Goal: Task Accomplishment & Management: Manage account settings

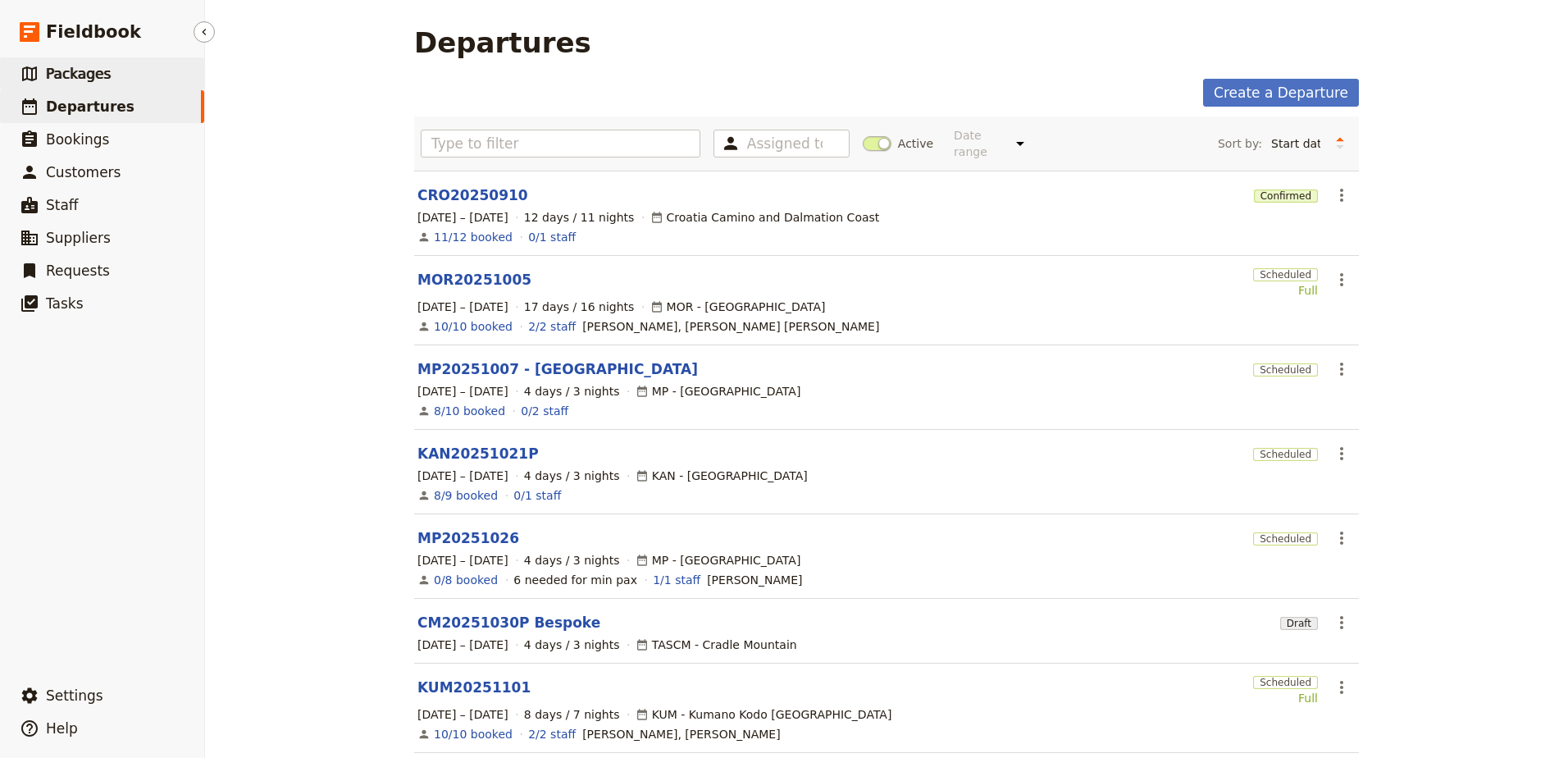
click at [69, 81] on span "Packages" at bounding box center [78, 74] width 65 height 16
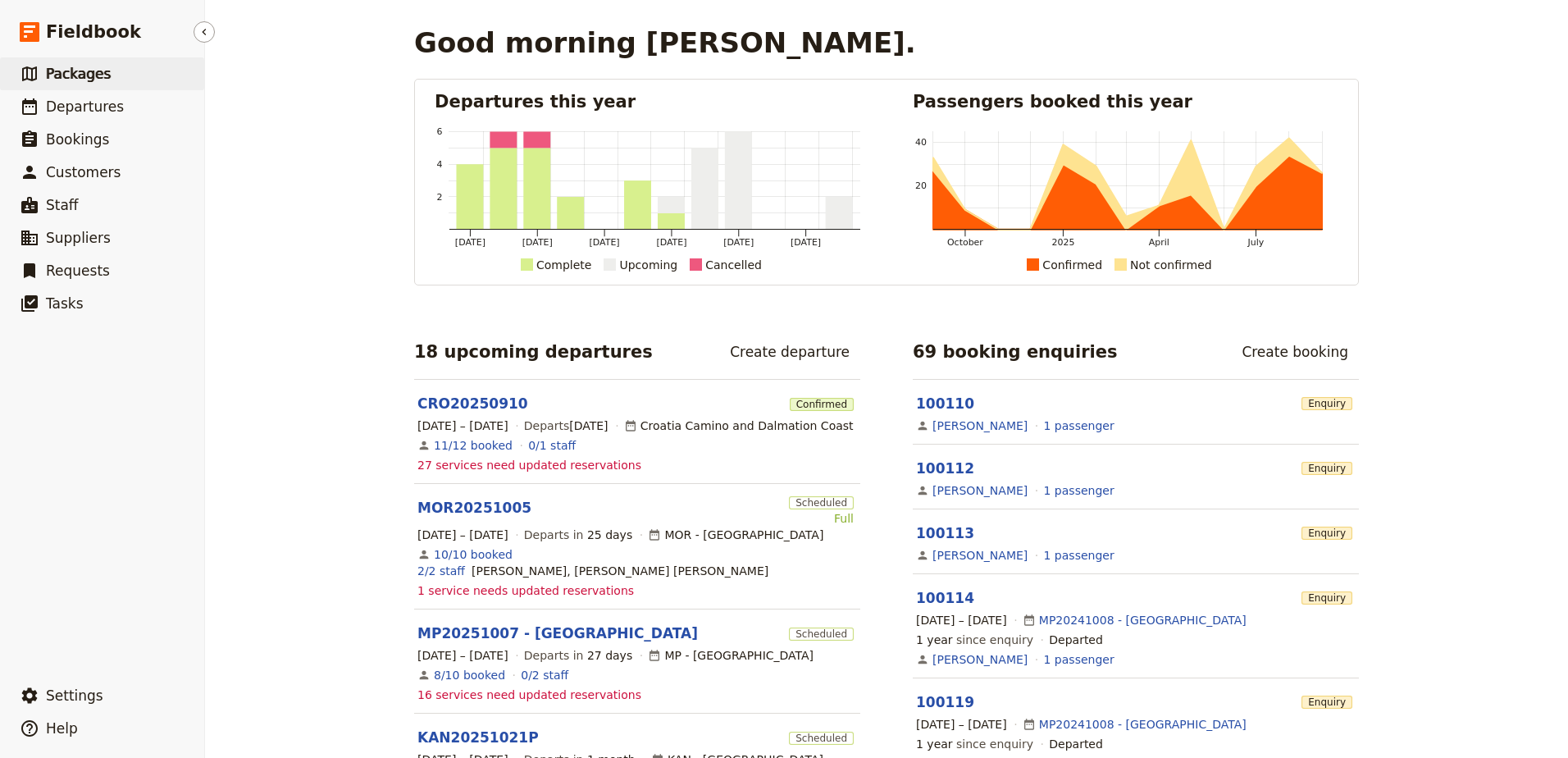
click at [134, 74] on link "​ Packages" at bounding box center [102, 74] width 204 height 33
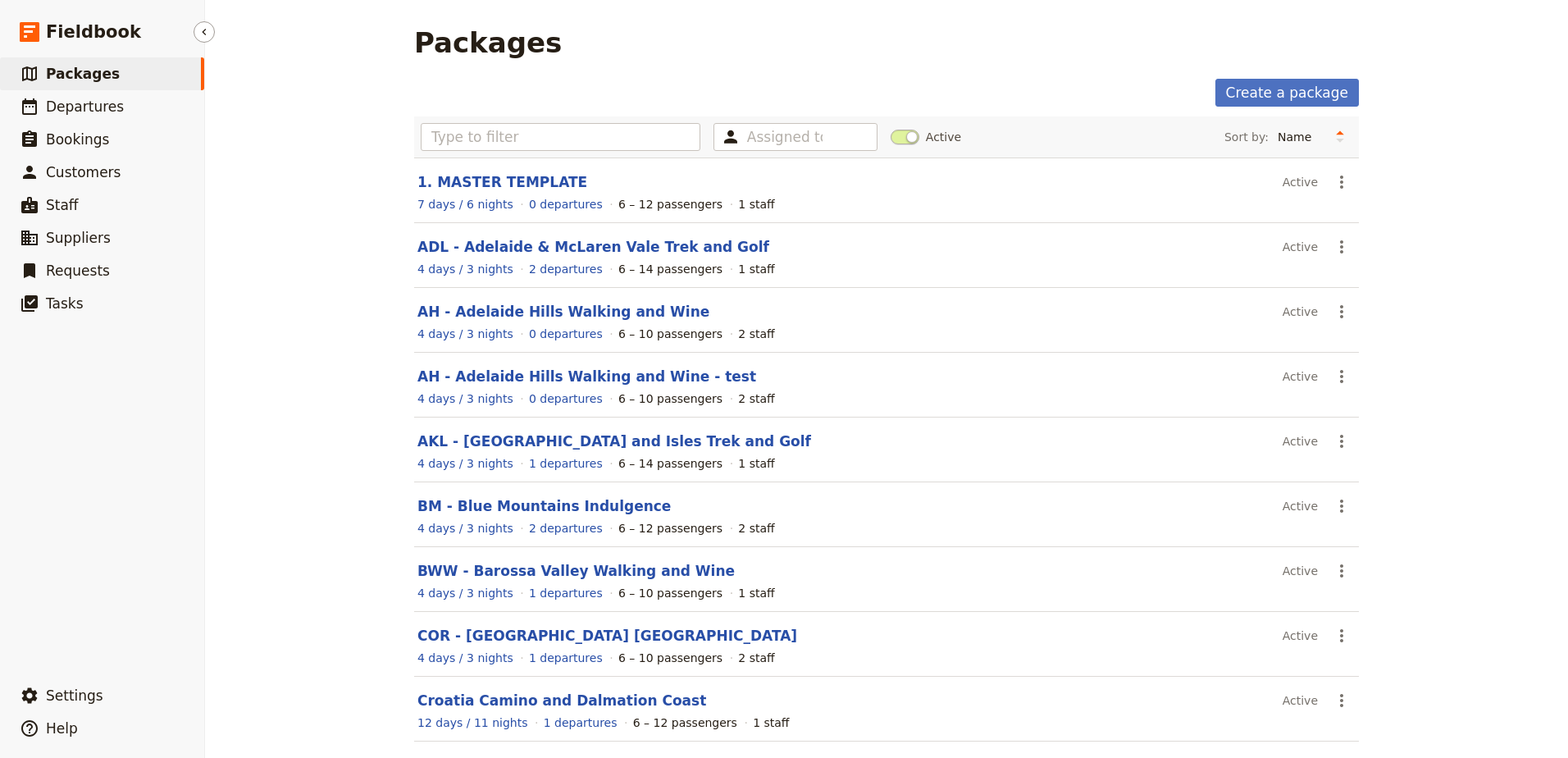
click at [70, 75] on span "Packages" at bounding box center [82, 74] width 74 height 16
click at [624, 135] on input "text" at bounding box center [560, 137] width 279 height 28
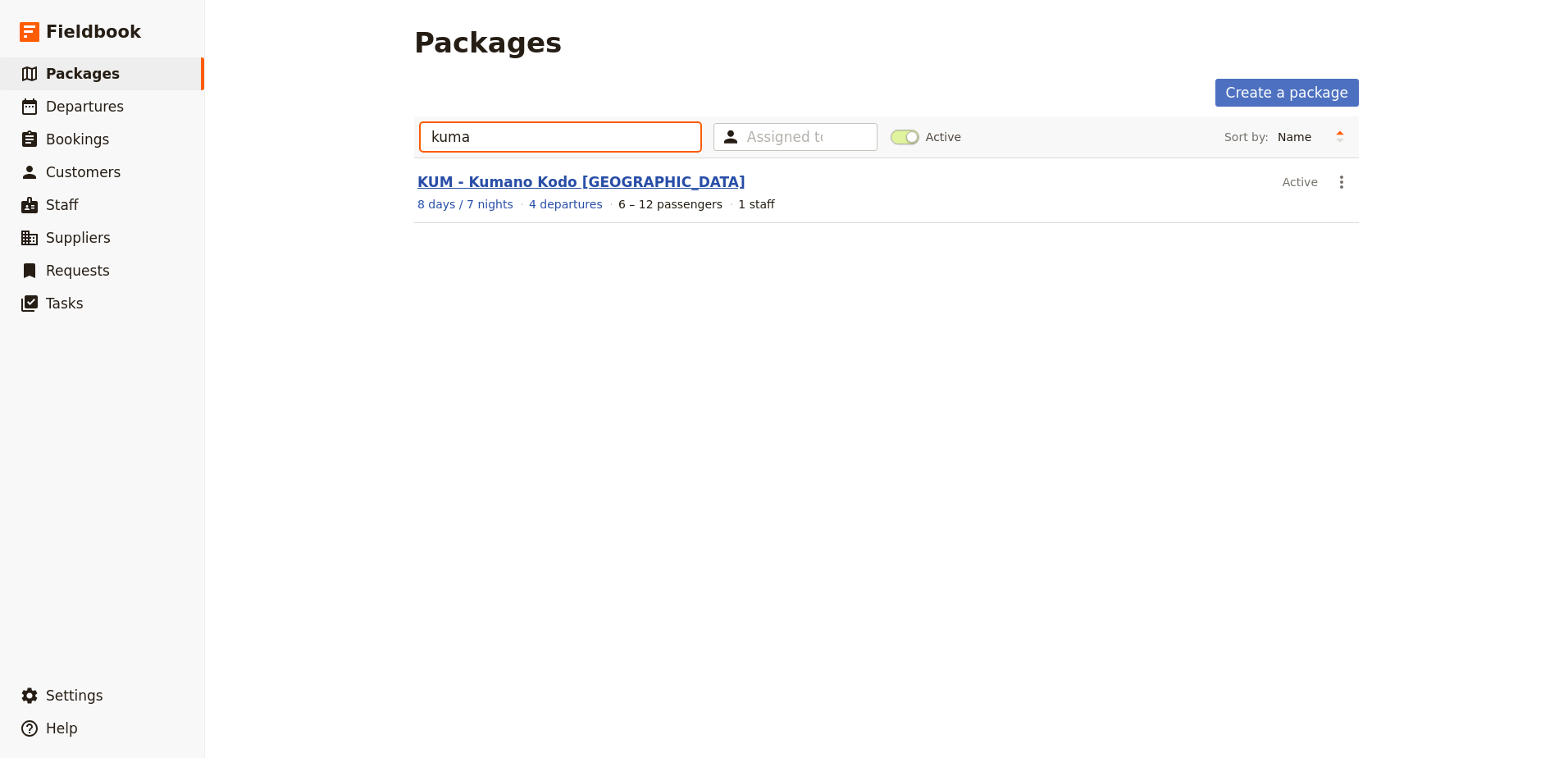
type input "kuma"
click at [568, 181] on link "KUM - Kumano Kodo [GEOGRAPHIC_DATA]" at bounding box center [581, 182] width 328 height 16
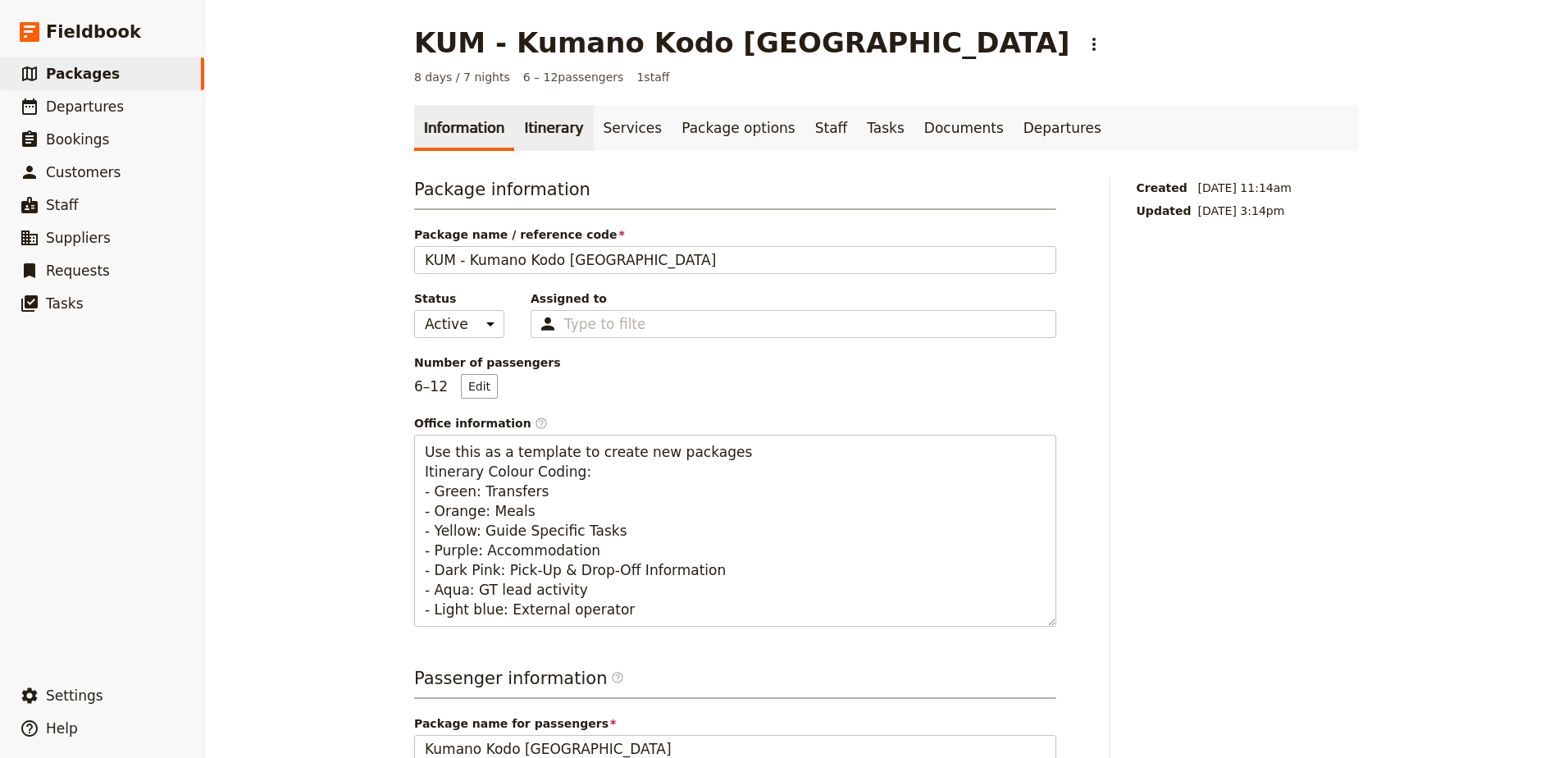
click at [552, 126] on link "Itinerary" at bounding box center [553, 127] width 79 height 46
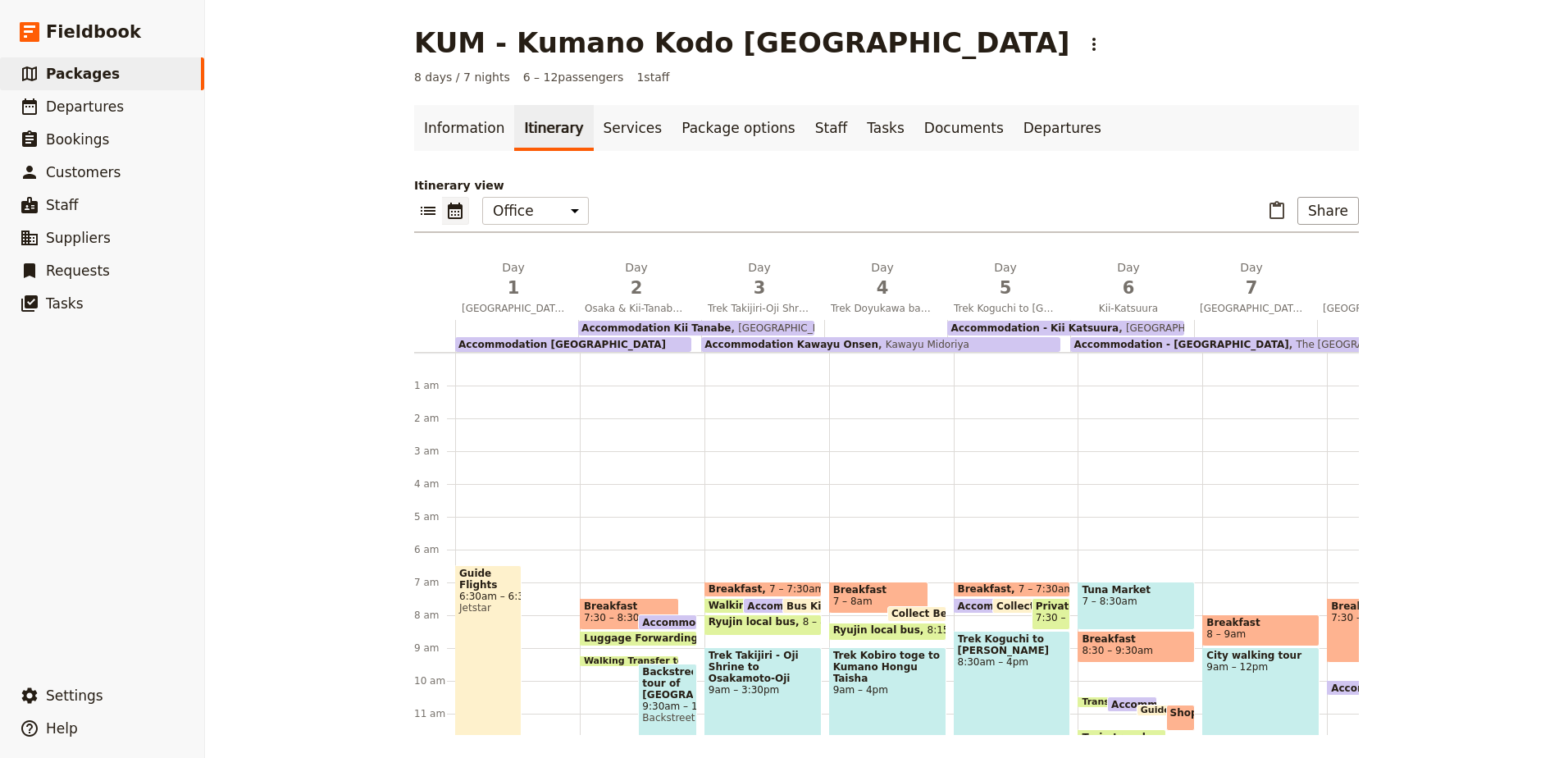
scroll to position [197, 0]
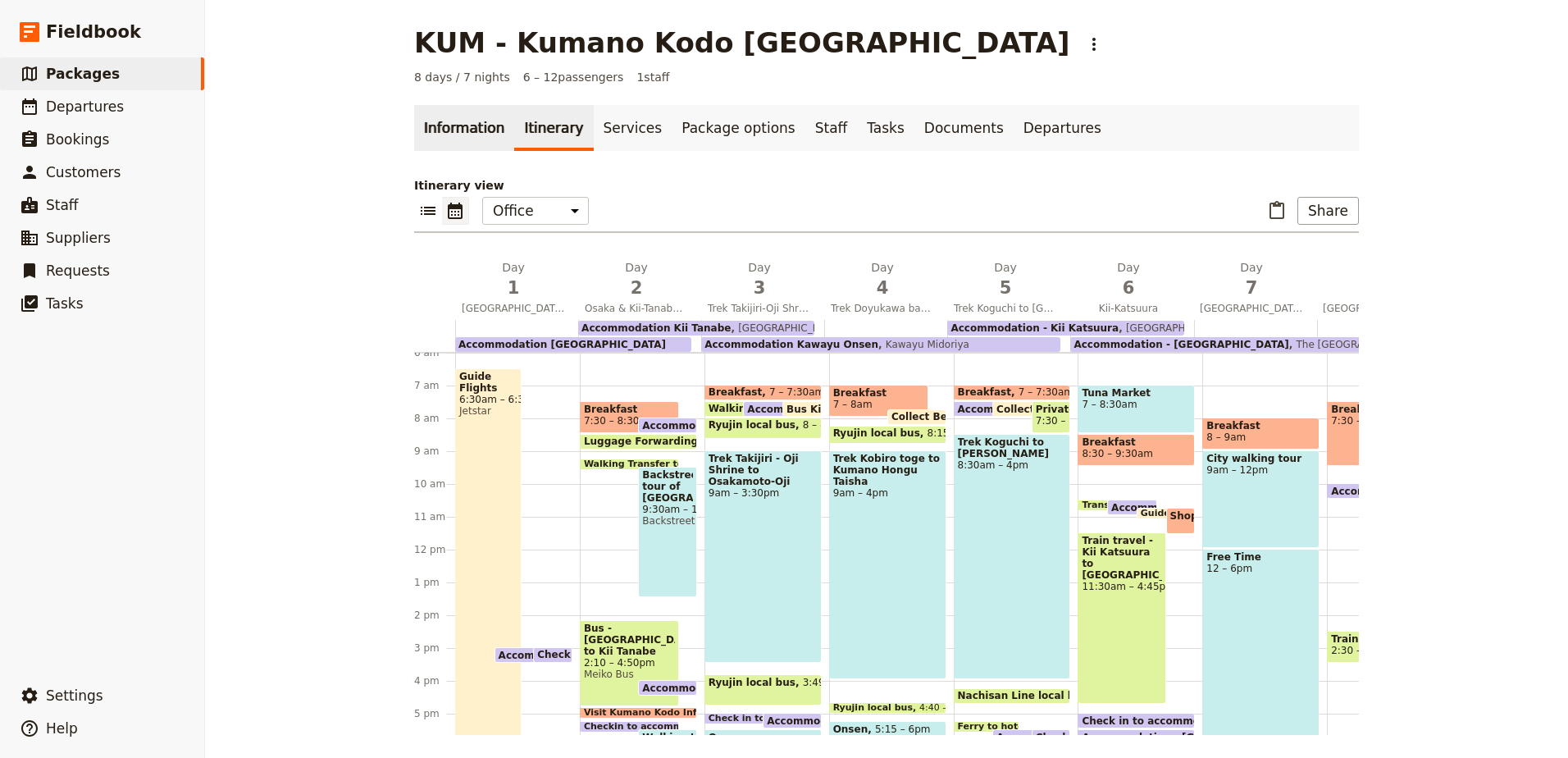
click at [479, 131] on link "Information" at bounding box center [464, 127] width 100 height 46
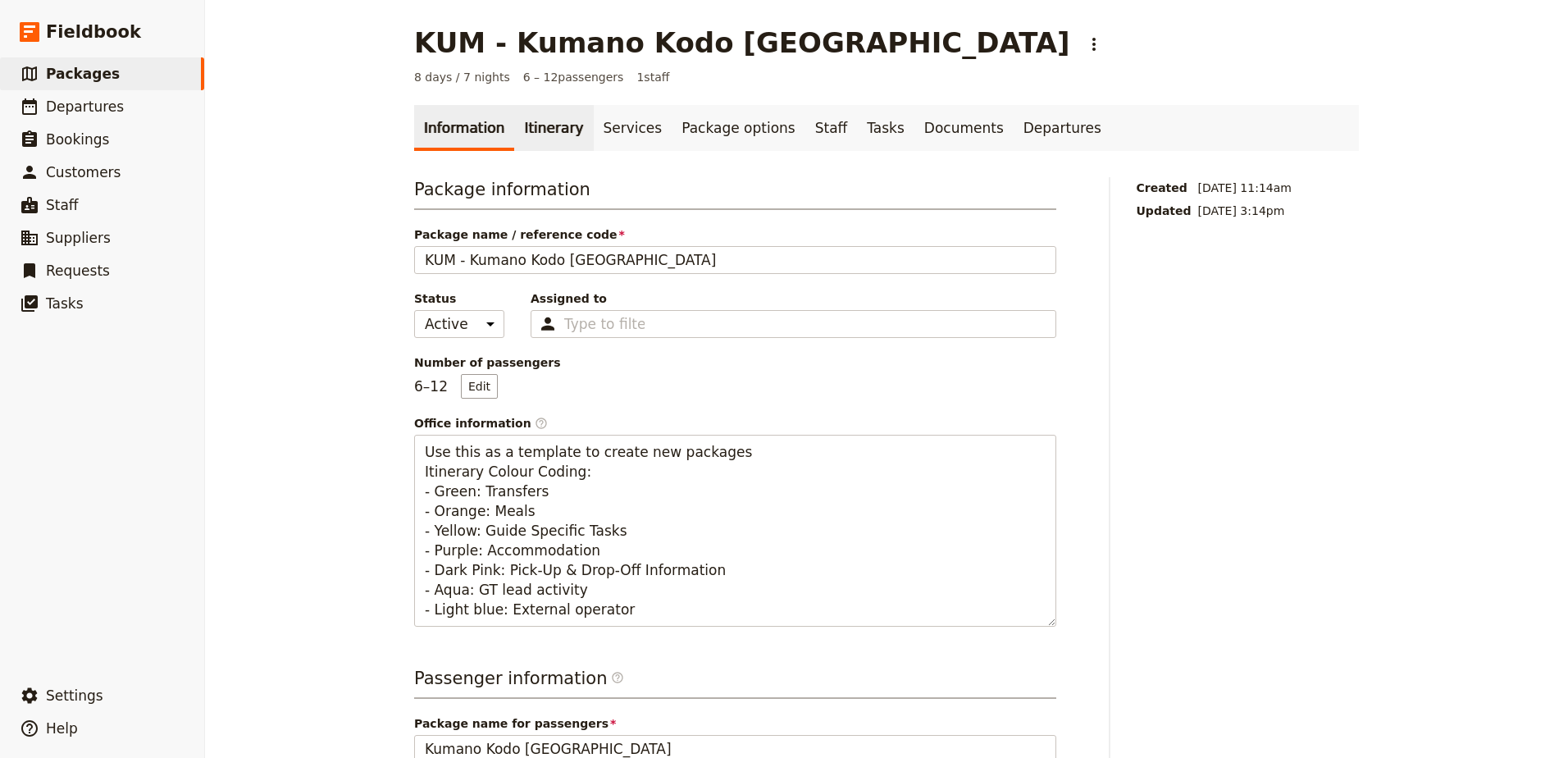
click at [541, 119] on link "Itinerary" at bounding box center [553, 127] width 79 height 46
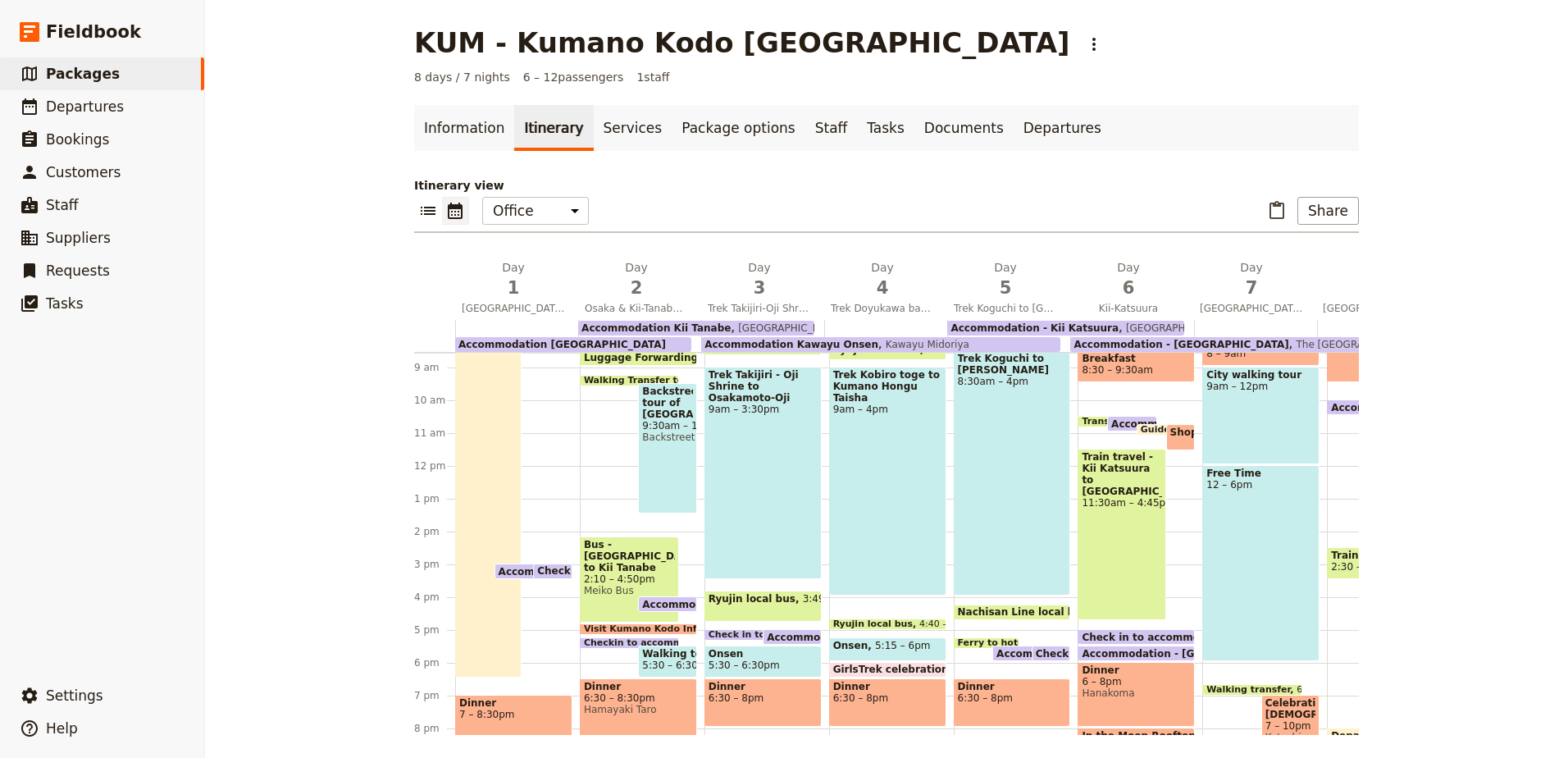
scroll to position [254, 0]
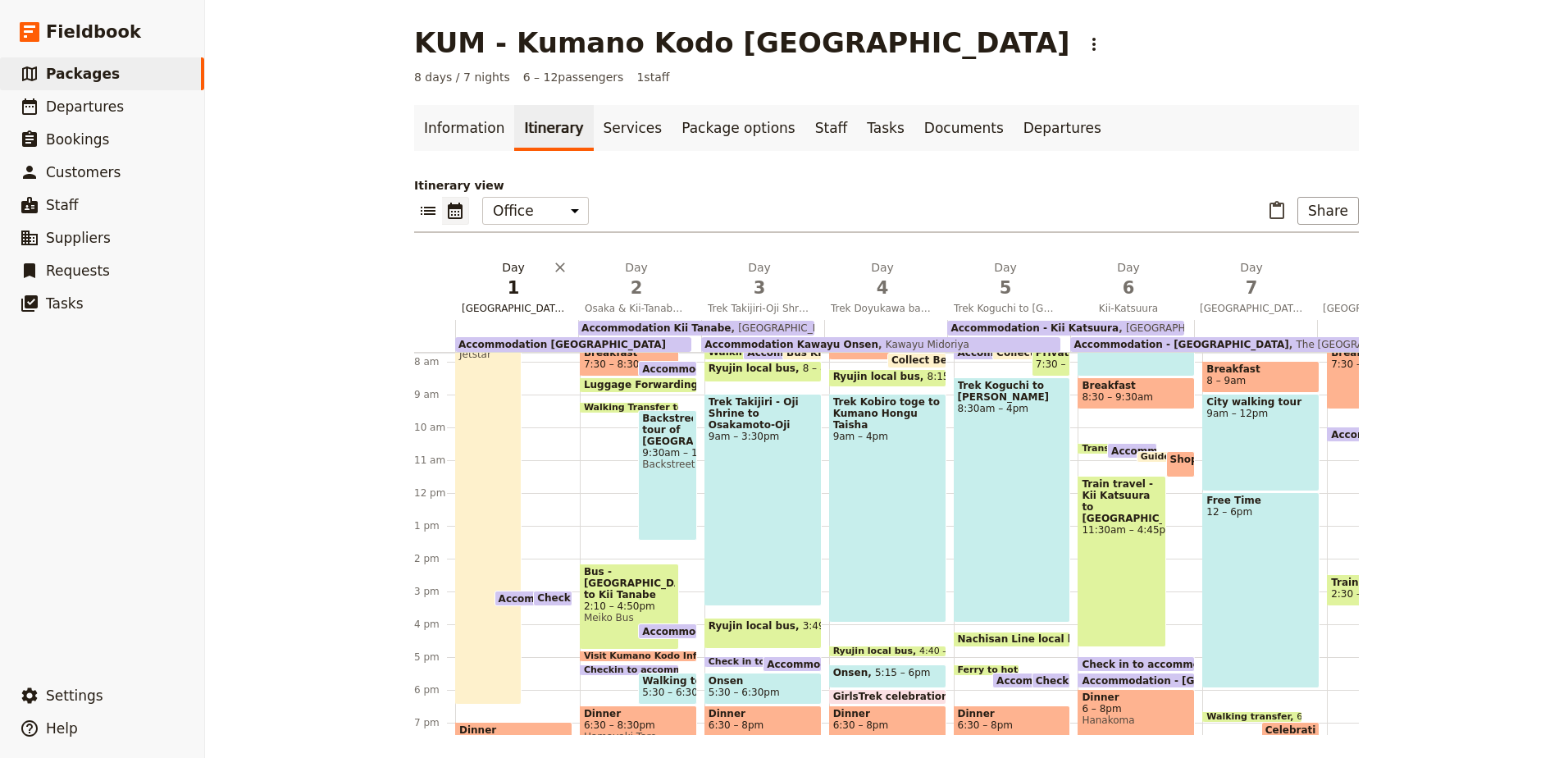
click at [515, 297] on span "1" at bounding box center [513, 288] width 103 height 24
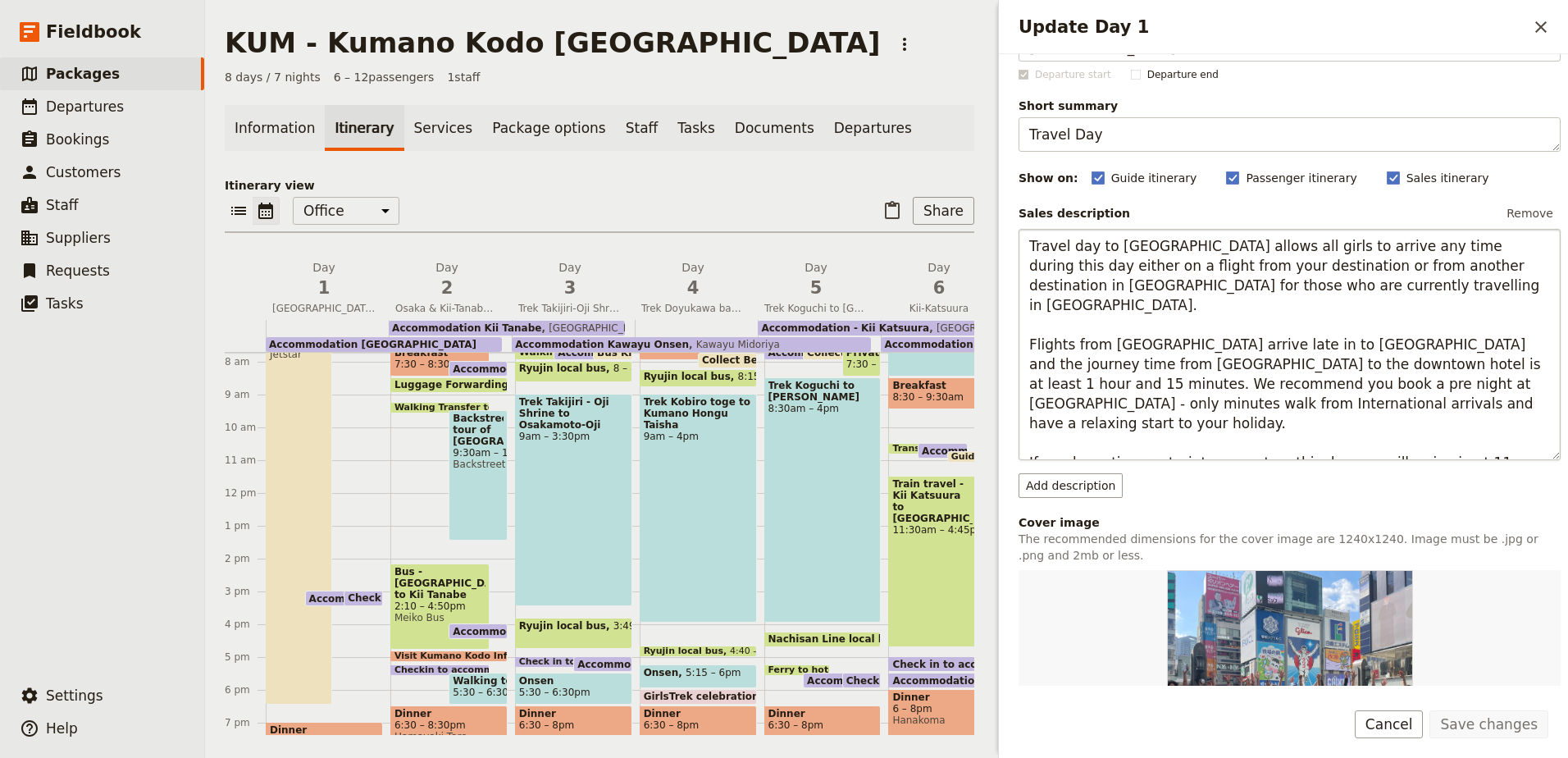
scroll to position [82, 0]
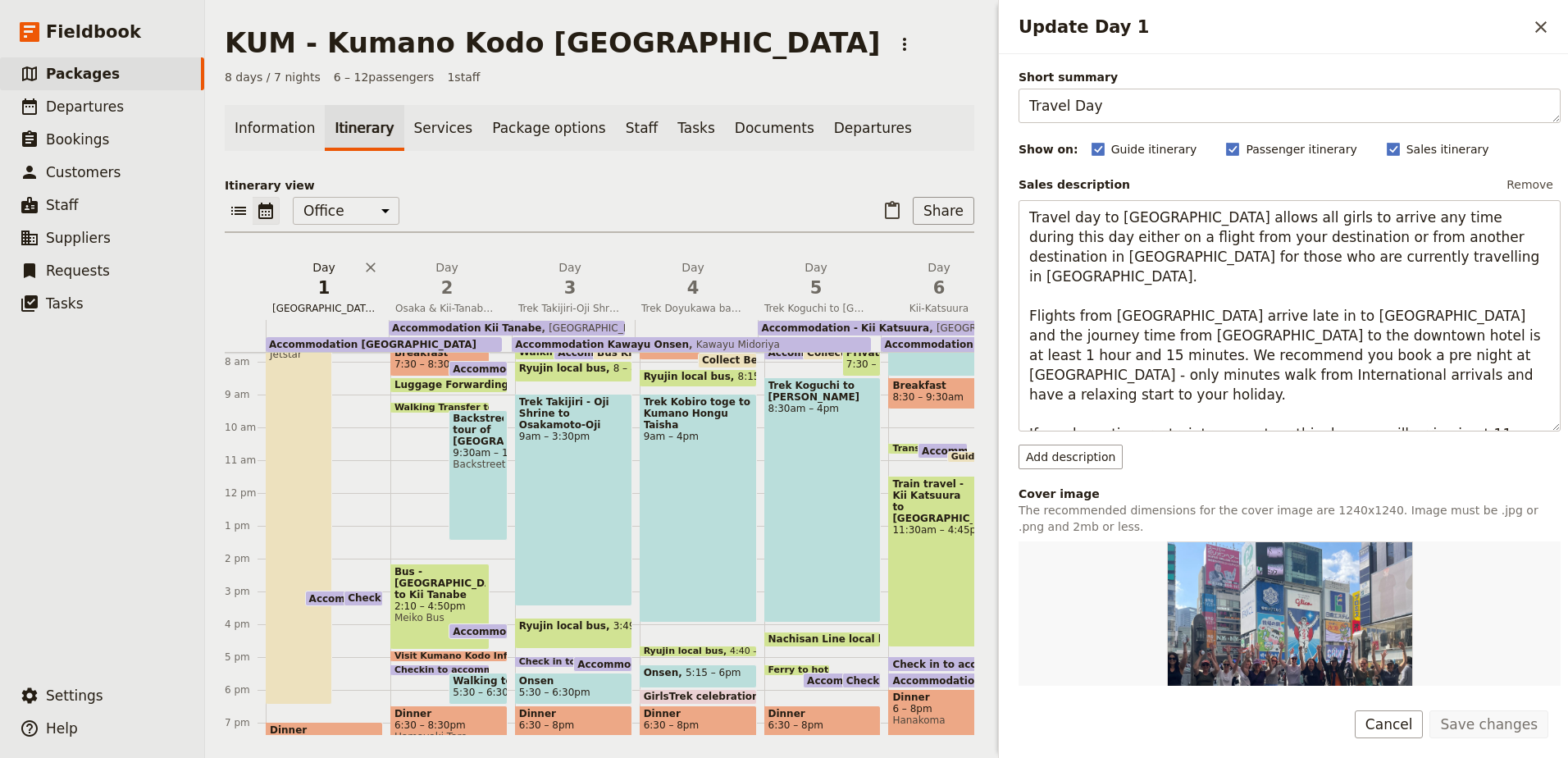
click at [324, 303] on span "[GEOGRAPHIC_DATA]" at bounding box center [323, 308] width 117 height 13
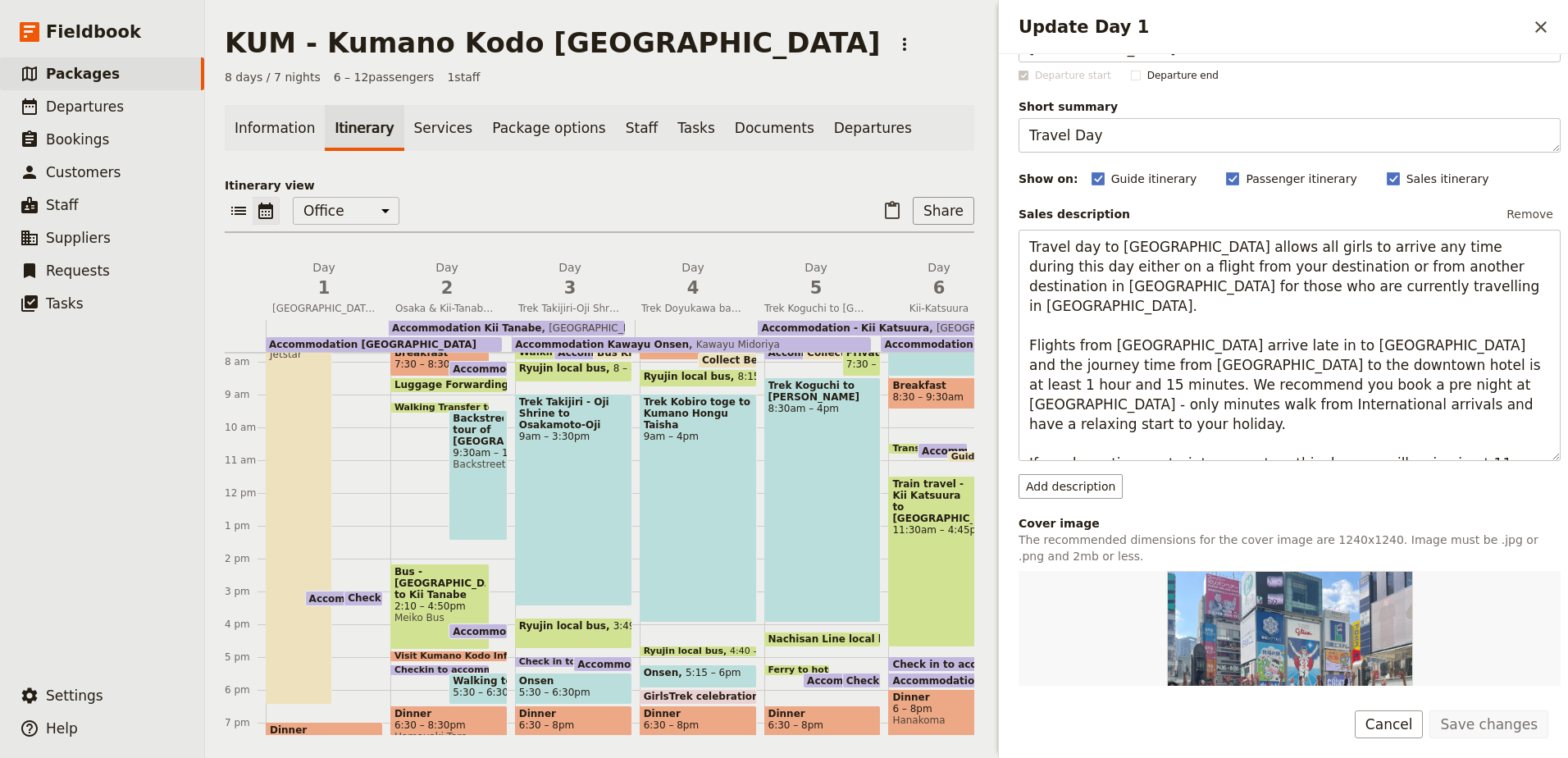
scroll to position [0, 0]
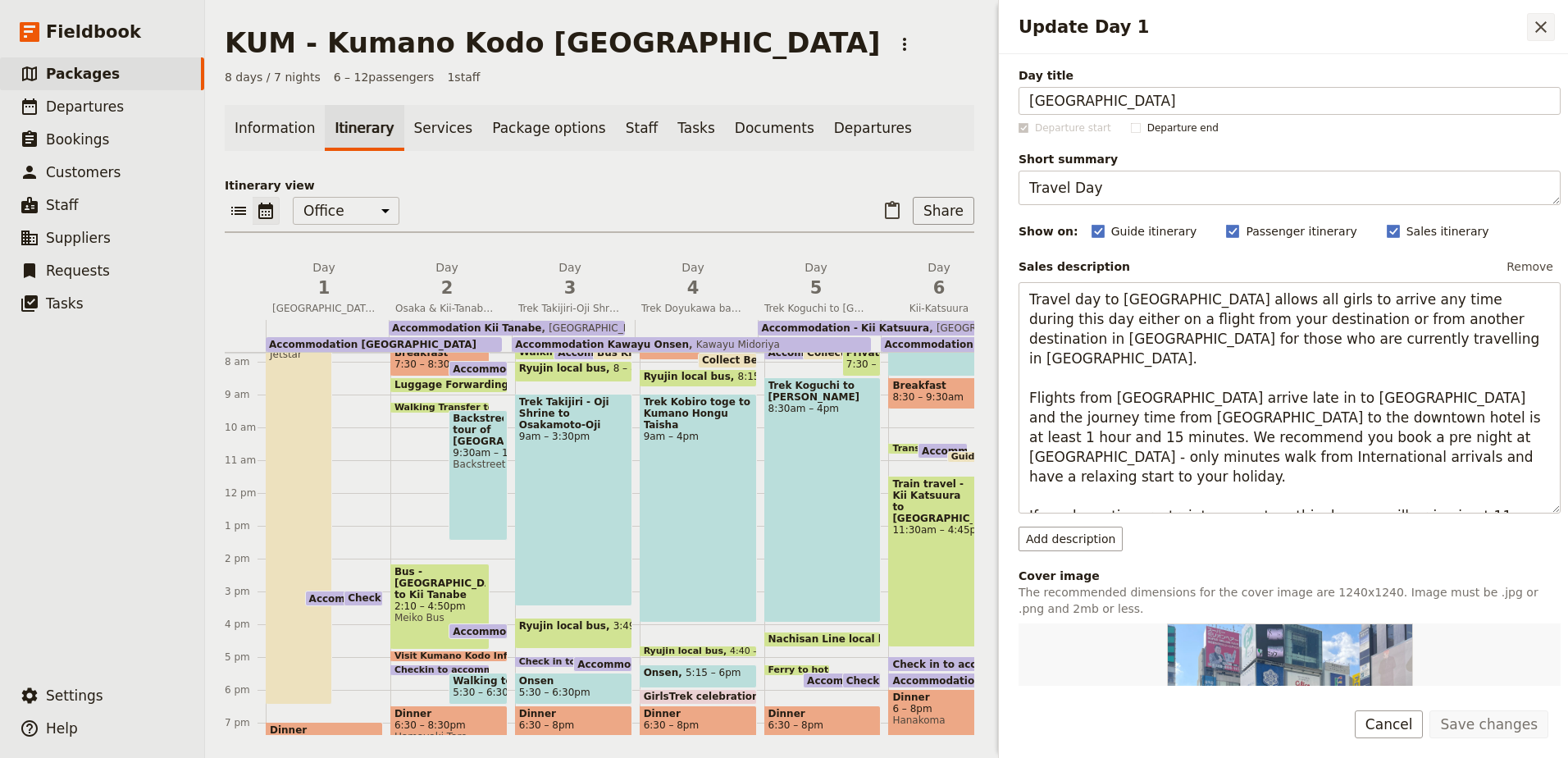
click at [1544, 32] on icon "Close drawer" at bounding box center [1540, 27] width 20 height 20
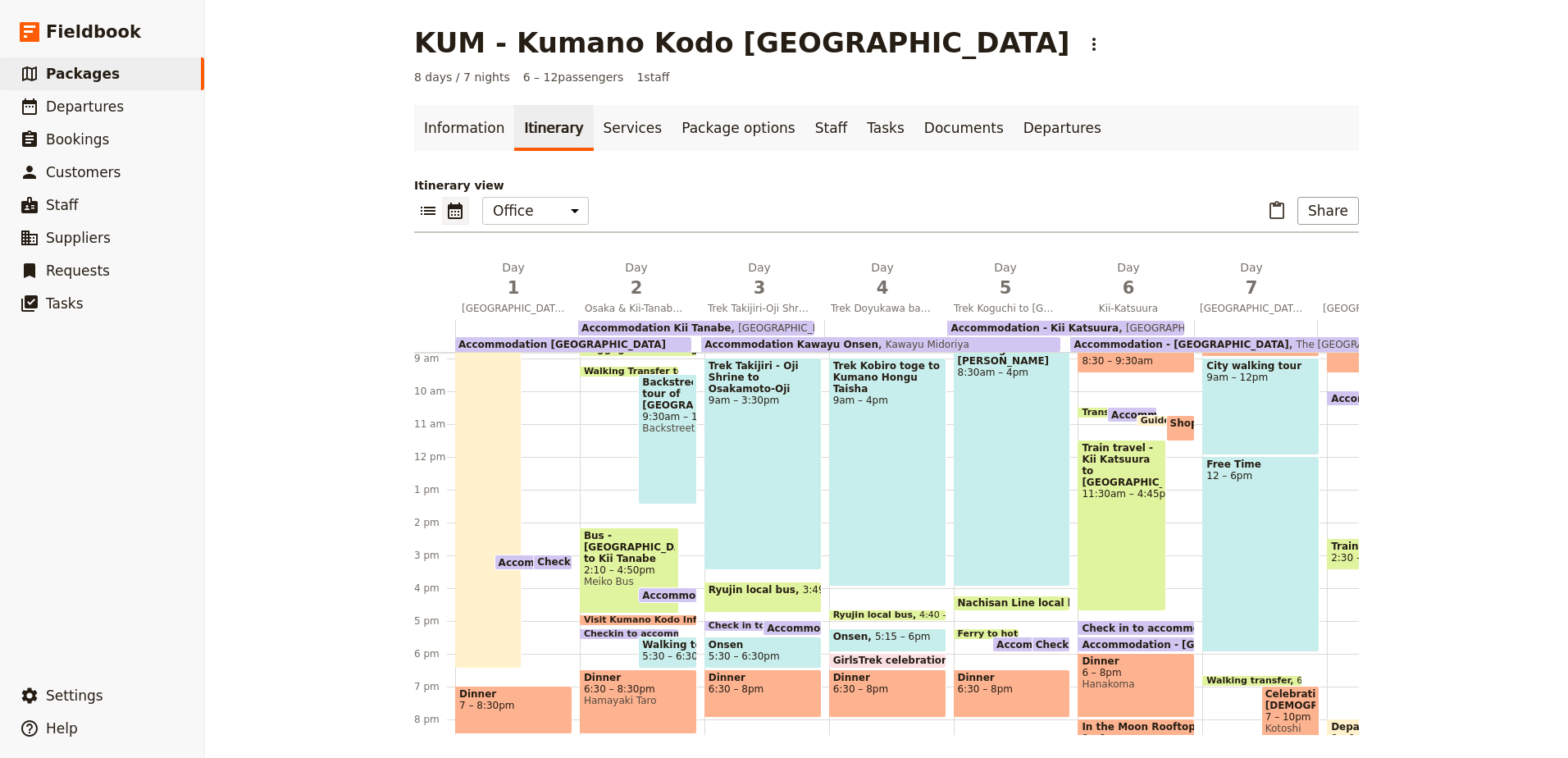
scroll to position [254, 0]
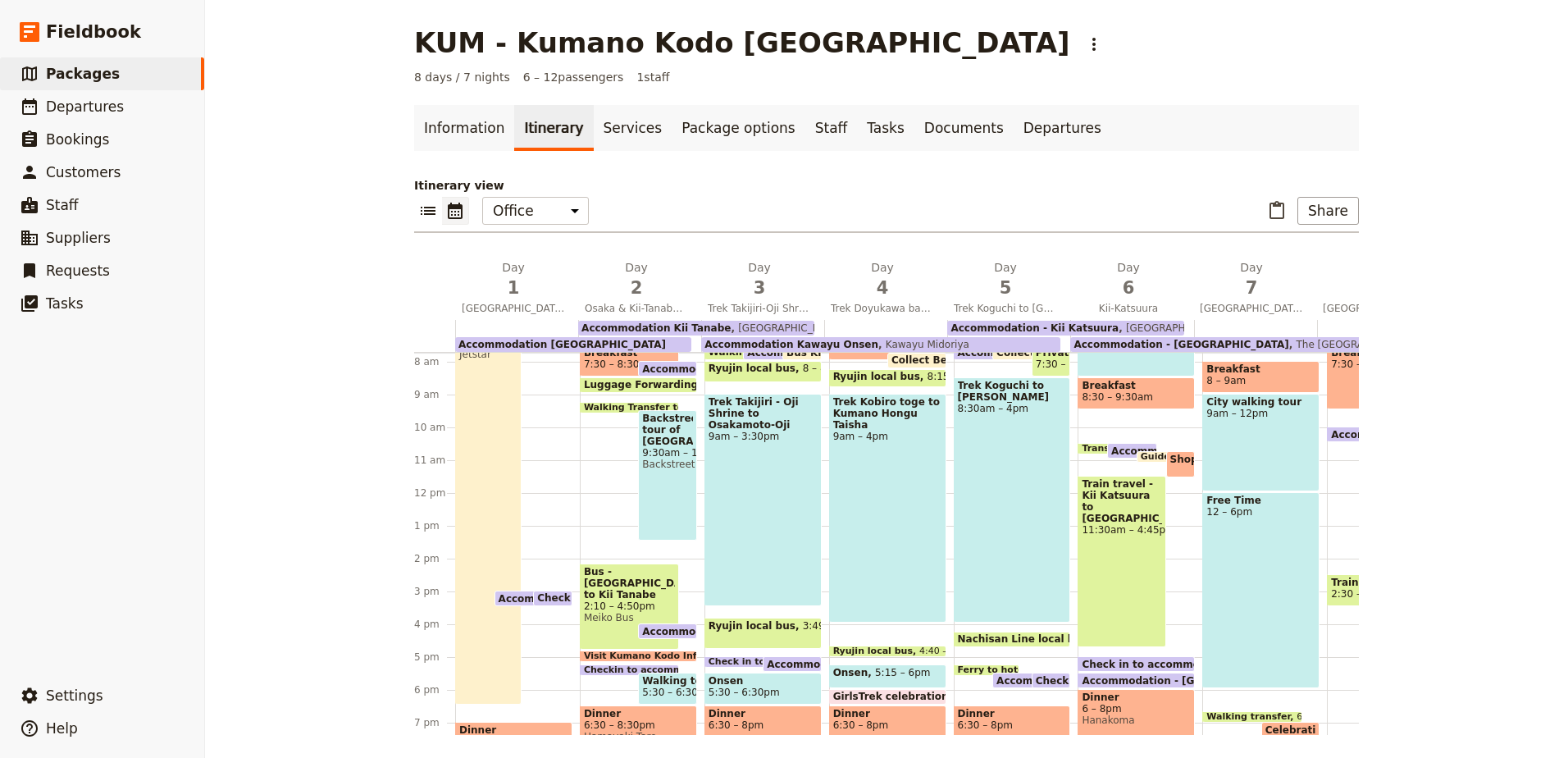
click at [649, 420] on span "Backstreet tour of [GEOGRAPHIC_DATA]" at bounding box center [667, 430] width 50 height 35
select select "2"
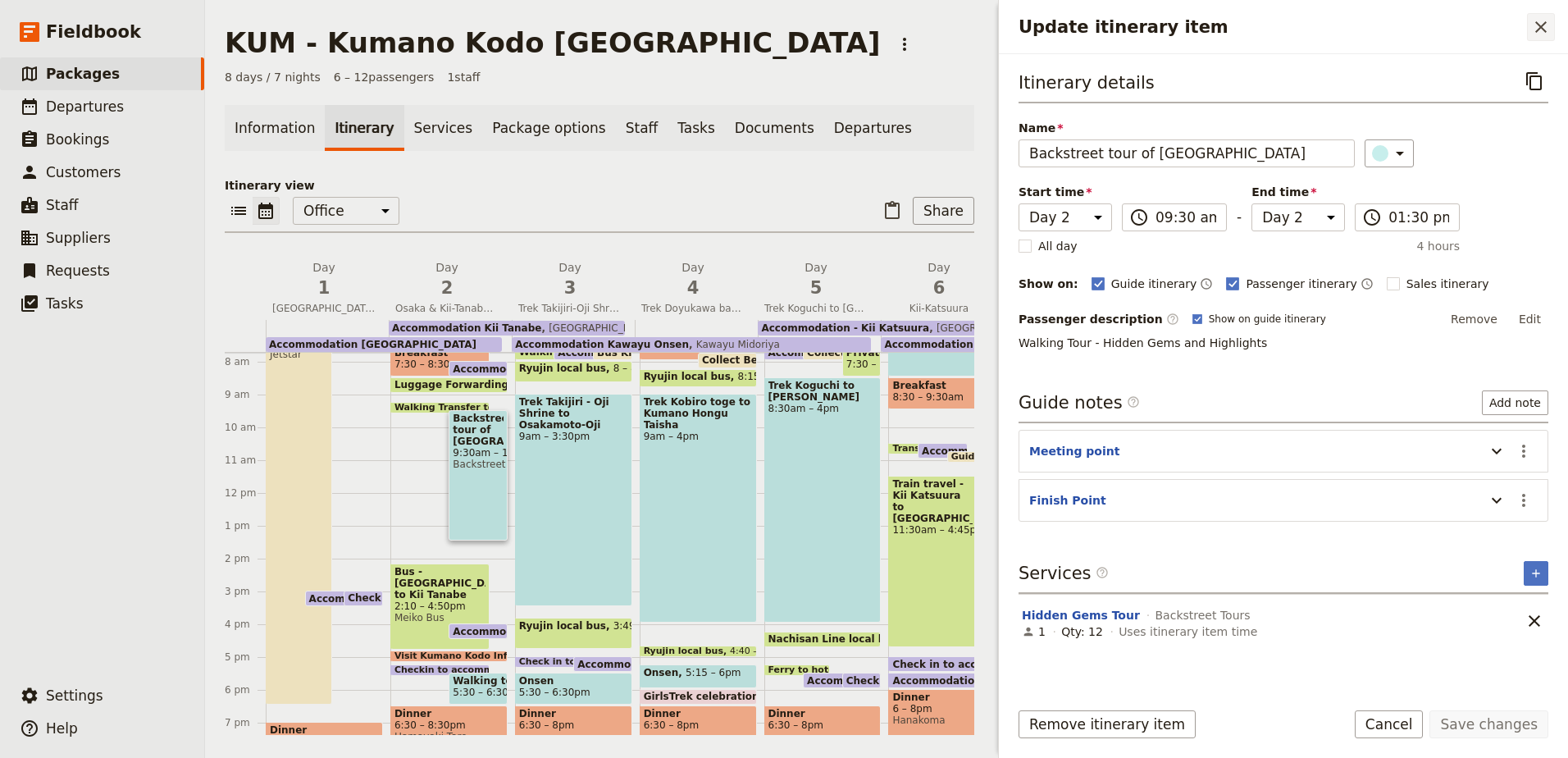
click at [1548, 37] on button "​" at bounding box center [1540, 27] width 28 height 28
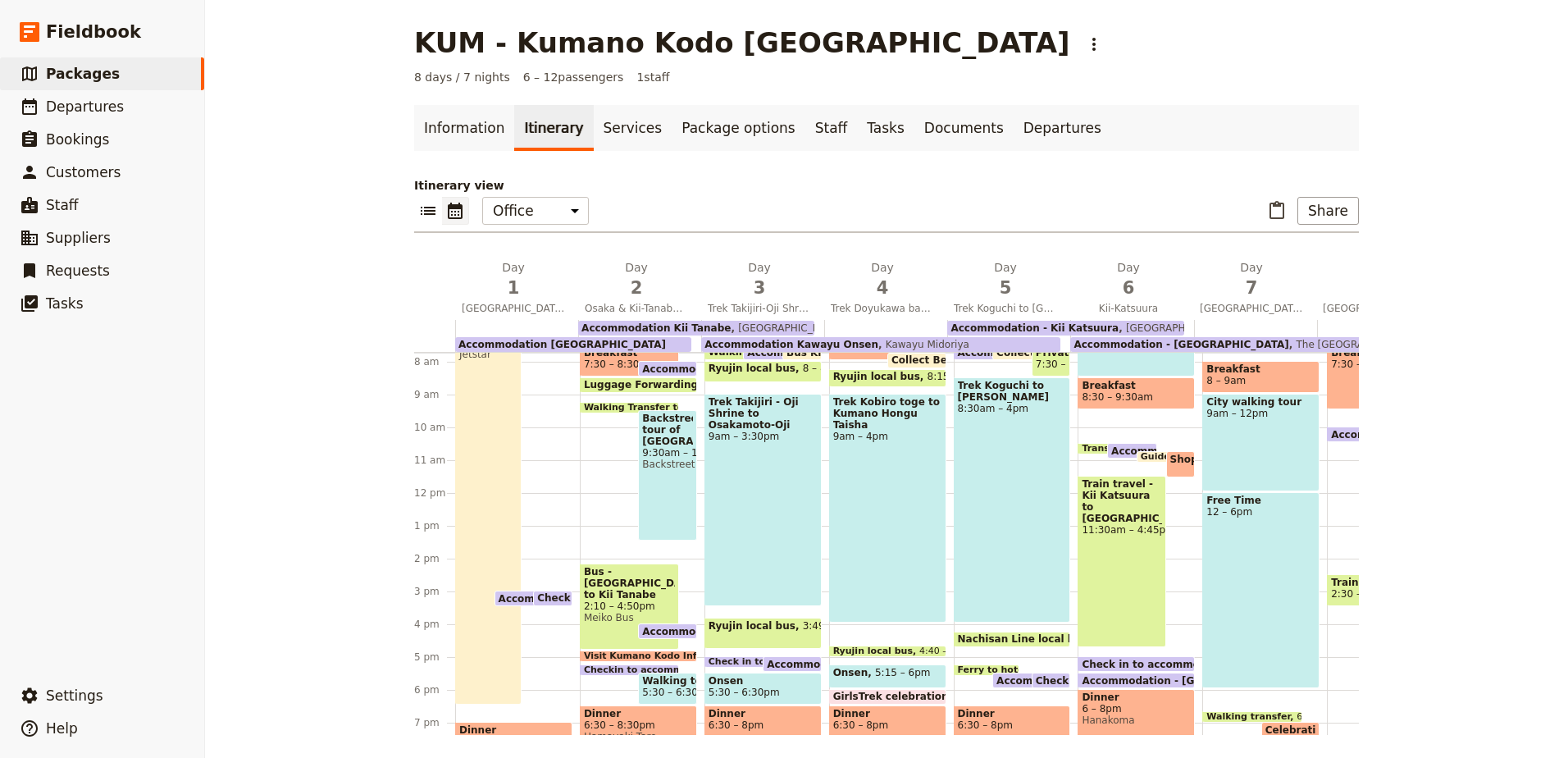
click at [650, 425] on span "Backstreet tour of [GEOGRAPHIC_DATA]" at bounding box center [667, 430] width 50 height 35
select select "2"
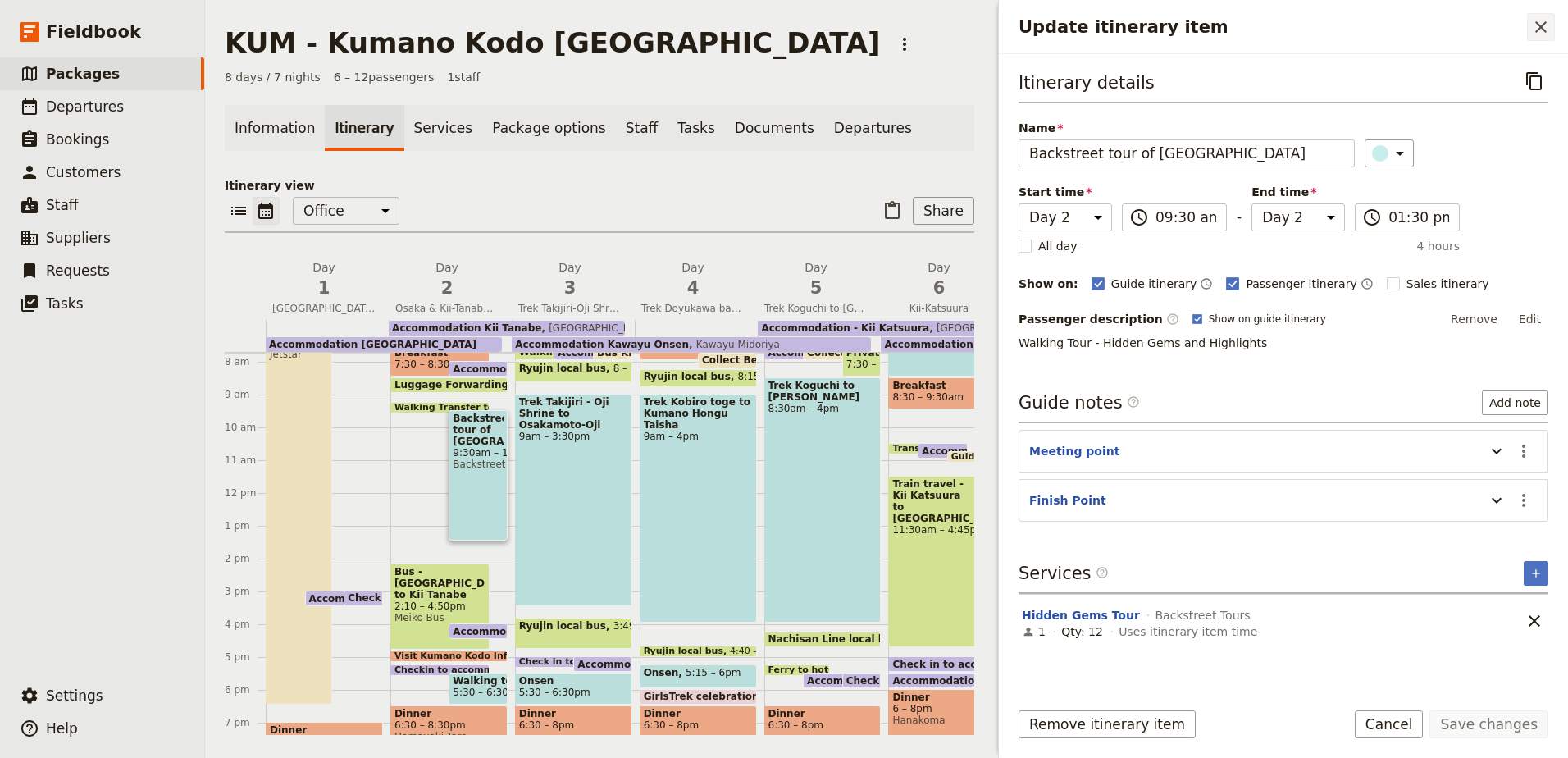
click at [1541, 36] on icon "Close drawer" at bounding box center [1540, 27] width 20 height 20
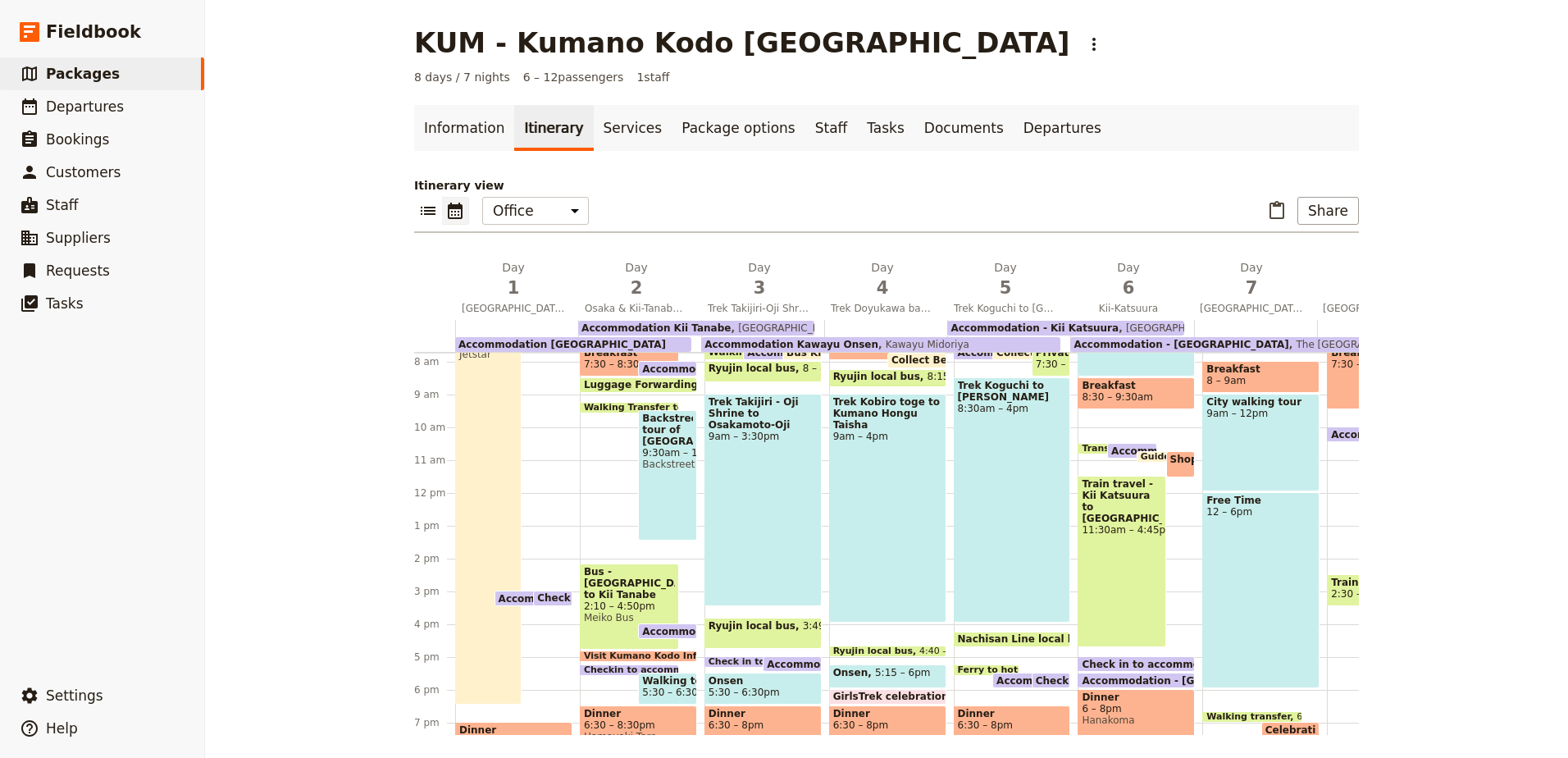
scroll to position [336, 0]
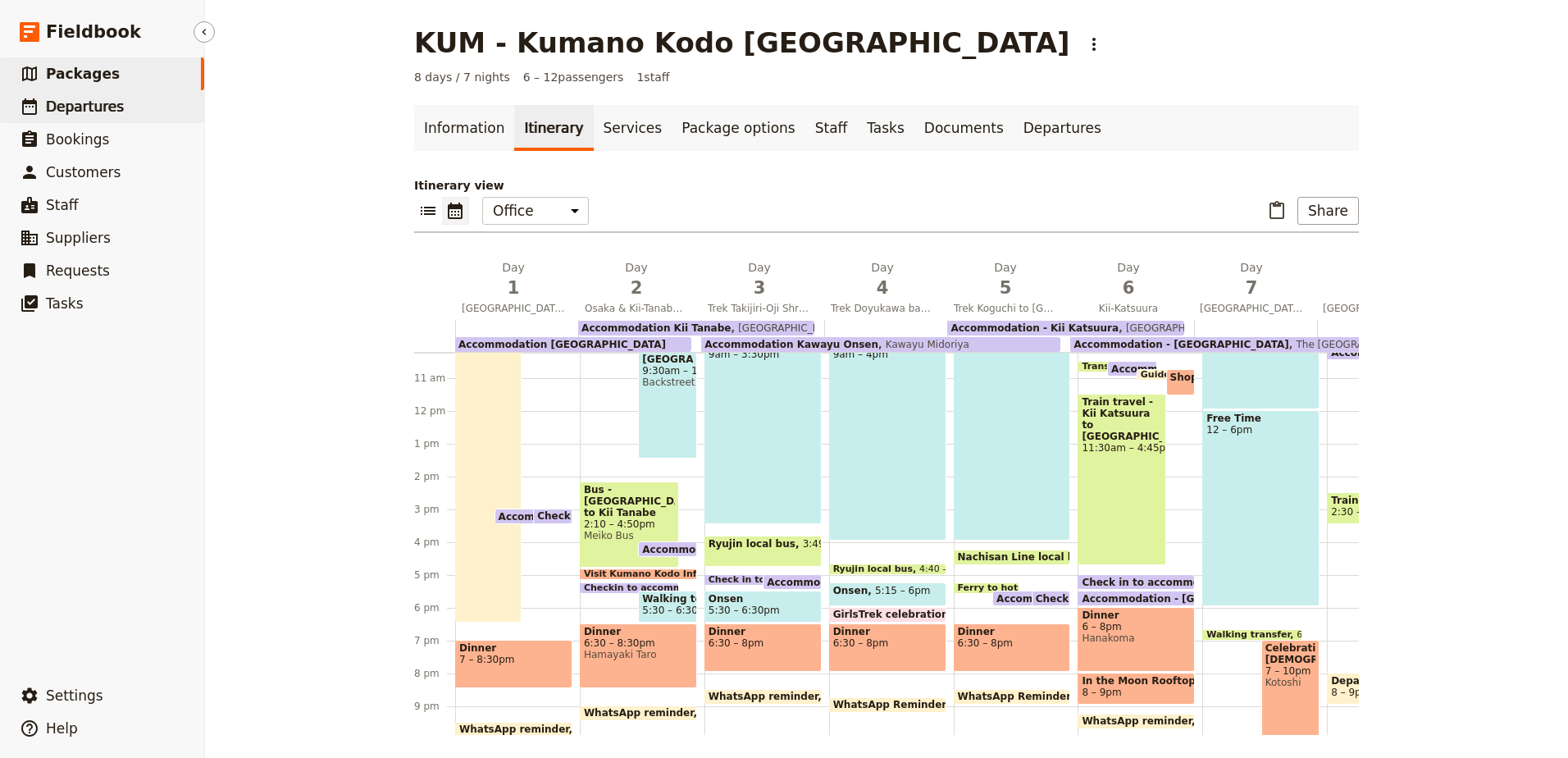
click at [59, 107] on span "Departures" at bounding box center [85, 106] width 78 height 16
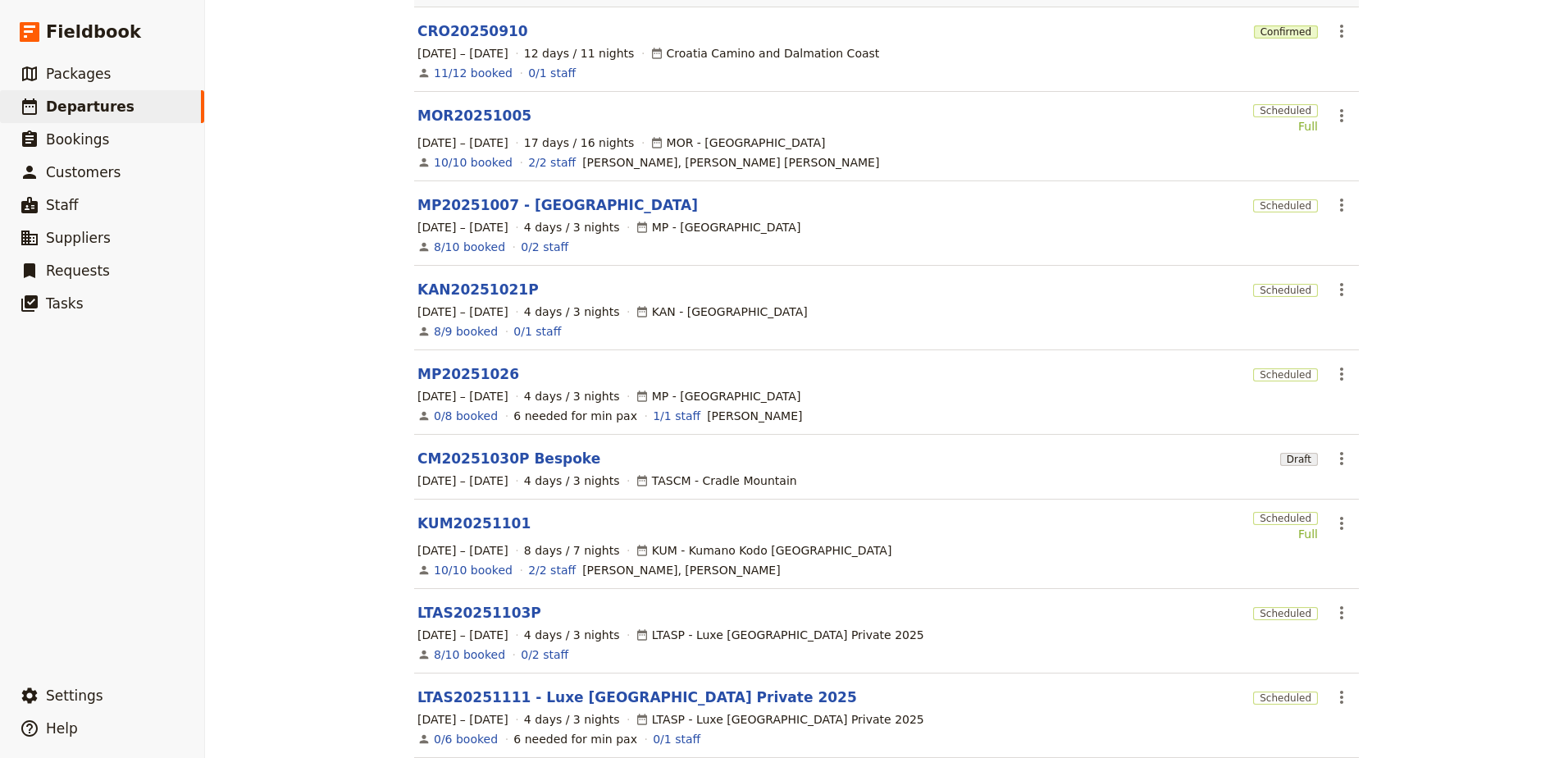
scroll to position [246, 0]
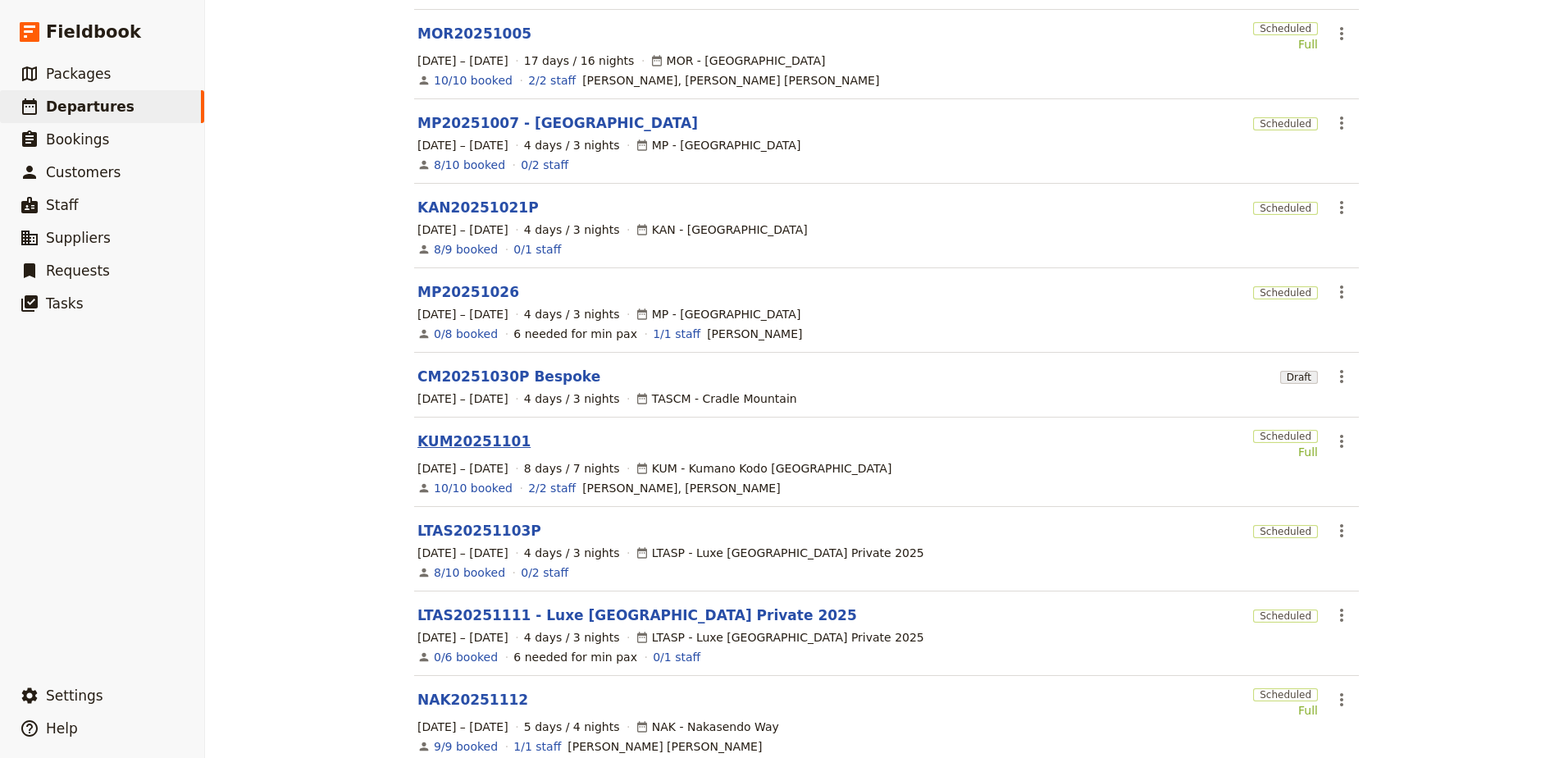
click at [457, 432] on link "KUM20251101" at bounding box center [474, 441] width 113 height 20
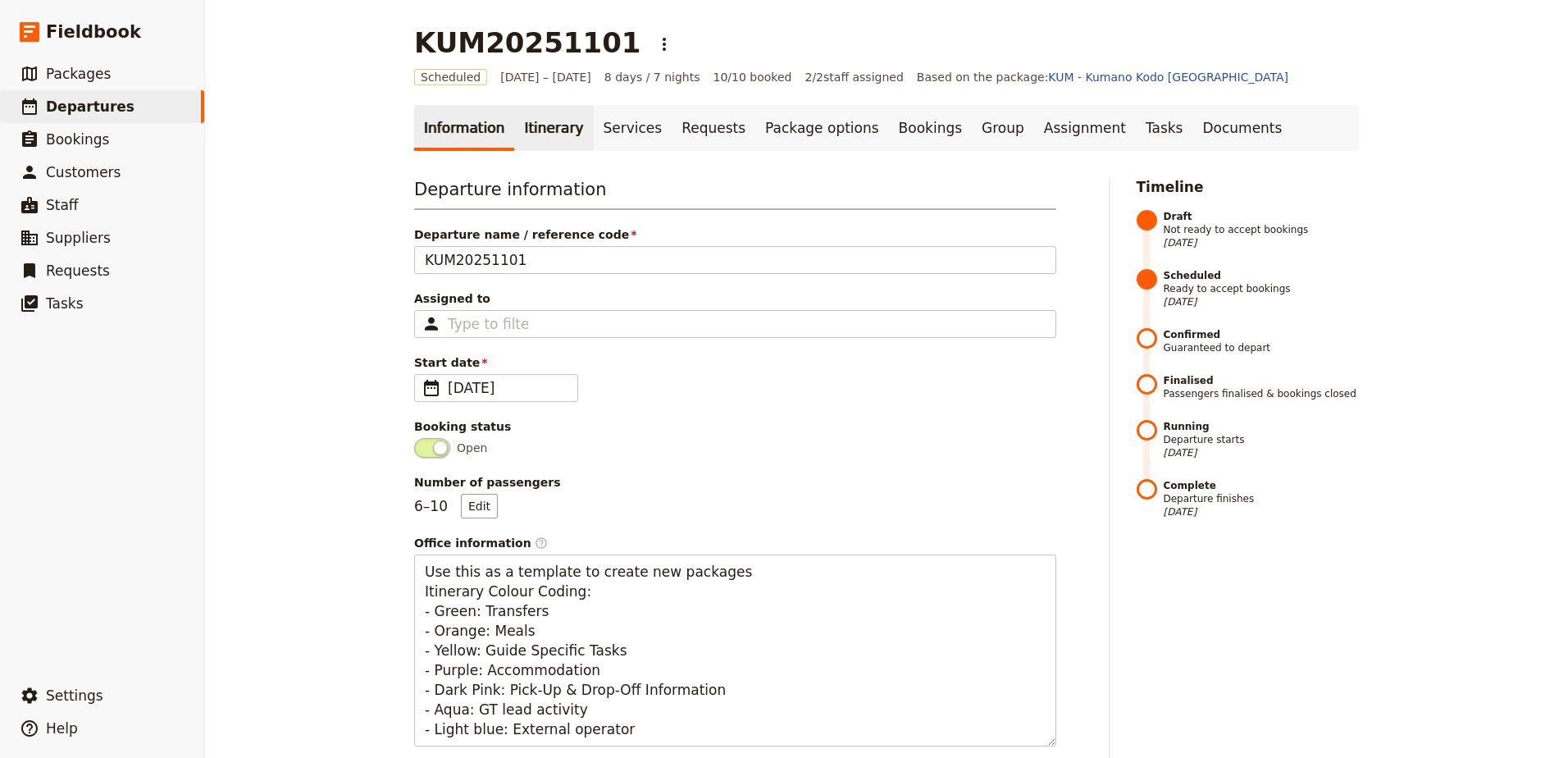
click at [521, 138] on link "Itinerary" at bounding box center [553, 127] width 79 height 46
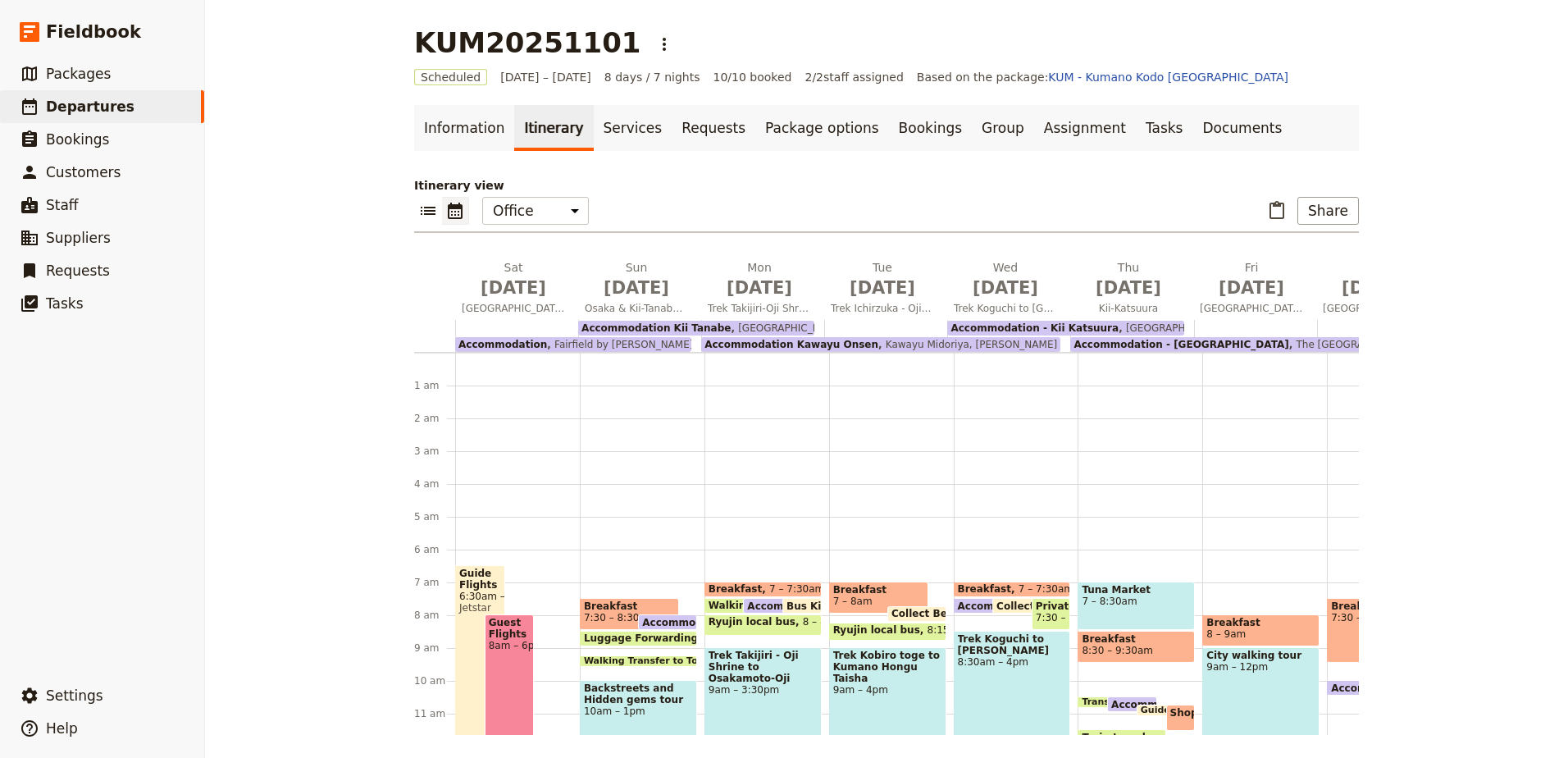
scroll to position [197, 0]
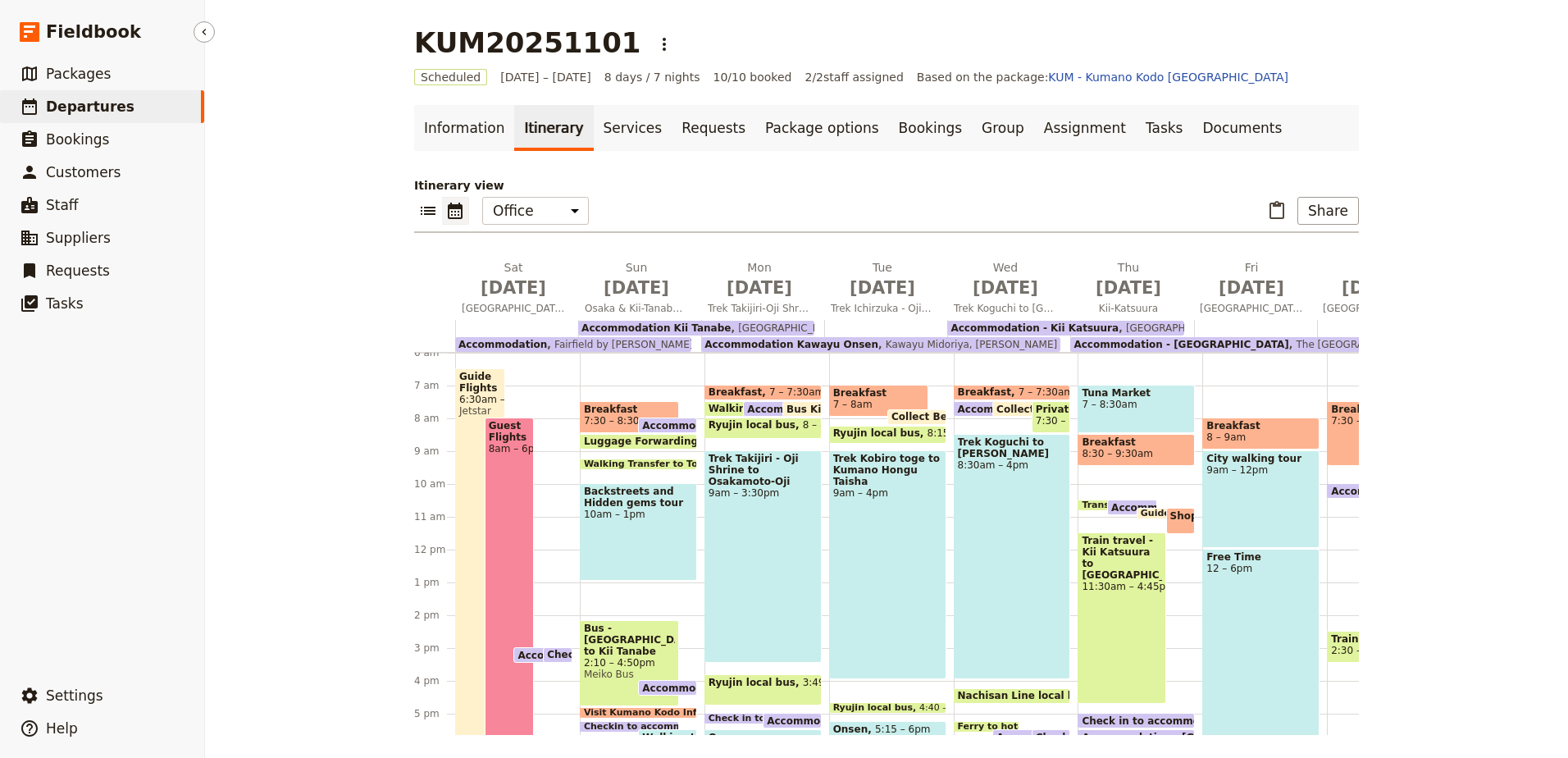
click at [97, 108] on span "Departures" at bounding box center [90, 106] width 88 height 16
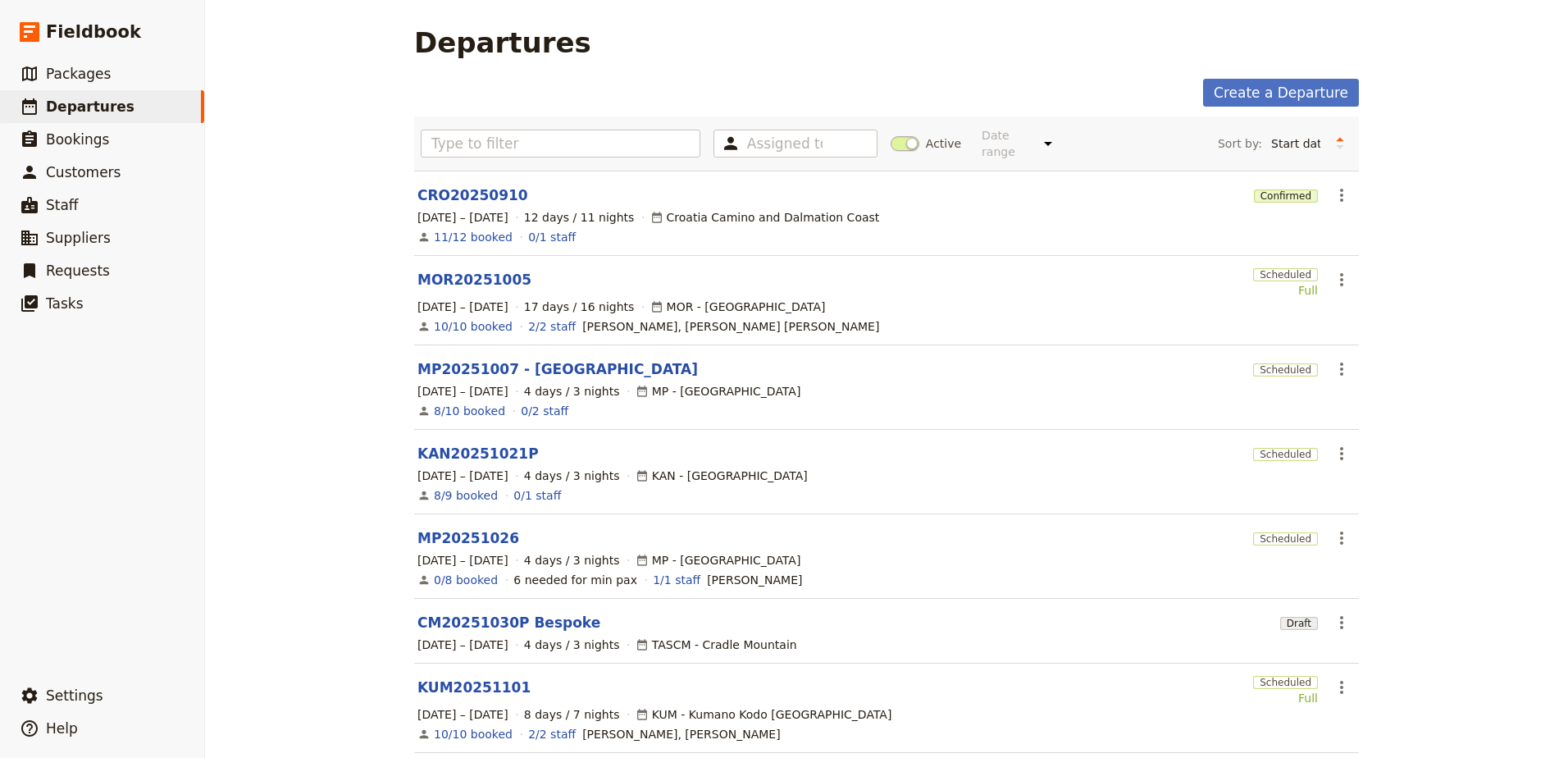
scroll to position [164, 0]
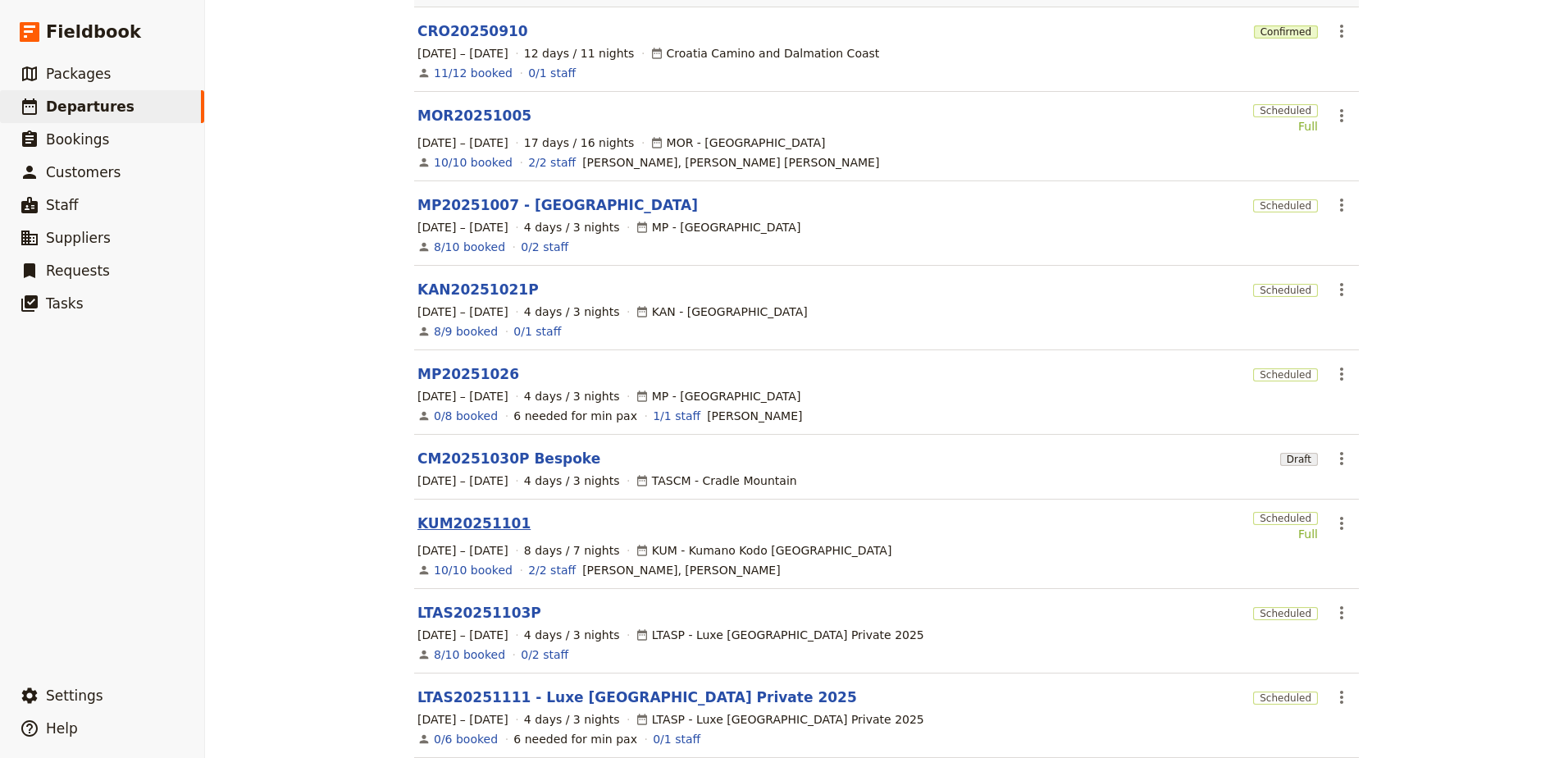
click at [453, 516] on link "KUM20251101" at bounding box center [474, 523] width 113 height 20
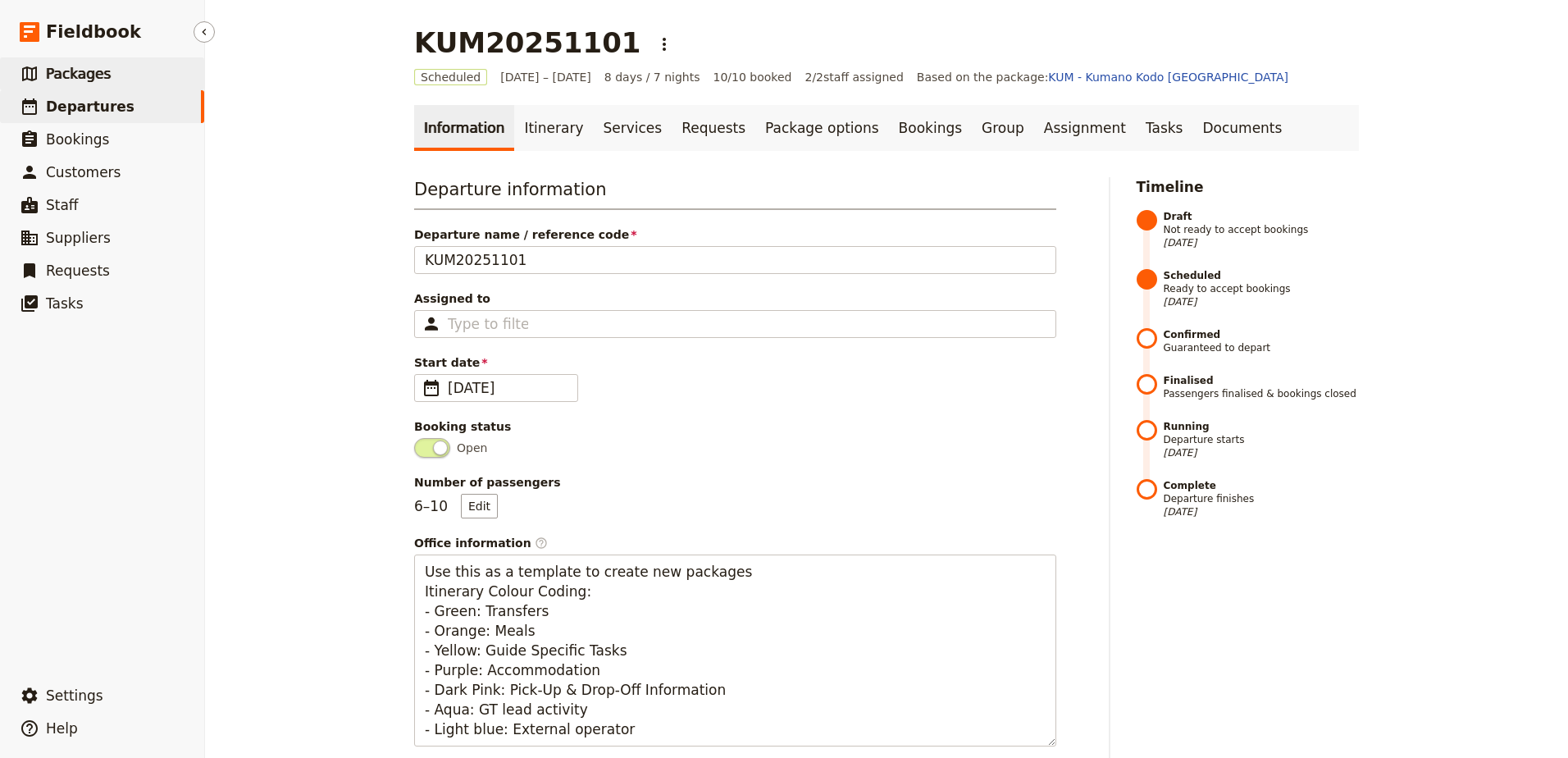
click at [100, 71] on span "Packages" at bounding box center [78, 74] width 65 height 16
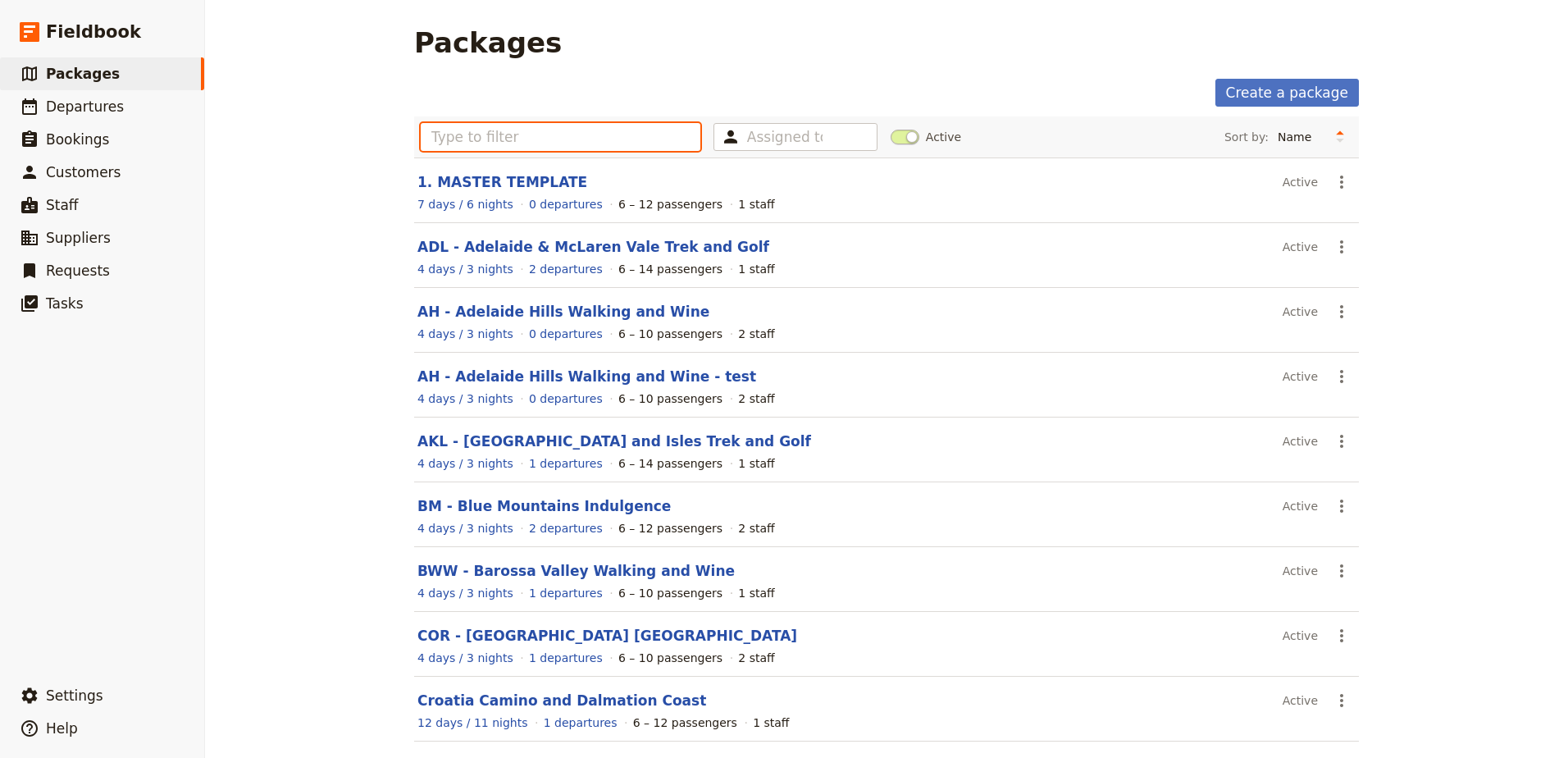
click at [547, 142] on input "text" at bounding box center [560, 137] width 279 height 28
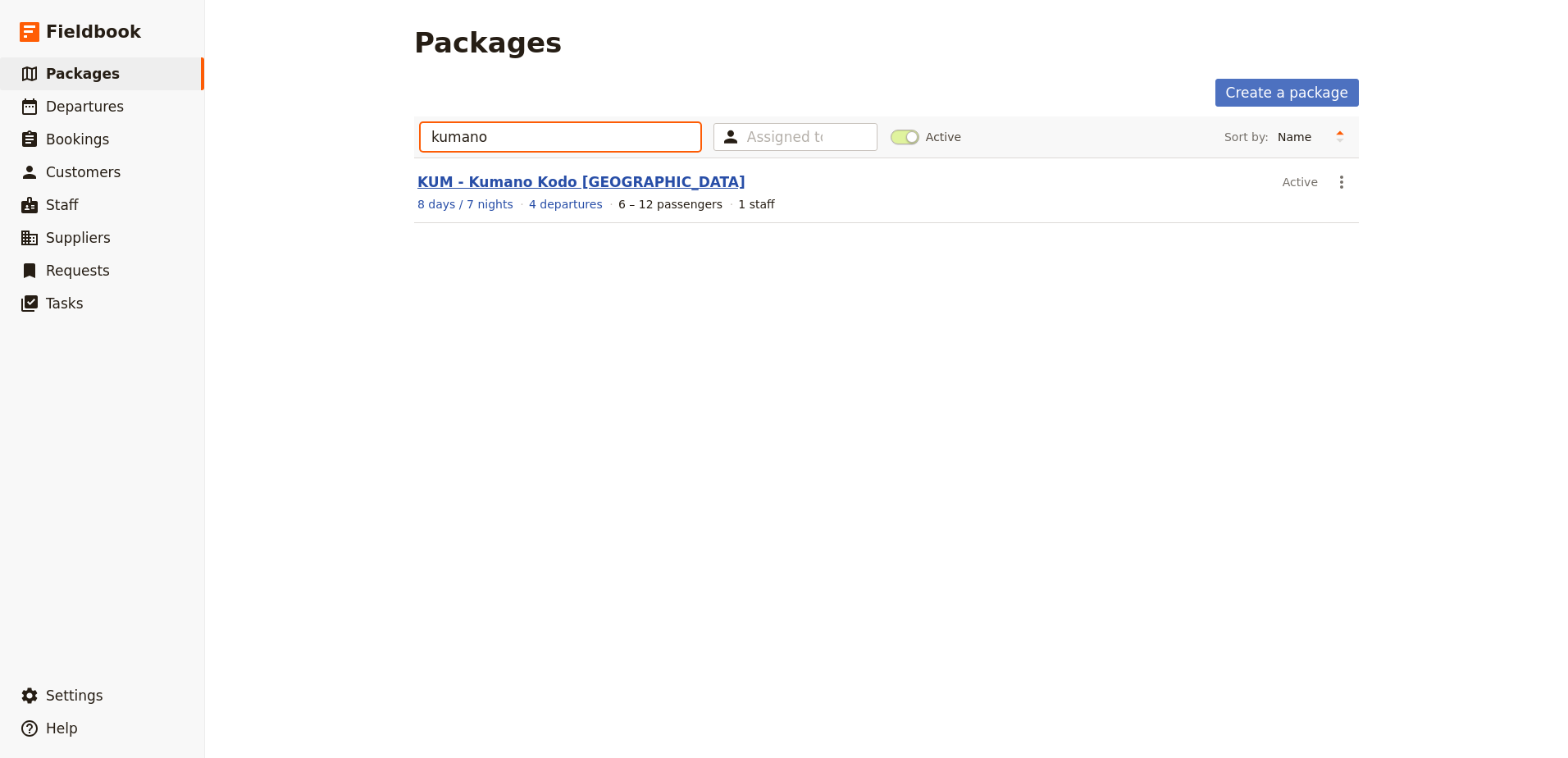
type input "kumano"
click at [521, 181] on link "KUM - Kumano Kodo [GEOGRAPHIC_DATA]" at bounding box center [581, 182] width 328 height 16
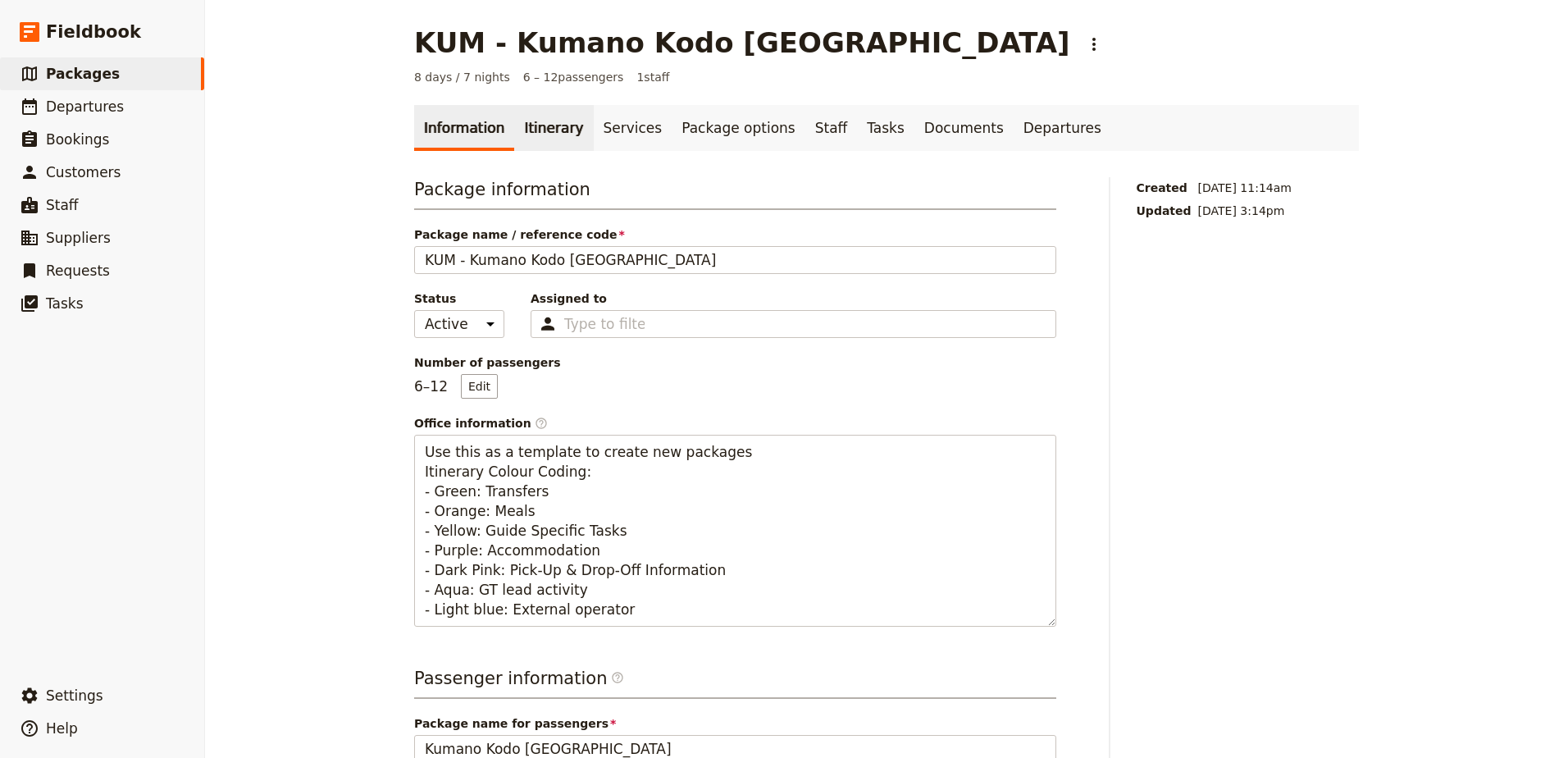
click at [539, 136] on link "Itinerary" at bounding box center [553, 127] width 79 height 46
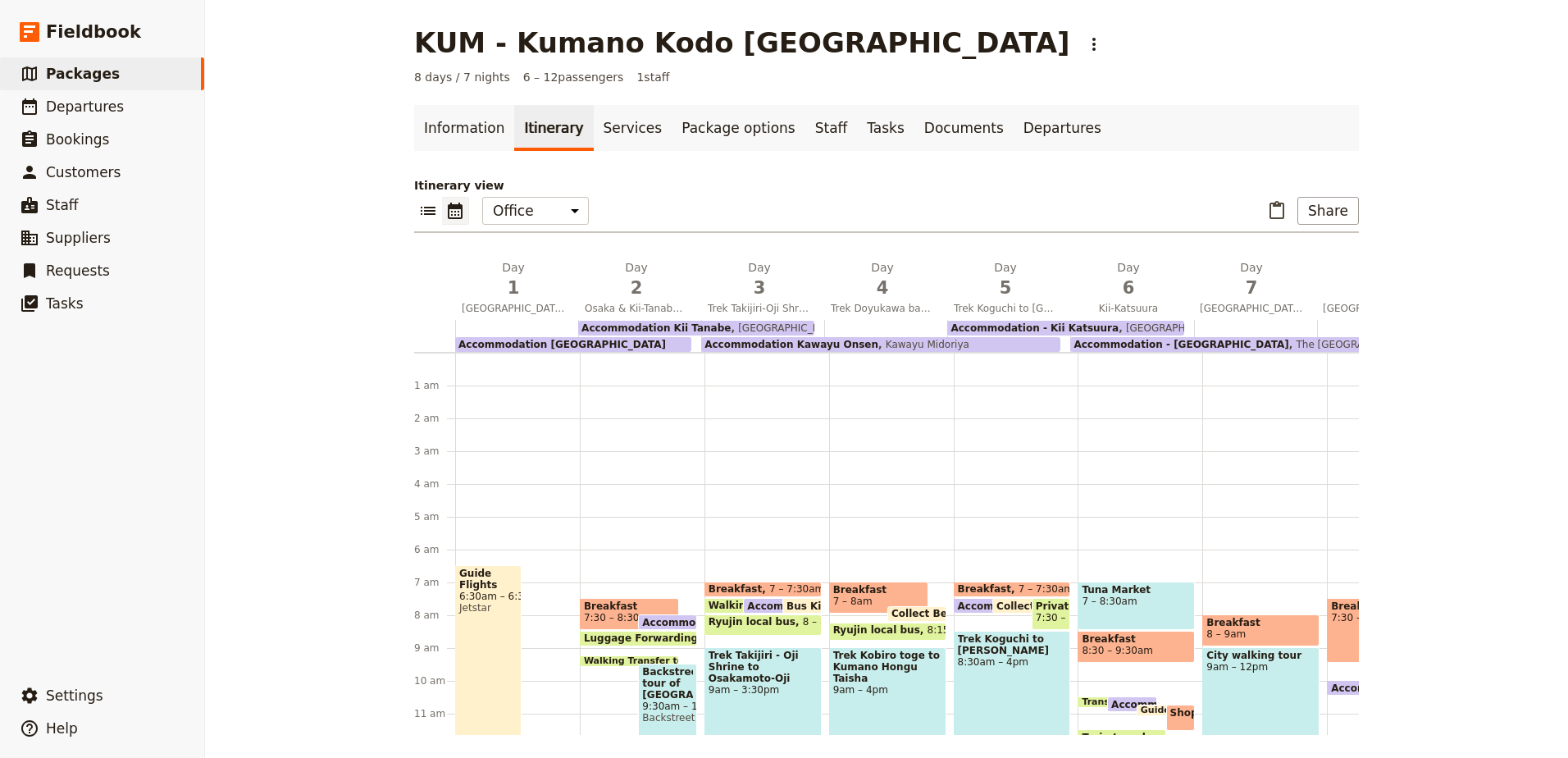
scroll to position [197, 0]
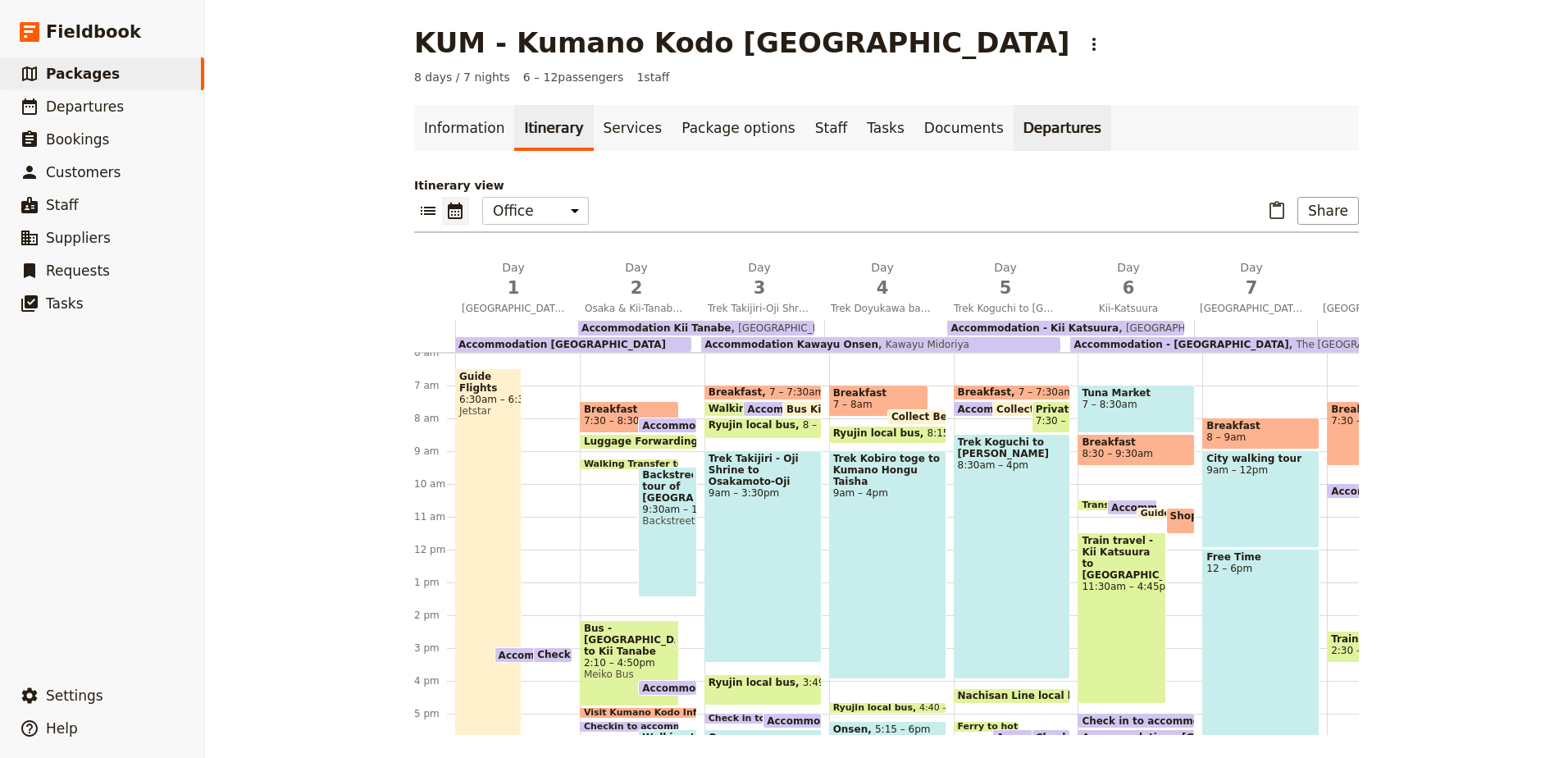
click at [1014, 121] on link "Departures" at bounding box center [1062, 127] width 98 height 46
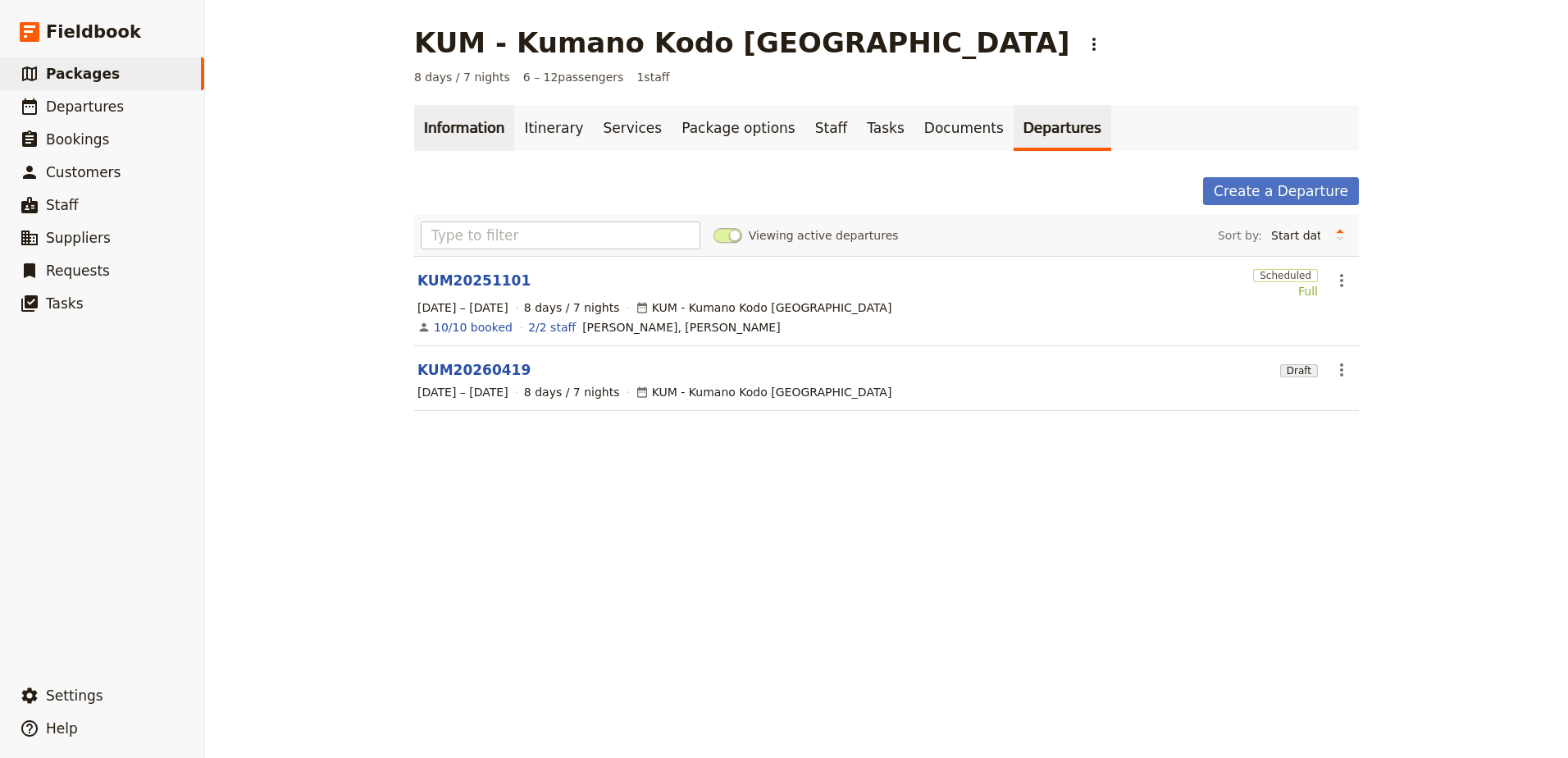
click at [438, 123] on link "Information" at bounding box center [464, 127] width 100 height 46
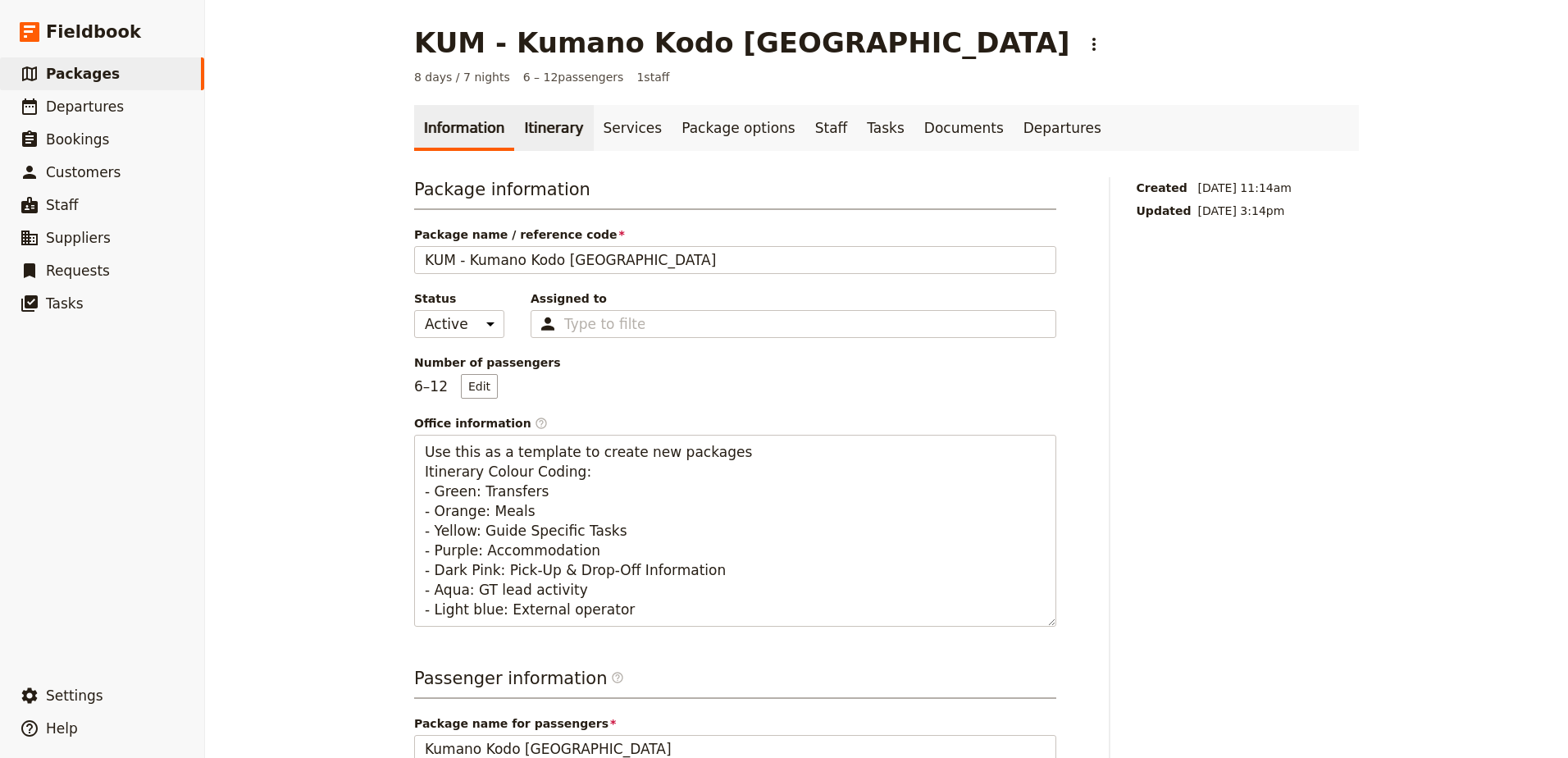
click at [534, 132] on link "Itinerary" at bounding box center [553, 127] width 79 height 46
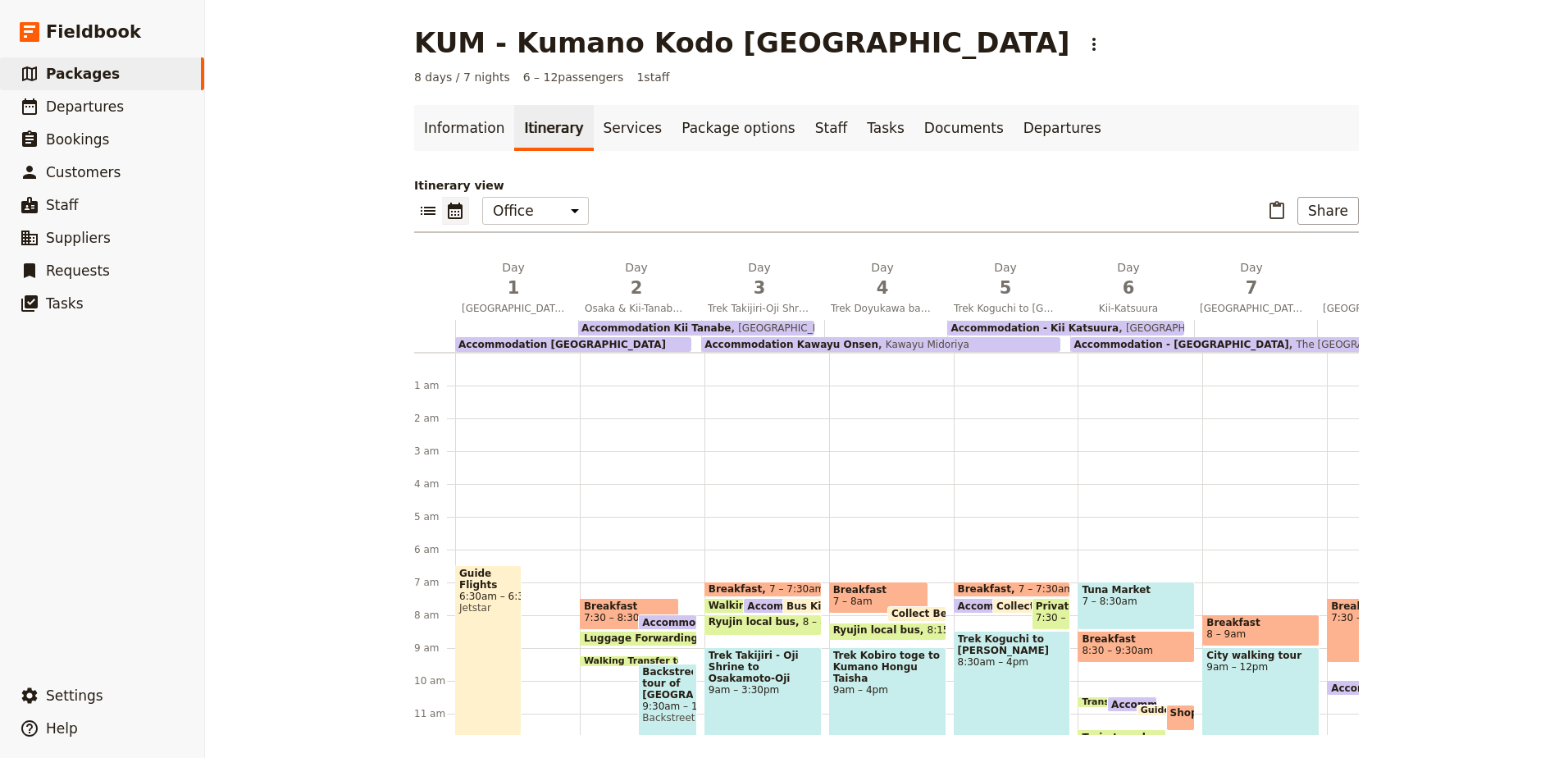
scroll to position [197, 0]
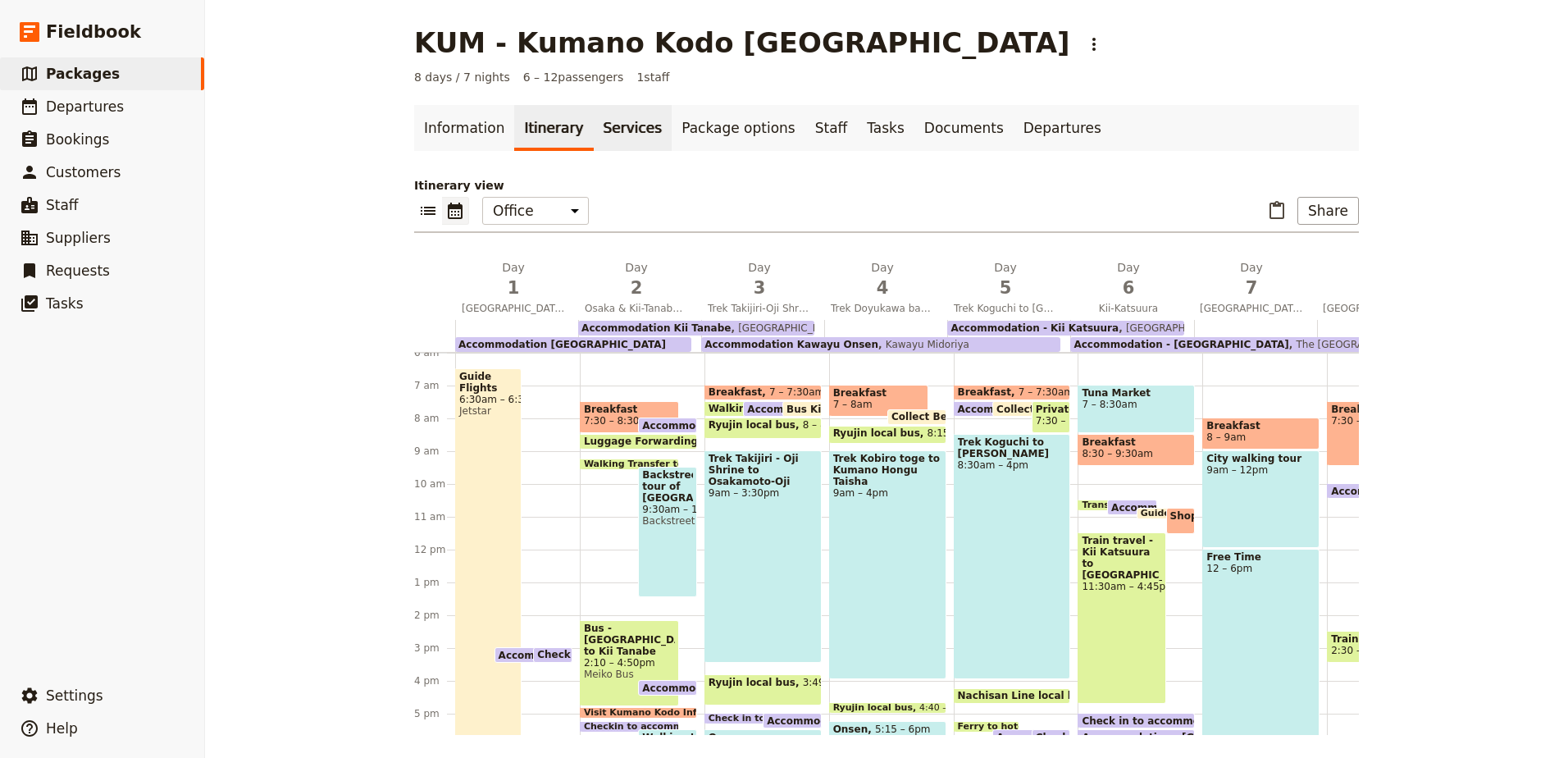
click at [606, 125] on link "Services" at bounding box center [632, 127] width 79 height 46
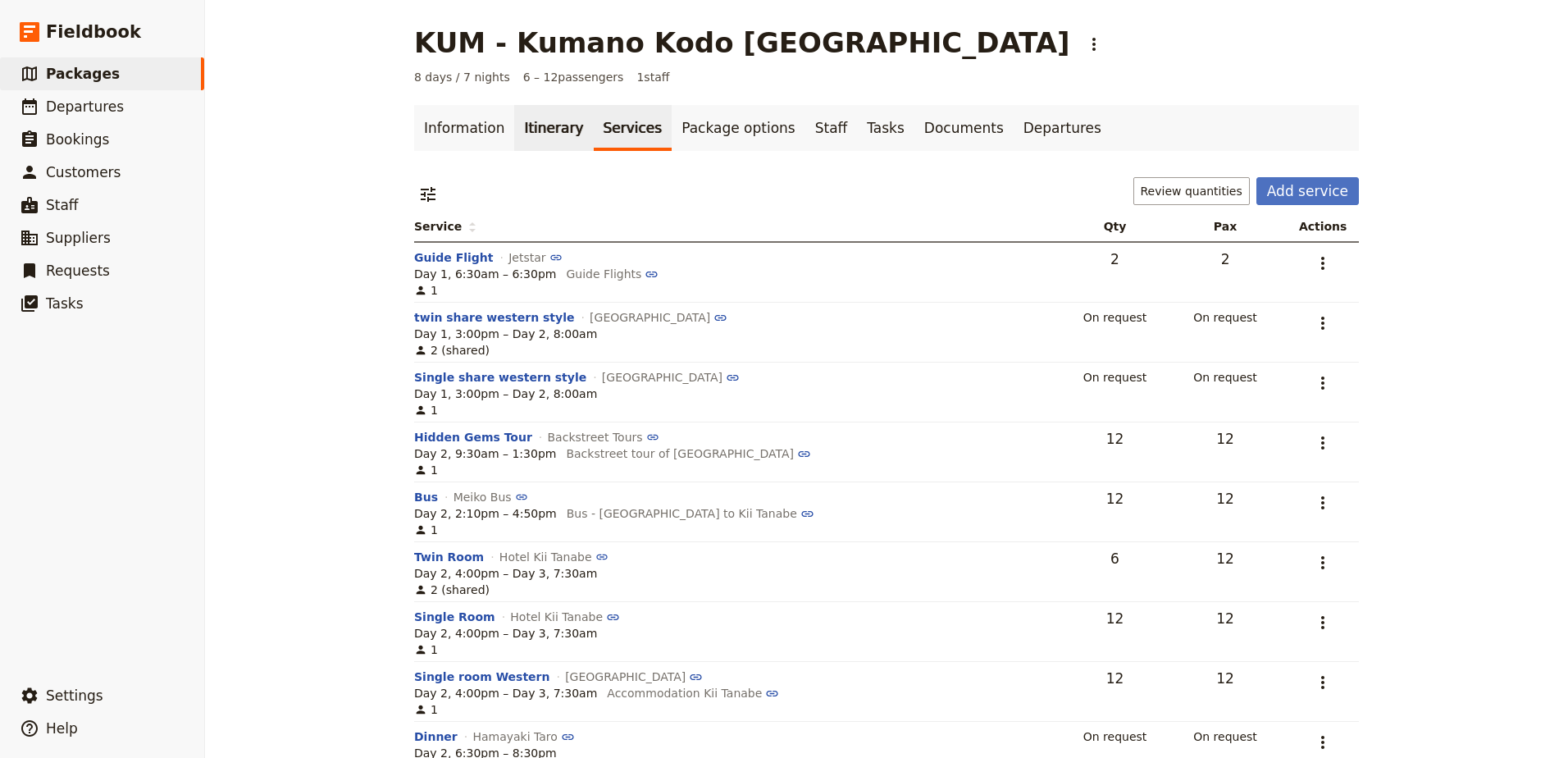
click at [532, 127] on link "Itinerary" at bounding box center [553, 127] width 79 height 46
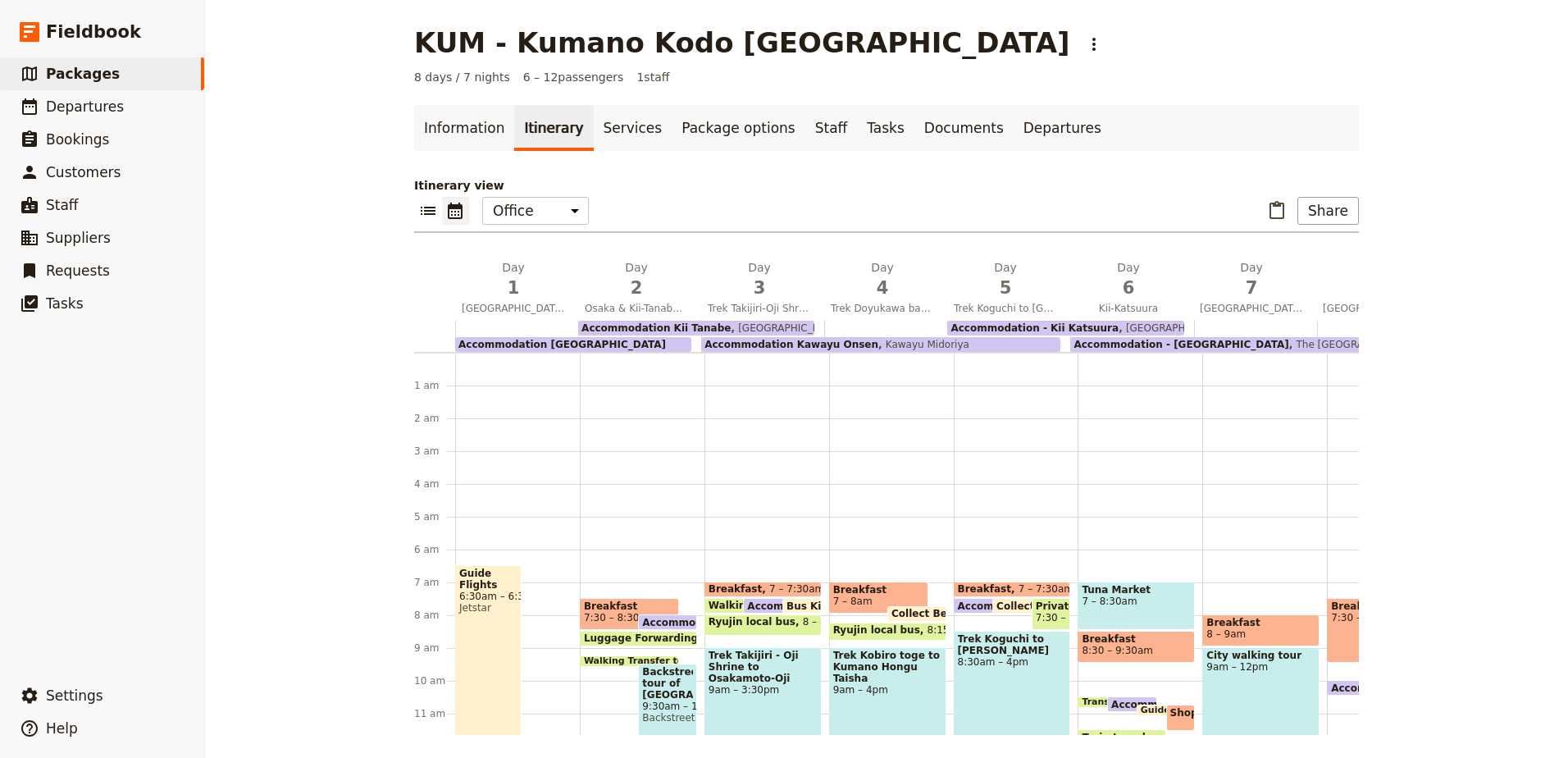
scroll to position [197, 0]
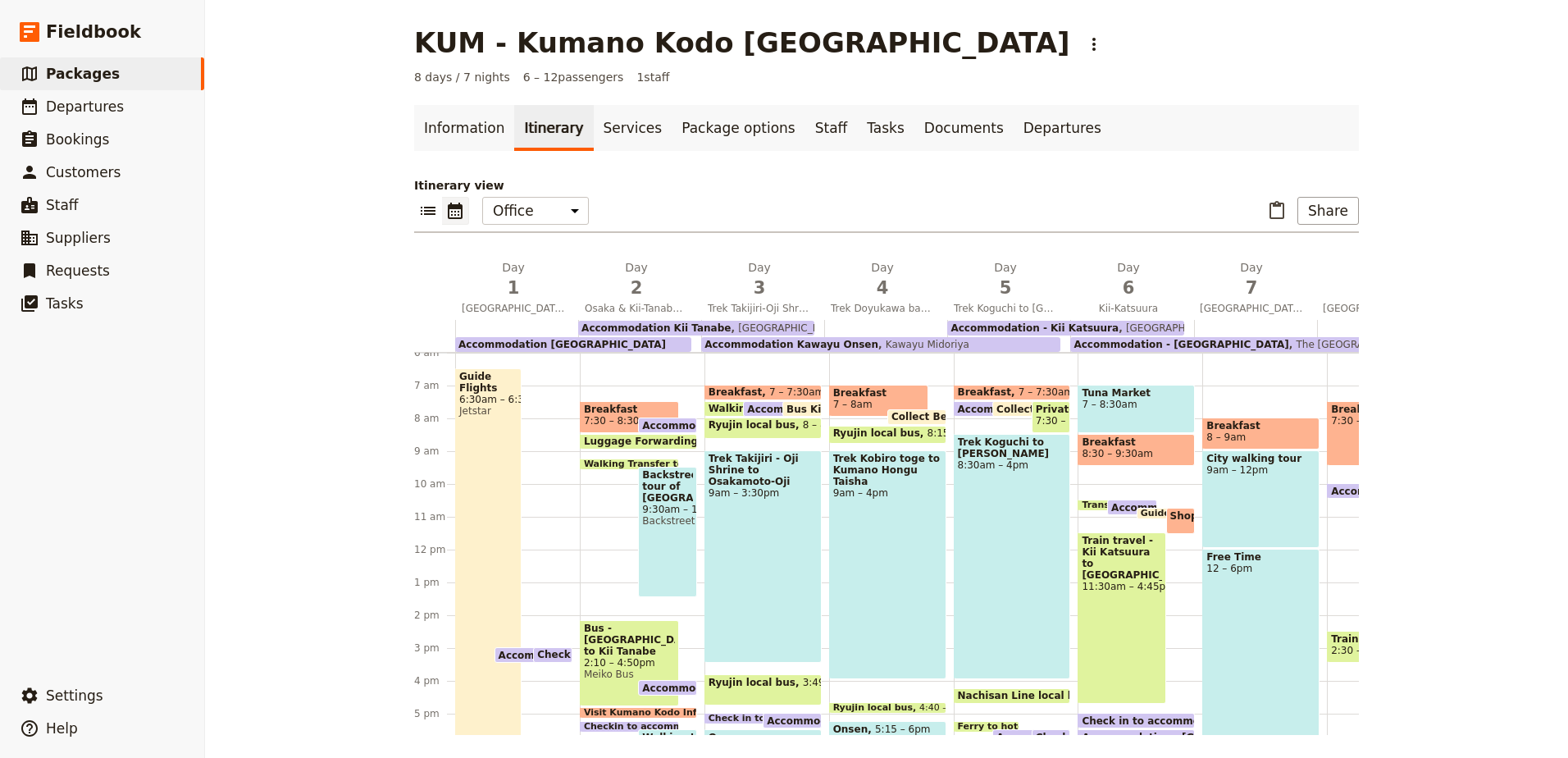
click at [646, 478] on span "Backstreet tour of [GEOGRAPHIC_DATA]" at bounding box center [667, 486] width 50 height 35
select select "2"
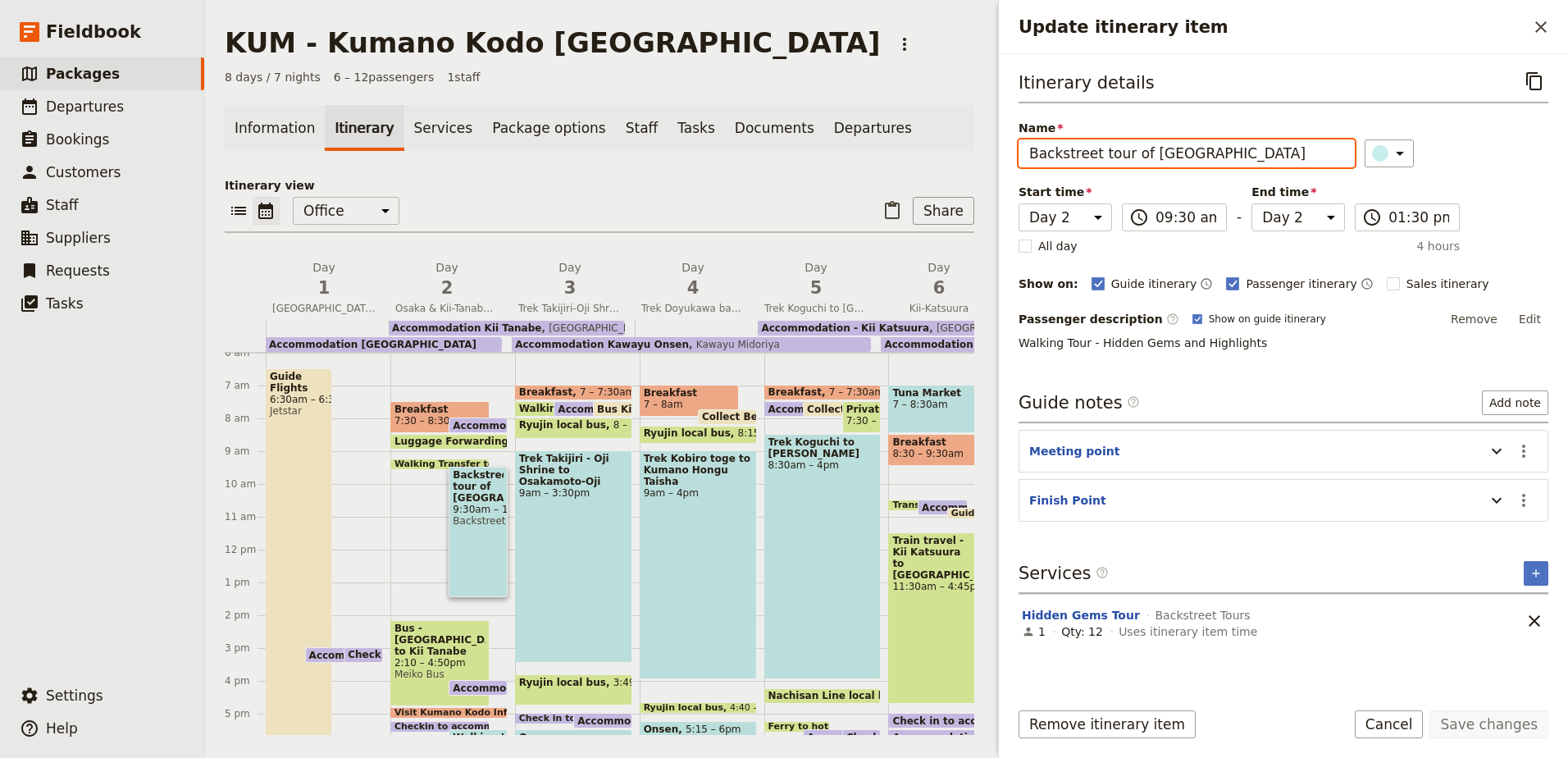
click at [1243, 157] on input "Backstreet tour of [GEOGRAPHIC_DATA]" at bounding box center [1187, 153] width 336 height 28
click at [1552, 29] on button "​" at bounding box center [1540, 27] width 28 height 28
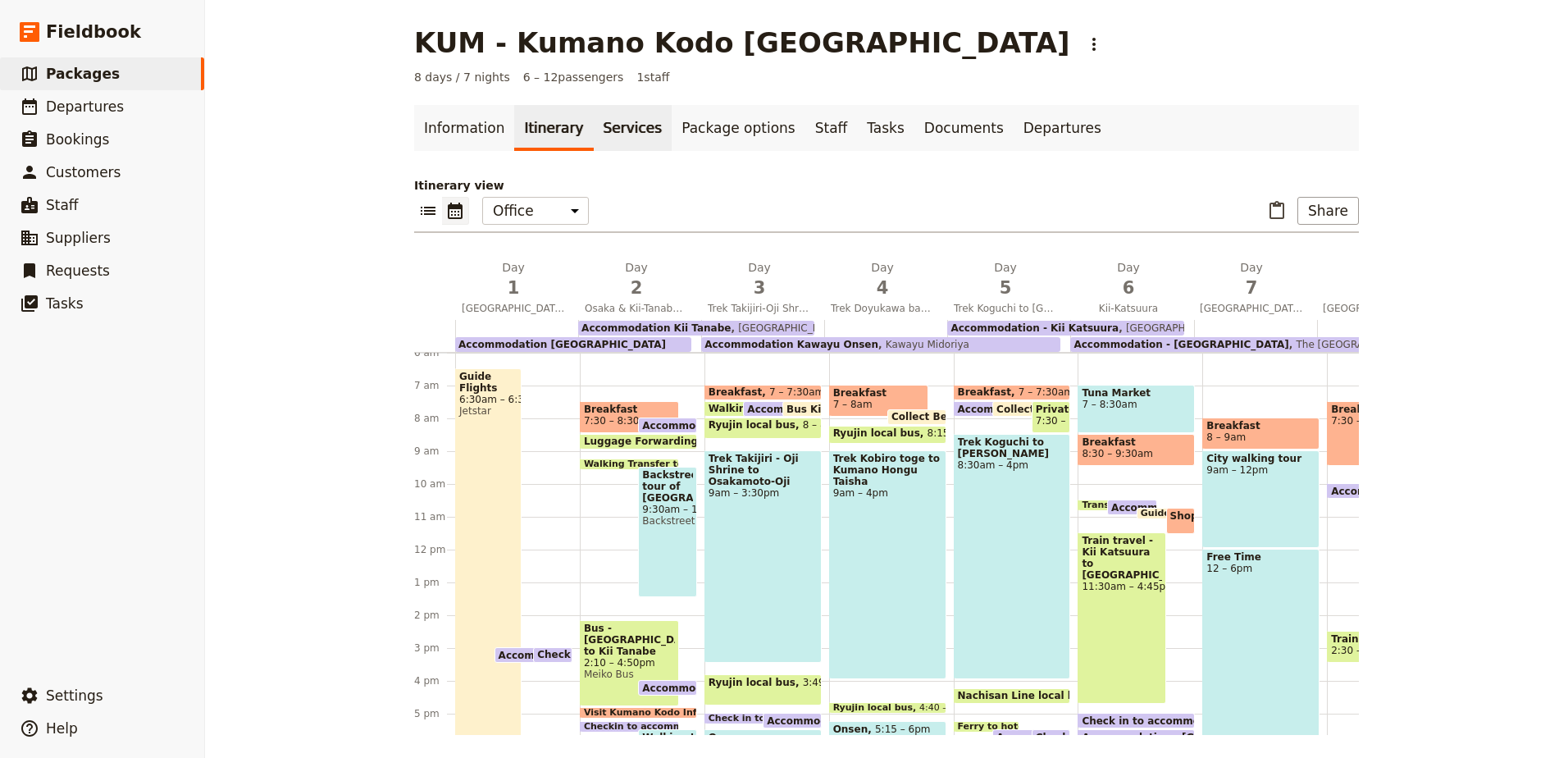
click at [609, 124] on link "Services" at bounding box center [632, 127] width 79 height 46
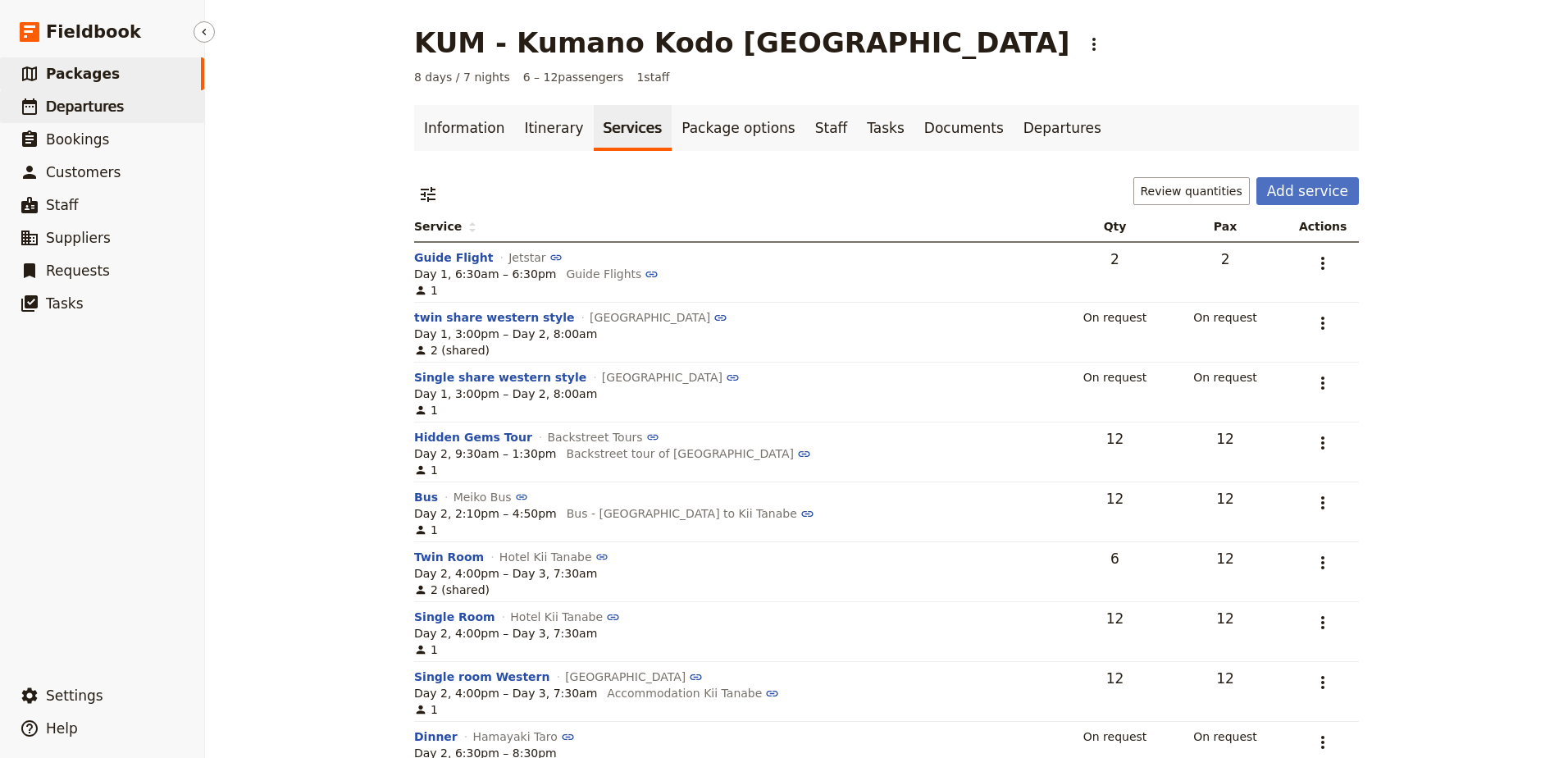
click at [73, 106] on span "Departures" at bounding box center [85, 106] width 78 height 16
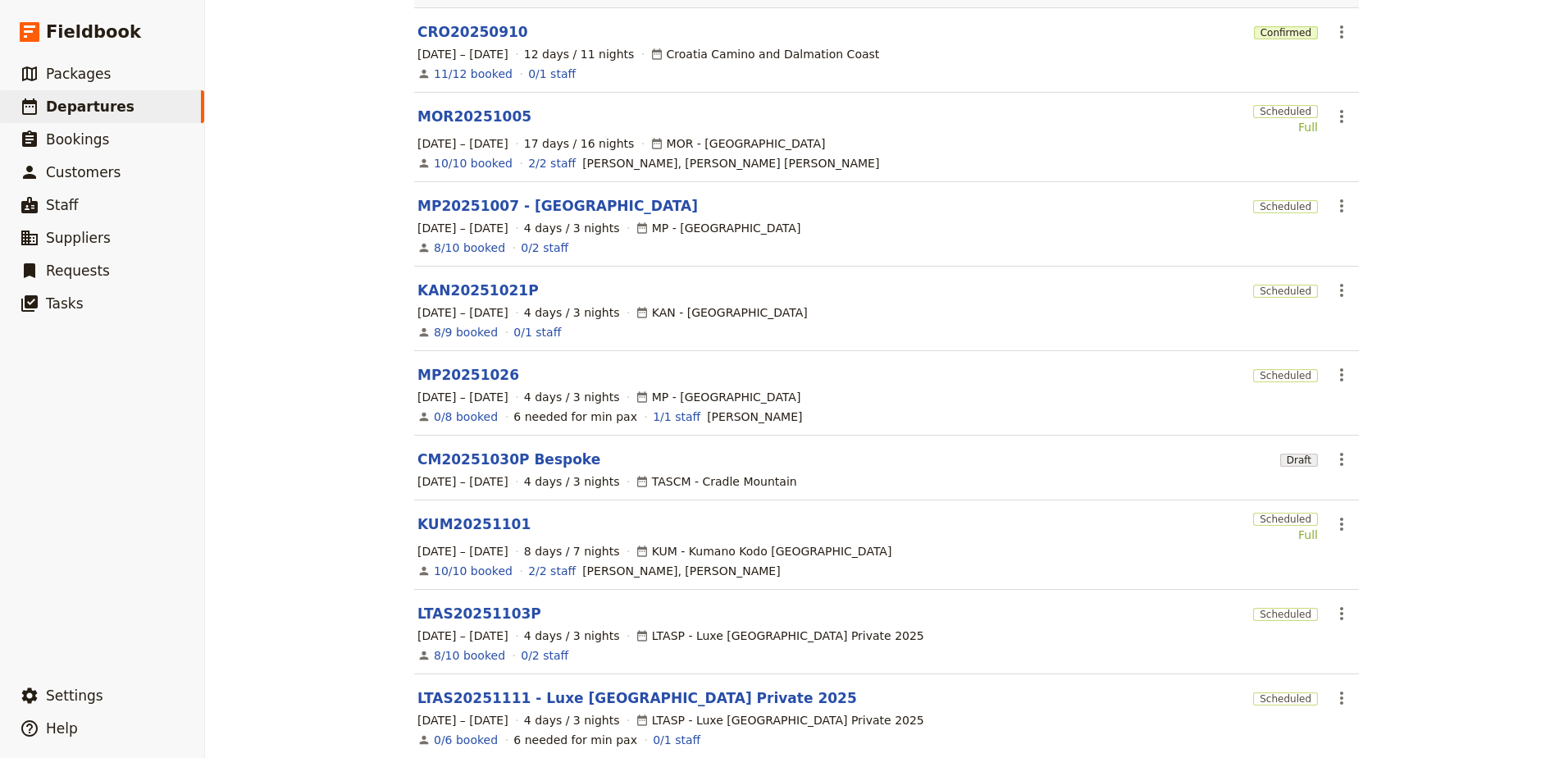
scroll to position [164, 0]
click at [471, 513] on link "KUM20251101" at bounding box center [474, 523] width 113 height 20
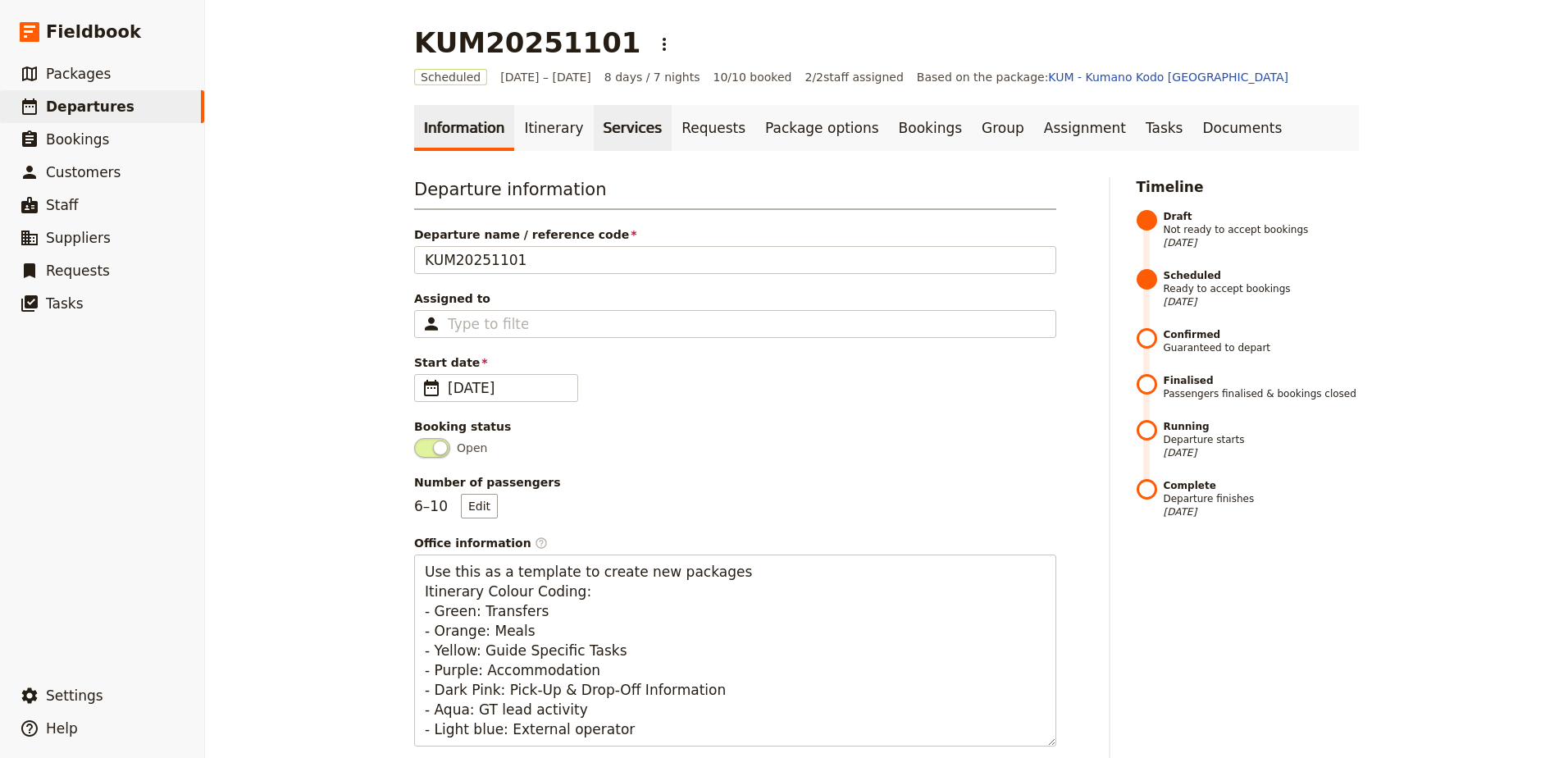
click at [600, 125] on link "Services" at bounding box center [632, 127] width 79 height 46
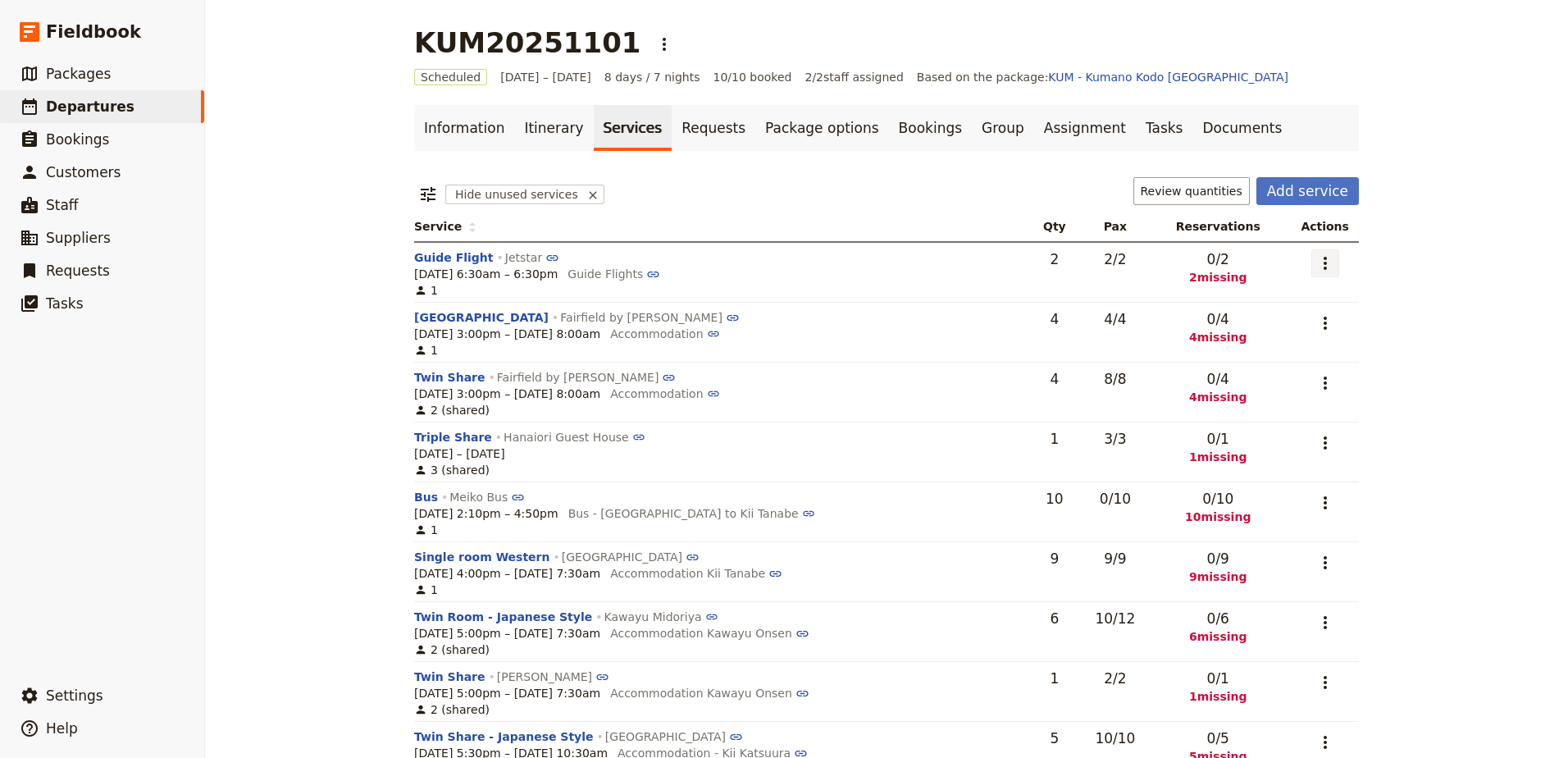
click at [1325, 260] on icon "Actions" at bounding box center [1325, 263] width 20 height 20
click at [1312, 345] on span "Add to supplier request" at bounding box center [1255, 345] width 134 height 16
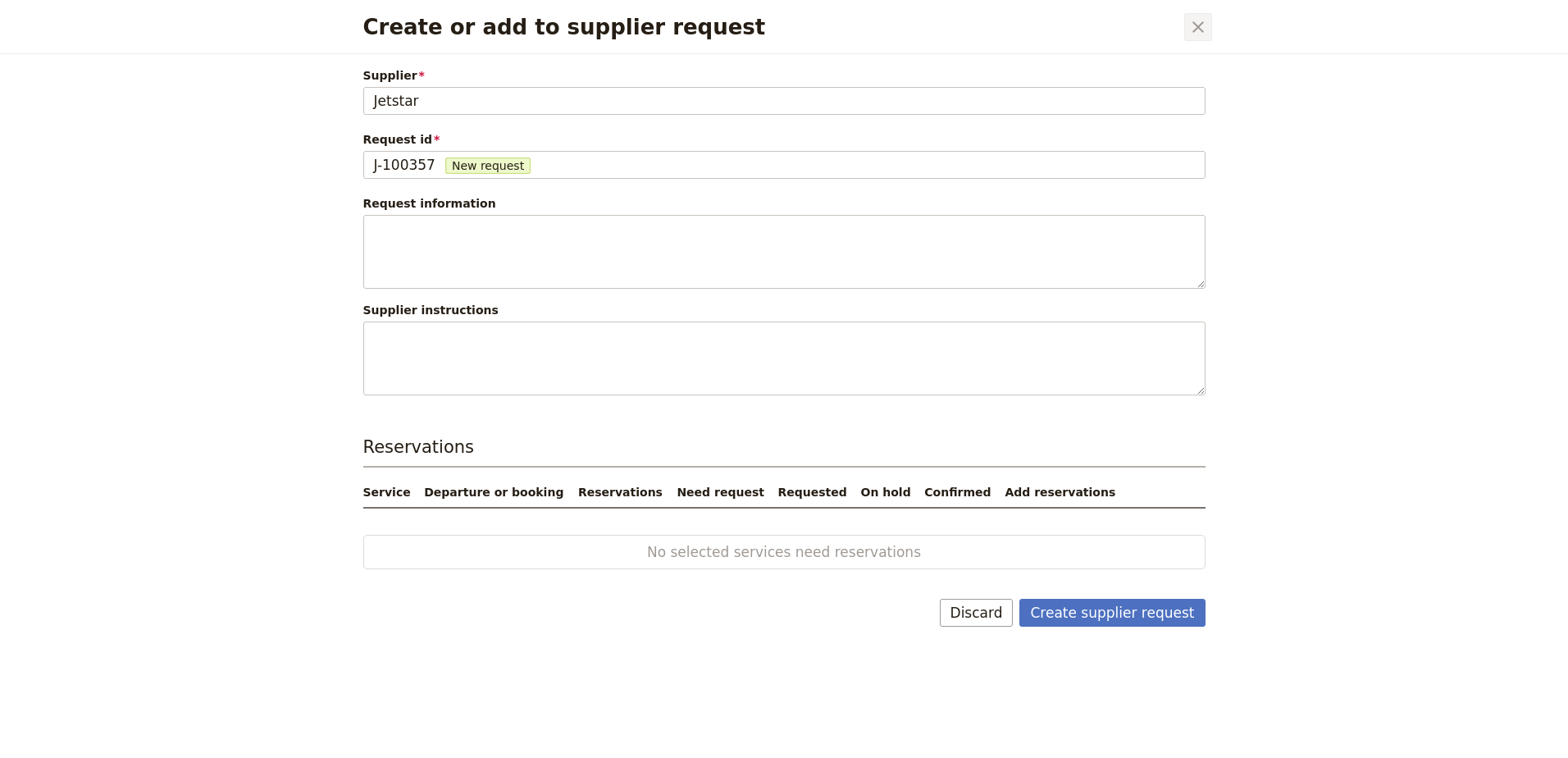
click at [1200, 31] on icon "Close dialog" at bounding box center [1198, 27] width 20 height 20
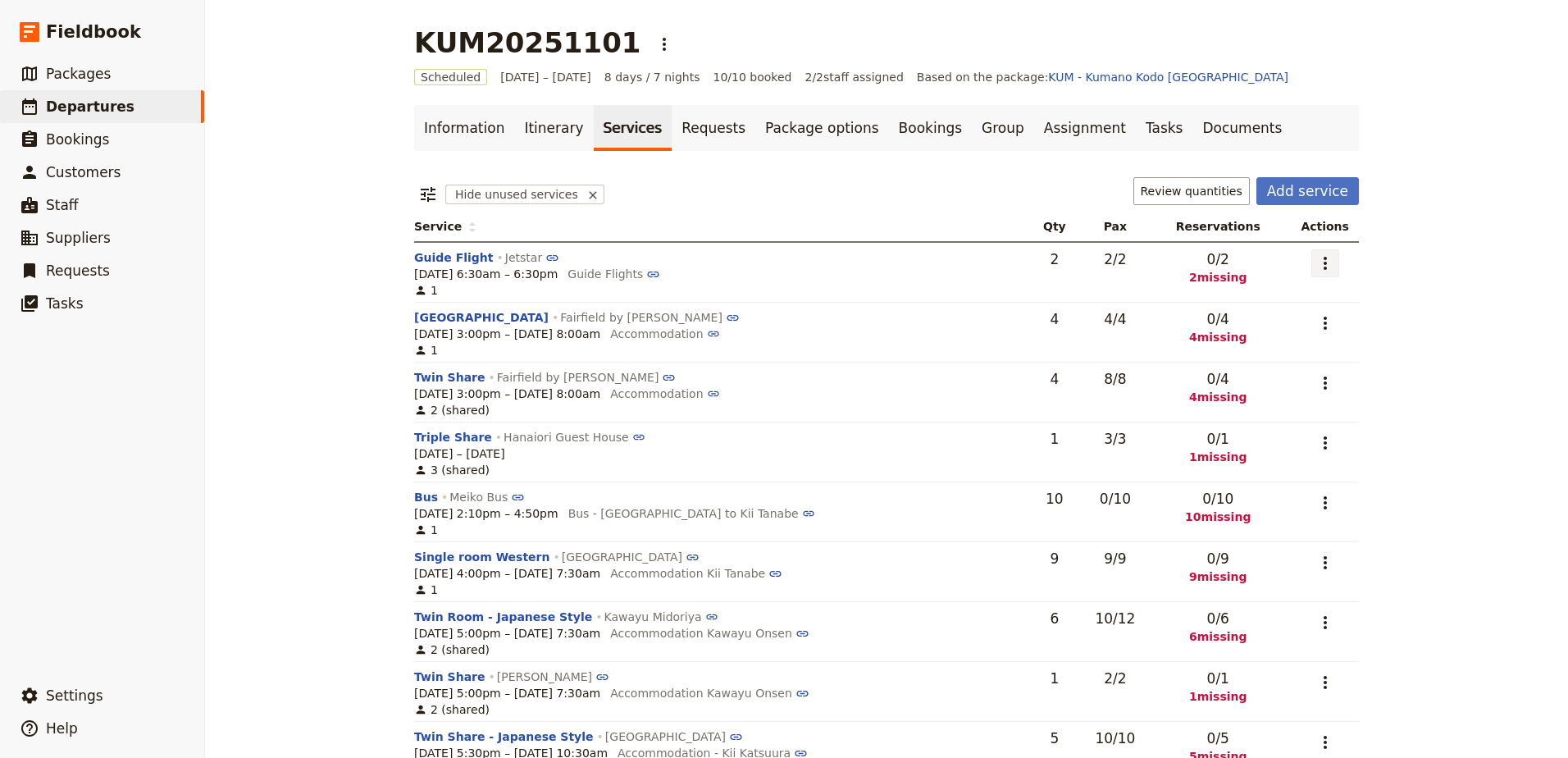
click at [1322, 260] on icon "Actions" at bounding box center [1325, 263] width 20 height 20
click at [1309, 344] on span "Add to supplier request" at bounding box center [1255, 345] width 134 height 16
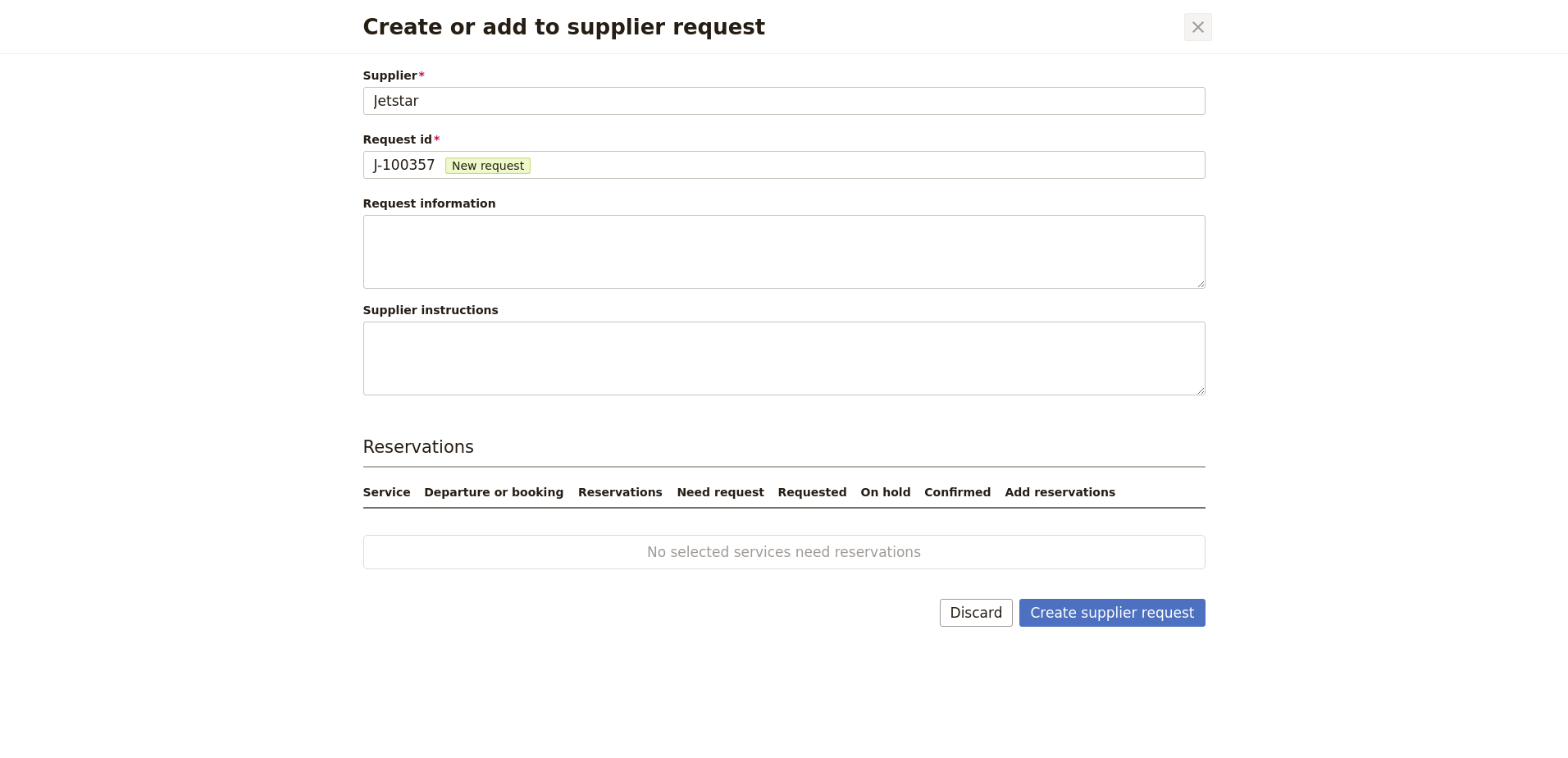
click at [1200, 30] on icon "Close dialog" at bounding box center [1198, 27] width 11 height 11
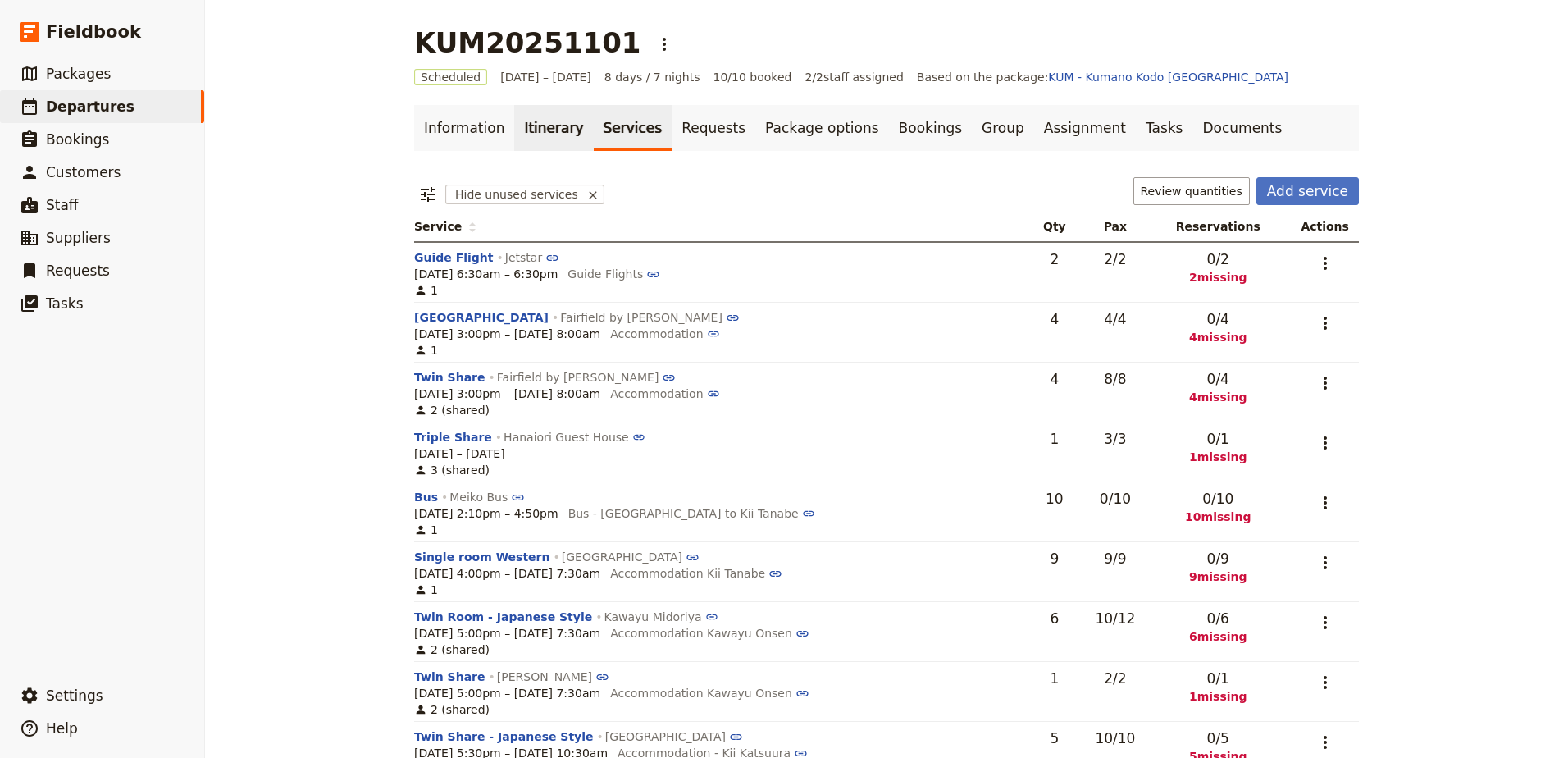
click at [554, 127] on link "Itinerary" at bounding box center [553, 127] width 79 height 46
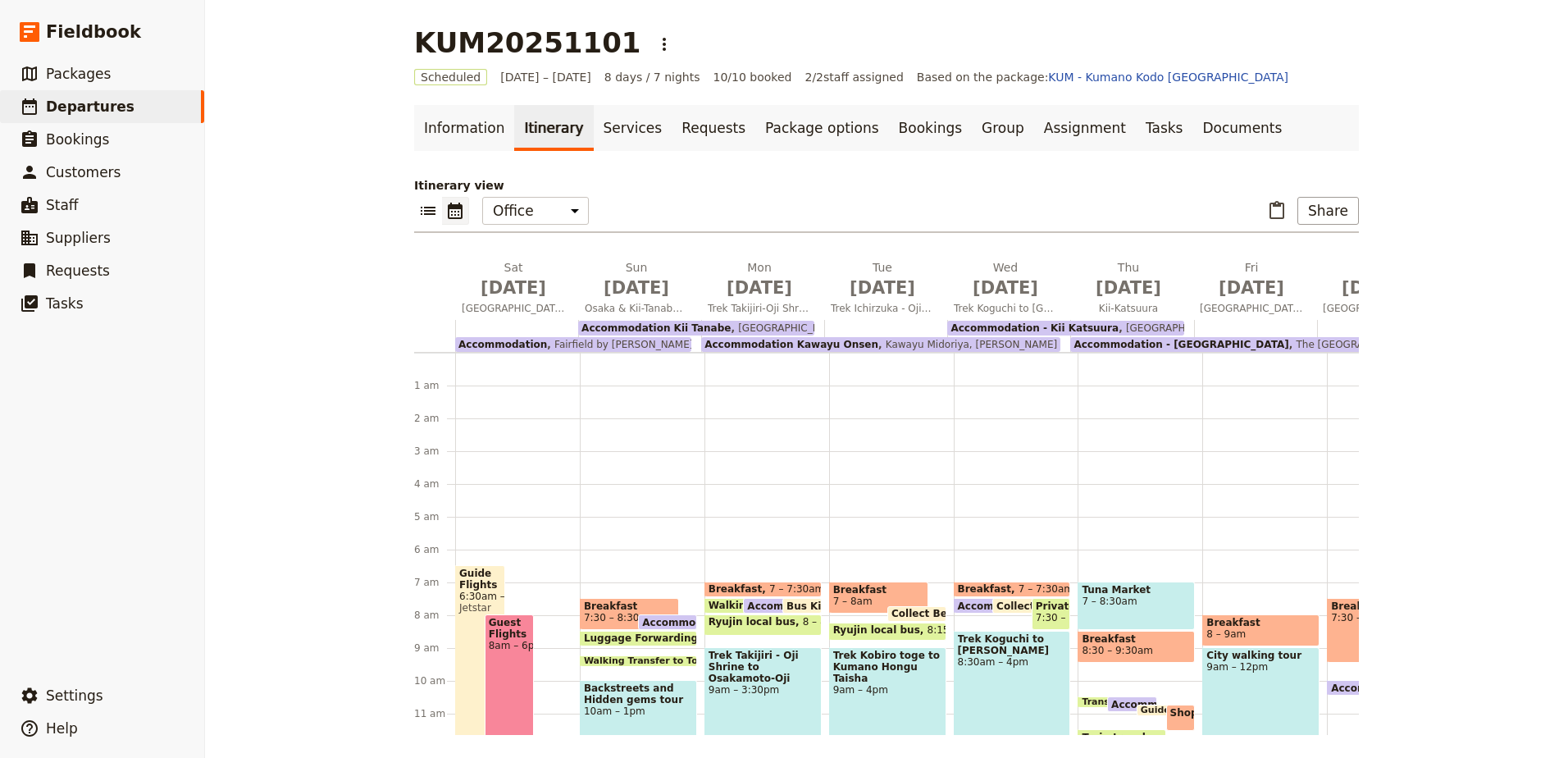
scroll to position [197, 0]
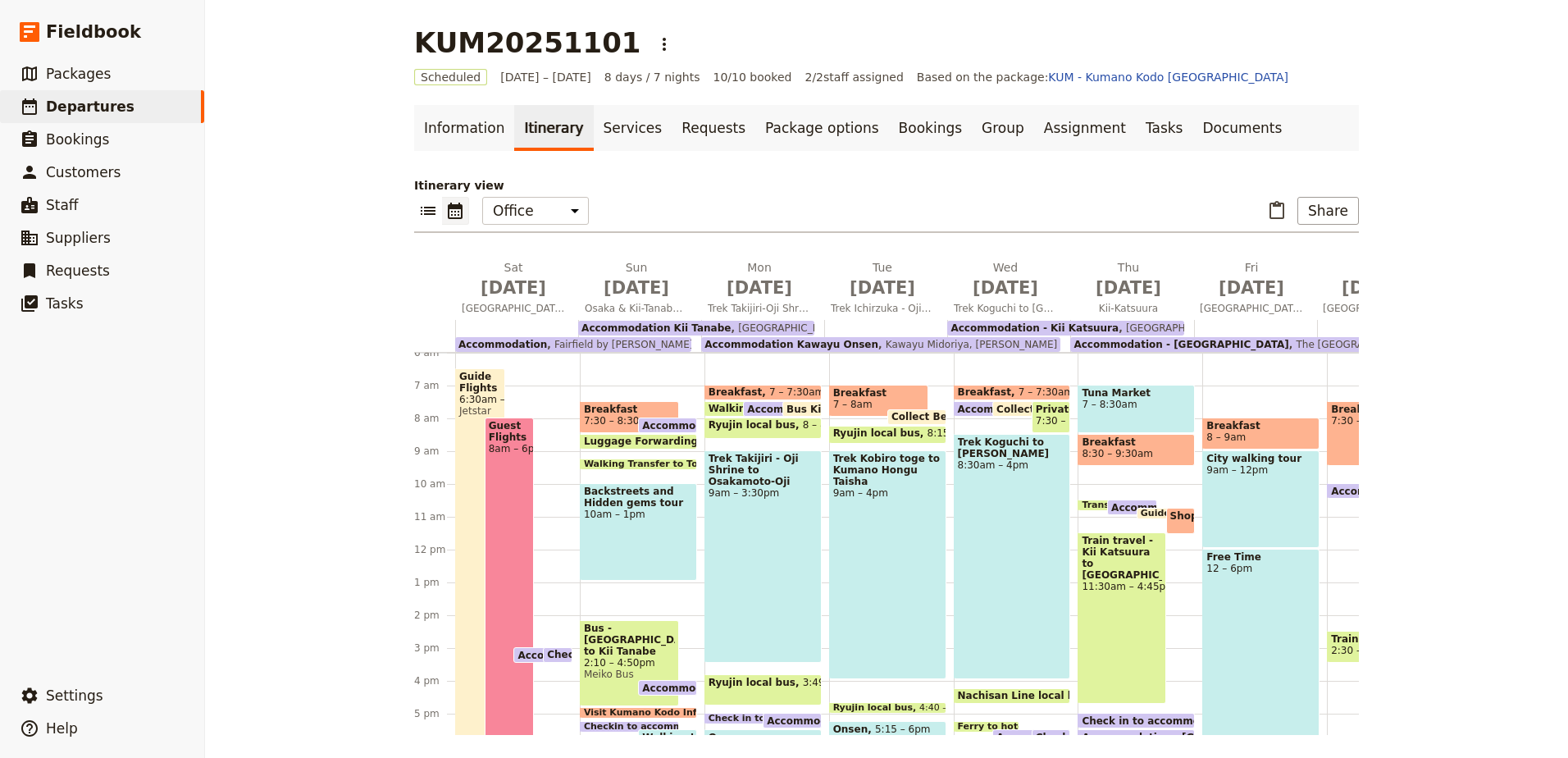
click at [479, 394] on span "6:30am – 6:30pm" at bounding box center [480, 399] width 42 height 11
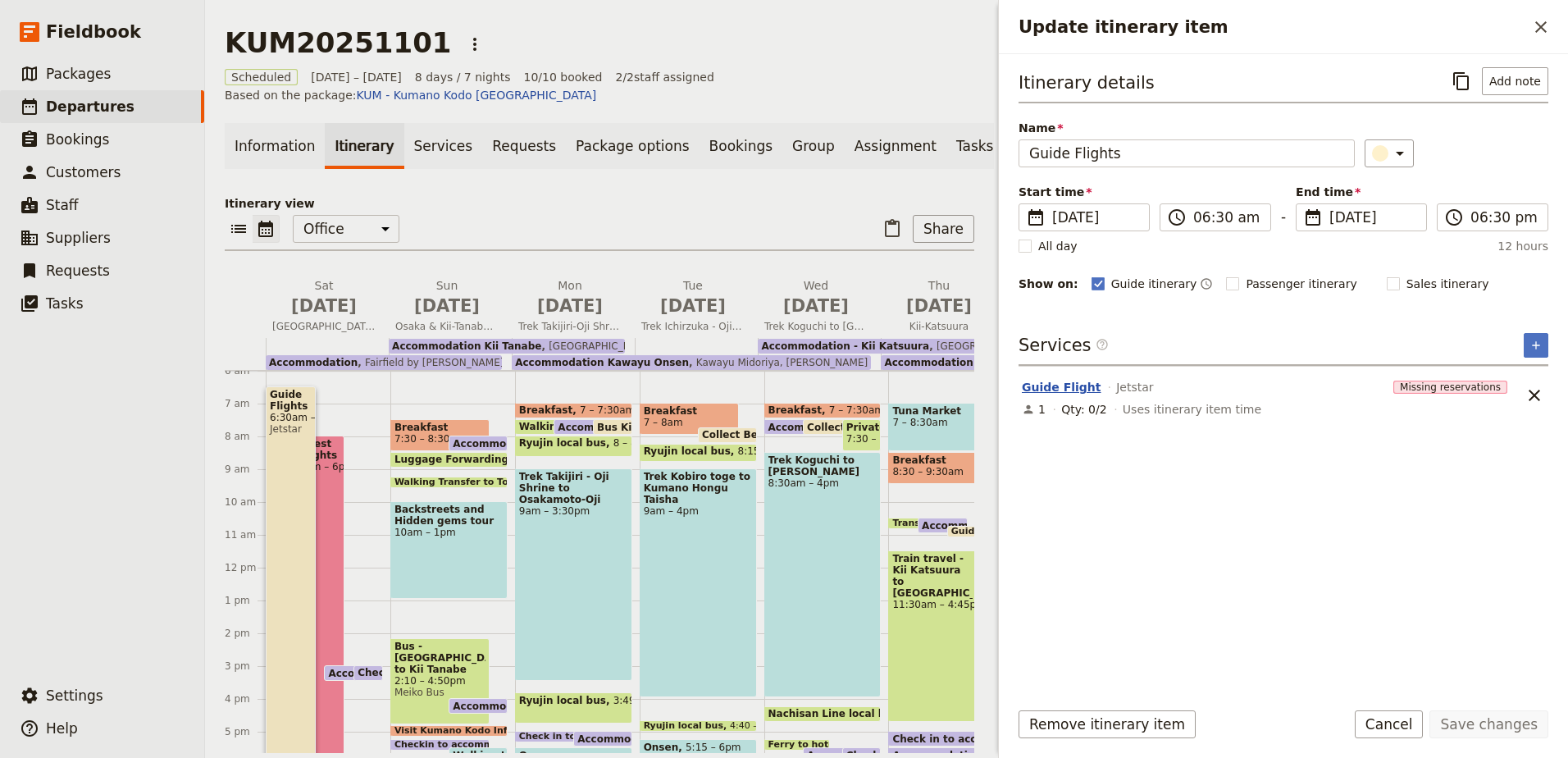
click at [1082, 387] on button "Guide Flight" at bounding box center [1061, 387] width 80 height 16
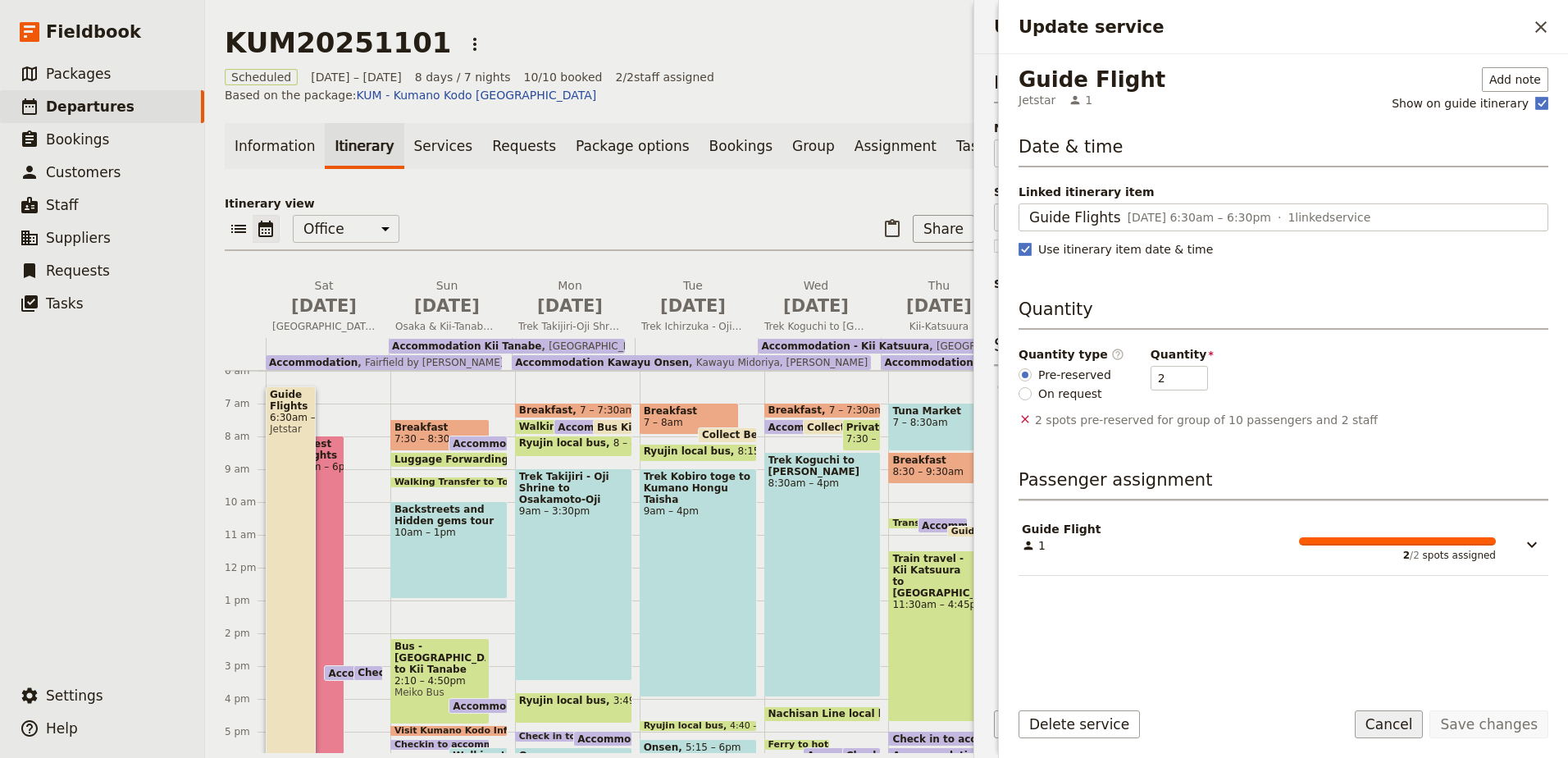
click at [1405, 736] on button "Cancel" at bounding box center [1389, 724] width 69 height 28
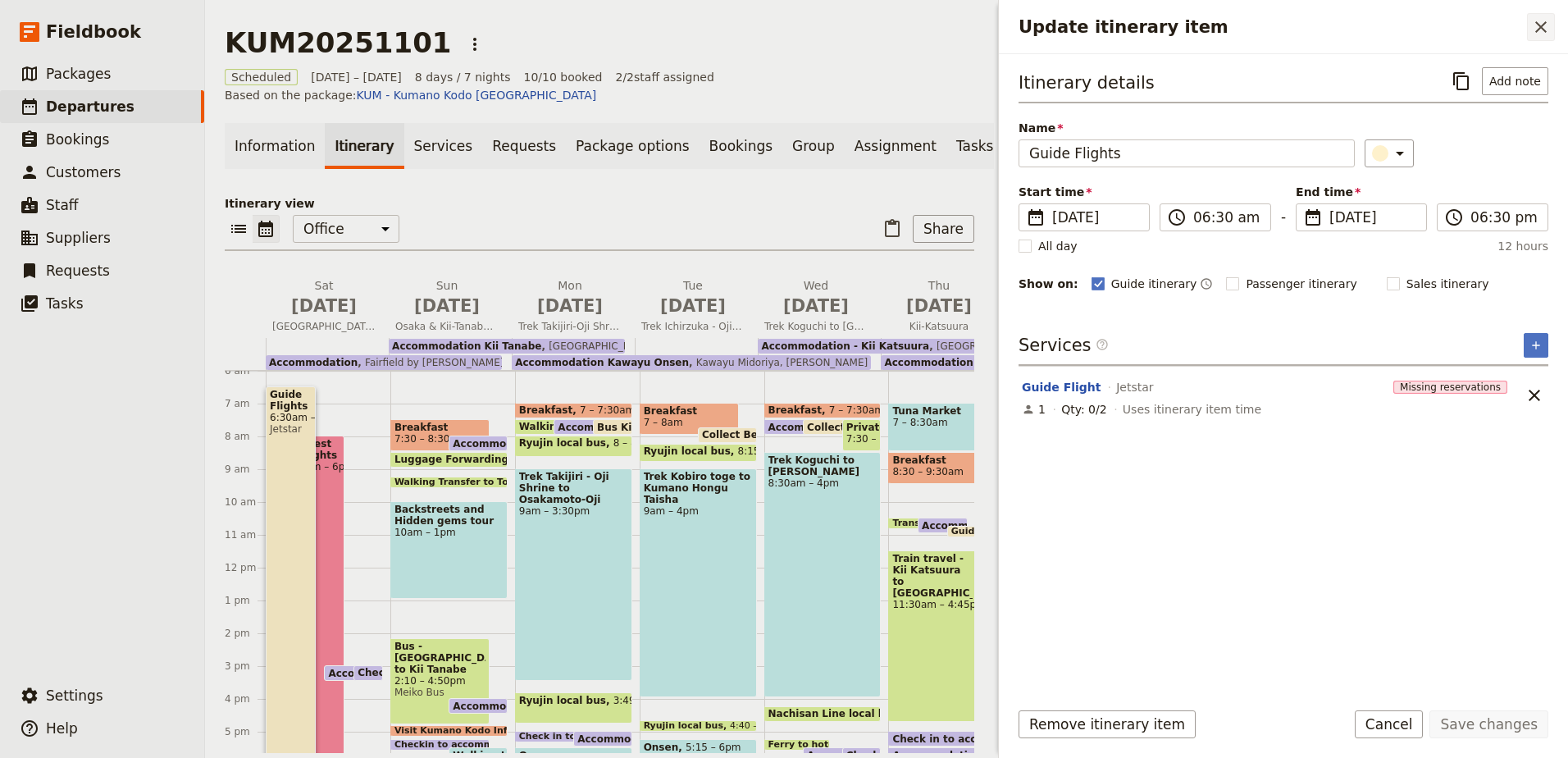
click at [1539, 22] on icon "Close drawer" at bounding box center [1540, 27] width 20 height 20
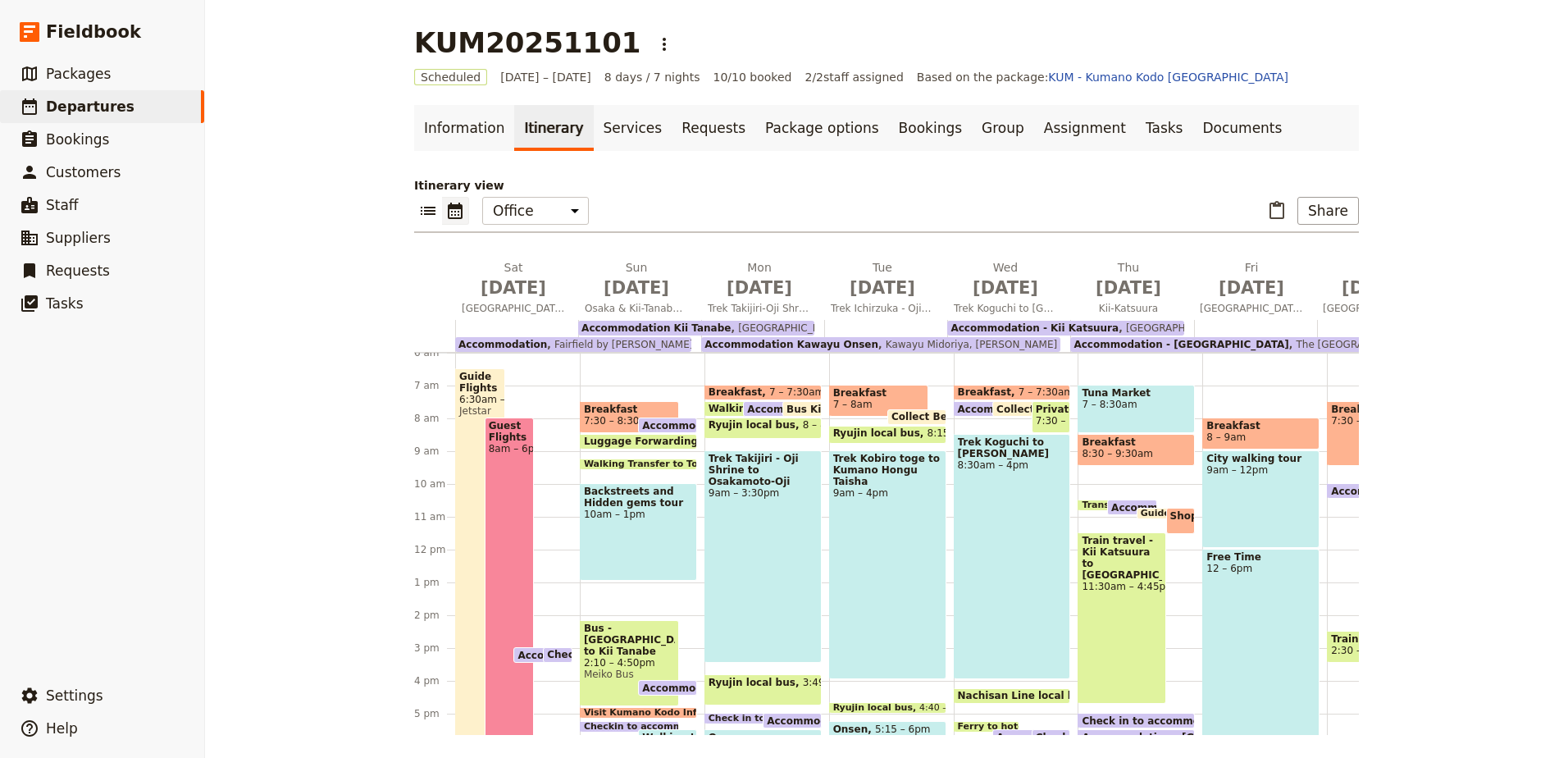
scroll to position [214, 0]
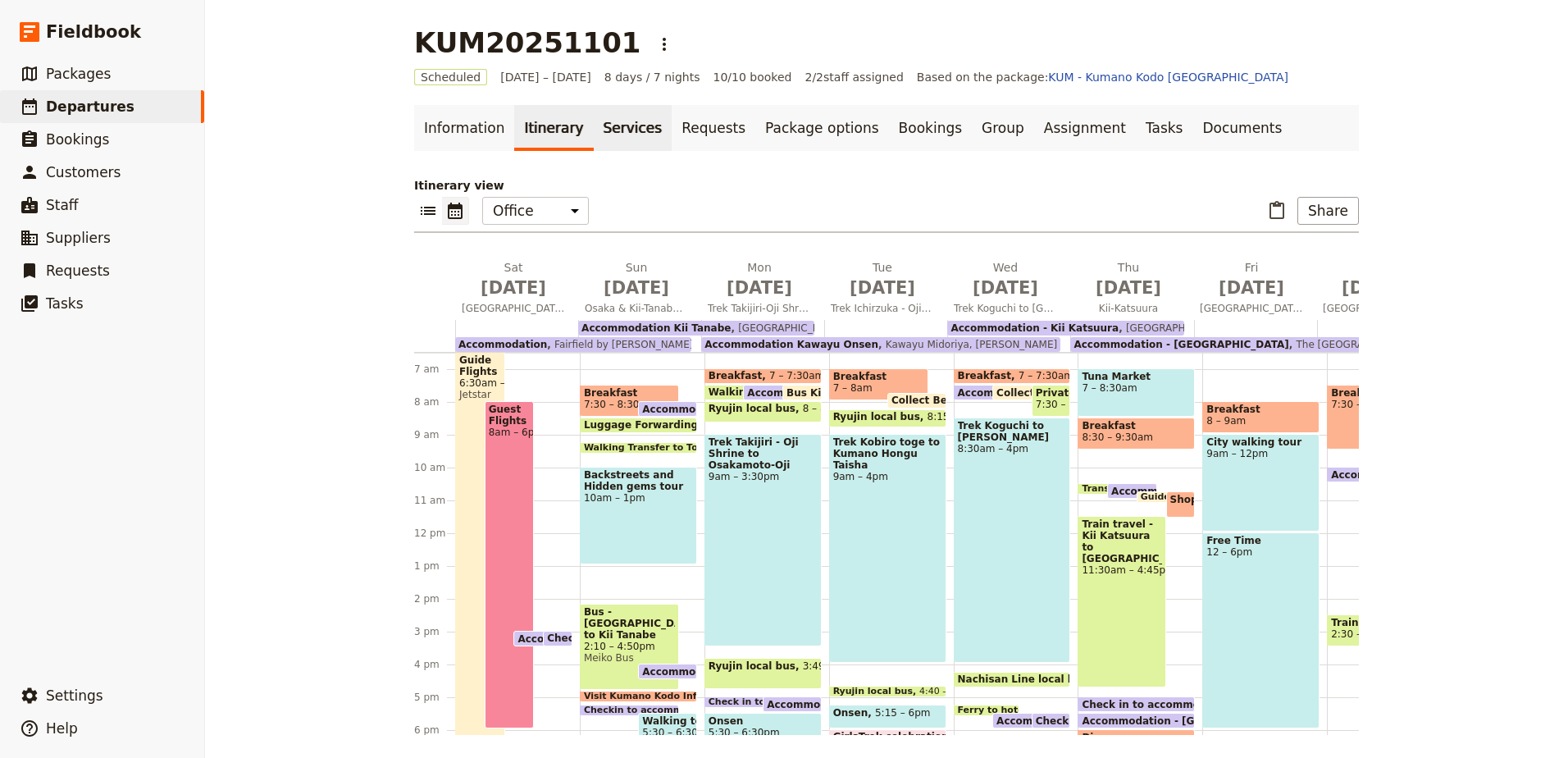
click at [611, 125] on link "Services" at bounding box center [632, 127] width 79 height 46
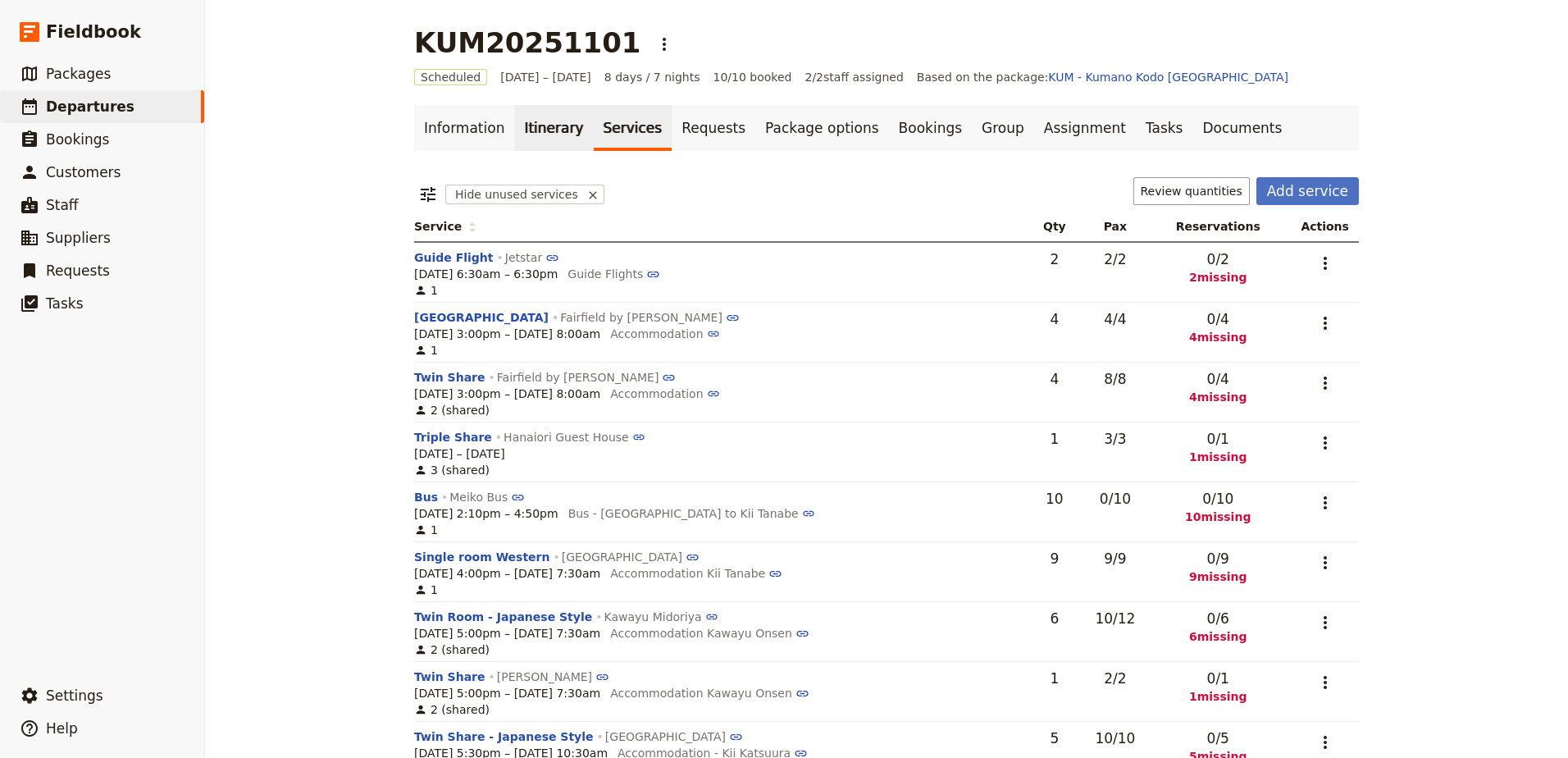
click at [548, 137] on link "Itinerary" at bounding box center [553, 127] width 79 height 46
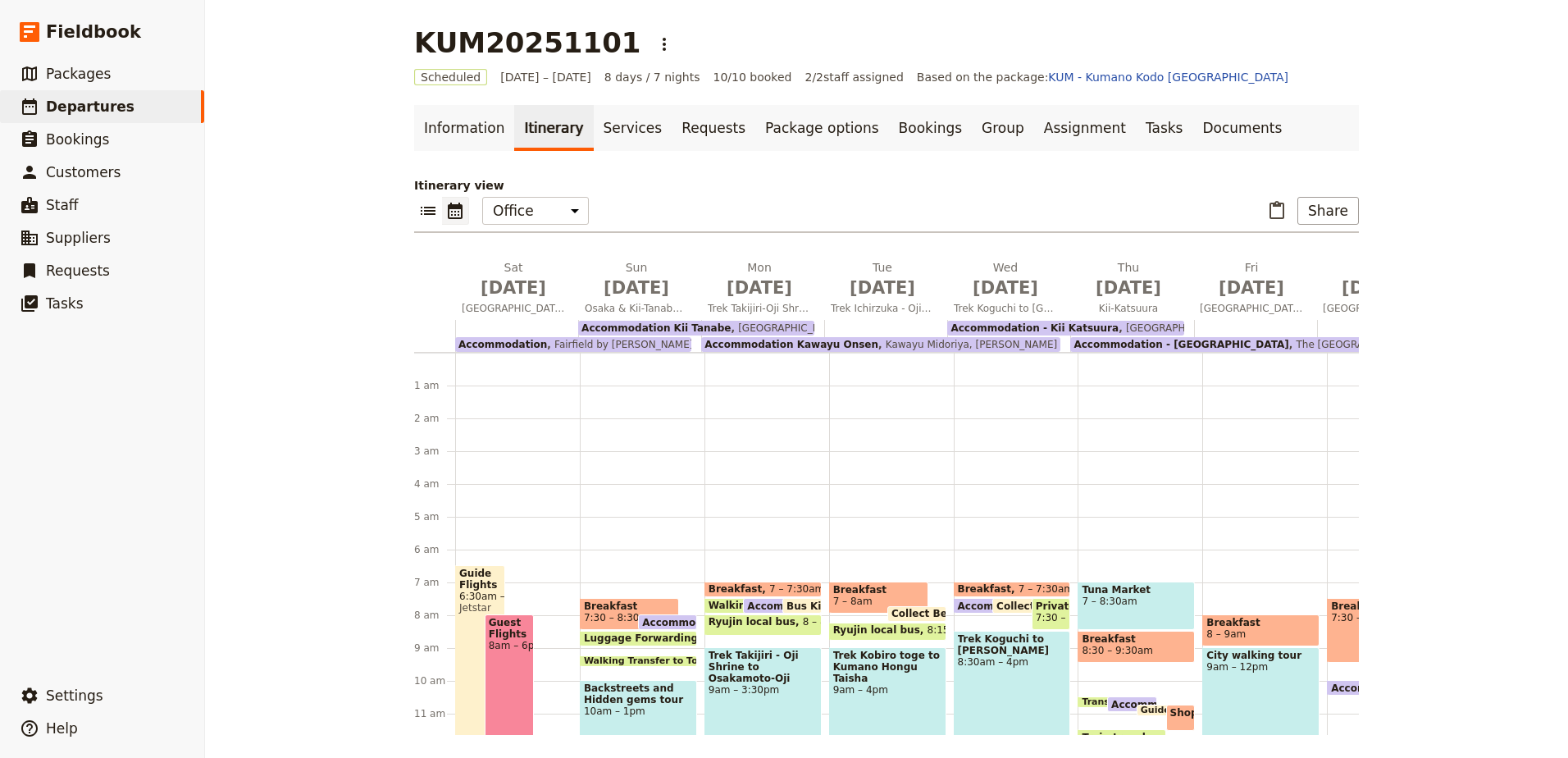
scroll to position [197, 0]
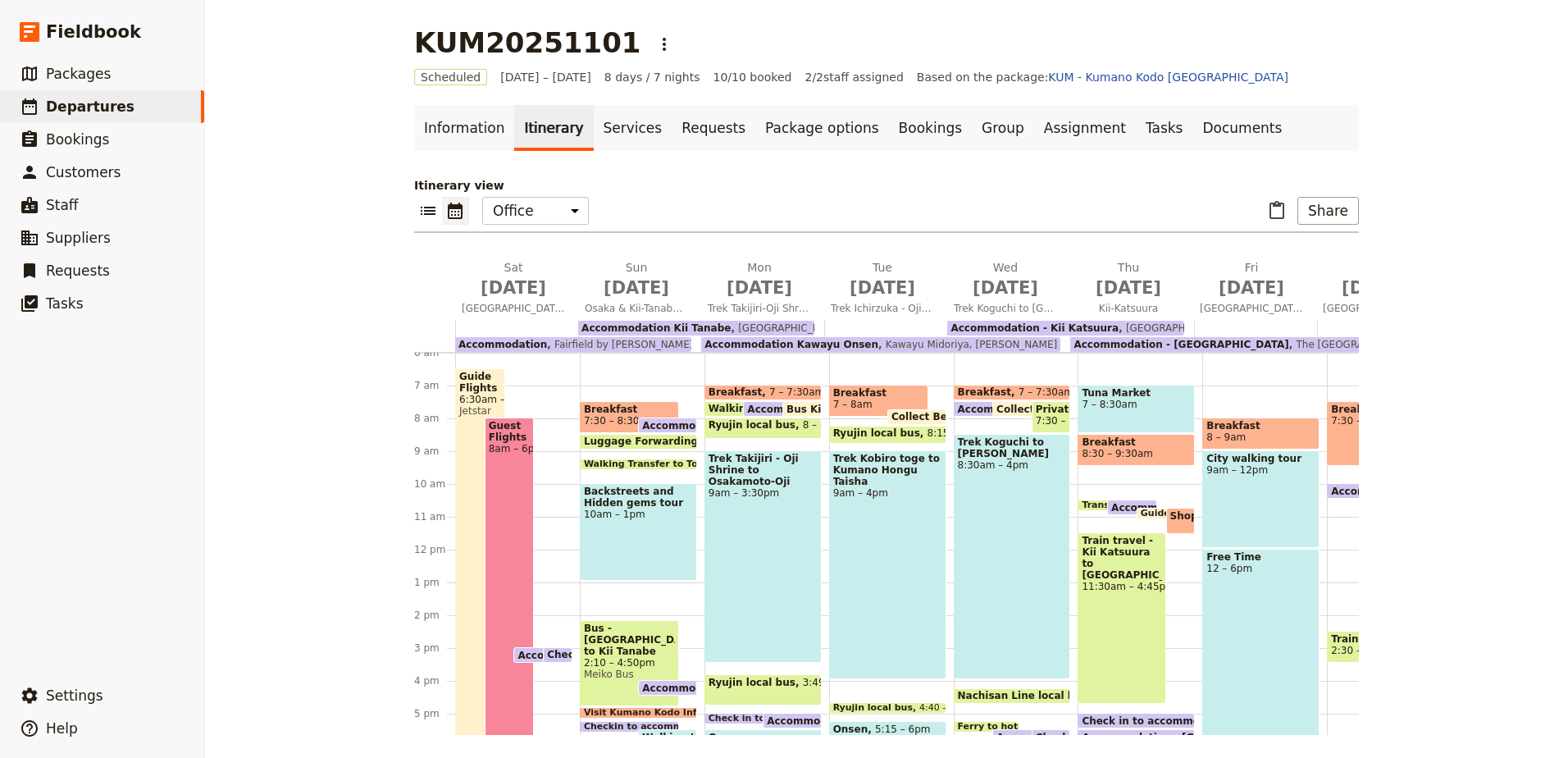
click at [640, 502] on span "Backstreets and Hidden gems tour" at bounding box center [638, 497] width 109 height 23
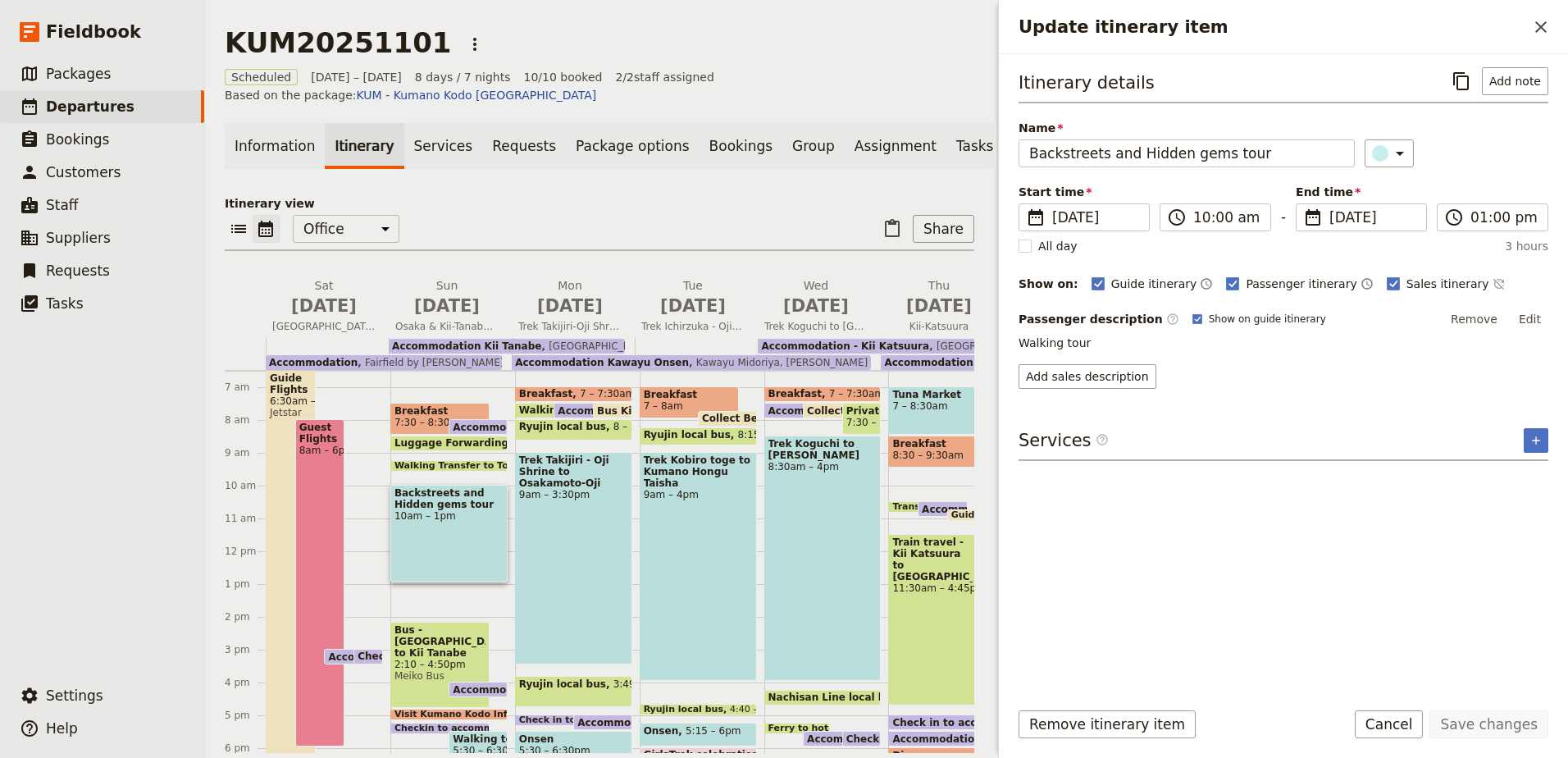
scroll to position [171, 0]
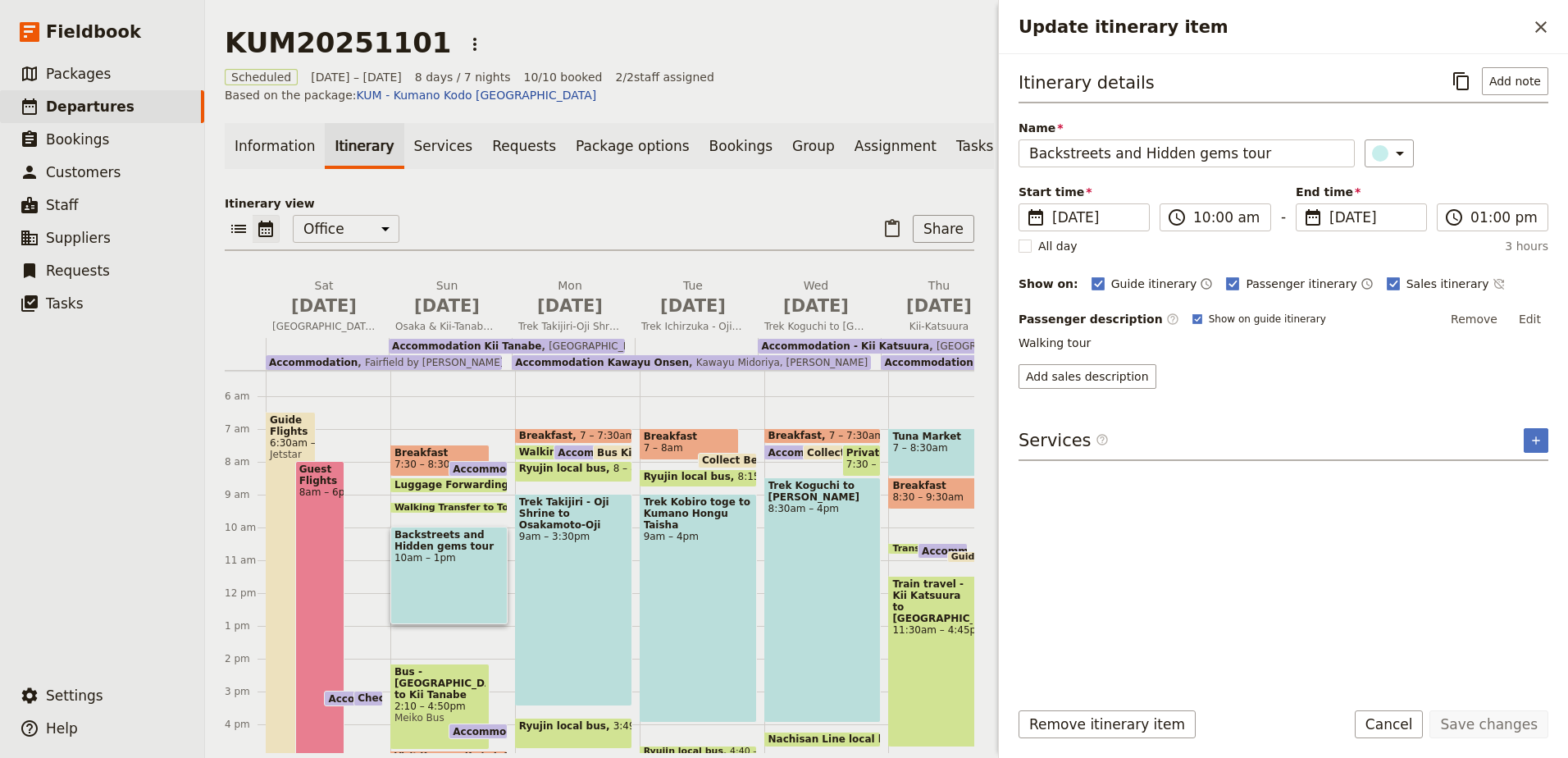
click at [1078, 534] on div "Itinerary details ​ Add note Name Backstreets and Hidden gems tour ​ Start time…" at bounding box center [1283, 376] width 529 height 617
click at [1398, 408] on div "Itinerary details ​ Add note Name Backstreets and Hidden gems tour ​ Start time…" at bounding box center [1283, 376] width 529 height 617
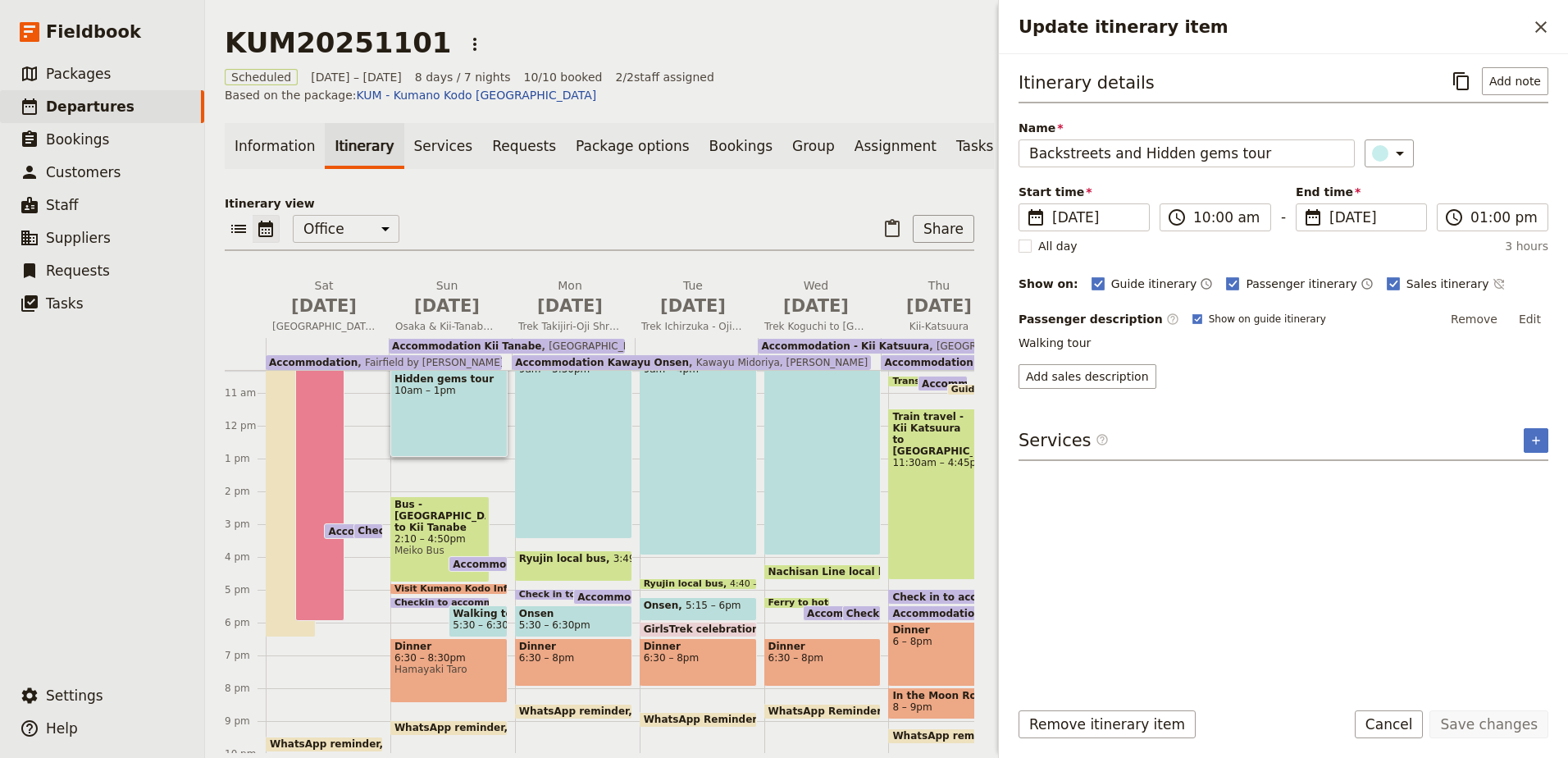
scroll to position [418, 0]
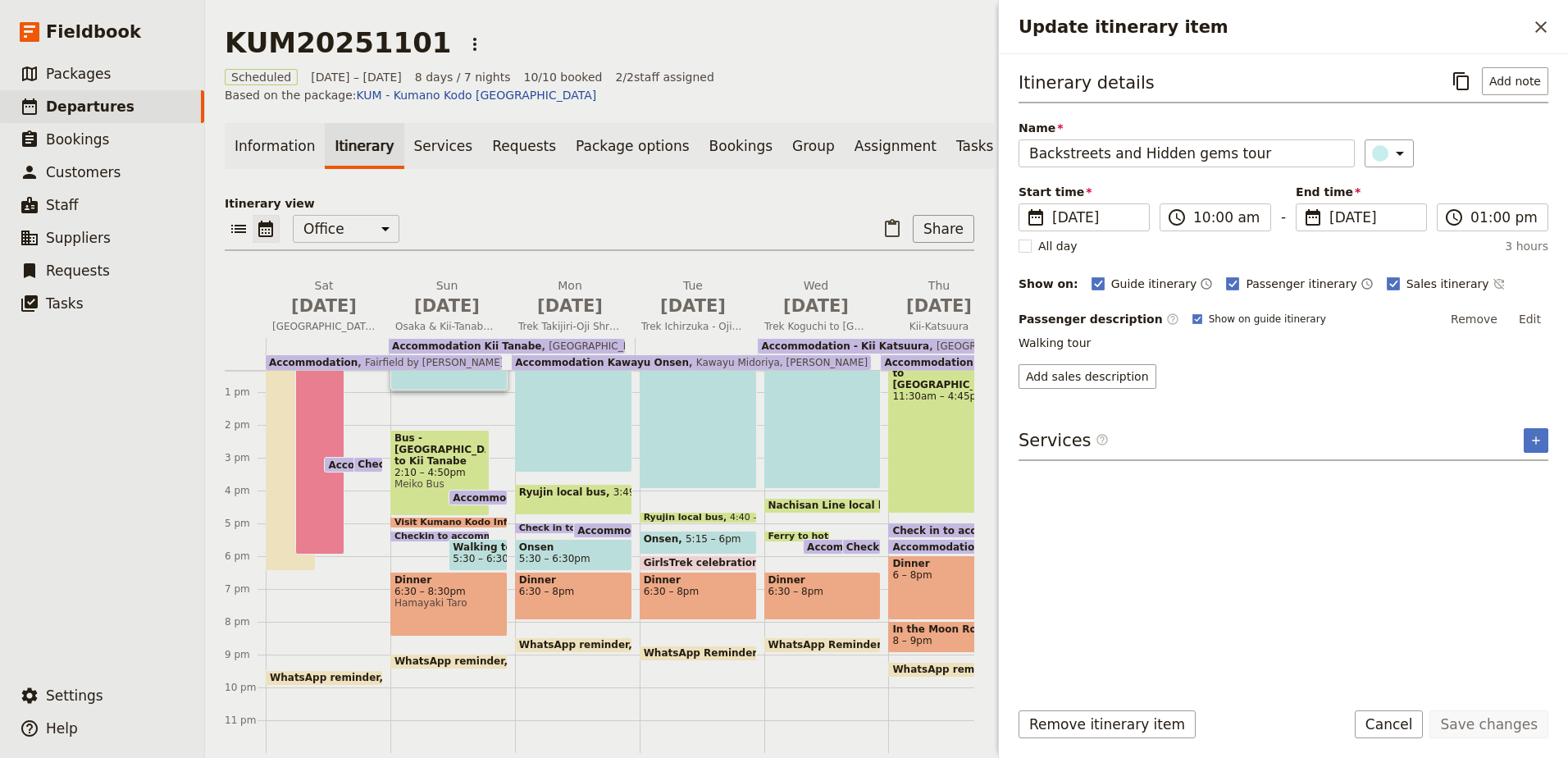
click at [488, 586] on span "6:30 – 8:30pm" at bounding box center [449, 591] width 109 height 11
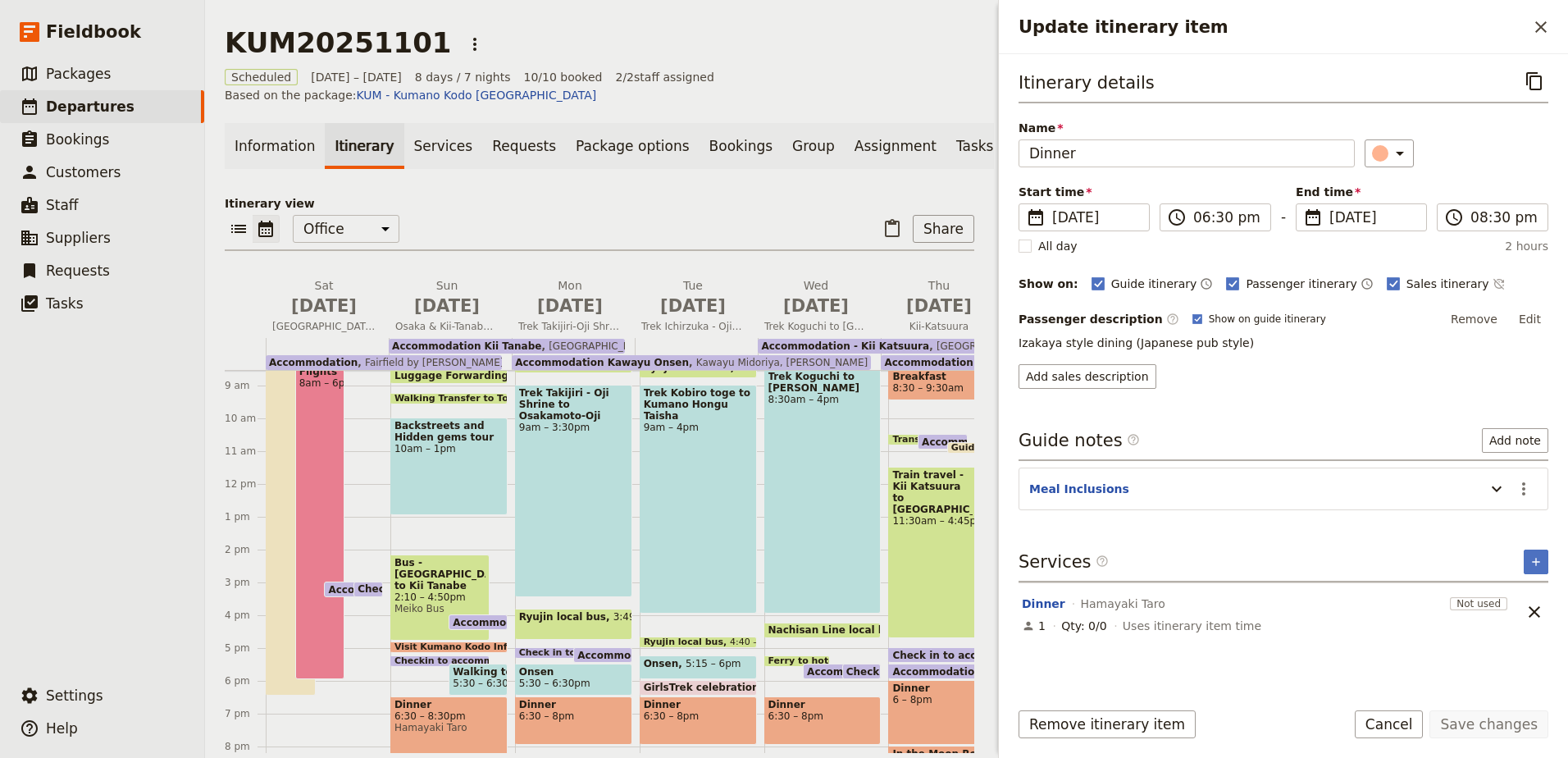
scroll to position [254, 0]
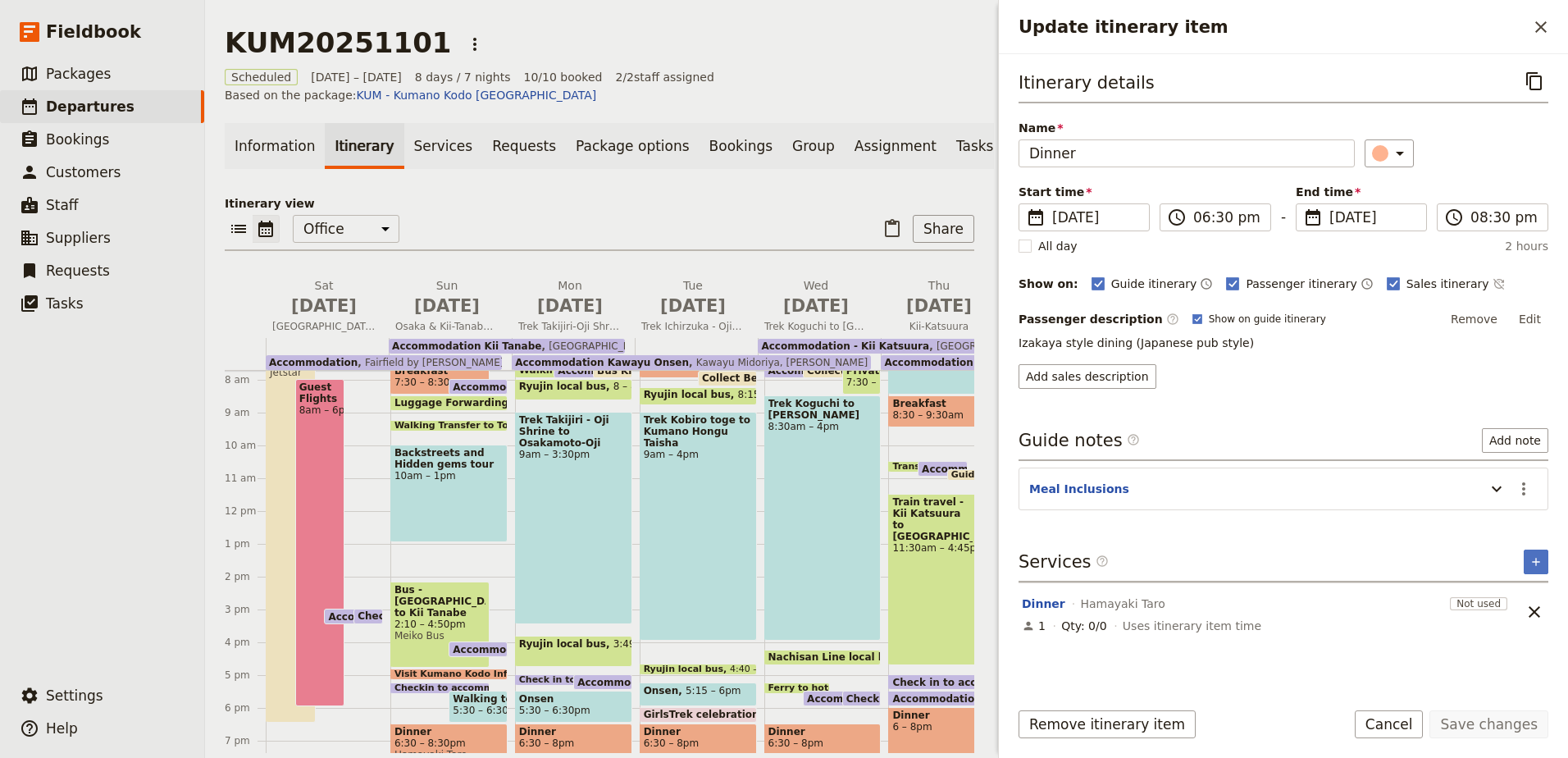
click at [457, 451] on span "Backstreets and Hidden gems tour" at bounding box center [449, 459] width 109 height 23
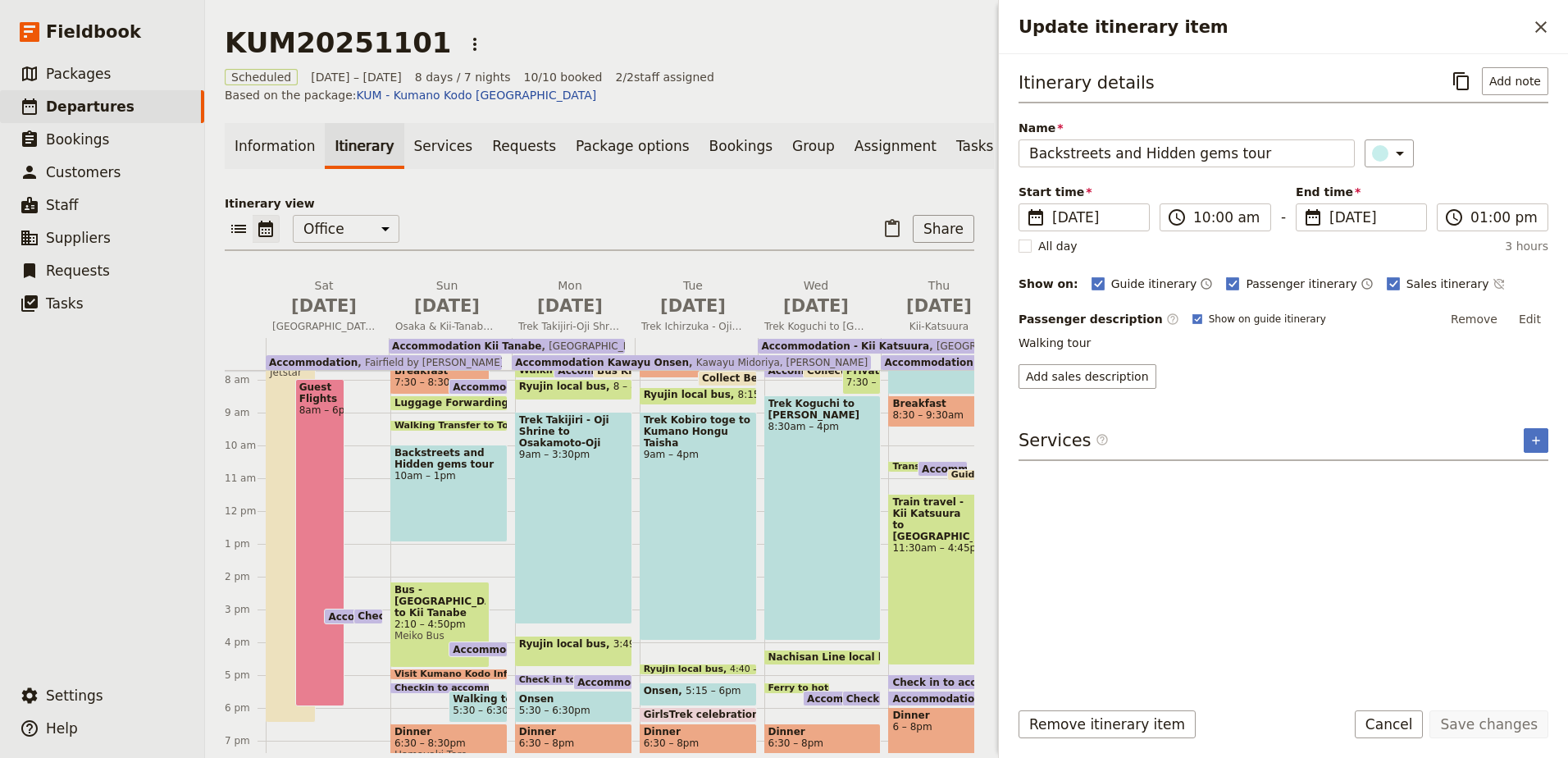
click at [611, 427] on span "Trek Takijiri - Oji Shrine to Osakamoto-Oji" at bounding box center [573, 432] width 109 height 35
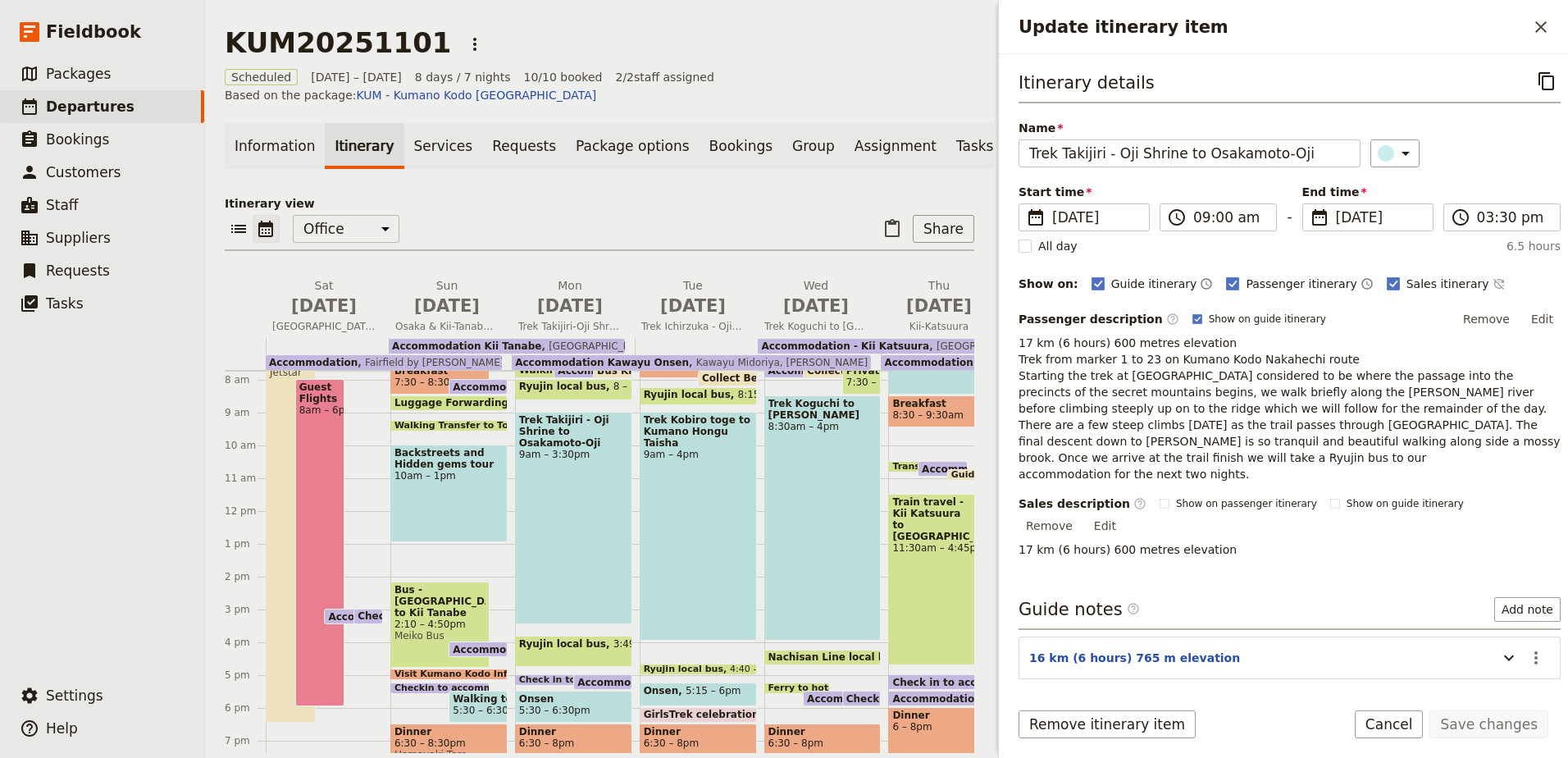
click at [407, 458] on span "Backstreets and Hidden gems tour" at bounding box center [449, 459] width 109 height 23
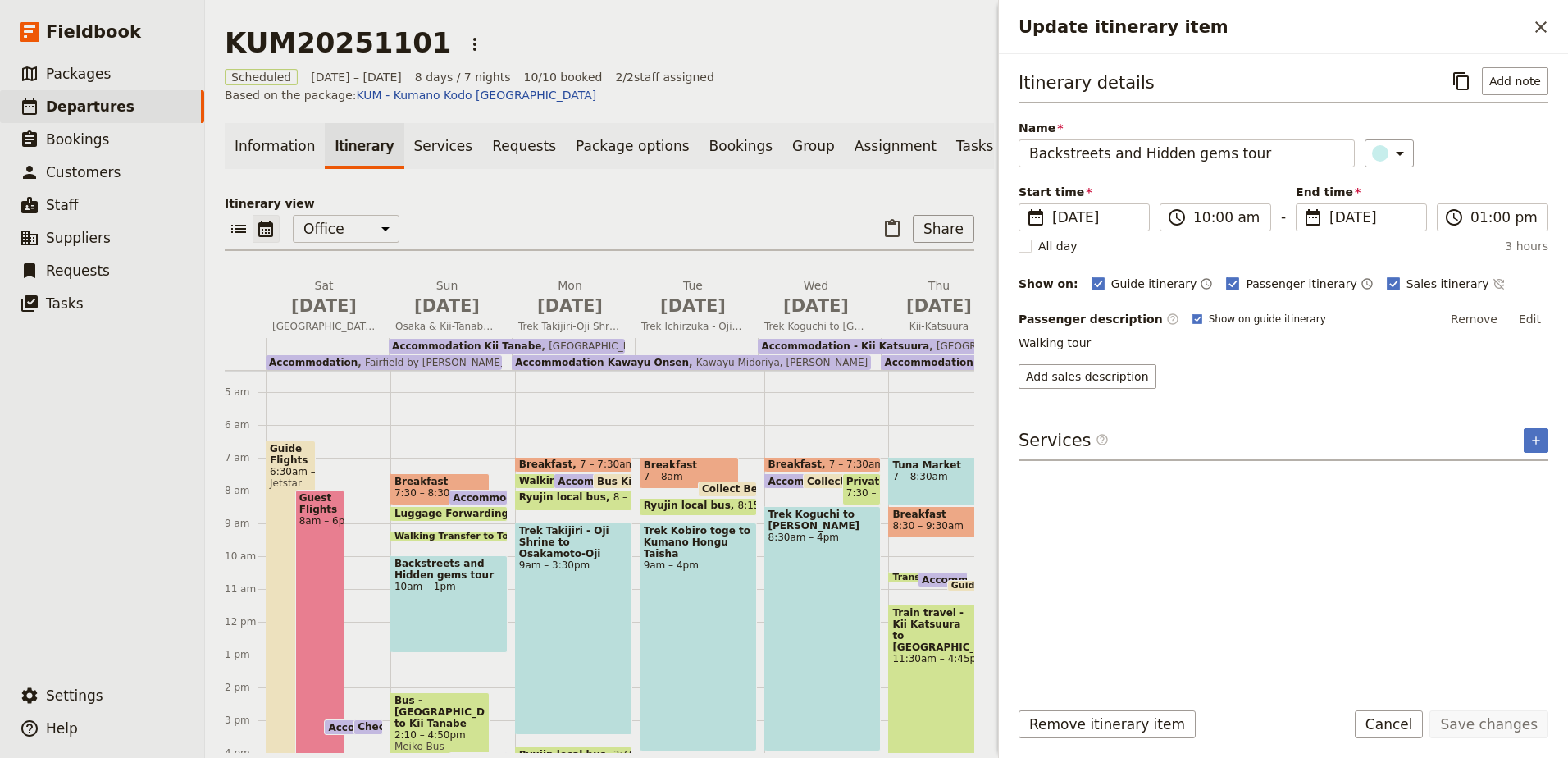
scroll to position [171, 0]
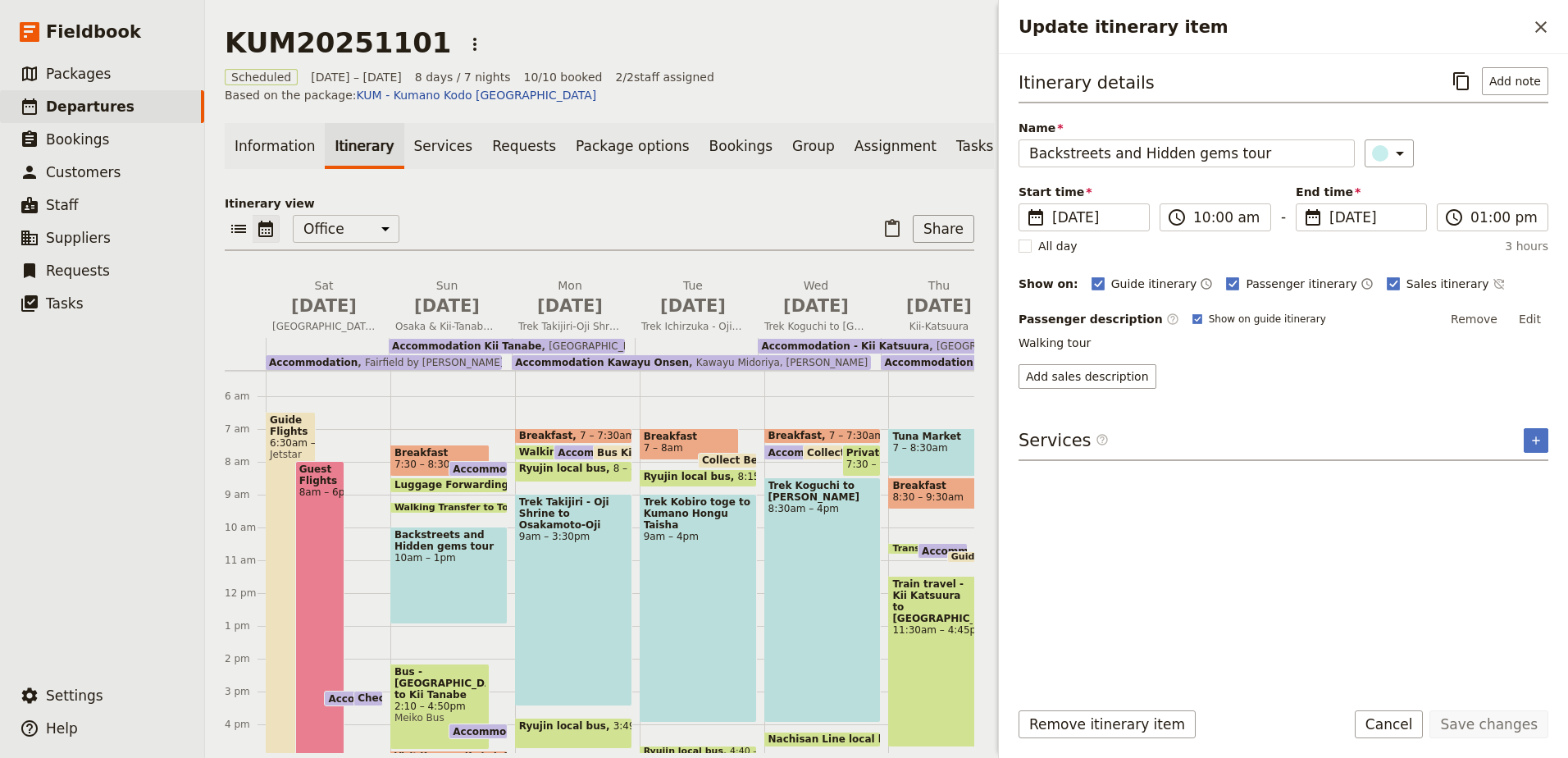
click at [697, 357] on span "Kawayu Midoriya, [PERSON_NAME]" at bounding box center [778, 362] width 179 height 11
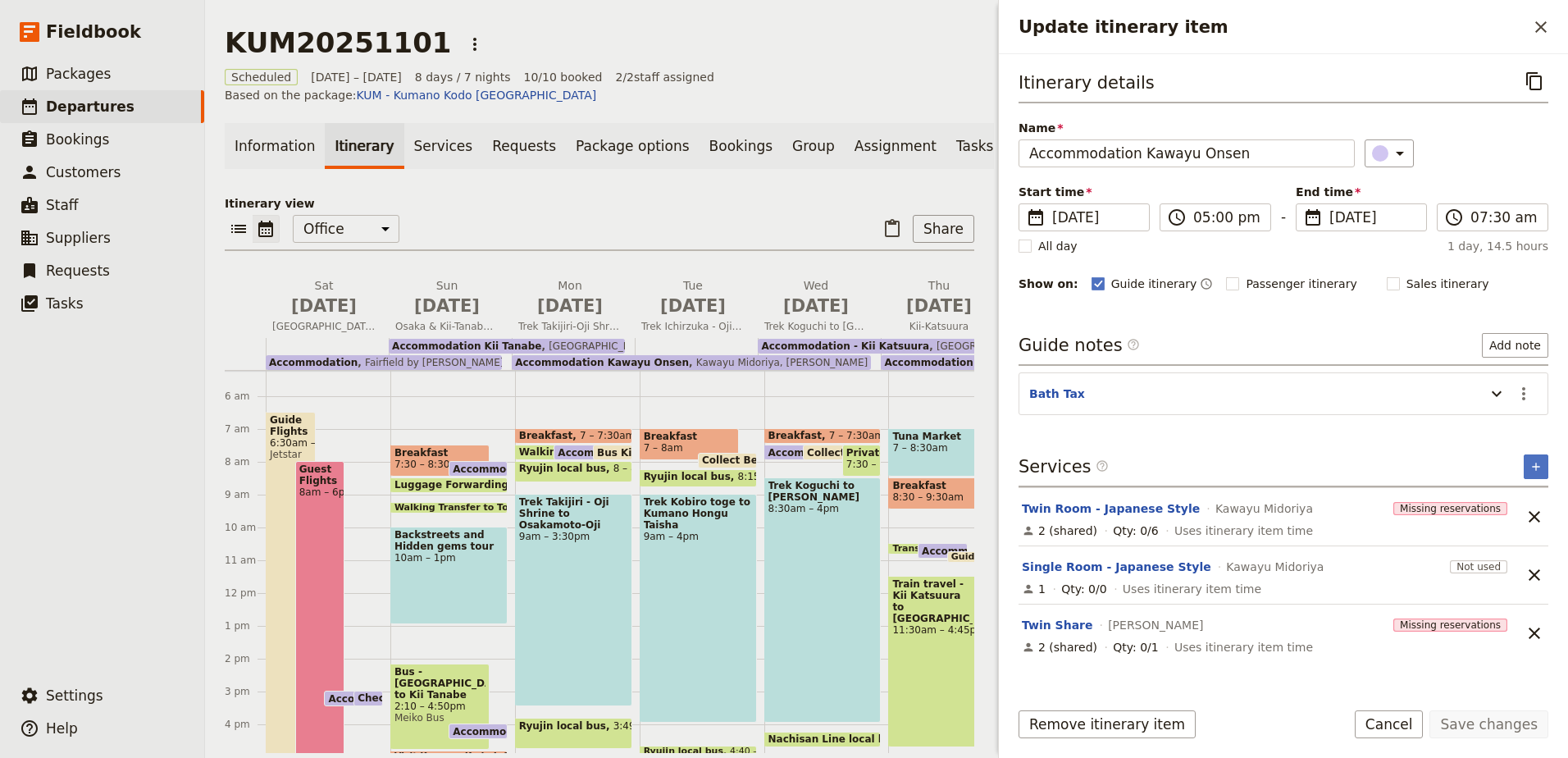
click at [899, 442] on span "7 – 8:30am" at bounding box center [947, 447] width 109 height 11
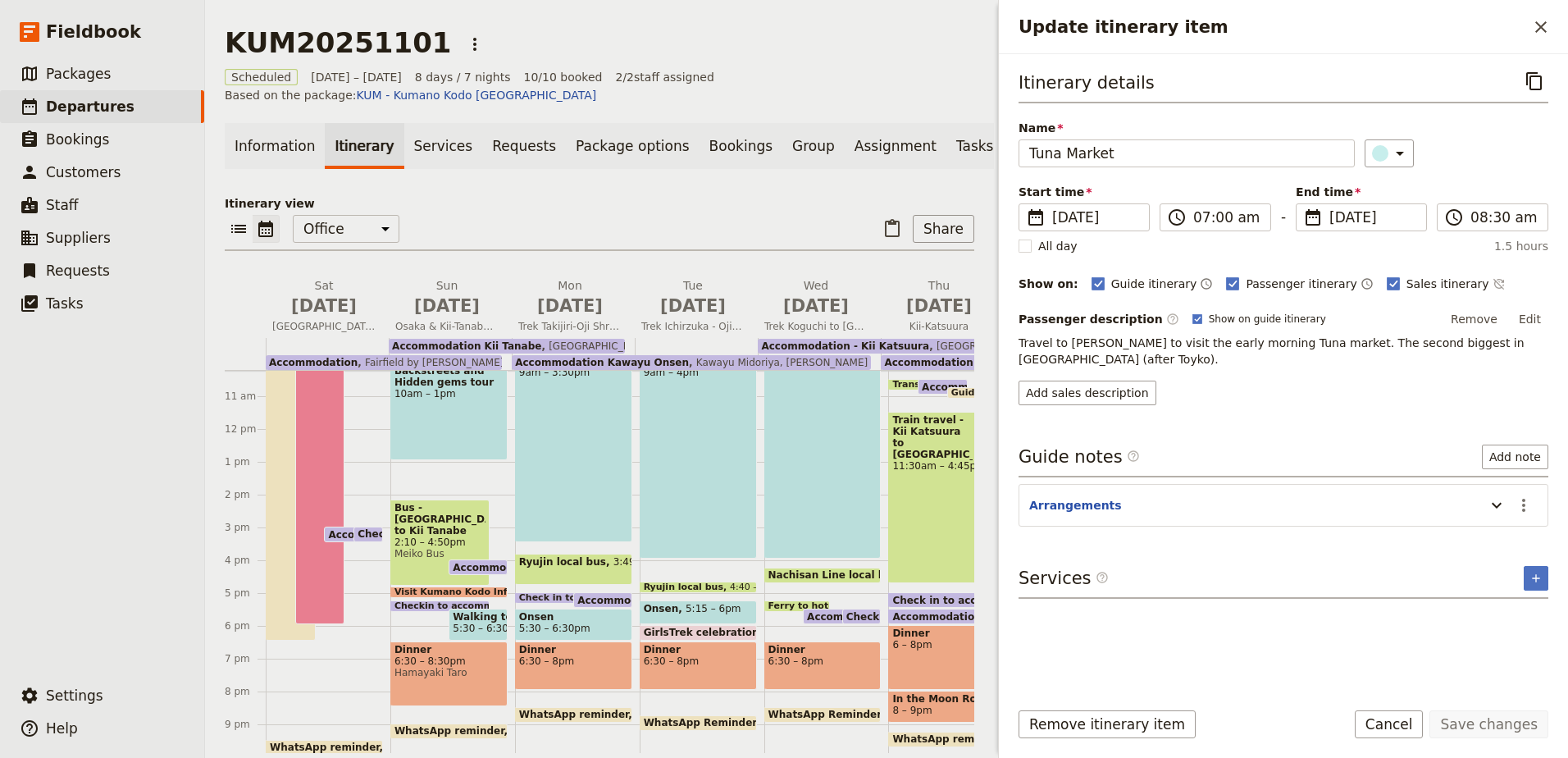
scroll to position [418, 0]
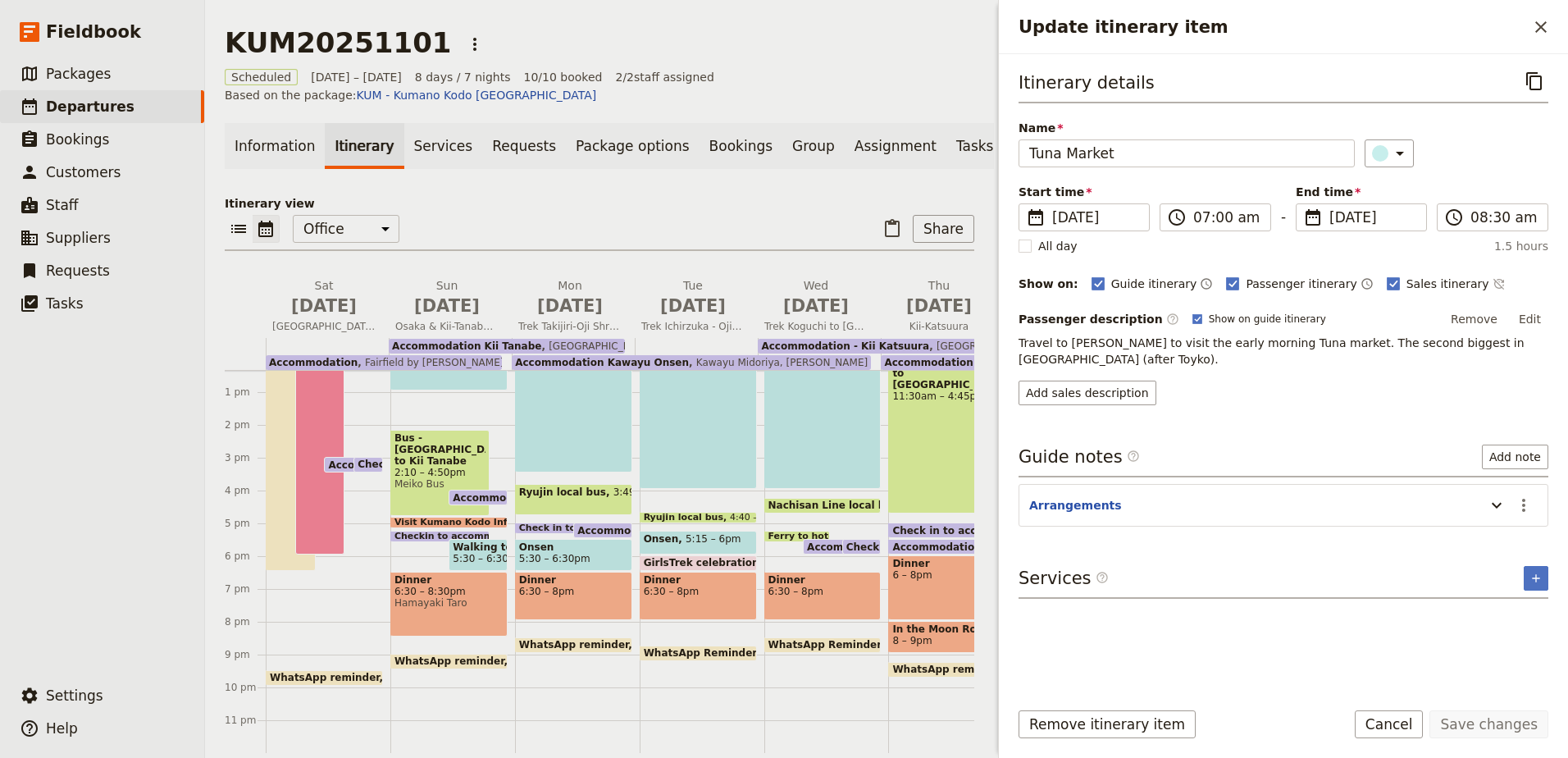
click at [800, 584] on div "Dinner 6:30 – 8pm" at bounding box center [823, 596] width 118 height 48
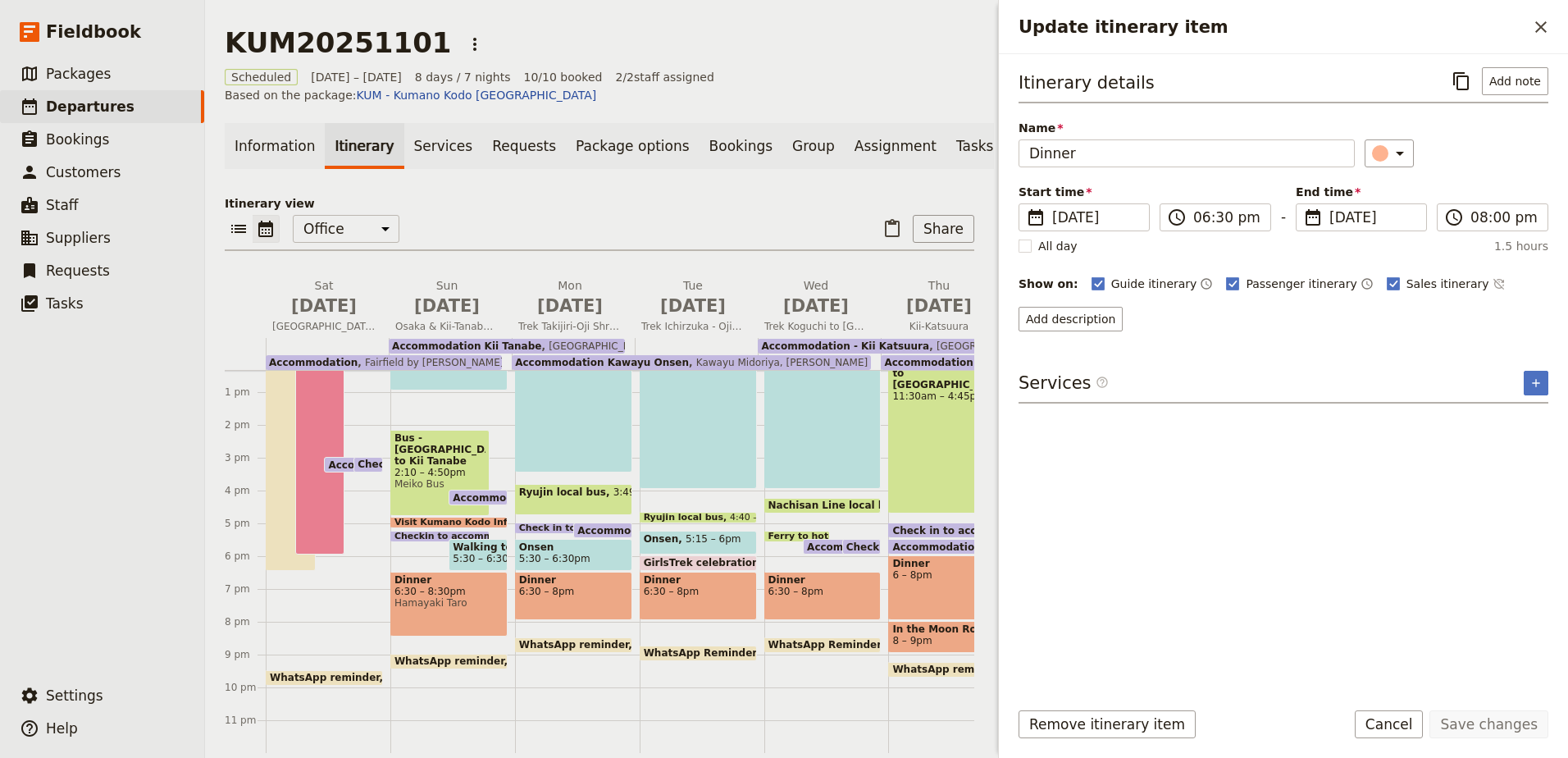
click at [663, 586] on span "6:30 – 8pm" at bounding box center [698, 591] width 109 height 11
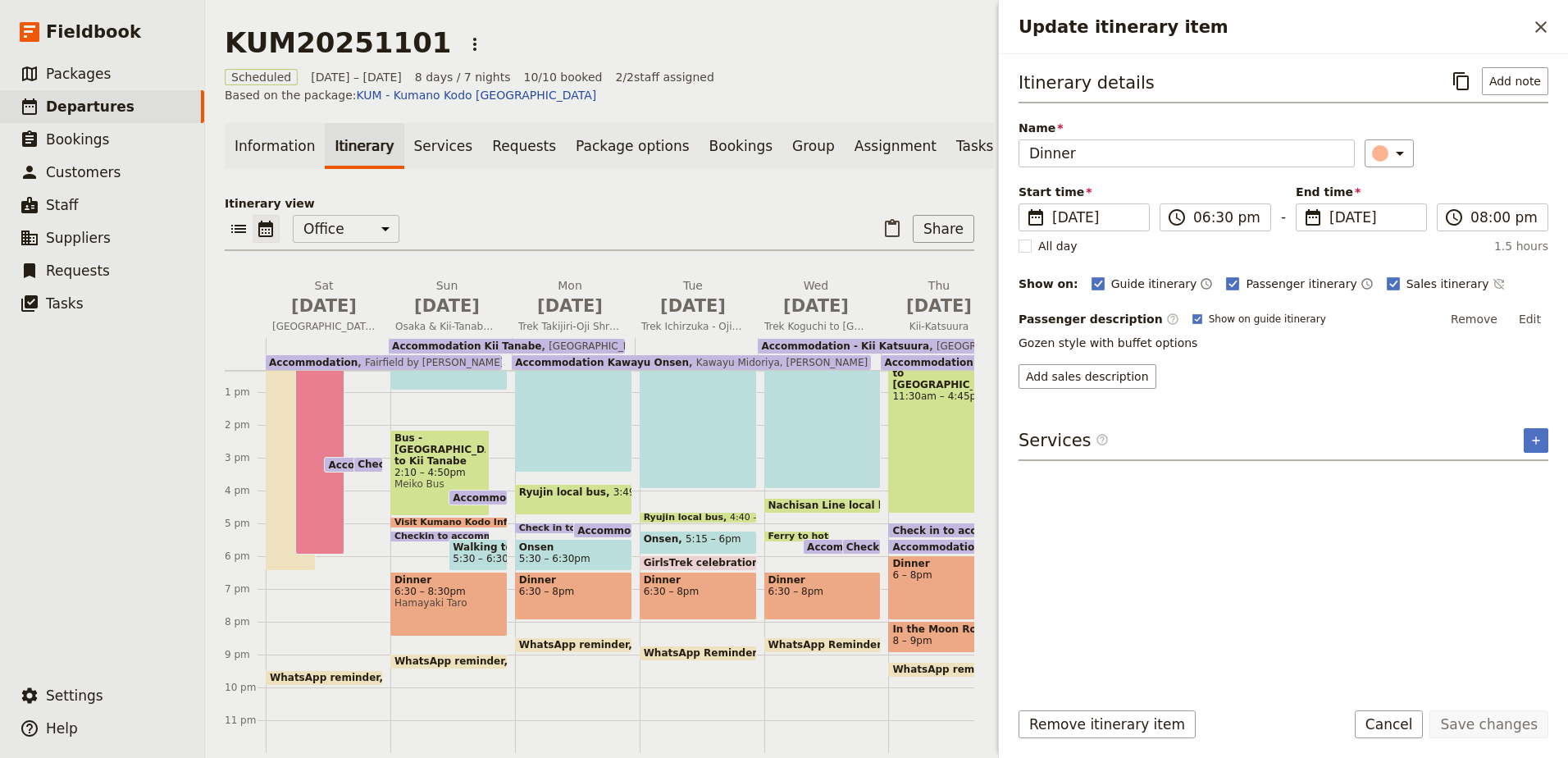
click at [552, 586] on span "6:30 – 8pm" at bounding box center [573, 591] width 109 height 11
click at [457, 597] on span "Hamayaki Taro" at bounding box center [449, 602] width 109 height 11
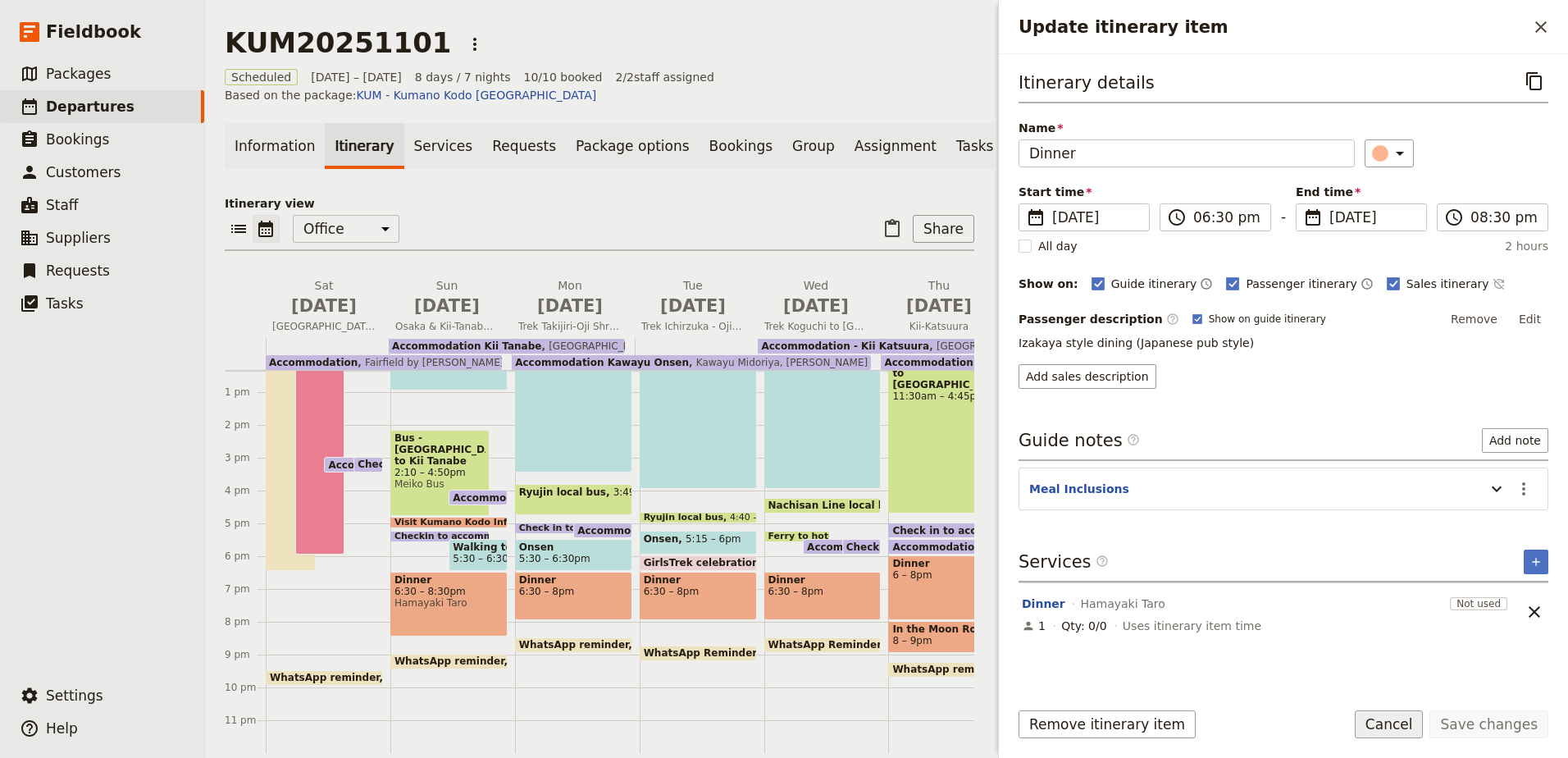
click at [1405, 736] on button "Cancel" at bounding box center [1389, 724] width 69 height 28
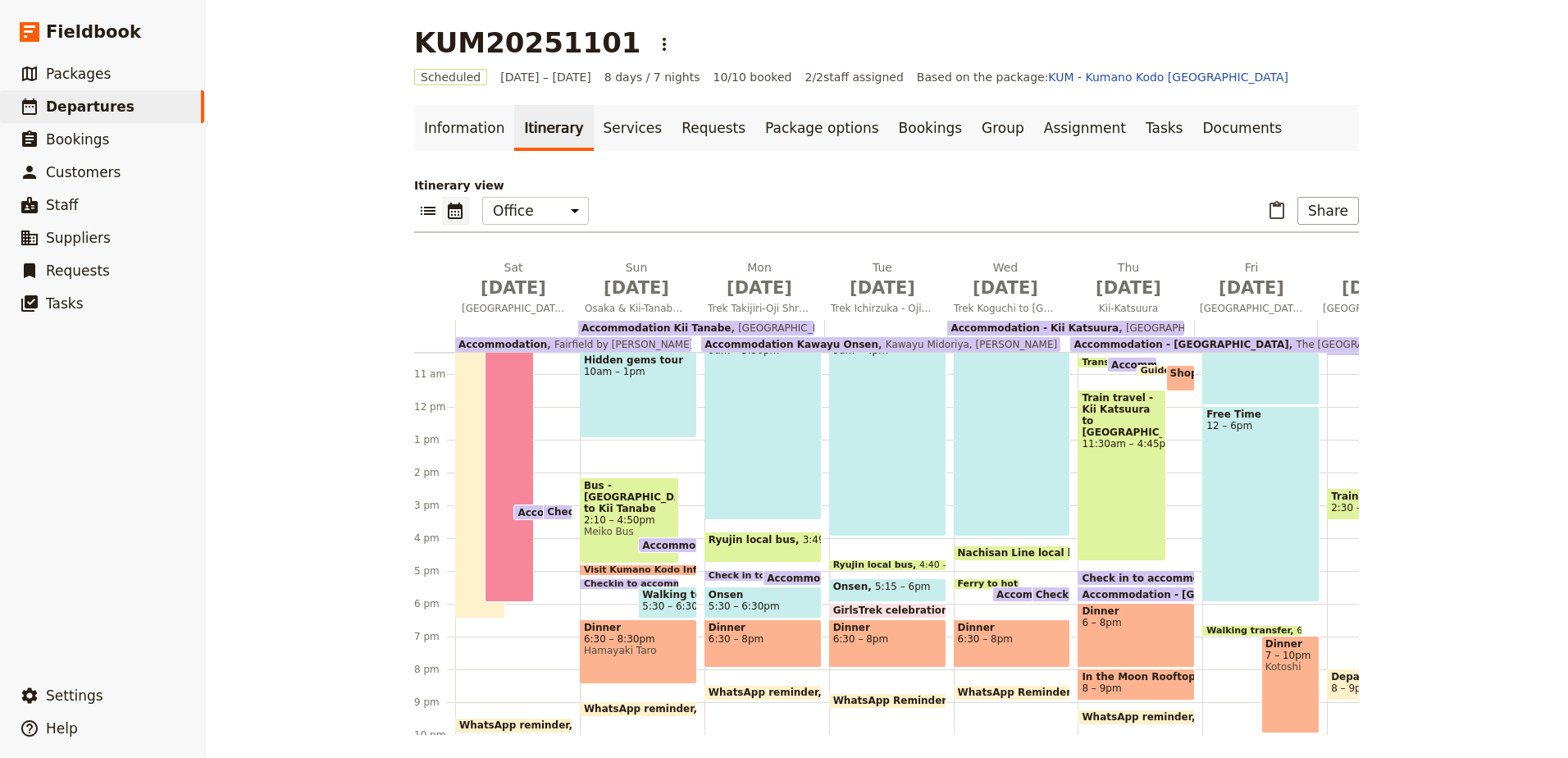
scroll to position [254, 0]
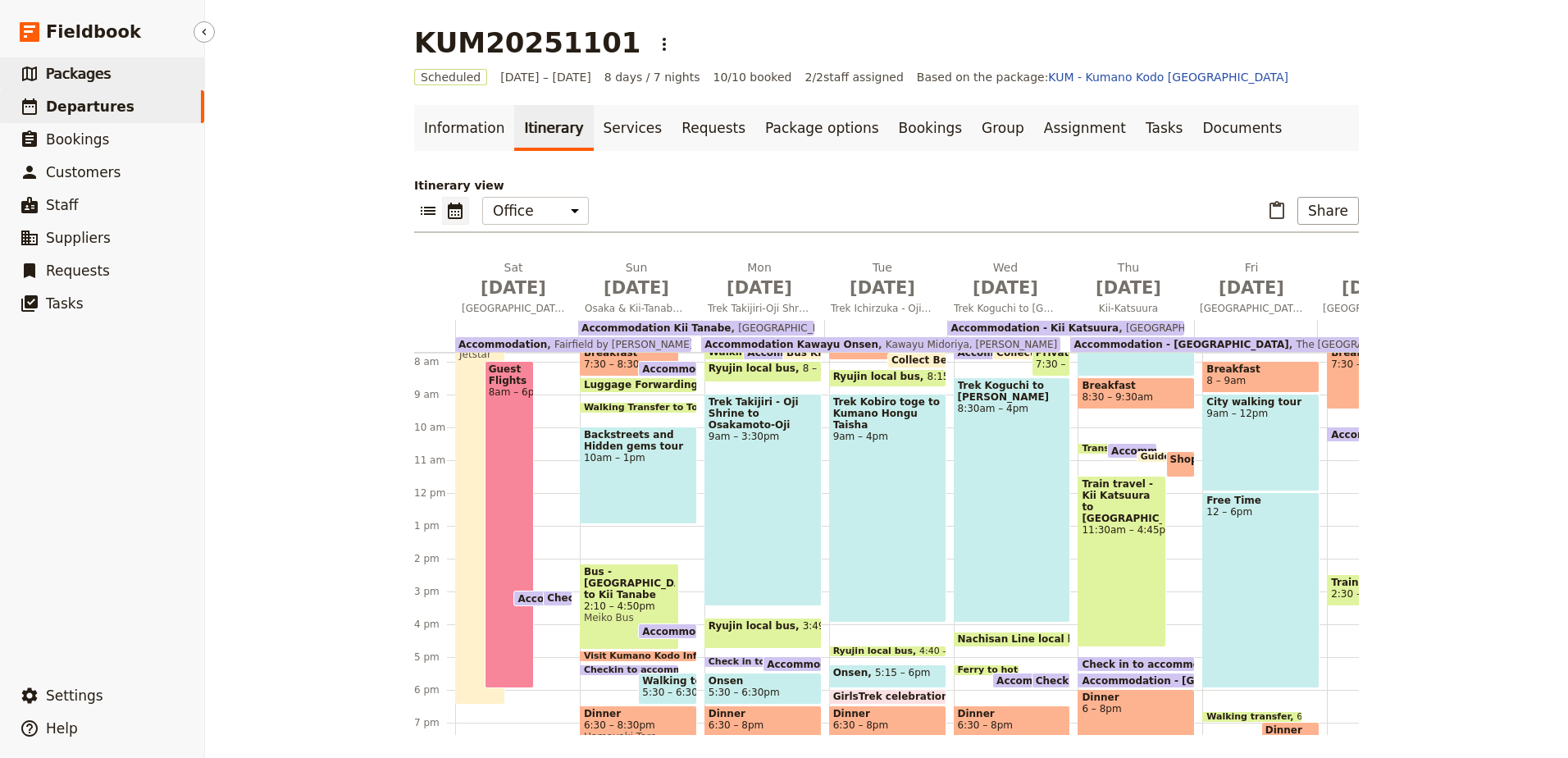
click at [100, 71] on span "Packages" at bounding box center [78, 74] width 65 height 16
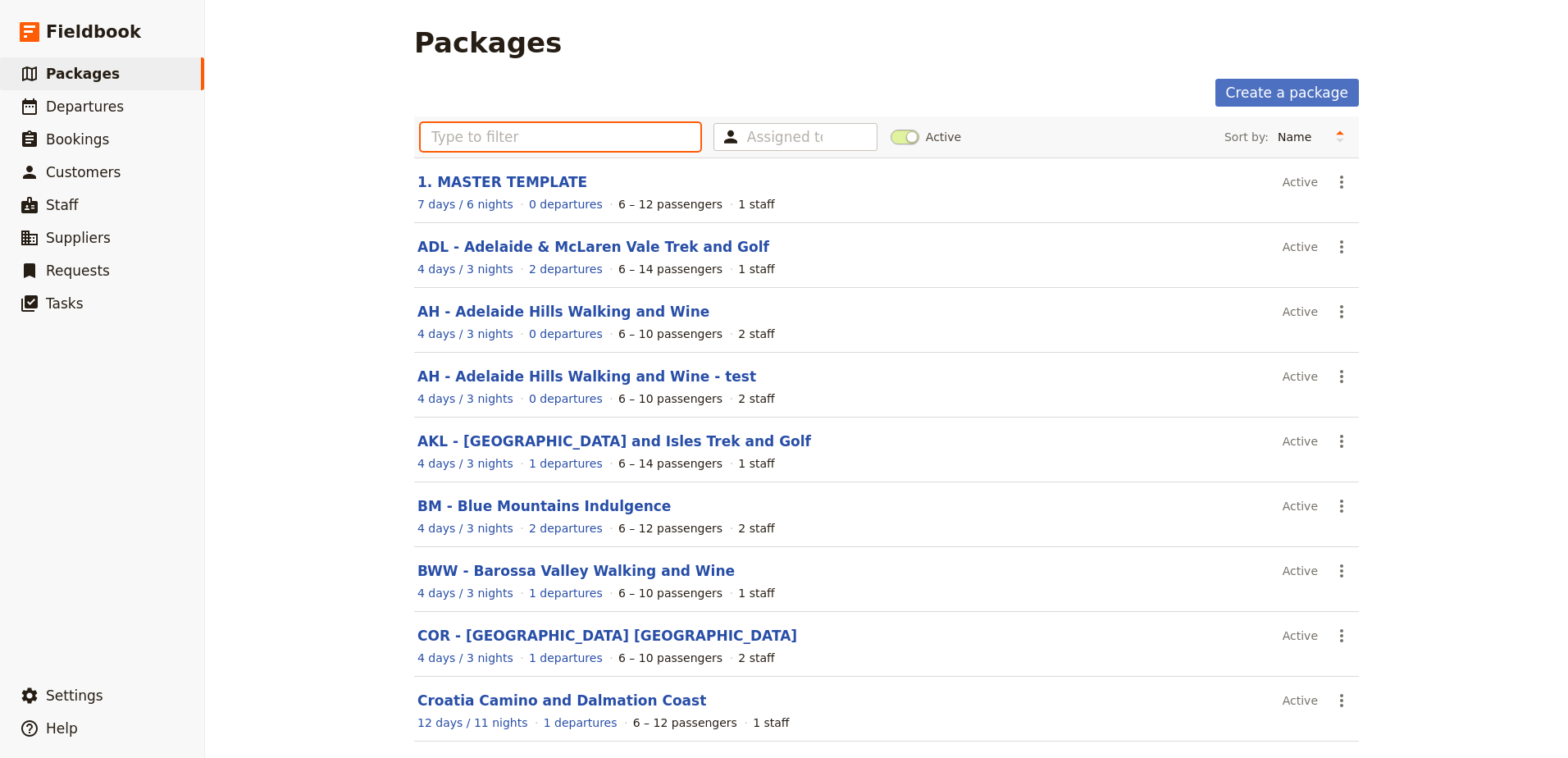
click at [524, 131] on input "text" at bounding box center [560, 137] width 279 height 28
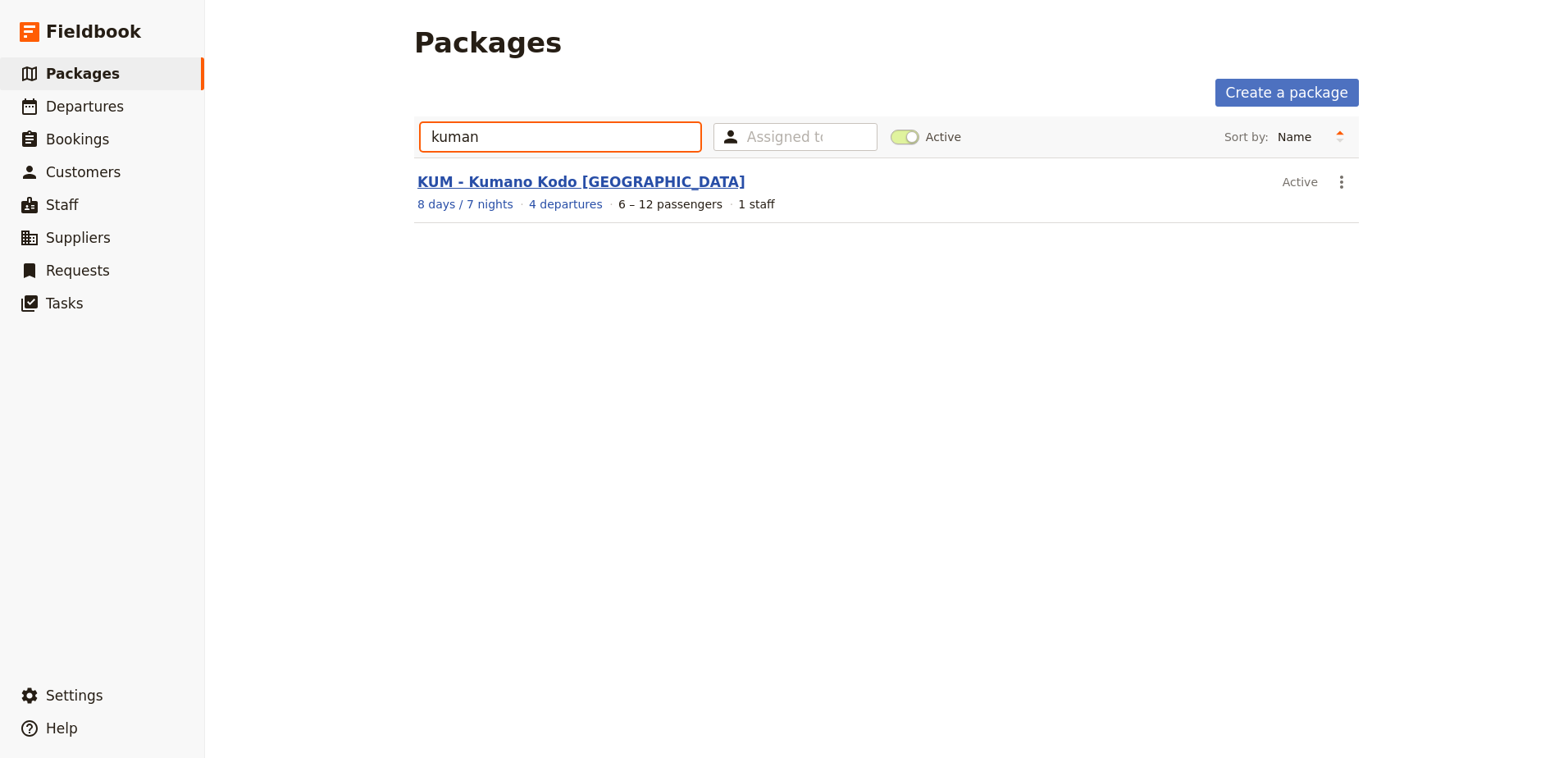
type input "kuman"
click at [485, 183] on link "KUM - Kumano Kodo [GEOGRAPHIC_DATA]" at bounding box center [581, 182] width 328 height 16
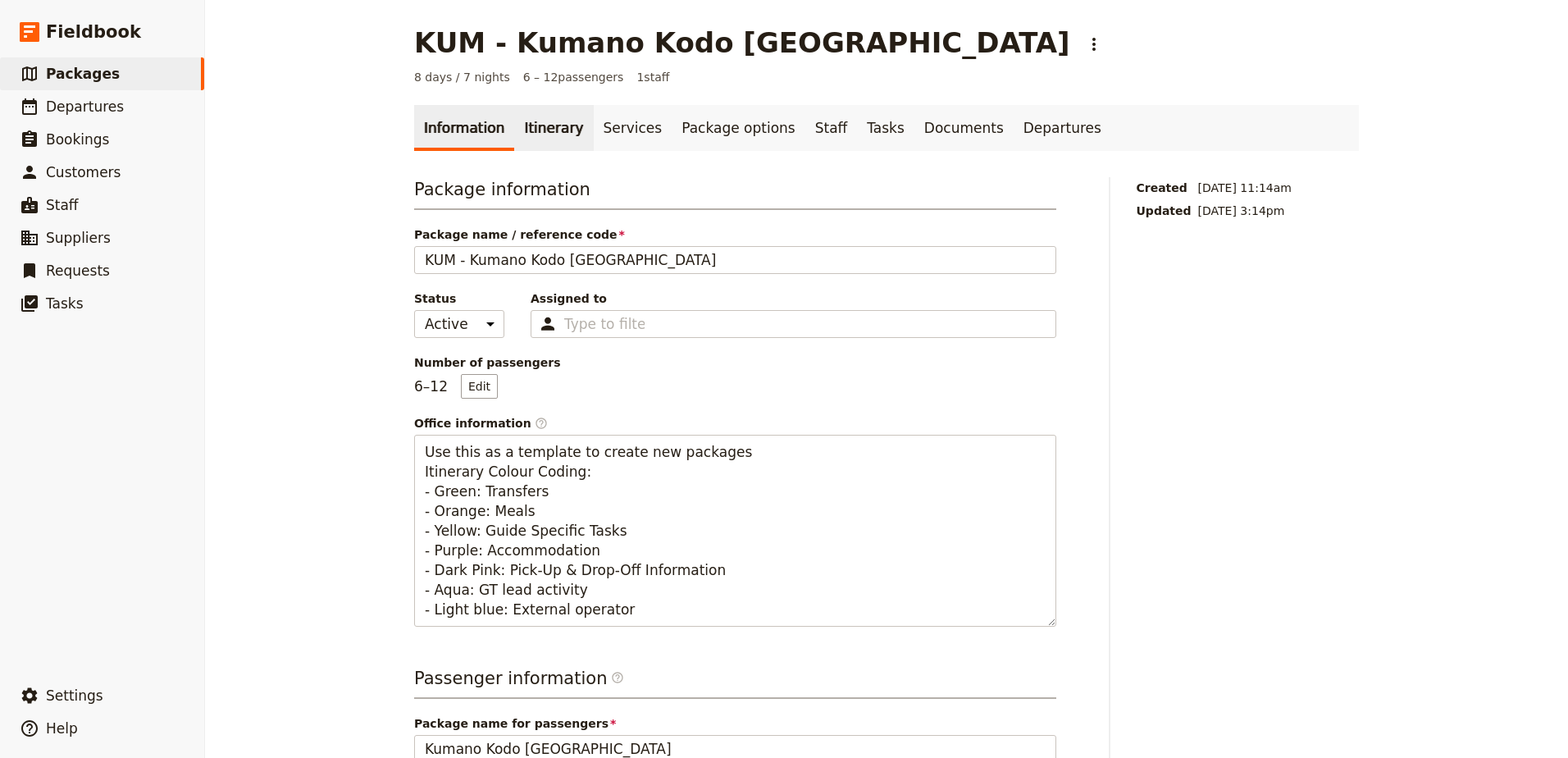
click at [527, 135] on link "Itinerary" at bounding box center [553, 127] width 79 height 46
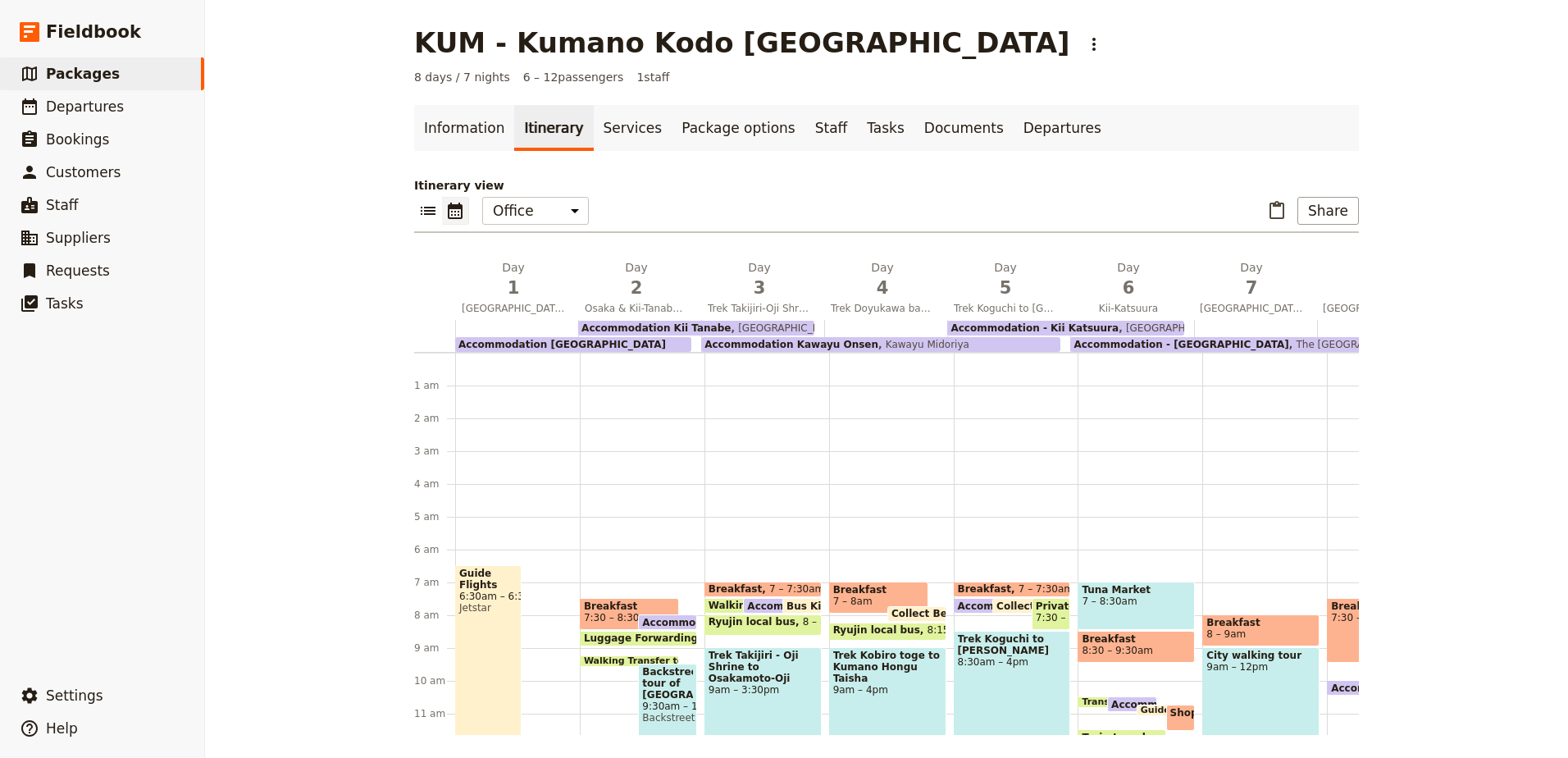
scroll to position [197, 0]
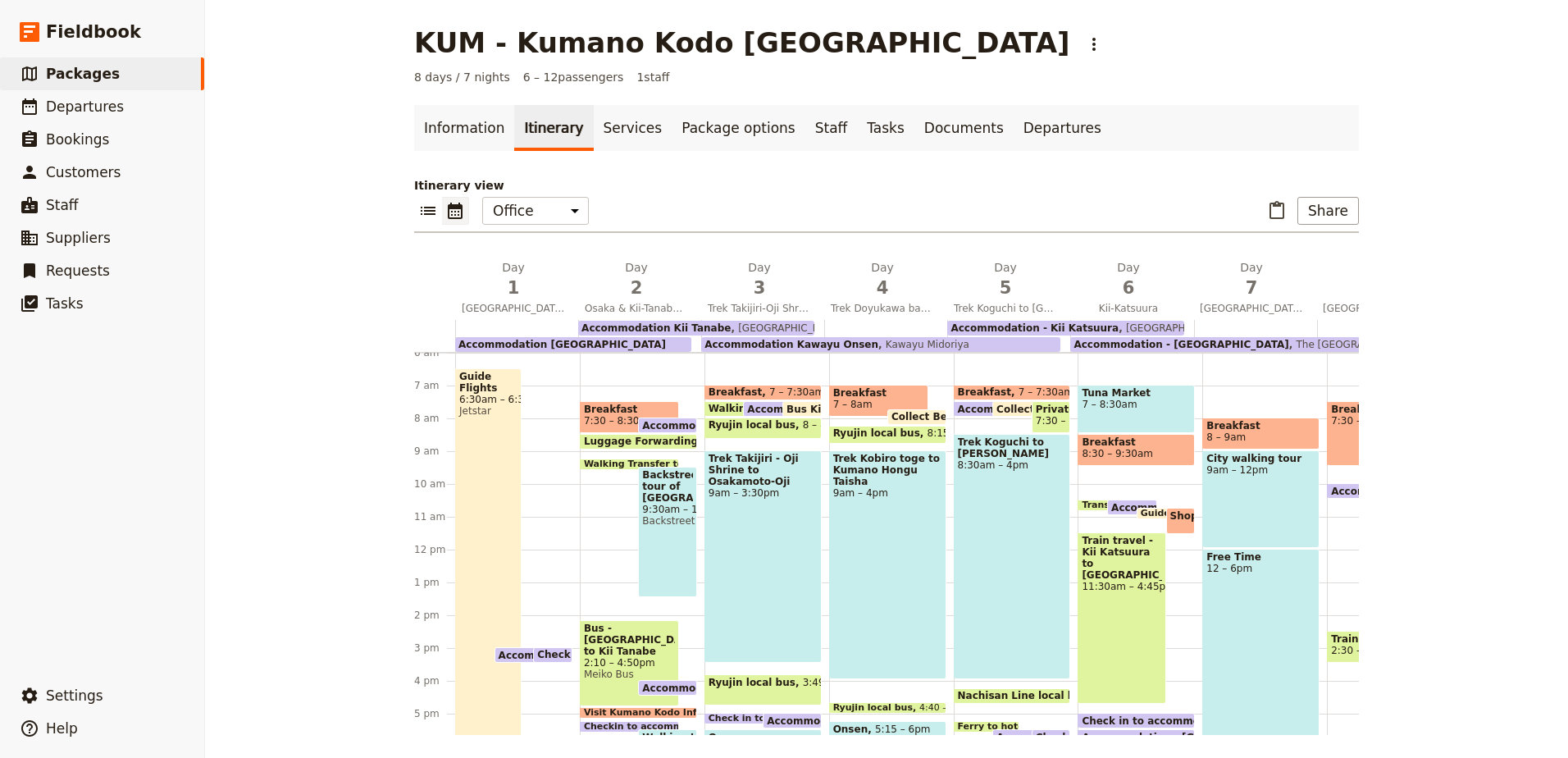
click at [649, 491] on span "Backstreet tour of [GEOGRAPHIC_DATA]" at bounding box center [667, 486] width 50 height 35
select select "2"
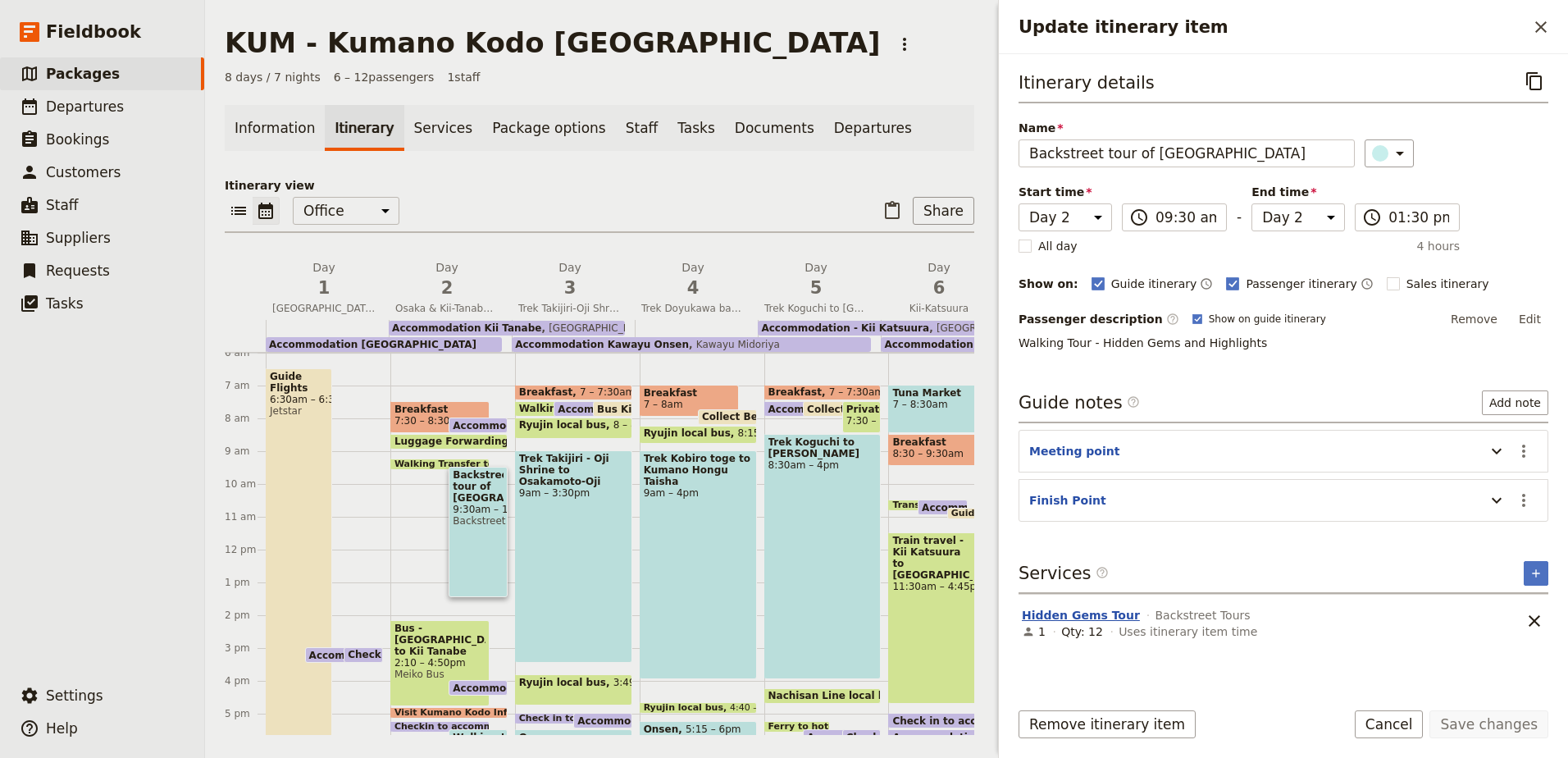
click at [1081, 615] on button "Hidden Gems Tour" at bounding box center [1080, 615] width 118 height 16
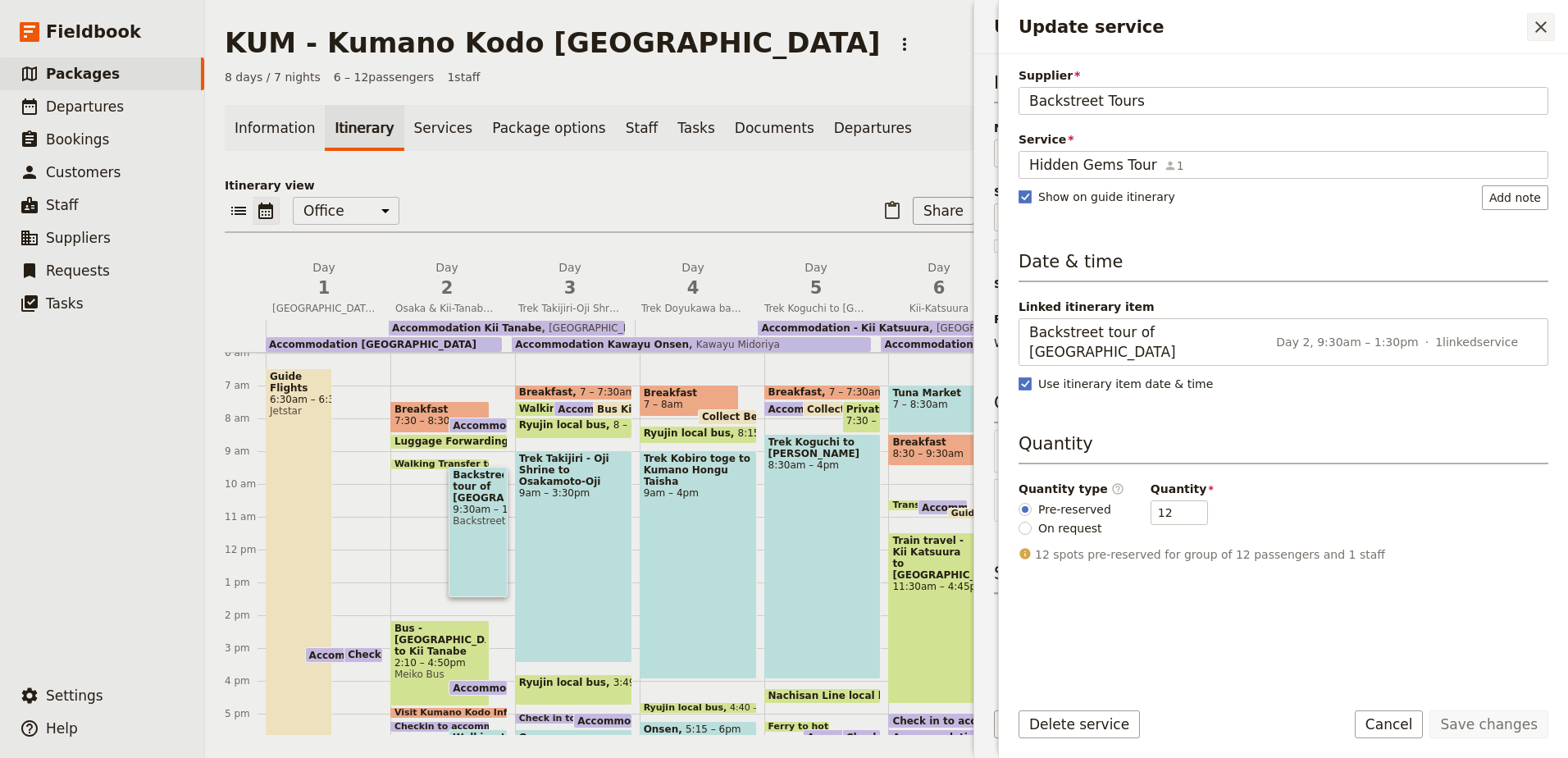
click at [1537, 31] on icon "Close drawer" at bounding box center [1540, 27] width 11 height 11
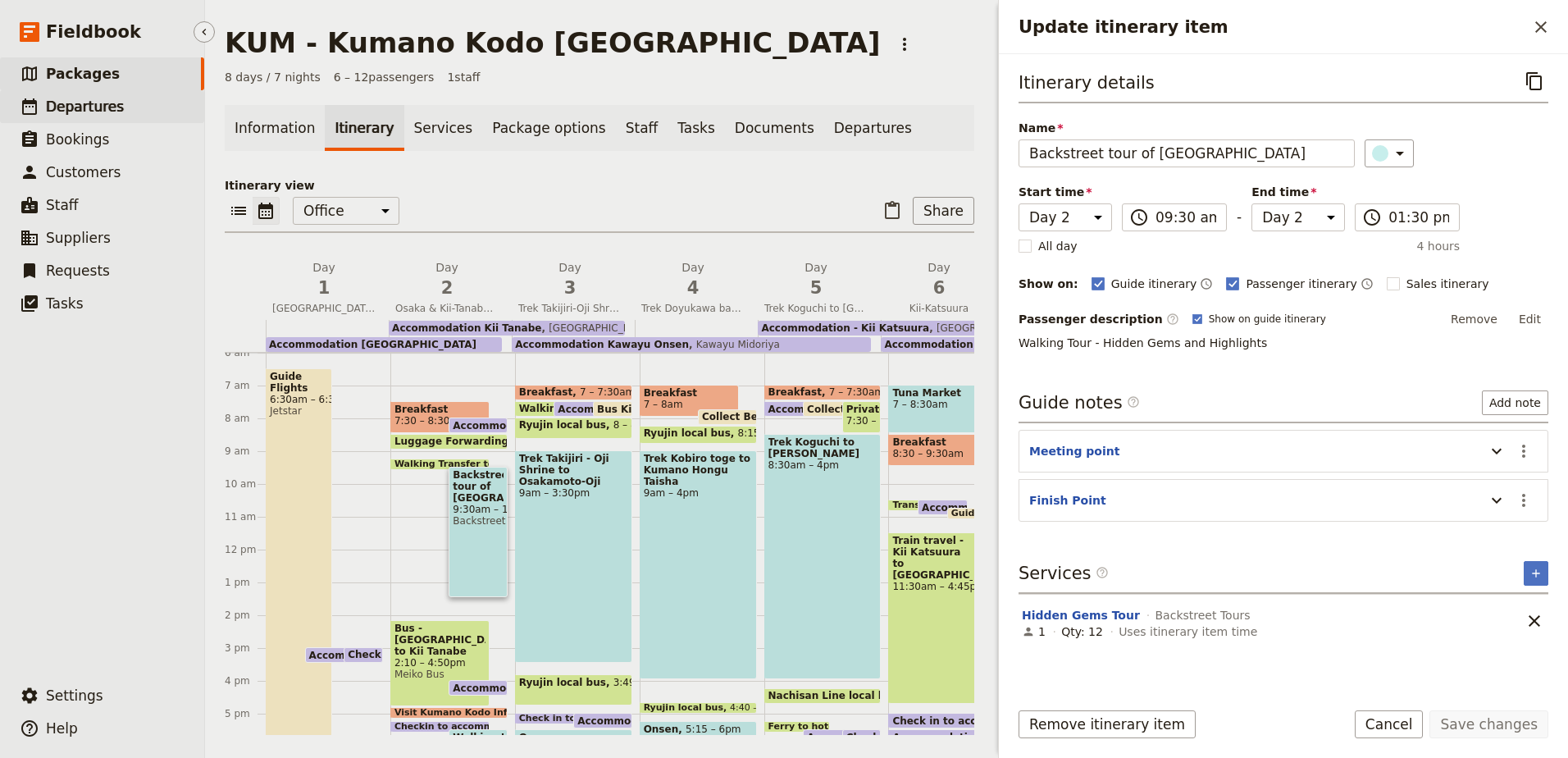
click at [68, 102] on span "Departures" at bounding box center [85, 106] width 78 height 16
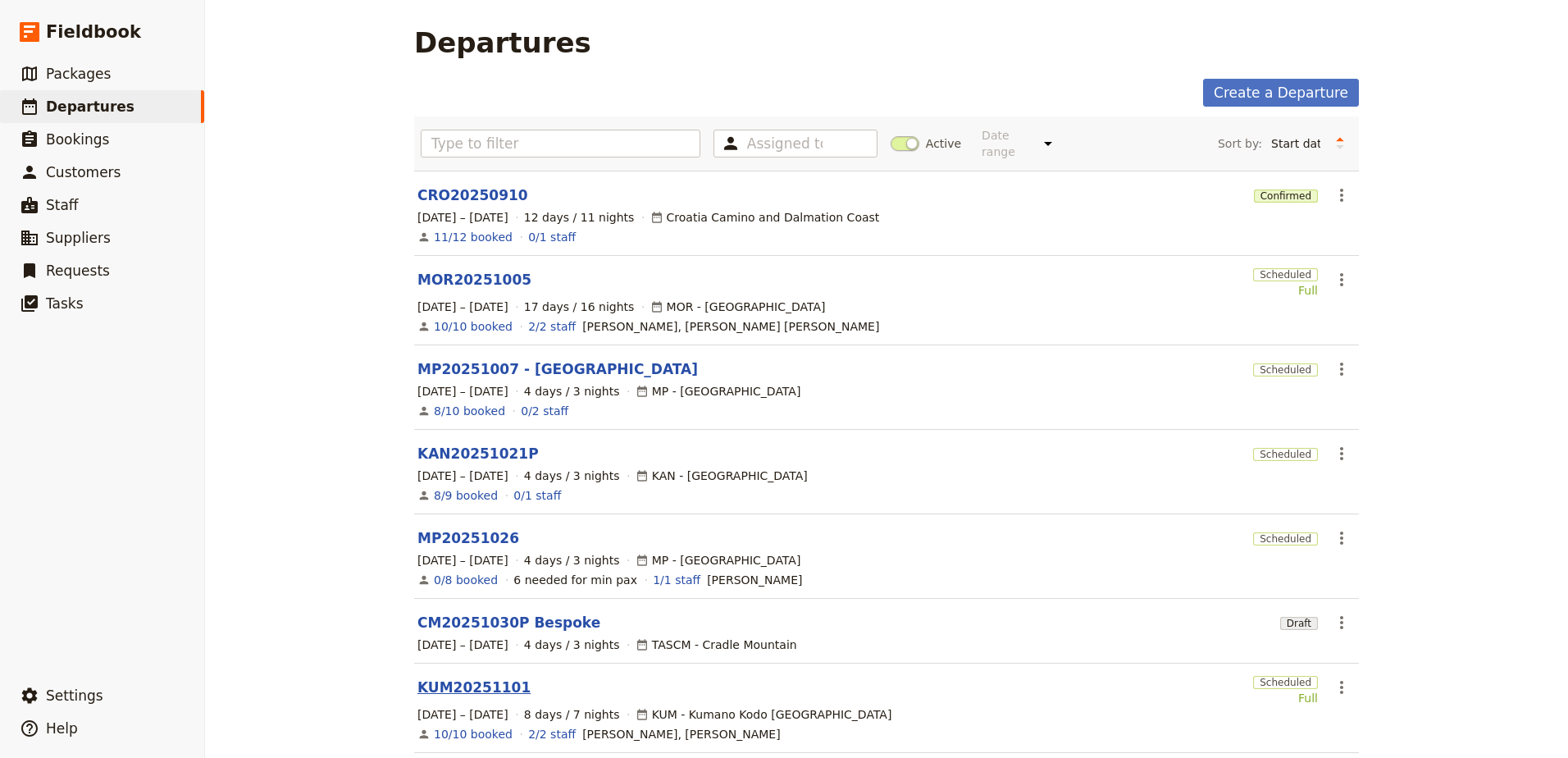
click at [483, 678] on link "KUM20251101" at bounding box center [474, 687] width 113 height 20
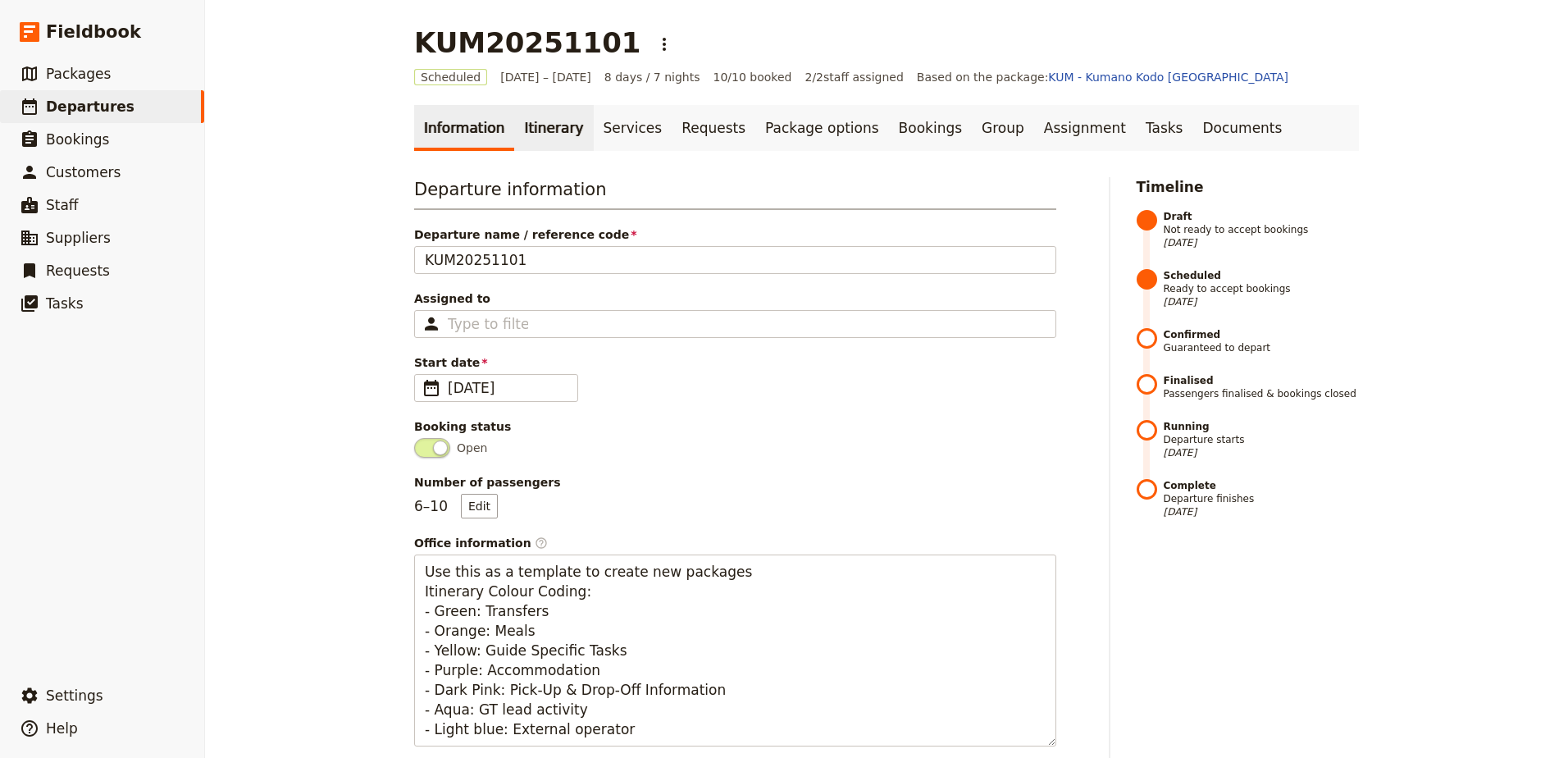
click at [554, 131] on link "Itinerary" at bounding box center [553, 127] width 79 height 46
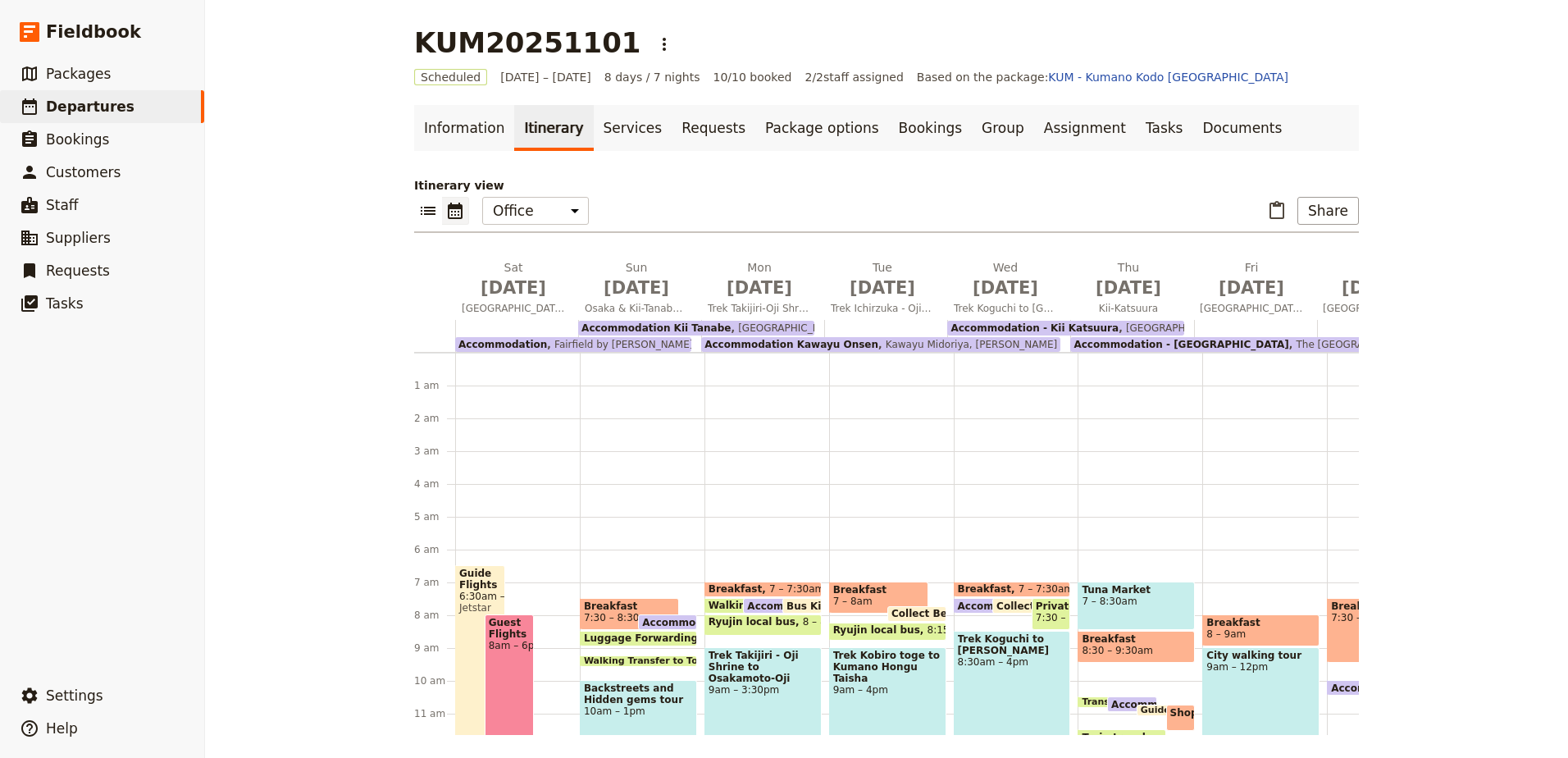
scroll to position [197, 0]
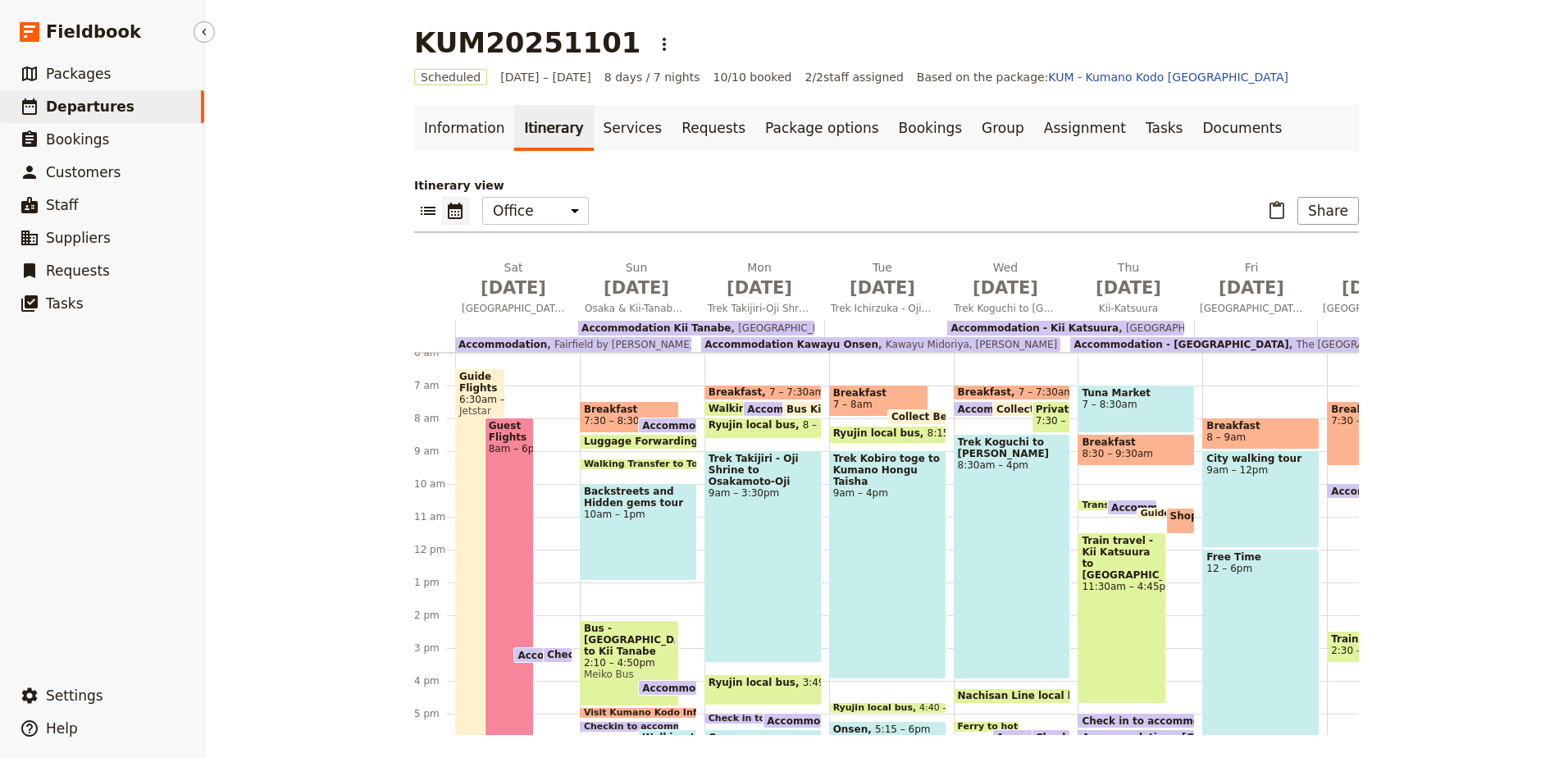
click at [60, 101] on span "Departures" at bounding box center [90, 106] width 88 height 16
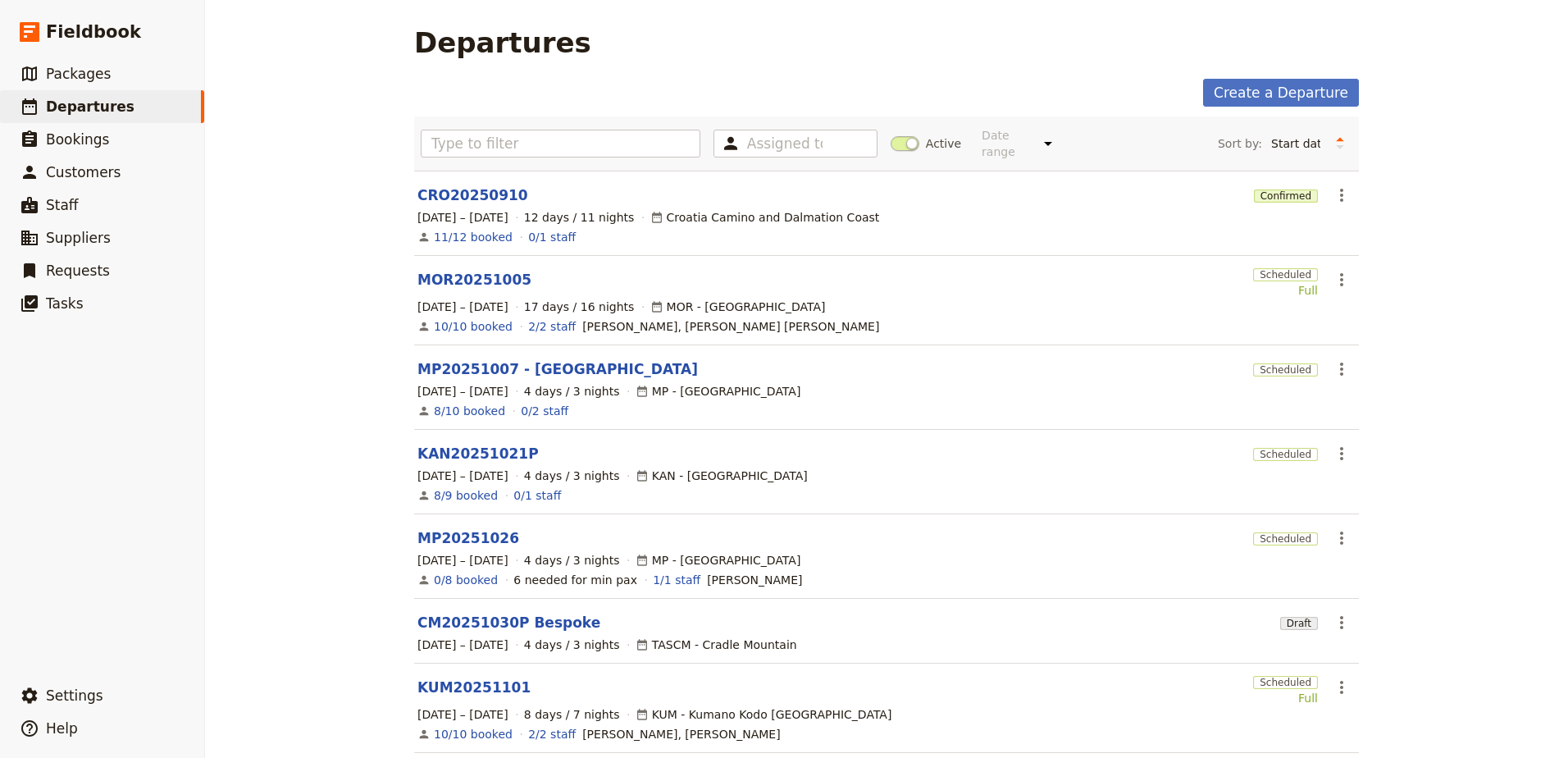
click at [891, 136] on span at bounding box center [905, 143] width 29 height 15
click at [891, 135] on input "Active" at bounding box center [891, 135] width 0 height 0
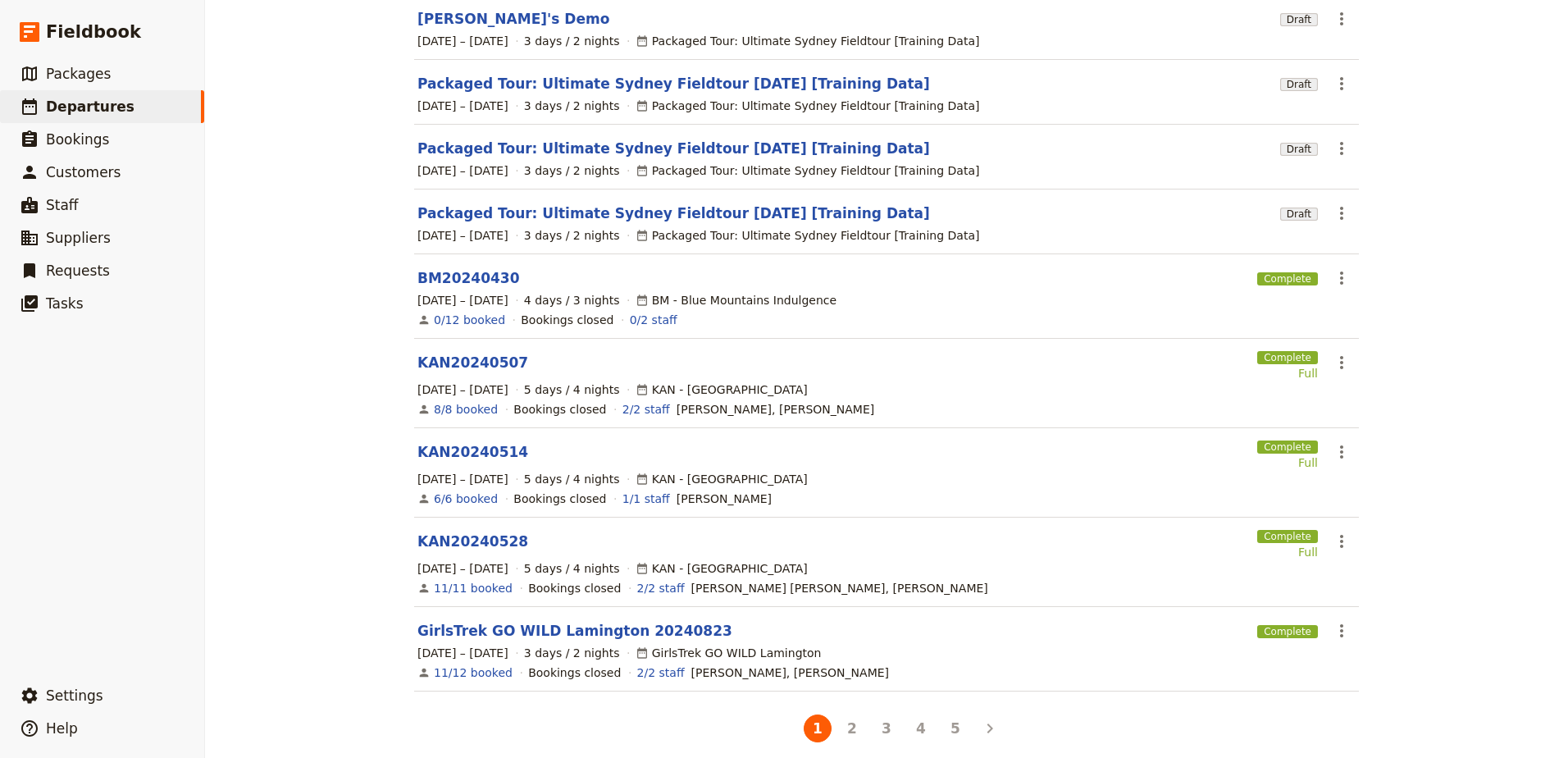
scroll to position [261, 0]
click at [875, 715] on button "3" at bounding box center [886, 728] width 28 height 28
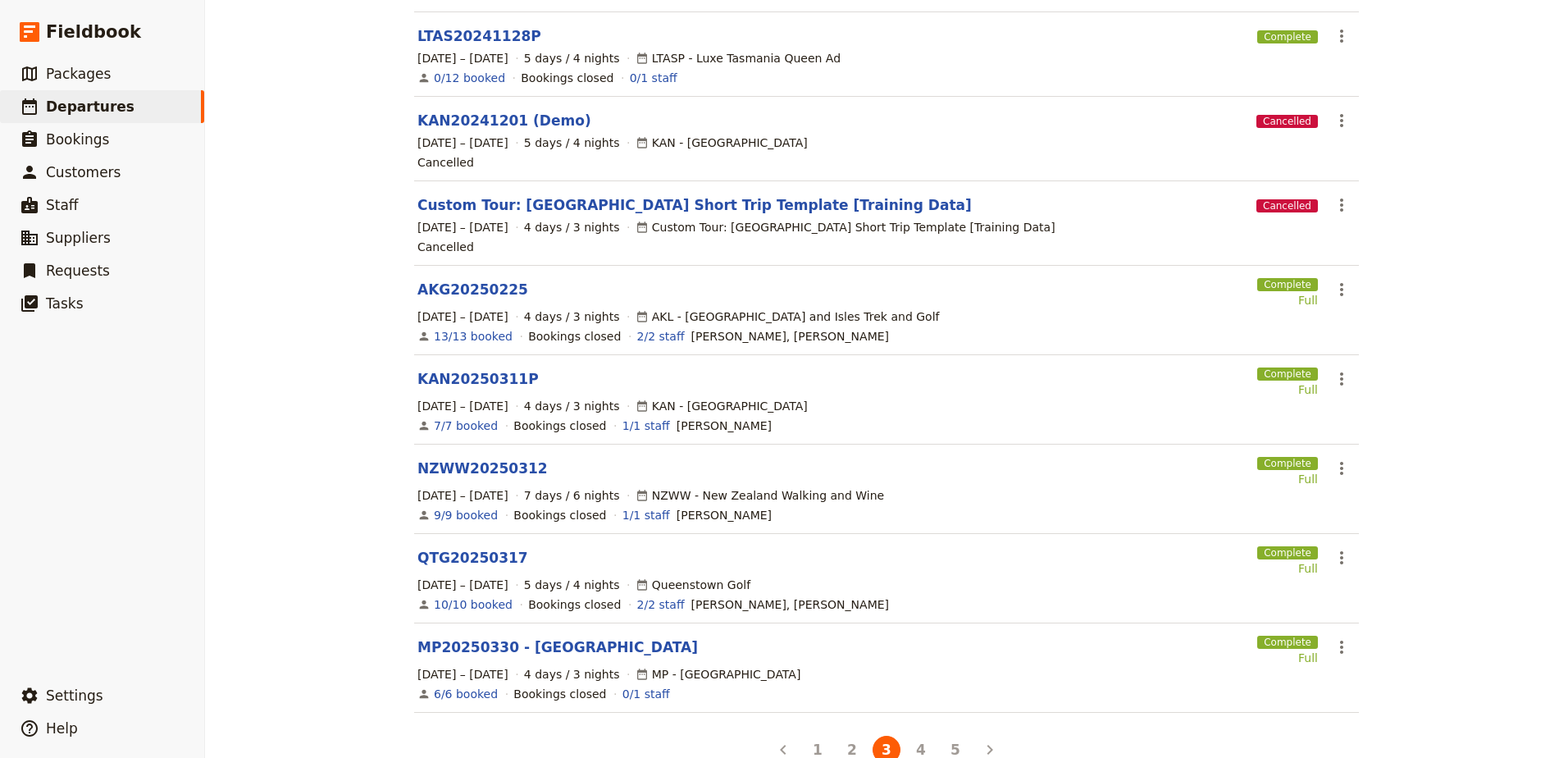
scroll to position [350, 0]
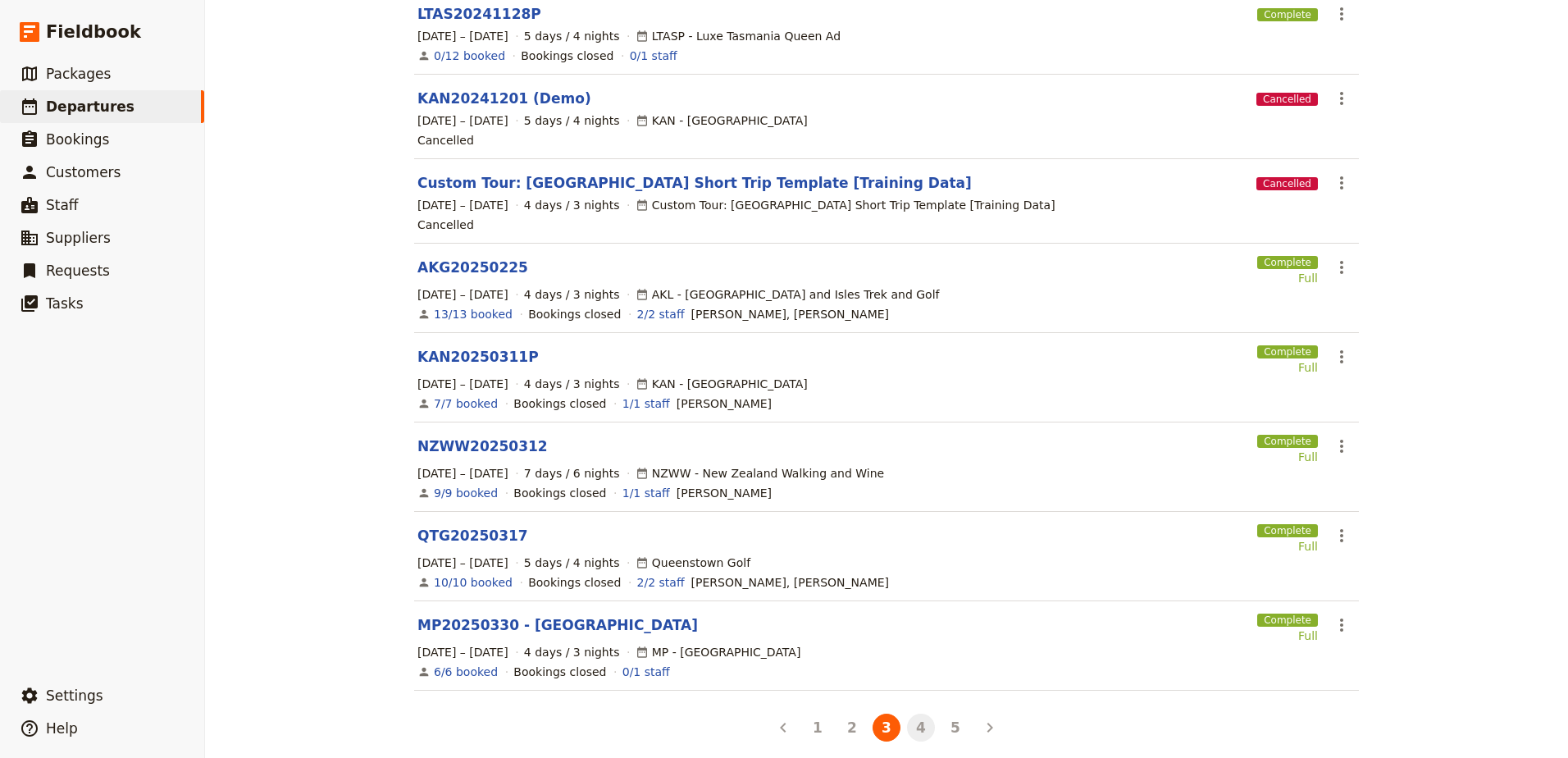
click at [907, 714] on button "4" at bounding box center [921, 728] width 28 height 28
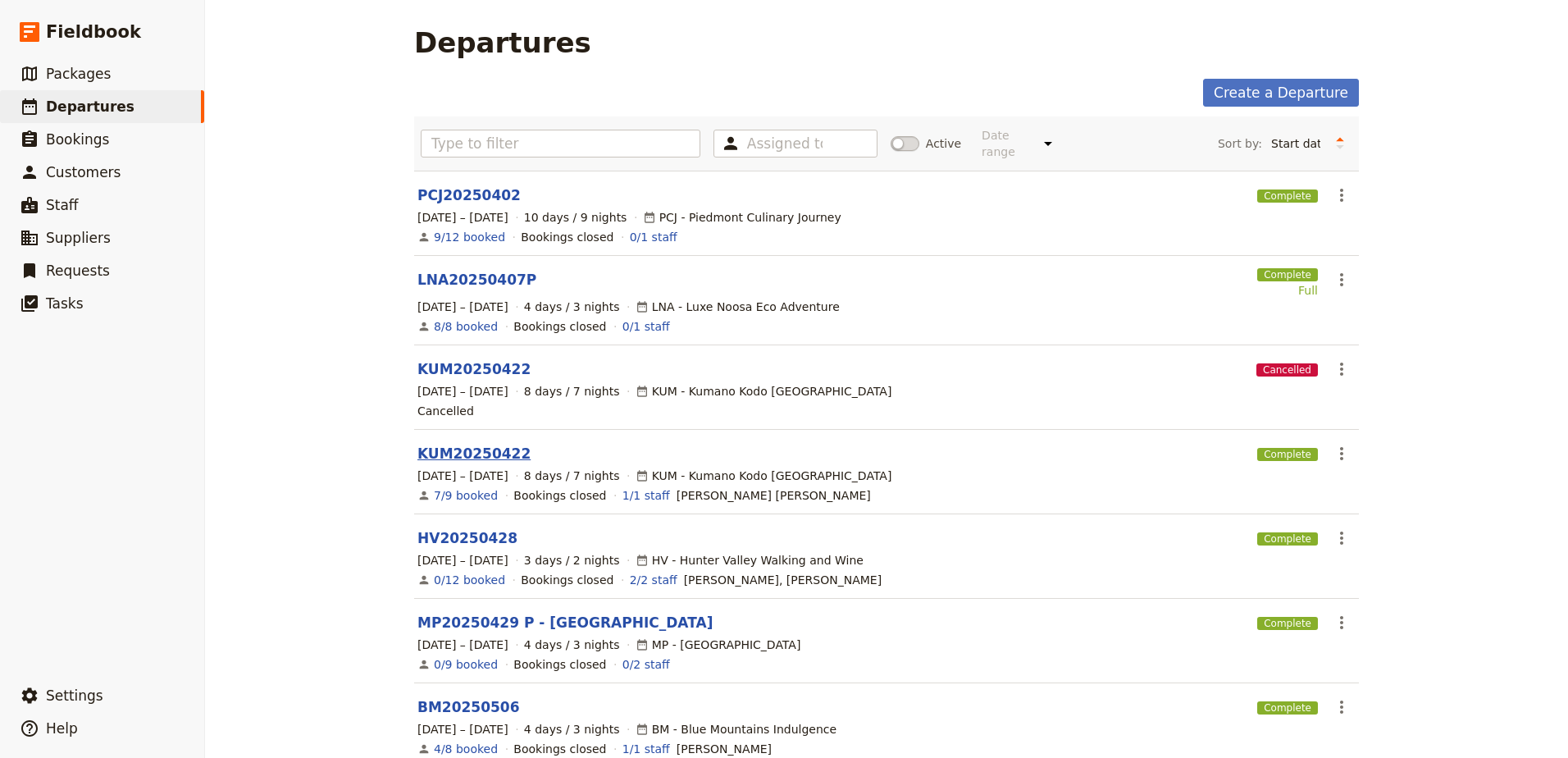
click at [455, 444] on link "KUM20250422" at bounding box center [474, 453] width 113 height 20
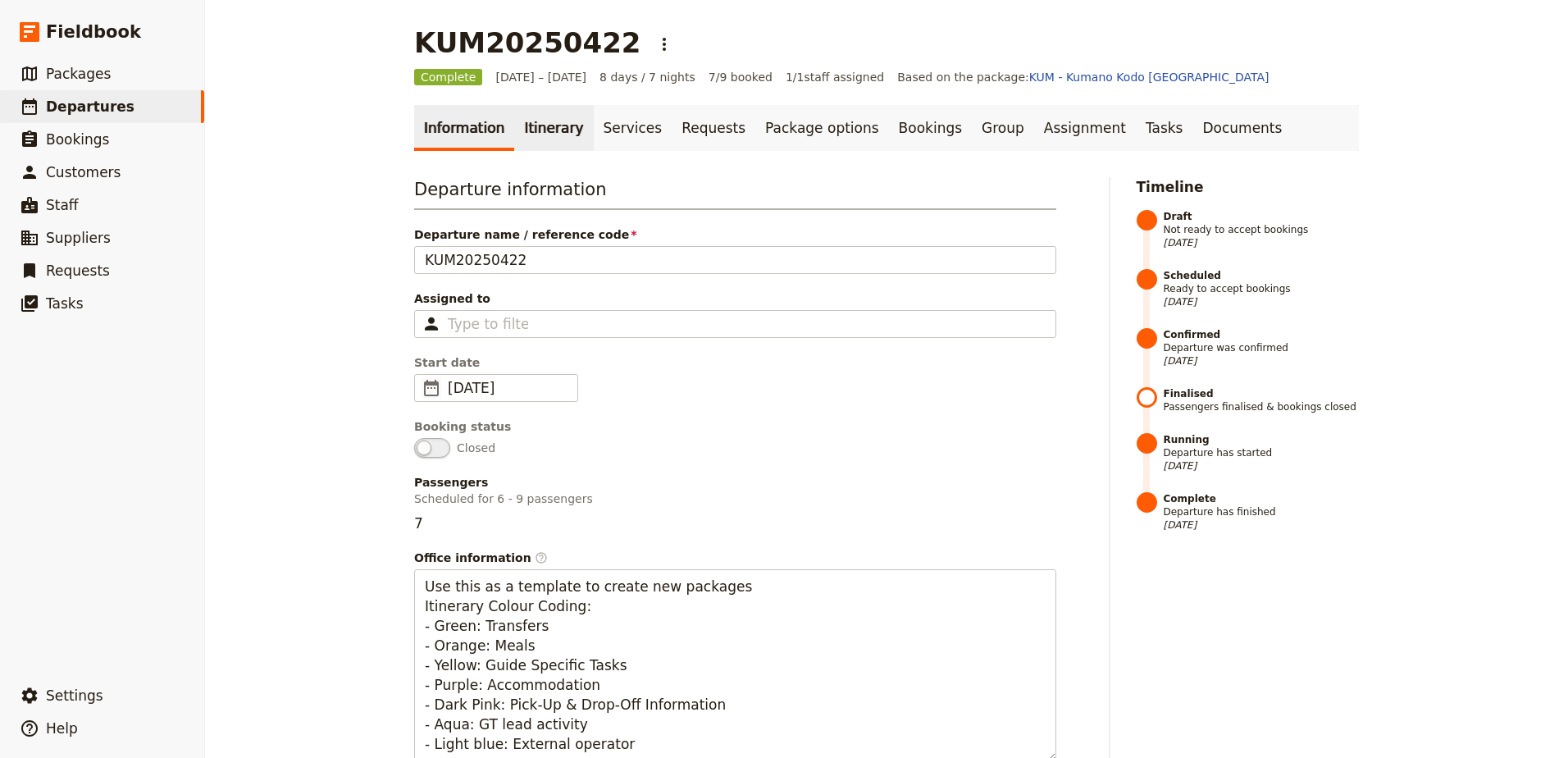
click at [554, 128] on link "Itinerary" at bounding box center [553, 127] width 79 height 46
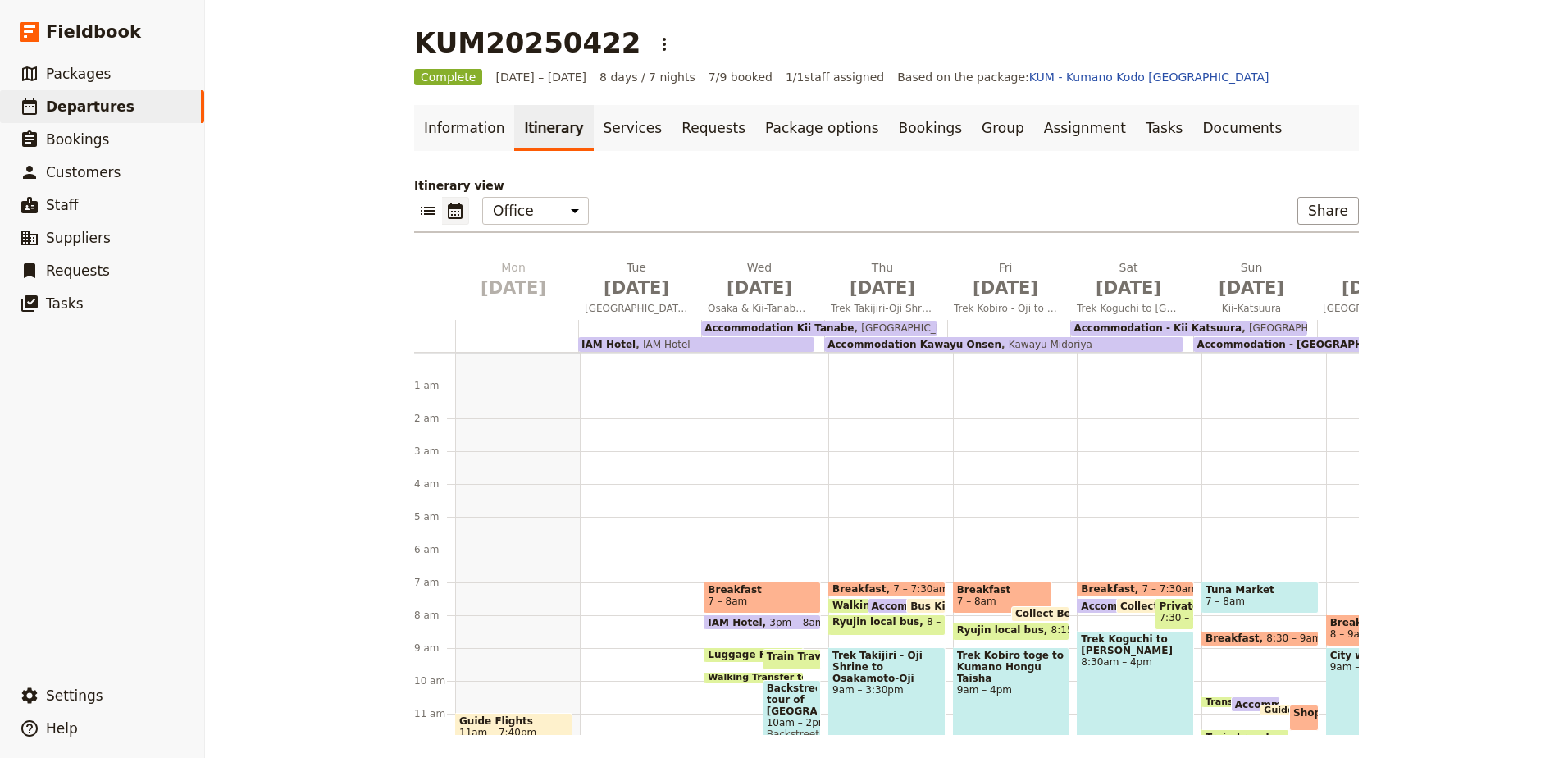
scroll to position [214, 0]
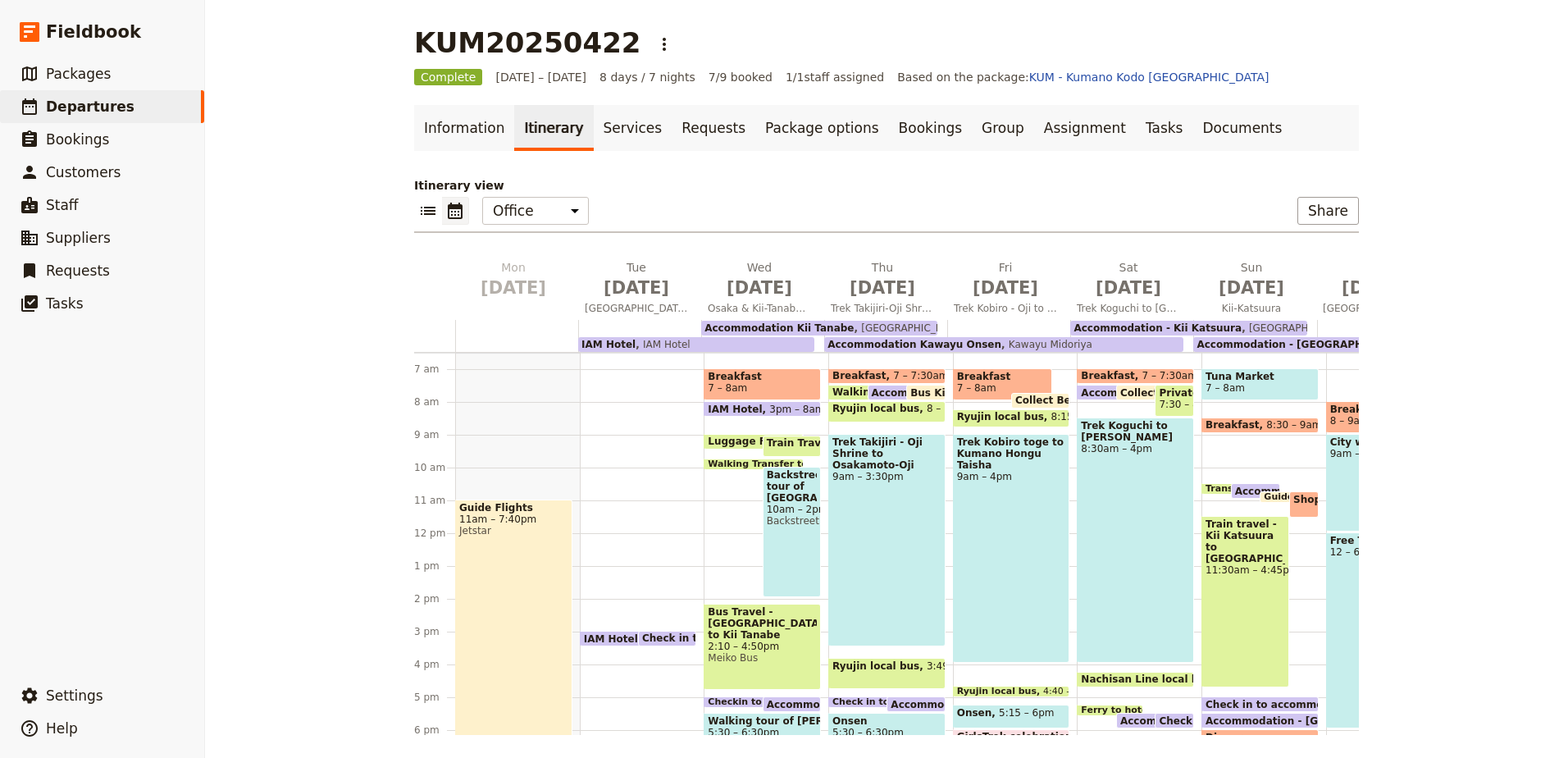
click at [795, 510] on span "10am – 2pm" at bounding box center [791, 509] width 50 height 11
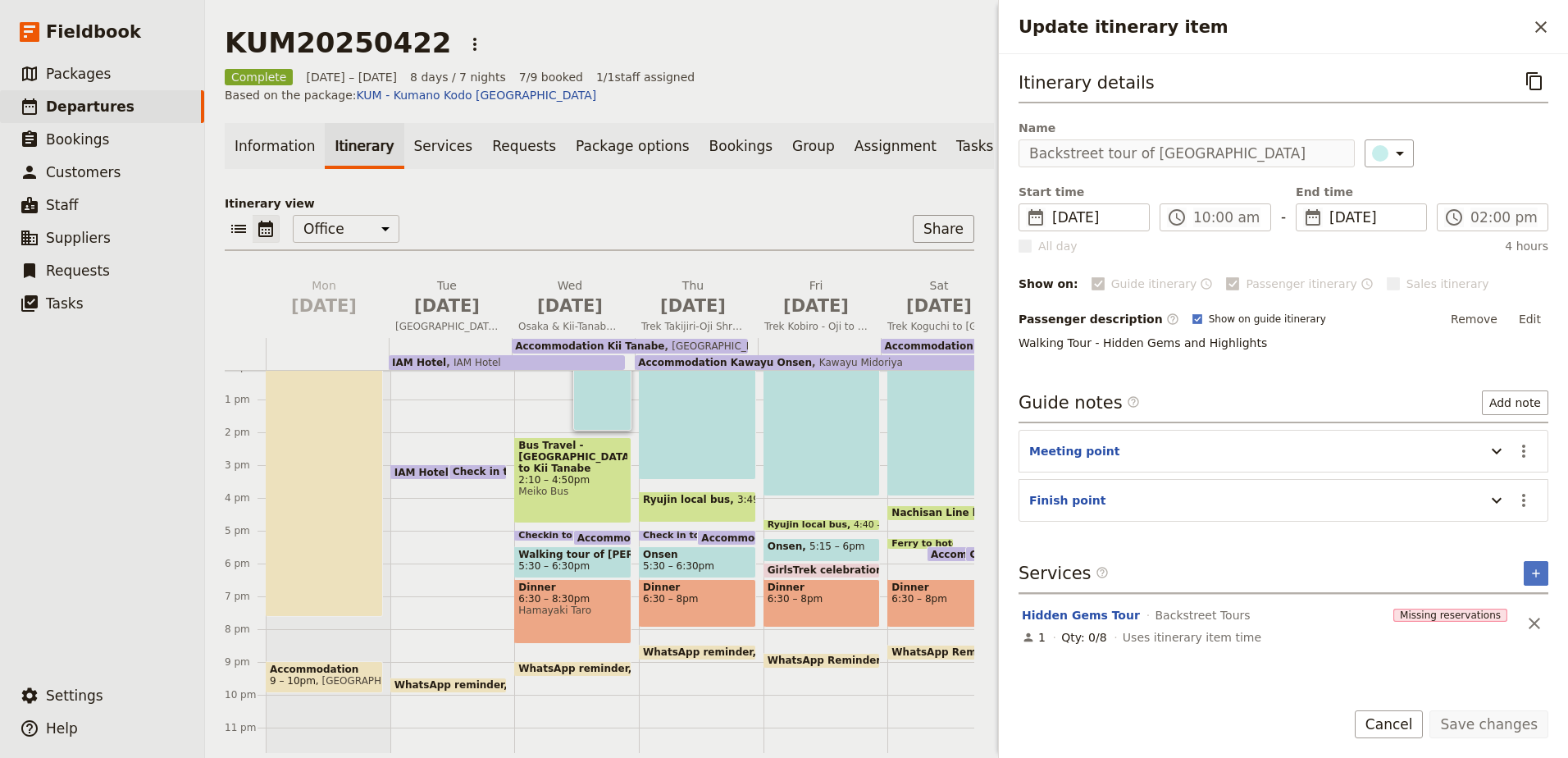
scroll to position [418, 0]
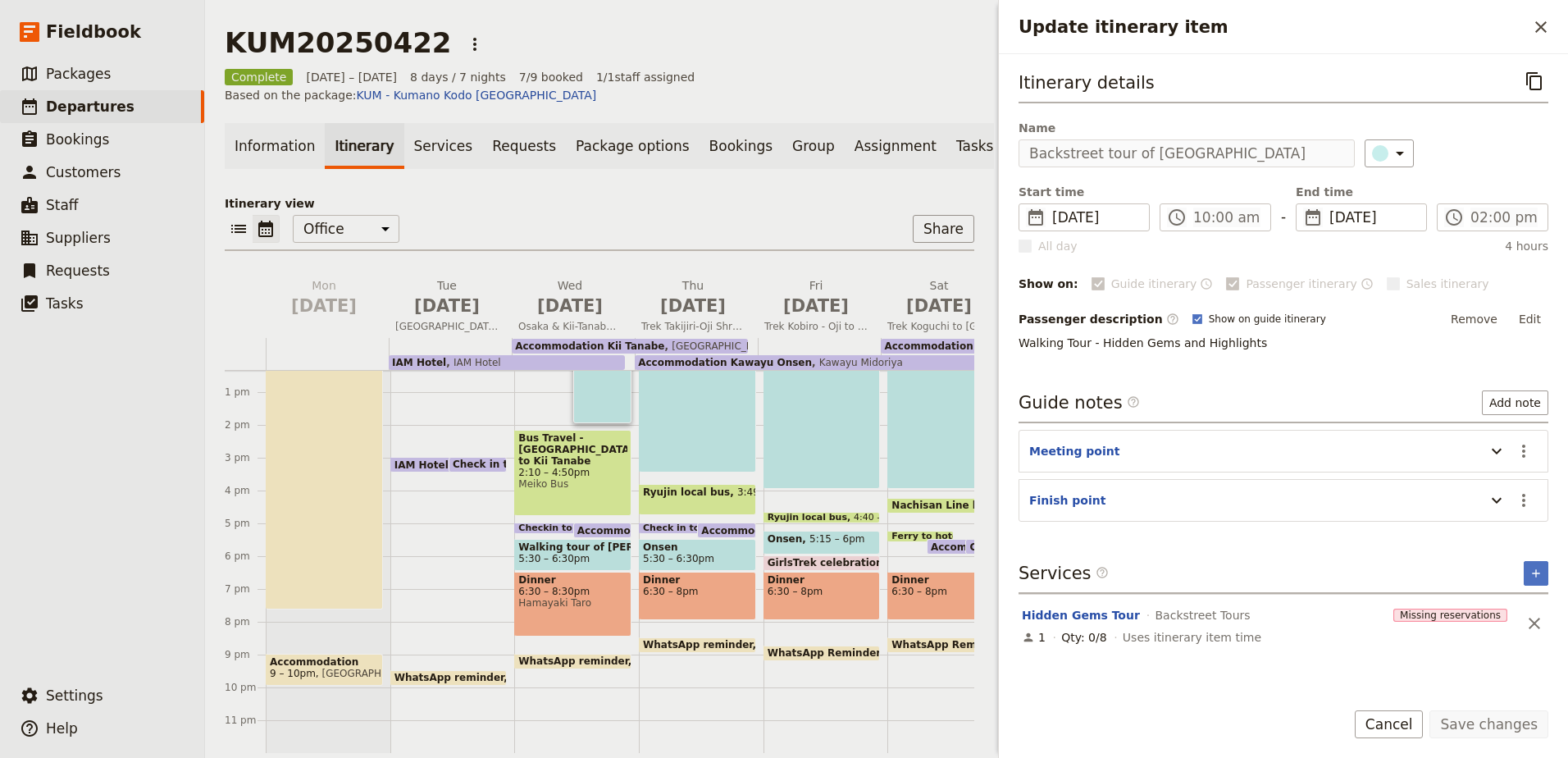
click at [729, 576] on div "Dinner 6:30 – 8pm" at bounding box center [698, 596] width 118 height 48
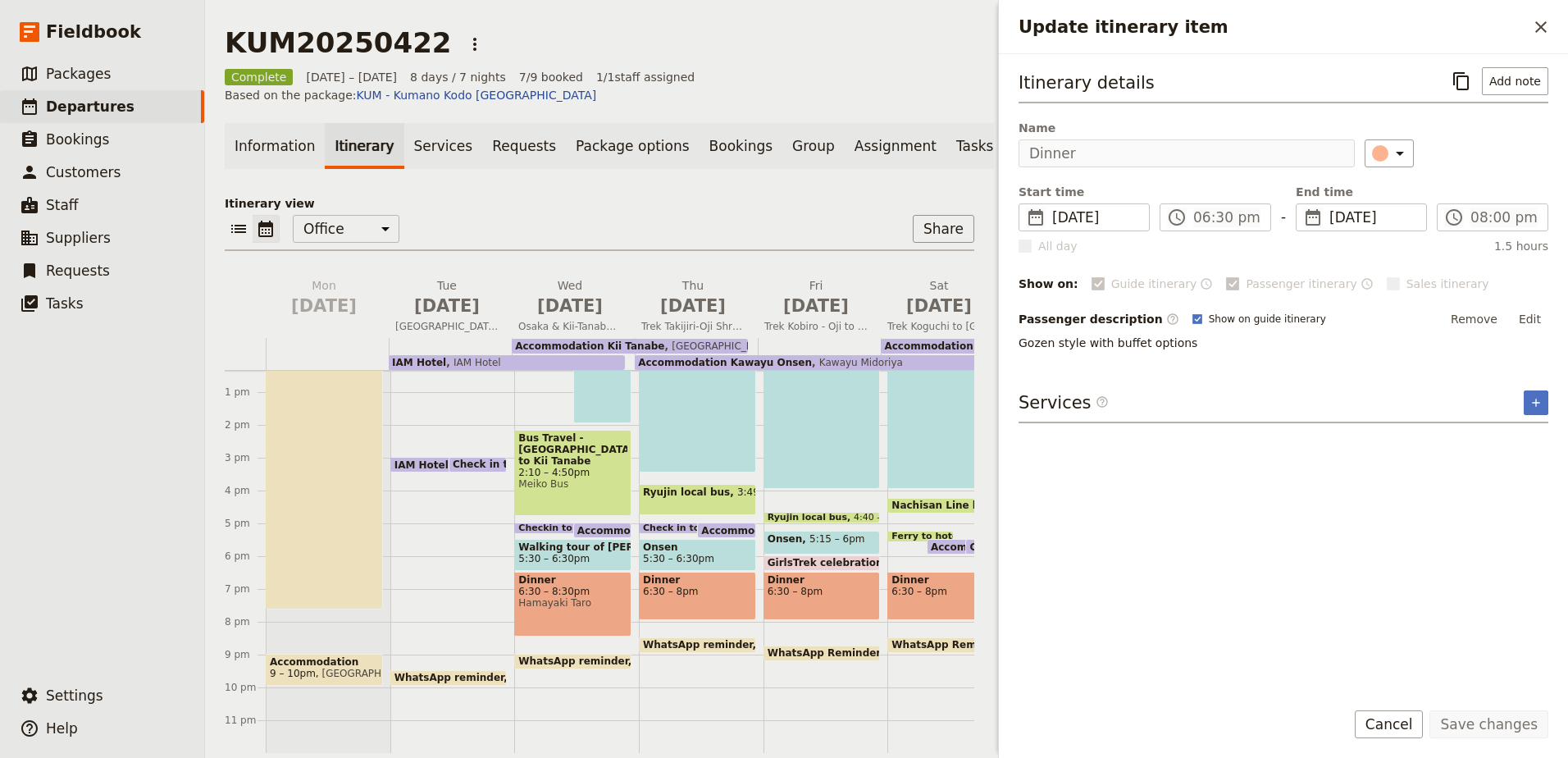
click at [803, 586] on span "6:30 – 8pm" at bounding box center [822, 591] width 109 height 11
click at [914, 576] on div "Dinner 6:30 – 8pm" at bounding box center [946, 596] width 118 height 48
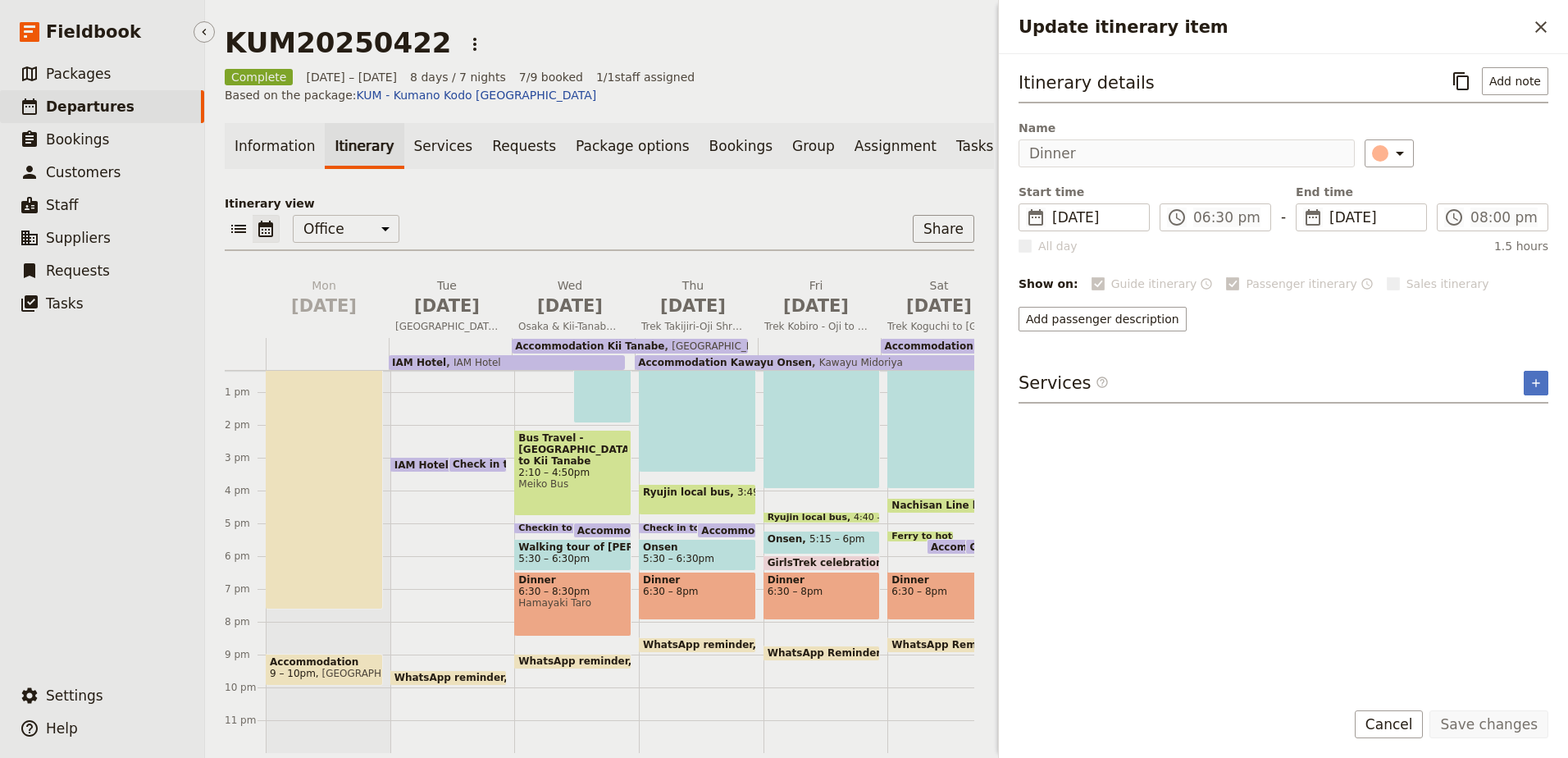
click at [80, 104] on span "Departures" at bounding box center [90, 106] width 88 height 16
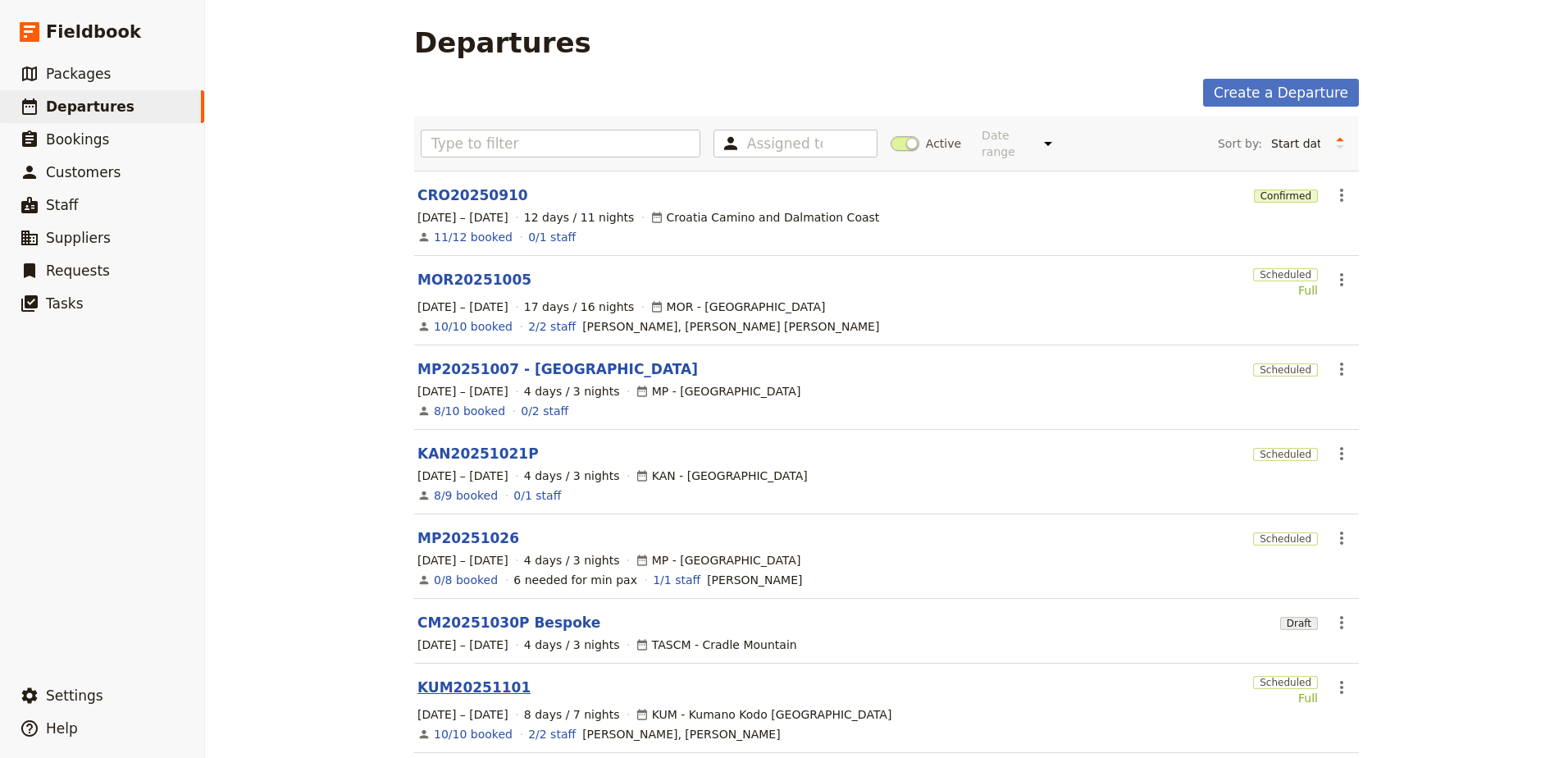
click at [458, 679] on link "KUM20251101" at bounding box center [474, 687] width 113 height 20
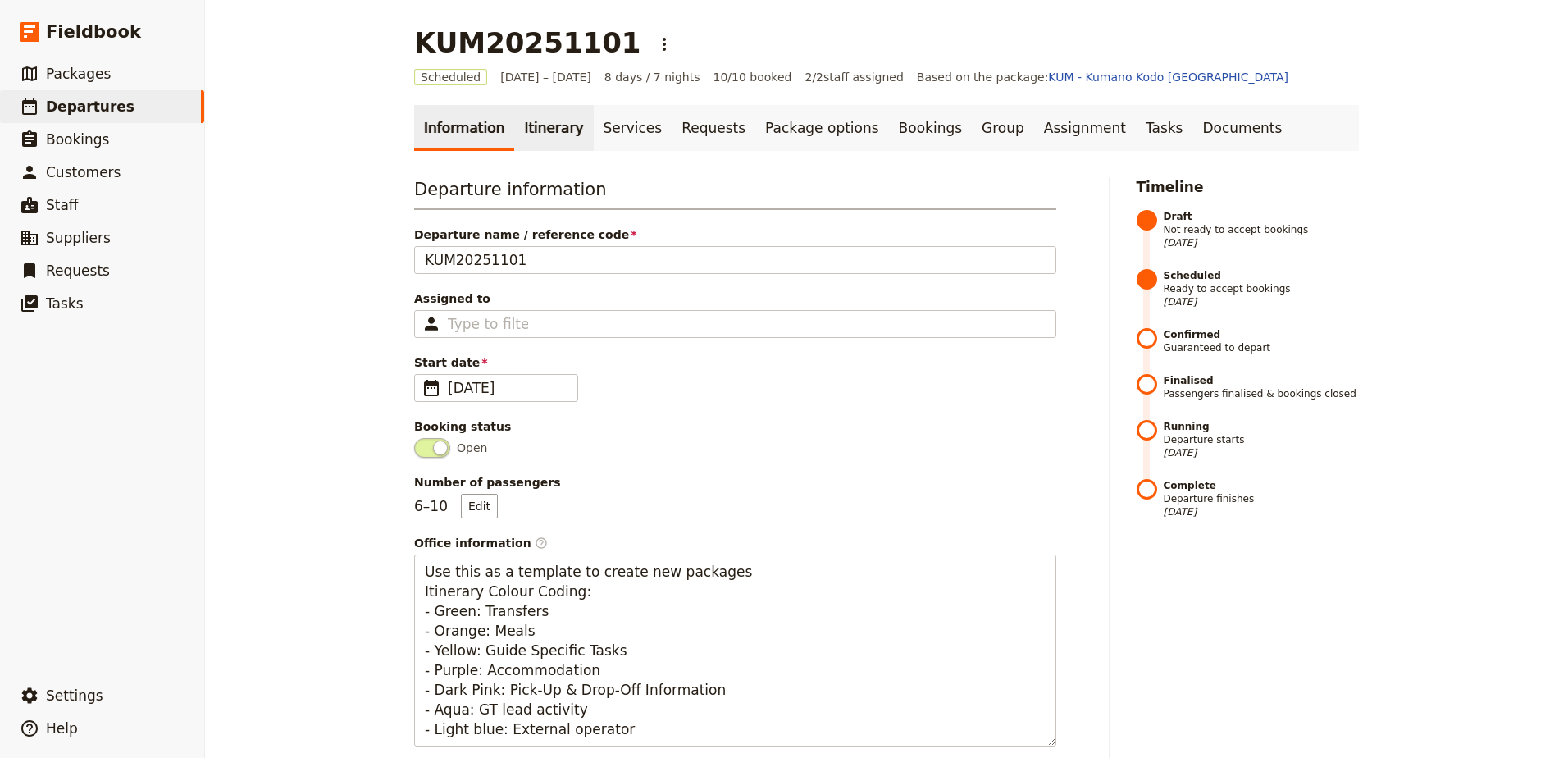
click at [524, 139] on link "Itinerary" at bounding box center [553, 127] width 79 height 46
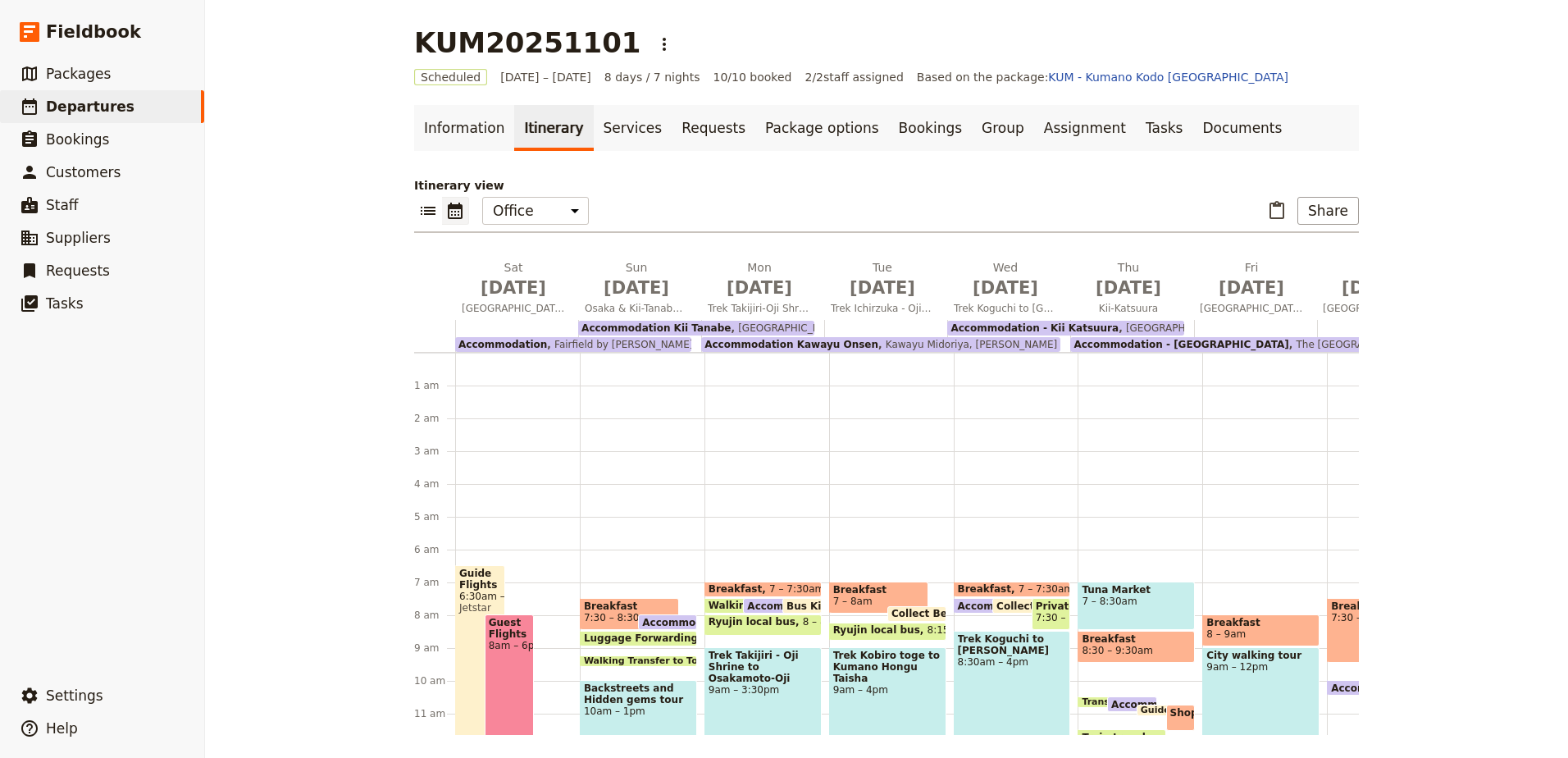
scroll to position [197, 0]
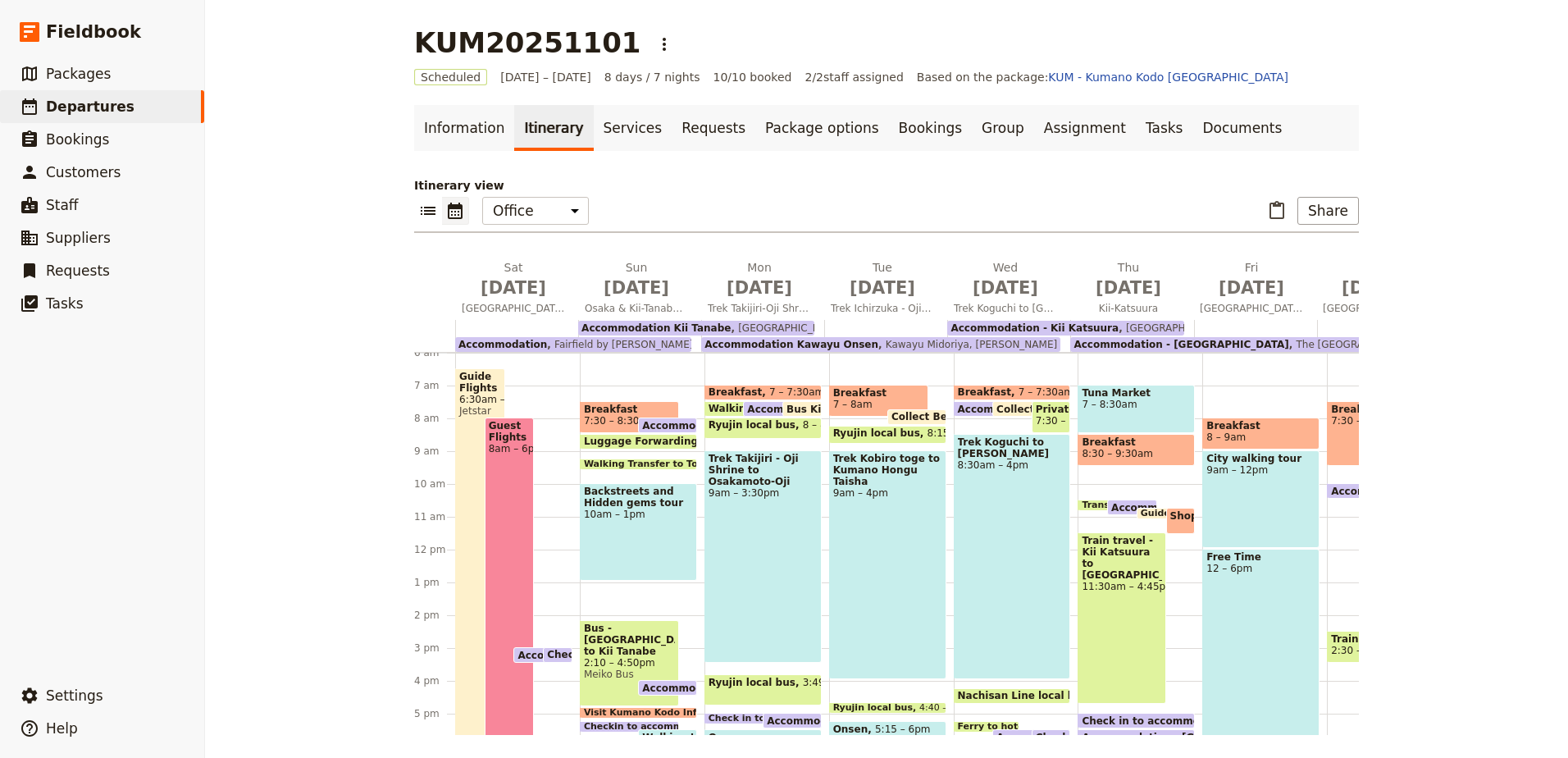
click at [665, 508] on span "Backstreets and Hidden gems tour" at bounding box center [638, 497] width 109 height 23
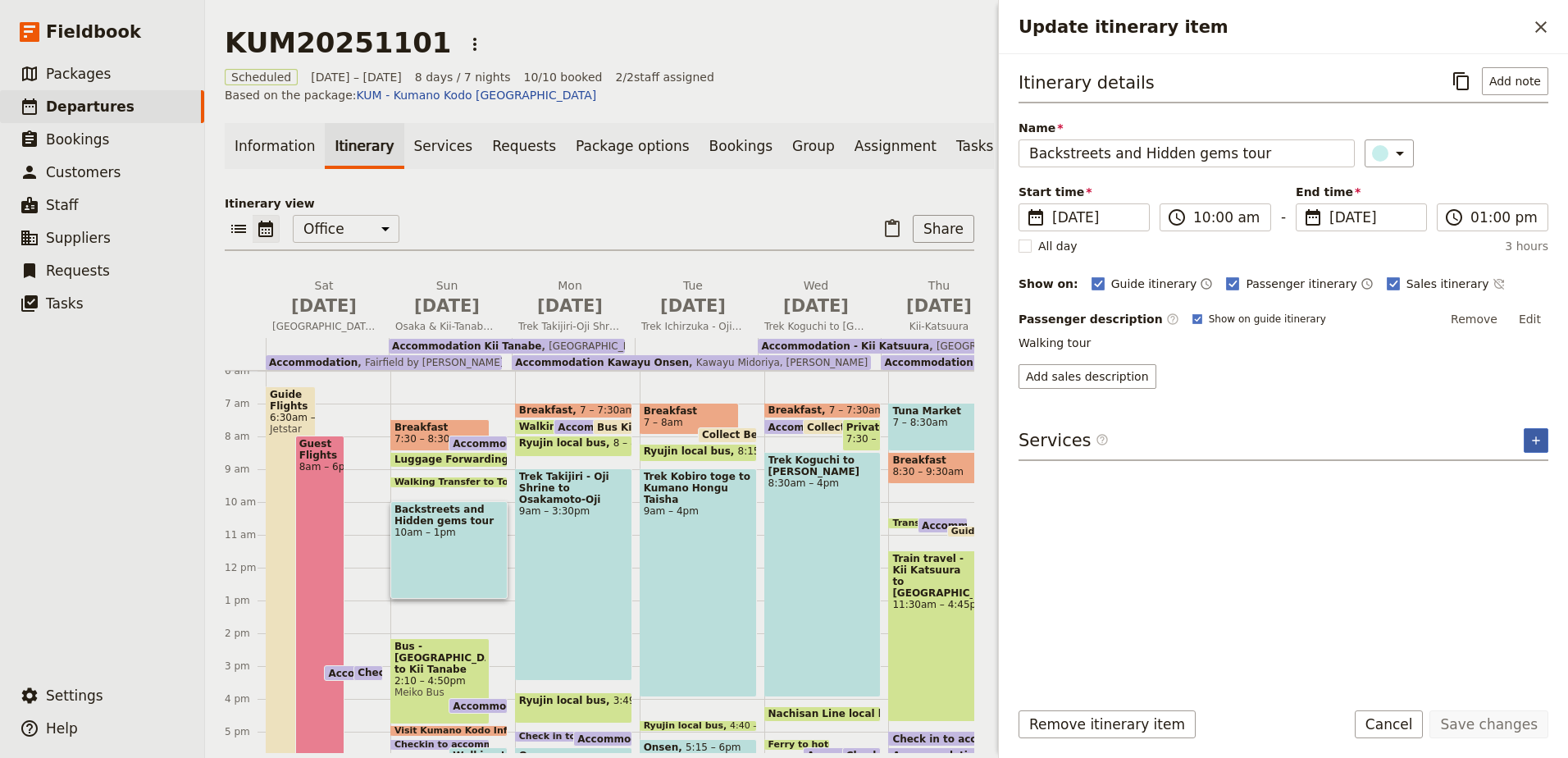
click at [1538, 445] on icon "Add service inclusion" at bounding box center [1535, 440] width 13 height 13
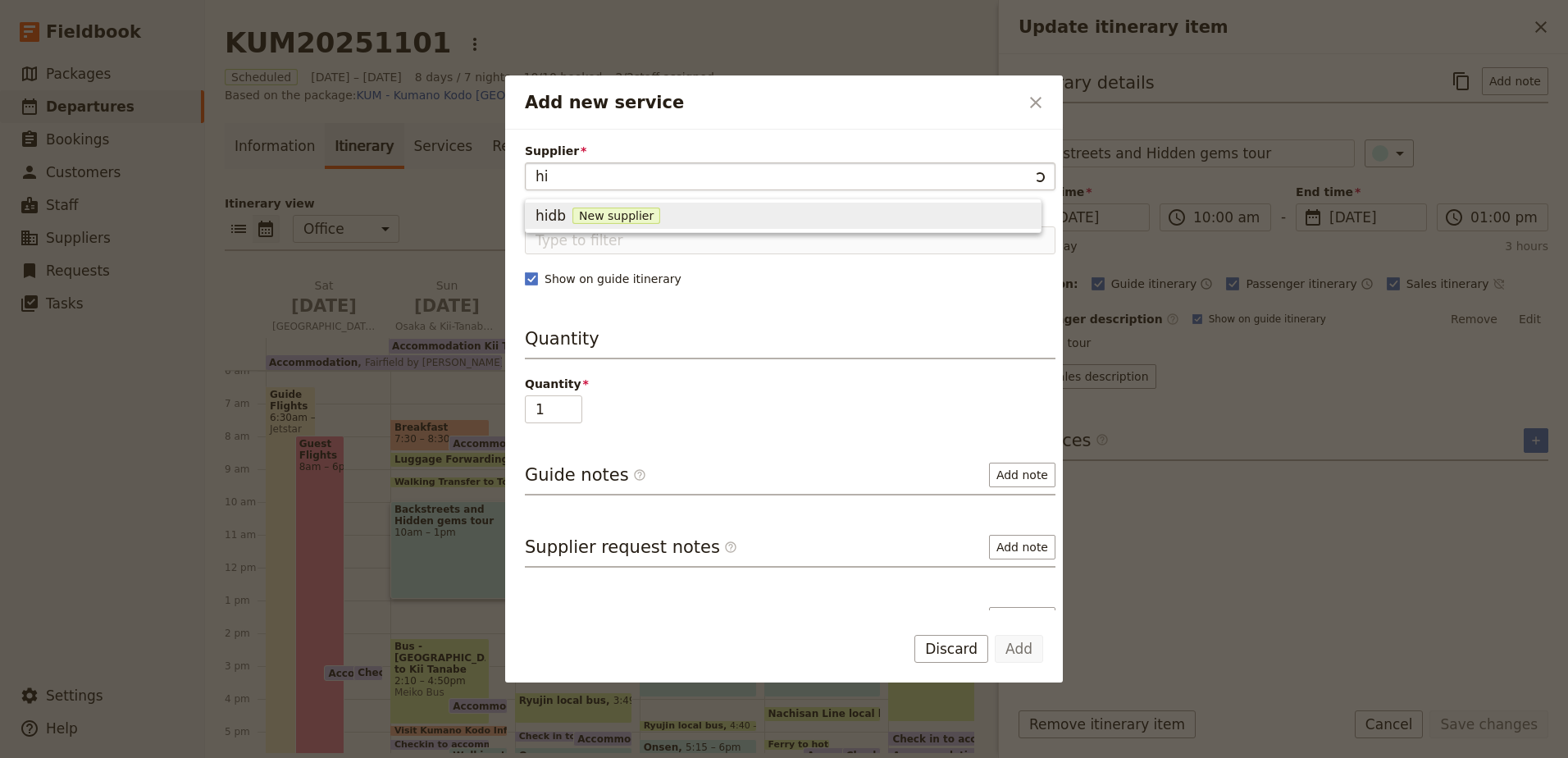
type input "h"
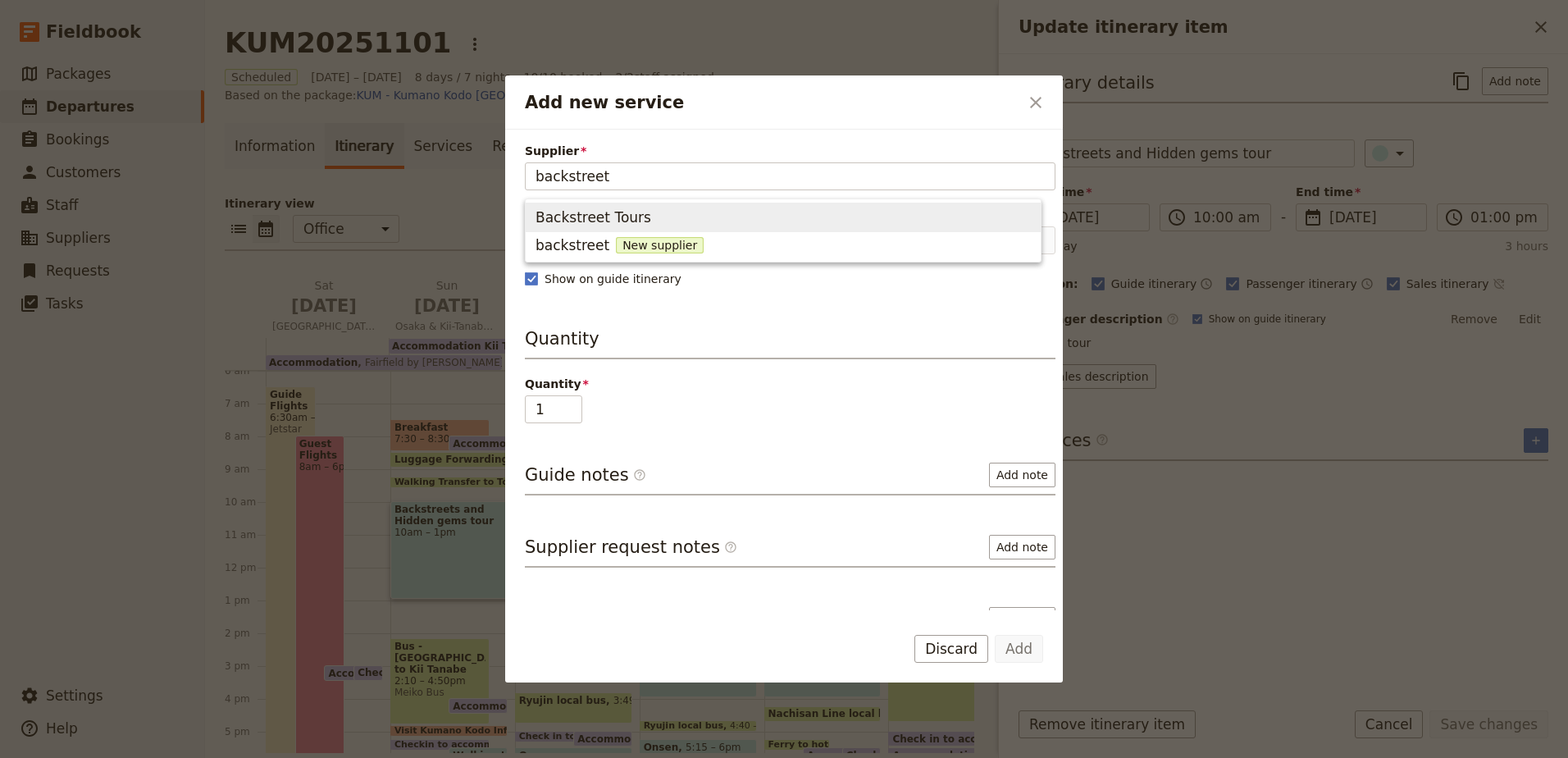
click at [669, 209] on span "Backstreet Tours" at bounding box center [783, 217] width 496 height 23
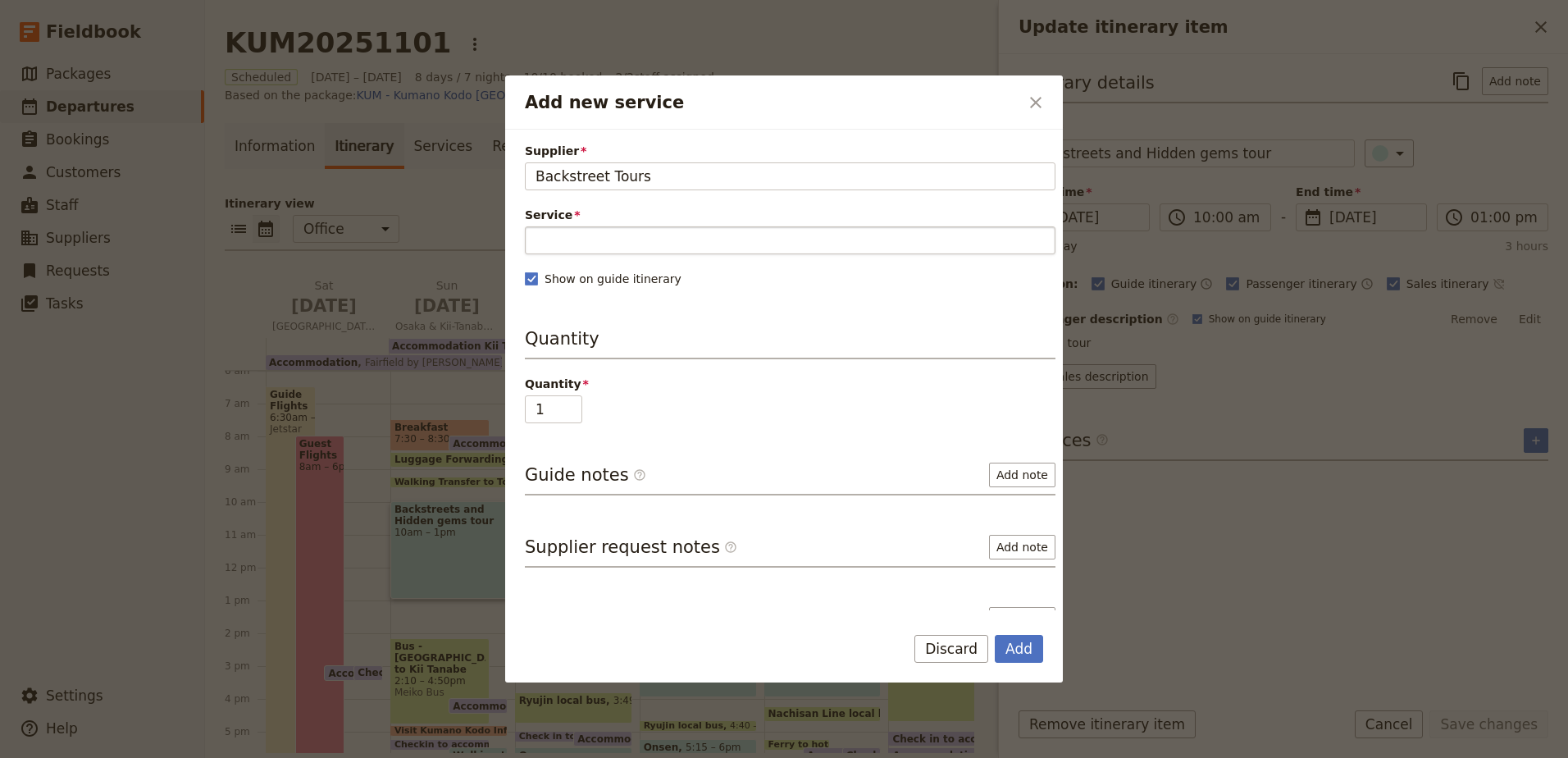
type input "Backstreet Tours"
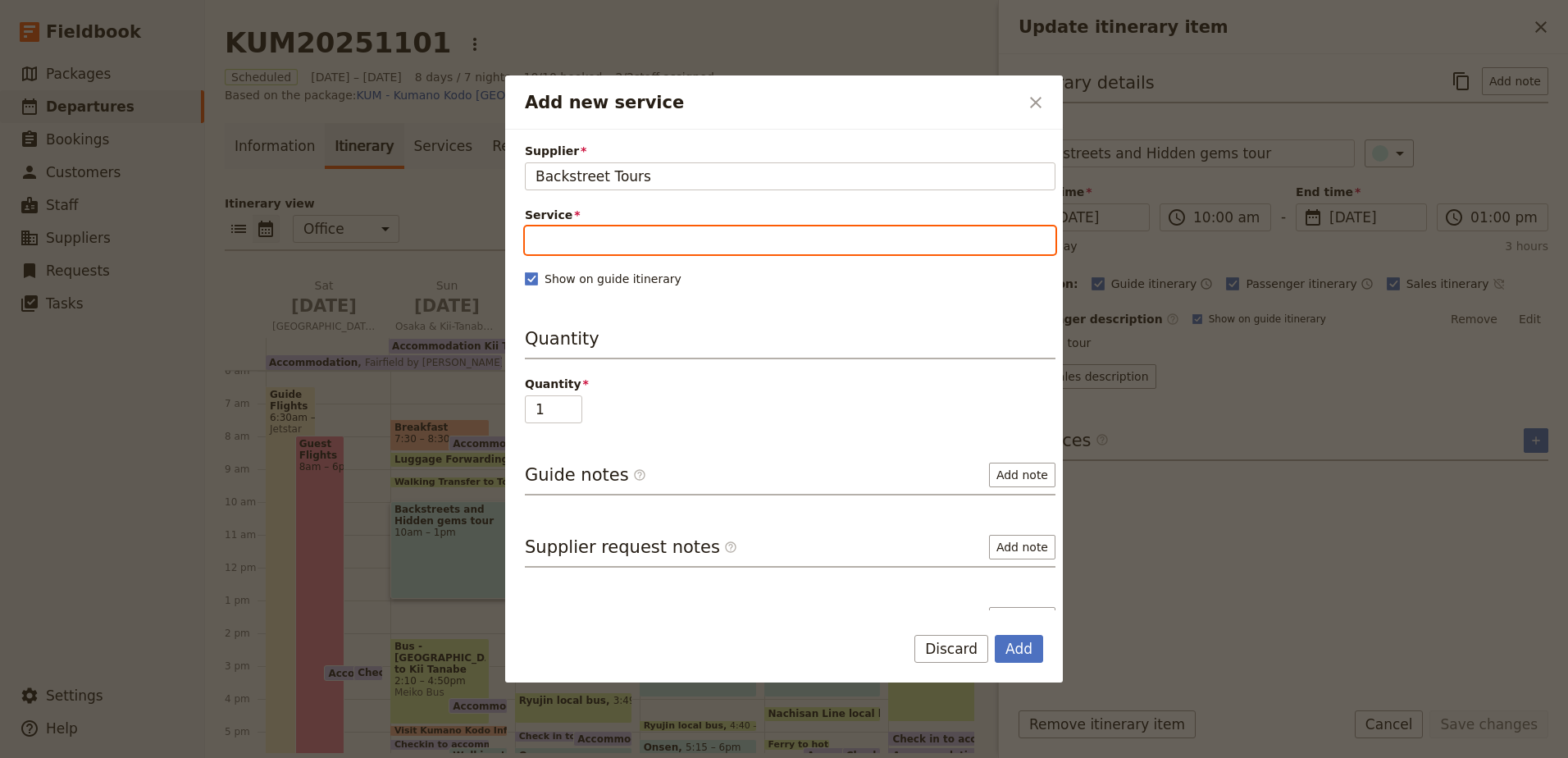
click at [663, 234] on input "Service" at bounding box center [790, 241] width 530 height 28
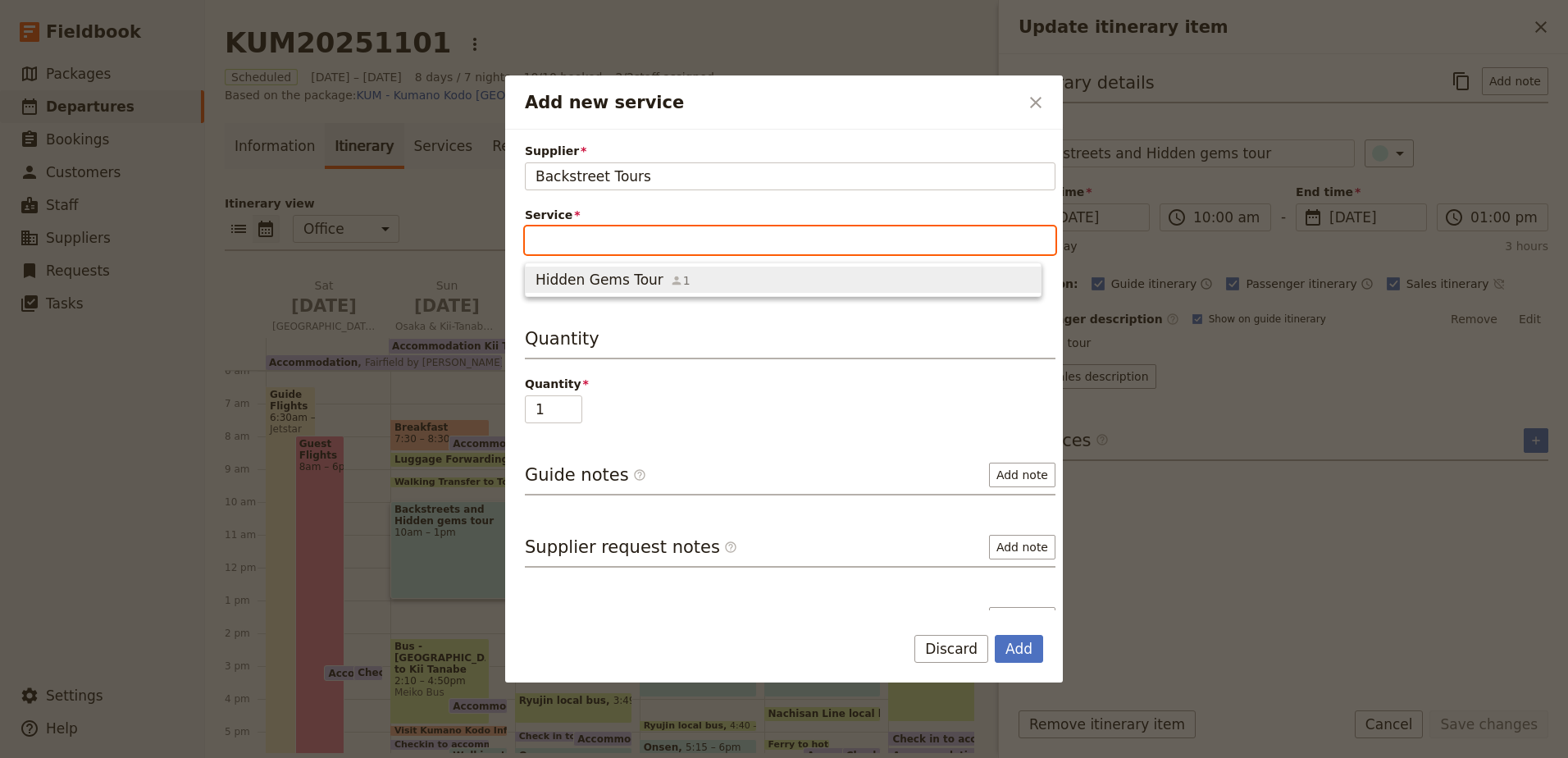
click at [615, 286] on span "Hidden Gems Tour" at bounding box center [599, 279] width 128 height 20
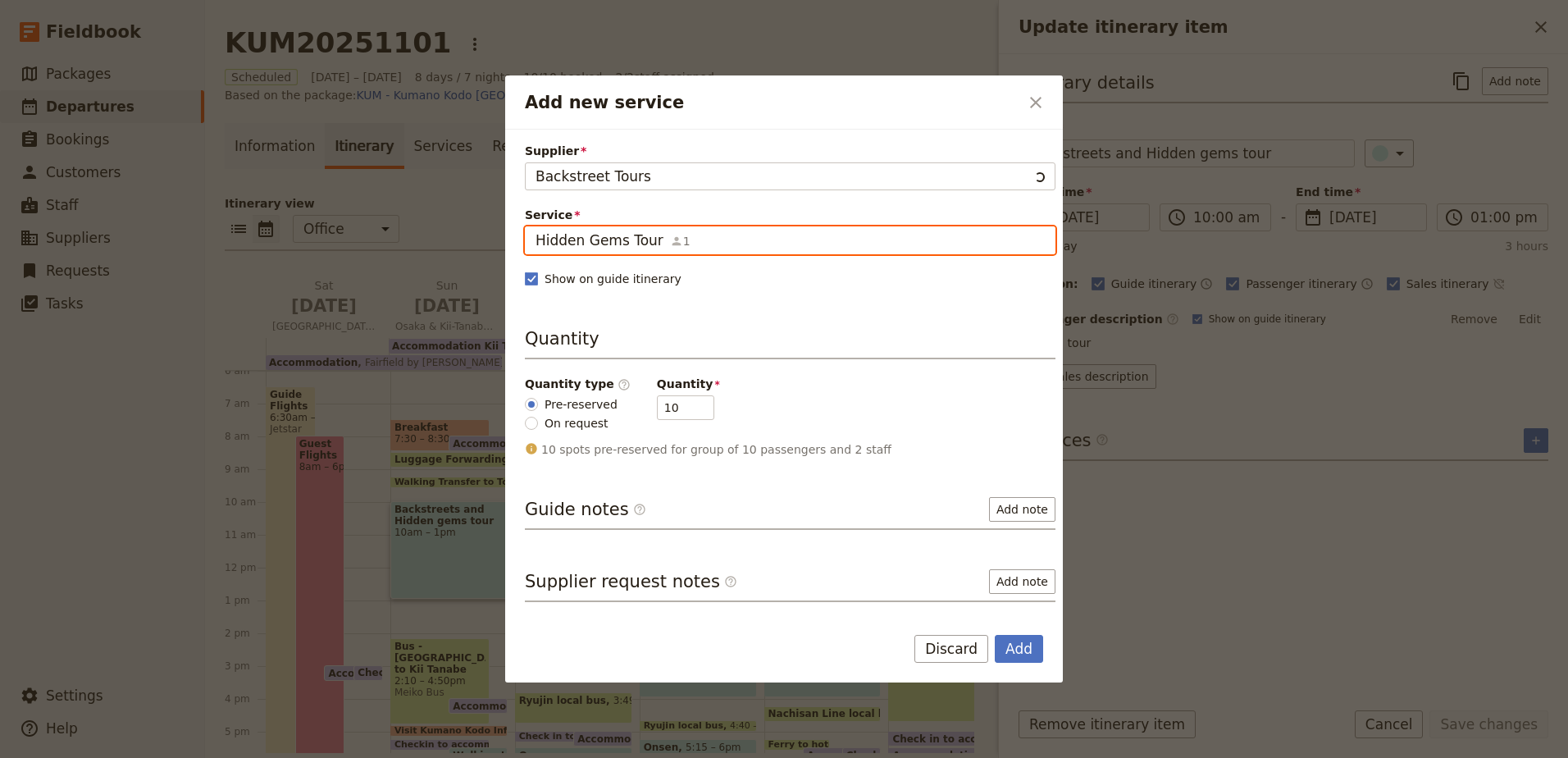
scroll to position [0, 0]
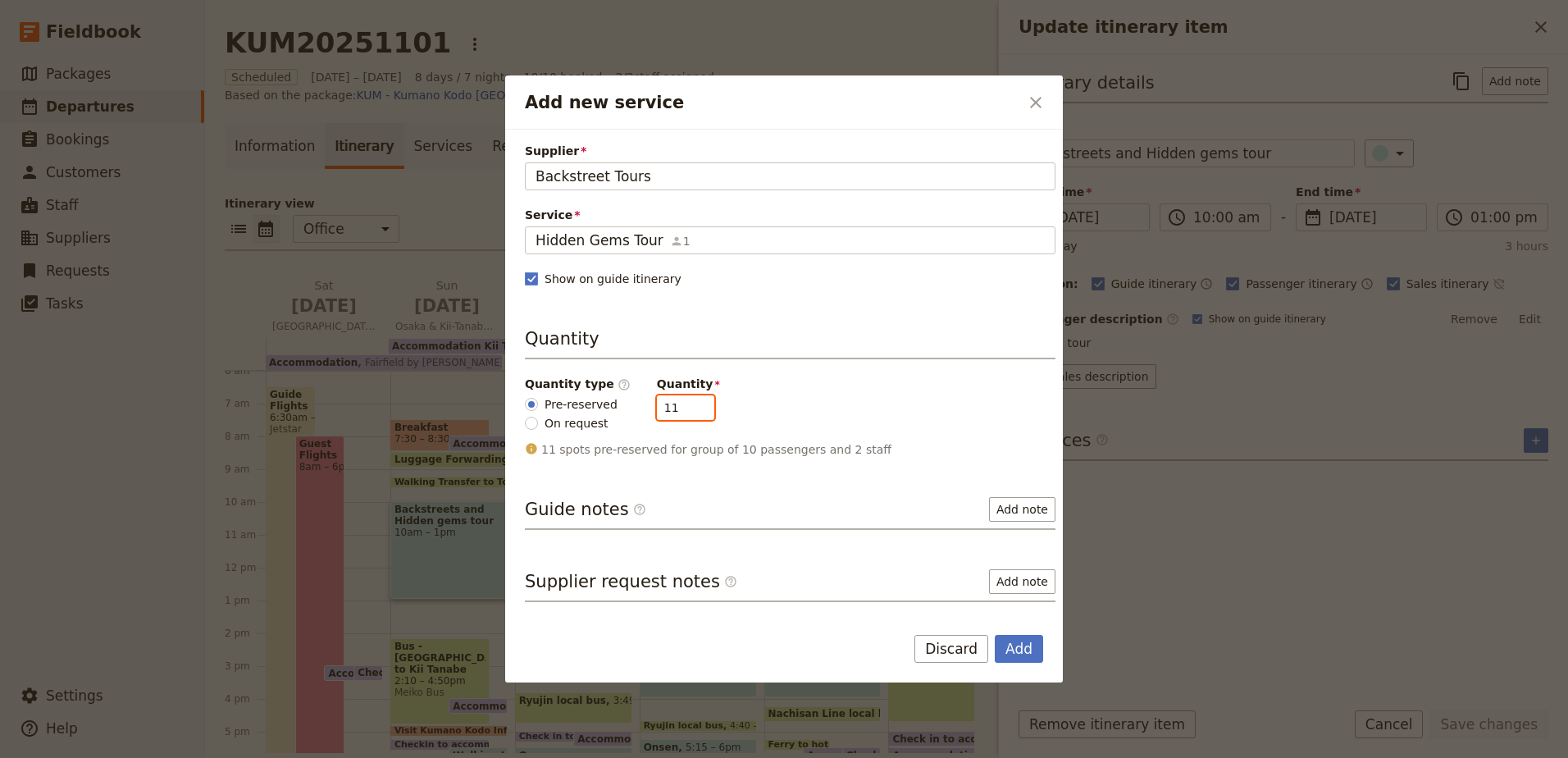
click at [688, 403] on input "11" at bounding box center [685, 408] width 57 height 24
type input "12"
click at [688, 403] on input "12" at bounding box center [685, 408] width 57 height 24
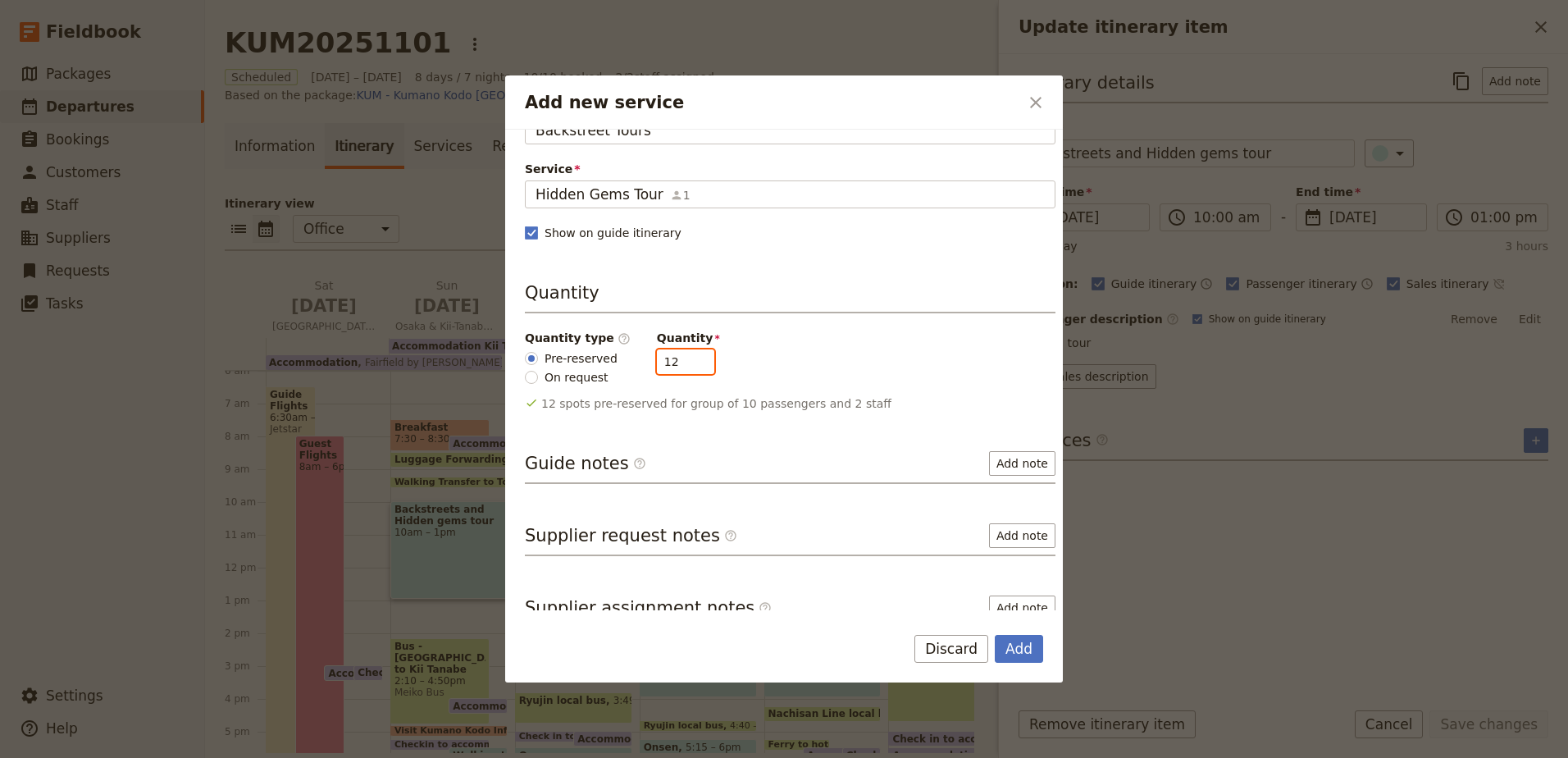
scroll to position [66, 0]
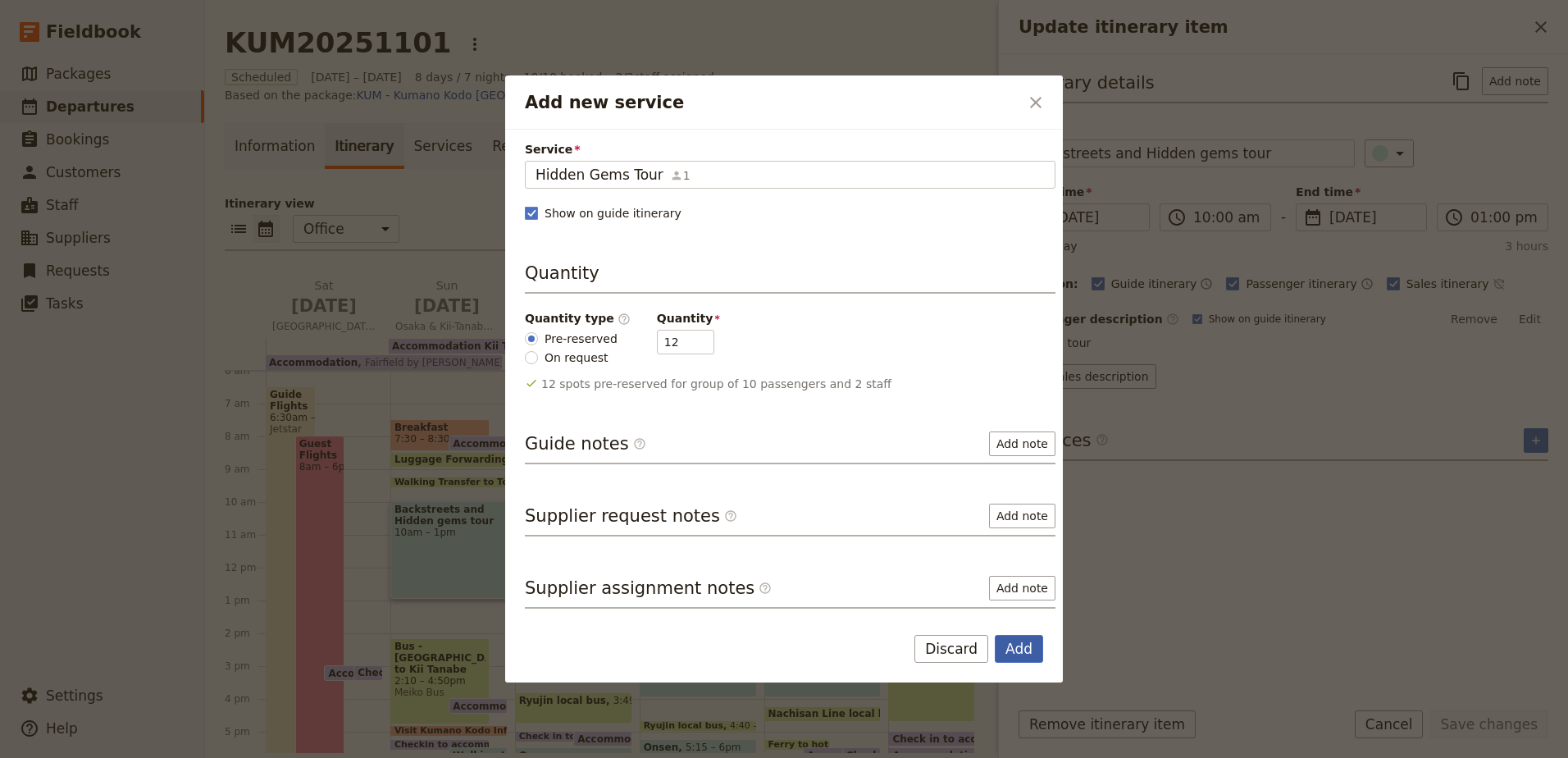
click at [1026, 652] on button "Add" at bounding box center [1019, 649] width 48 height 28
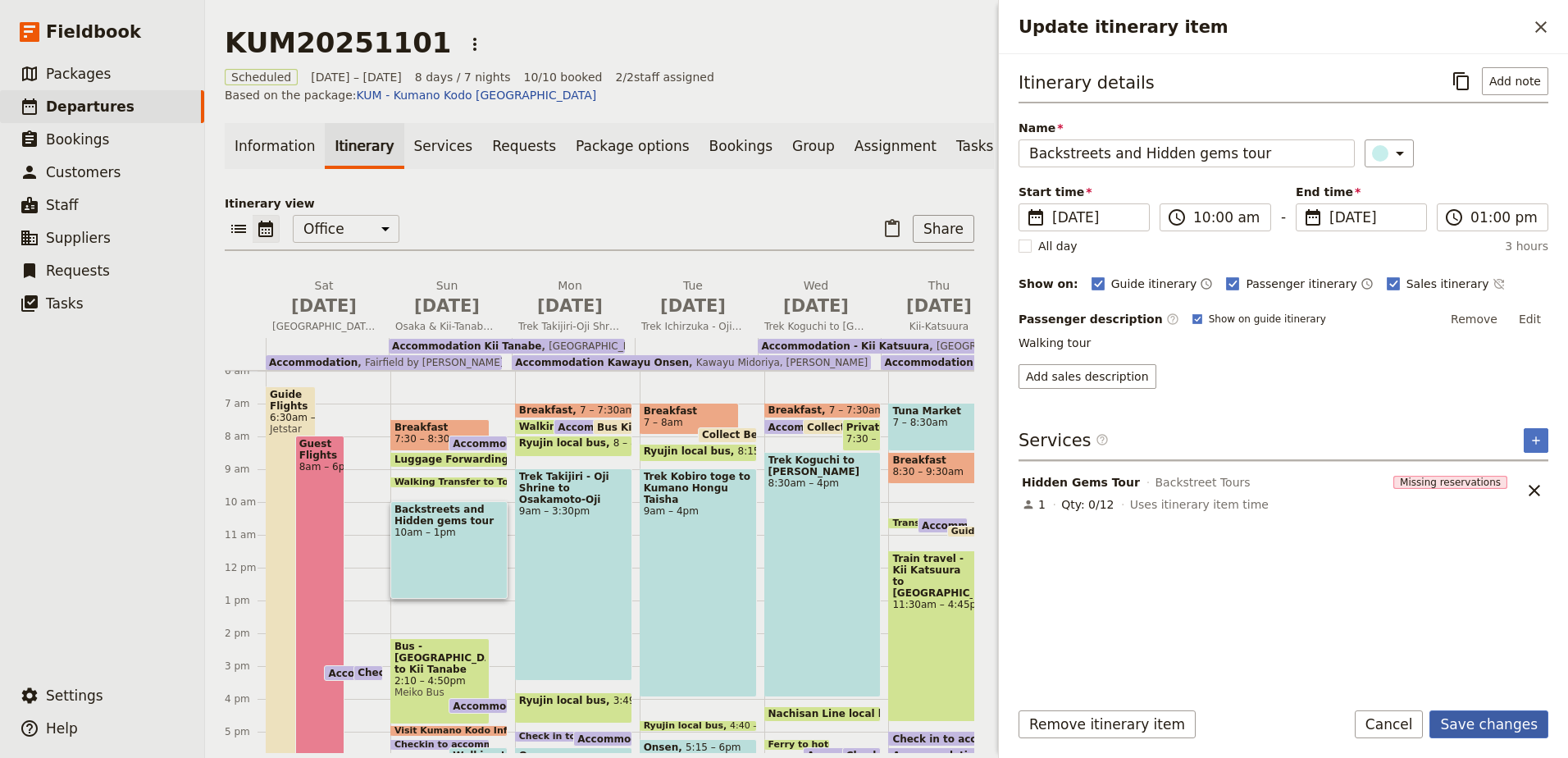
click at [1522, 724] on button "Save changes" at bounding box center [1488, 724] width 118 height 28
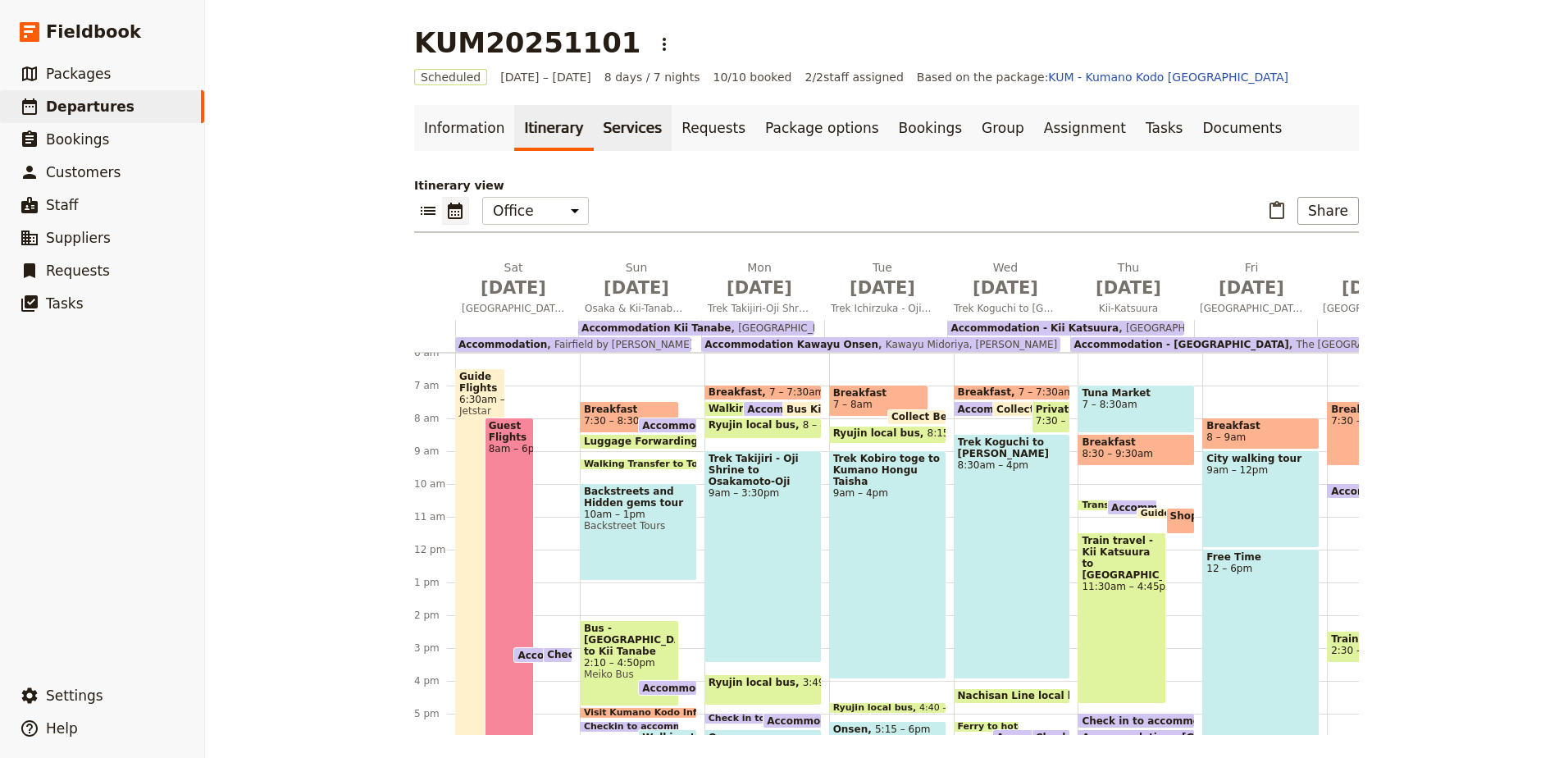
click at [598, 125] on link "Services" at bounding box center [632, 127] width 79 height 46
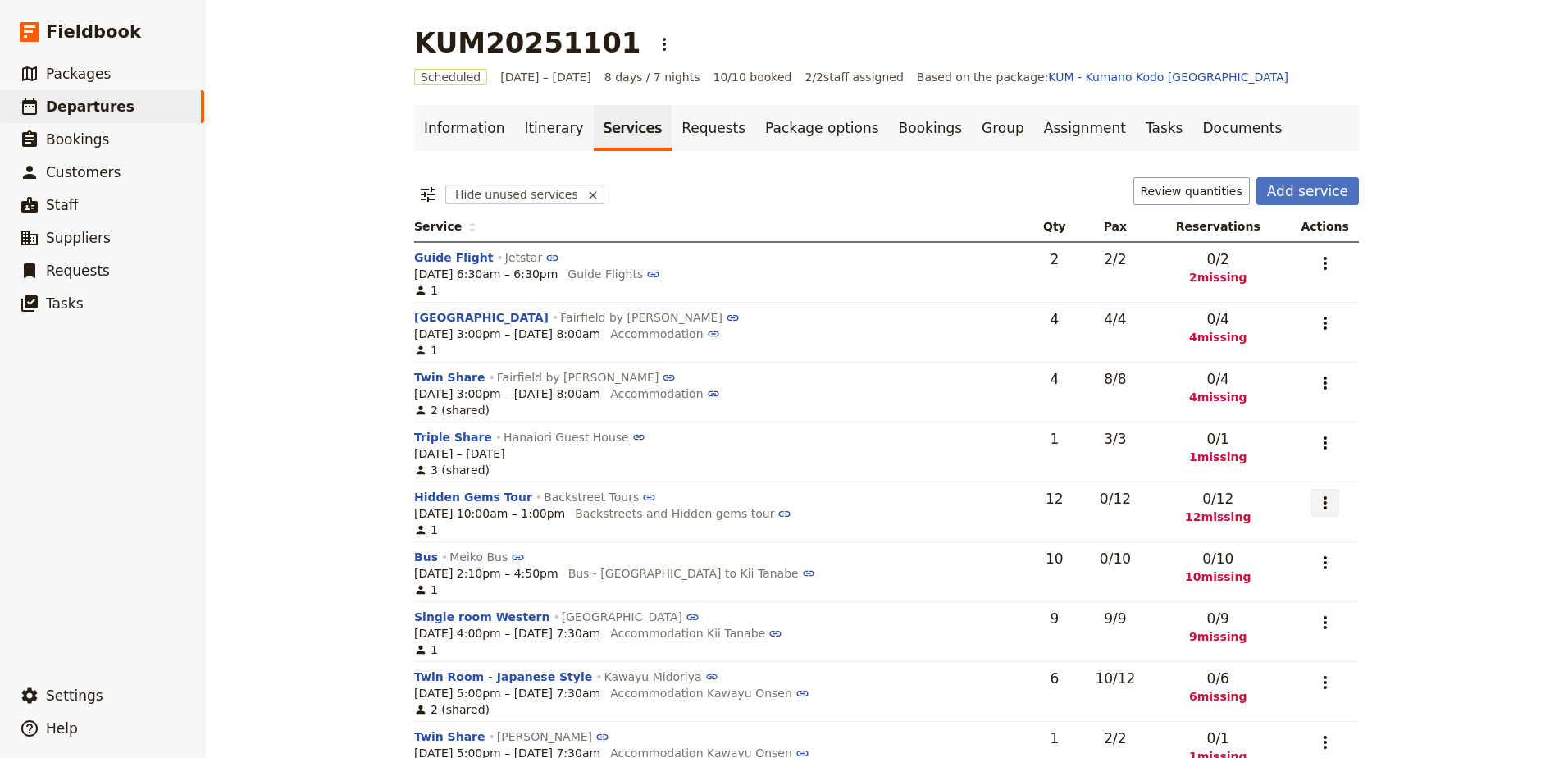
click at [1332, 499] on button "​" at bounding box center [1325, 503] width 28 height 28
click at [1316, 591] on span "Add to supplier request" at bounding box center [1255, 584] width 134 height 16
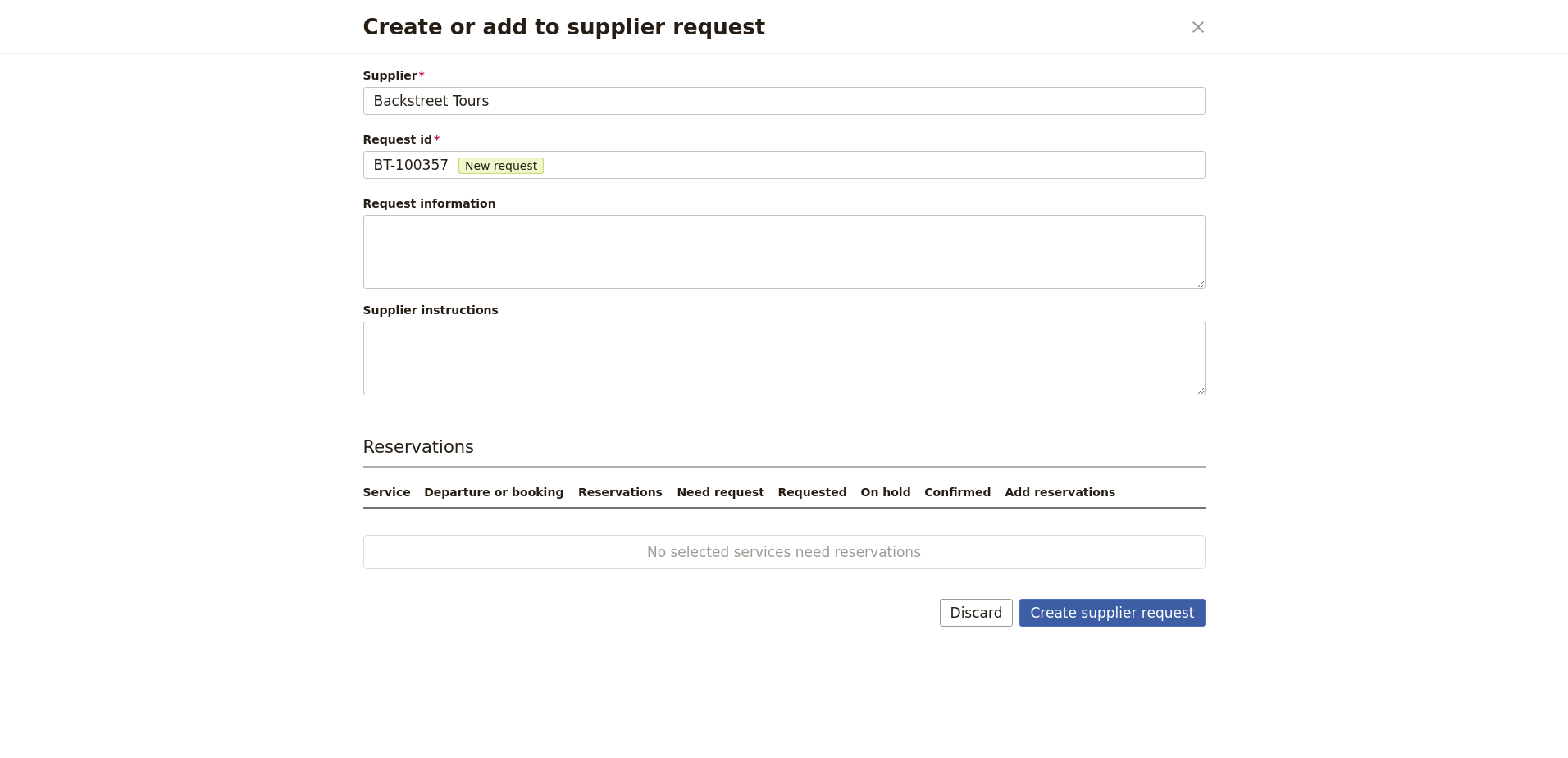
click at [1107, 605] on button "Create supplier request" at bounding box center [1111, 613] width 185 height 28
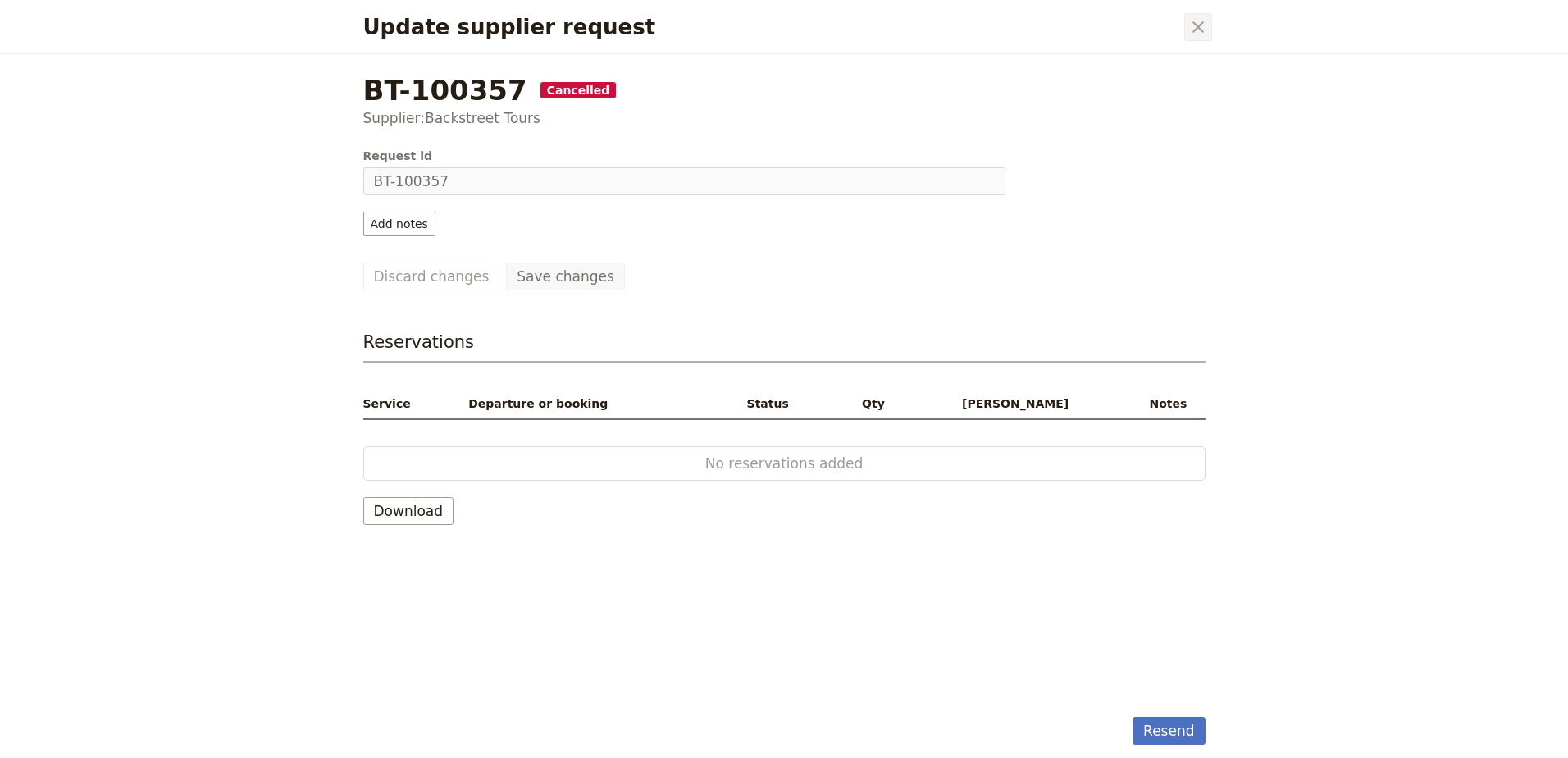
click at [1194, 35] on icon "Close dialog" at bounding box center [1198, 27] width 20 height 20
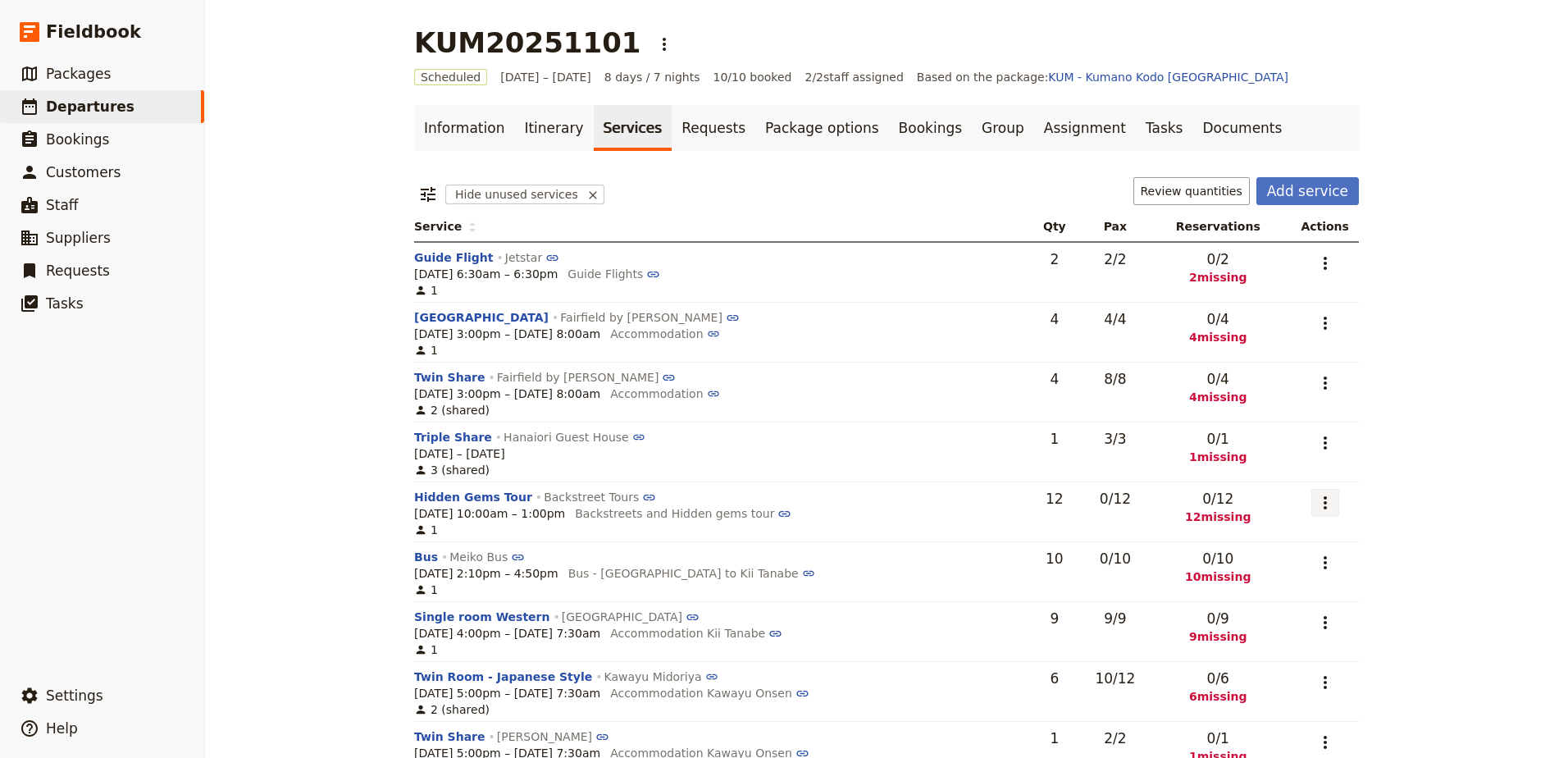
click at [1321, 497] on icon "Actions" at bounding box center [1325, 503] width 20 height 20
click at [1307, 578] on span "Add to supplier request" at bounding box center [1255, 584] width 134 height 16
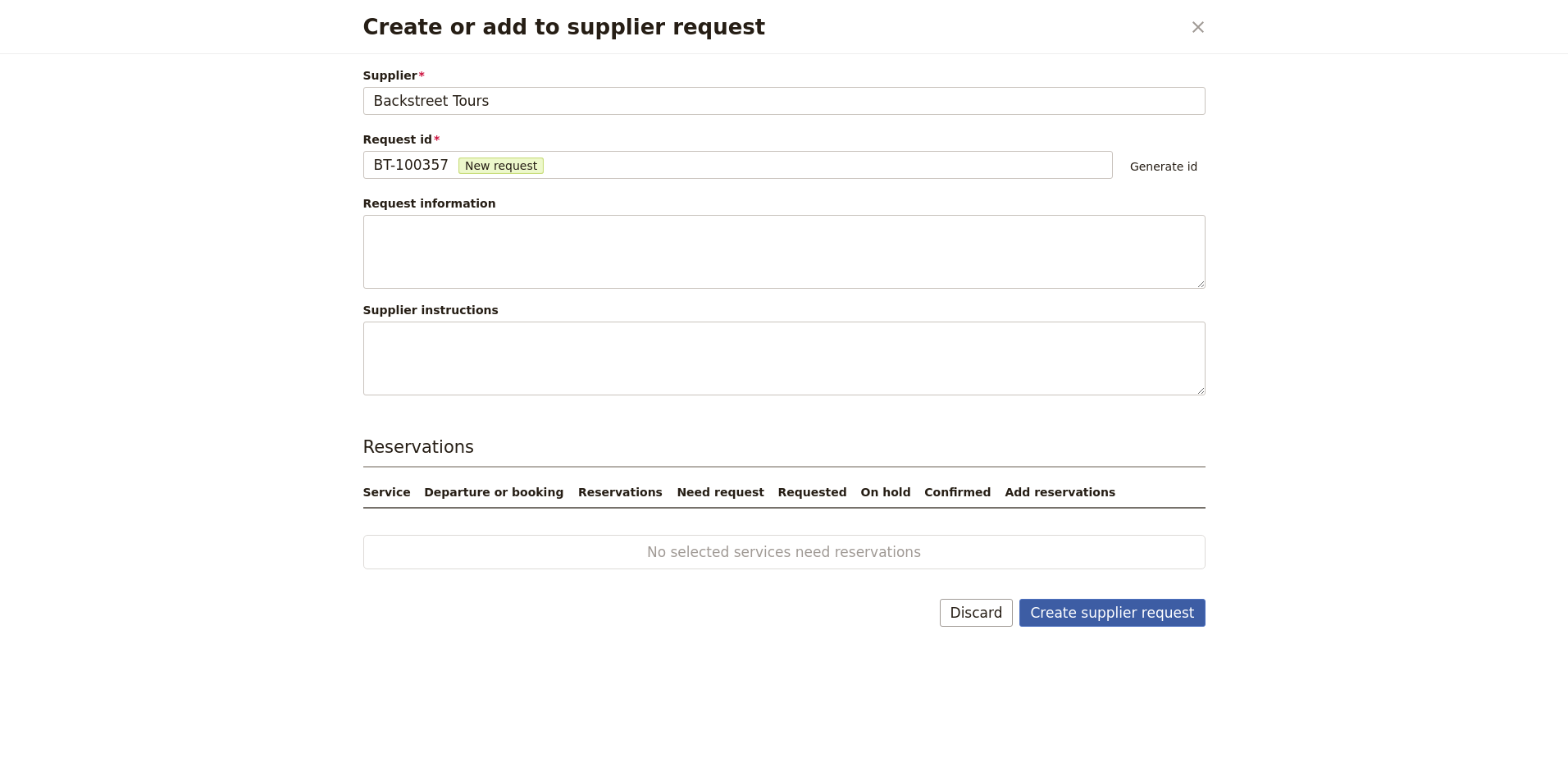
click at [1146, 615] on button "Create supplier request" at bounding box center [1111, 613] width 185 height 28
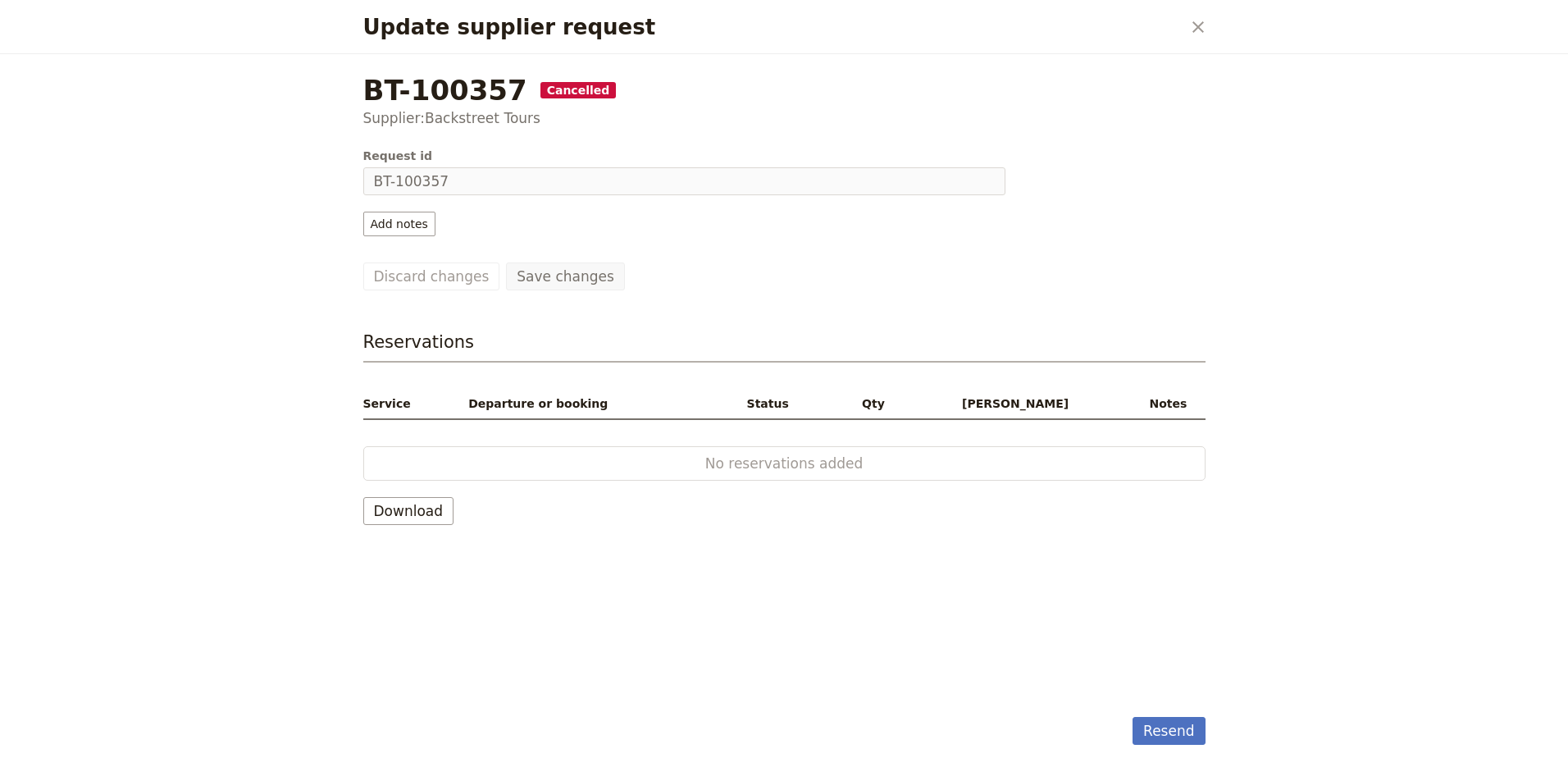
click at [1198, 43] on div "Update supplier request ​" at bounding box center [784, 27] width 881 height 55
click at [1201, 14] on button "​" at bounding box center [1198, 27] width 28 height 28
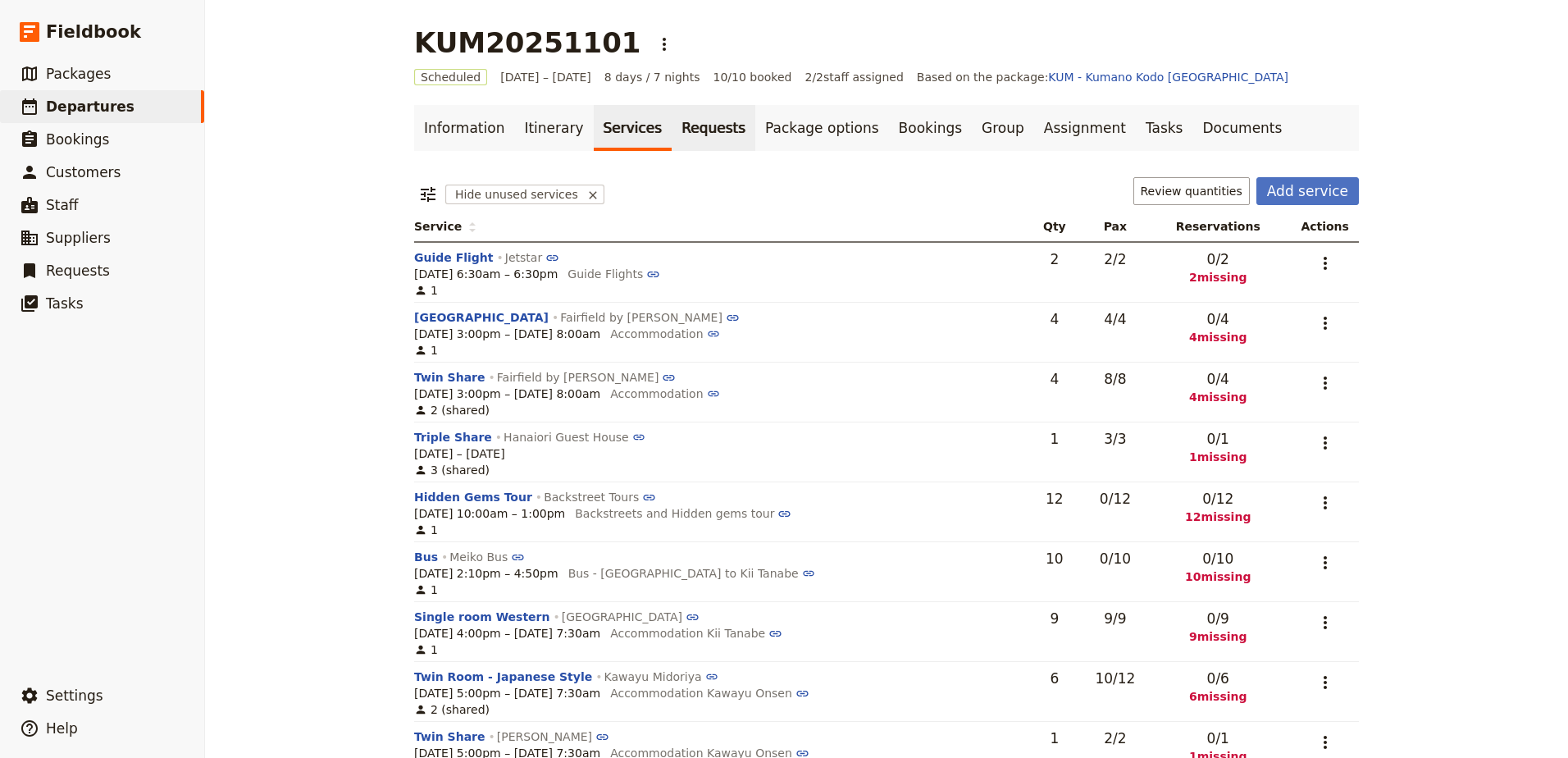
click at [671, 134] on link "Requests" at bounding box center [713, 127] width 84 height 46
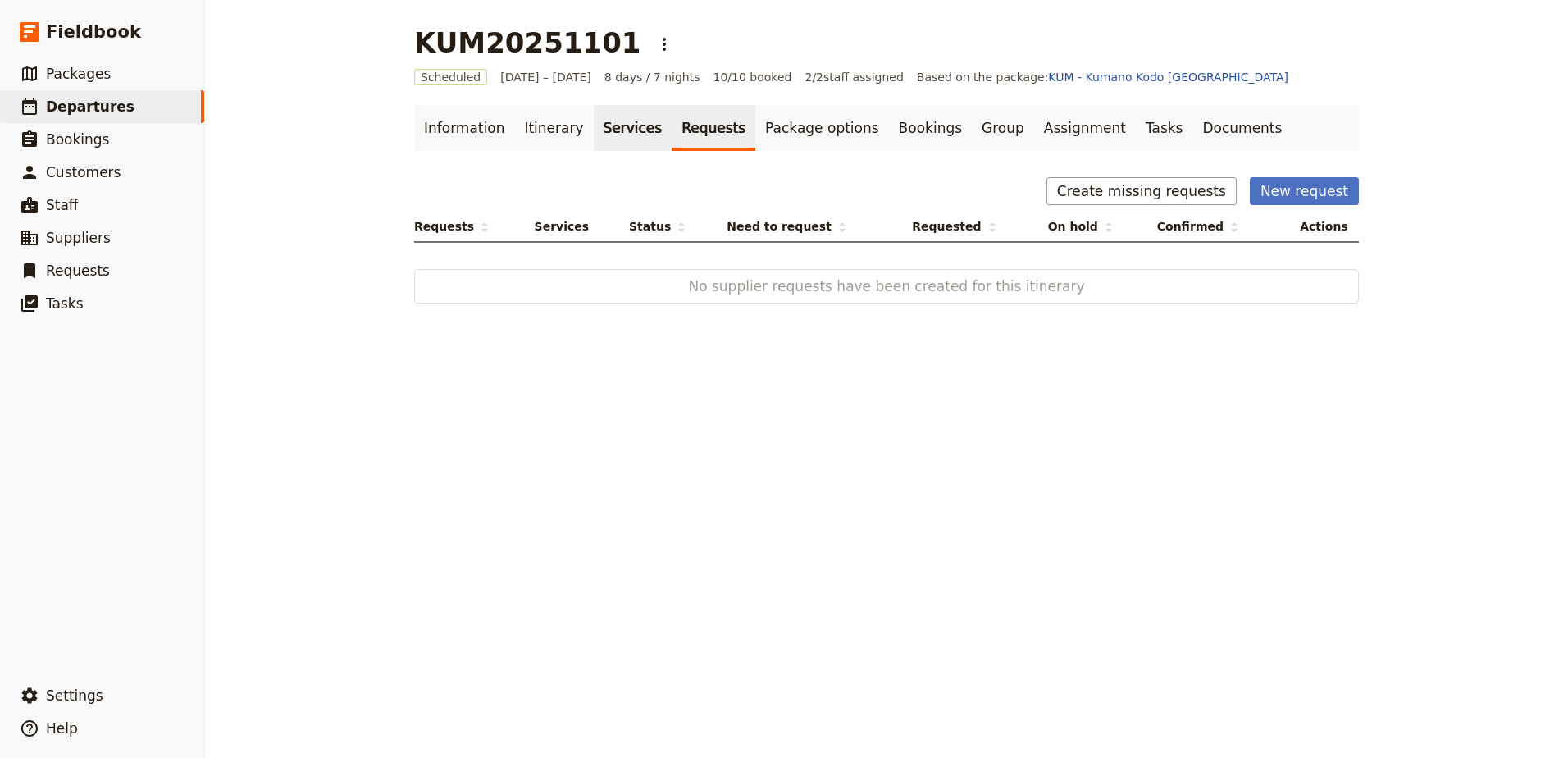
click at [596, 136] on link "Services" at bounding box center [632, 127] width 79 height 46
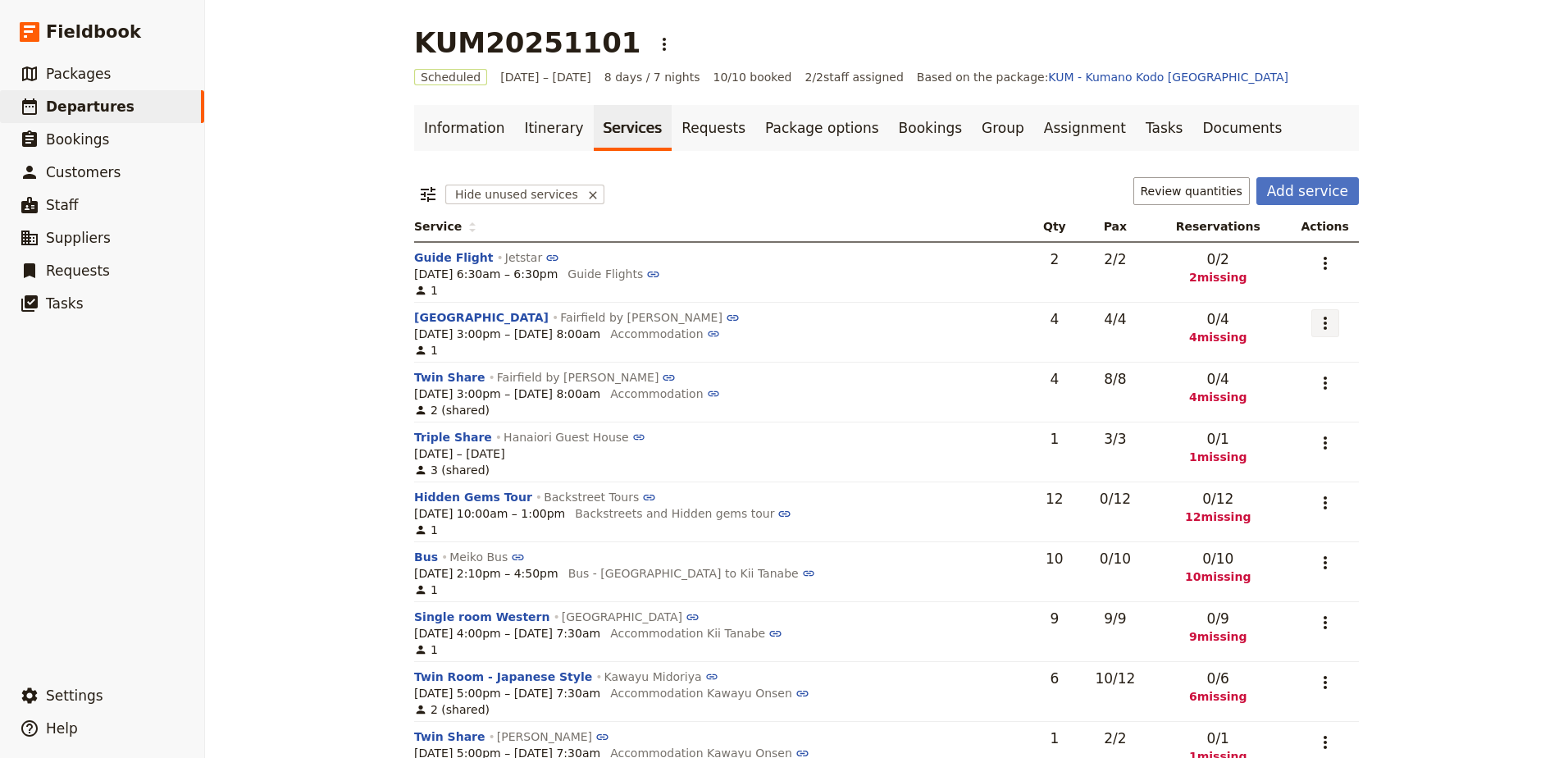
click at [1328, 325] on icon "Actions" at bounding box center [1325, 323] width 20 height 20
click at [1310, 416] on button "Add to supplier request" at bounding box center [1255, 405] width 154 height 23
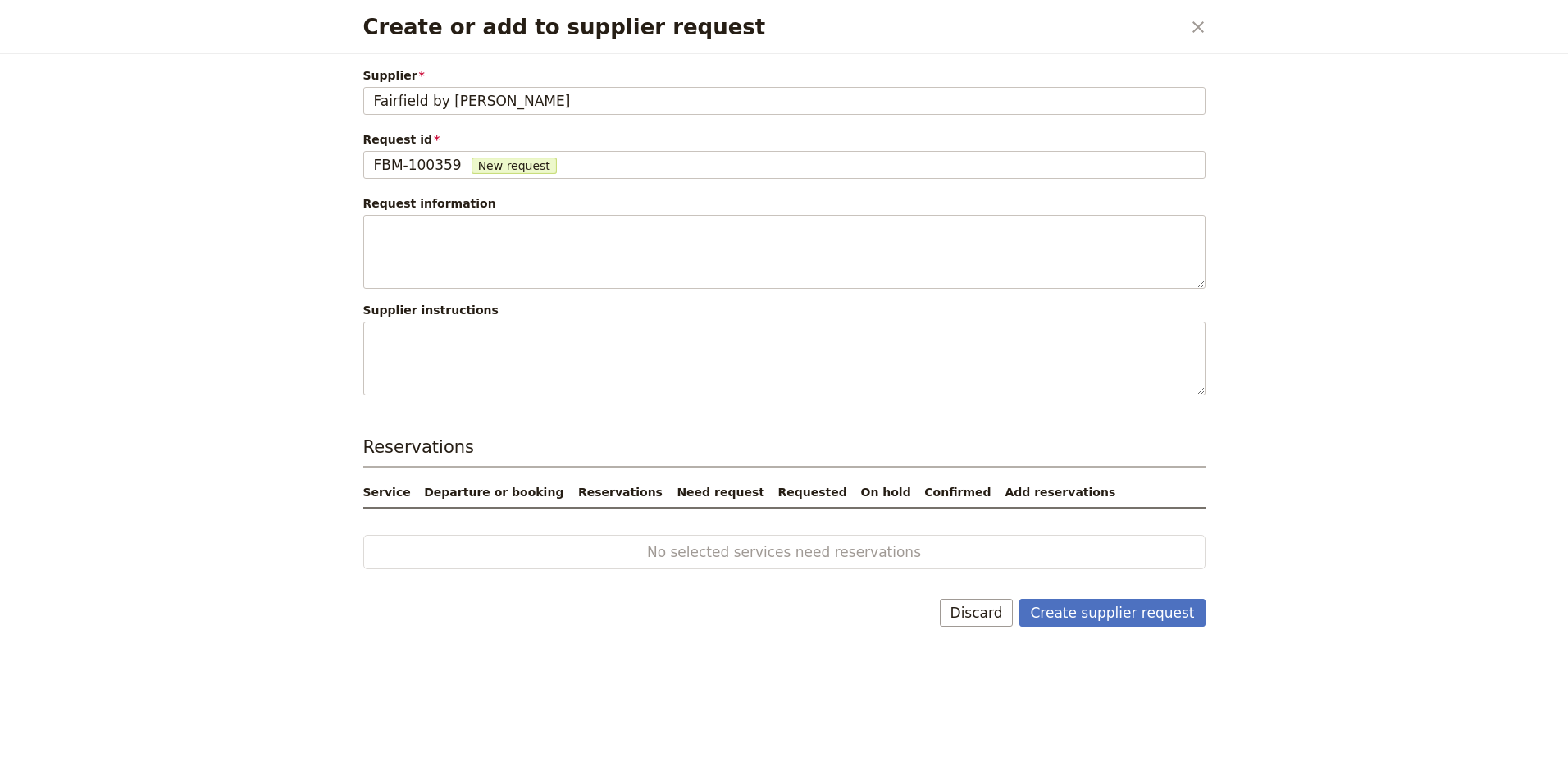
click at [1201, 11] on div "Create or add to supplier request ​" at bounding box center [784, 27] width 881 height 55
click at [1202, 22] on icon "Close dialog" at bounding box center [1198, 27] width 20 height 20
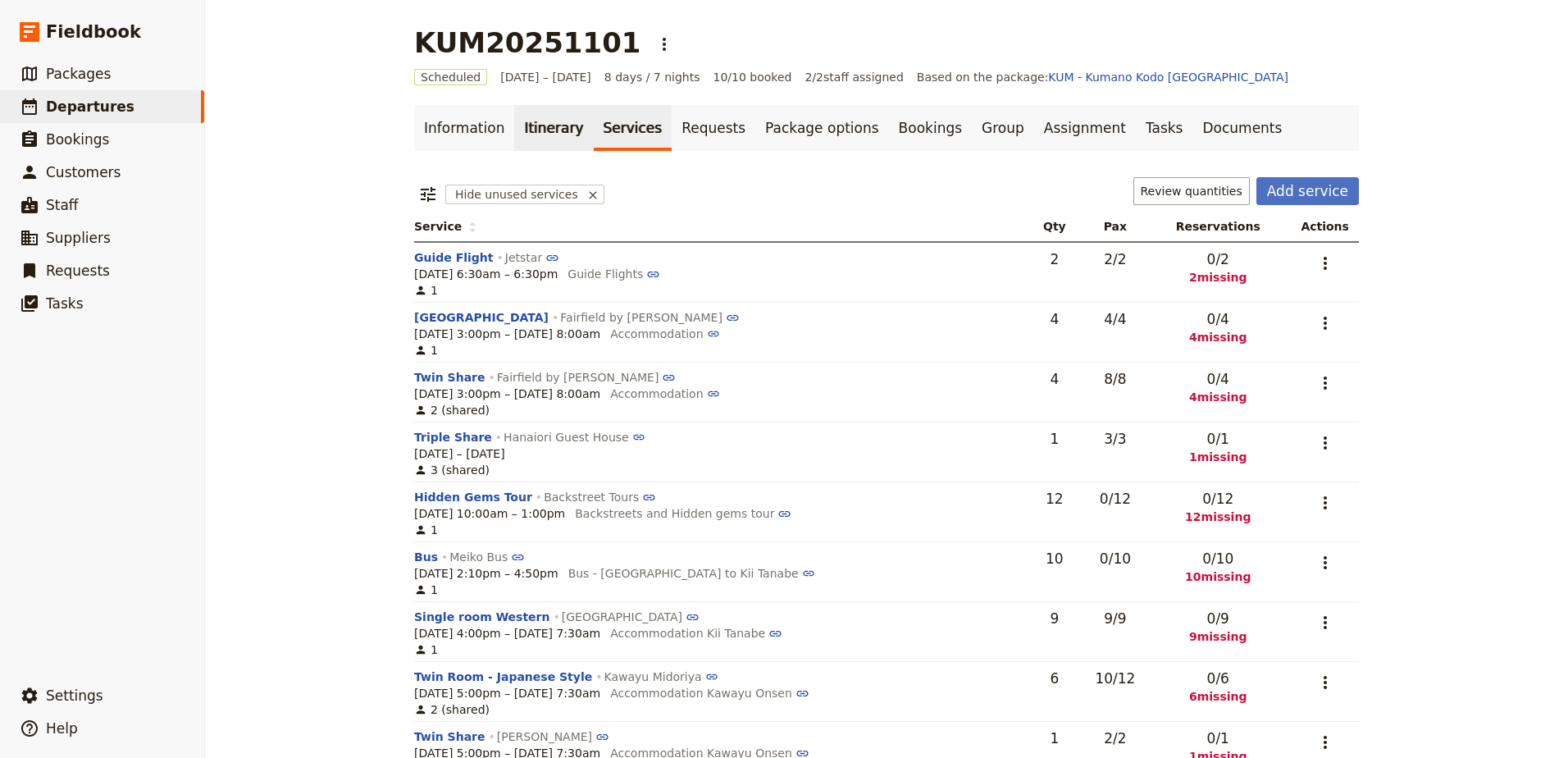
click at [542, 121] on link "Itinerary" at bounding box center [553, 127] width 79 height 46
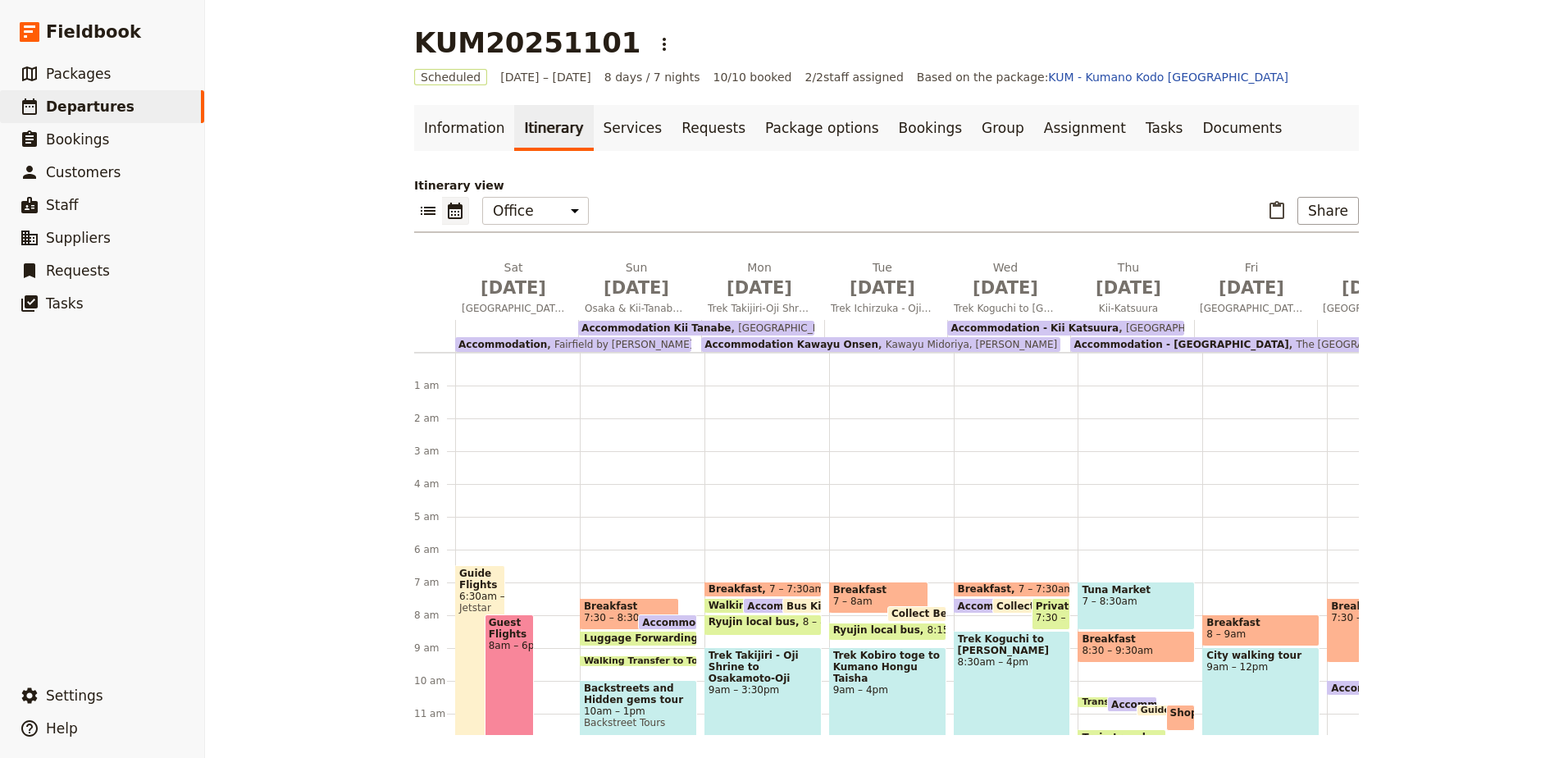
scroll to position [197, 0]
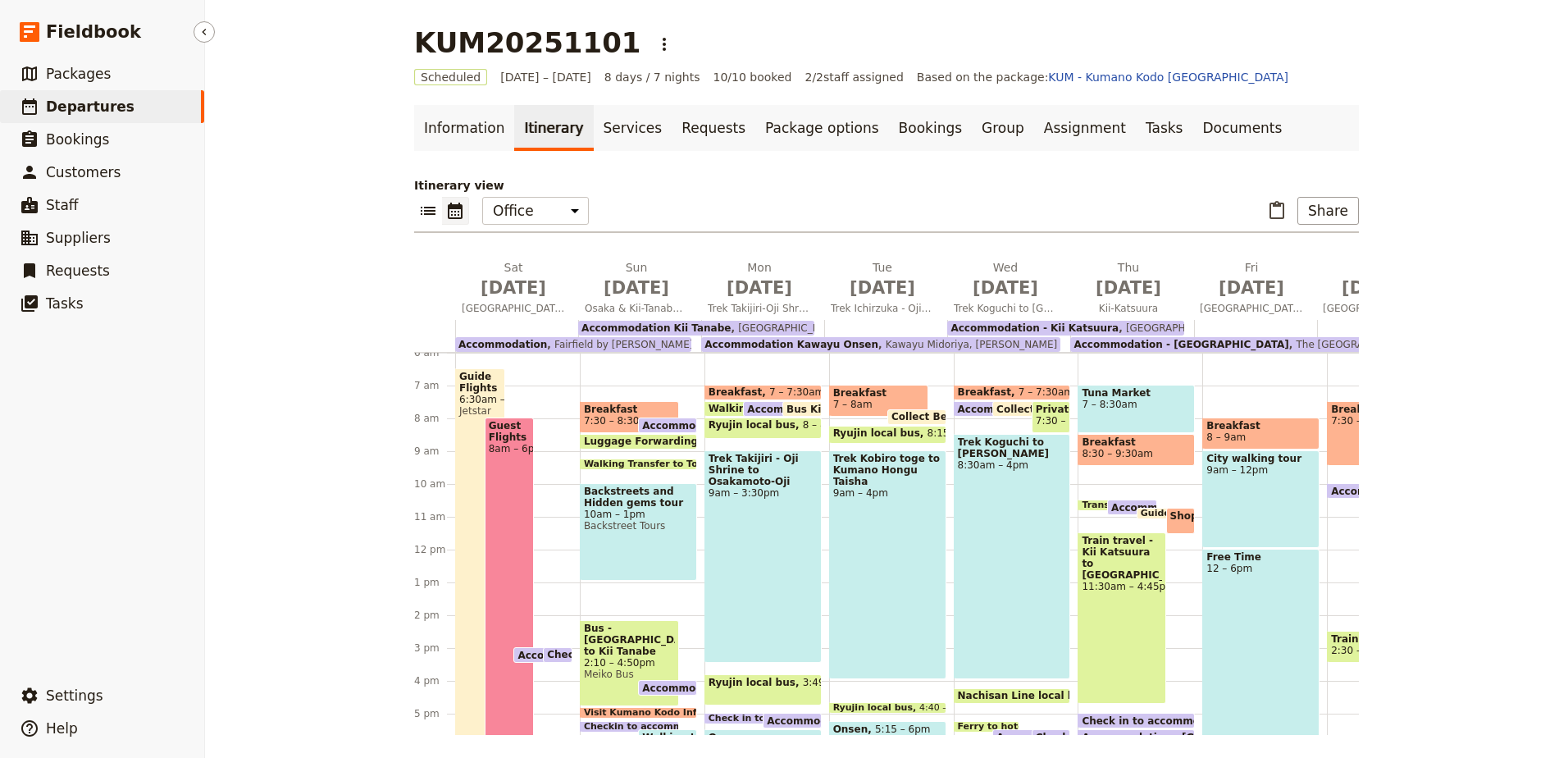
click at [115, 103] on span "Departures" at bounding box center [90, 106] width 88 height 16
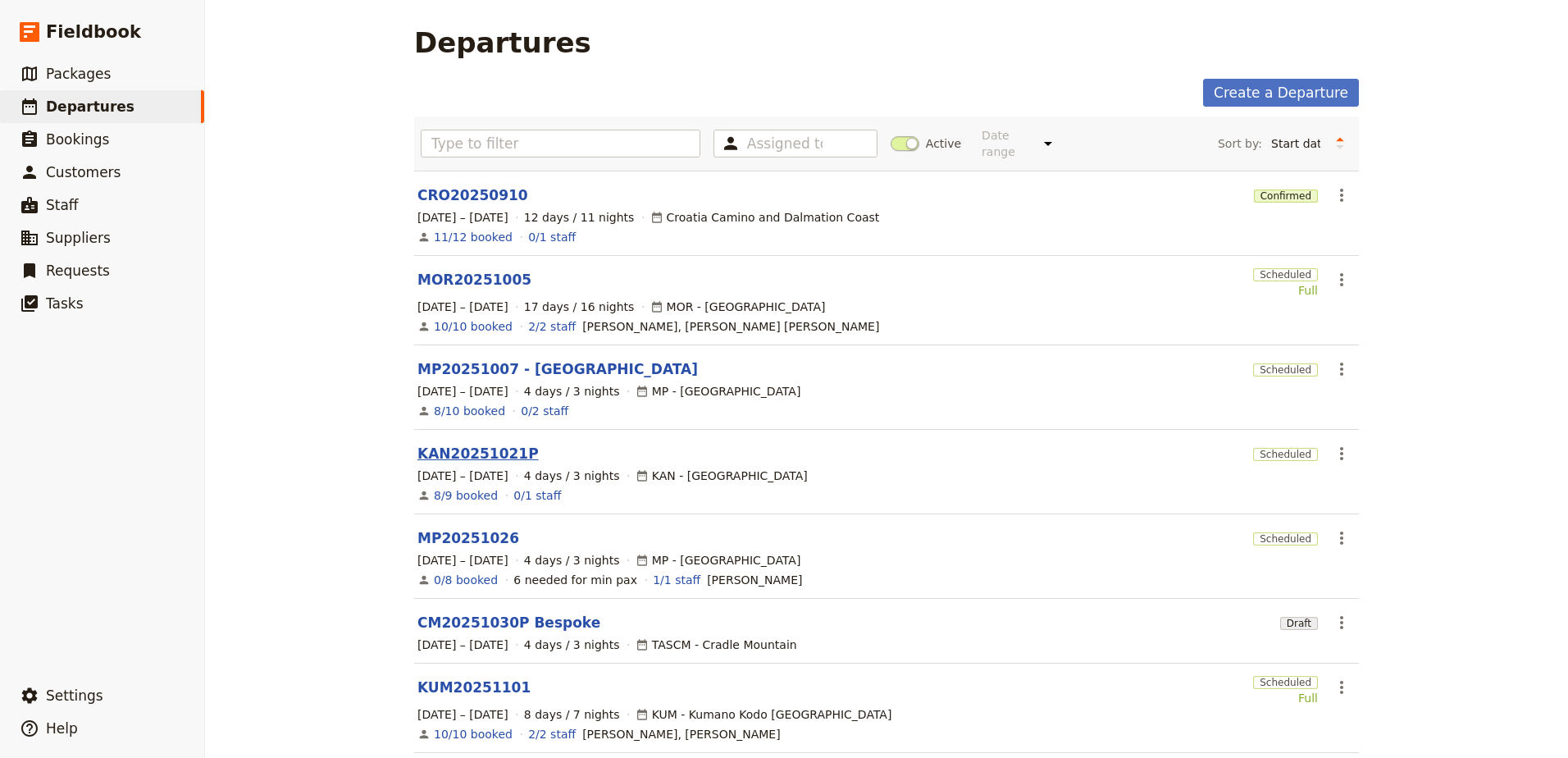
click at [439, 444] on link "KAN20251021P" at bounding box center [478, 453] width 121 height 20
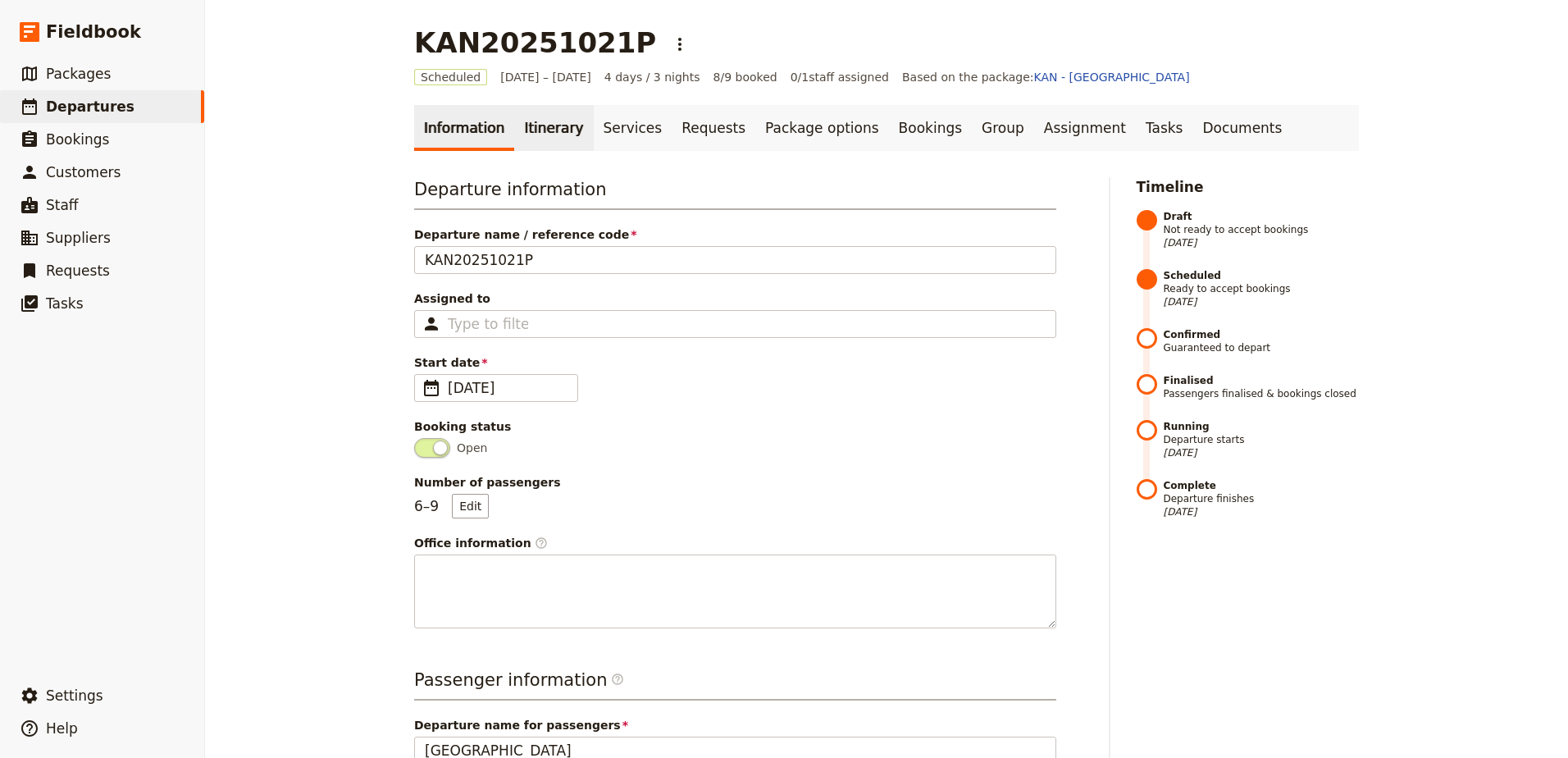
click at [557, 135] on link "Itinerary" at bounding box center [553, 127] width 79 height 46
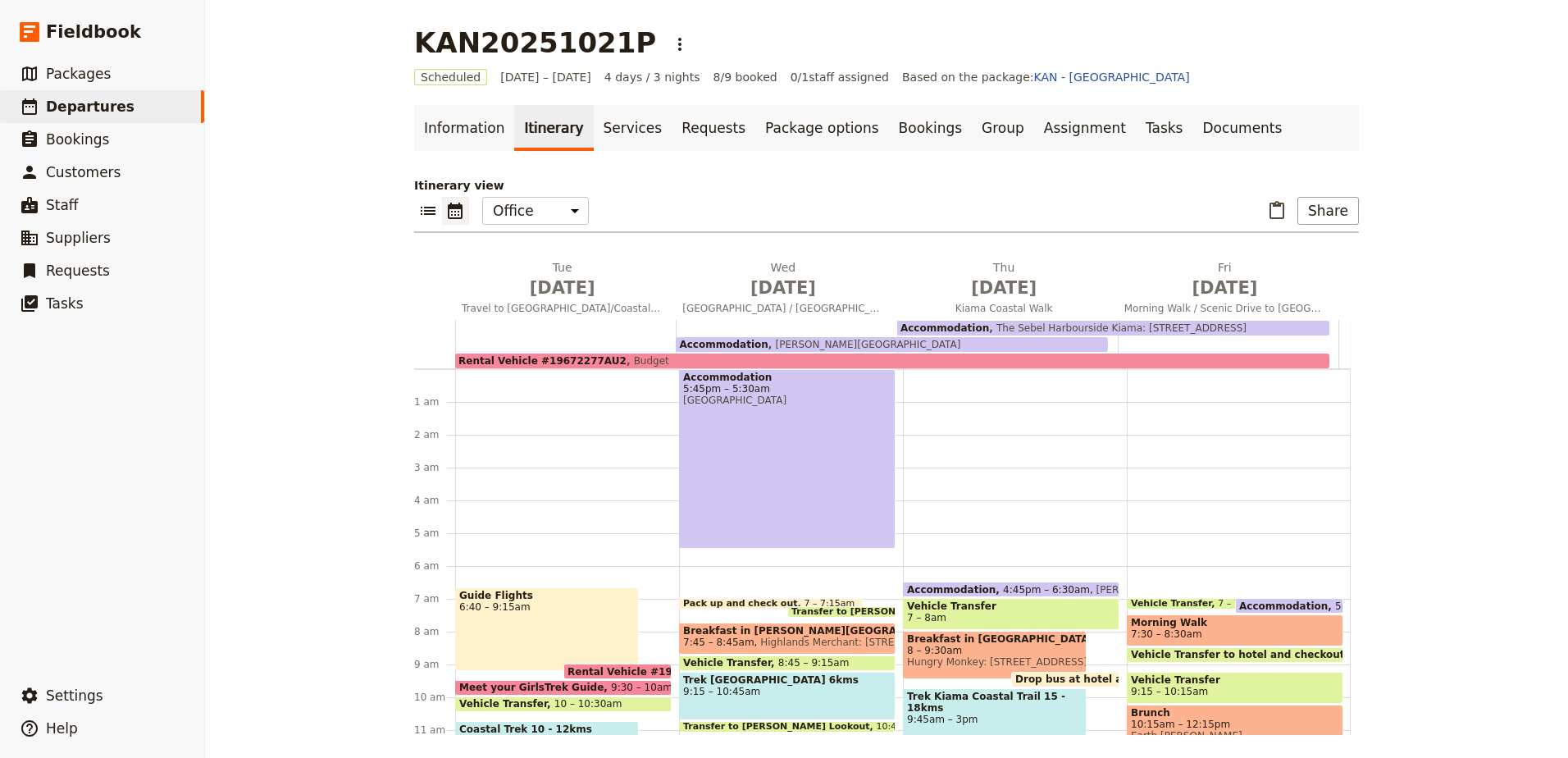
scroll to position [202, 0]
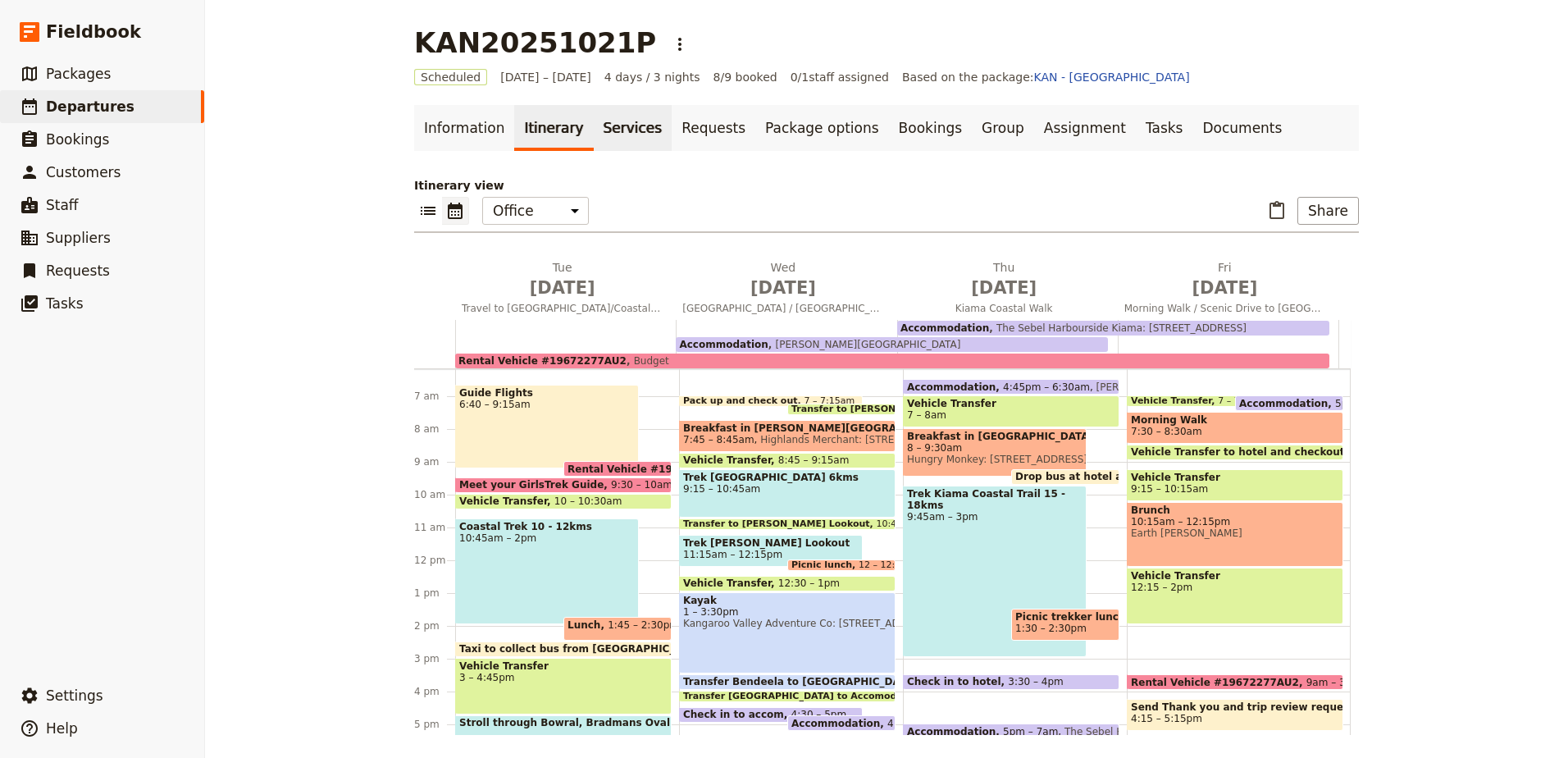
click at [609, 130] on link "Services" at bounding box center [632, 127] width 79 height 46
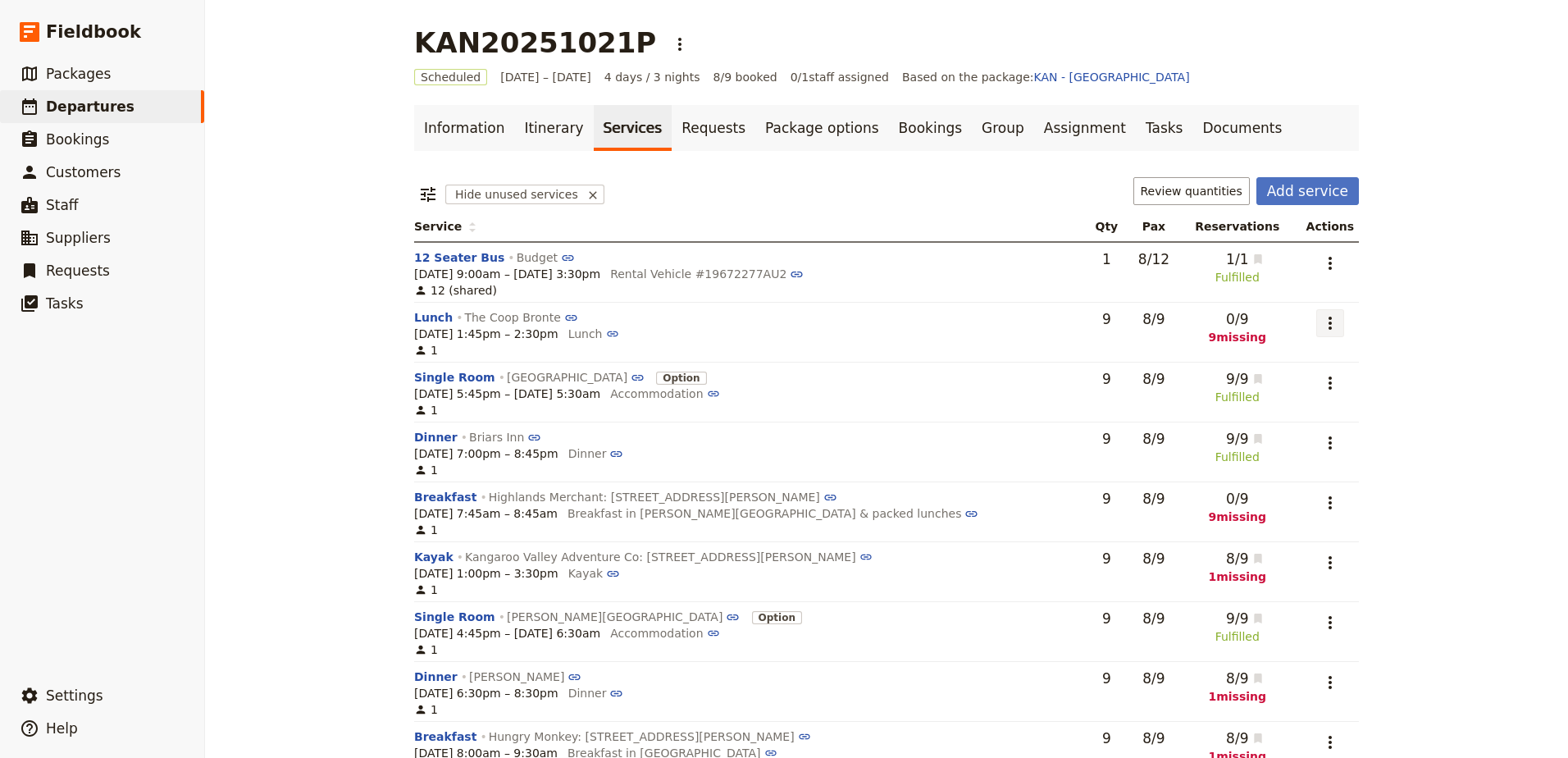
click at [1328, 318] on icon "Actions" at bounding box center [1330, 323] width 3 height 13
click at [1315, 408] on span "Add to supplier request" at bounding box center [1256, 405] width 134 height 16
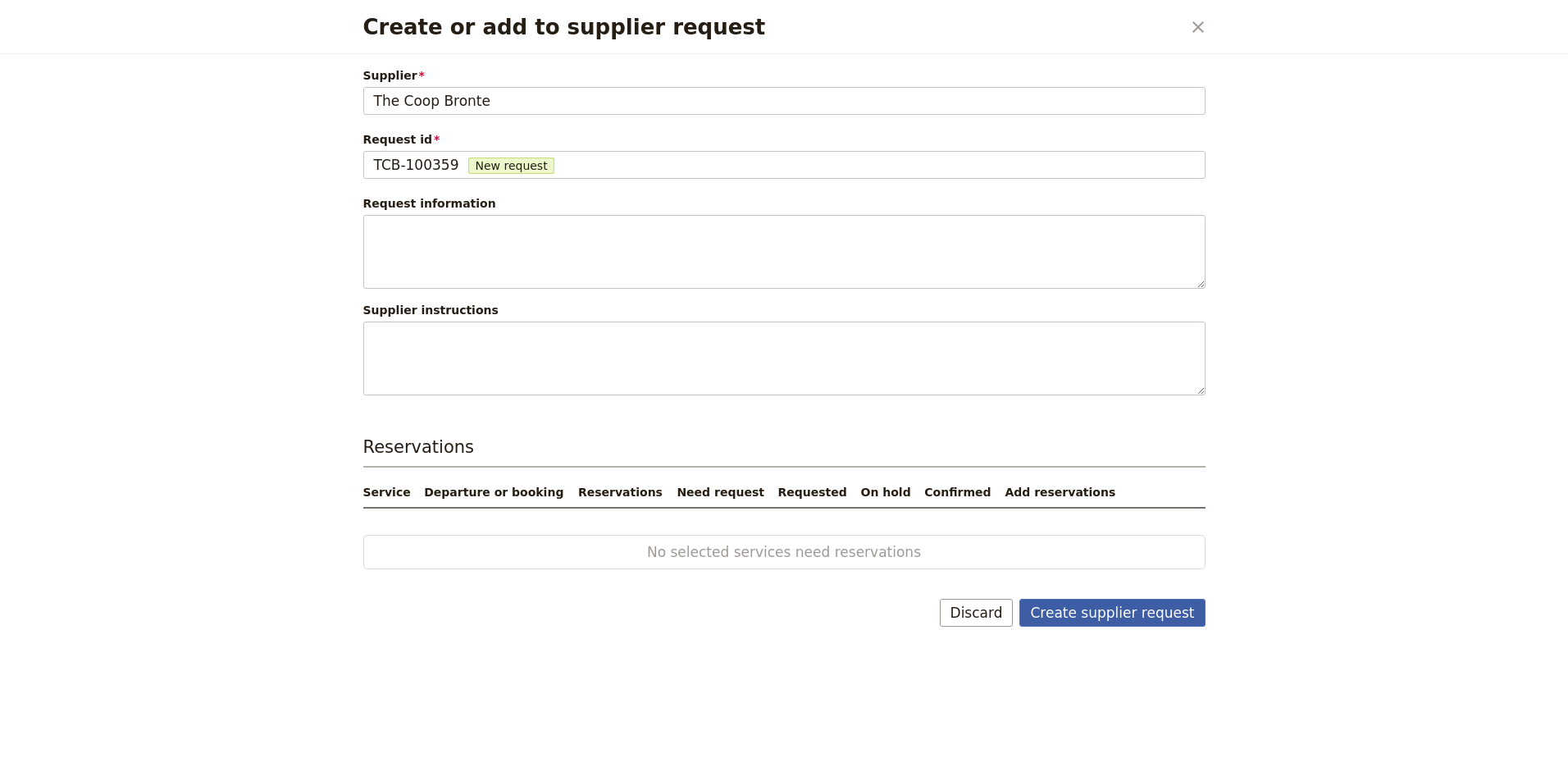
click at [1135, 605] on button "Create supplier request" at bounding box center [1111, 613] width 185 height 28
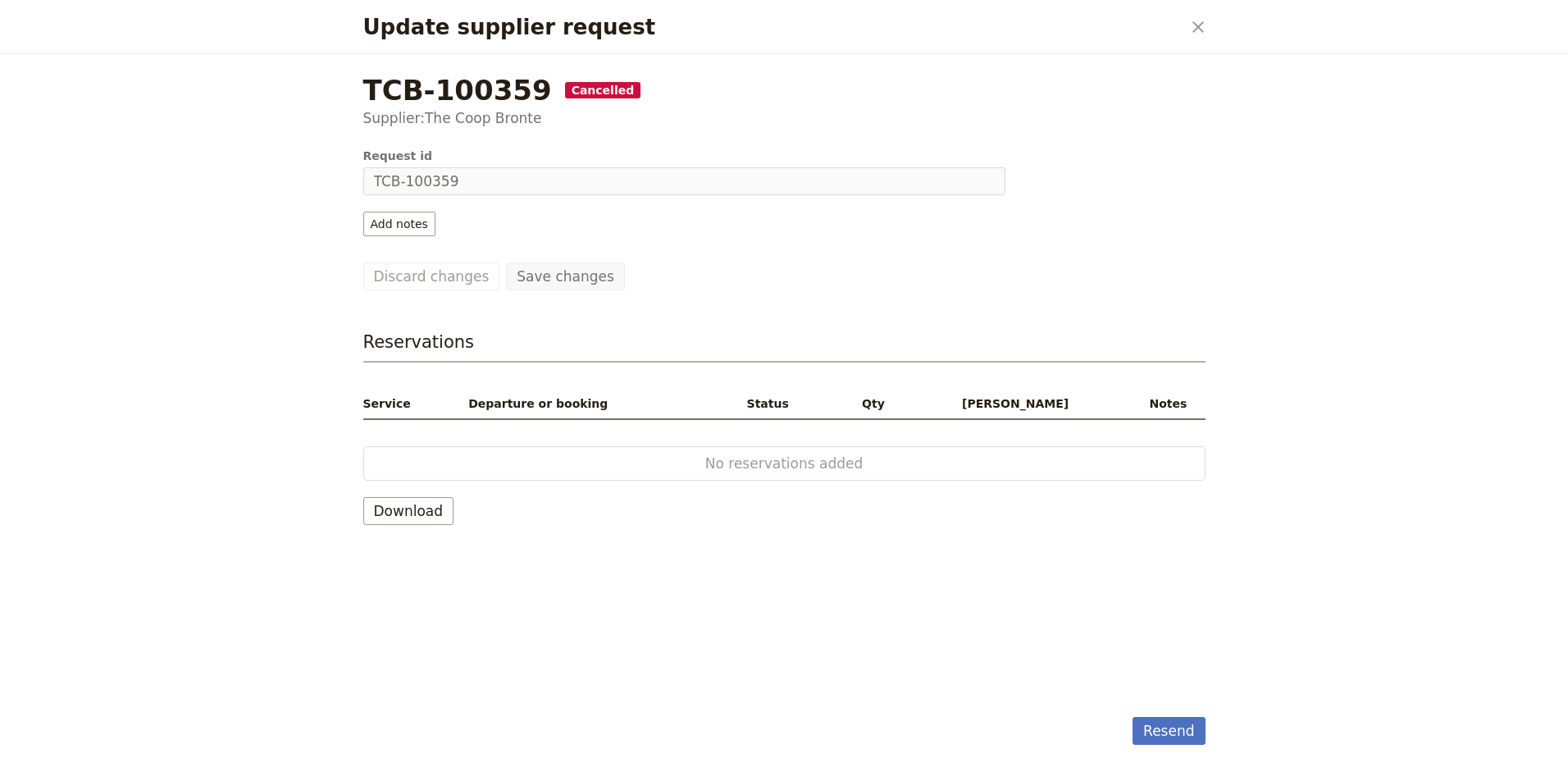
click at [1197, 27] on icon "Close dialog" at bounding box center [1198, 27] width 11 height 11
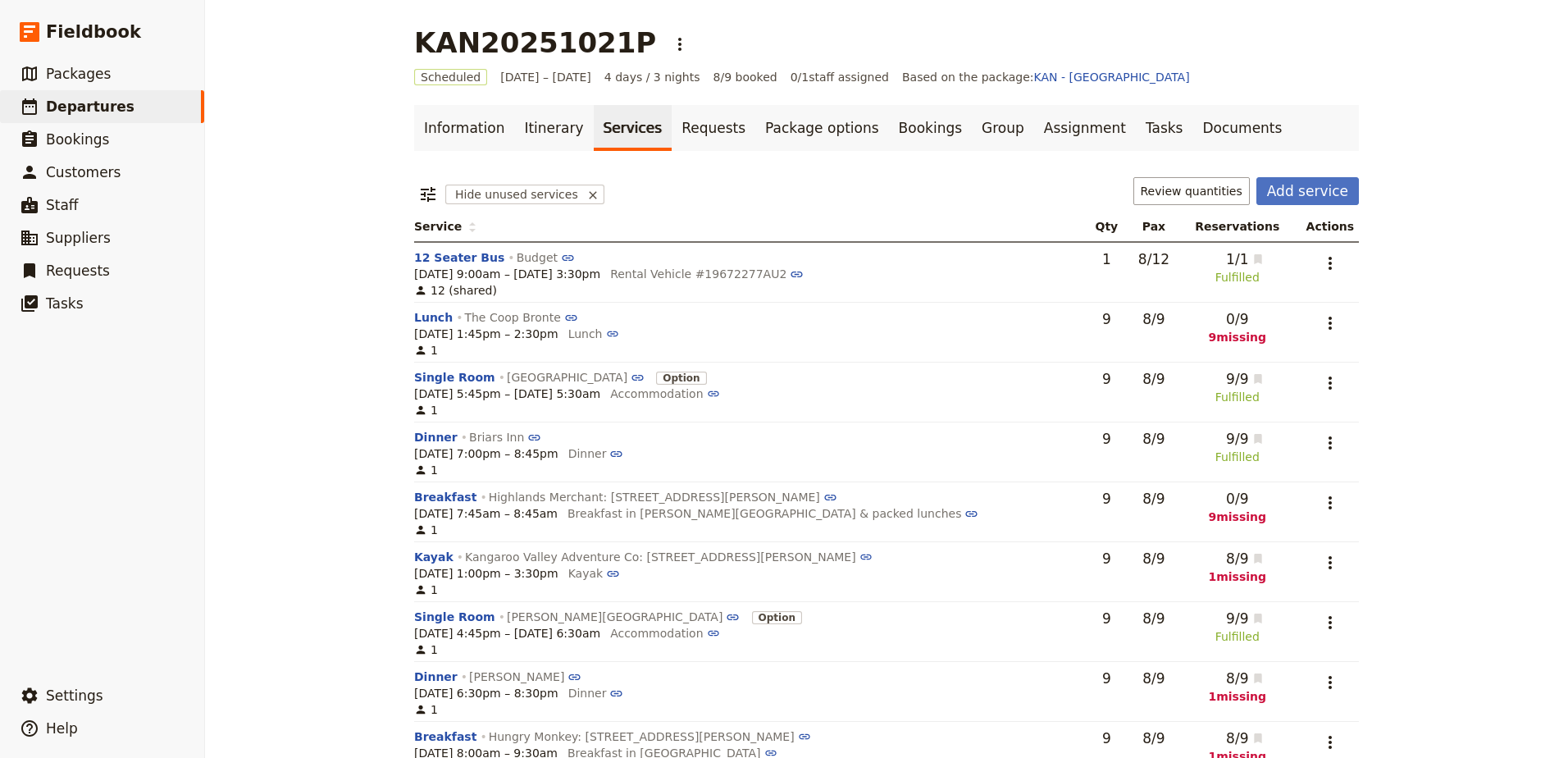
click at [1303, 318] on td "​" at bounding box center [1327, 332] width 64 height 60
click at [1320, 318] on icon "Actions" at bounding box center [1329, 323] width 20 height 20
click at [1501, 292] on div "KAN20251021P ​ Scheduled [DATE] – [DATE] 4 days / 3 nights 8/9 booked 0 / 1 sta…" at bounding box center [886, 379] width 1363 height 758
click at [153, 103] on link "​ Departures" at bounding box center [102, 106] width 204 height 33
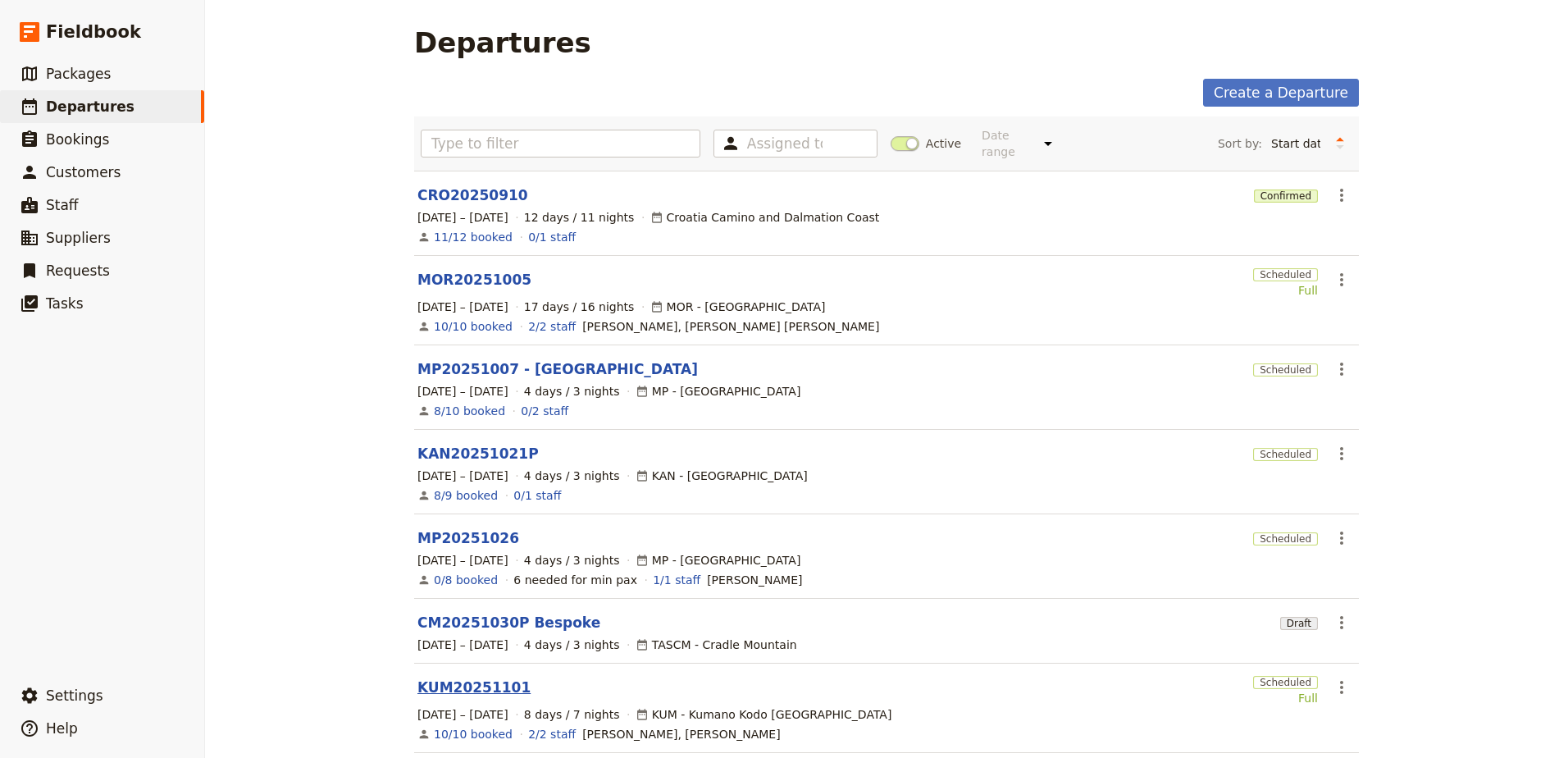
click at [452, 678] on link "KUM20251101" at bounding box center [474, 687] width 113 height 20
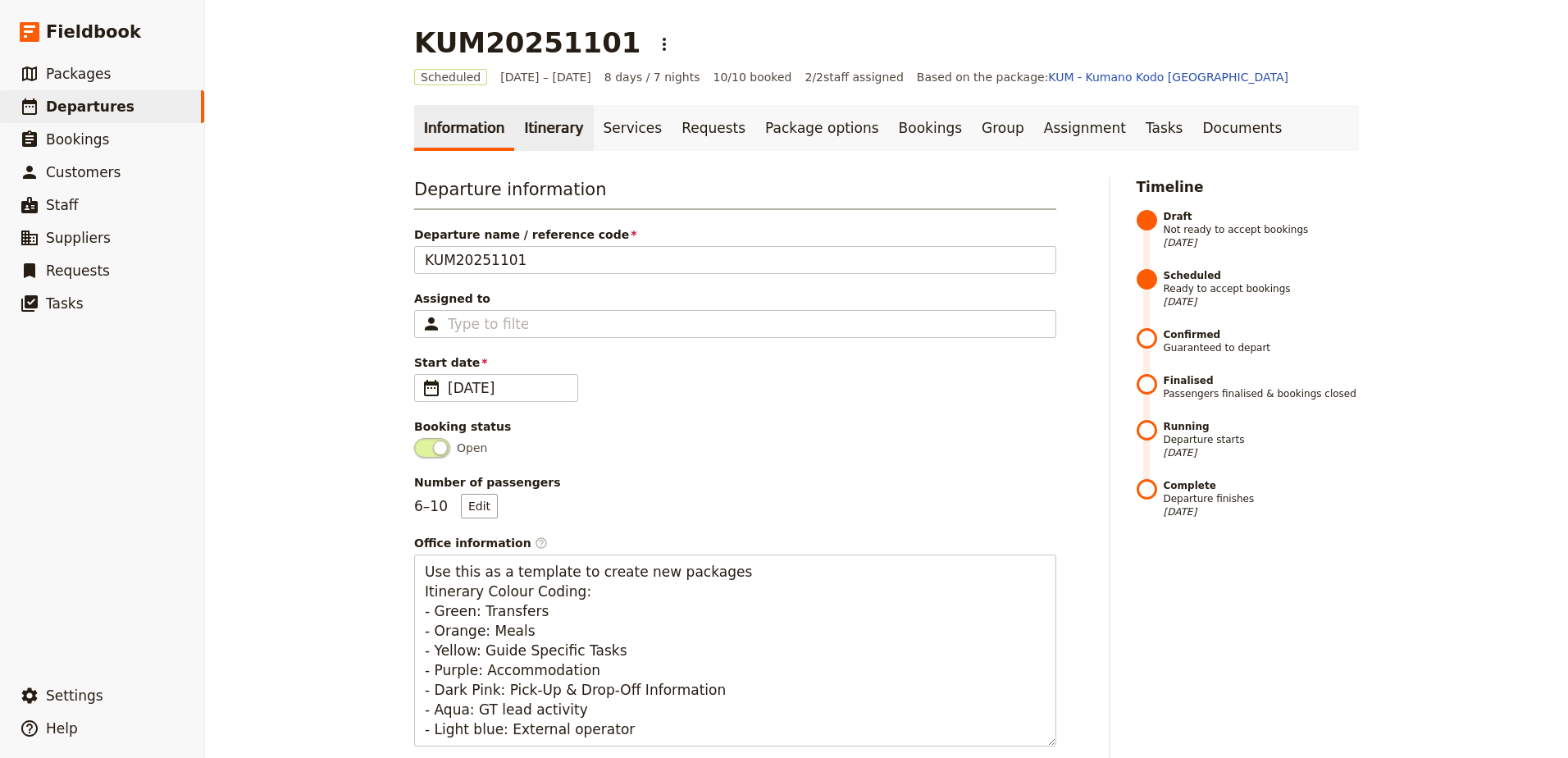
click at [560, 143] on link "Itinerary" at bounding box center [553, 127] width 79 height 46
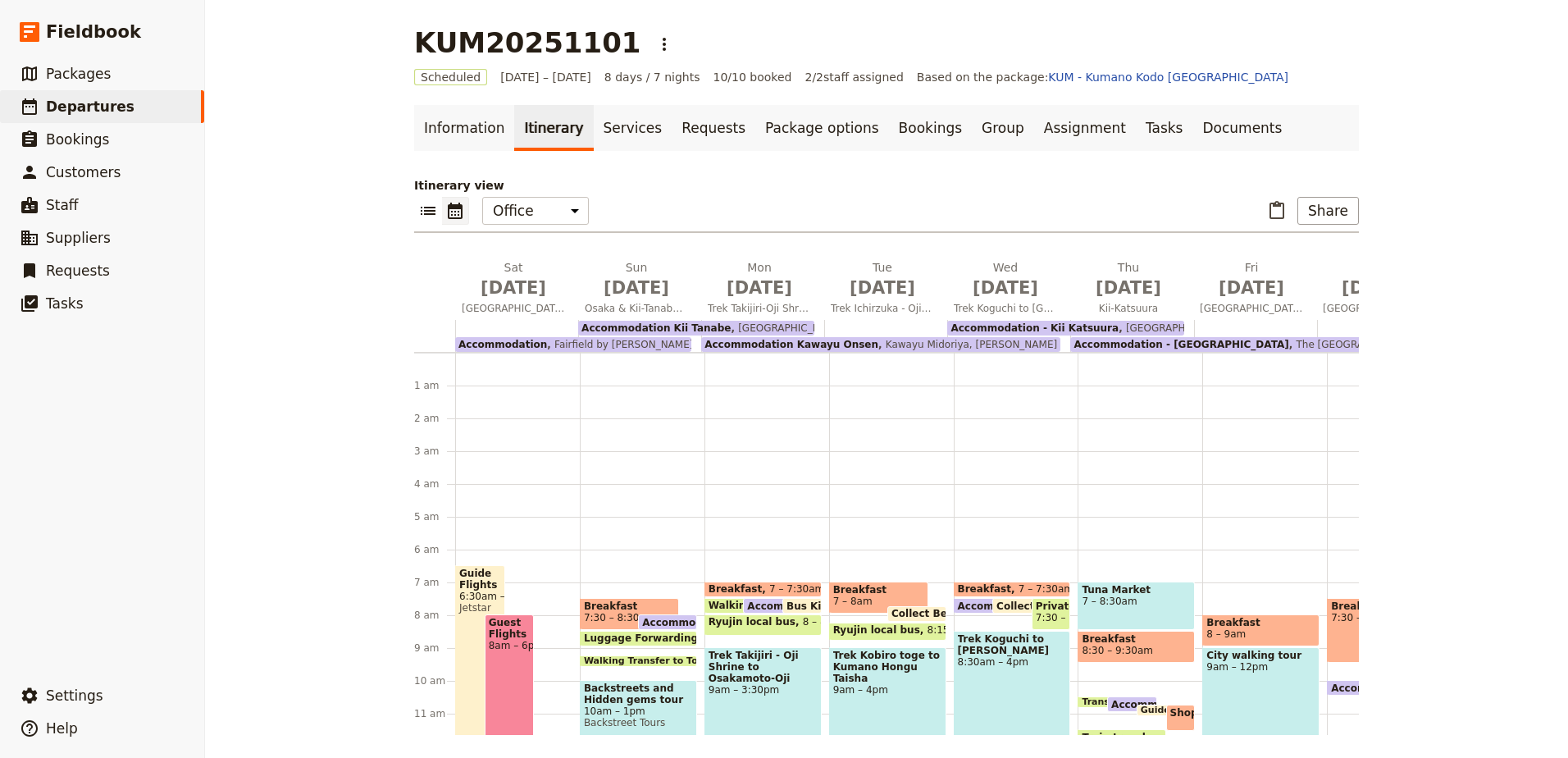
scroll to position [197, 0]
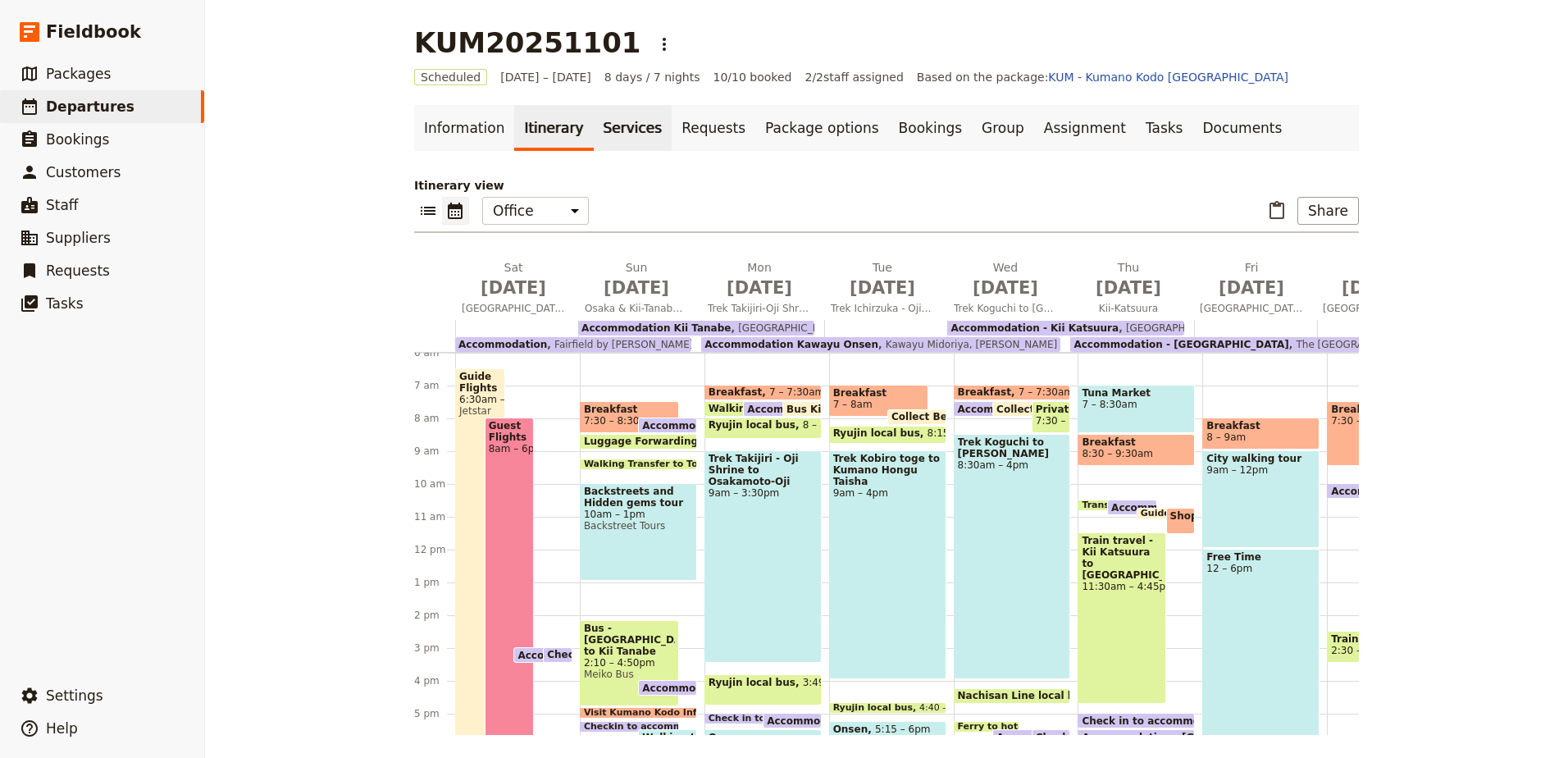
click at [613, 132] on link "Services" at bounding box center [632, 127] width 79 height 46
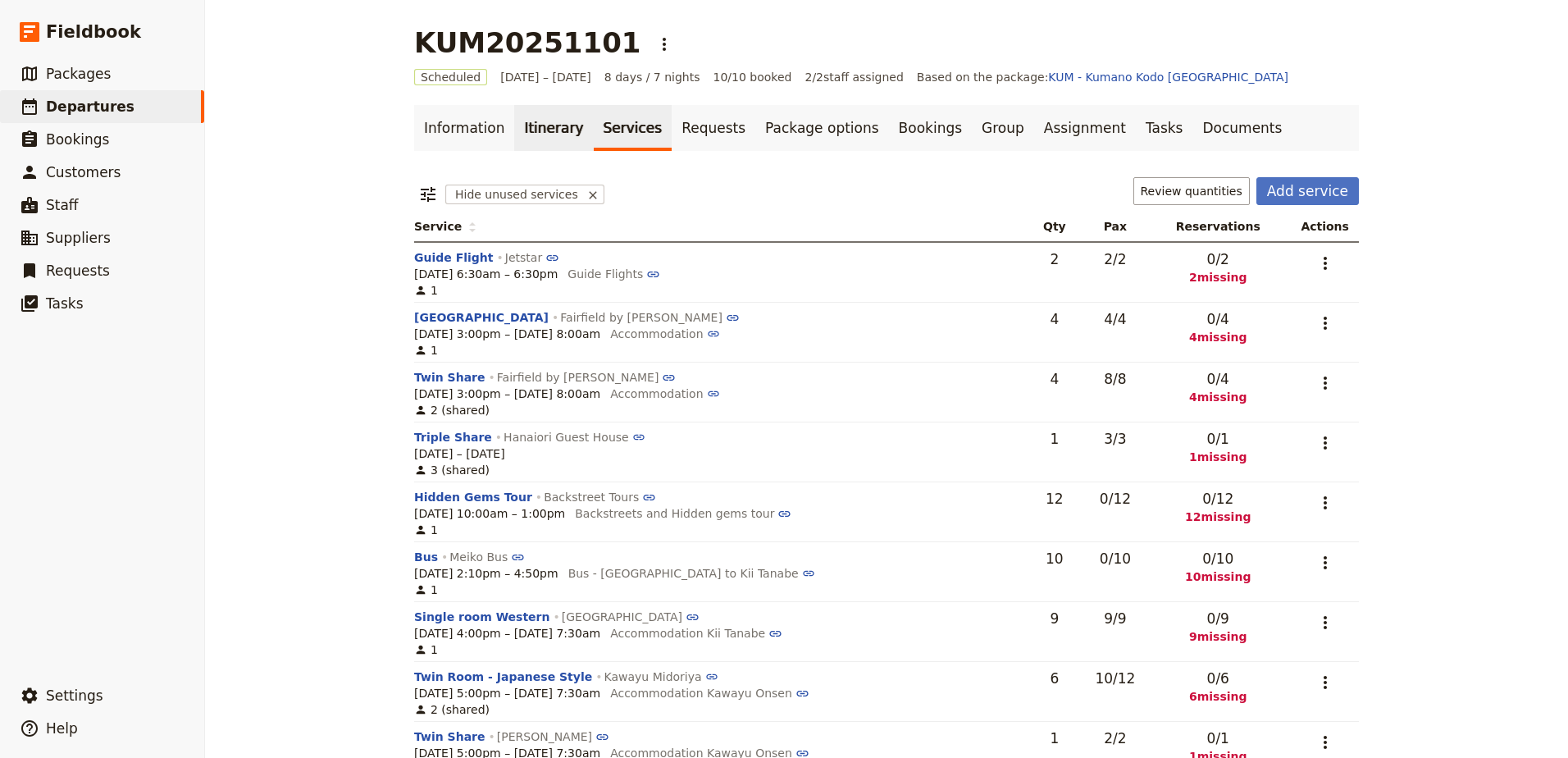
click at [534, 126] on link "Itinerary" at bounding box center [553, 127] width 79 height 46
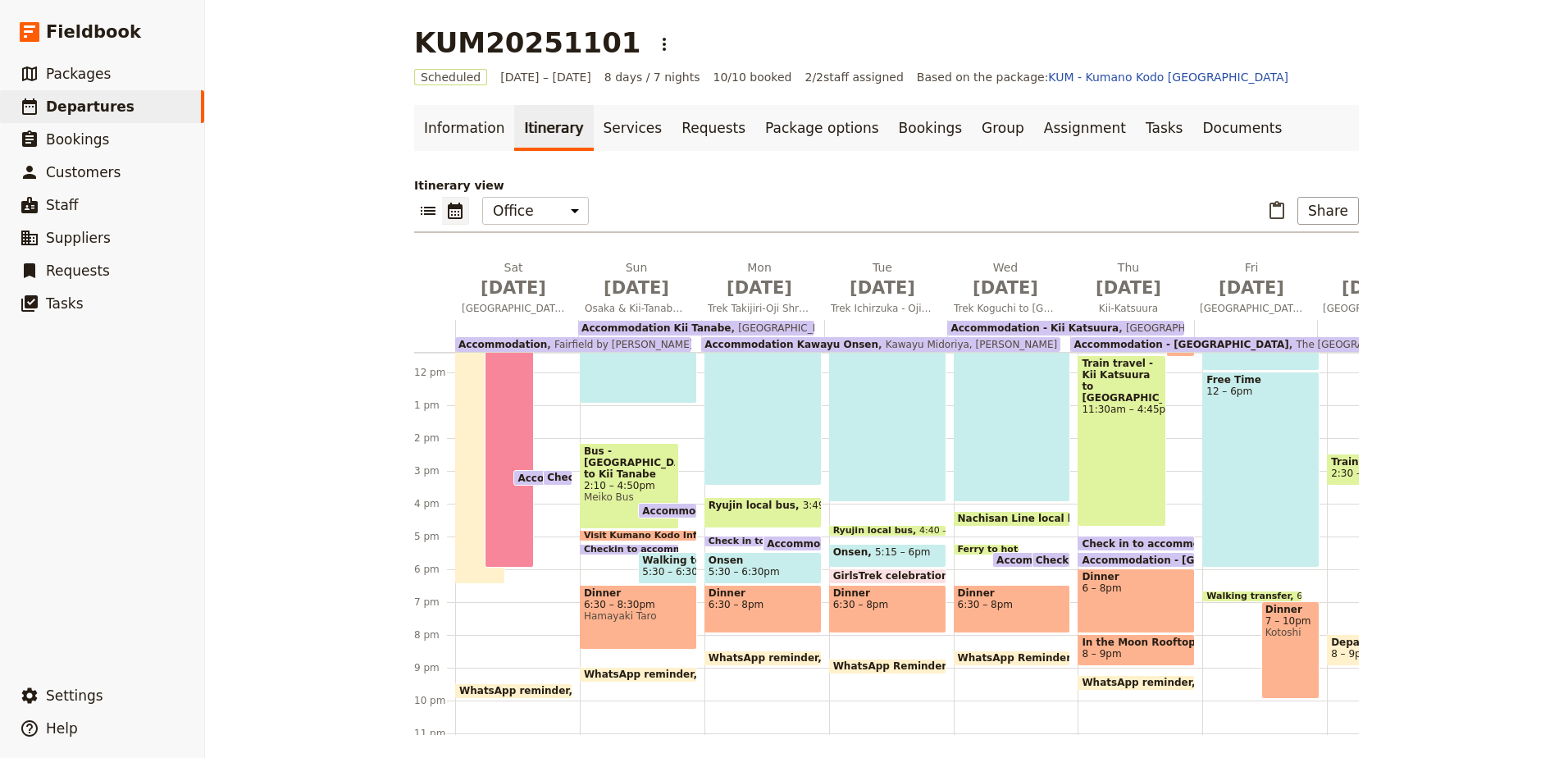
scroll to position [336, 0]
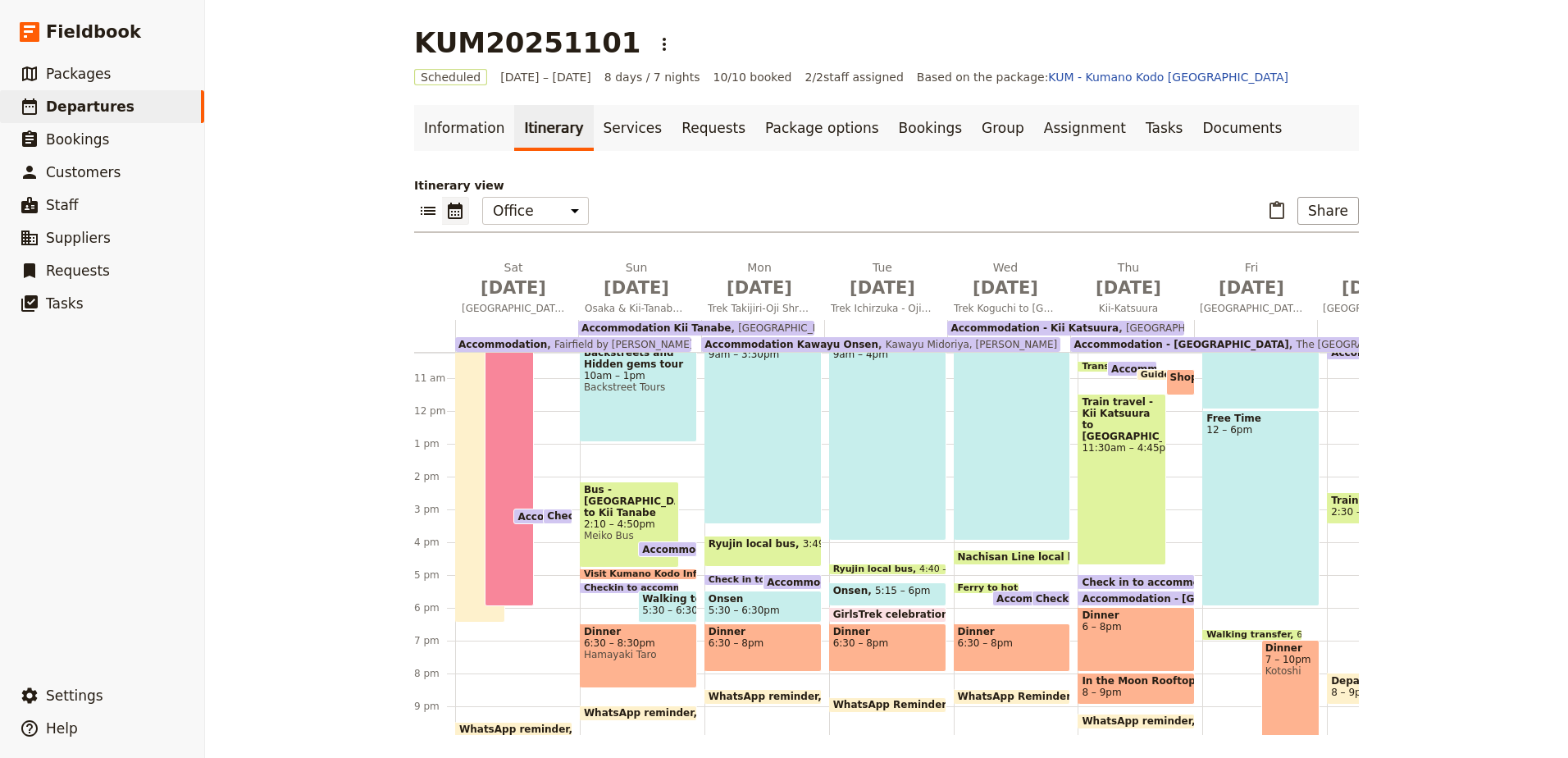
click at [758, 644] on span "6:30 – 8pm" at bounding box center [763, 643] width 109 height 11
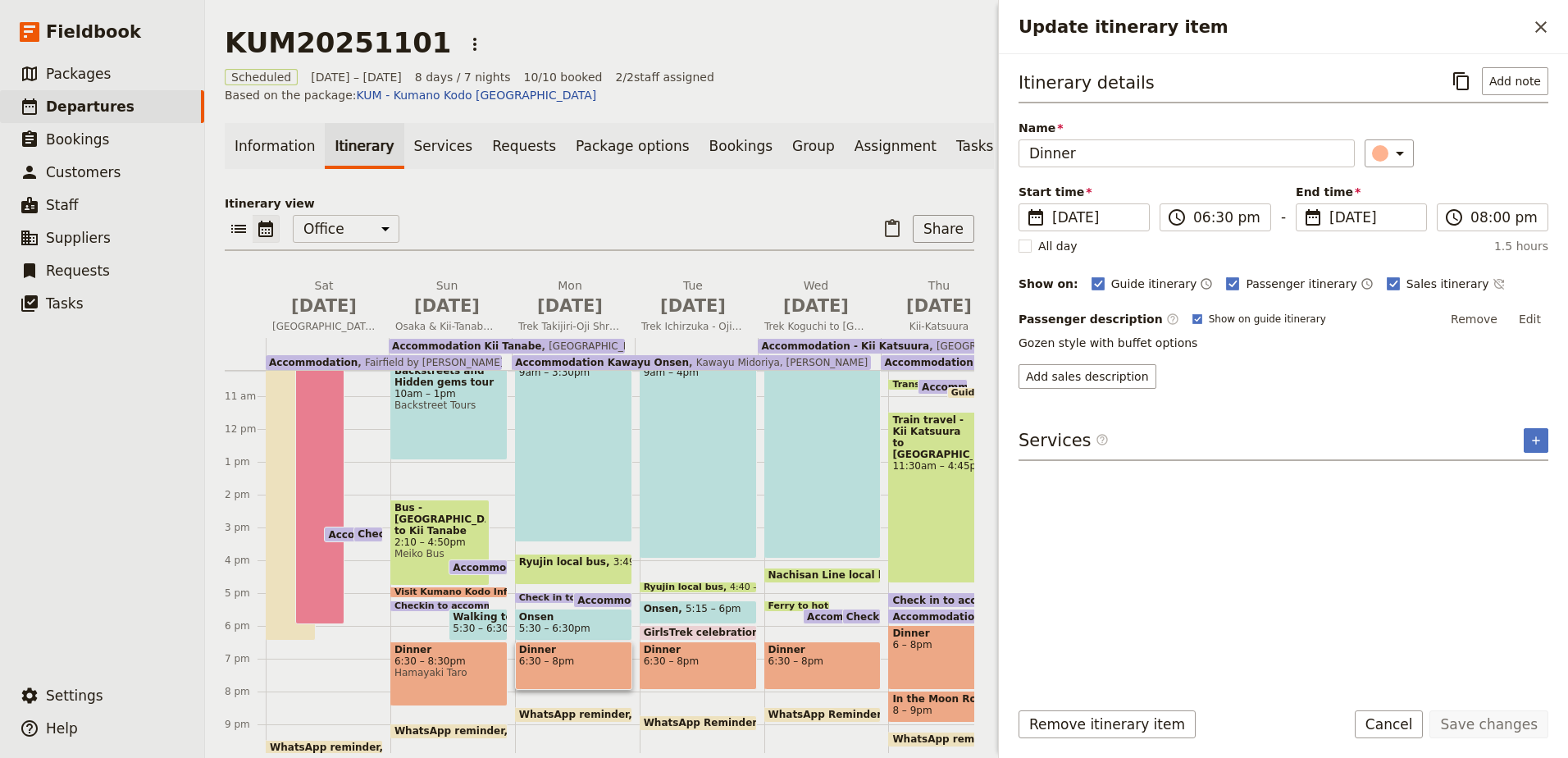
scroll to position [254, 0]
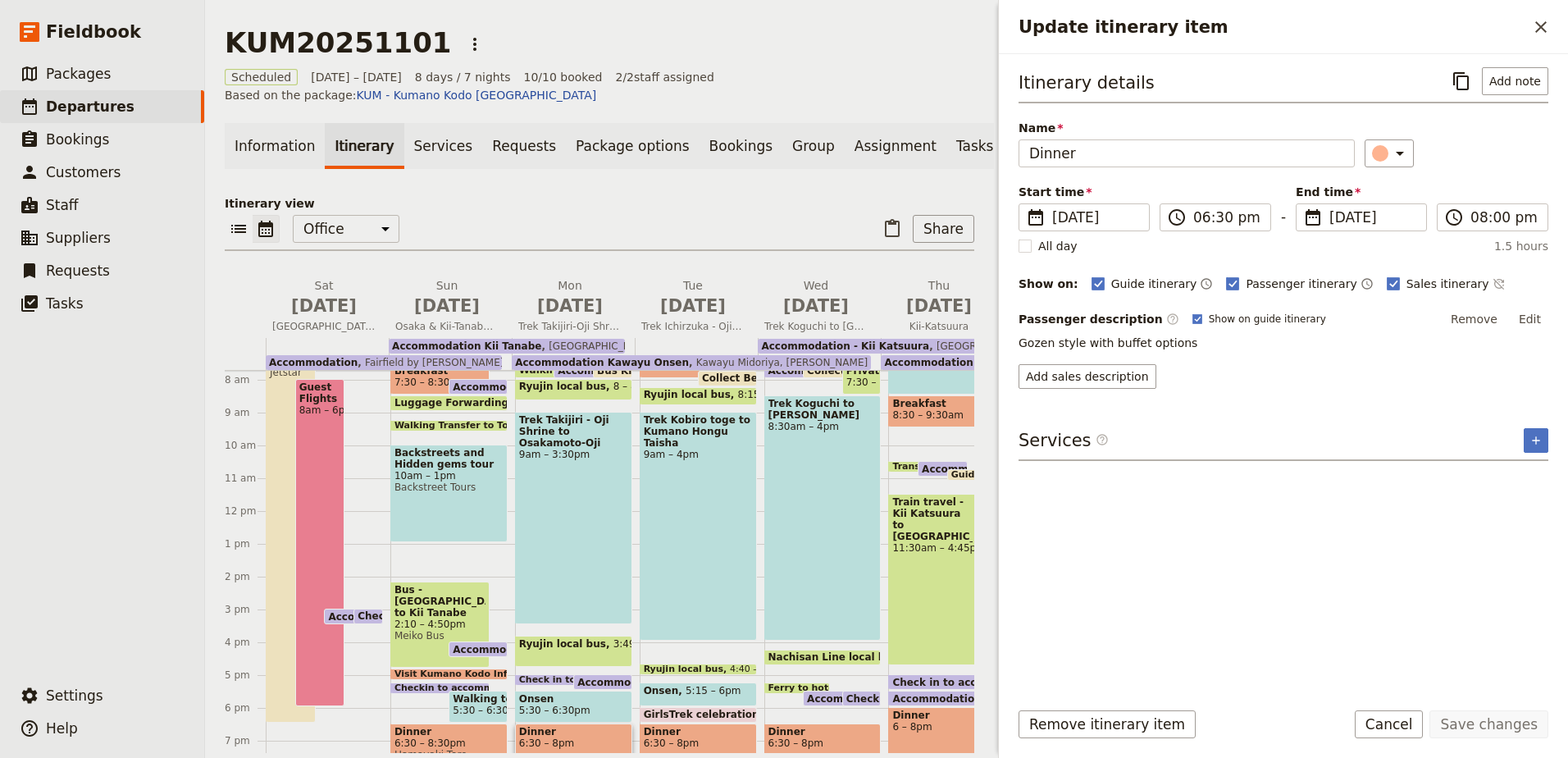
click at [413, 584] on span "Bus - [GEOGRAPHIC_DATA] to Kii Tanabe" at bounding box center [439, 601] width 91 height 35
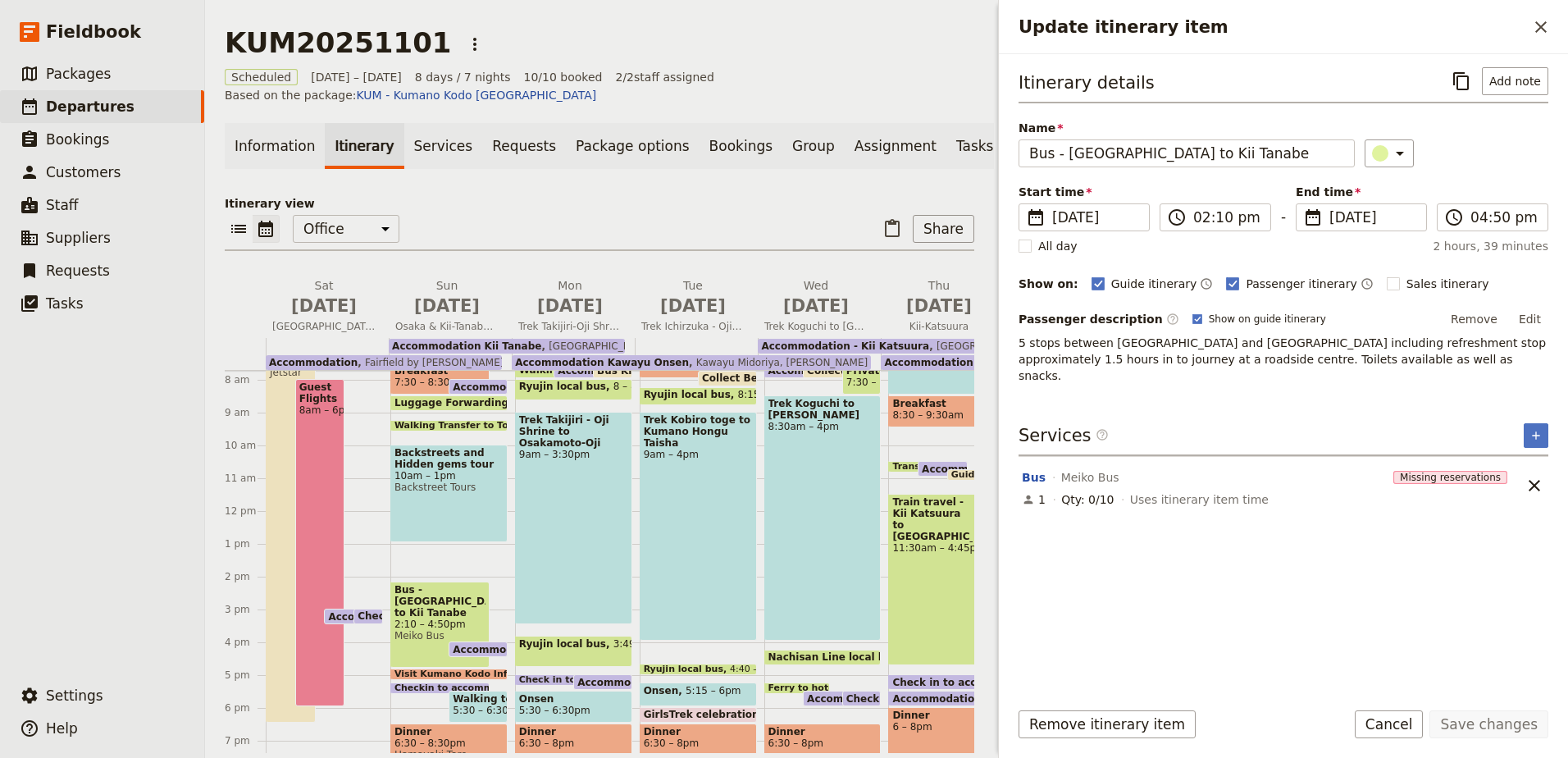
scroll to position [89, 0]
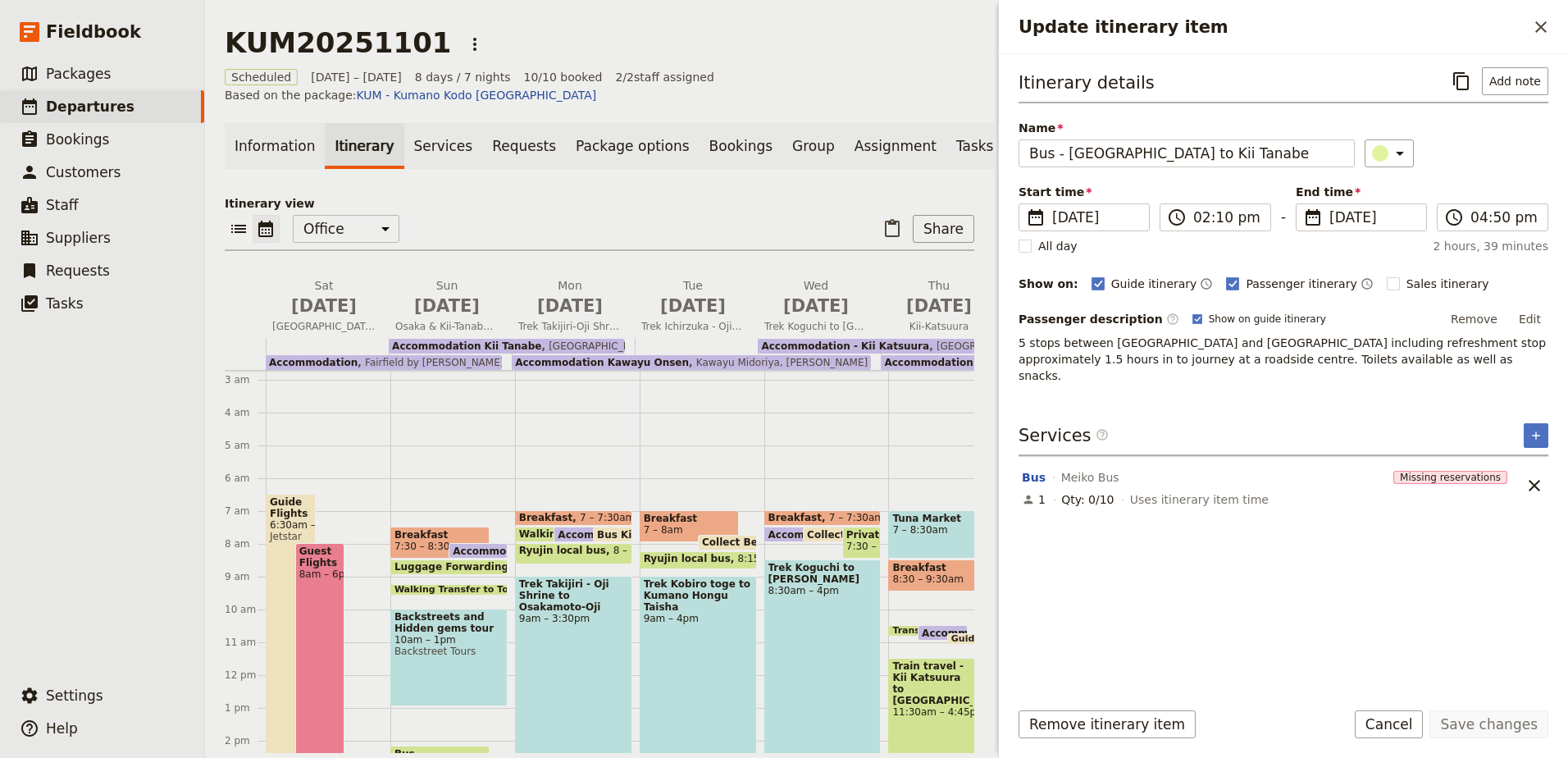
click at [929, 528] on div "Tuna Market 7 – 8:30am" at bounding box center [947, 535] width 118 height 48
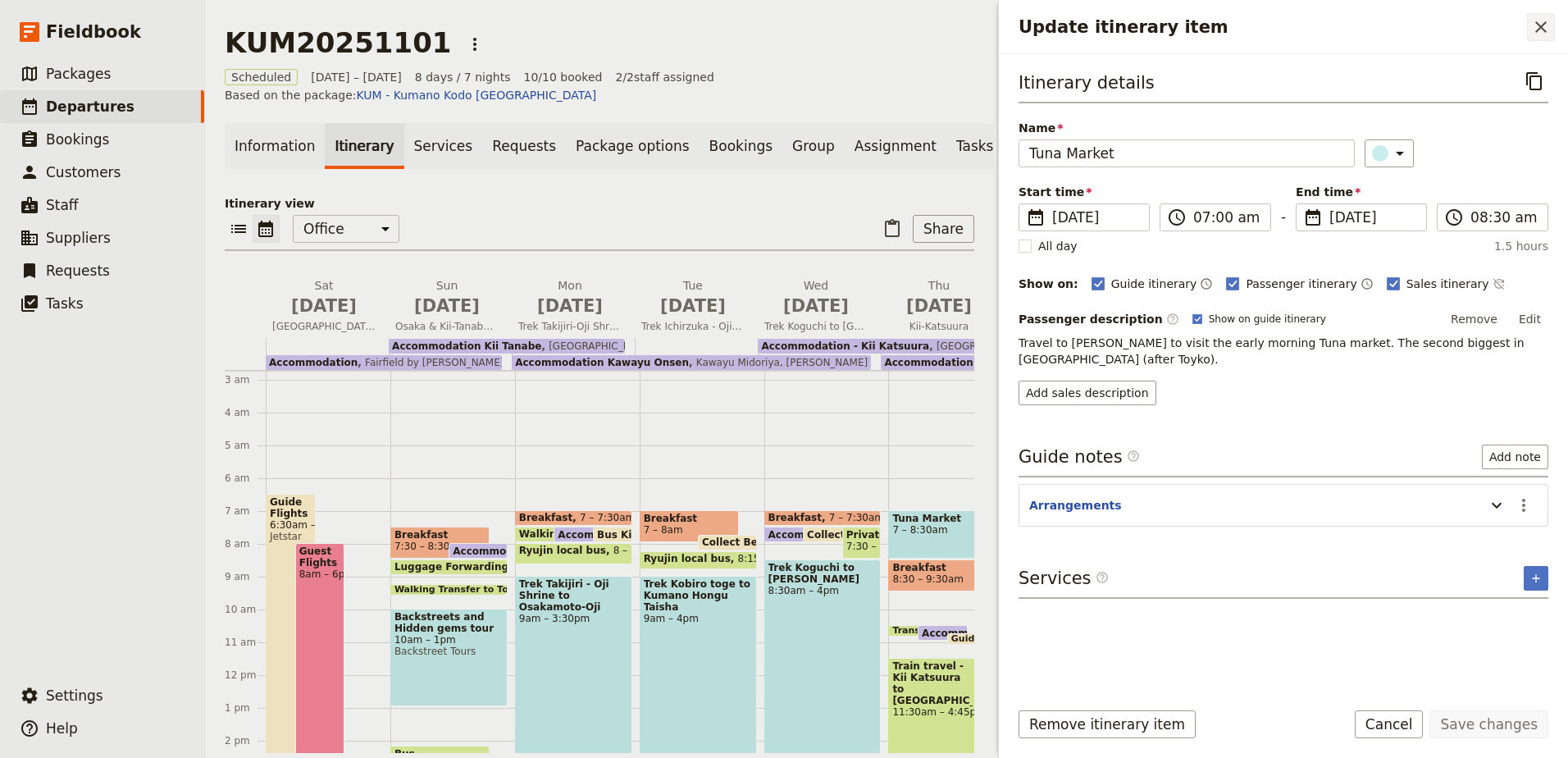
click at [1546, 29] on icon "Close drawer" at bounding box center [1540, 27] width 20 height 20
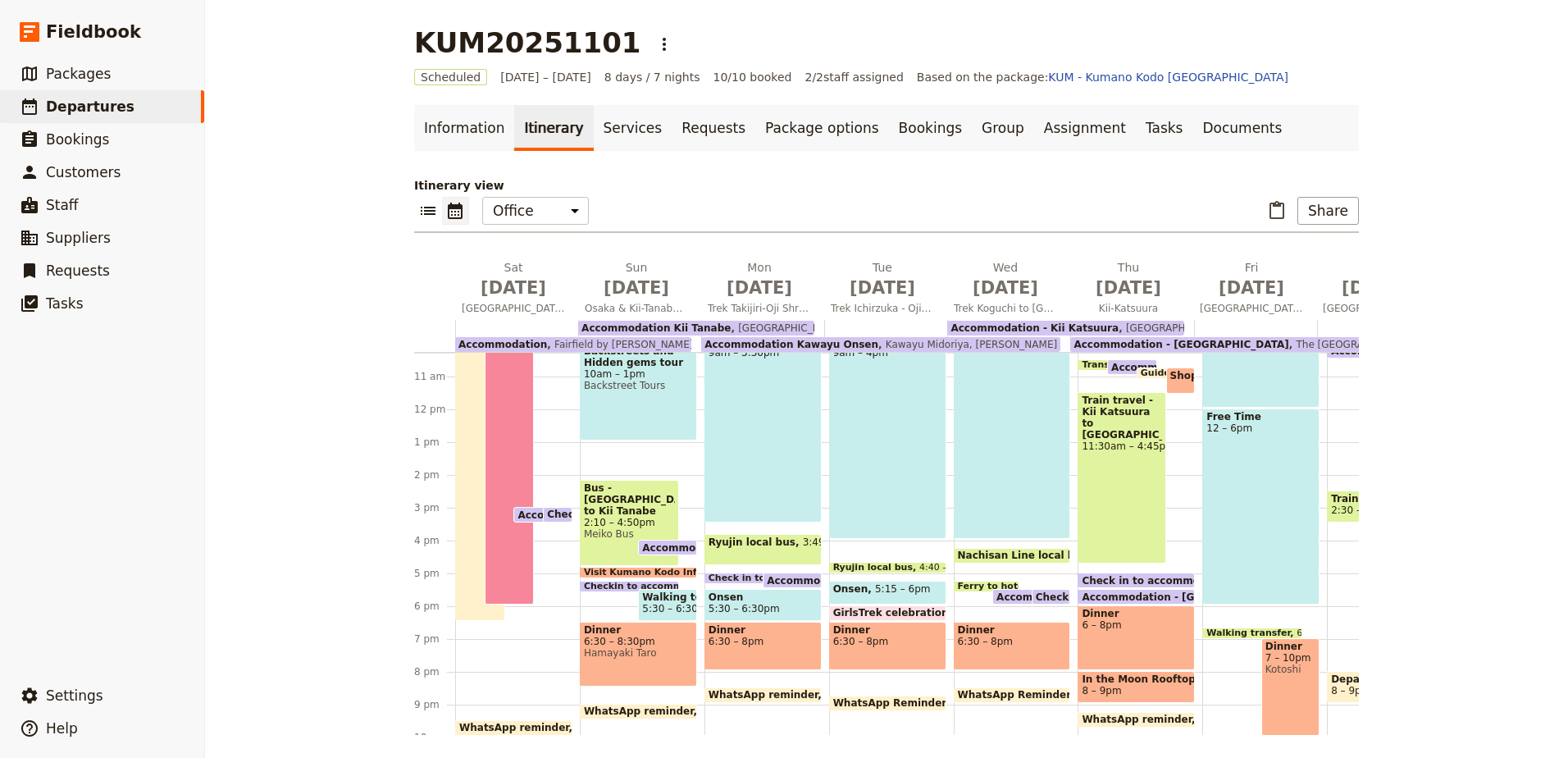
scroll to position [418, 0]
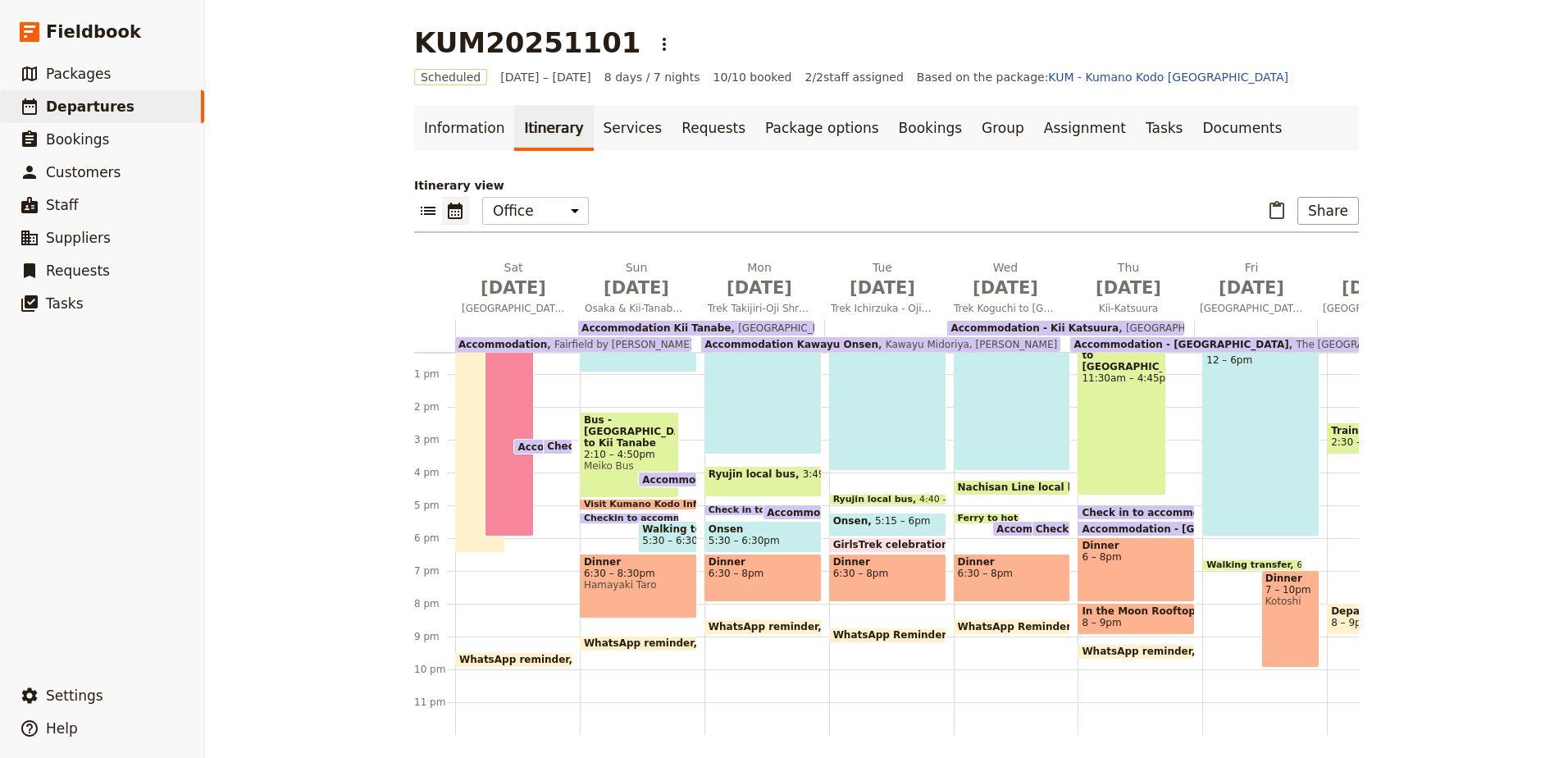
click at [1106, 617] on span "8 – 9pm" at bounding box center [1136, 622] width 109 height 11
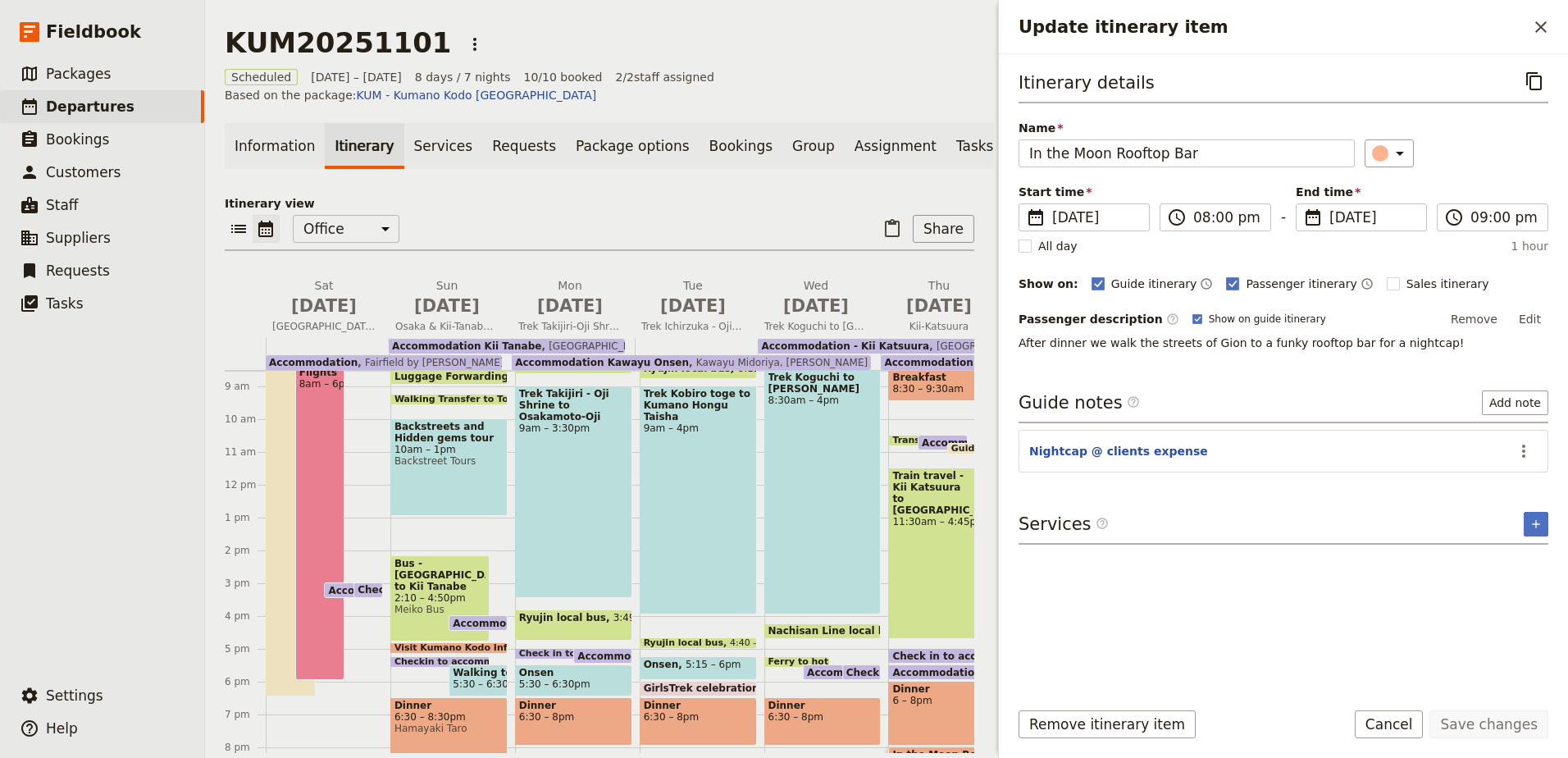
scroll to position [254, 0]
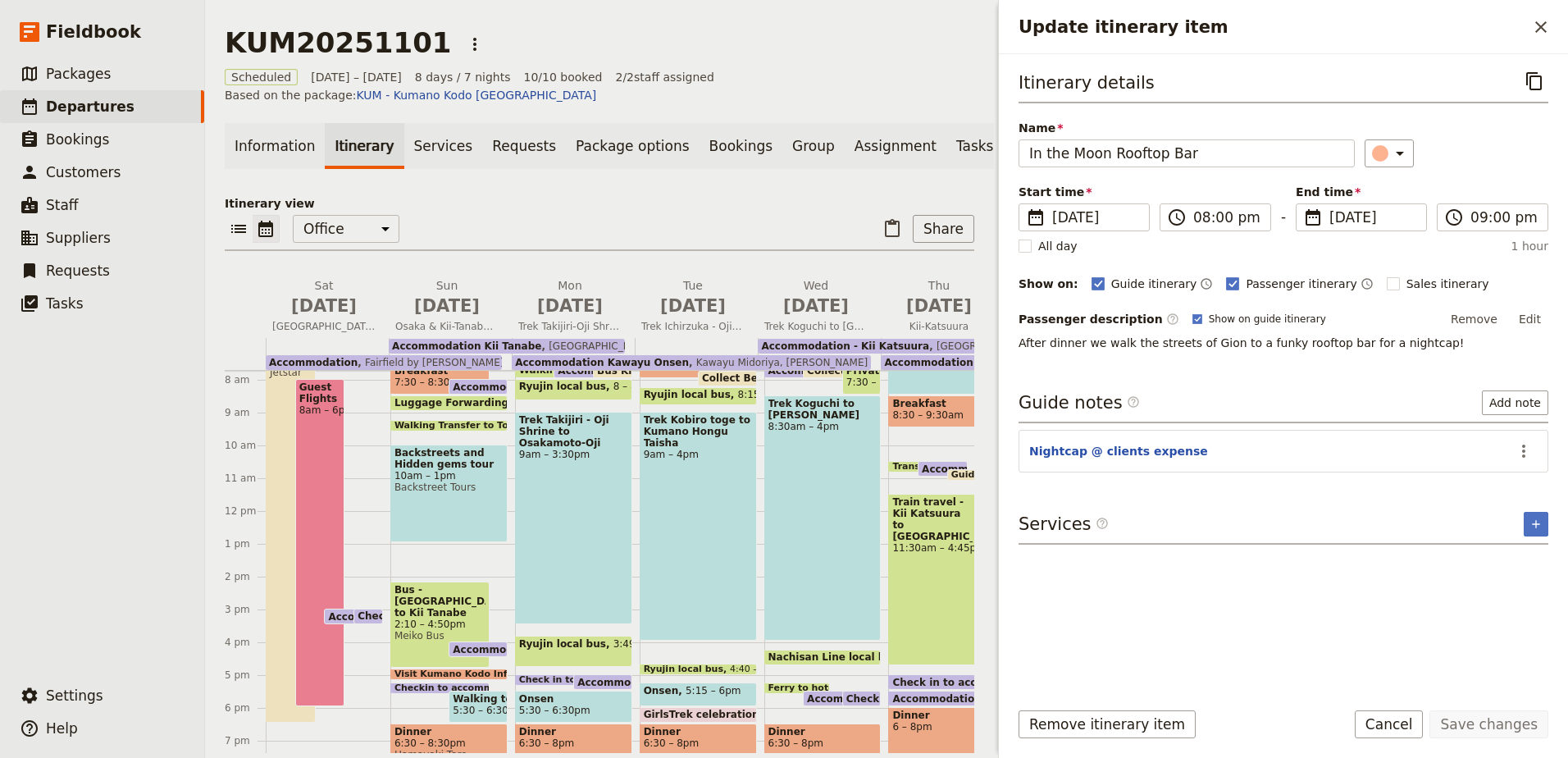
click at [564, 357] on span "Accommodation Kawayu Onsen" at bounding box center [601, 362] width 174 height 11
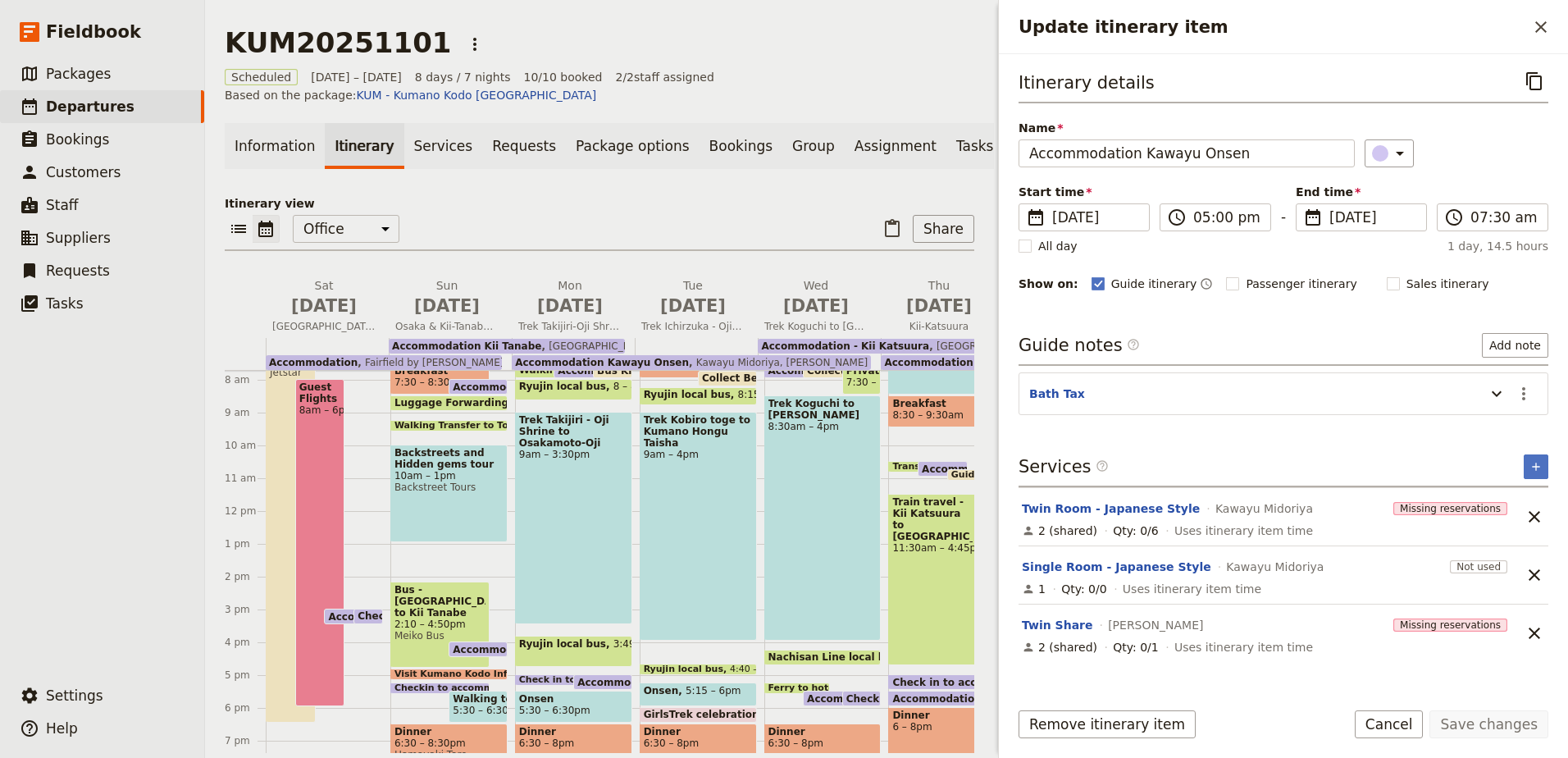
scroll to position [171, 0]
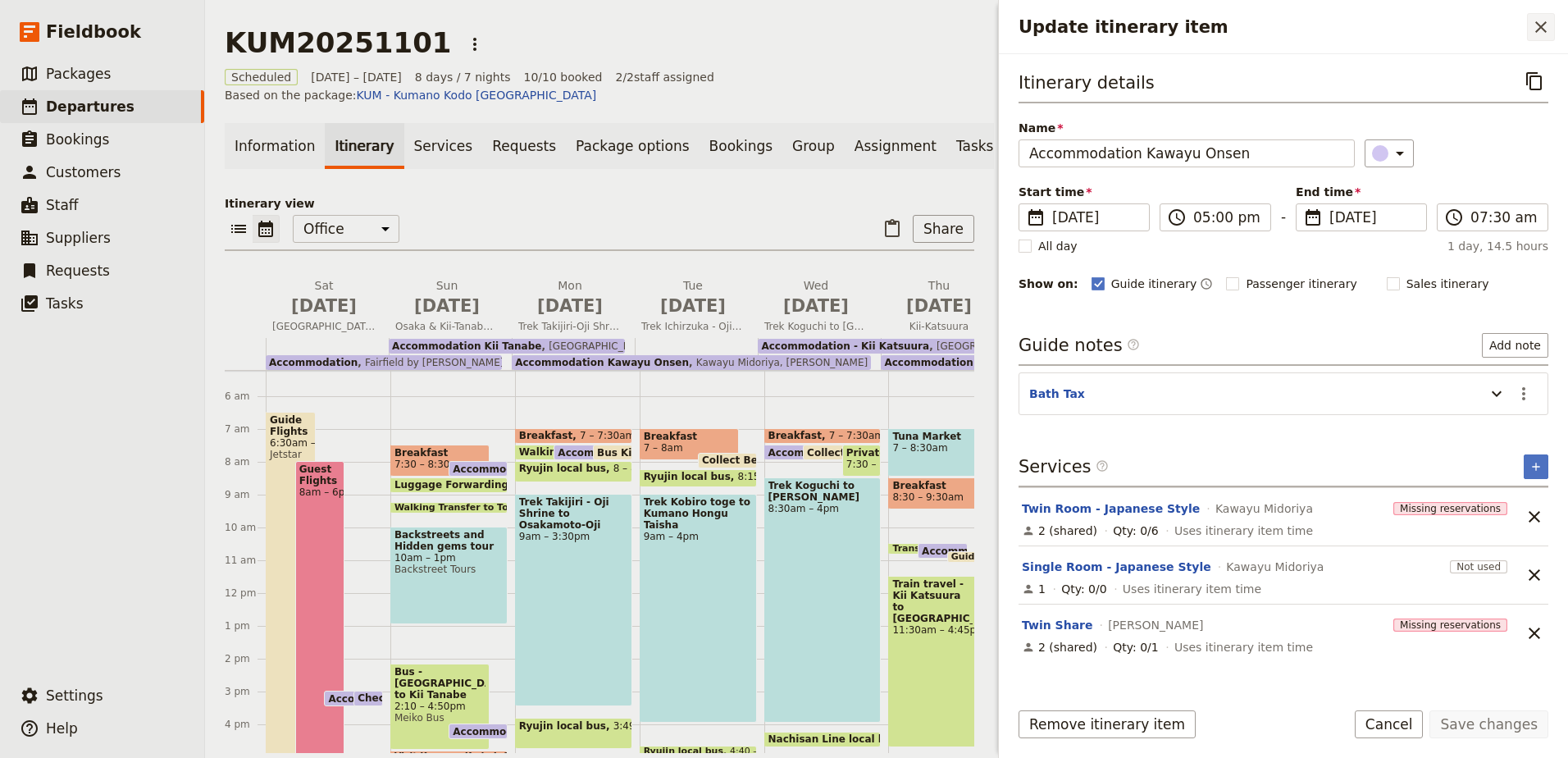
click at [1547, 34] on icon "Close drawer" at bounding box center [1540, 27] width 20 height 20
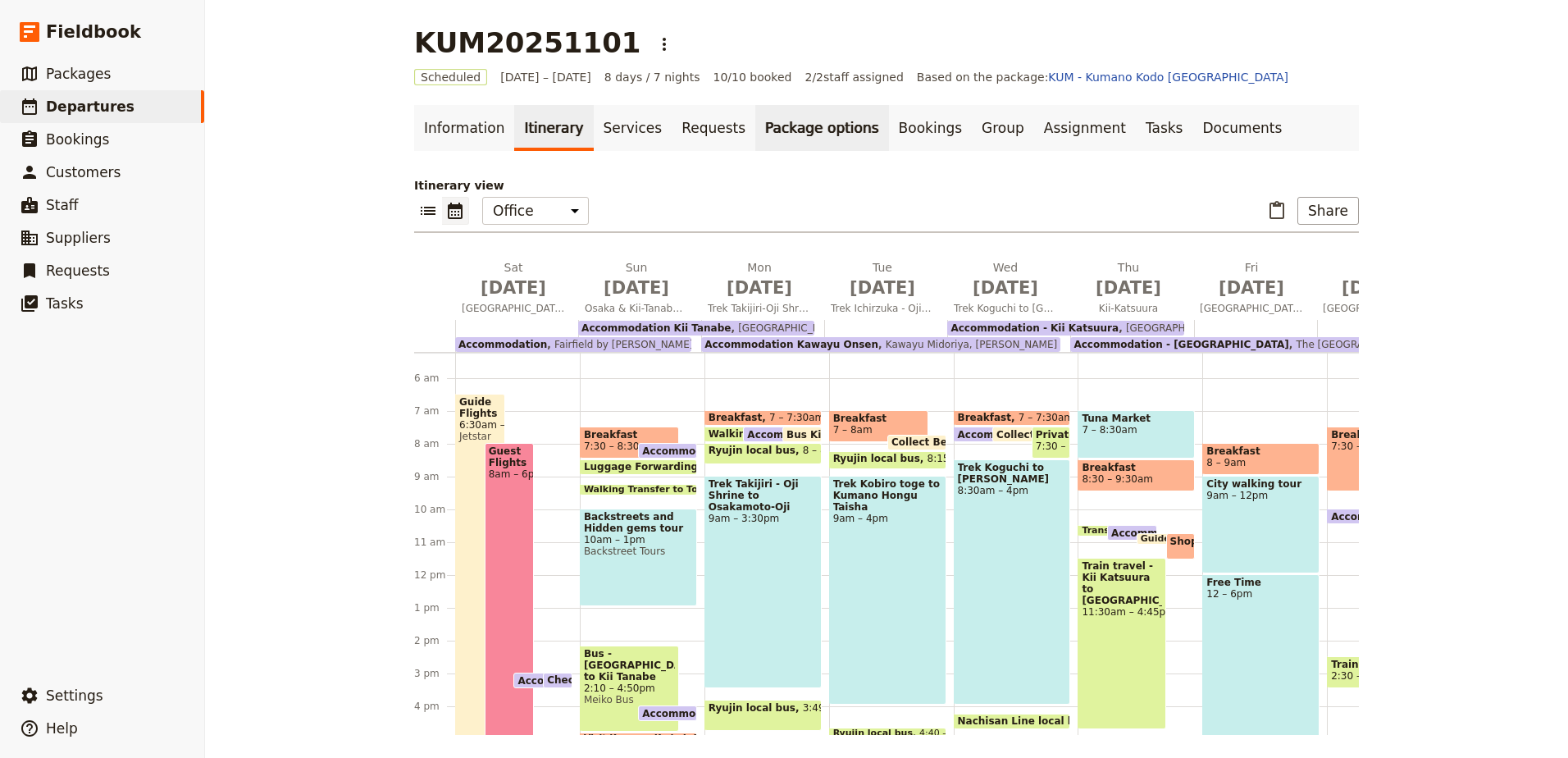
click at [797, 123] on link "Package options" at bounding box center [822, 127] width 133 height 46
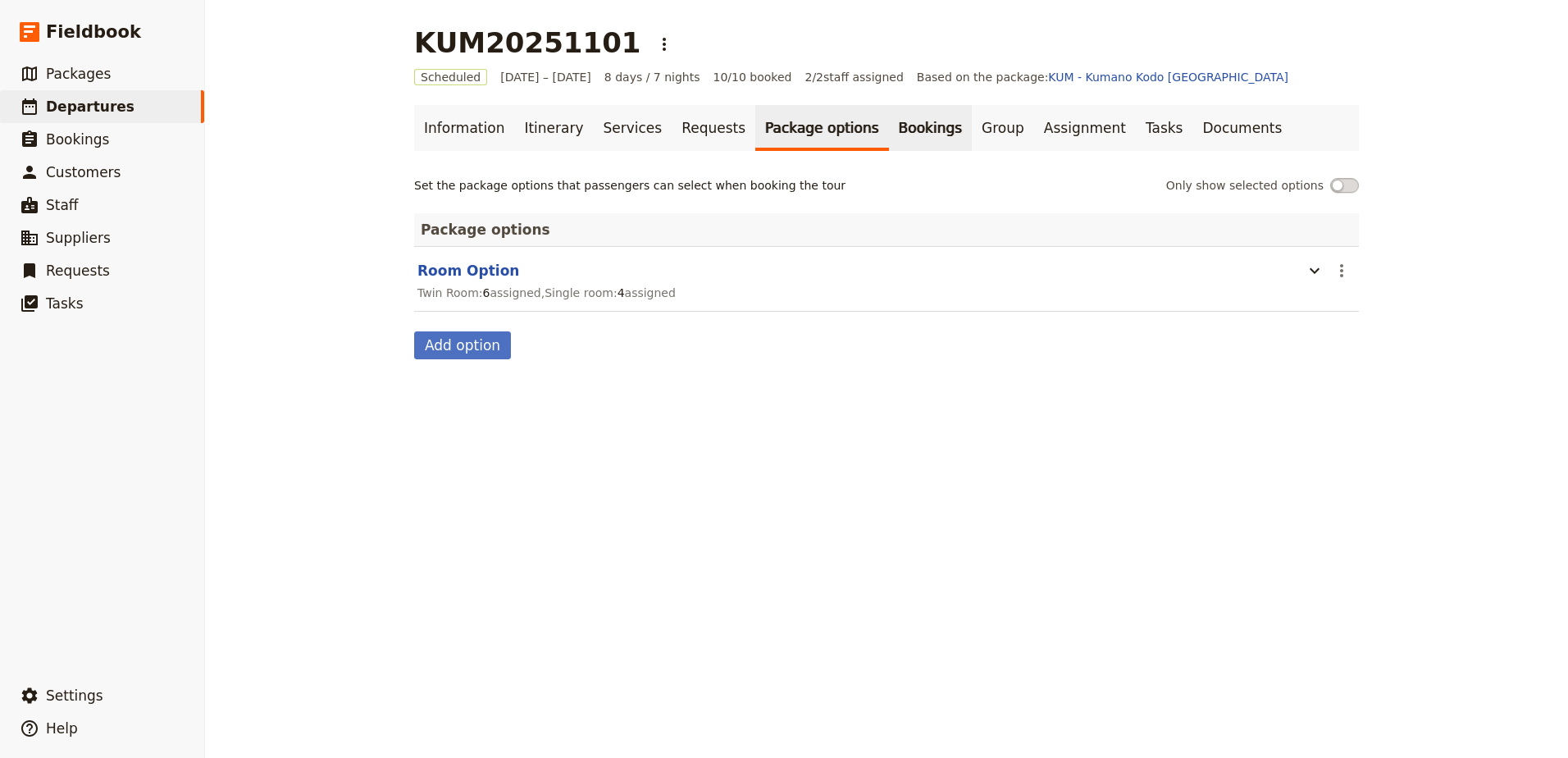
click at [889, 143] on link "Bookings" at bounding box center [931, 127] width 83 height 46
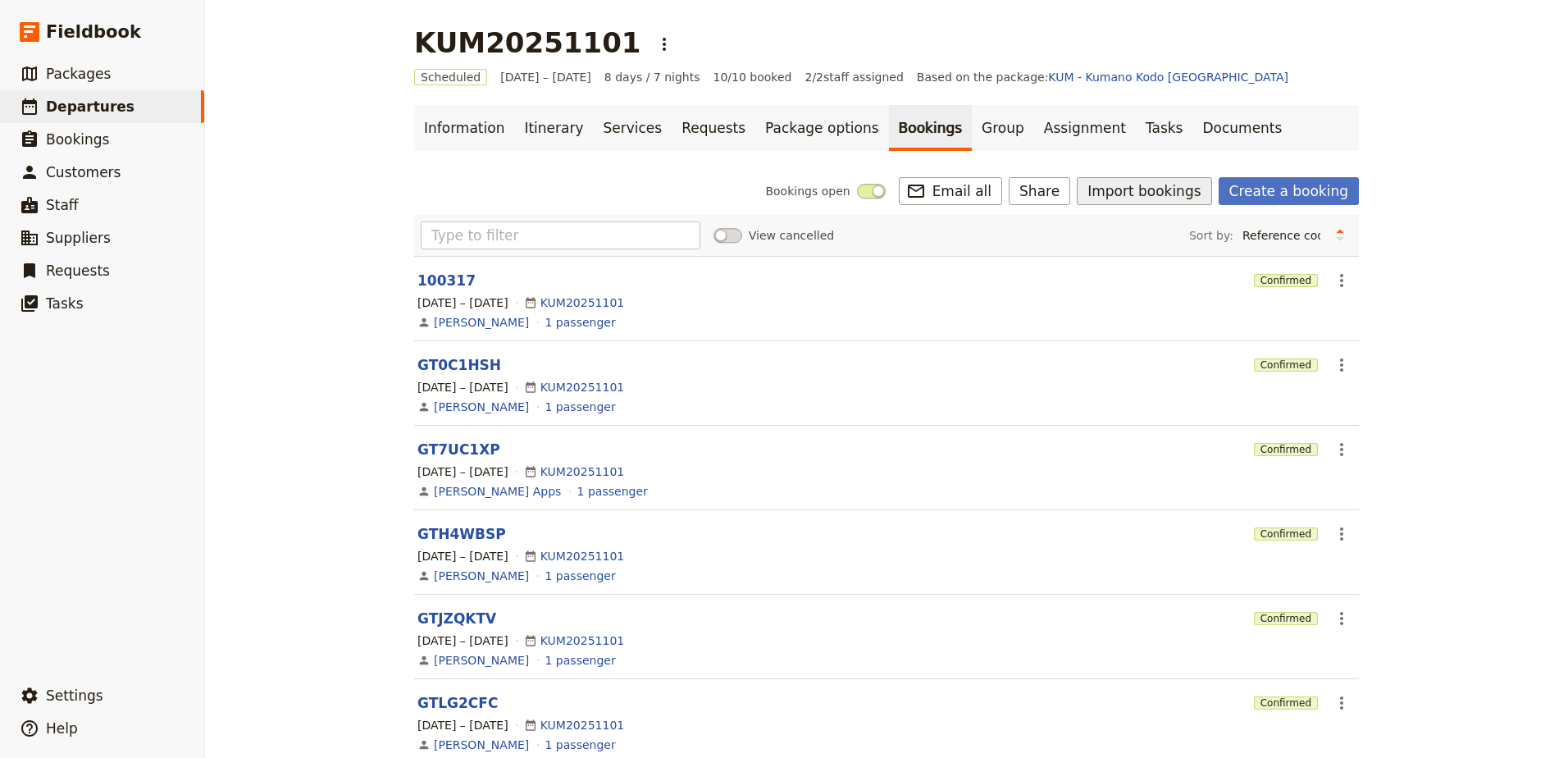
click at [1168, 192] on button "Import bookings" at bounding box center [1143, 191] width 134 height 28
click at [1160, 192] on button "Import bookings" at bounding box center [1143, 191] width 134 height 28
click at [1156, 217] on button "Import Bookings" at bounding box center [1201, 227] width 223 height 23
click at [971, 144] on link "Group" at bounding box center [1002, 127] width 62 height 46
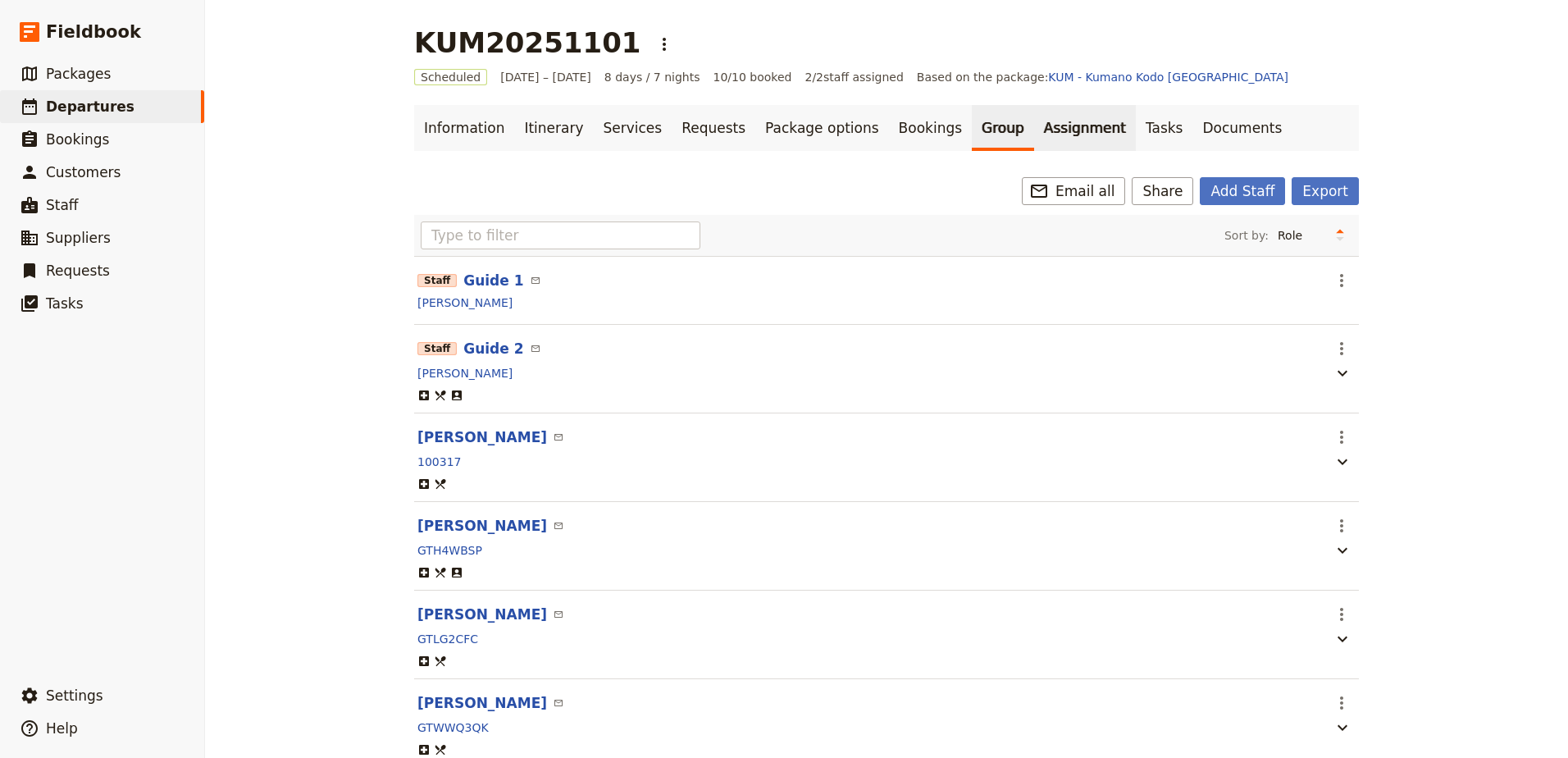
click at [1034, 134] on link "Assignment" at bounding box center [1085, 127] width 102 height 46
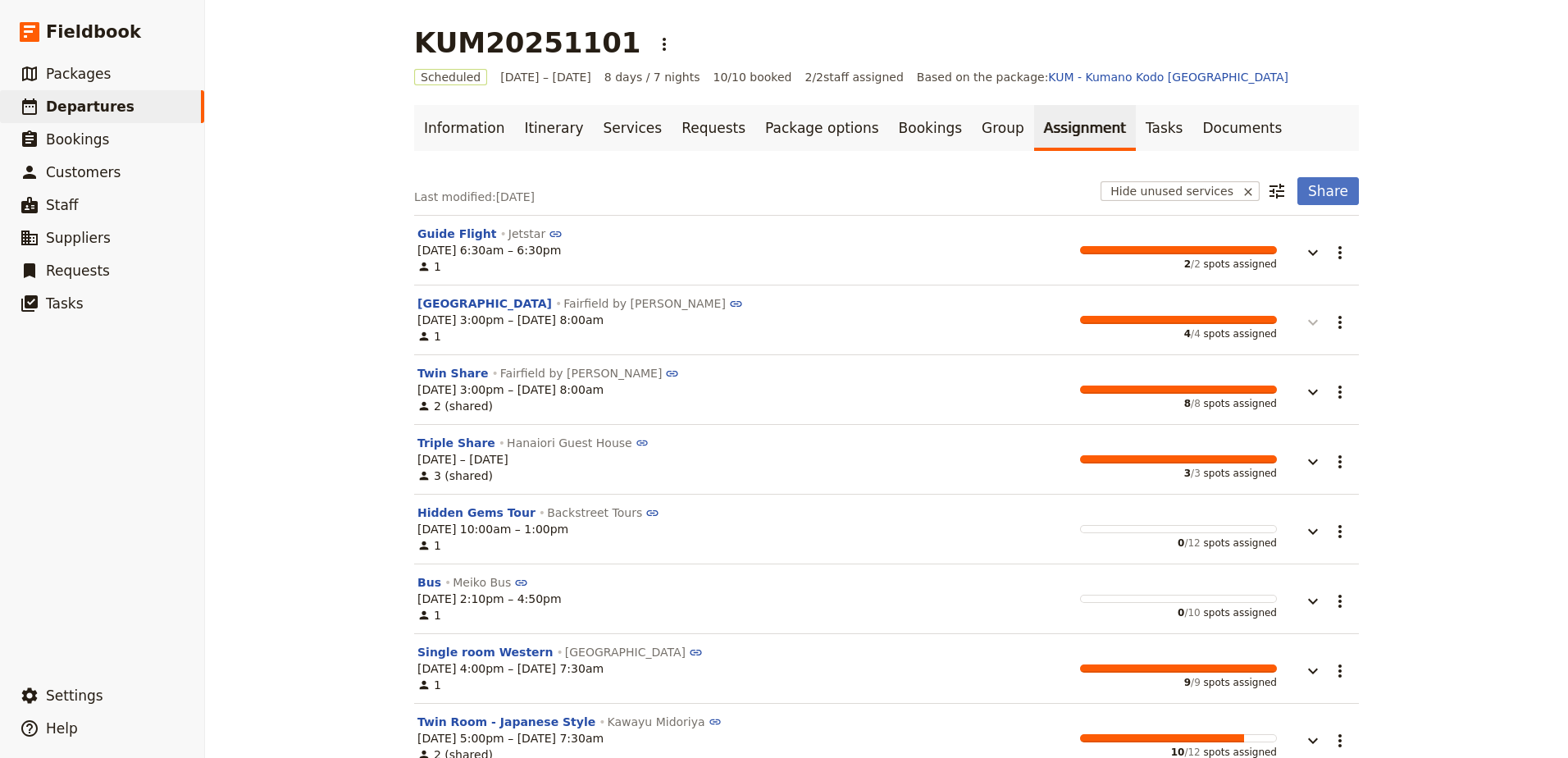
click at [1308, 318] on icon "button" at bounding box center [1312, 322] width 20 height 20
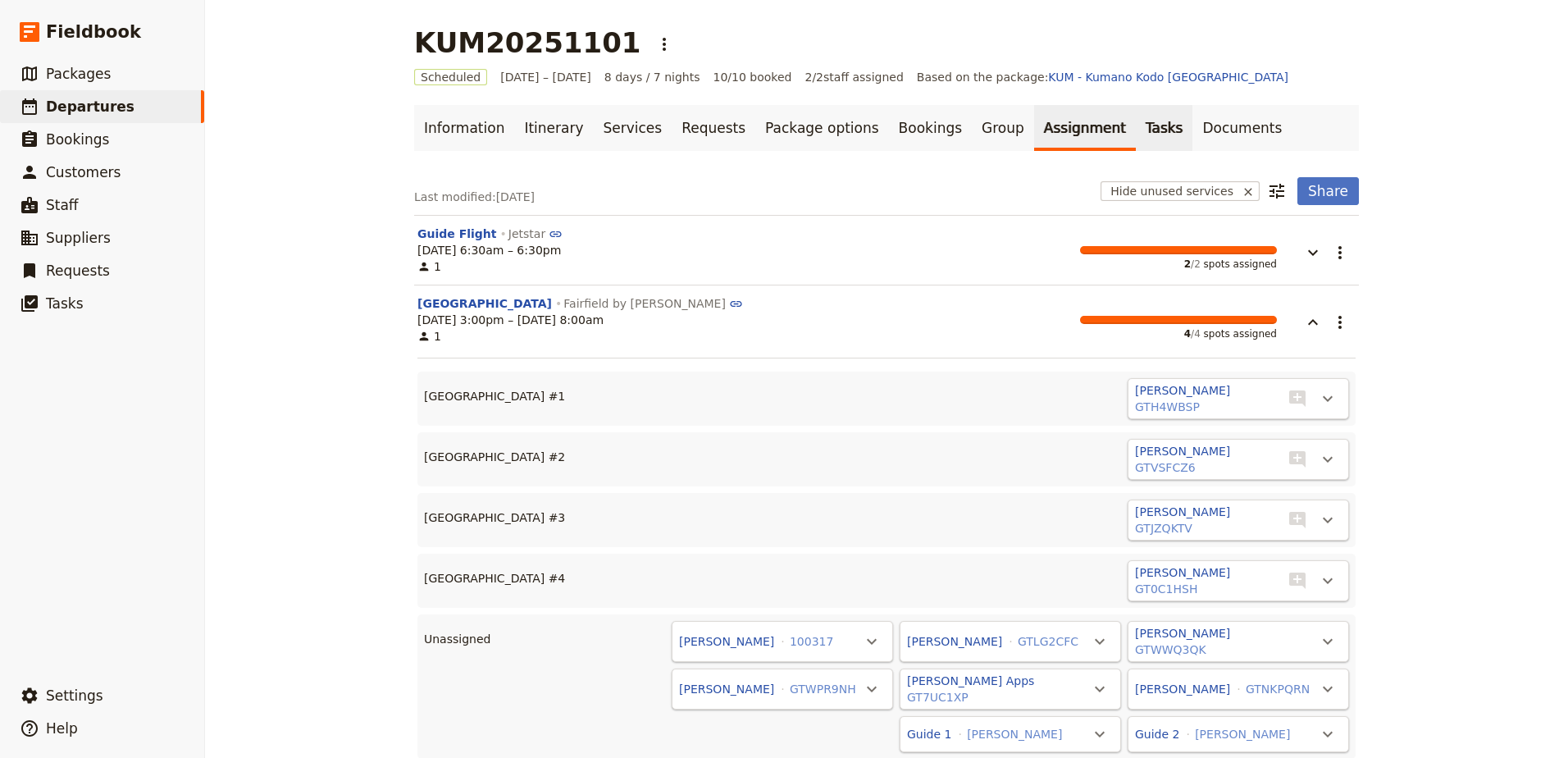
click at [1136, 124] on link "Tasks" at bounding box center [1164, 127] width 57 height 46
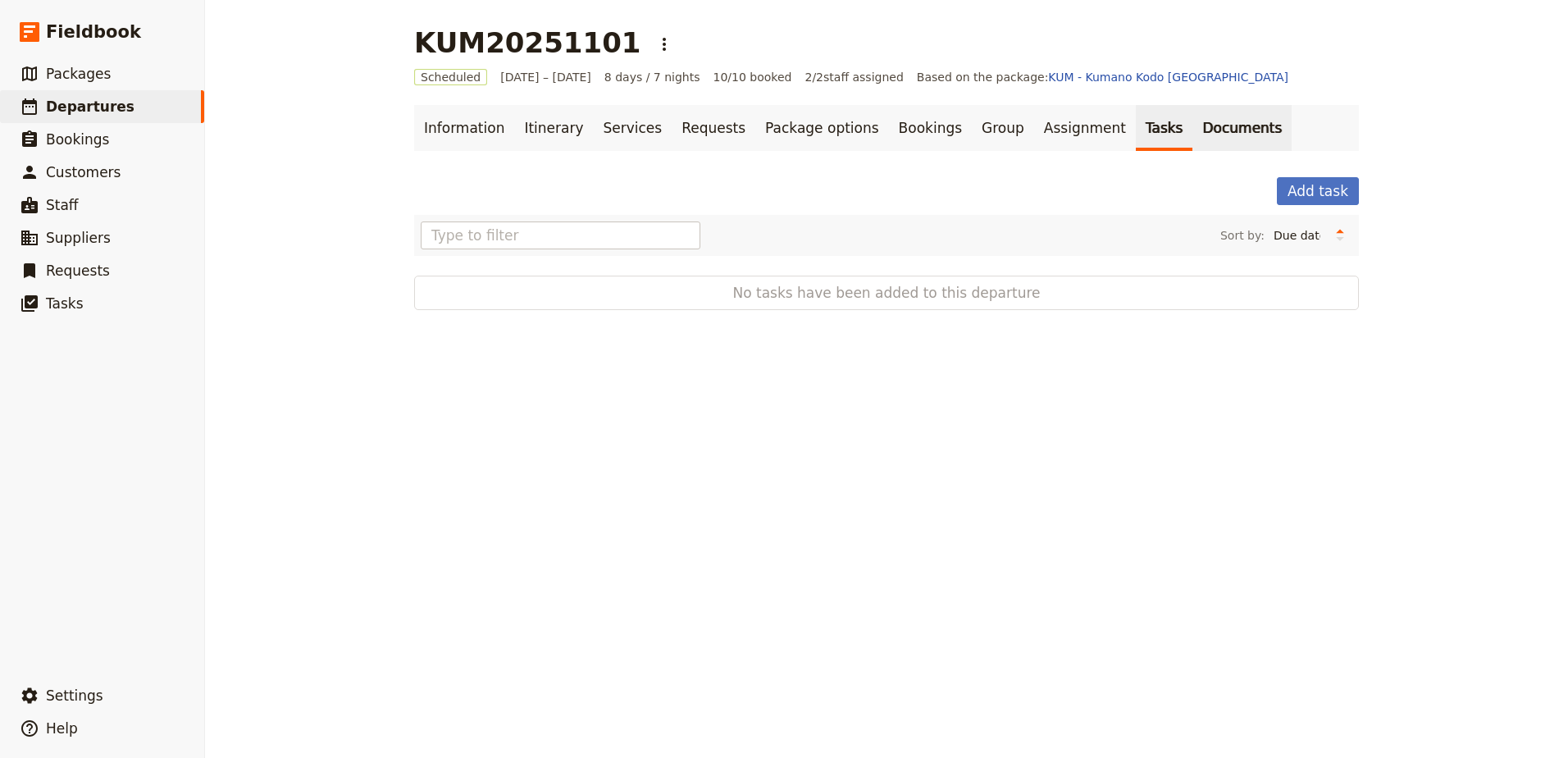
click at [1193, 126] on link "Documents" at bounding box center [1242, 127] width 99 height 46
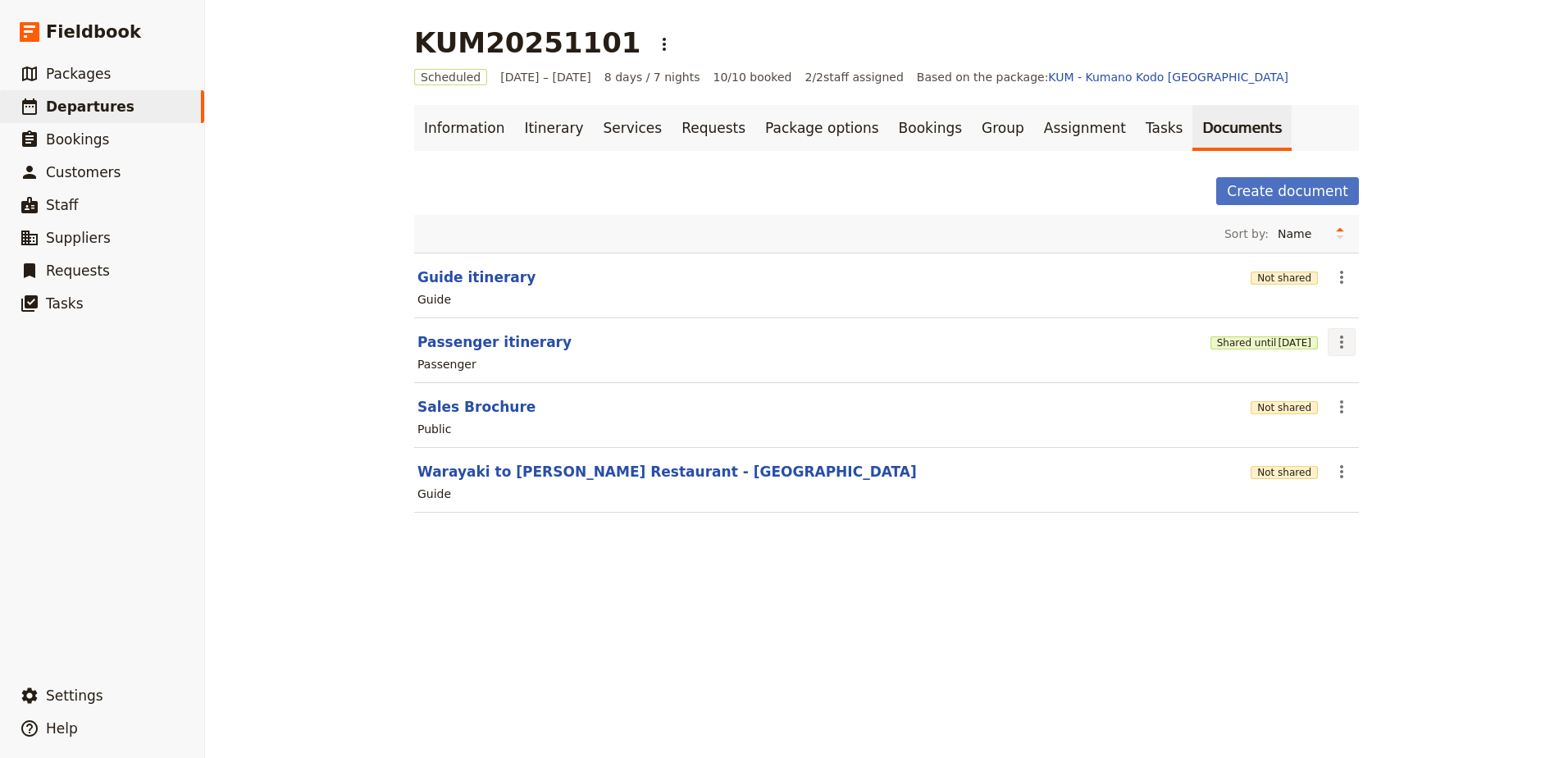
click at [1345, 340] on icon "Actions" at bounding box center [1341, 342] width 20 height 20
click at [1365, 400] on span "Edit document" at bounding box center [1374, 401] width 84 height 16
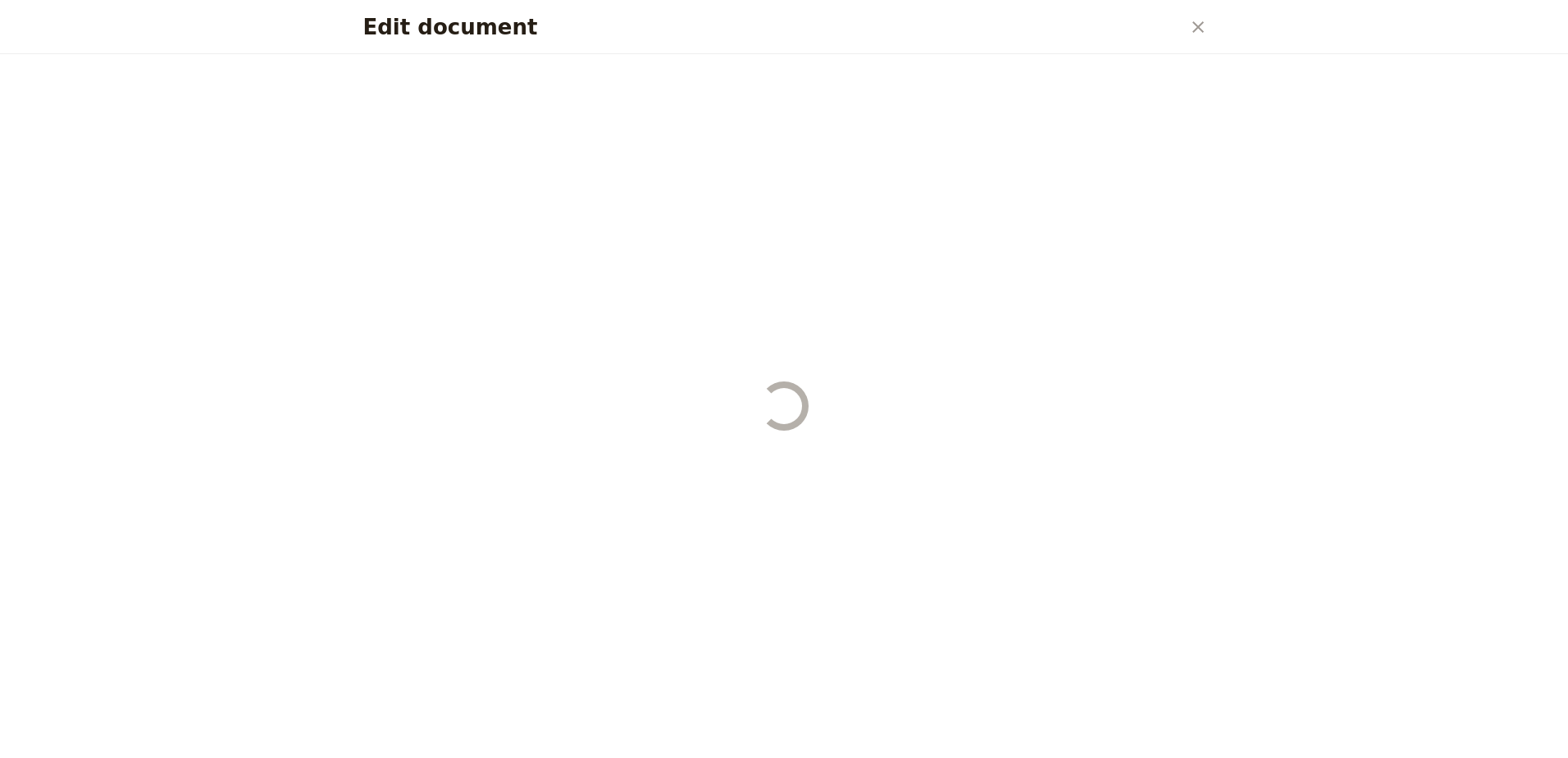
select select "PASSENGER"
select select "RUN_SHEET"
select select "DEFAULT"
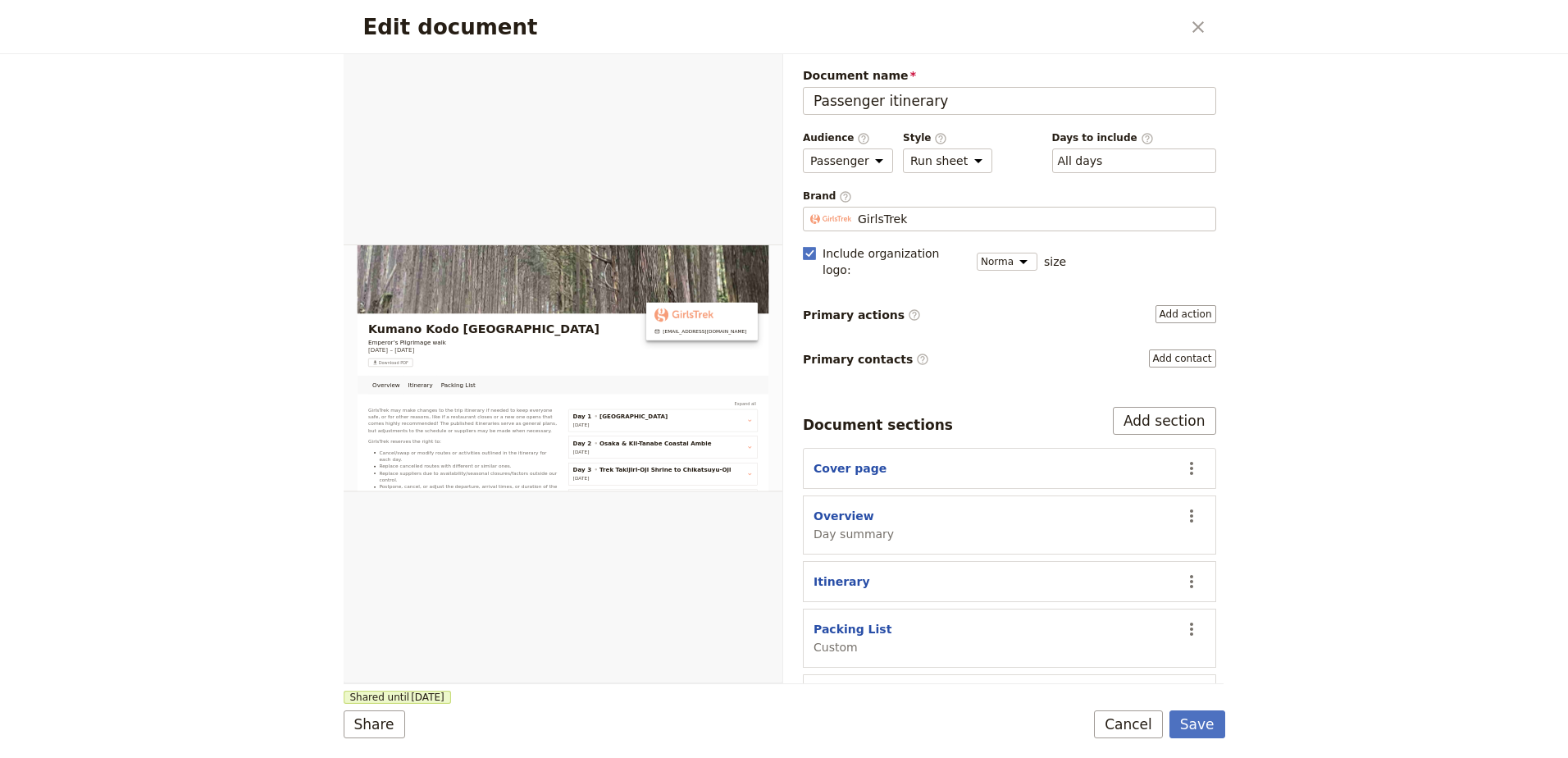
scroll to position [40, 0]
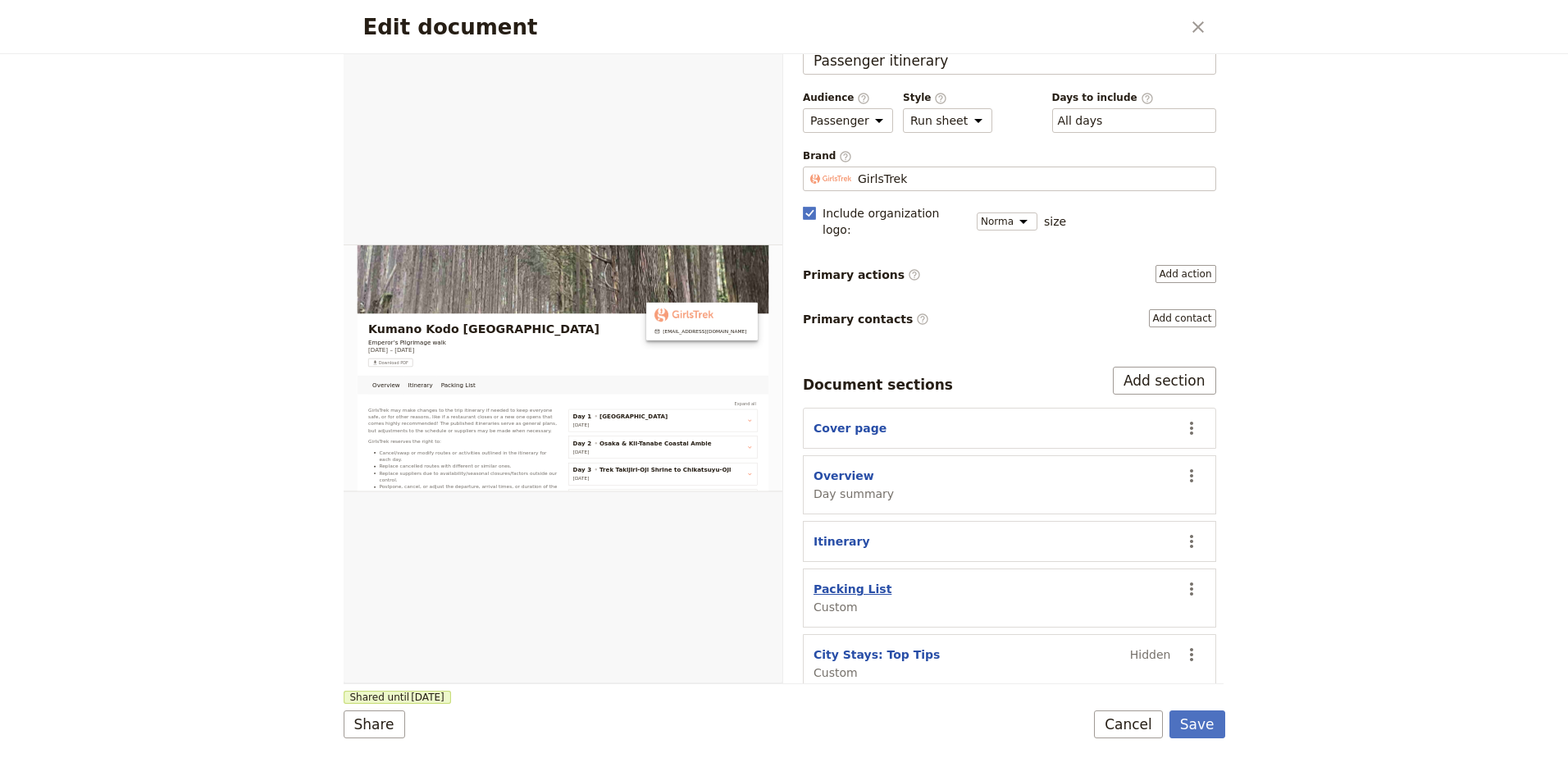
click at [860, 581] on button "Packing List" at bounding box center [852, 588] width 78 height 16
select select "CUSTOM"
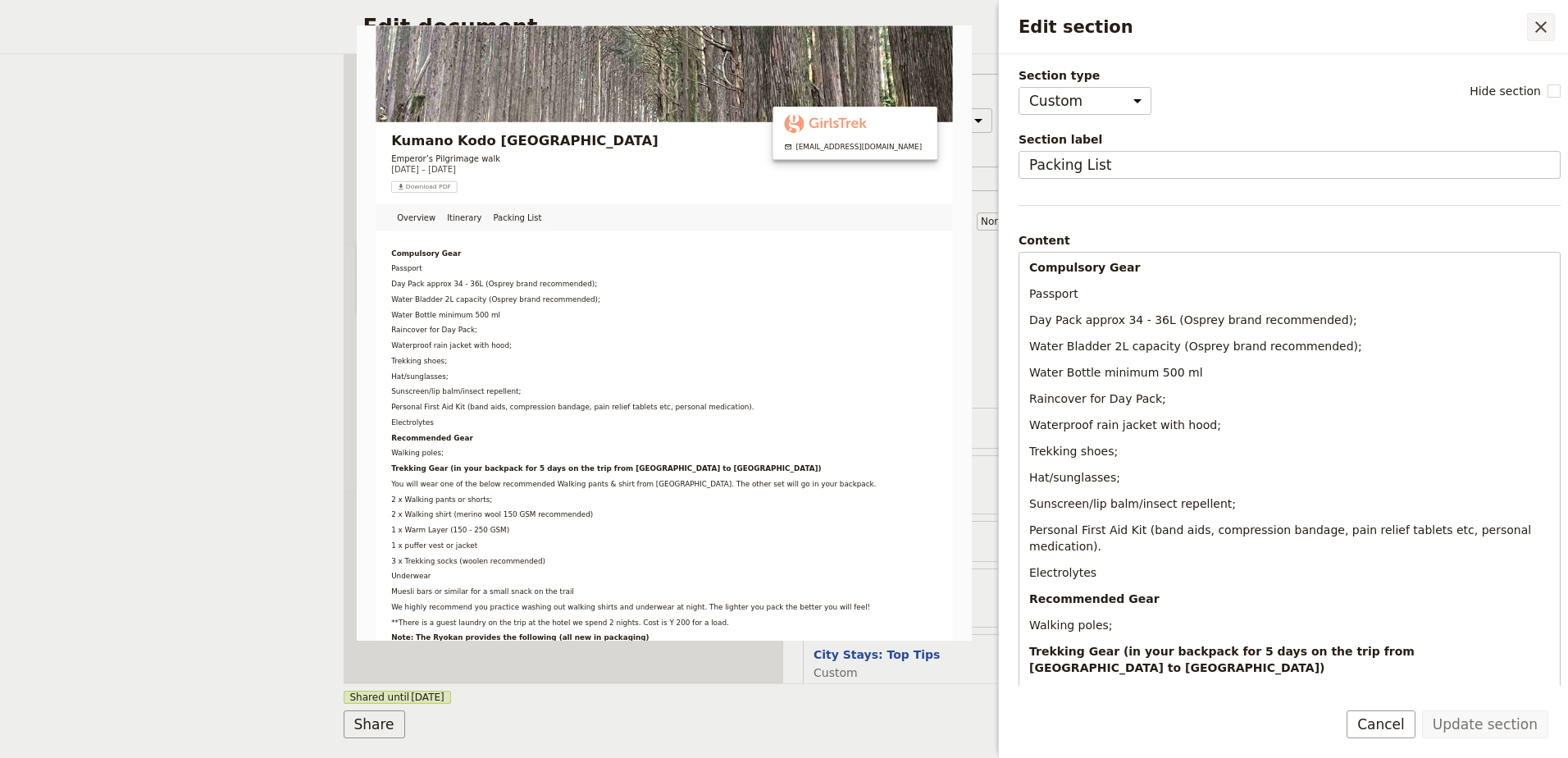
click at [1542, 35] on icon "Close drawer" at bounding box center [1540, 27] width 20 height 20
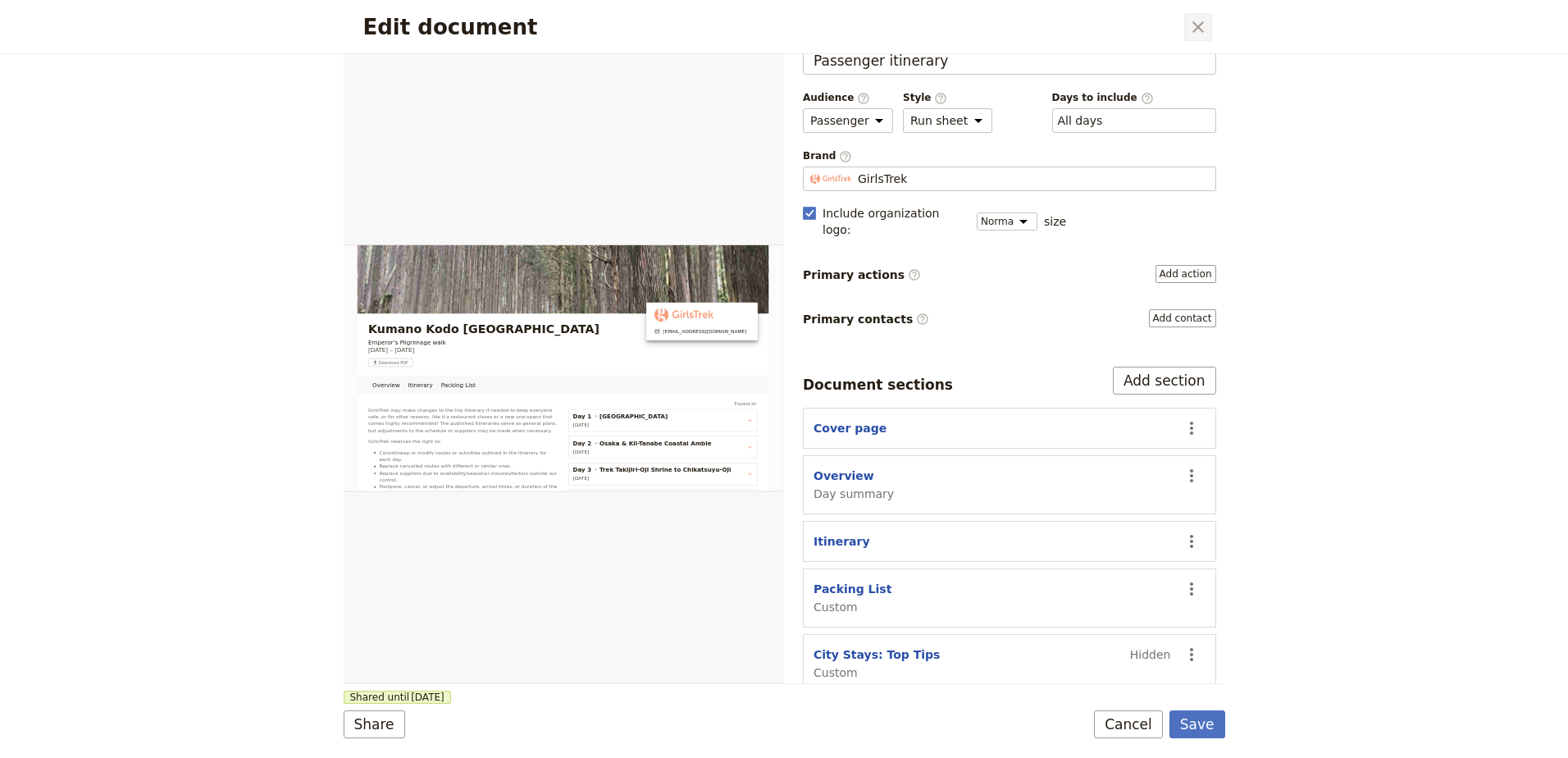
click at [1190, 38] on button "​" at bounding box center [1198, 27] width 28 height 28
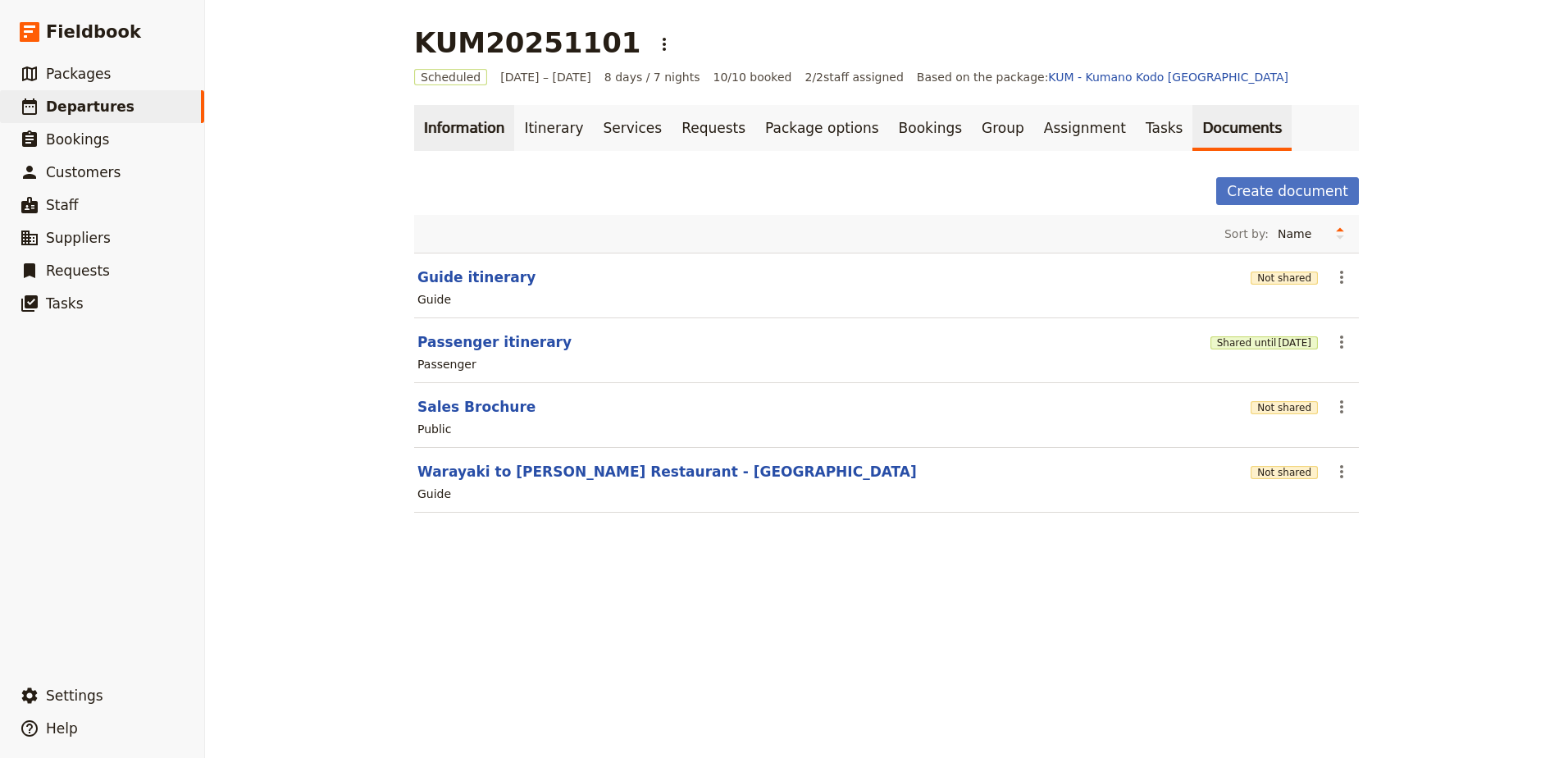
click at [450, 133] on link "Information" at bounding box center [464, 127] width 100 height 46
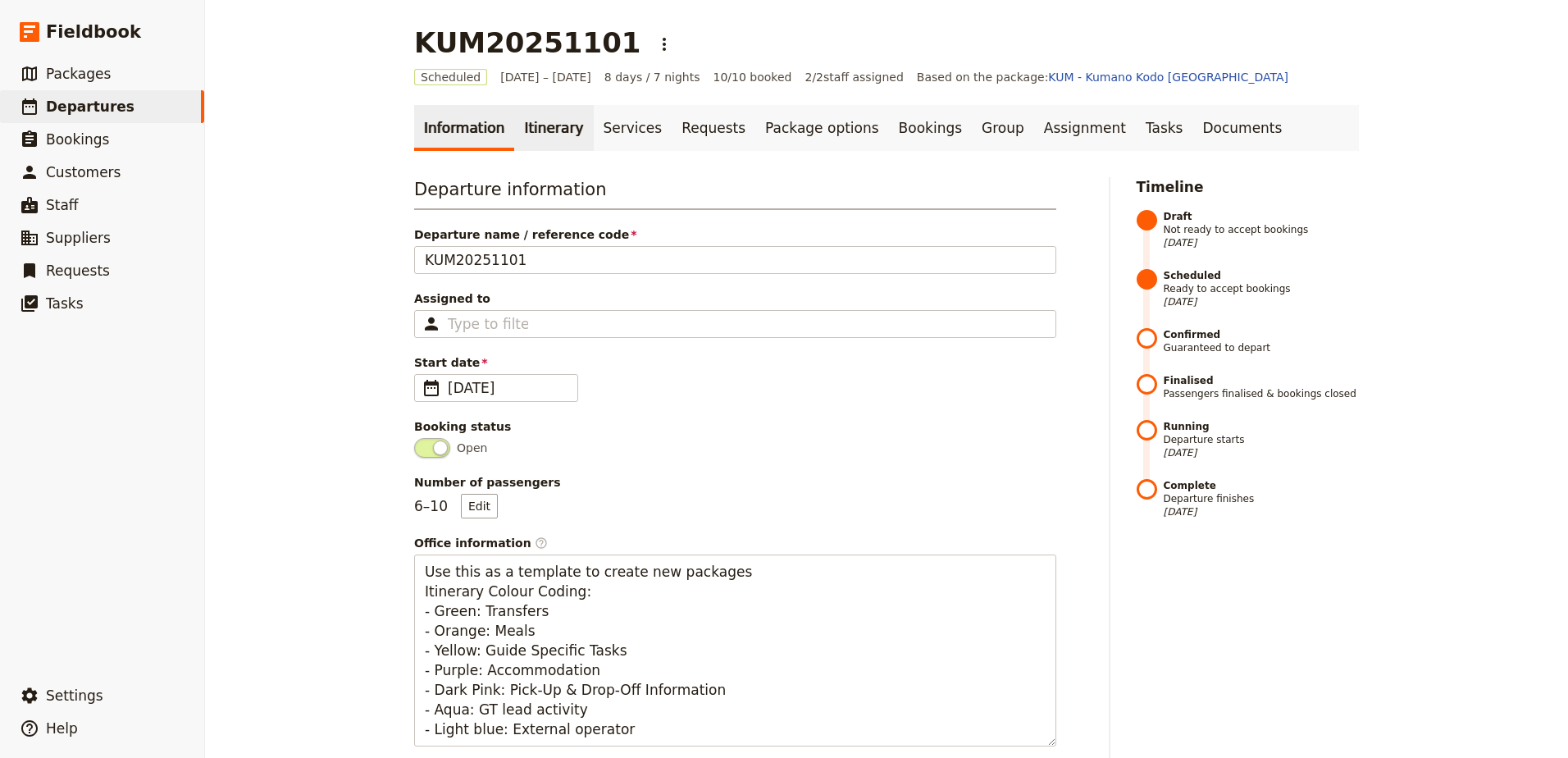
click at [522, 126] on link "Itinerary" at bounding box center [553, 127] width 79 height 46
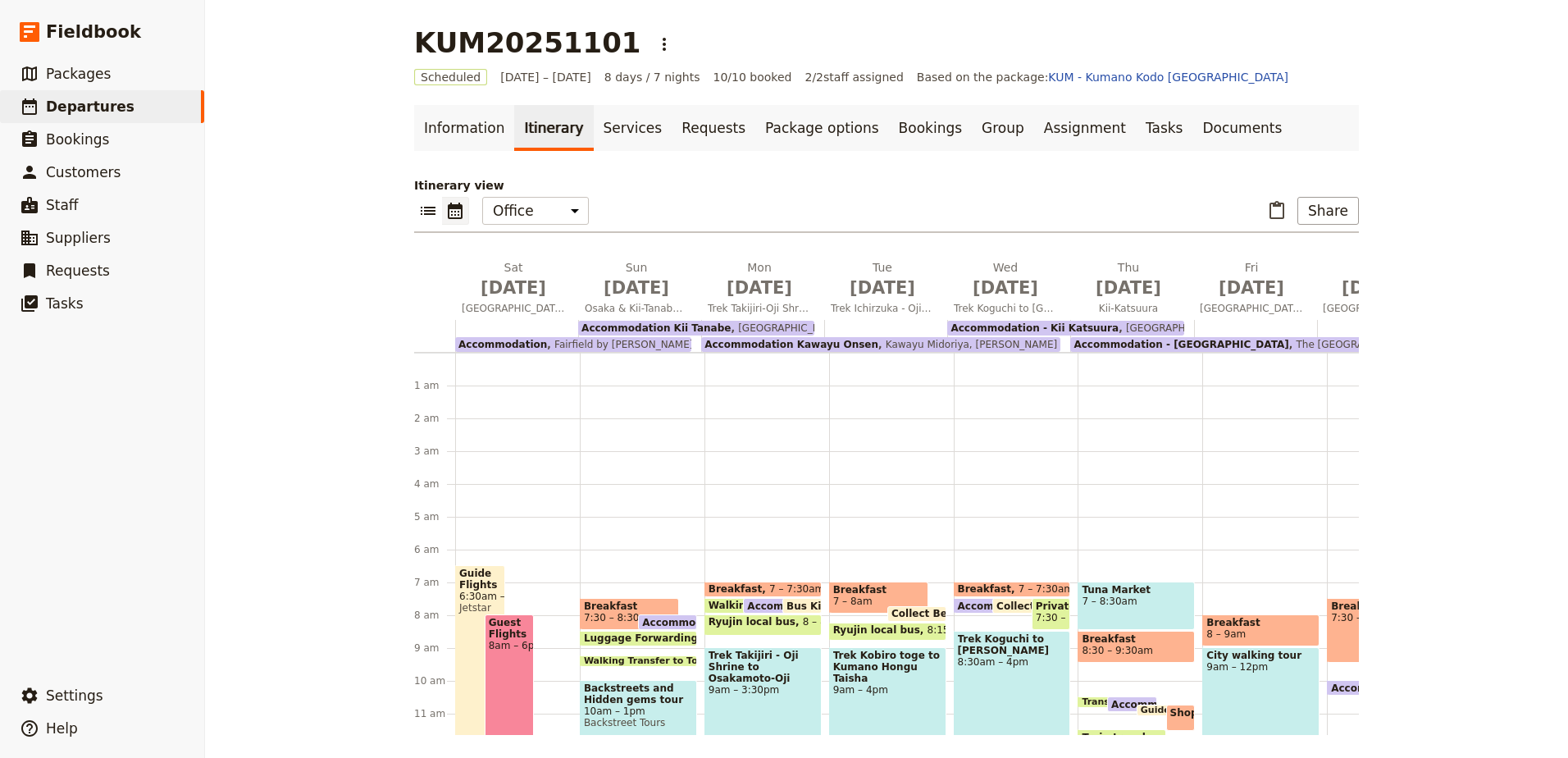
scroll to position [197, 0]
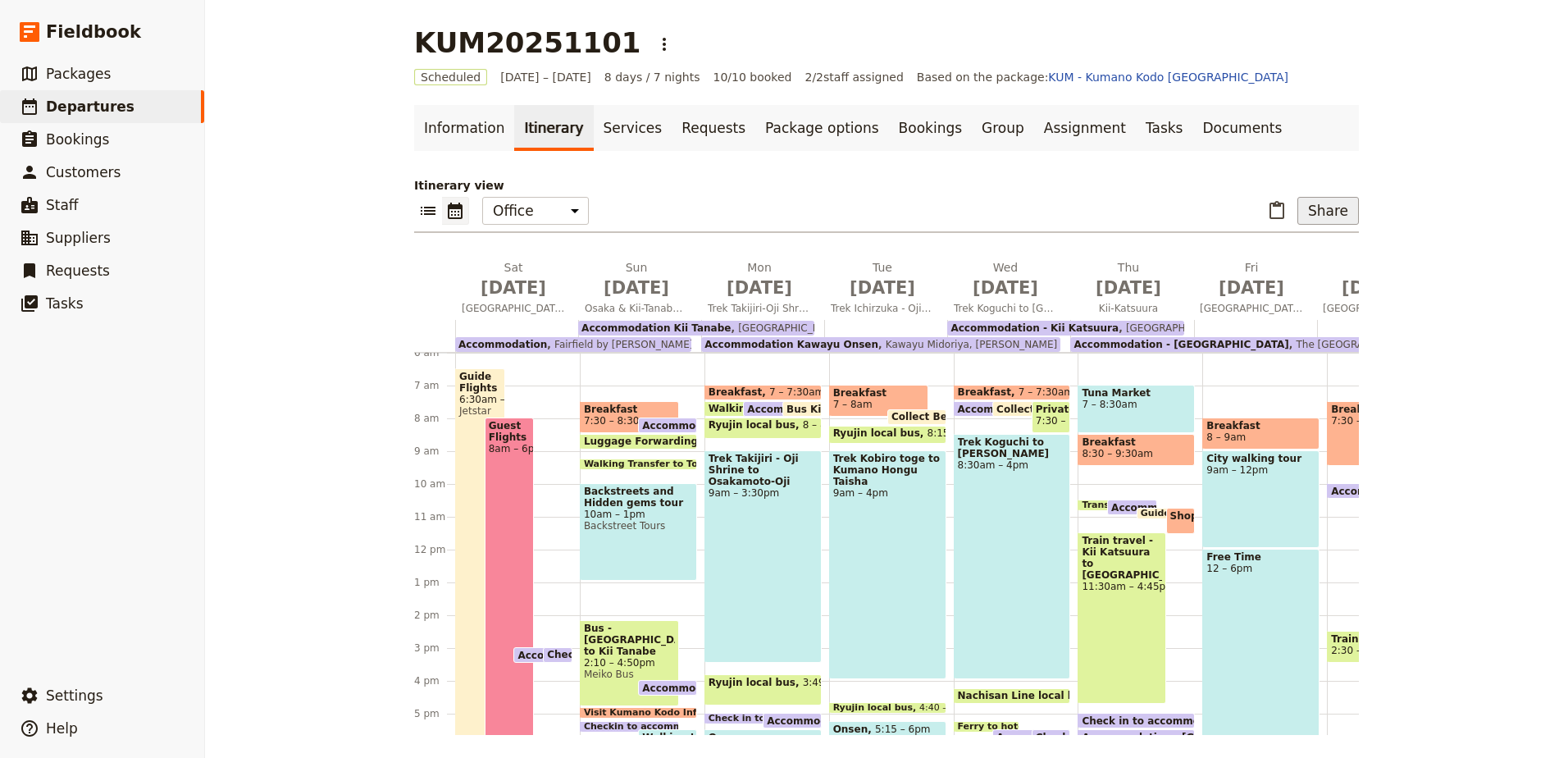
click at [1334, 202] on button "Share" at bounding box center [1328, 211] width 61 height 28
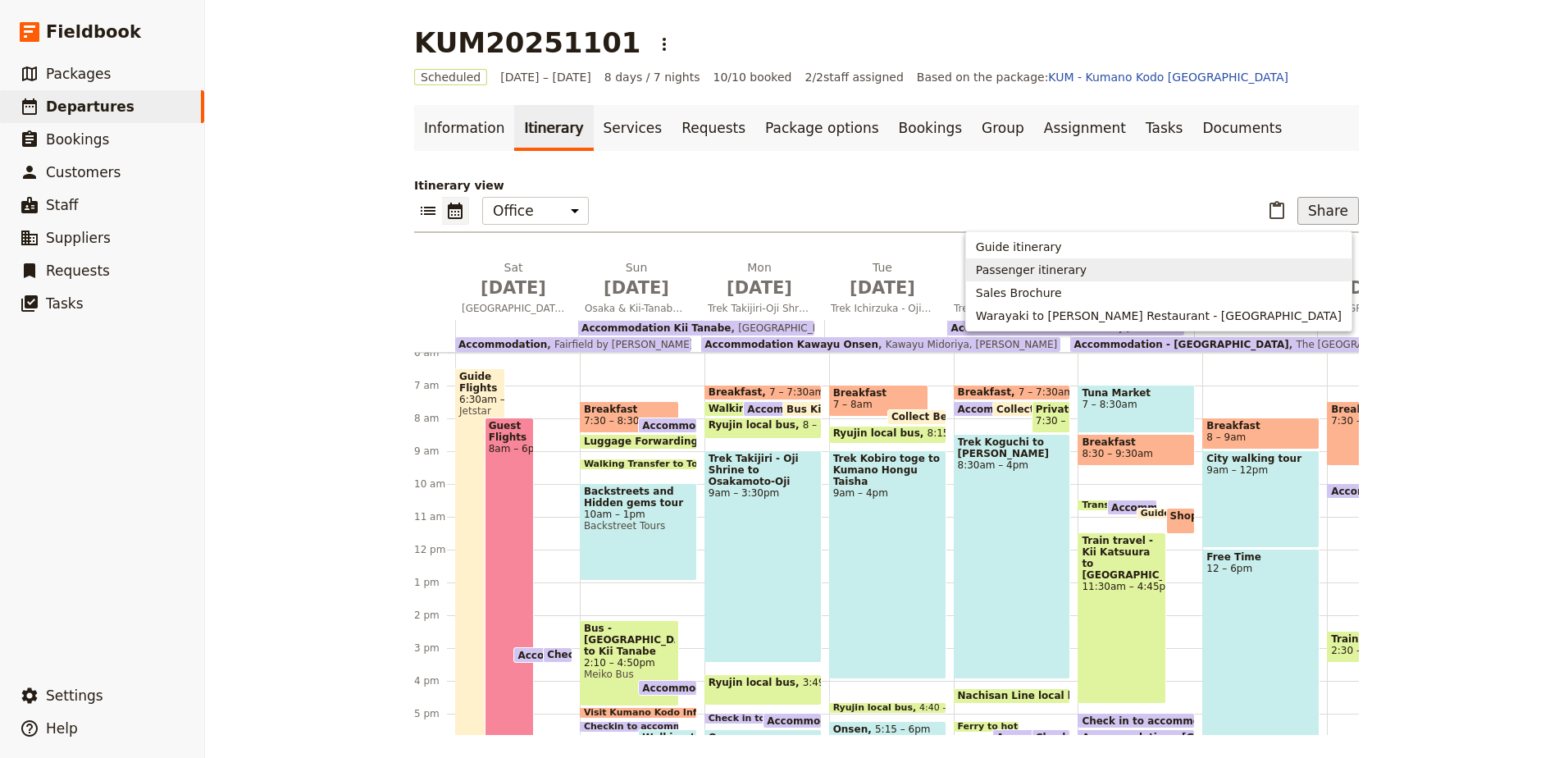
click at [1086, 275] on span "Passenger itinerary" at bounding box center [1031, 269] width 111 height 16
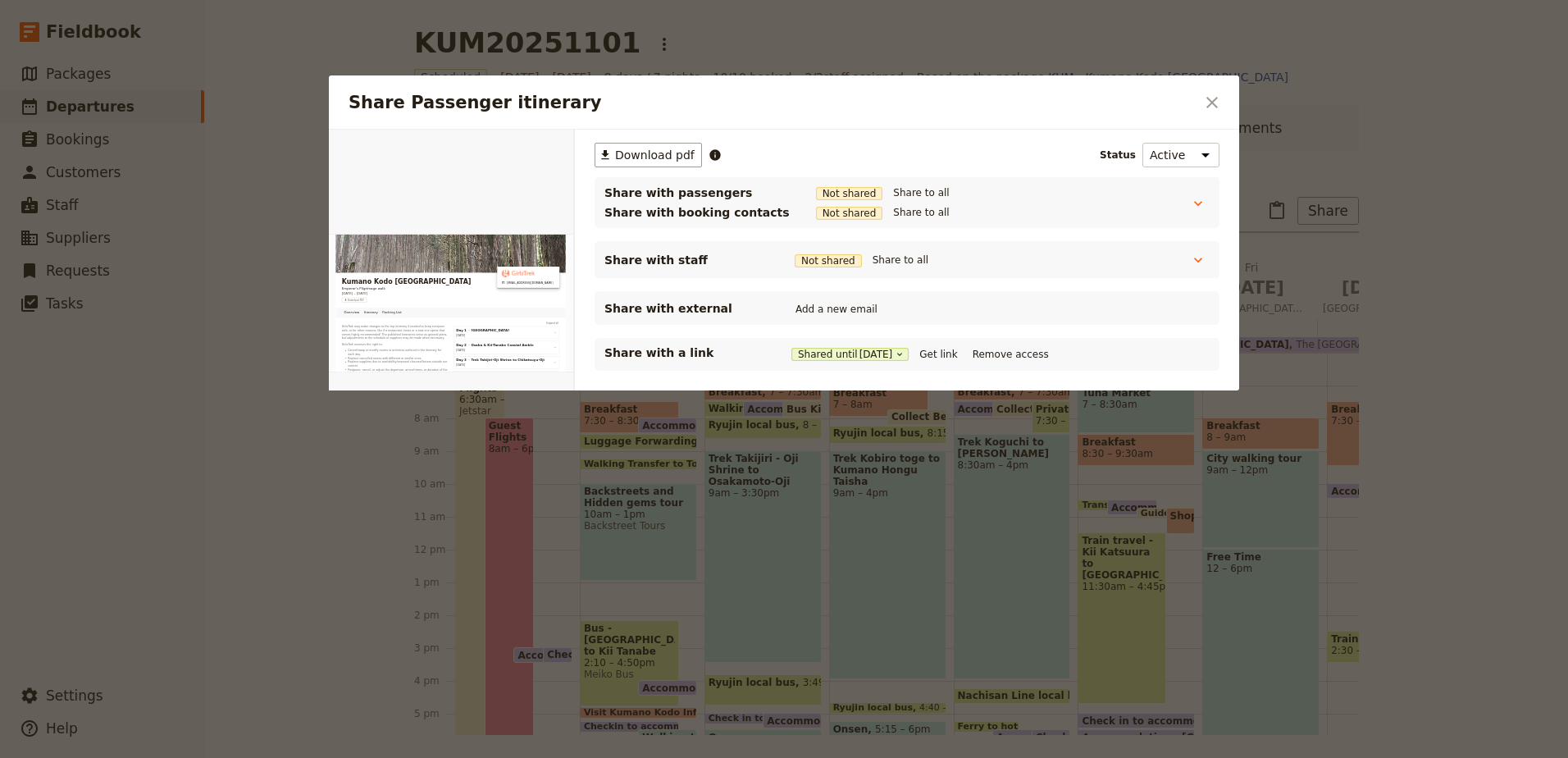
scroll to position [0, 0]
click at [951, 348] on button "Get link" at bounding box center [938, 354] width 46 height 18
click at [1208, 108] on icon "Close dialog" at bounding box center [1212, 102] width 20 height 20
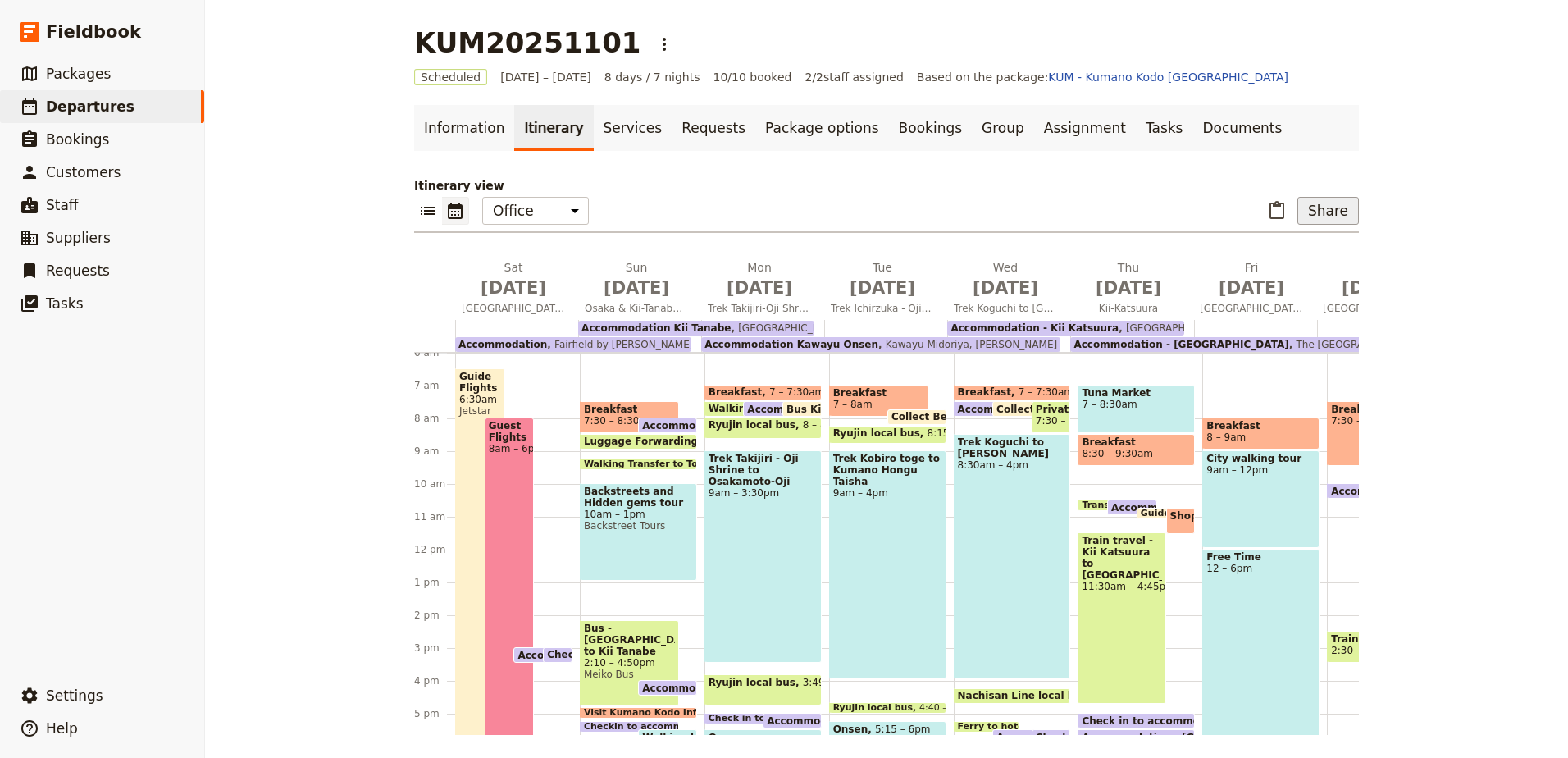
click at [1323, 211] on button "Share" at bounding box center [1328, 211] width 61 height 28
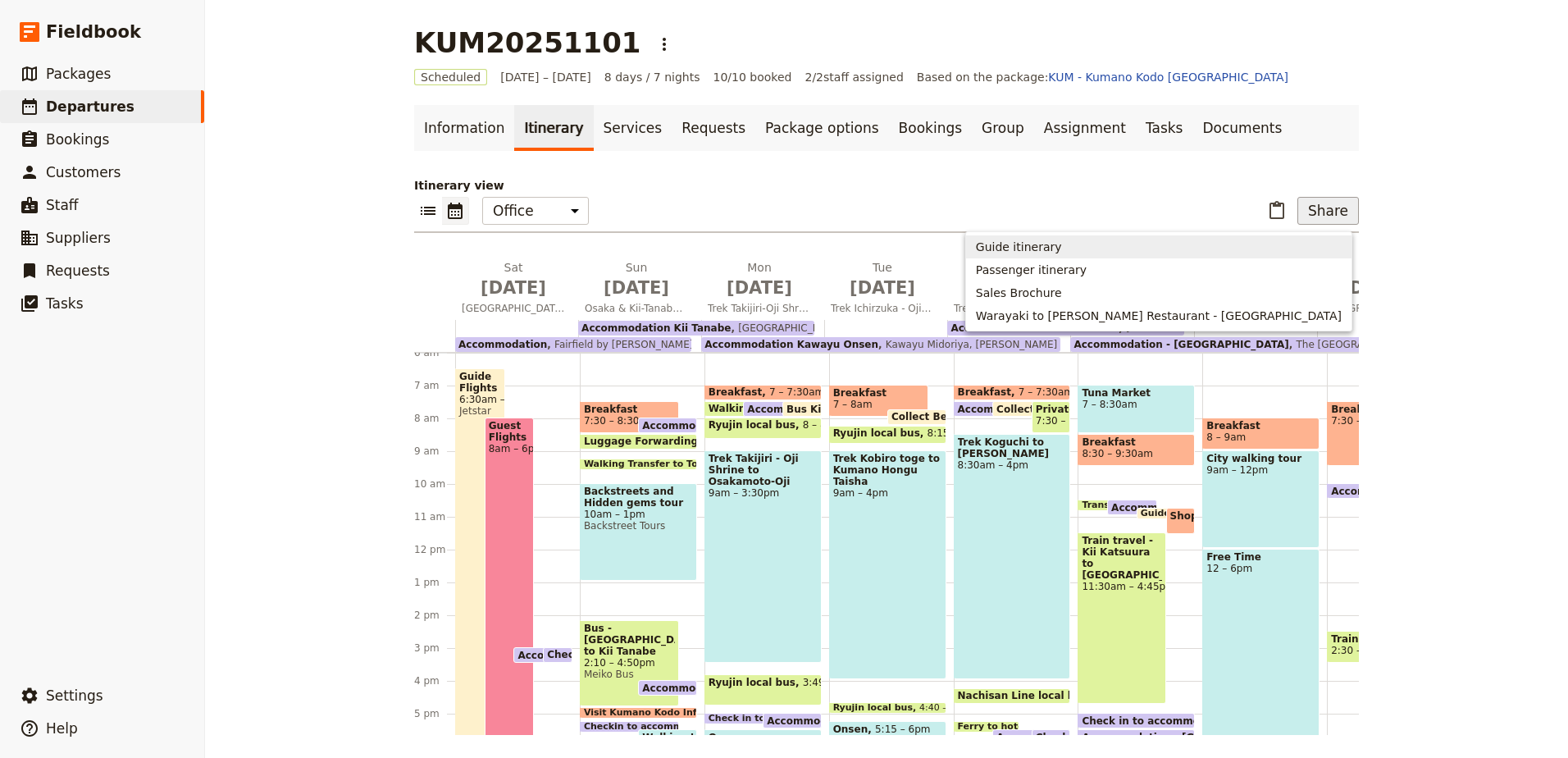
click at [1217, 253] on span "Guide itinerary" at bounding box center [1158, 247] width 366 height 16
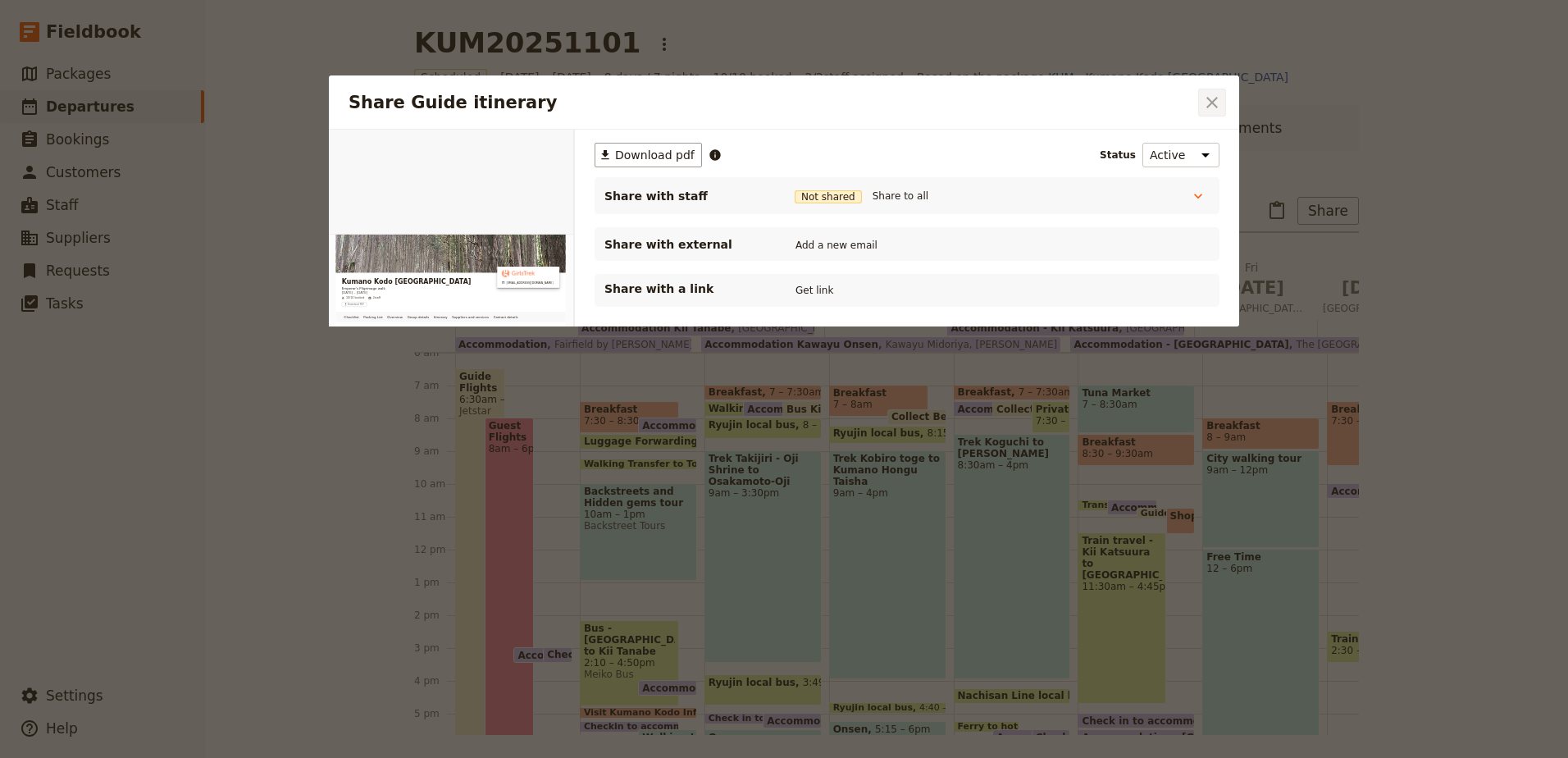
click at [1220, 95] on icon "Close dialog" at bounding box center [1212, 102] width 20 height 20
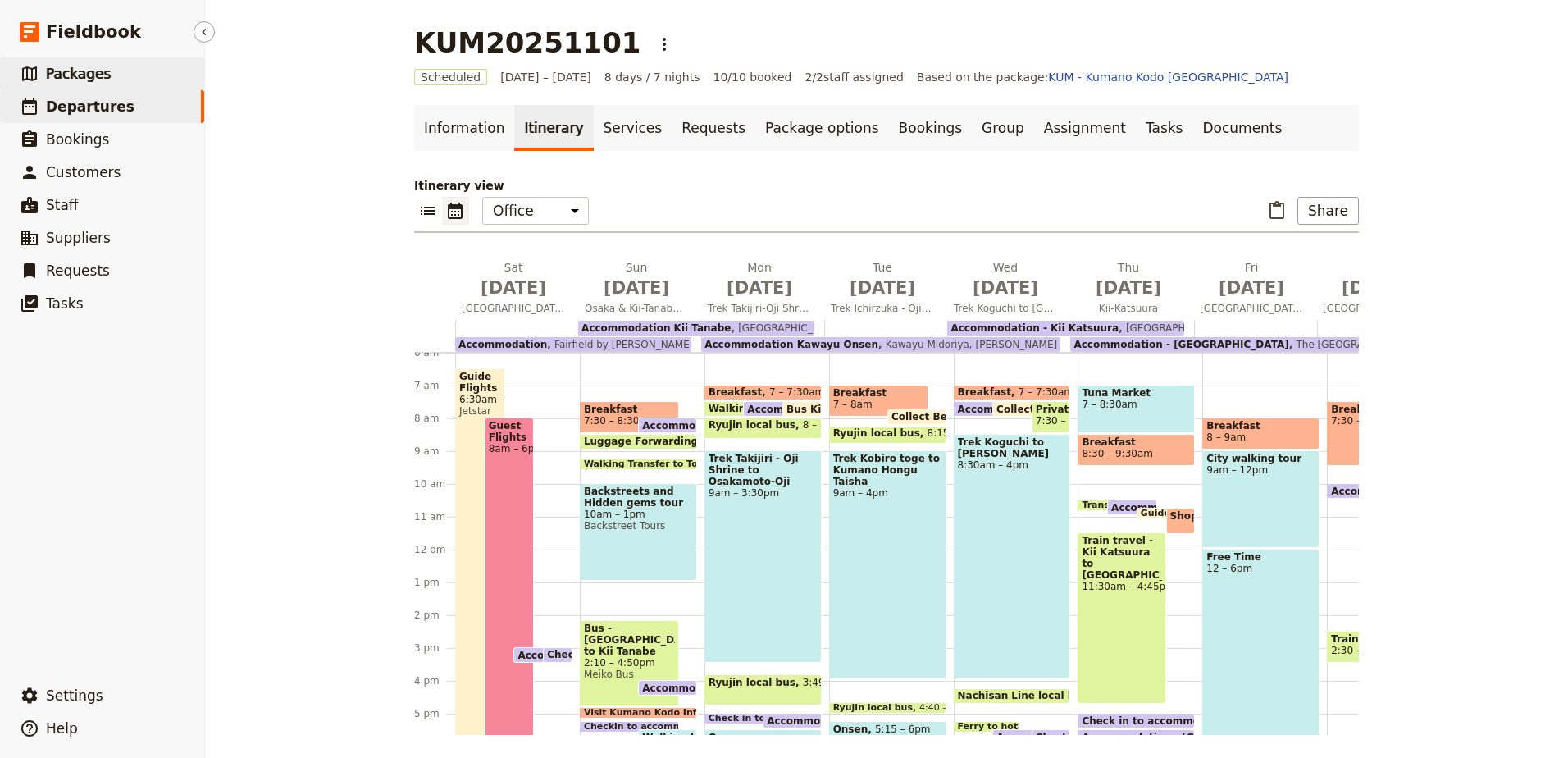
click at [93, 70] on span "Packages" at bounding box center [78, 74] width 65 height 16
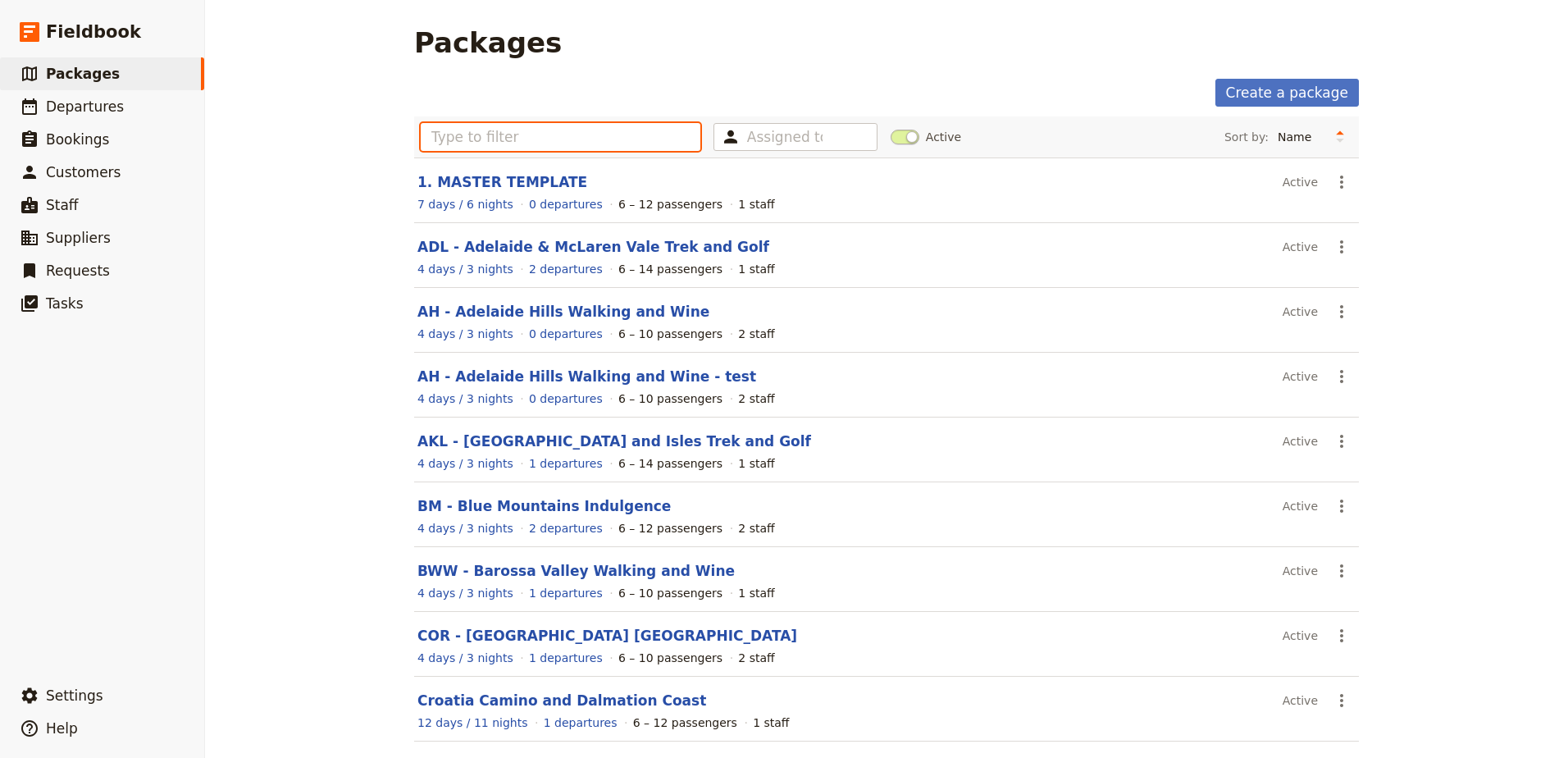
click at [554, 135] on input "text" at bounding box center [560, 137] width 279 height 28
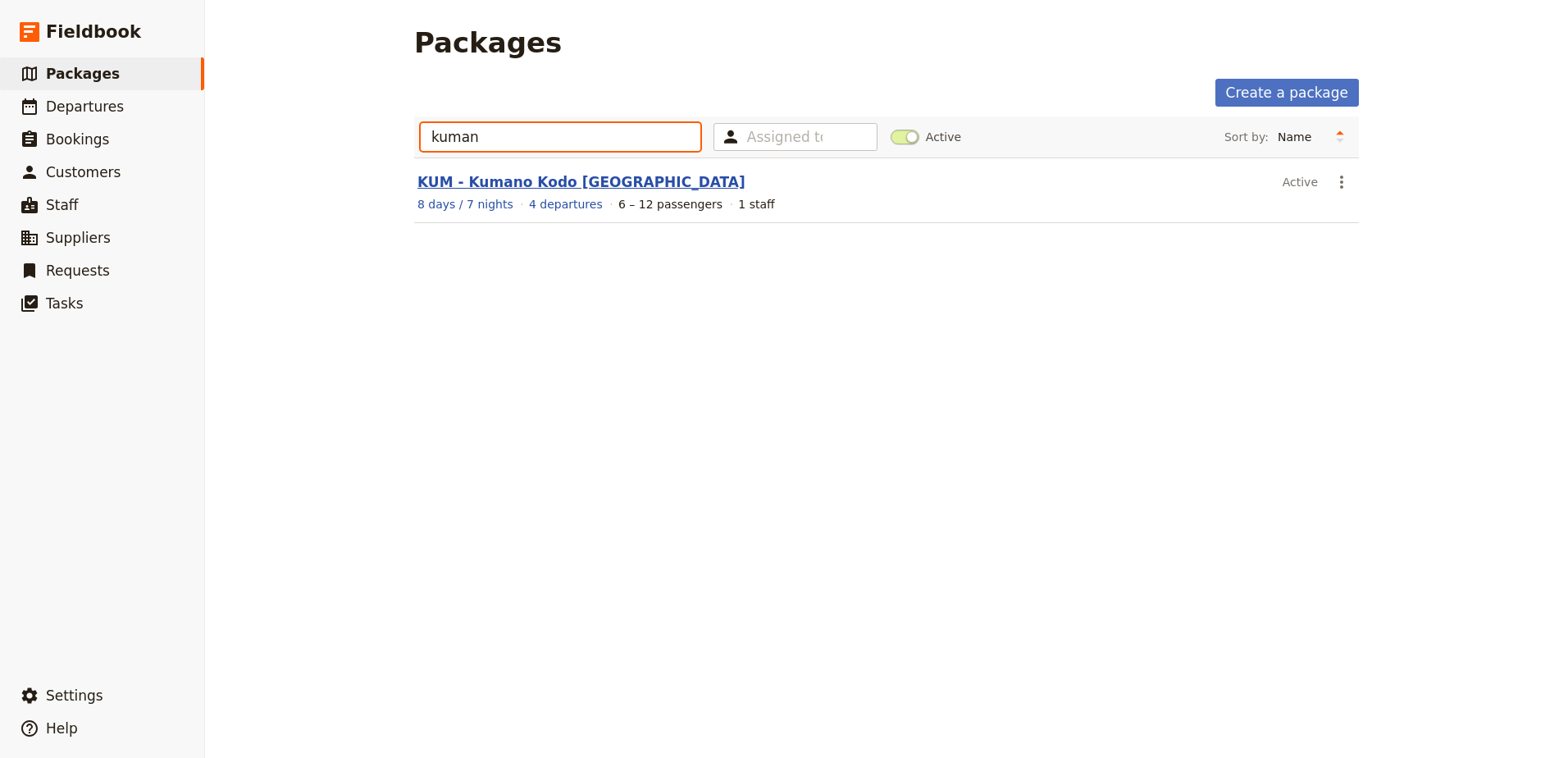
type input "kuman"
click at [550, 178] on link "KUM - Kumano Kodo [GEOGRAPHIC_DATA]" at bounding box center [581, 182] width 328 height 16
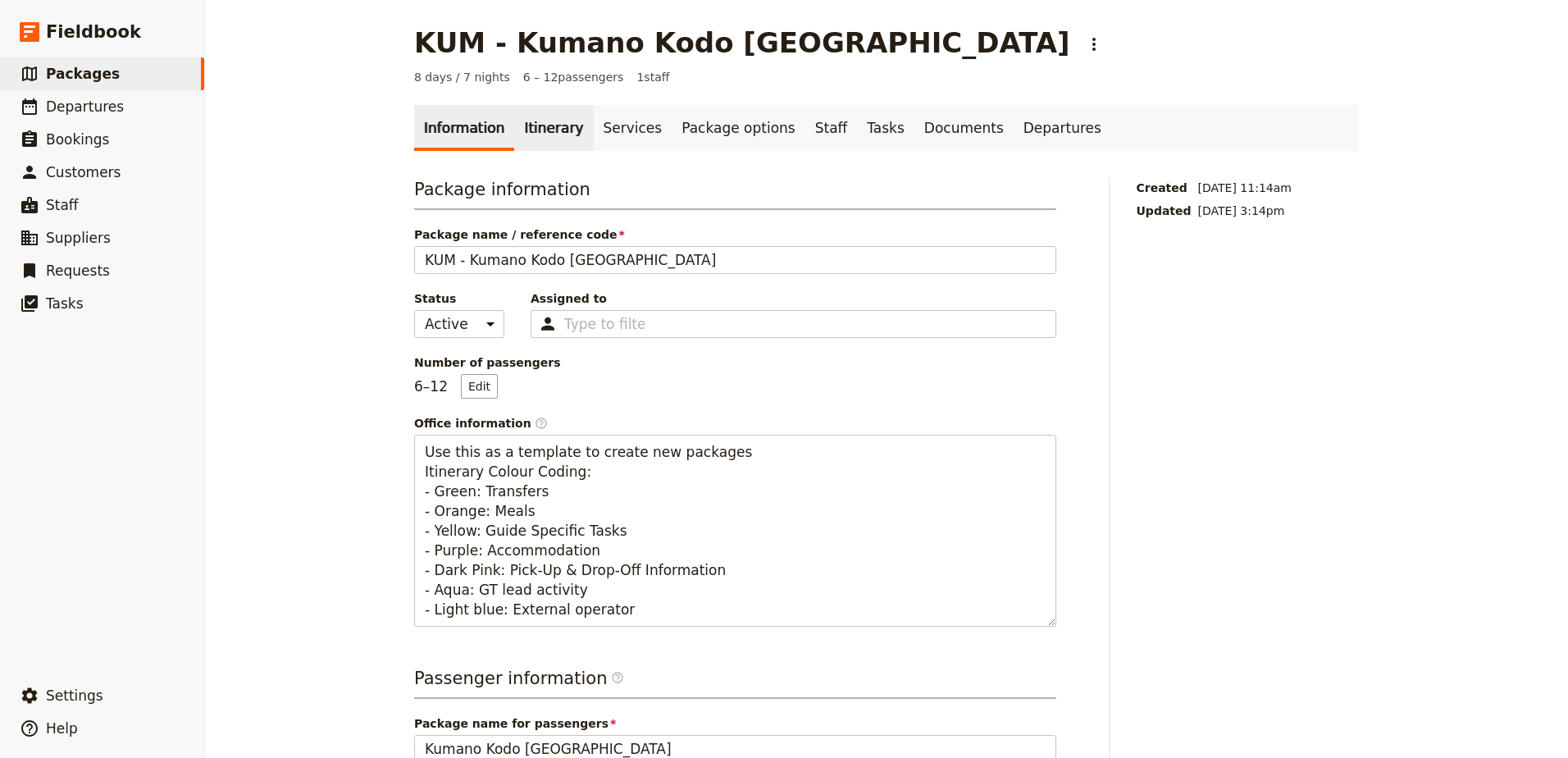
click at [546, 134] on link "Itinerary" at bounding box center [553, 127] width 79 height 46
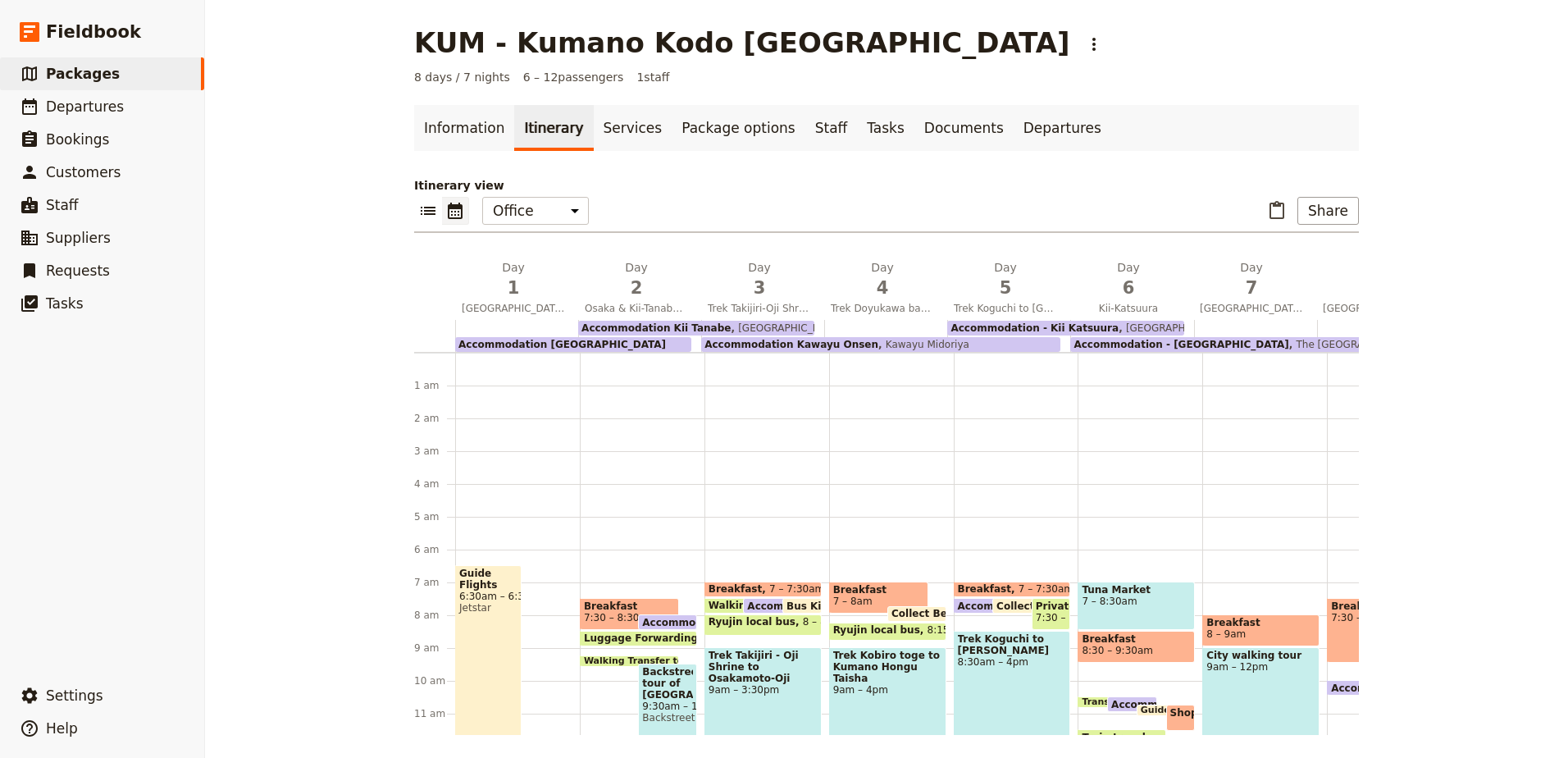
scroll to position [197, 0]
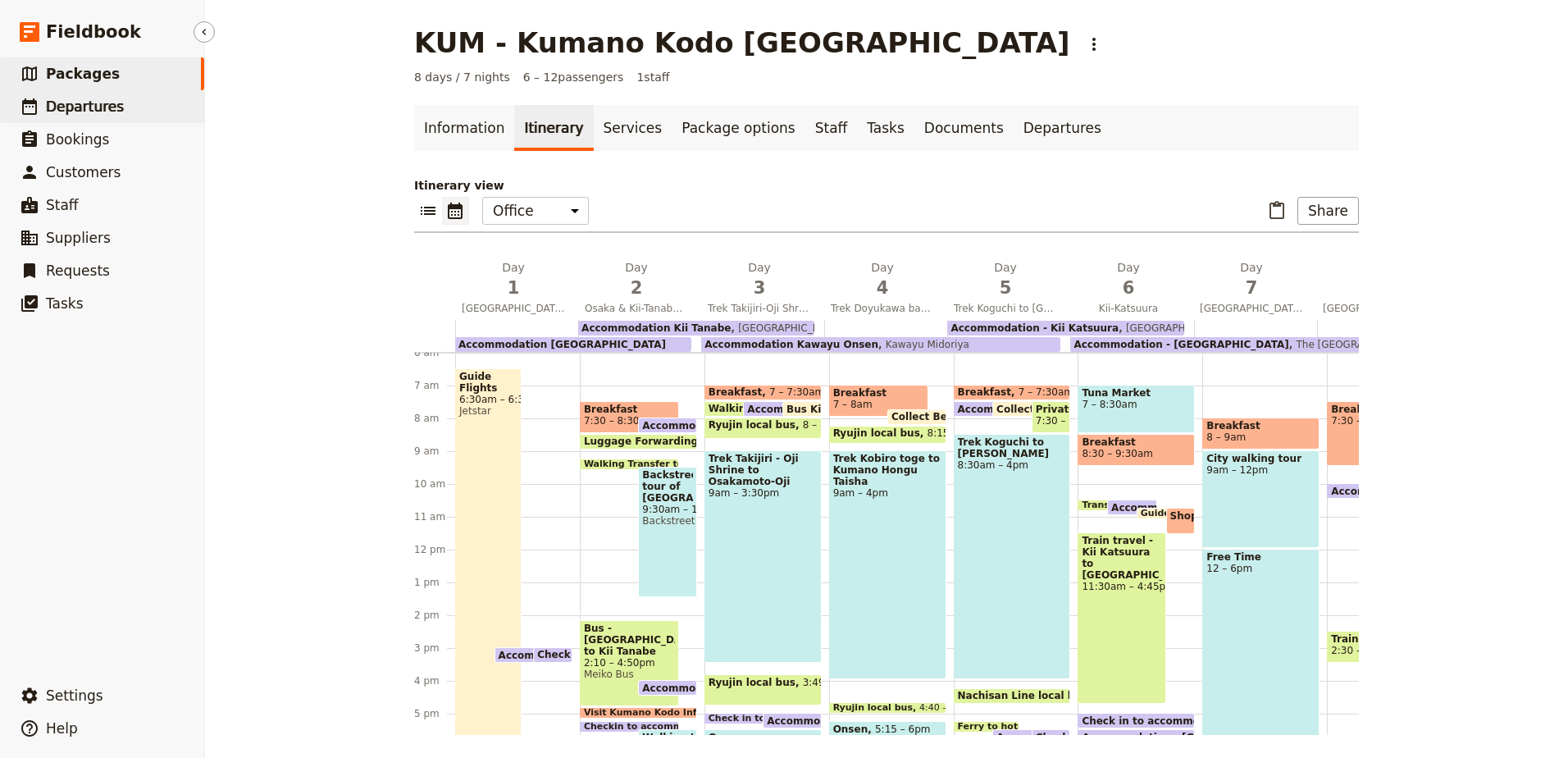
click at [101, 107] on span "Departures" at bounding box center [85, 106] width 78 height 16
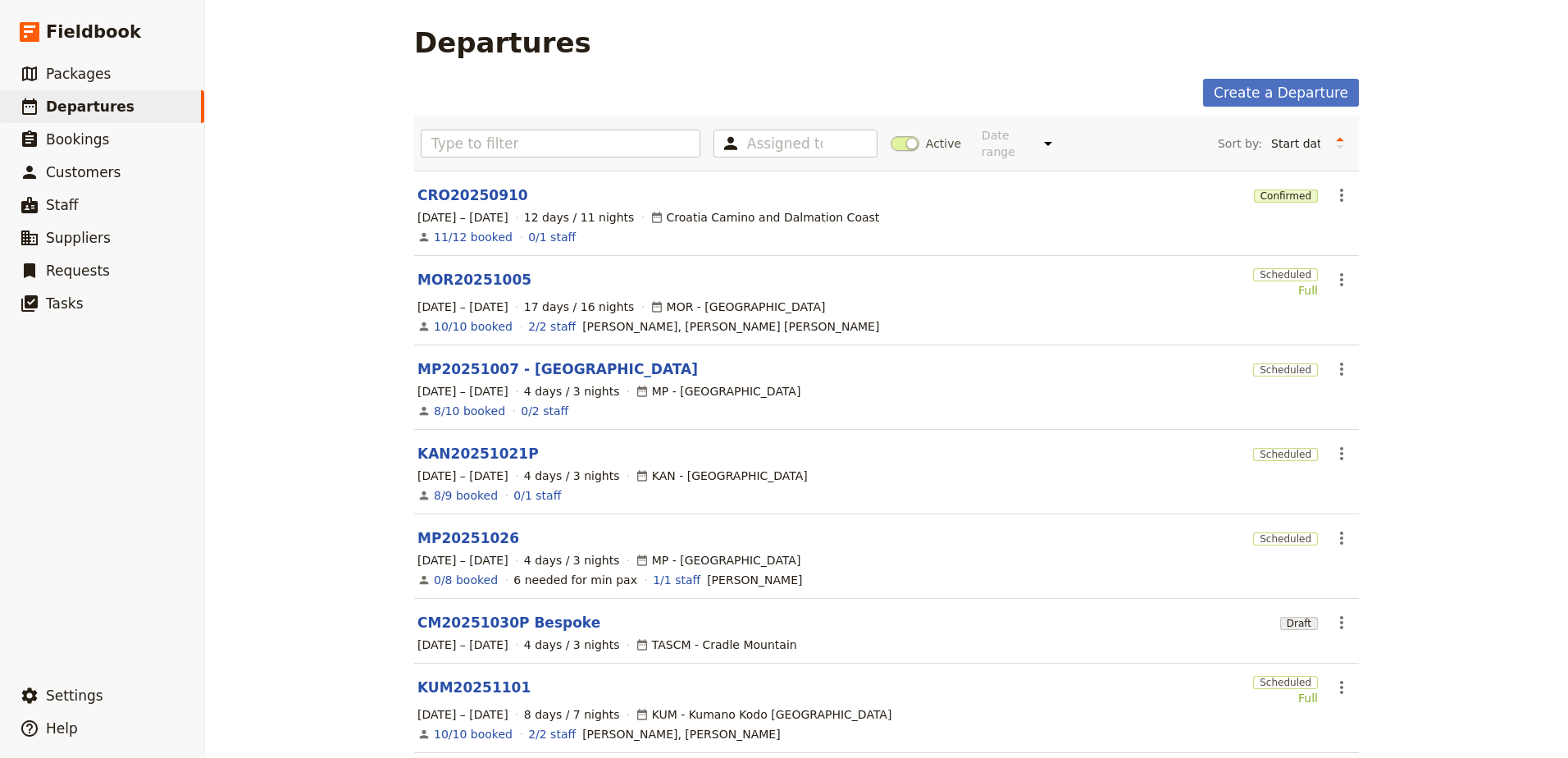
scroll to position [321, 0]
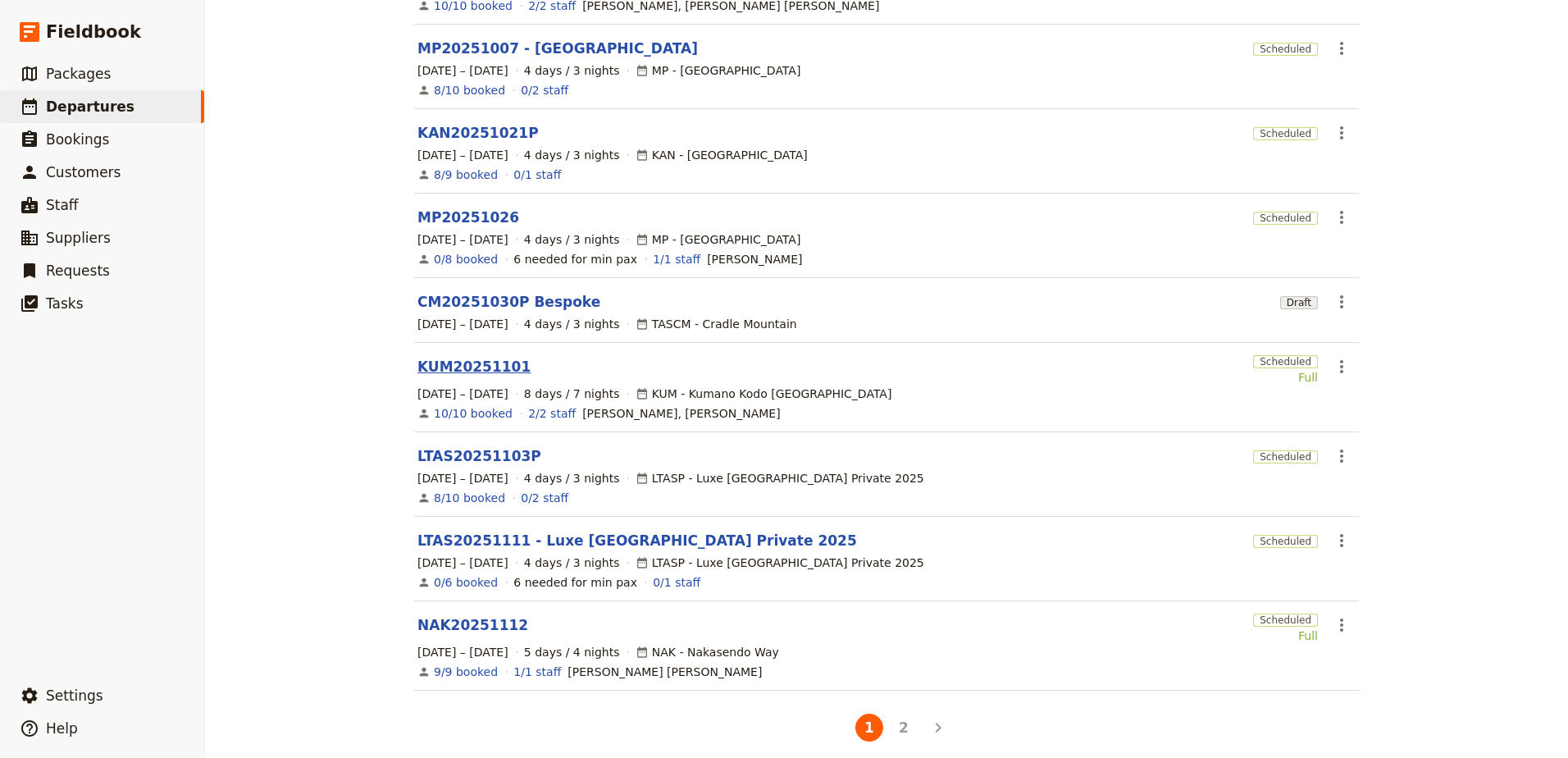
click at [468, 358] on link "KUM20251101" at bounding box center [474, 366] width 113 height 20
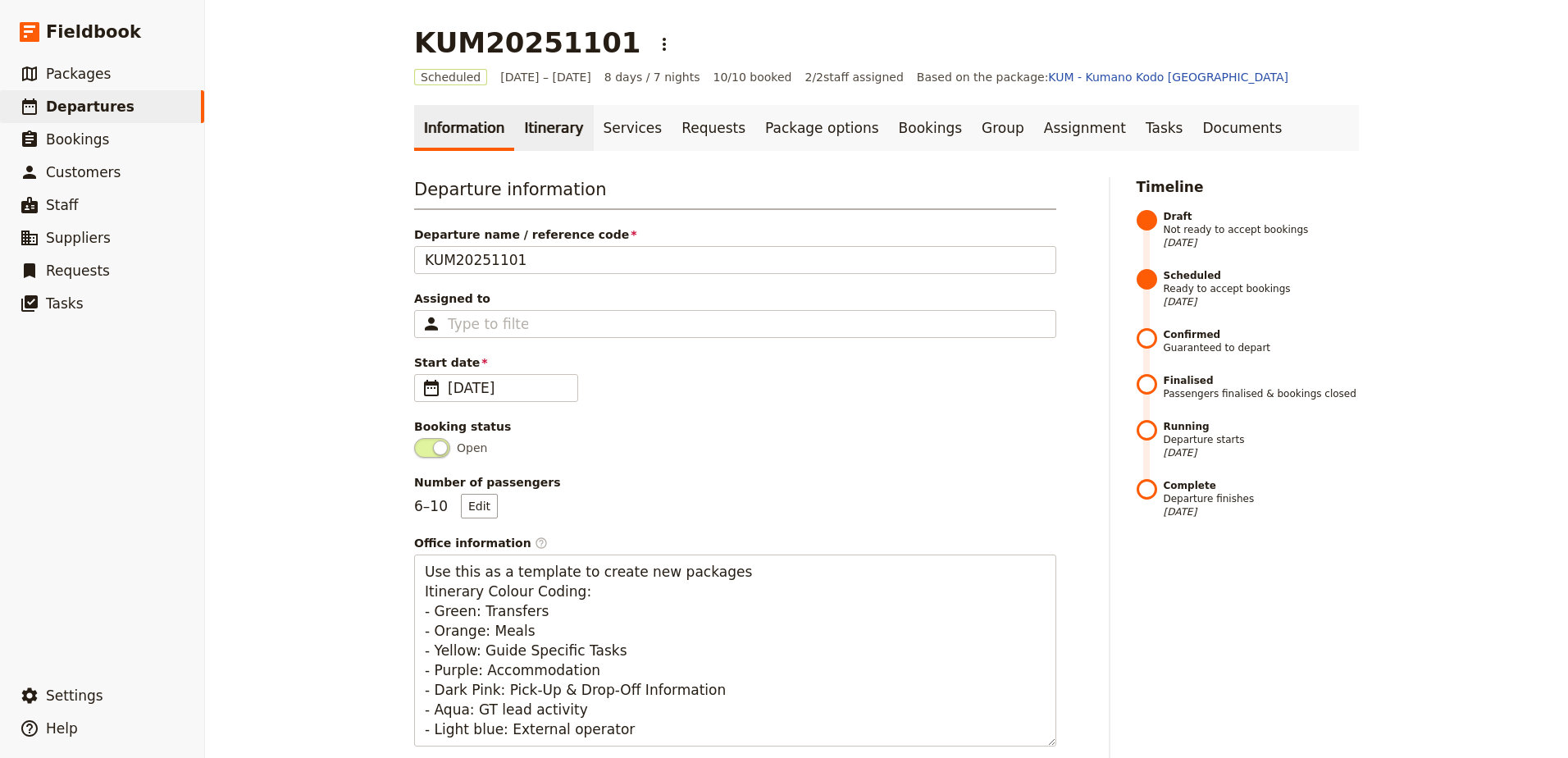
click at [534, 121] on link "Itinerary" at bounding box center [553, 127] width 79 height 46
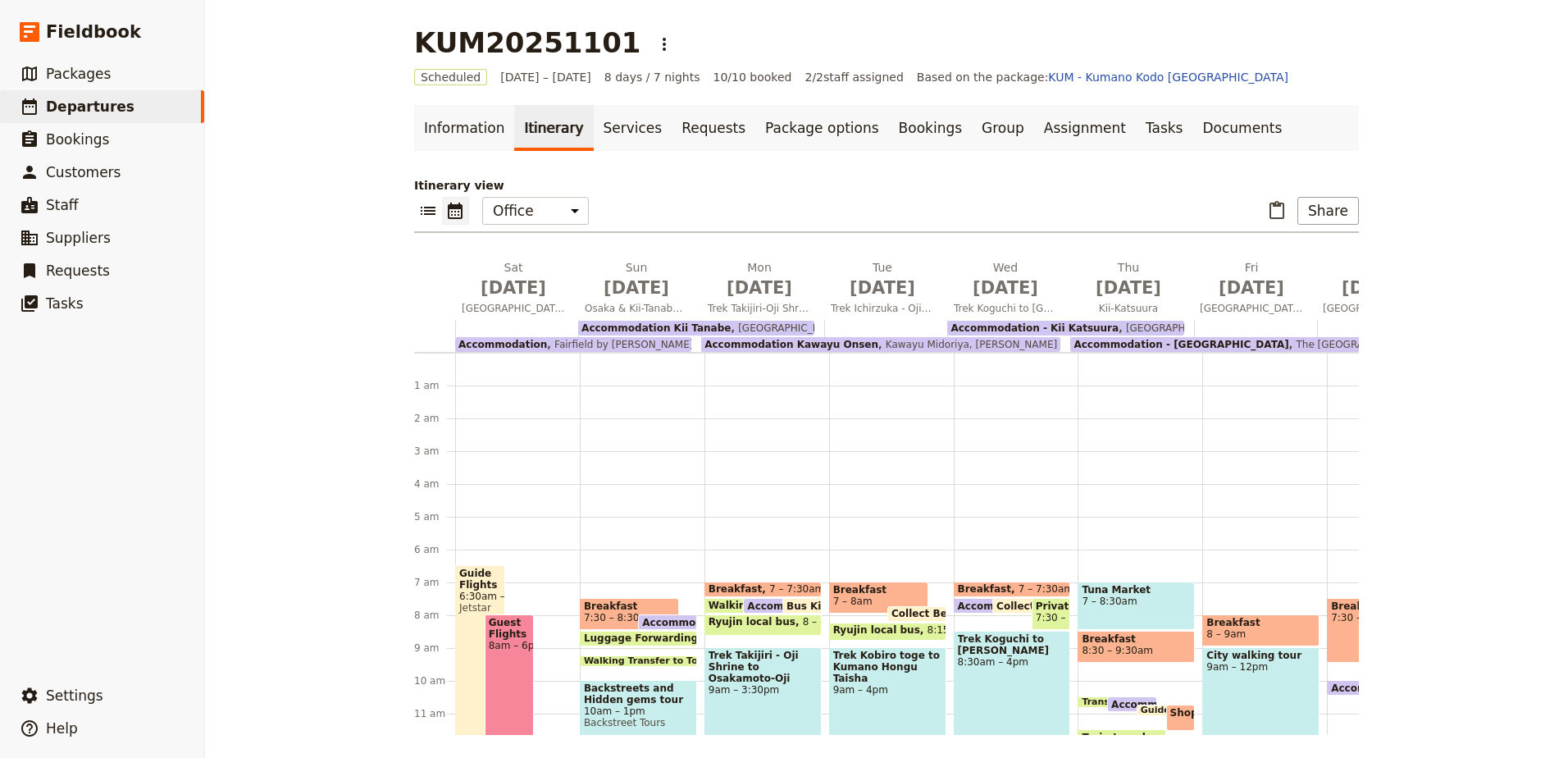
scroll to position [197, 0]
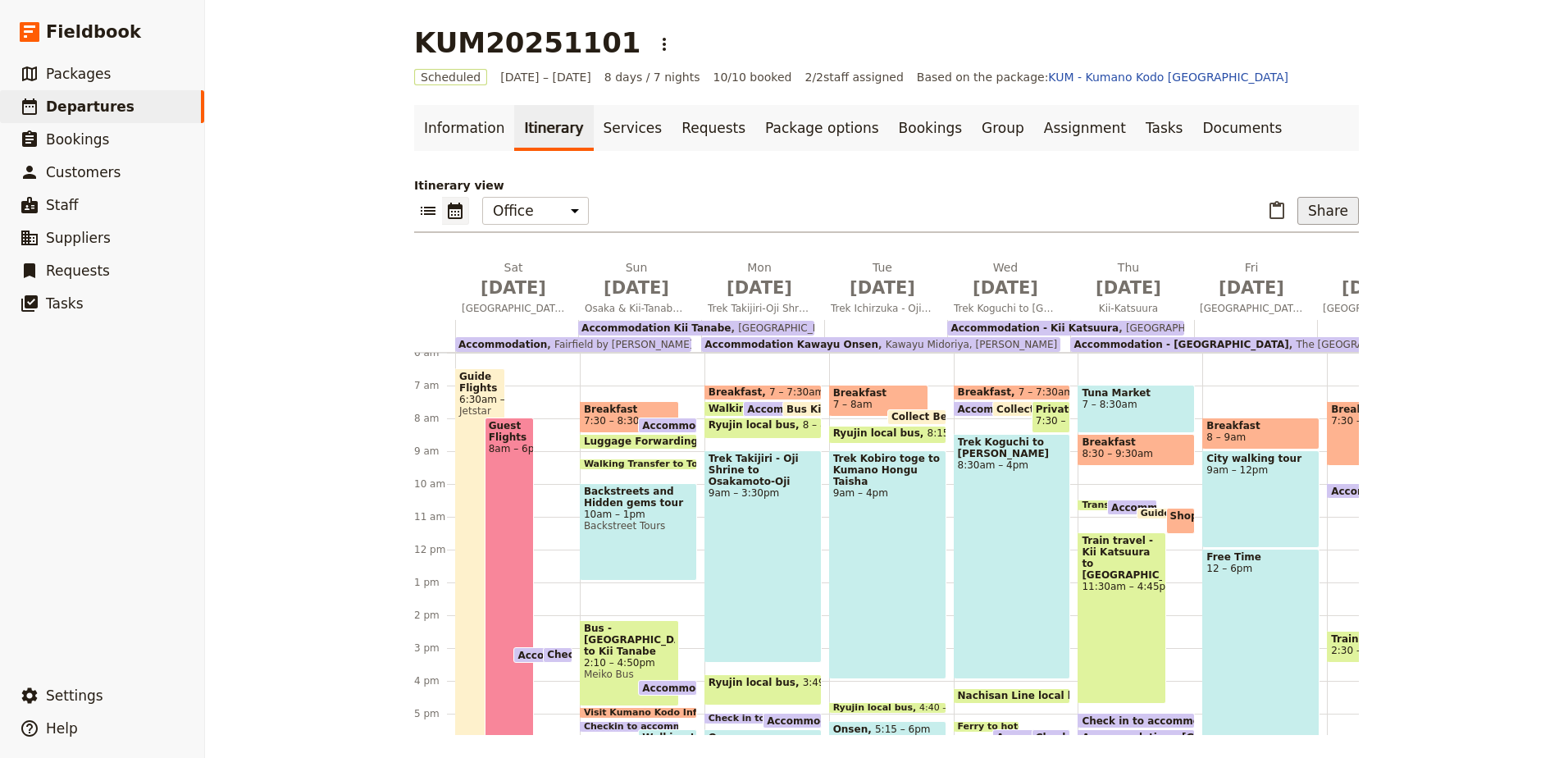
click at [1328, 216] on button "Share" at bounding box center [1328, 211] width 61 height 28
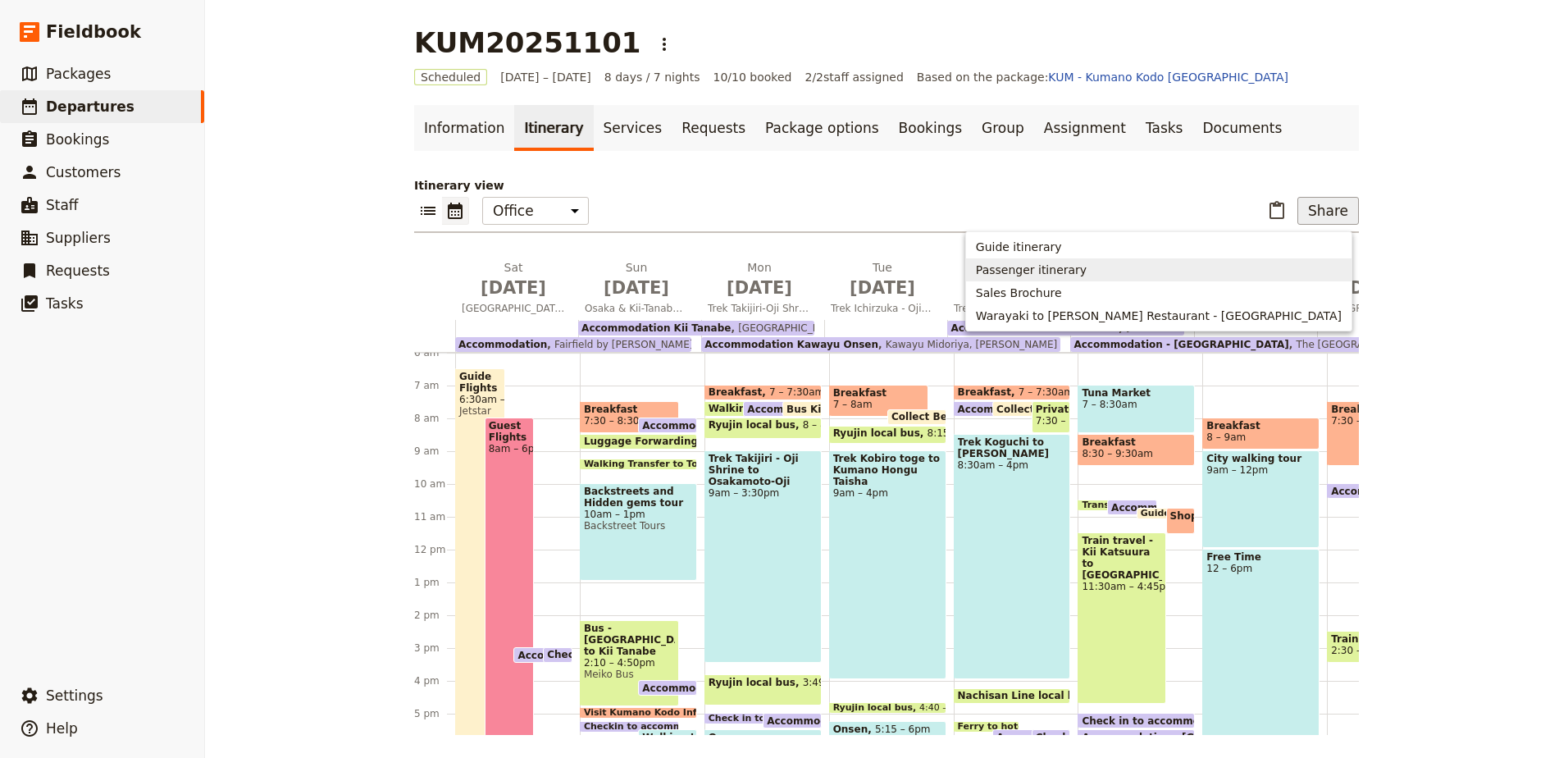
click at [1086, 273] on span "Passenger itinerary" at bounding box center [1031, 269] width 111 height 16
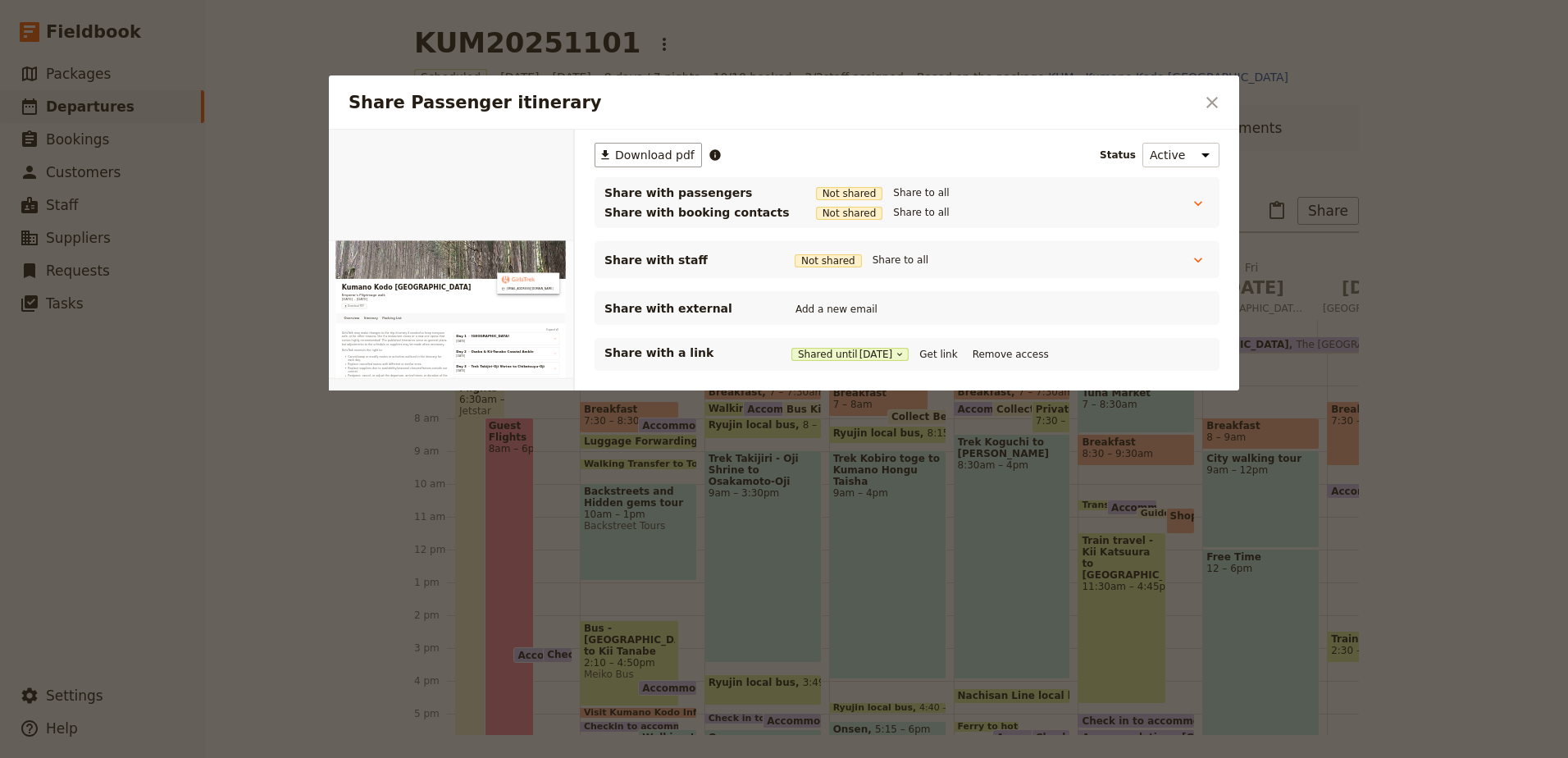
scroll to position [0, 0]
click at [947, 355] on button "Get link" at bounding box center [938, 354] width 46 height 18
click at [1210, 110] on icon "Close dialog" at bounding box center [1212, 102] width 20 height 20
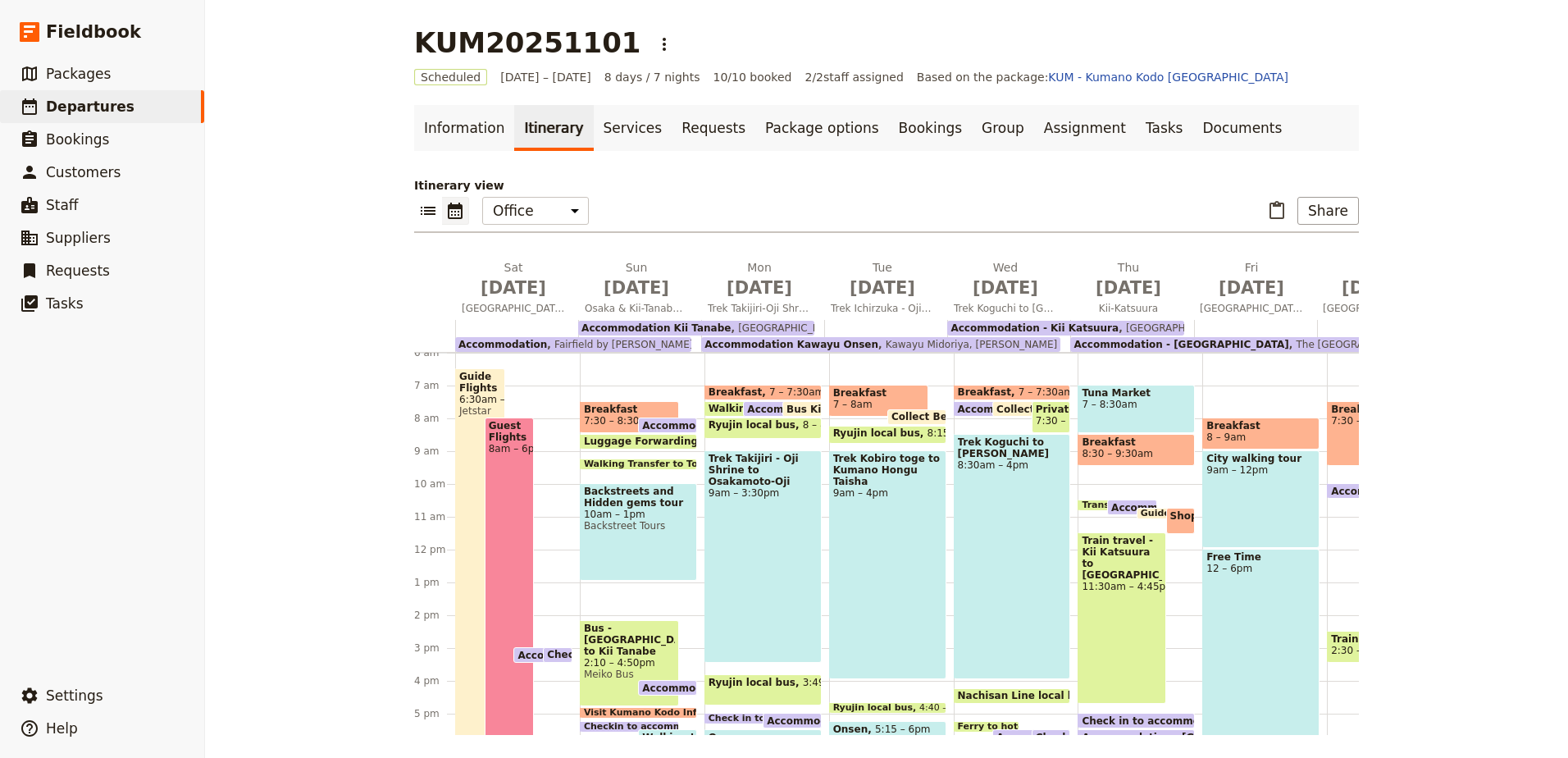
click at [515, 41] on h1 "KUM20251101" at bounding box center [528, 42] width 227 height 33
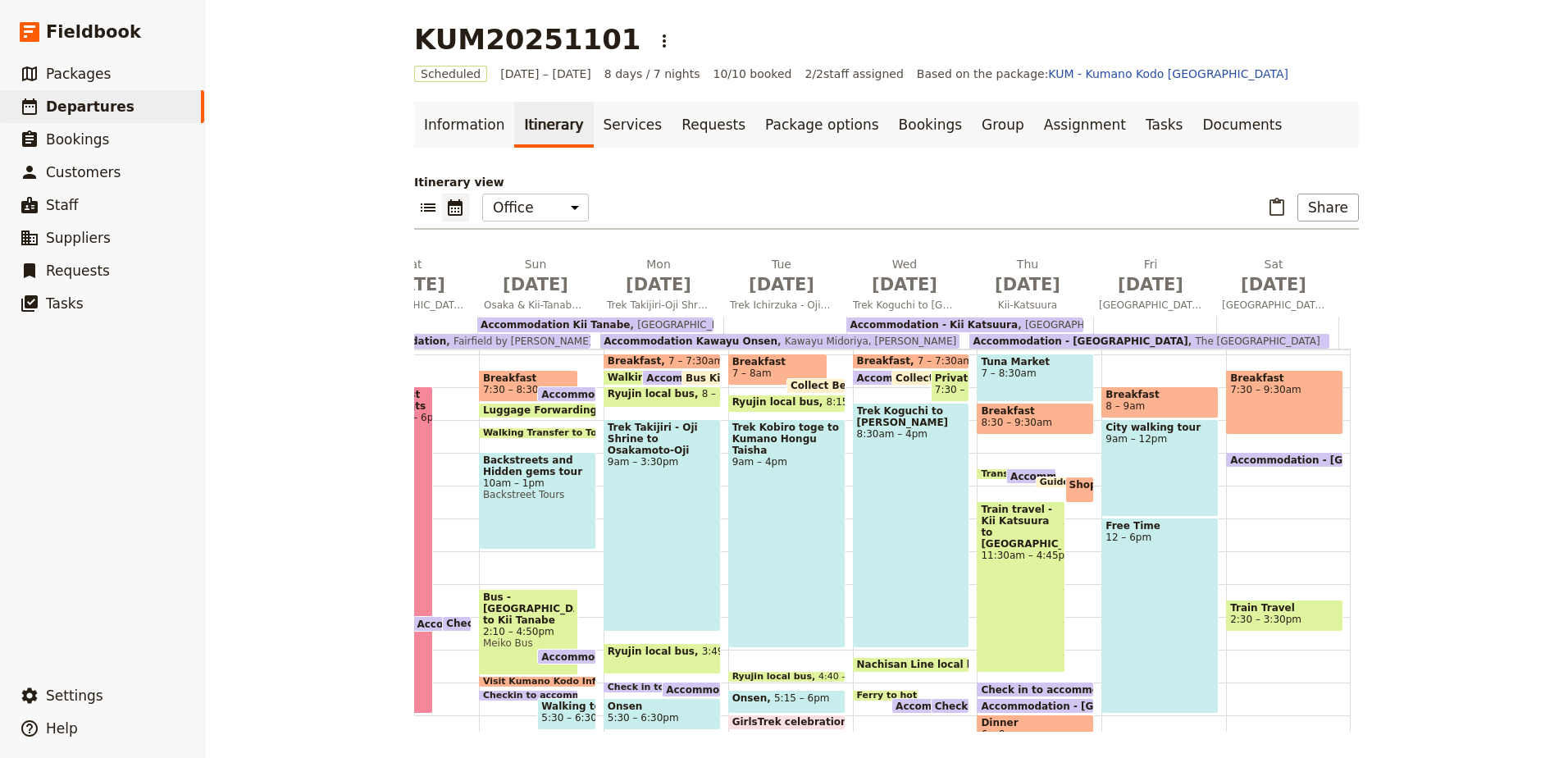
scroll to position [254, 0]
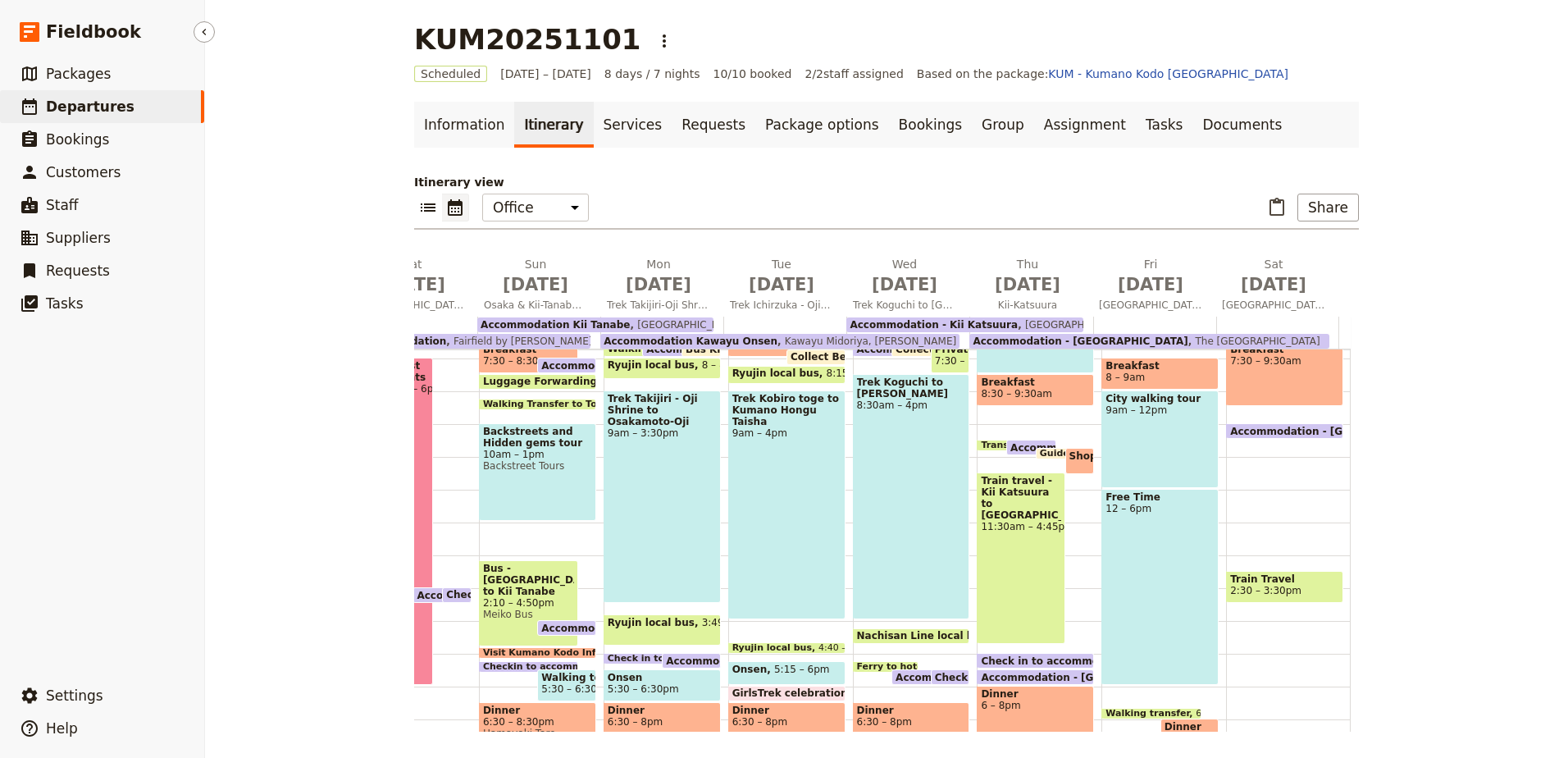
click at [72, 103] on span "Departures" at bounding box center [90, 106] width 88 height 16
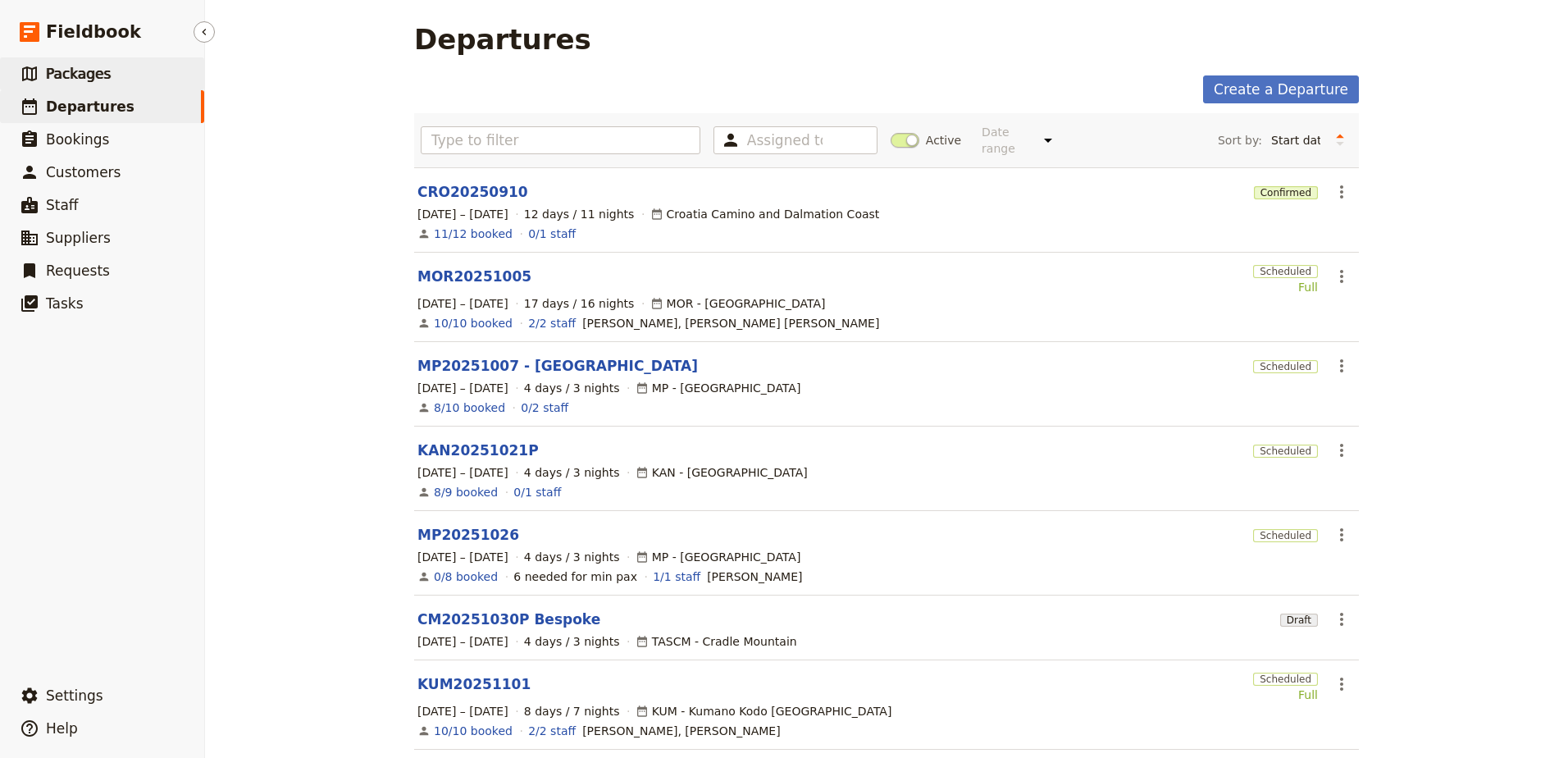
click at [74, 72] on span "Packages" at bounding box center [78, 74] width 65 height 16
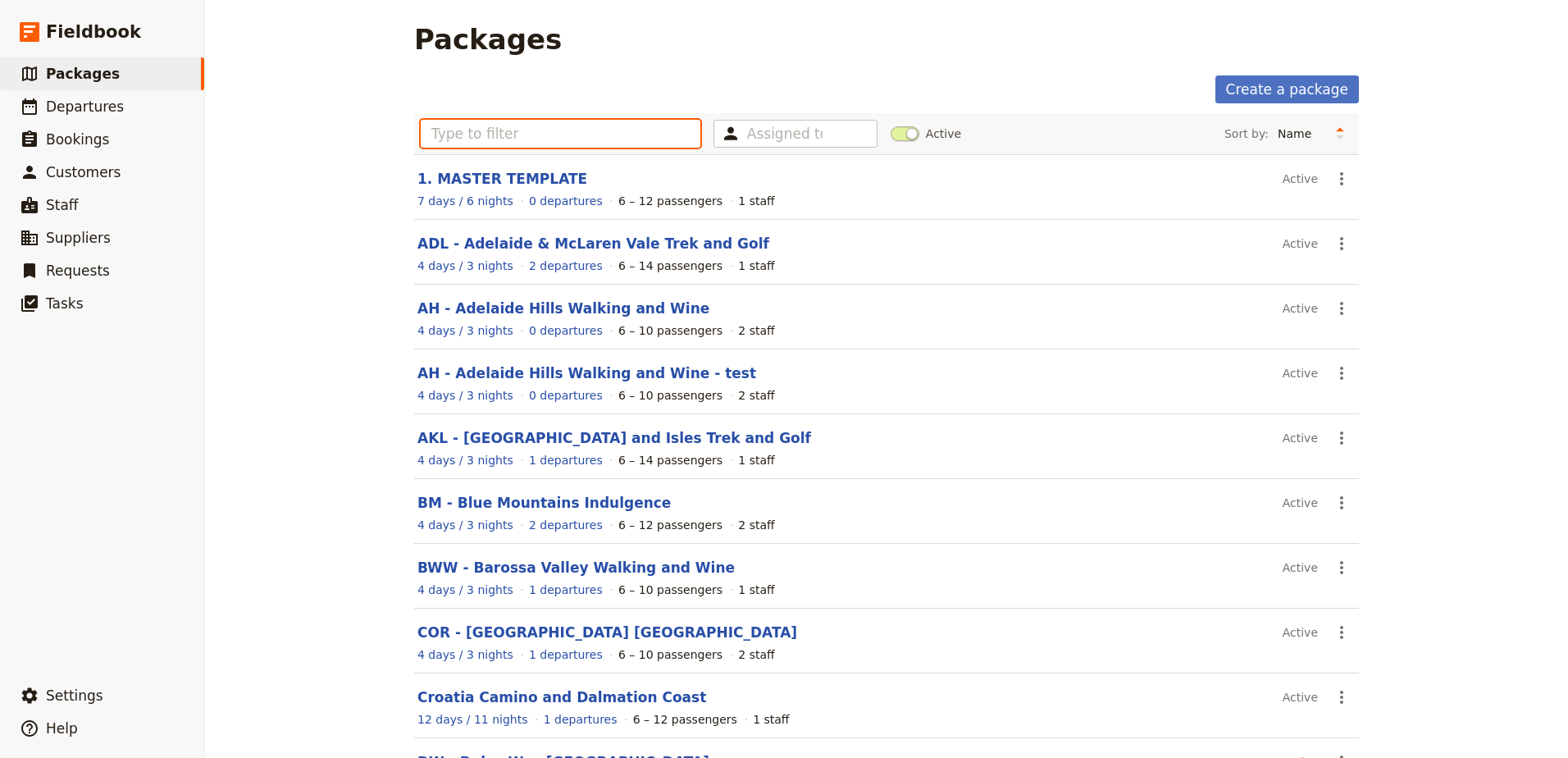
click at [511, 123] on input "text" at bounding box center [560, 133] width 279 height 28
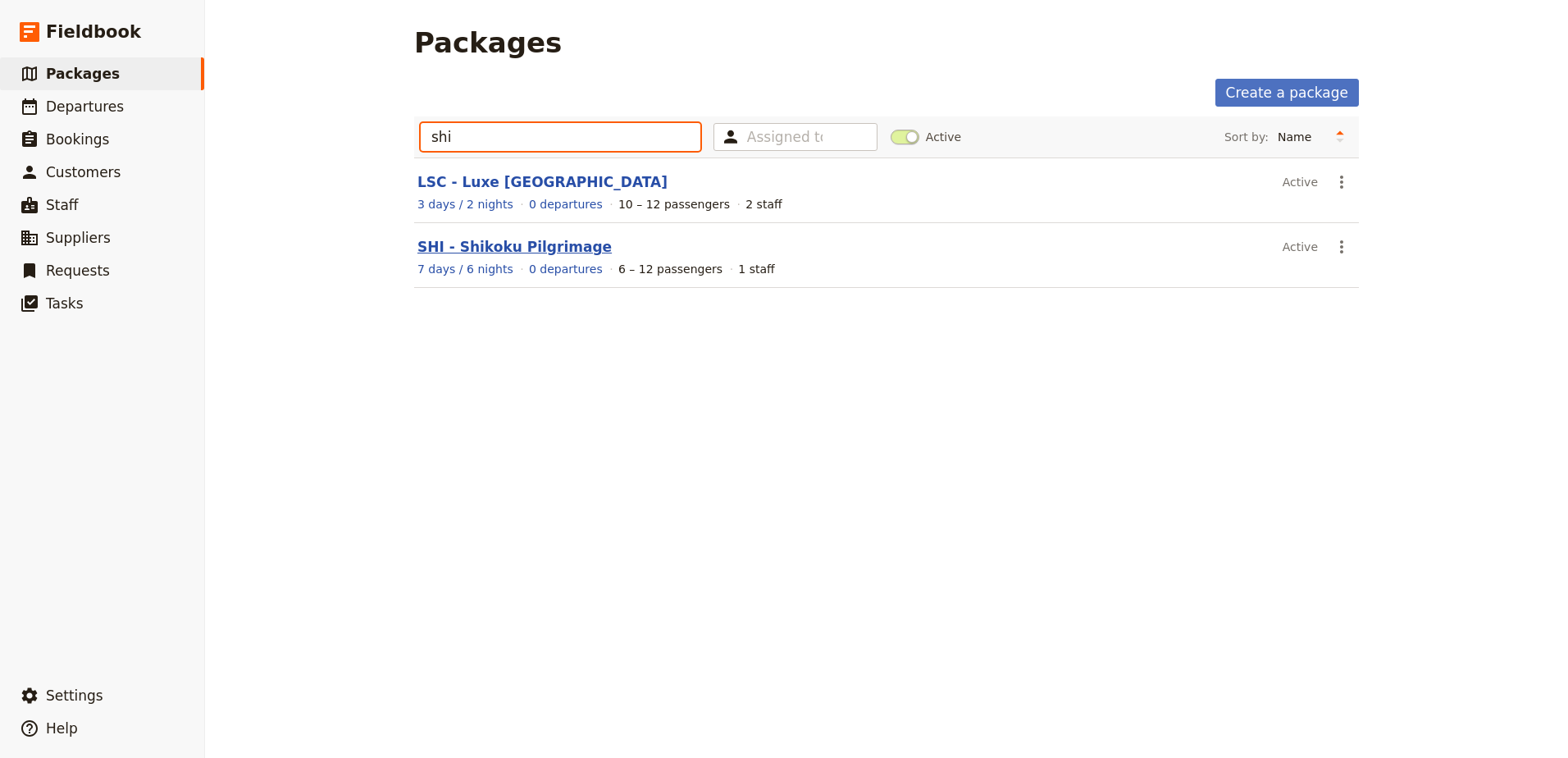
type input "shi"
click at [527, 246] on link "SHI - Shikoku Pilgrimage" at bounding box center [515, 247] width 195 height 16
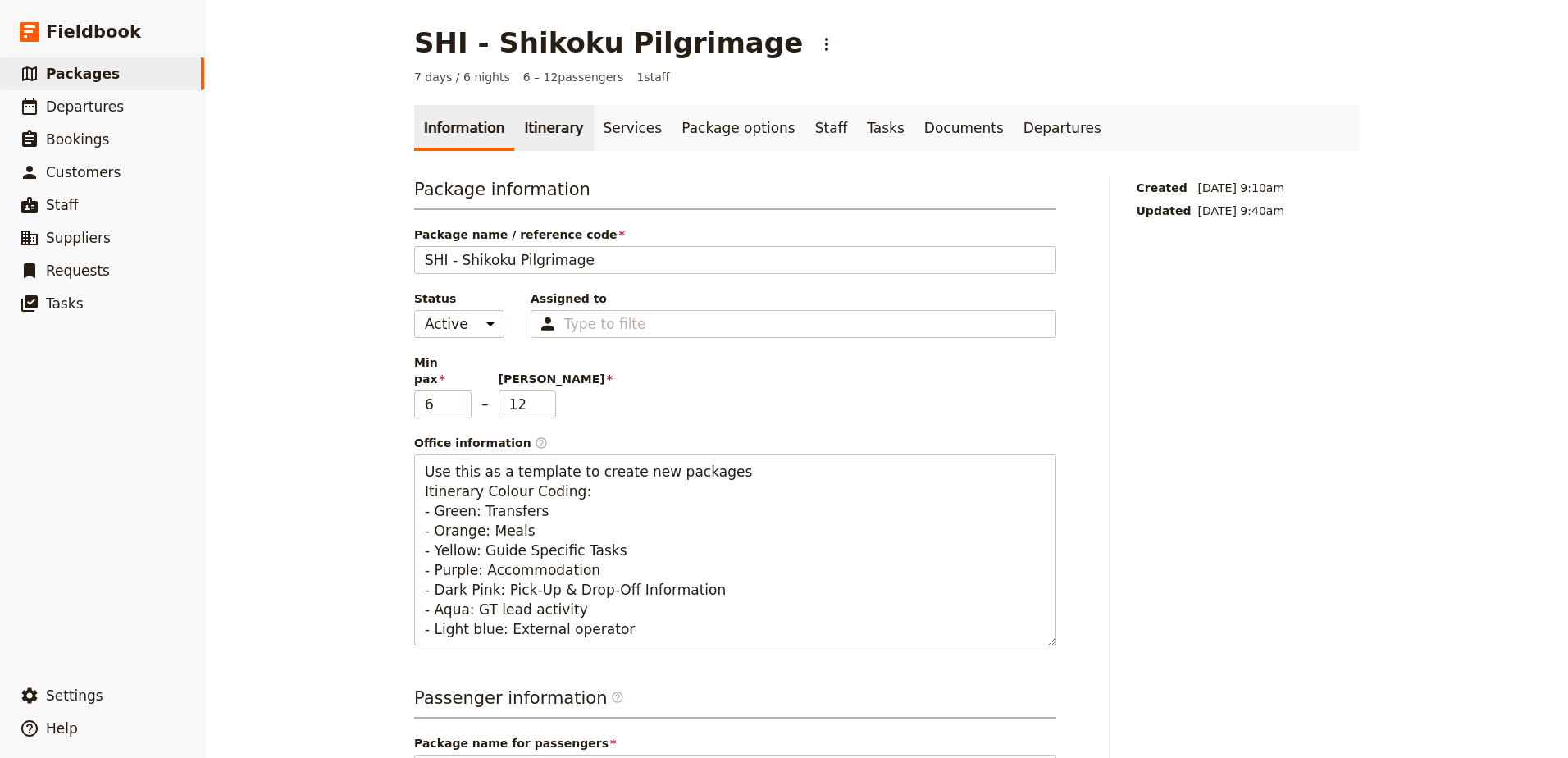
click at [527, 119] on link "Itinerary" at bounding box center [553, 127] width 79 height 46
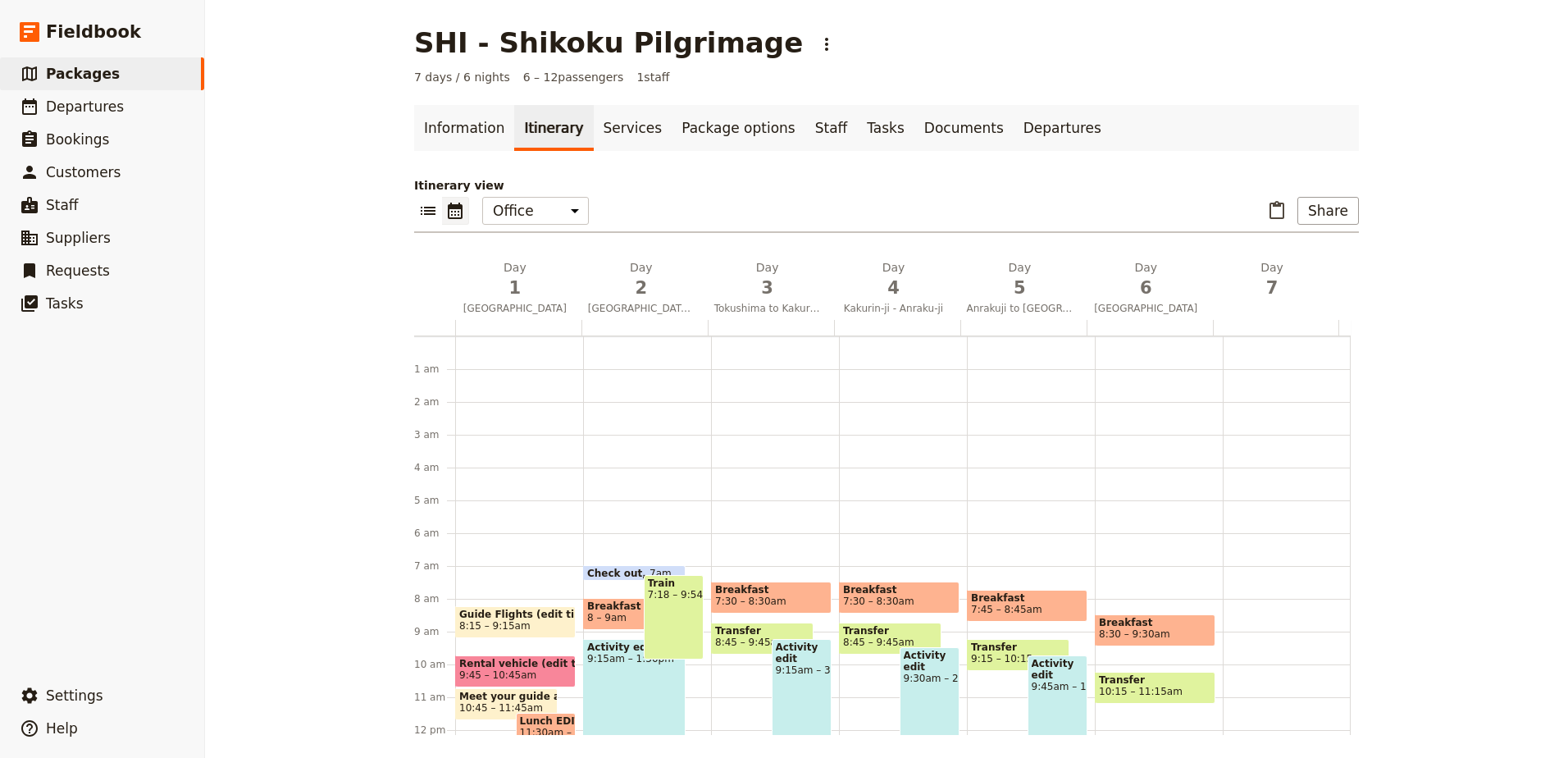
scroll to position [214, 0]
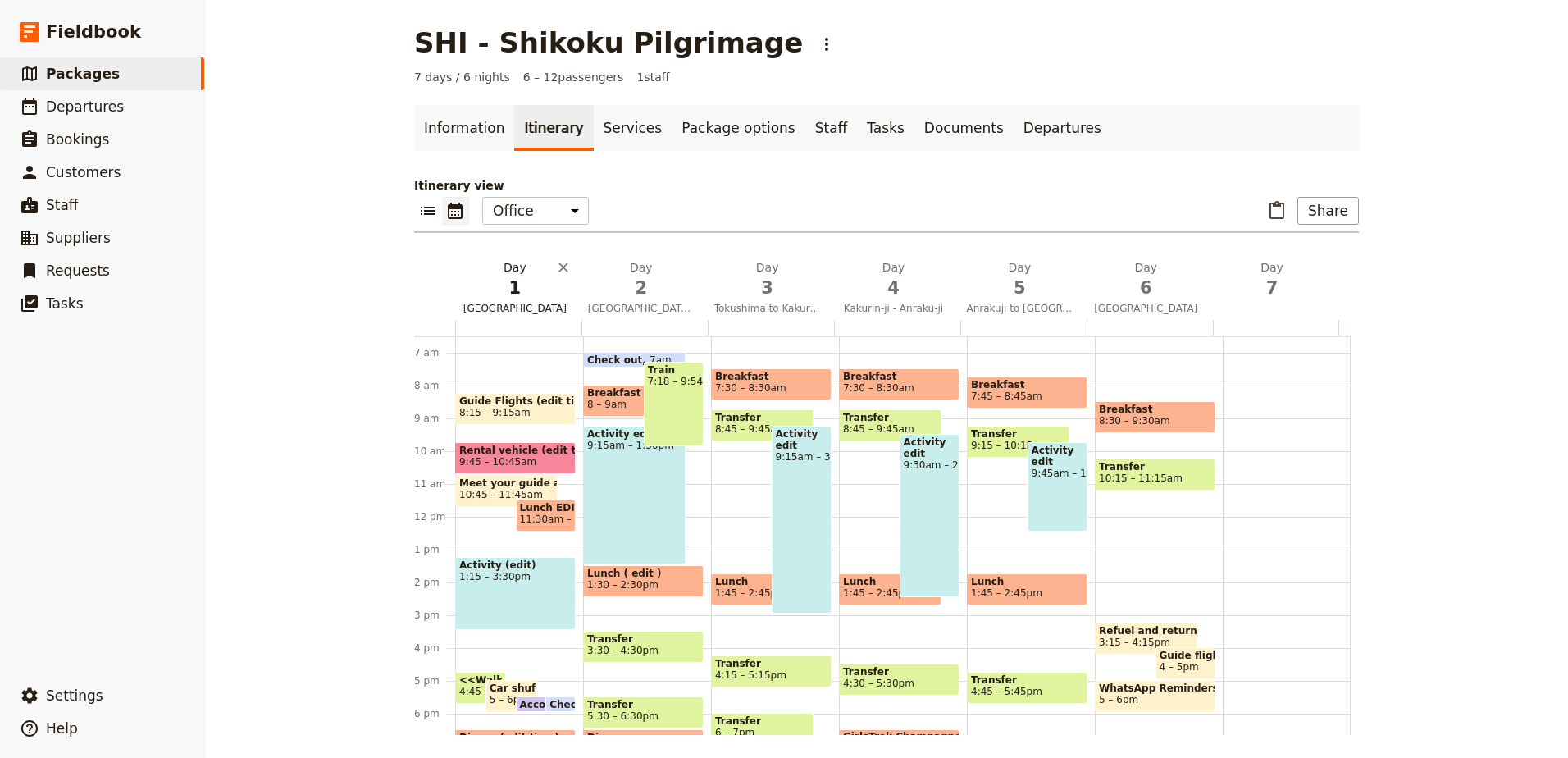
click at [514, 313] on span "[GEOGRAPHIC_DATA]" at bounding box center [515, 308] width 119 height 13
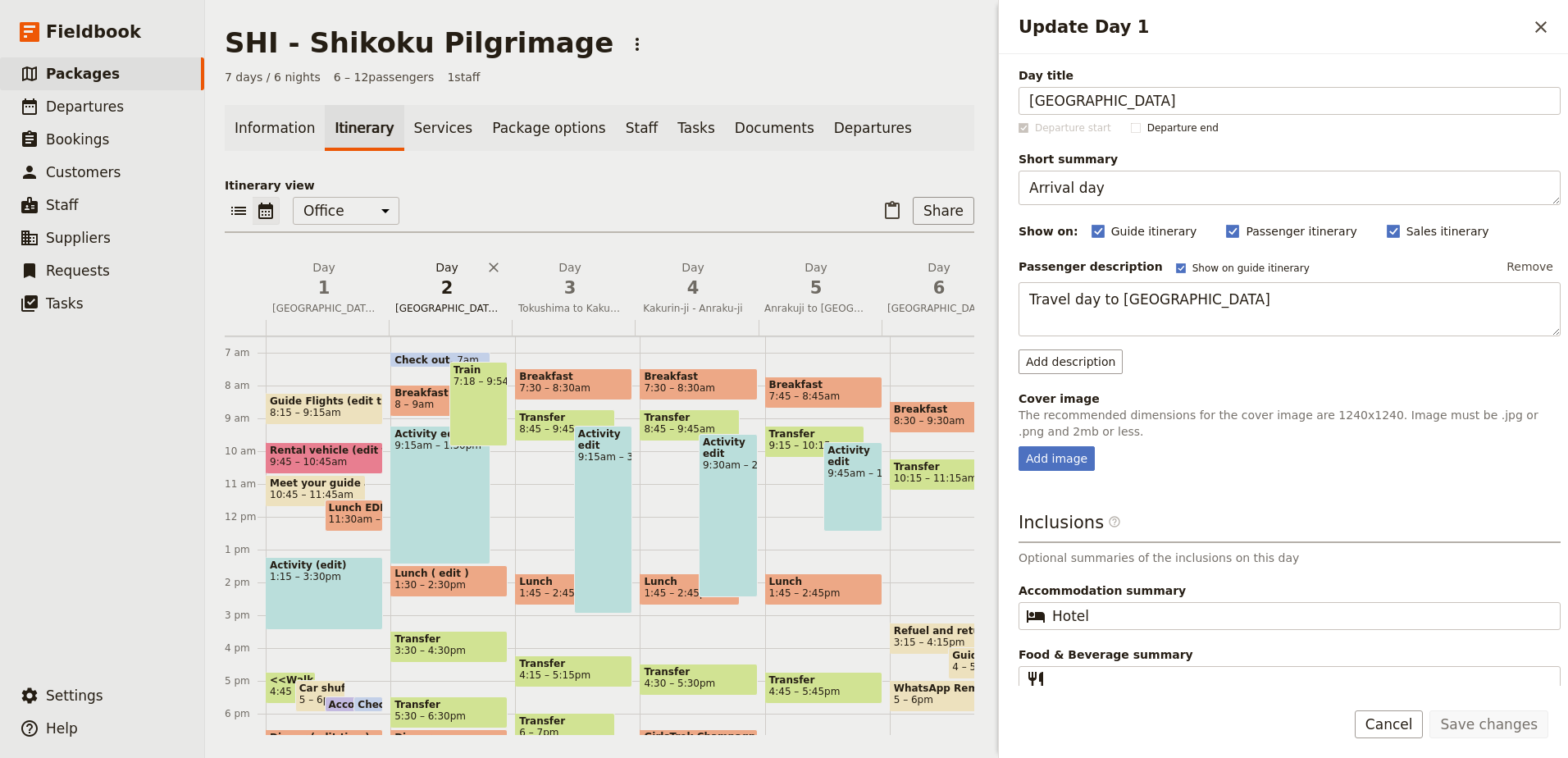
click at [471, 306] on span "[GEOGRAPHIC_DATA] to [GEOGRAPHIC_DATA]" at bounding box center [446, 308] width 117 height 13
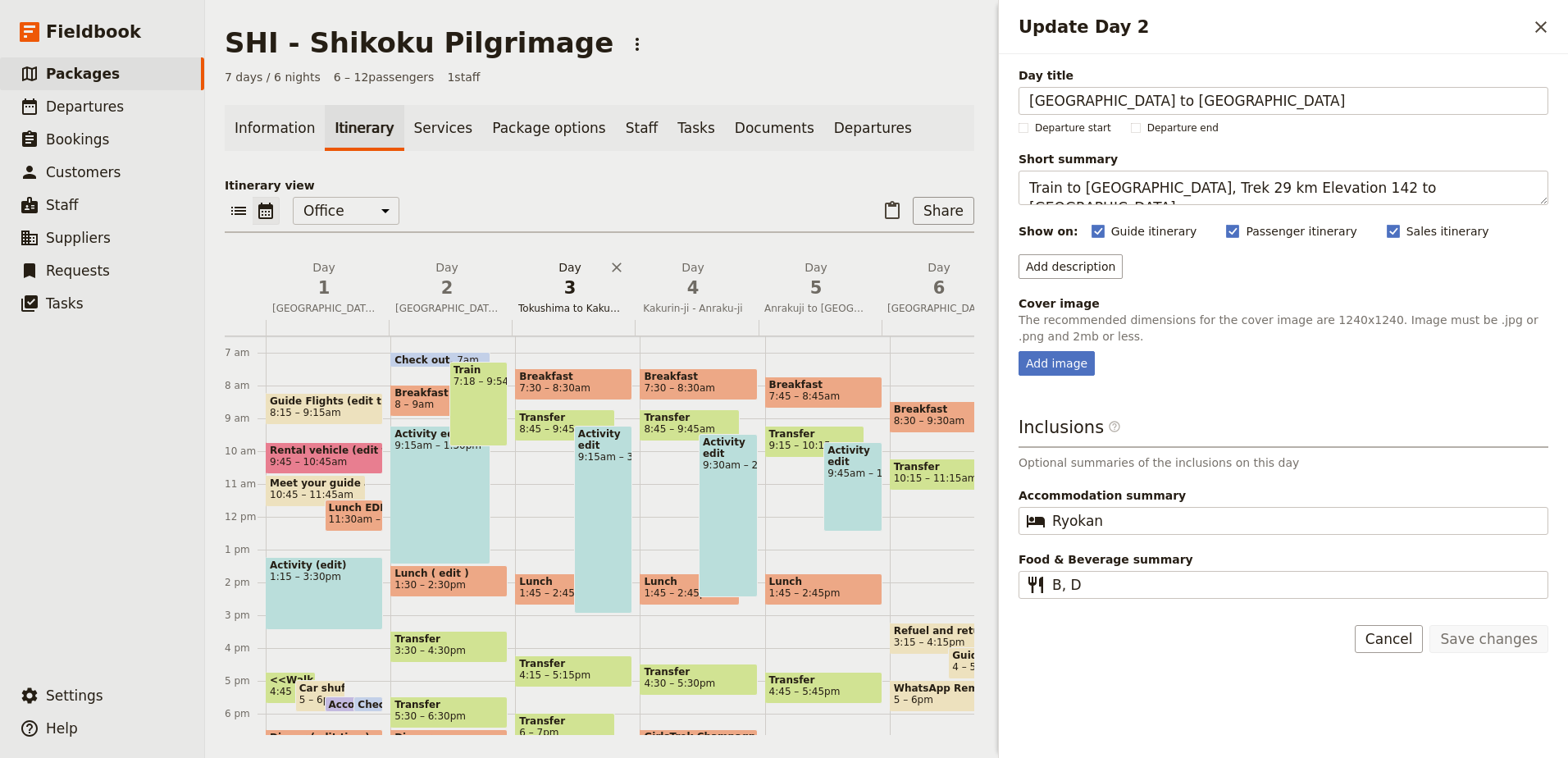
click at [560, 299] on span "3" at bounding box center [569, 288] width 103 height 24
click at [701, 295] on span "4" at bounding box center [692, 288] width 103 height 24
click at [791, 301] on button "Day 5 Anrakuji to [GEOGRAPHIC_DATA]" at bounding box center [819, 290] width 123 height 61
click at [1541, 23] on icon "Close drawer" at bounding box center [1540, 27] width 20 height 20
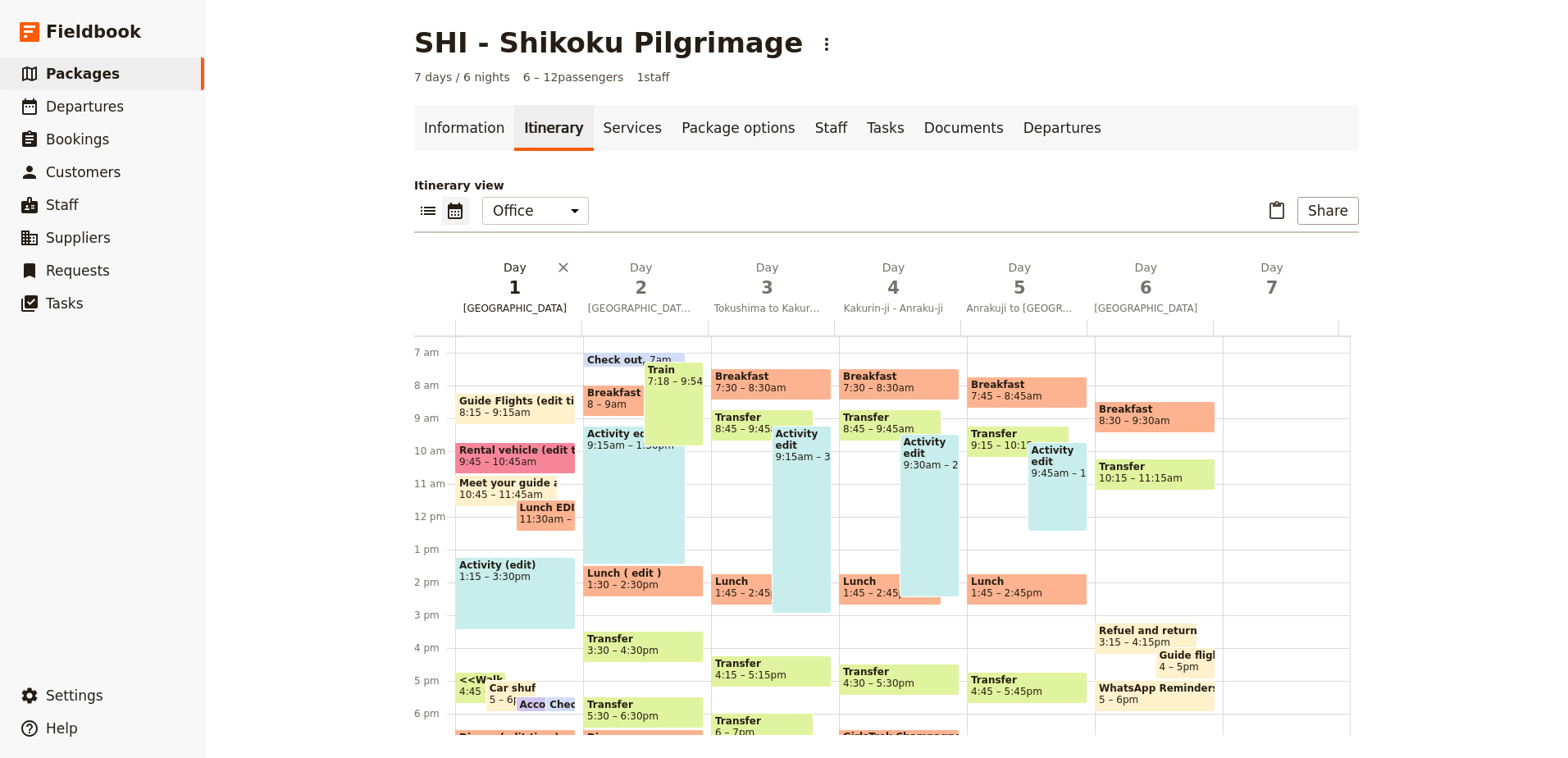
click at [517, 307] on span "[GEOGRAPHIC_DATA]" at bounding box center [515, 308] width 119 height 13
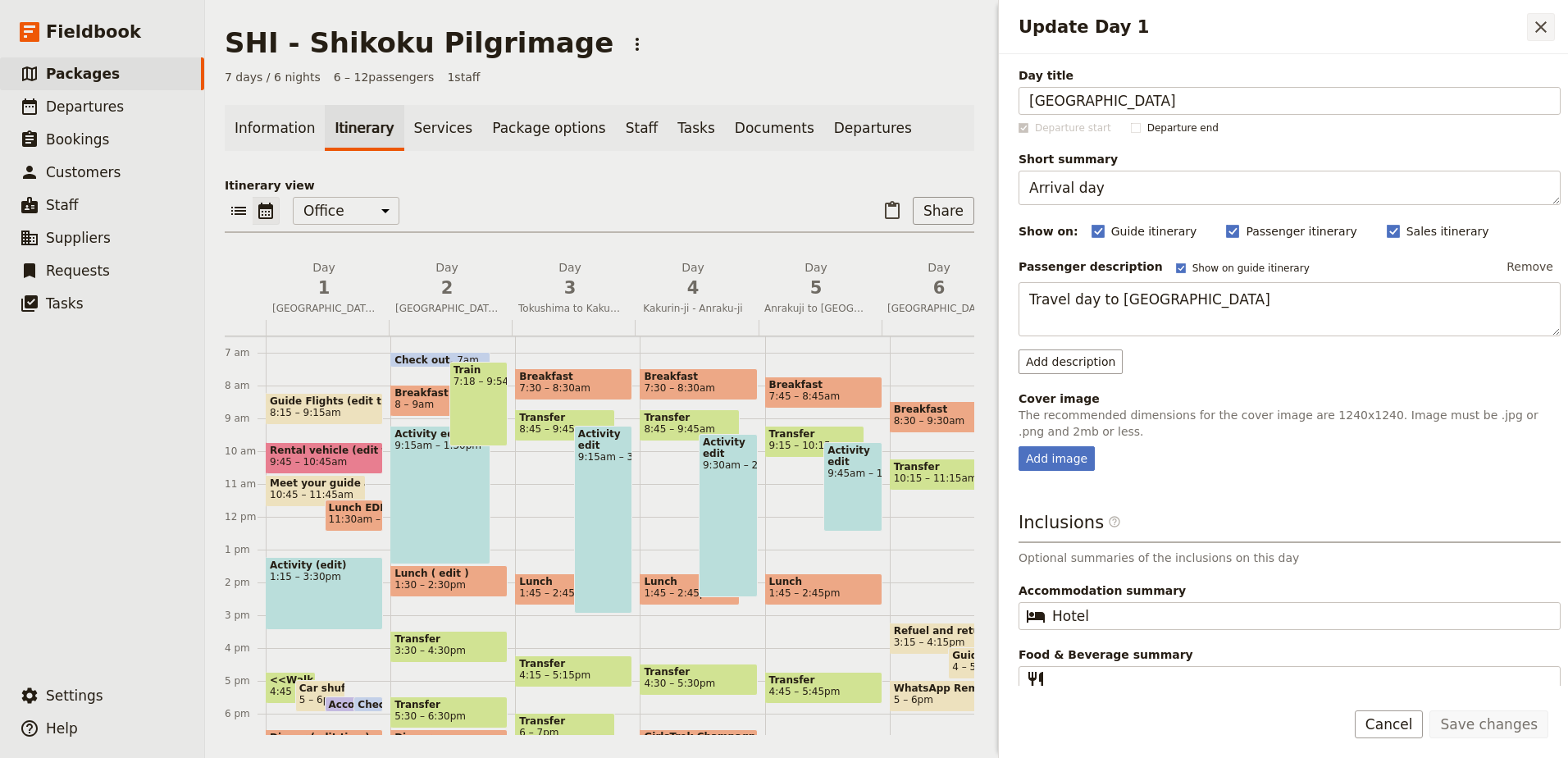
click at [1541, 25] on icon "Close drawer" at bounding box center [1540, 27] width 11 height 11
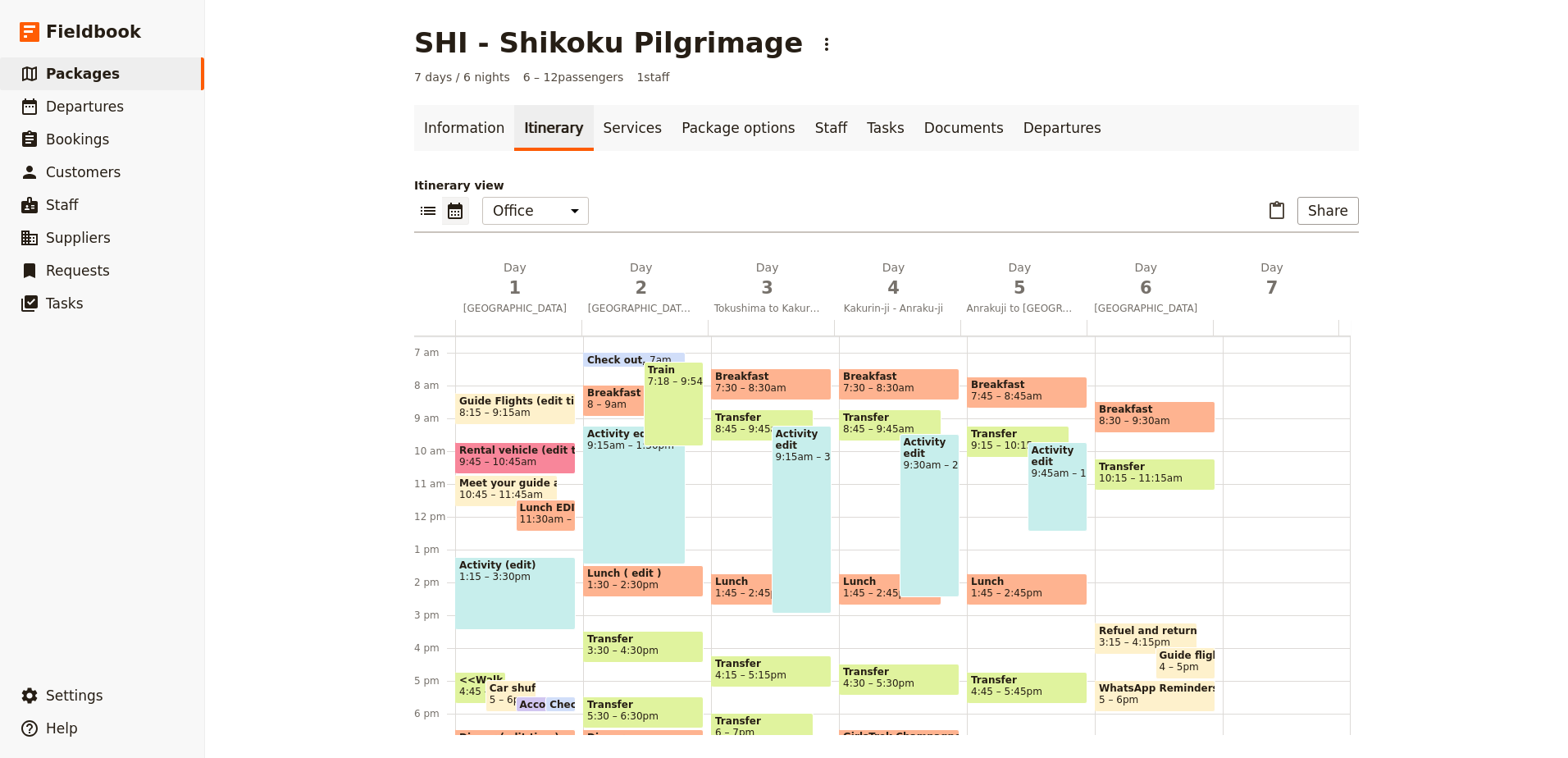
click at [667, 376] on span "7:18 – 9:54am" at bounding box center [674, 381] width 53 height 11
select select "2"
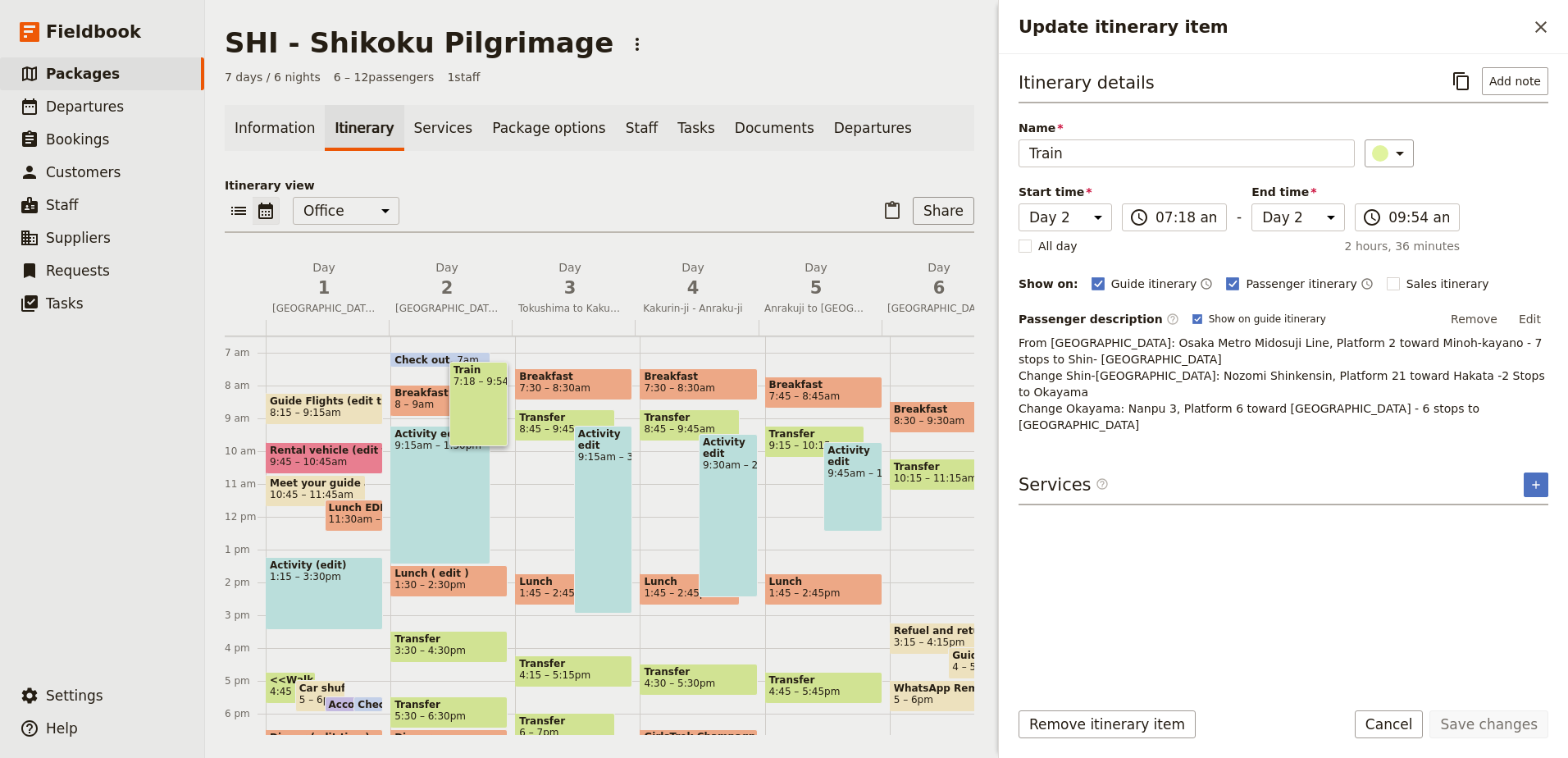
click at [543, 375] on span "Breakfast" at bounding box center [573, 376] width 109 height 11
select select "3"
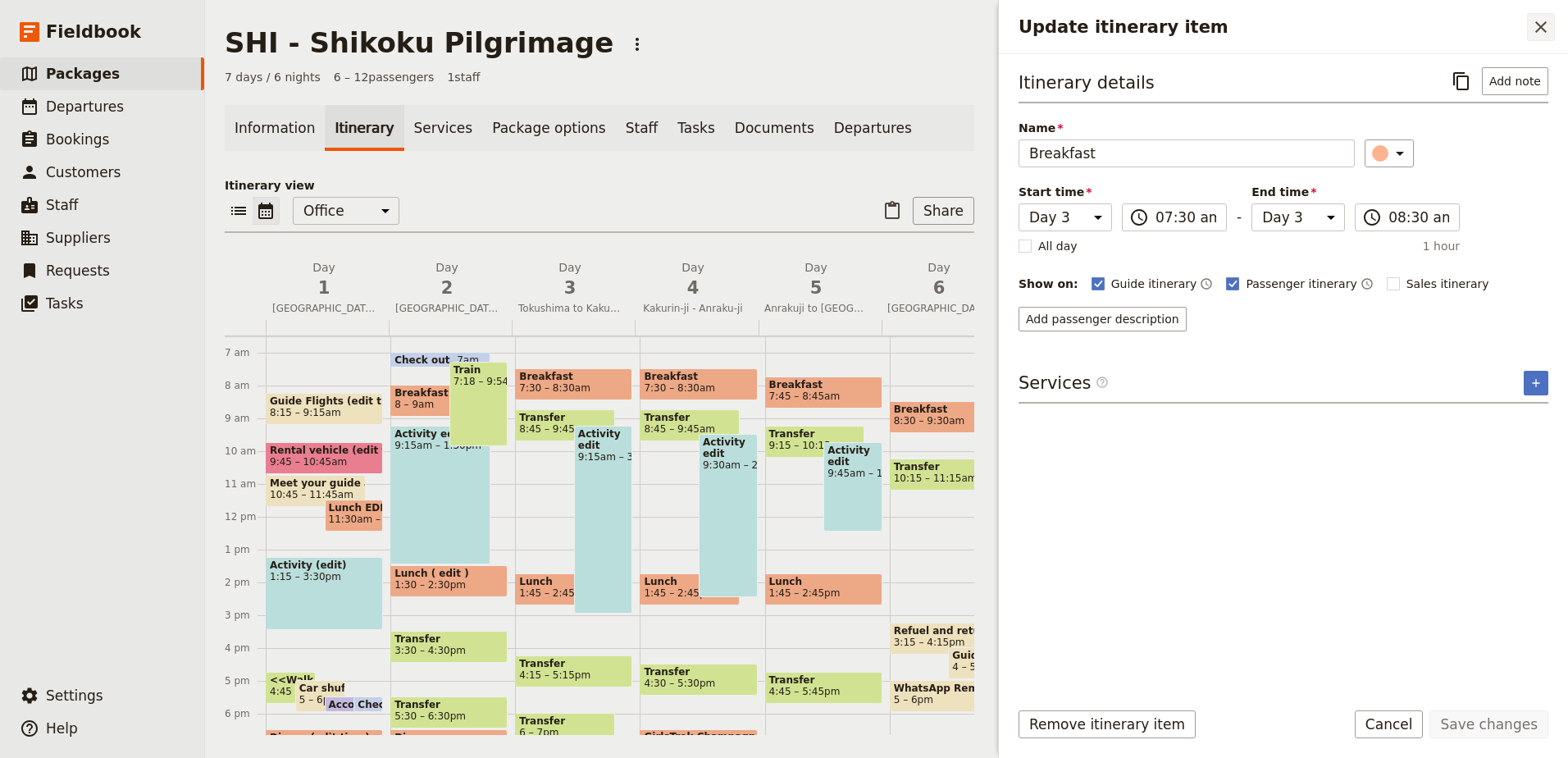
click at [1544, 27] on icon "Close drawer" at bounding box center [1540, 27] width 20 height 20
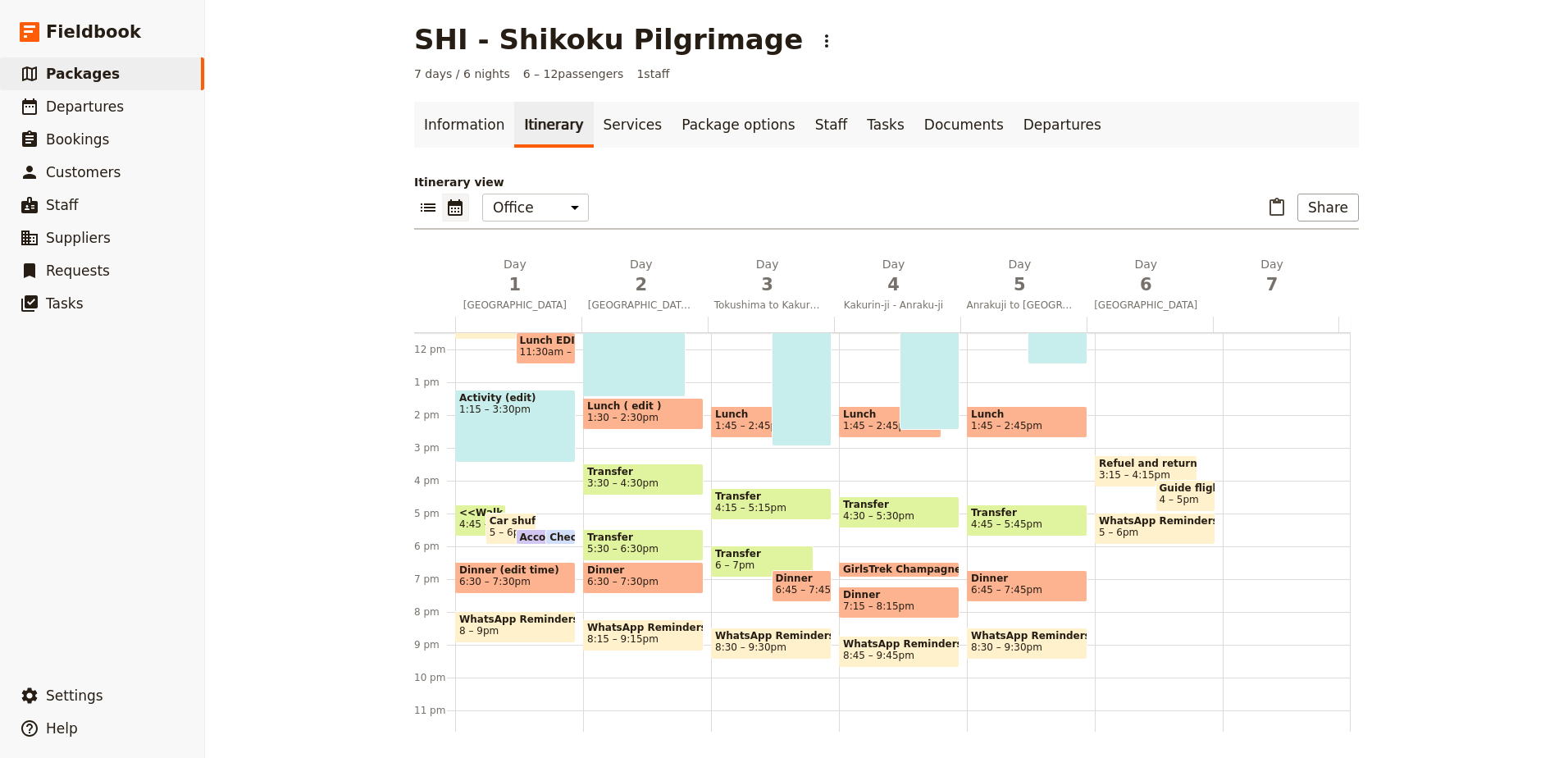
scroll to position [295, 0]
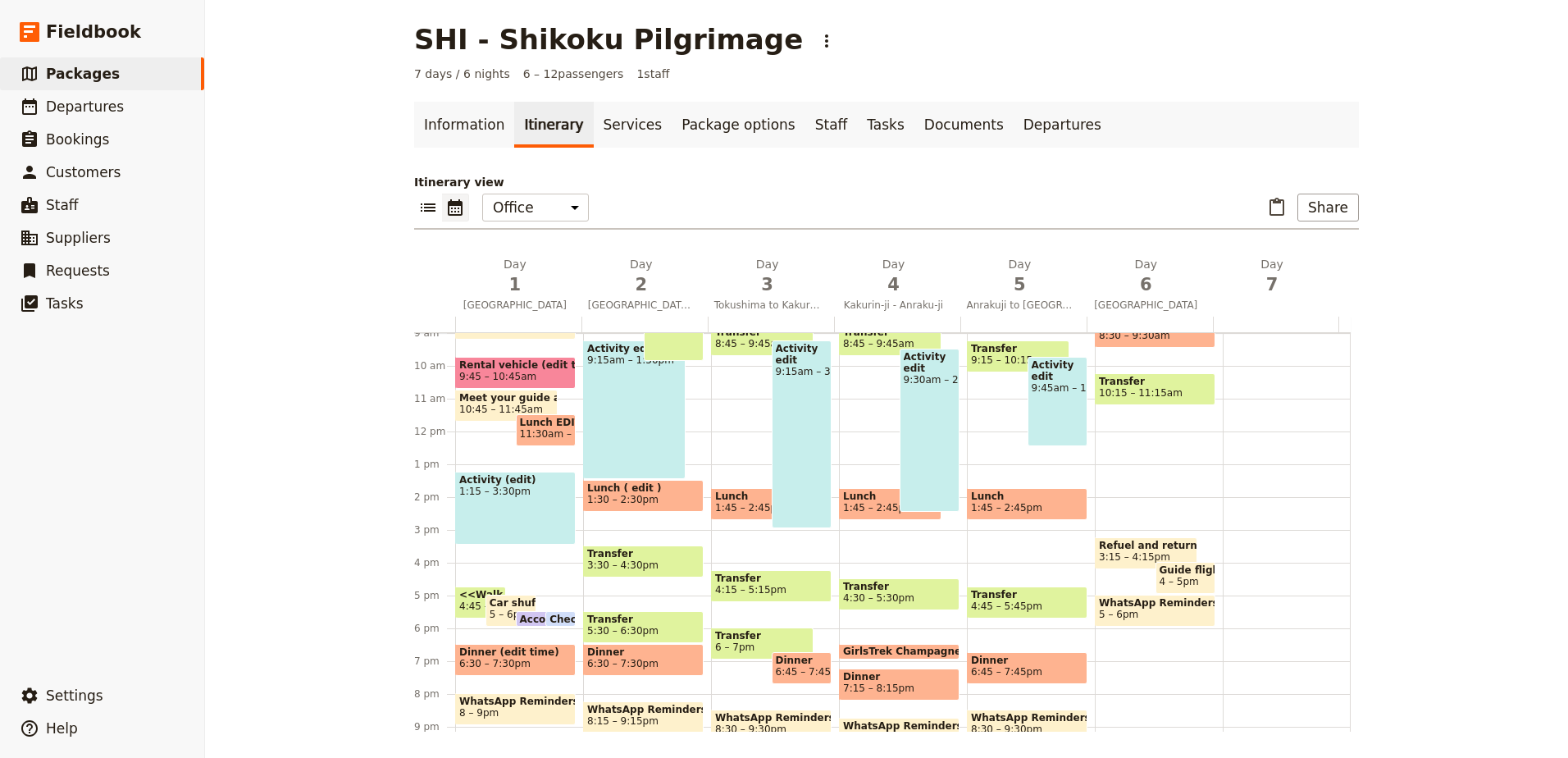
click at [499, 612] on span "5 – 6pm" at bounding box center [509, 613] width 40 height 11
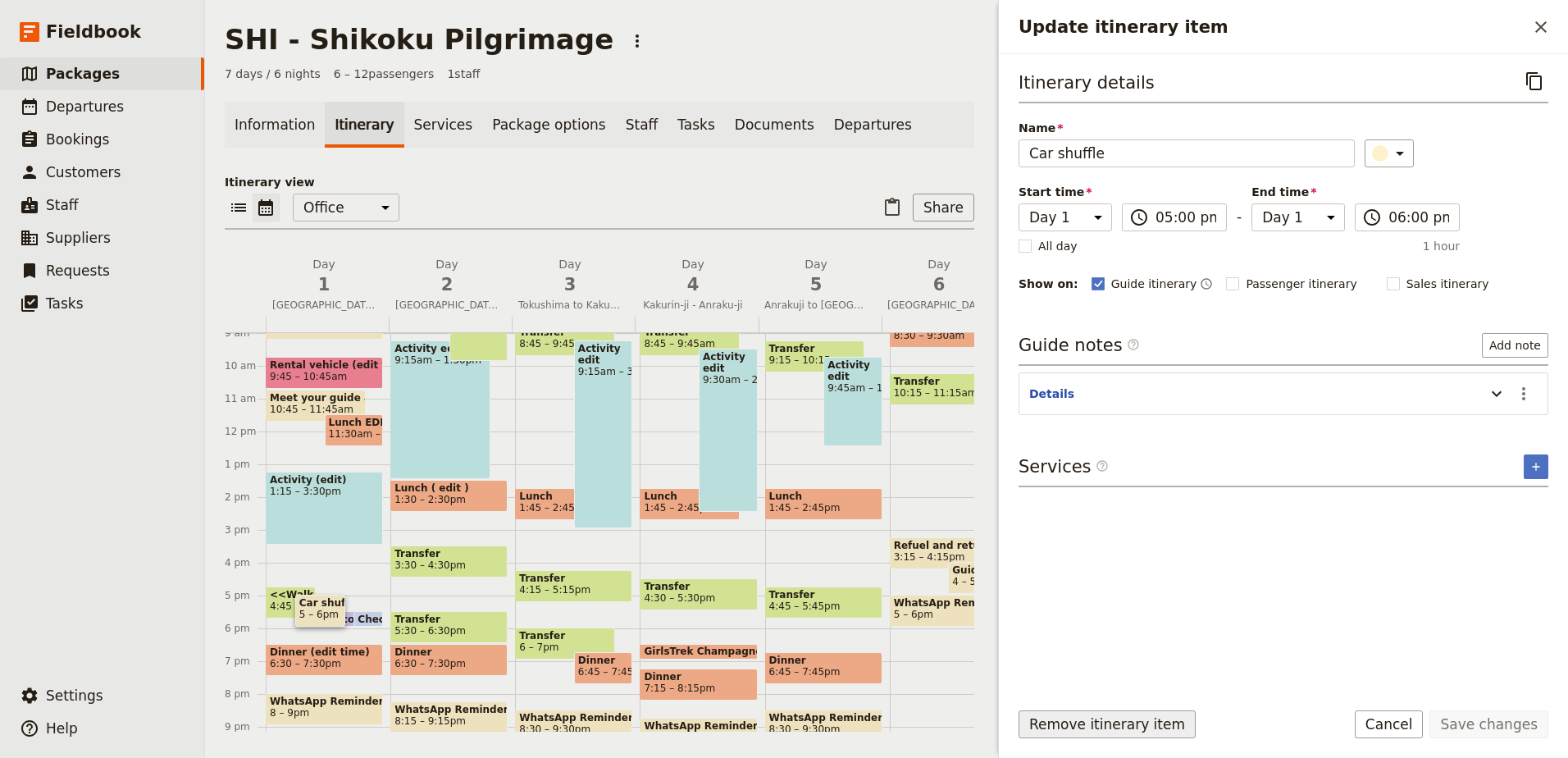
click at [1140, 722] on button "Remove itinerary item" at bounding box center [1107, 724] width 177 height 28
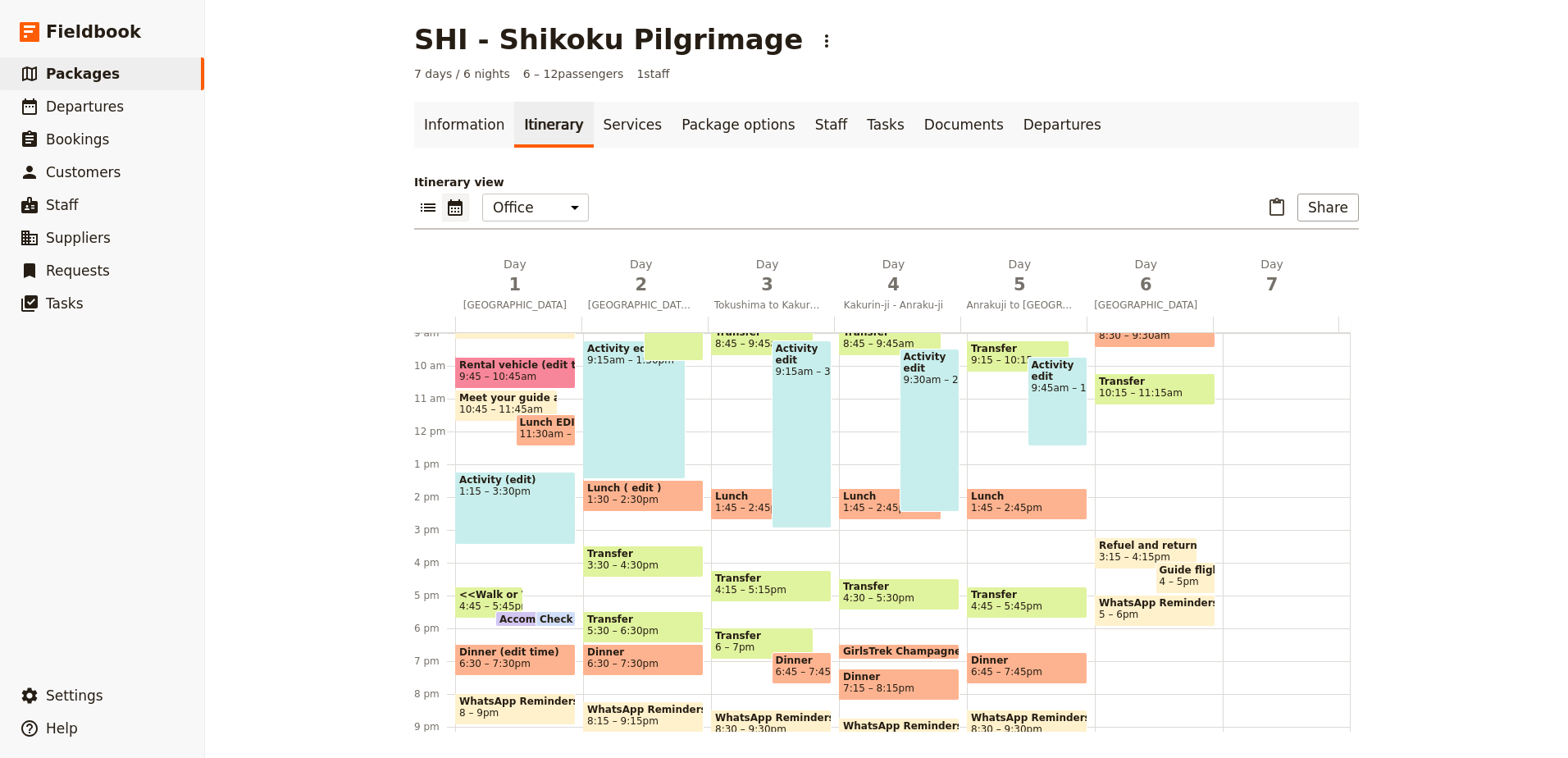
click at [1112, 552] on span "3:15 – 4:15pm" at bounding box center [1134, 556] width 71 height 11
select select "6"
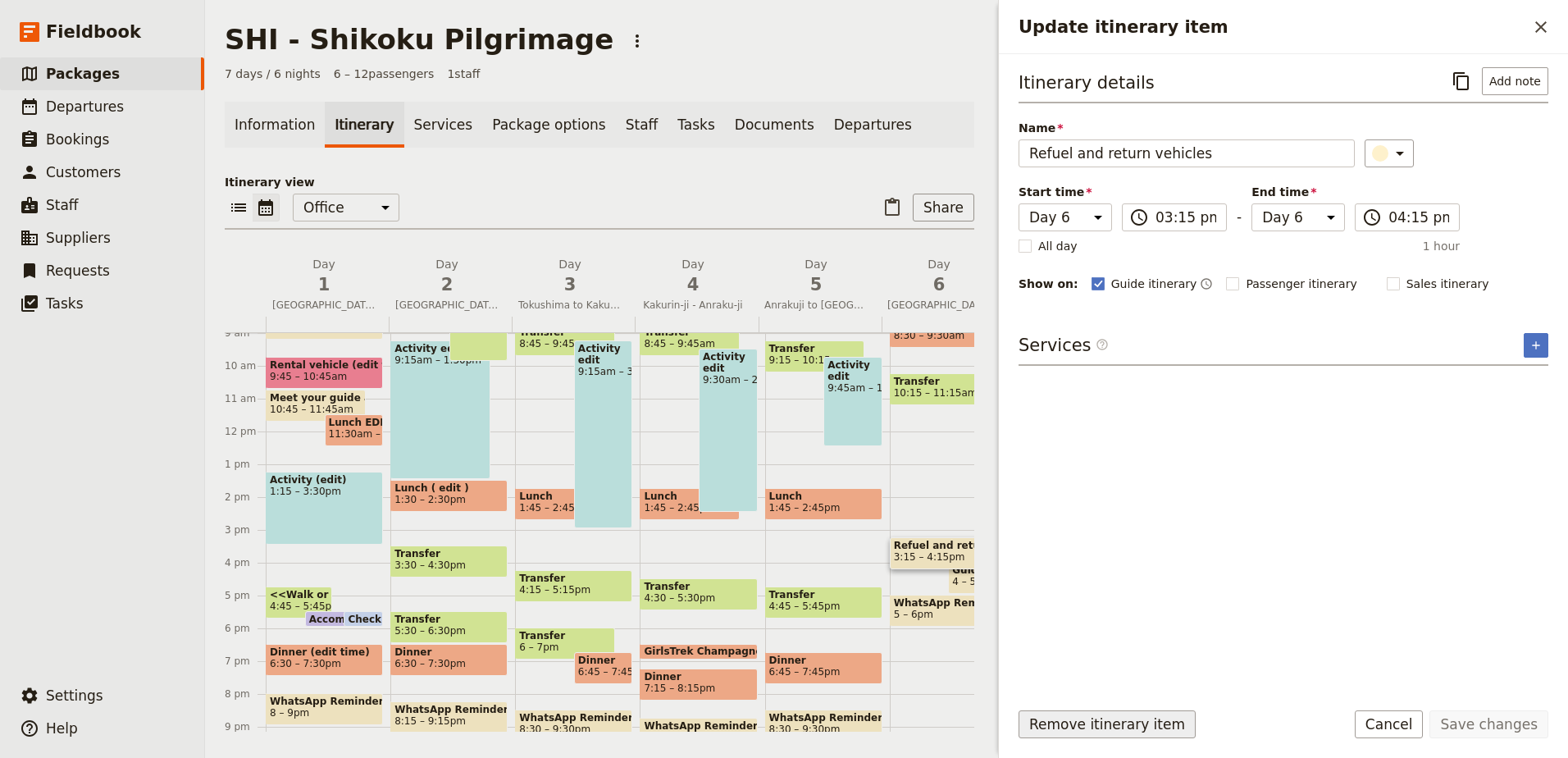
click at [1117, 731] on button "Remove itinerary item" at bounding box center [1107, 724] width 177 height 28
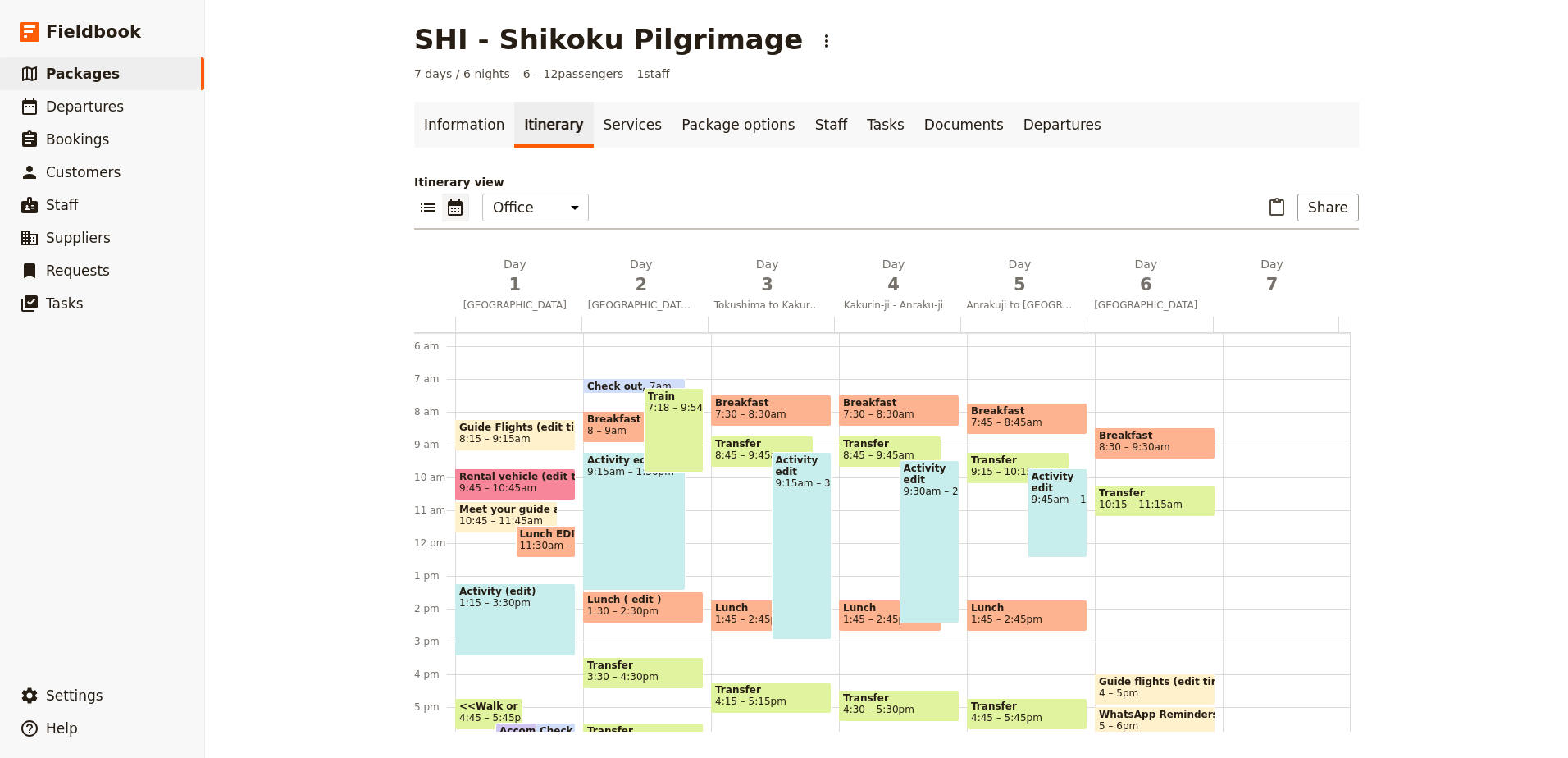
scroll to position [132, 0]
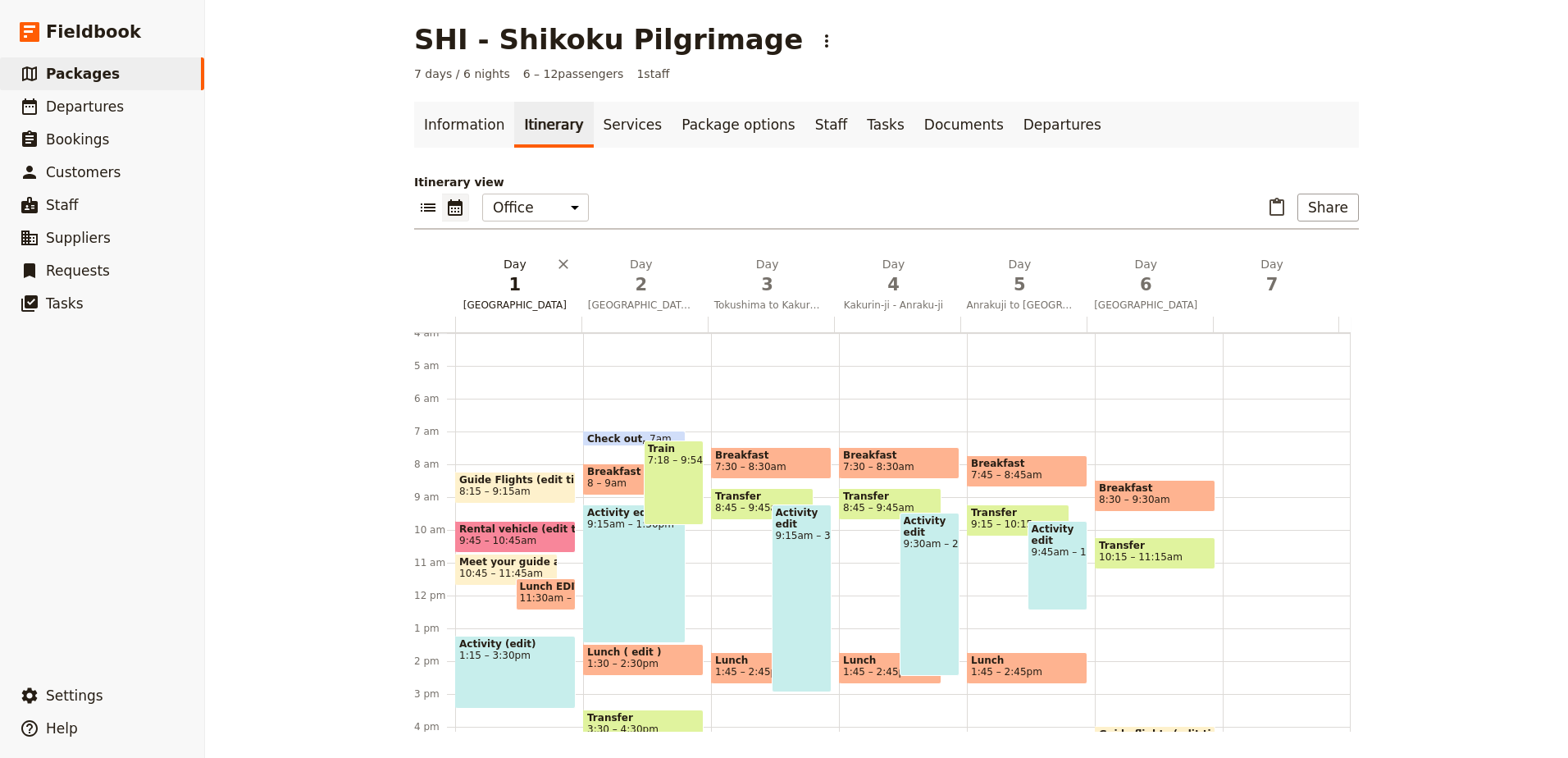
click at [518, 292] on span "1" at bounding box center [515, 285] width 106 height 24
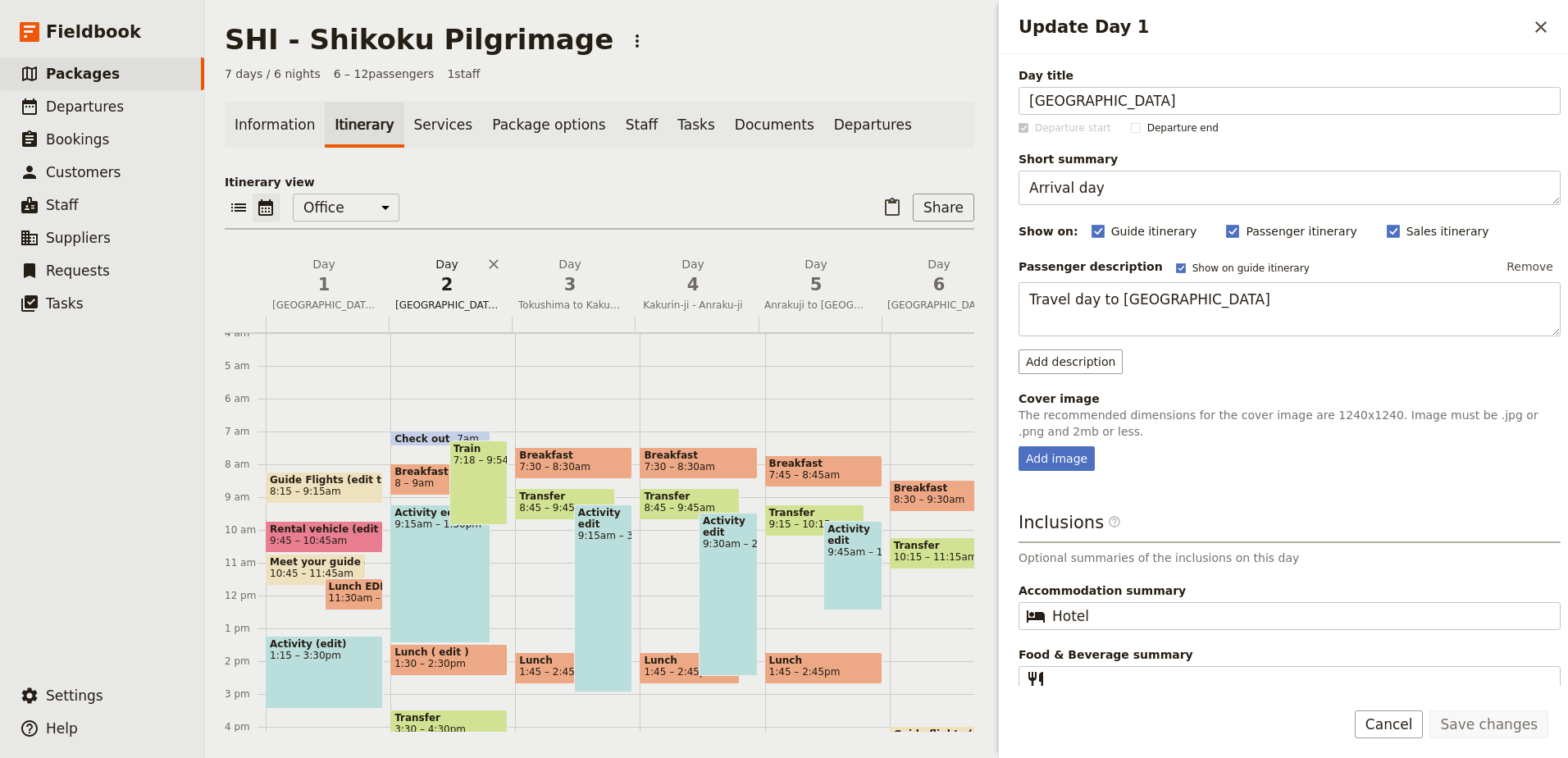
click at [454, 300] on span "[GEOGRAPHIC_DATA] to [GEOGRAPHIC_DATA]" at bounding box center [446, 305] width 117 height 13
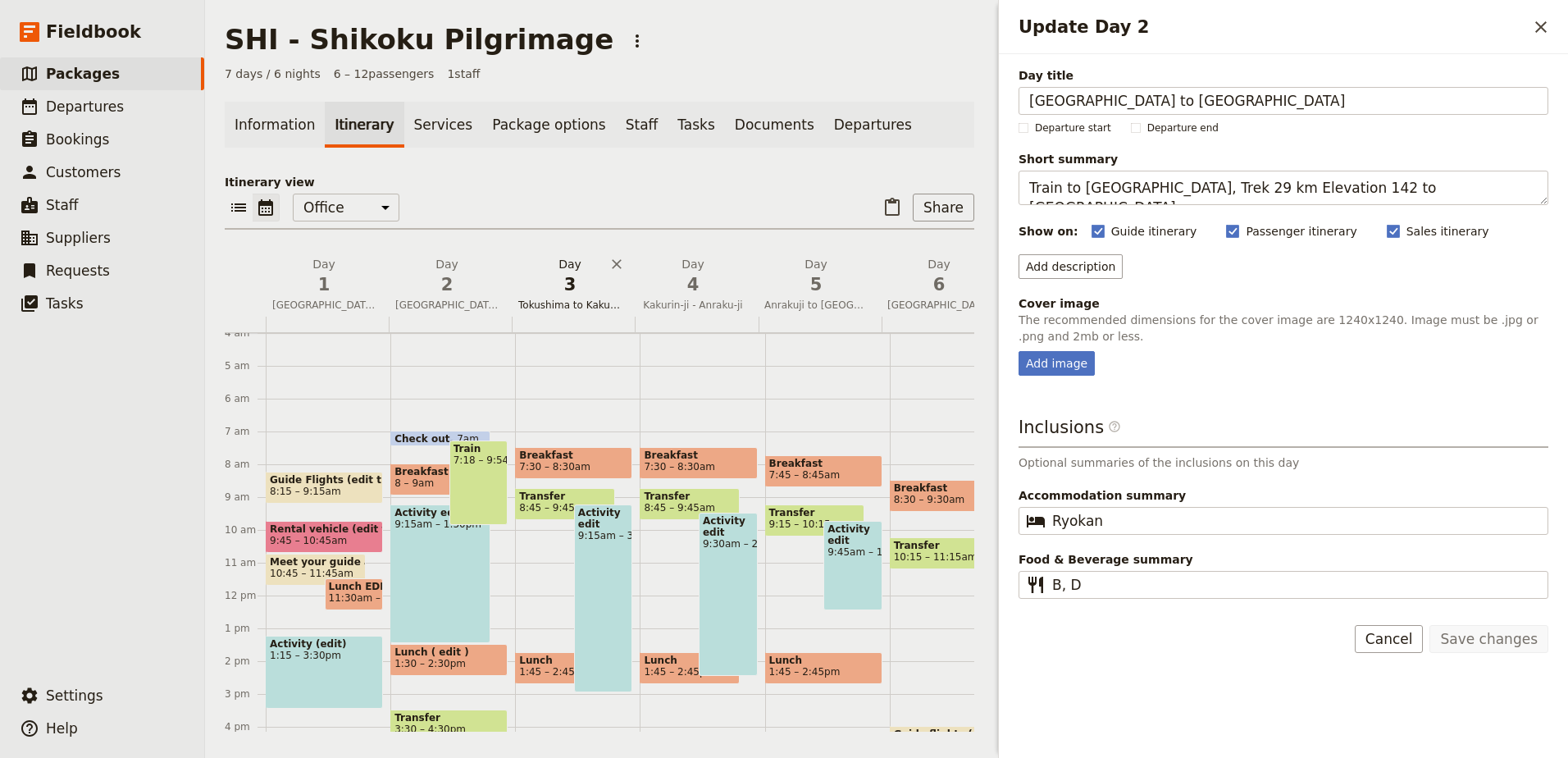
click at [589, 292] on span "3" at bounding box center [569, 285] width 103 height 24
click at [675, 297] on button "Day 4 Kakurin-ji - [GEOGRAPHIC_DATA]-ji" at bounding box center [696, 286] width 123 height 61
click at [821, 292] on span "5" at bounding box center [816, 285] width 103 height 24
click at [944, 292] on span "6" at bounding box center [938, 285] width 103 height 24
click at [1534, 35] on icon "Close drawer" at bounding box center [1540, 27] width 20 height 20
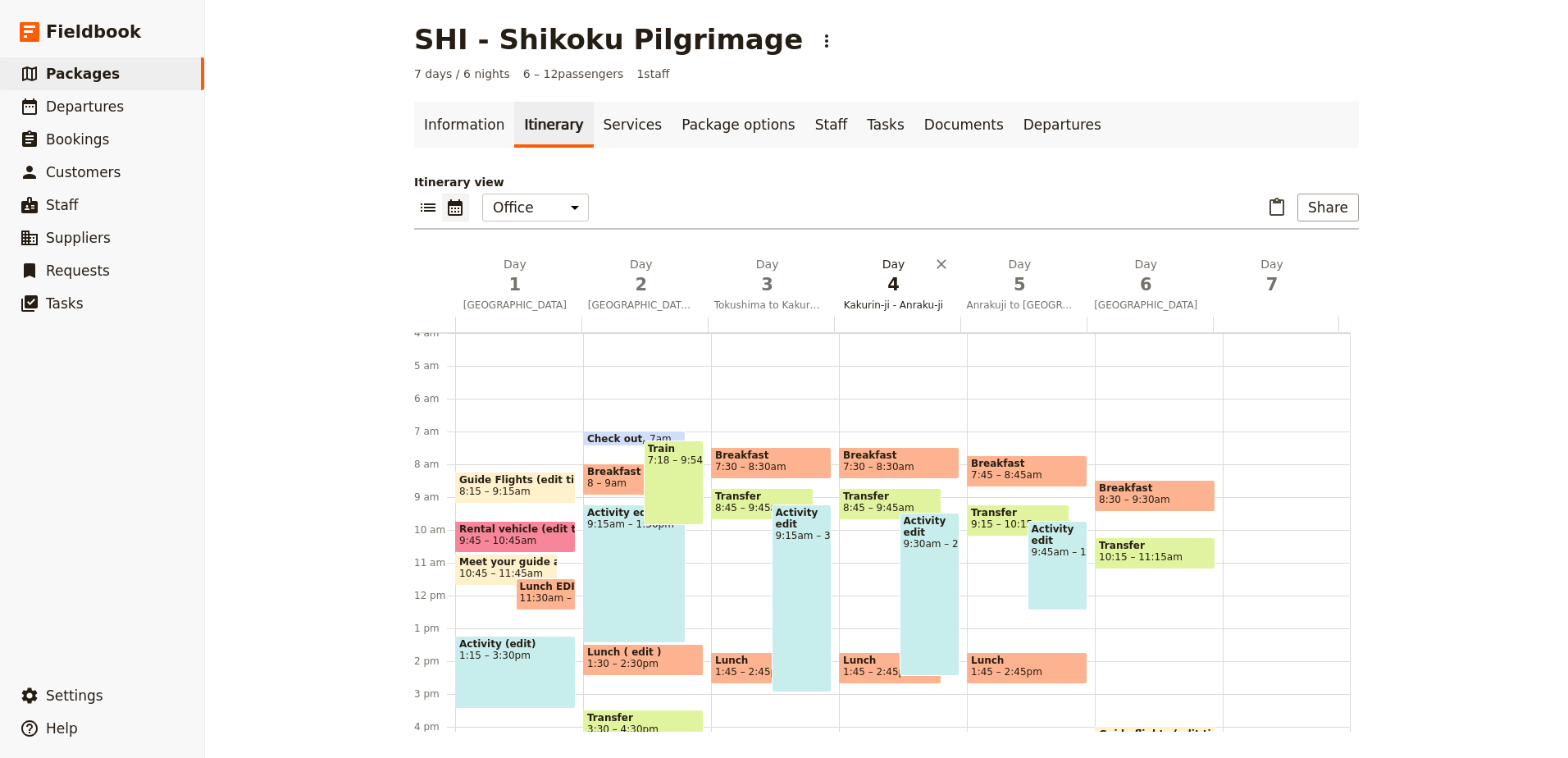
click at [873, 312] on button "Day 4 Kakurin-ji - [GEOGRAPHIC_DATA]-ji" at bounding box center [897, 286] width 126 height 61
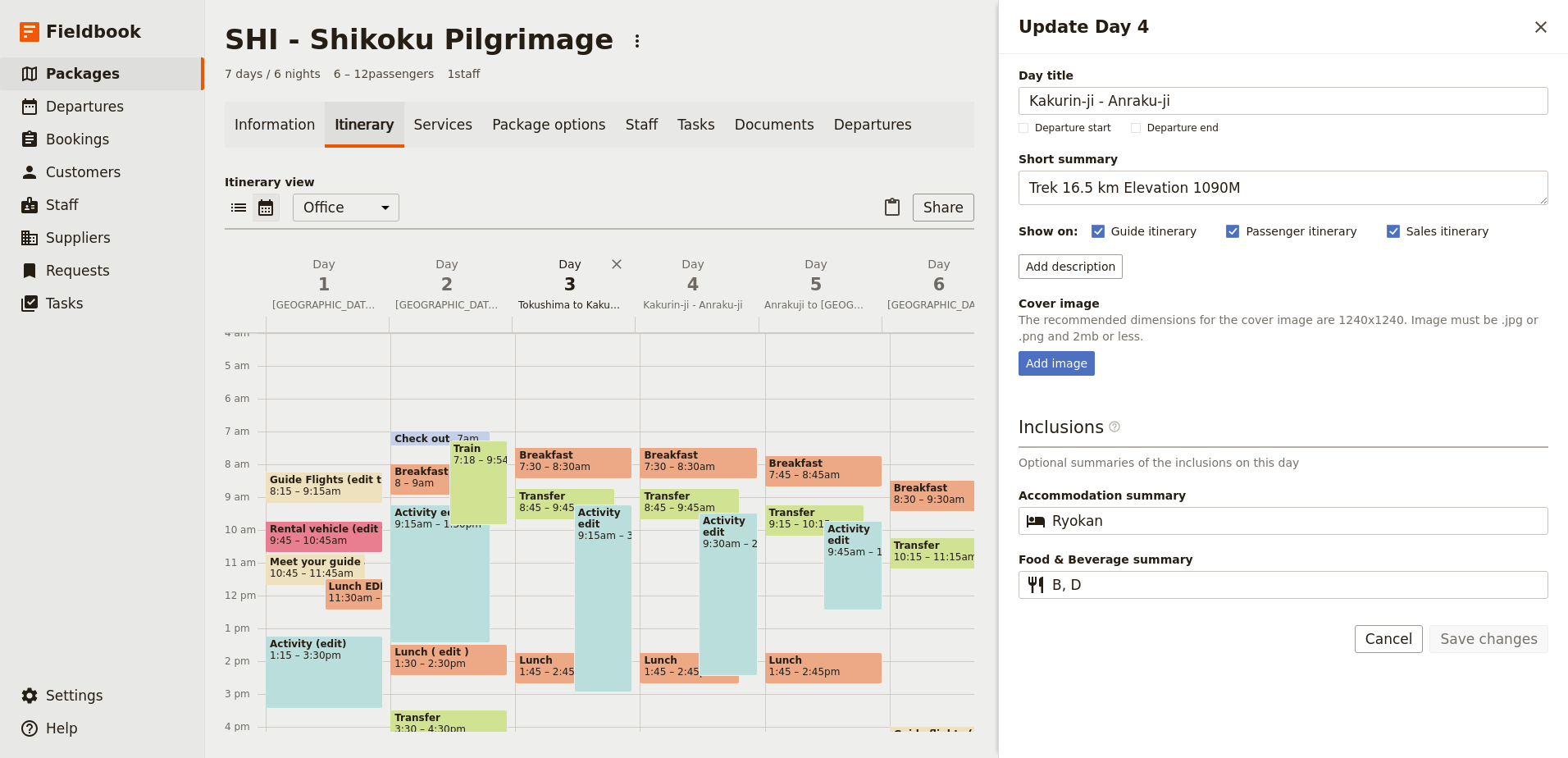
click at [589, 301] on span "Tokushima to Kakurin-ji" at bounding box center [570, 305] width 117 height 13
click at [430, 286] on span "2" at bounding box center [446, 285] width 103 height 24
click at [1542, 31] on icon "Close drawer" at bounding box center [1540, 27] width 20 height 20
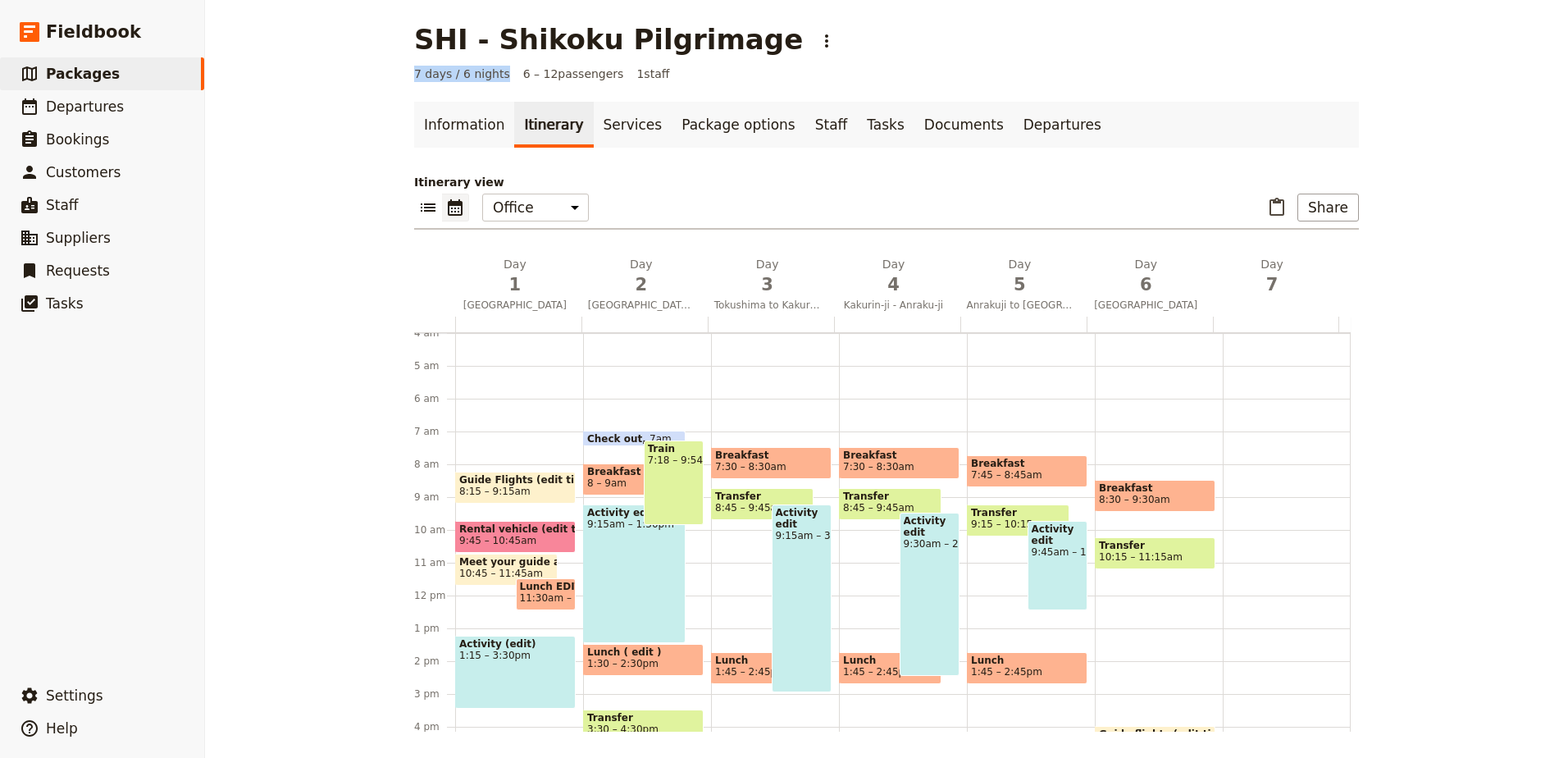
drag, startPoint x: 411, startPoint y: 71, endPoint x: 493, endPoint y: 71, distance: 82.0
click at [493, 71] on div "7 days / 6 nights 6 – 12 passengers 1 staff" at bounding box center [886, 74] width 944 height 16
drag, startPoint x: 493, startPoint y: 71, endPoint x: 414, endPoint y: 81, distance: 79.6
click at [414, 81] on span "7 days / 6 nights" at bounding box center [462, 74] width 96 height 16
click at [42, 80] on link "​ Packages" at bounding box center [102, 74] width 204 height 33
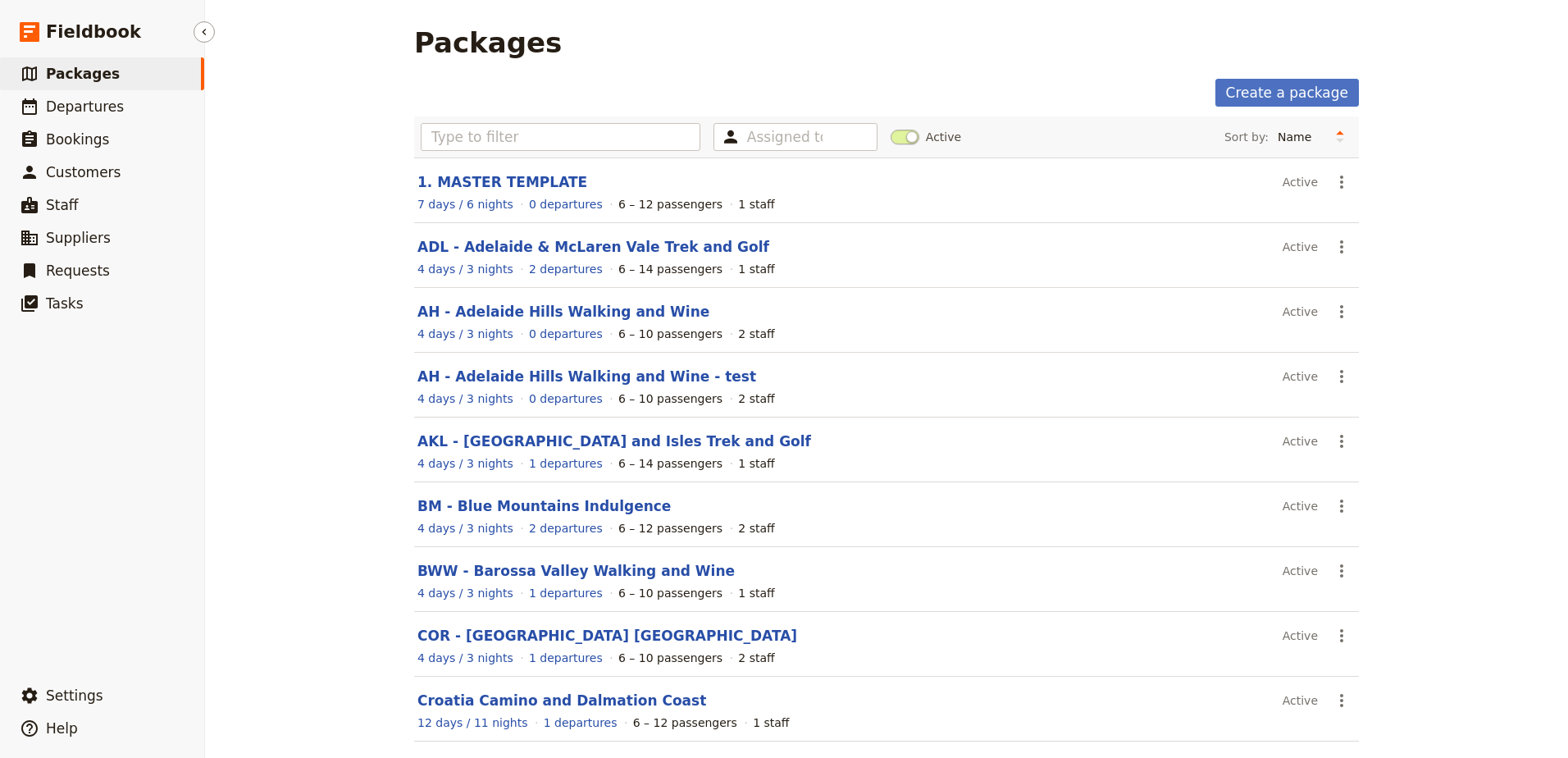
click at [138, 72] on link "​ Packages" at bounding box center [102, 74] width 204 height 33
click at [125, 109] on link "​ Departures" at bounding box center [102, 106] width 204 height 33
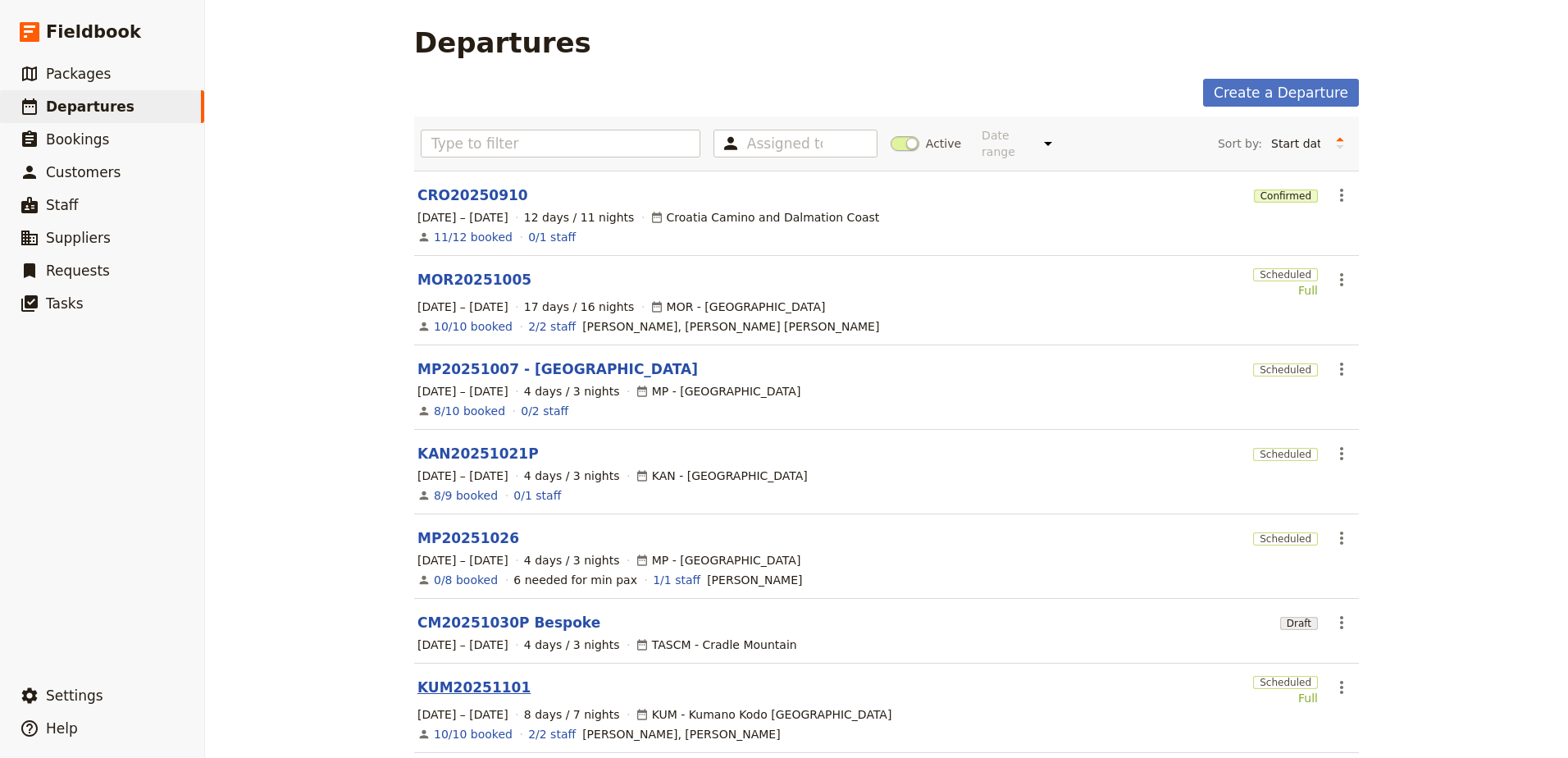
click at [477, 678] on link "KUM20251101" at bounding box center [474, 687] width 113 height 20
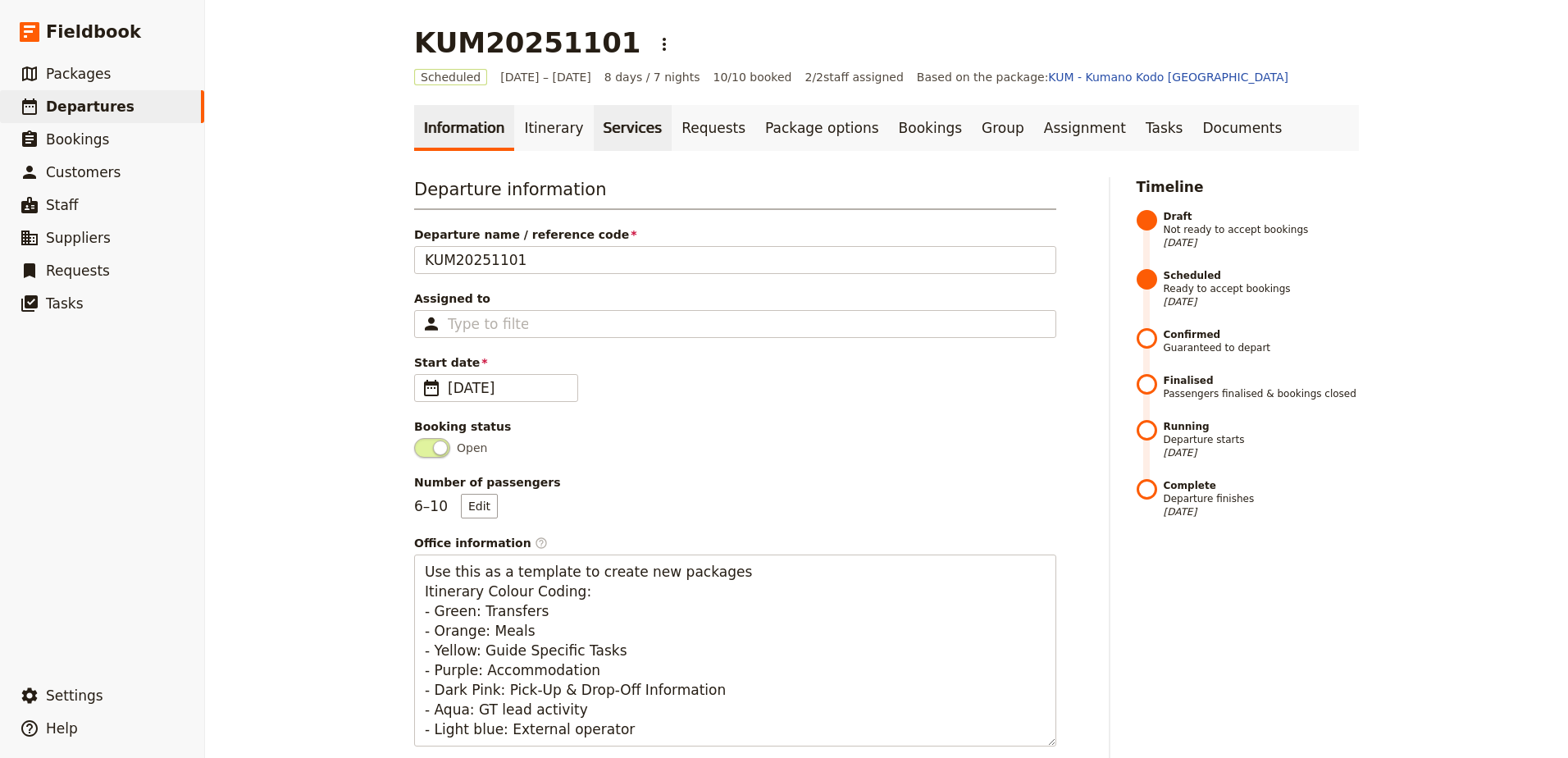
click at [605, 135] on link "Services" at bounding box center [632, 127] width 79 height 46
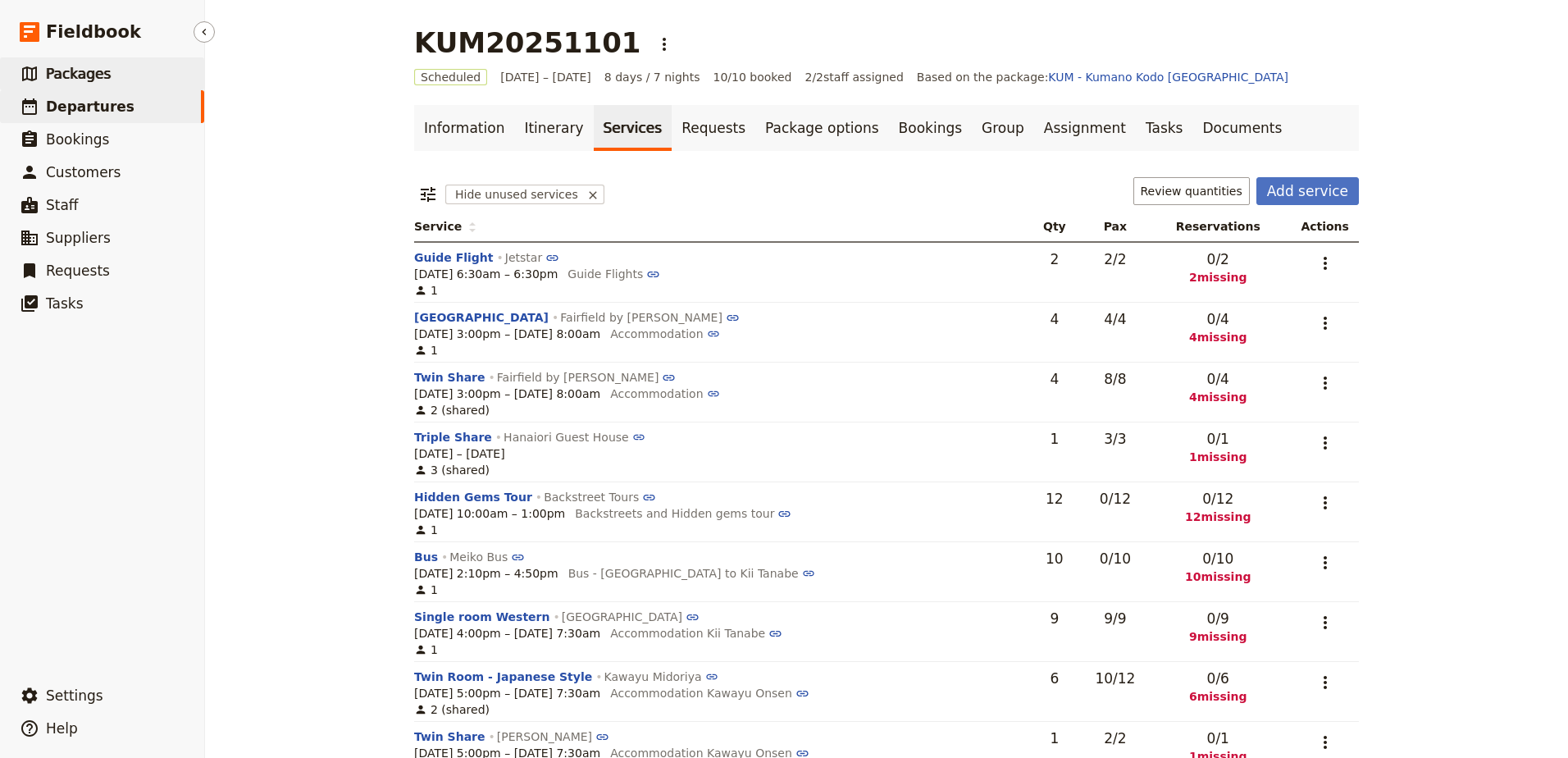
click at [36, 75] on icon at bounding box center [29, 74] width 15 height 15
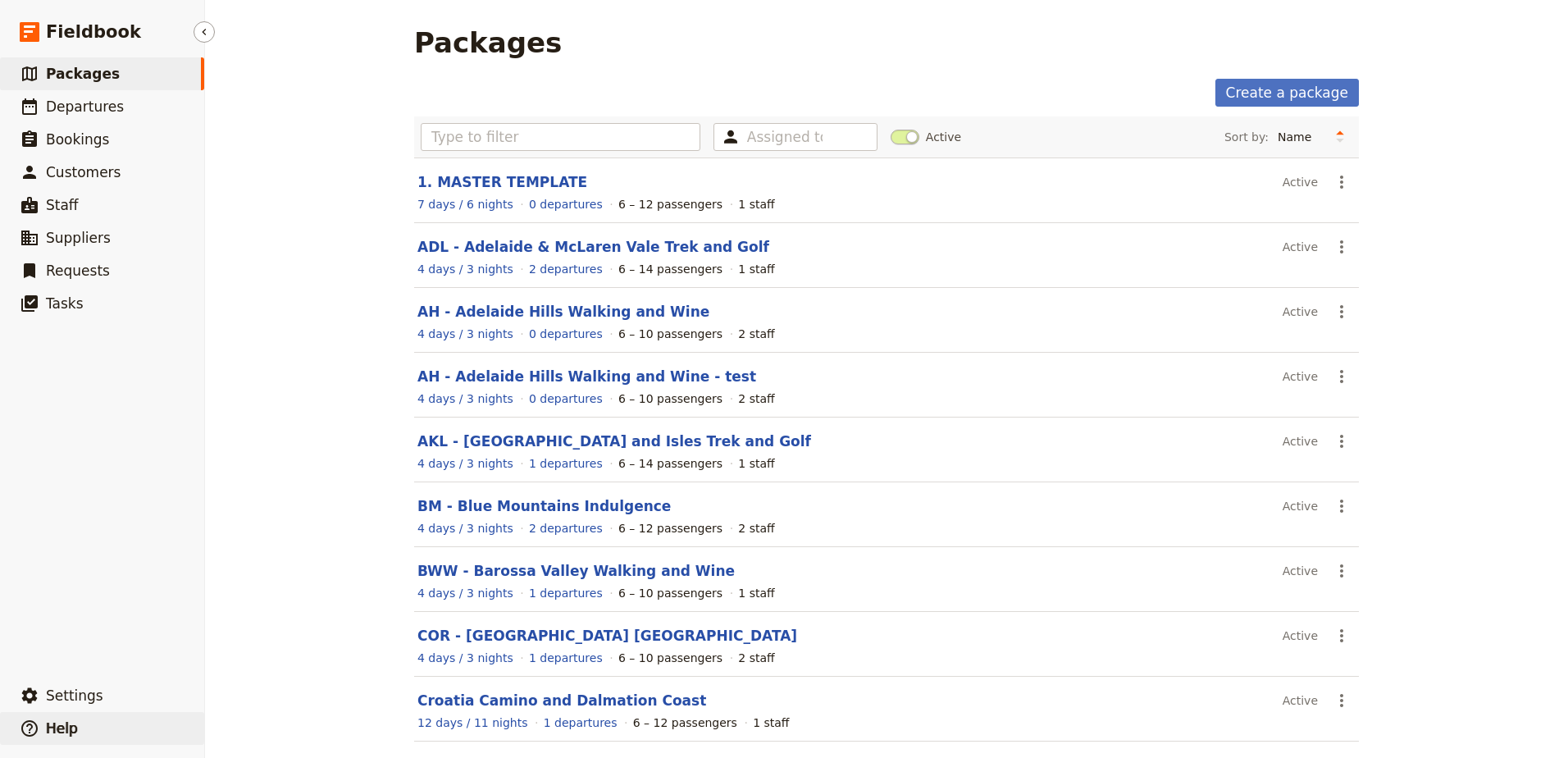
click at [85, 734] on button "​ Help" at bounding box center [102, 729] width 204 height 33
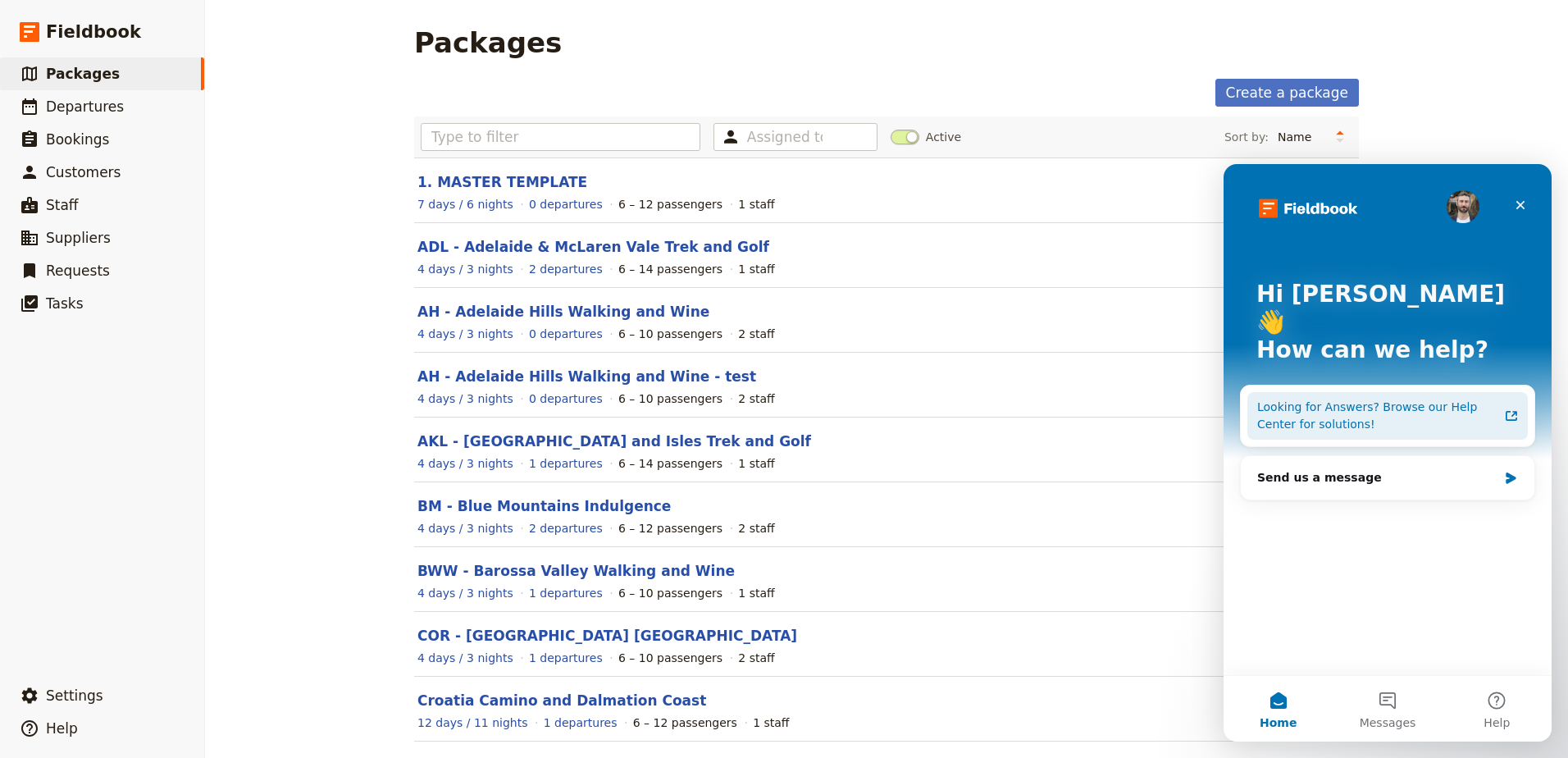
click at [1299, 399] on div "Looking for Answers? Browse our Help Center for solutions!" at bounding box center [1377, 416] width 241 height 35
click at [1528, 202] on div "Close" at bounding box center [1520, 205] width 29 height 29
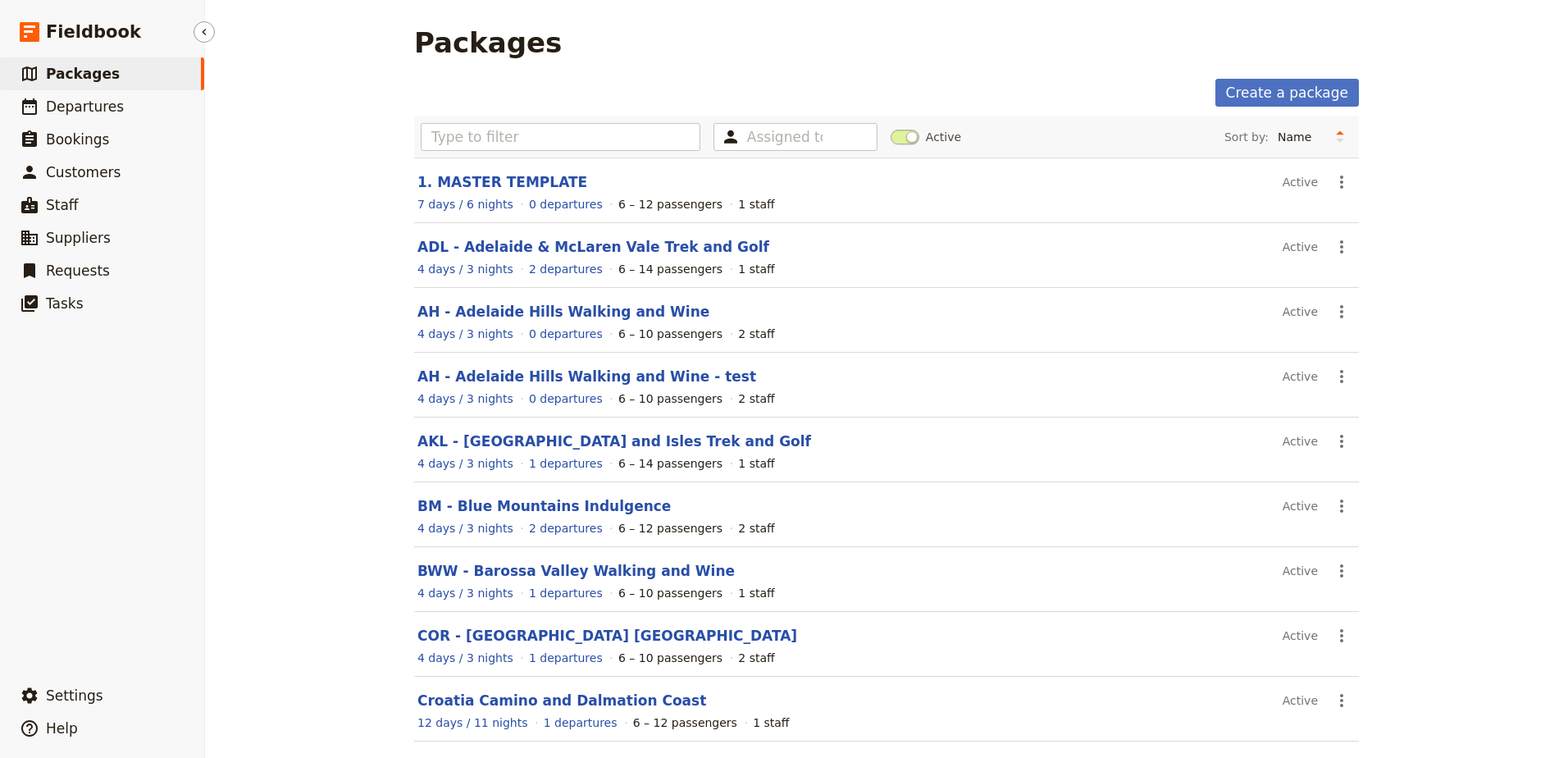
click at [85, 73] on span "Packages" at bounding box center [82, 74] width 74 height 16
click at [579, 130] on input "text" at bounding box center [560, 137] width 279 height 28
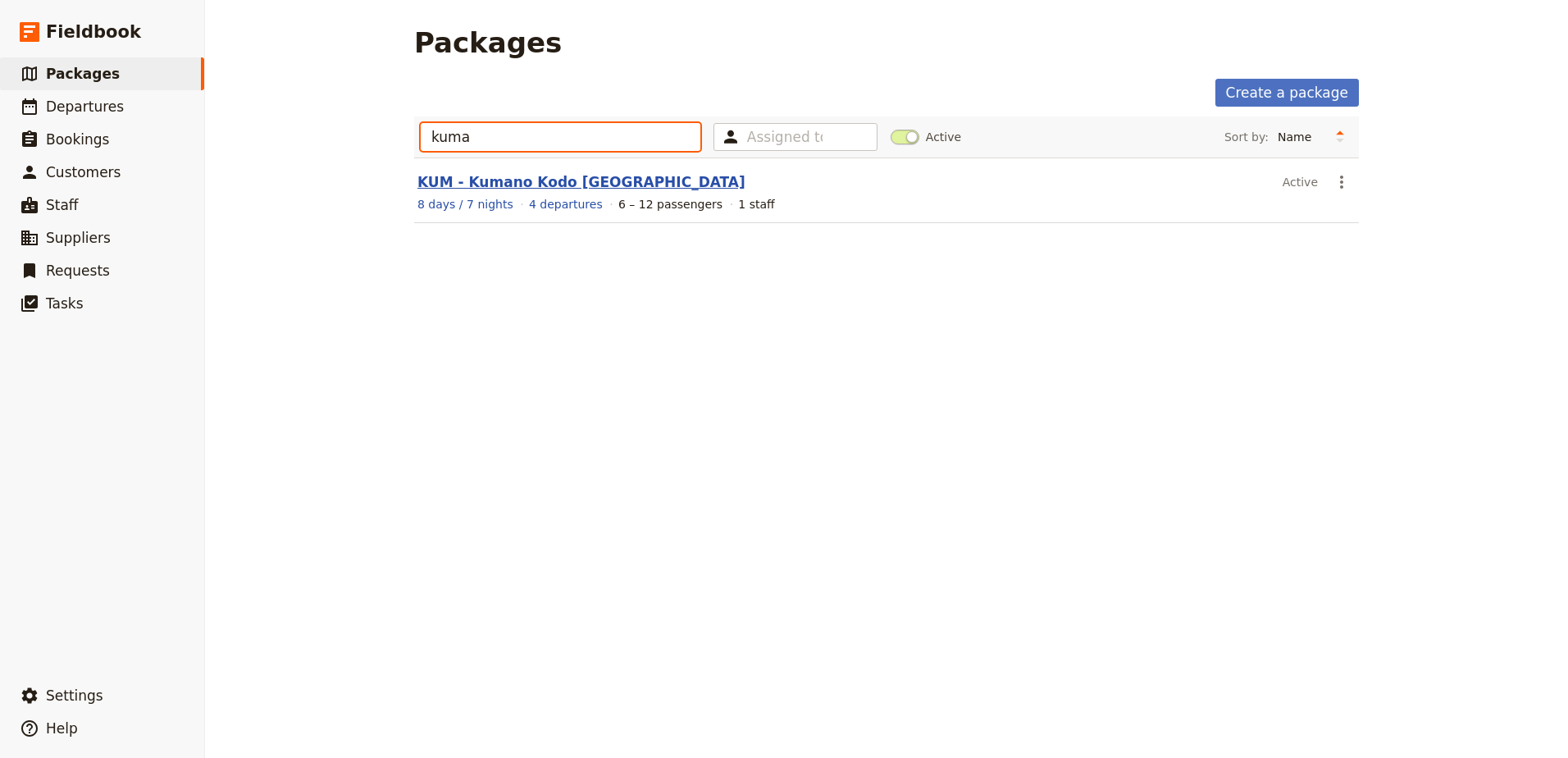
type input "kuma"
click at [555, 179] on link "KUM - Kumano Kodo [GEOGRAPHIC_DATA]" at bounding box center [581, 182] width 328 height 16
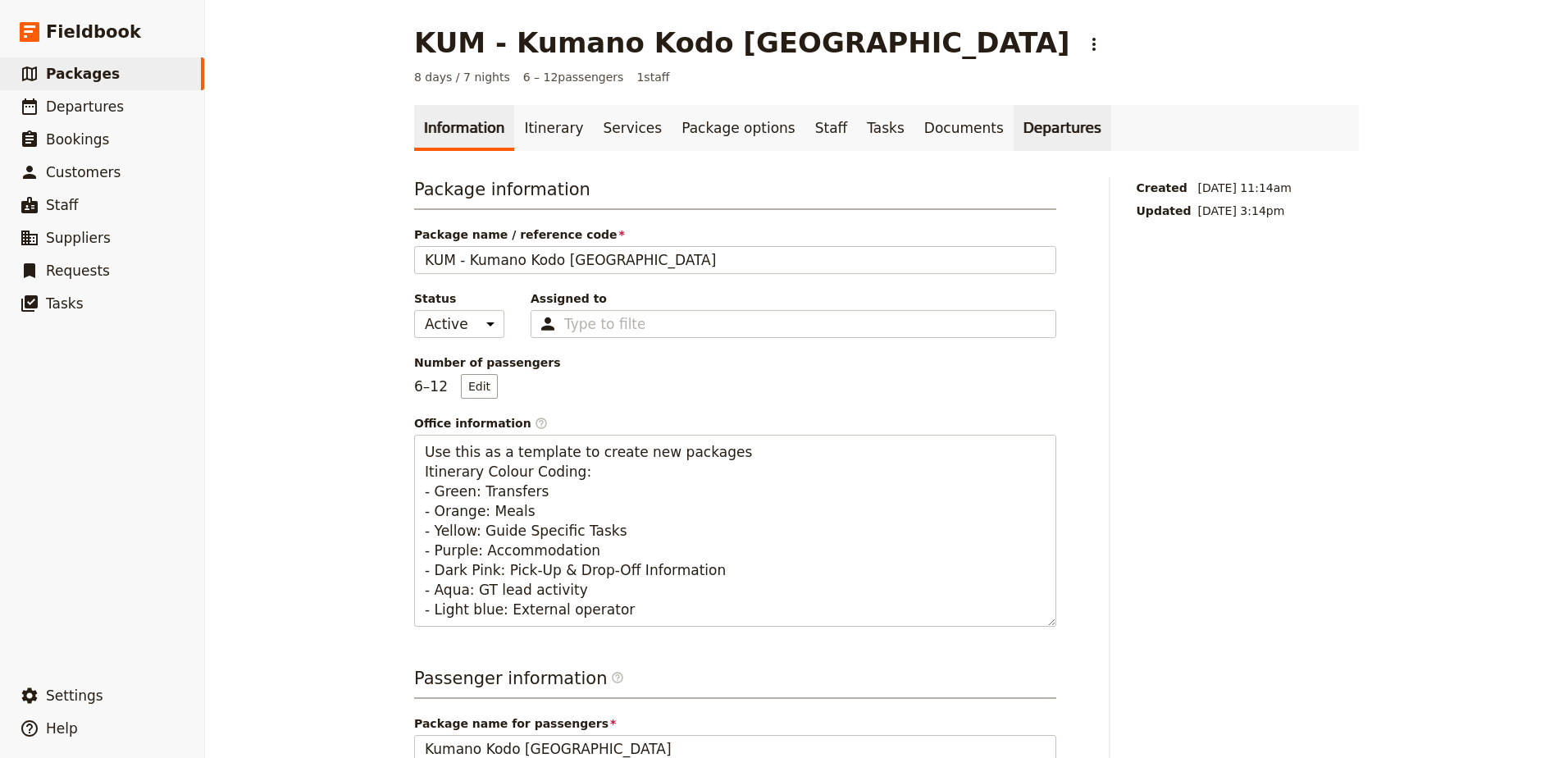
click at [1014, 138] on link "Departures" at bounding box center [1062, 127] width 98 height 46
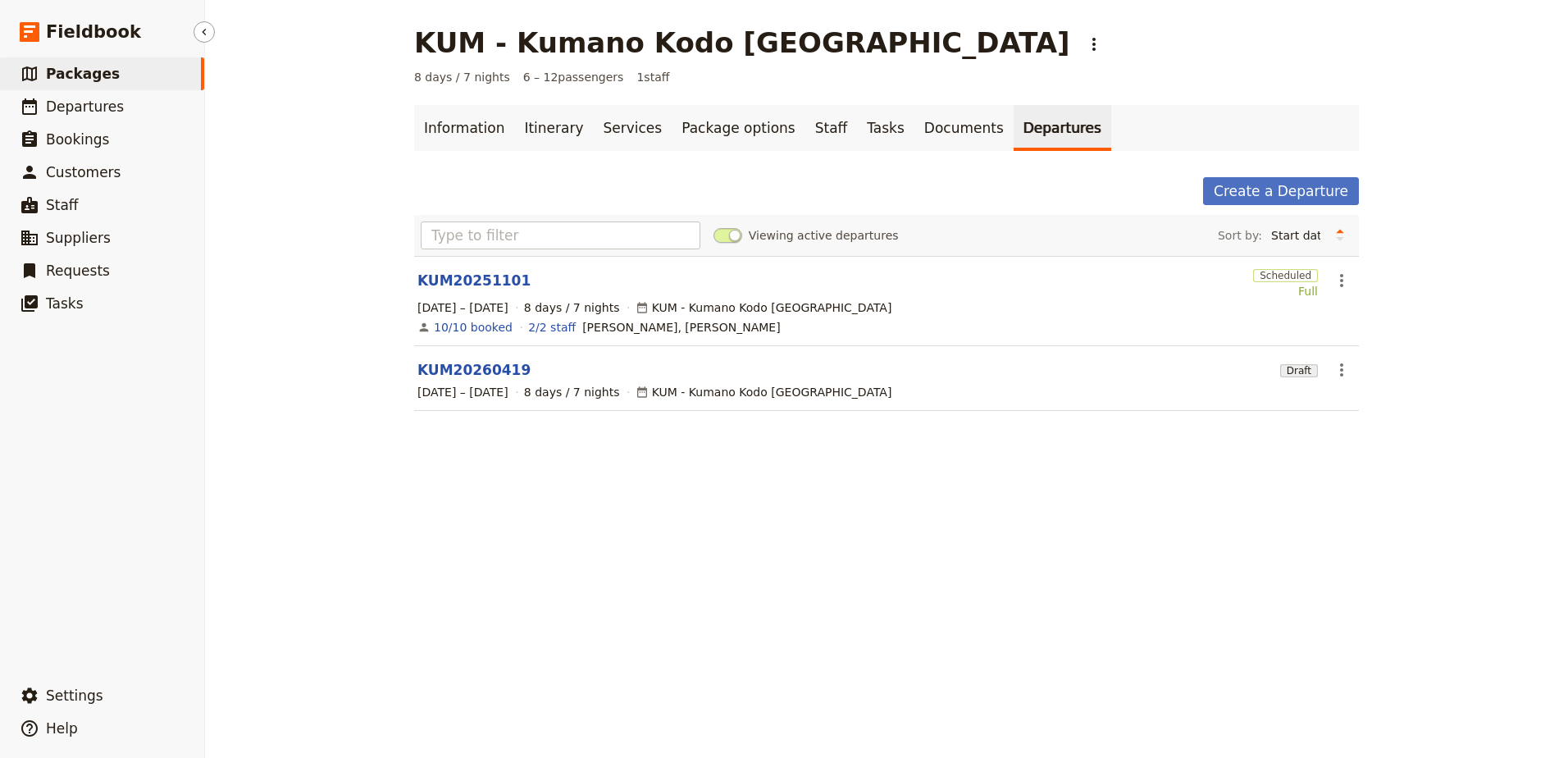
click at [54, 84] on link "​ Packages" at bounding box center [102, 74] width 204 height 33
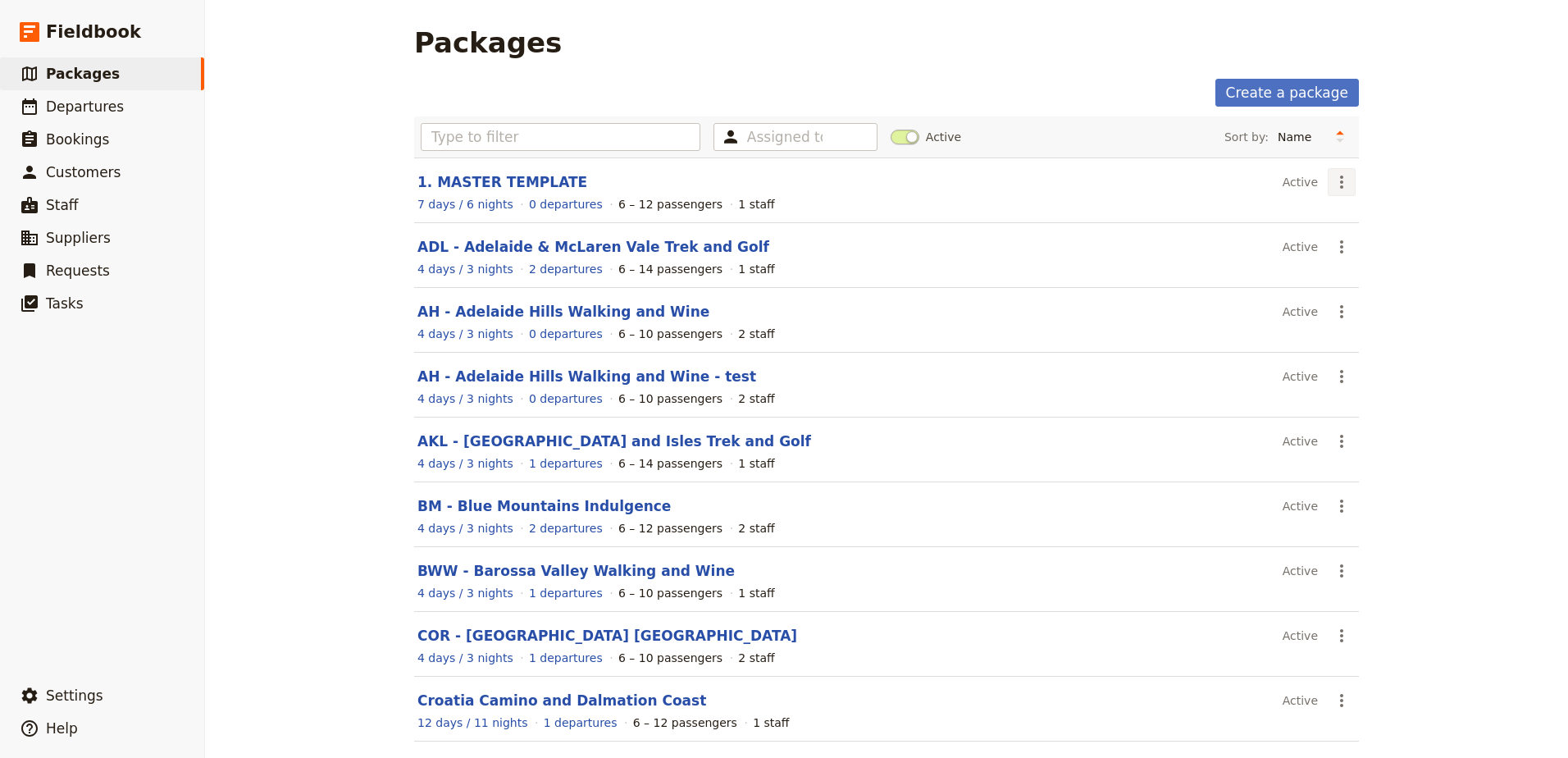
click at [1344, 180] on icon "Actions" at bounding box center [1341, 182] width 20 height 20
click at [516, 183] on link "1. MASTER TEMPLATE" at bounding box center [502, 182] width 170 height 16
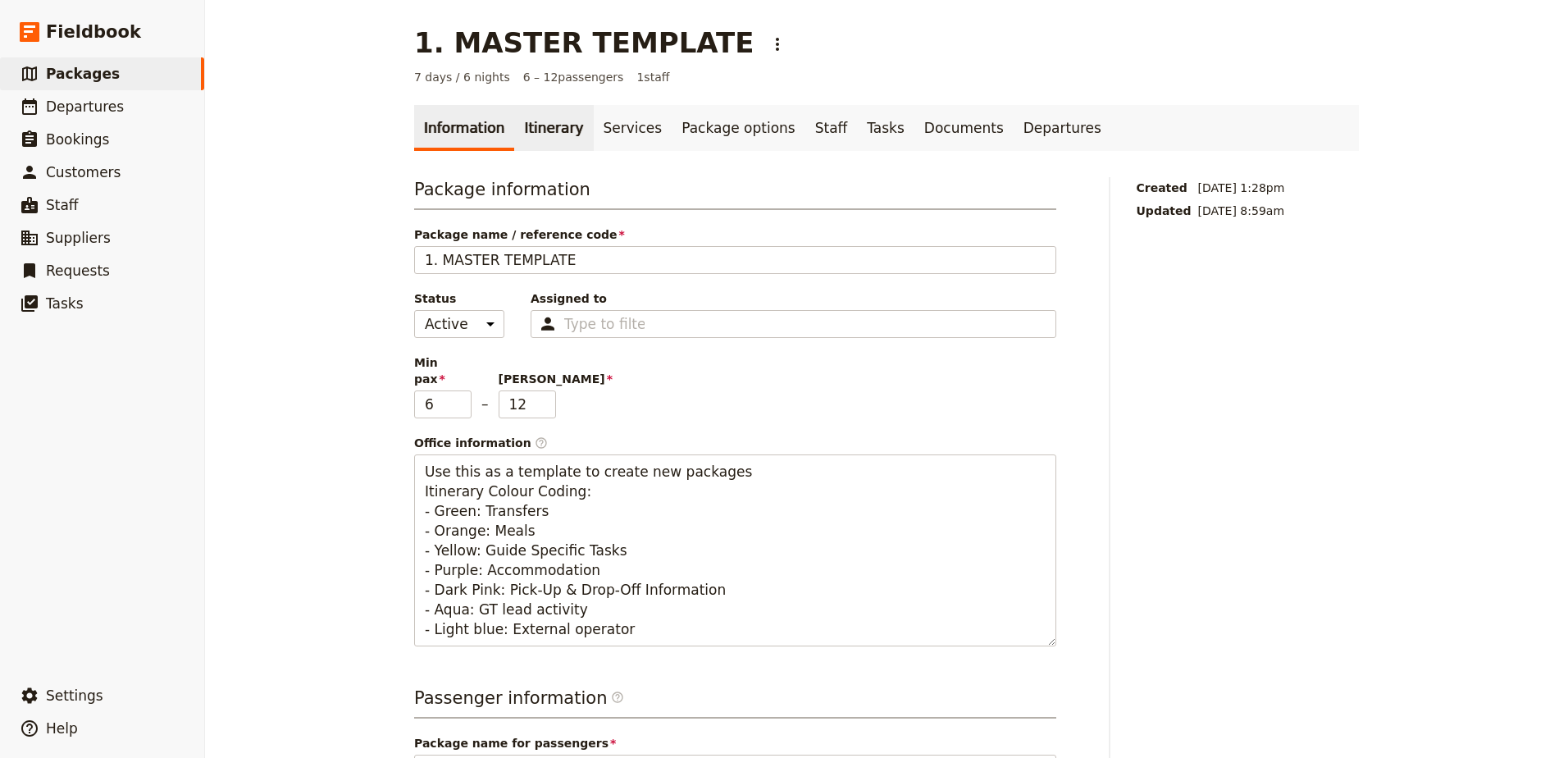
click at [533, 119] on link "Itinerary" at bounding box center [553, 127] width 79 height 46
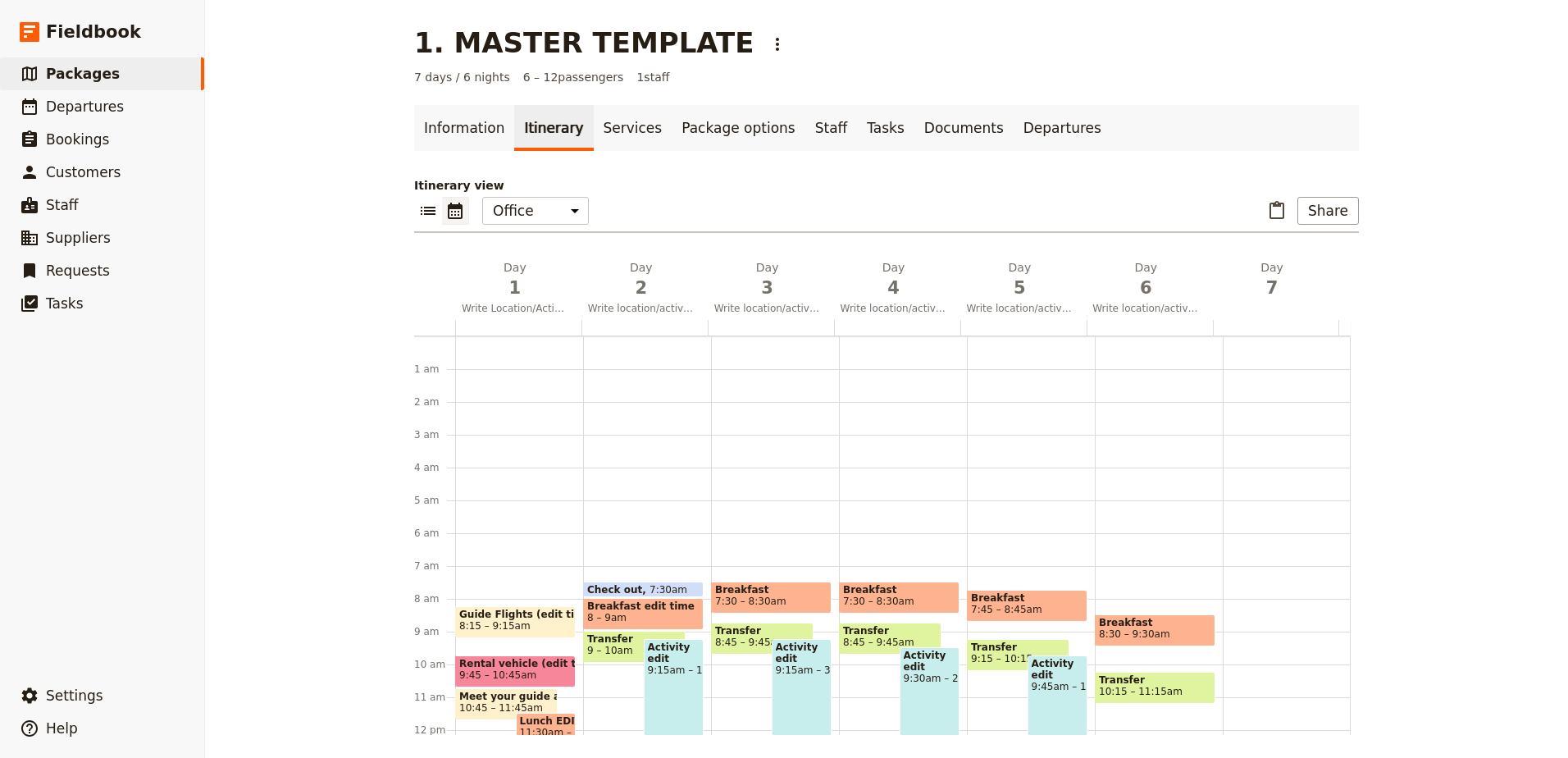
scroll to position [214, 0]
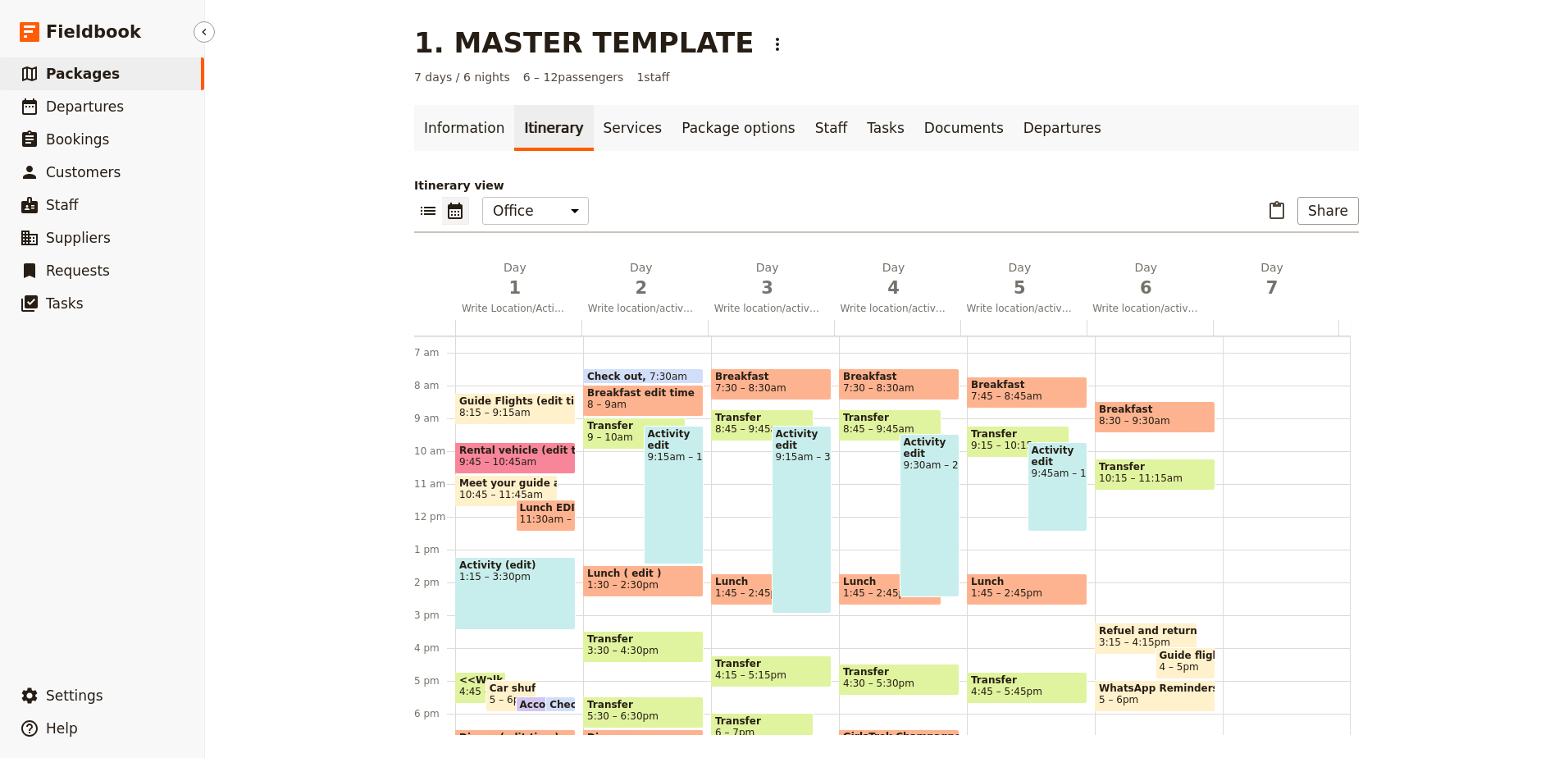
click at [86, 72] on span "Packages" at bounding box center [82, 74] width 74 height 16
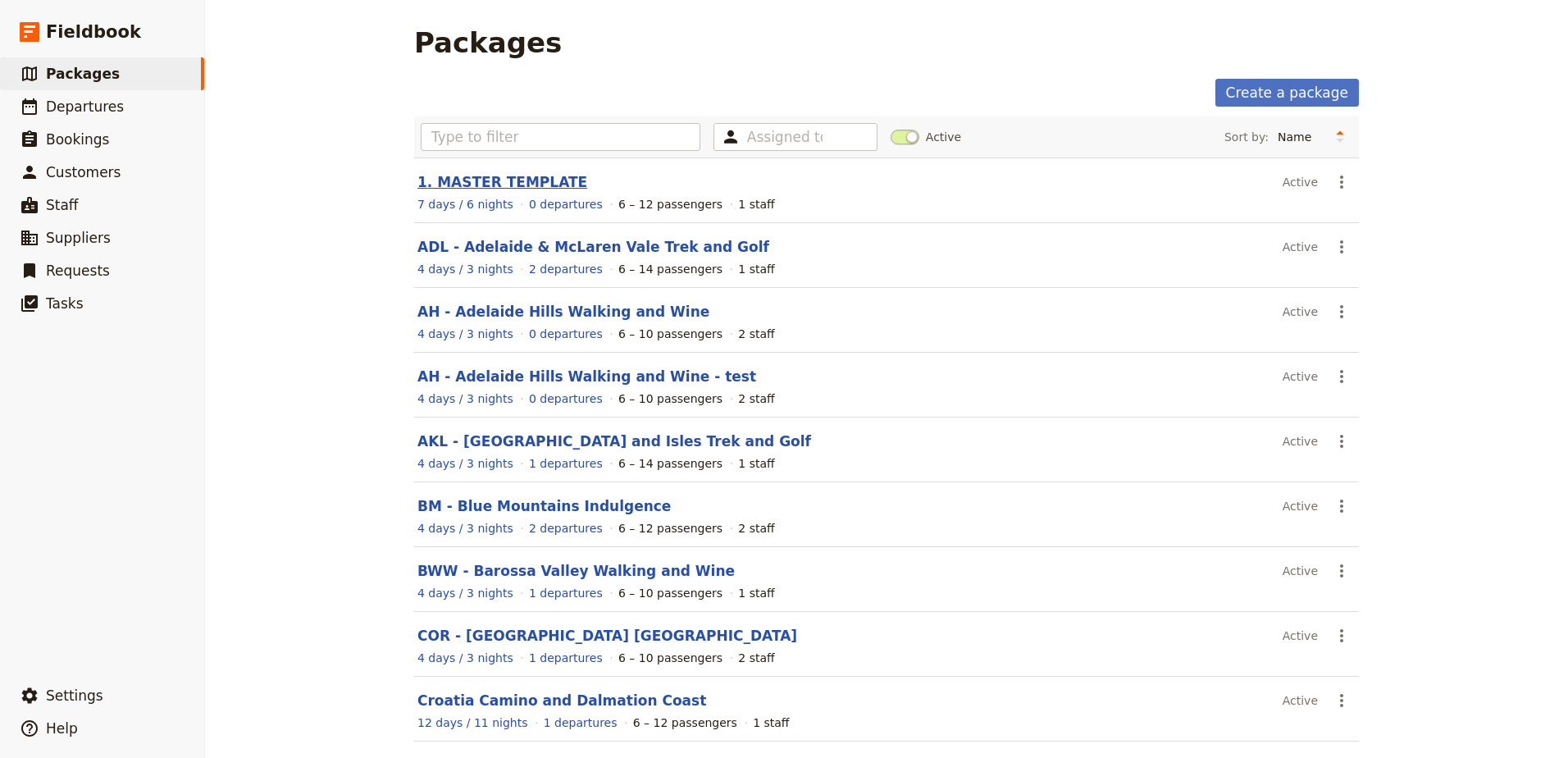
click at [499, 177] on link "1. MASTER TEMPLATE" at bounding box center [502, 182] width 170 height 16
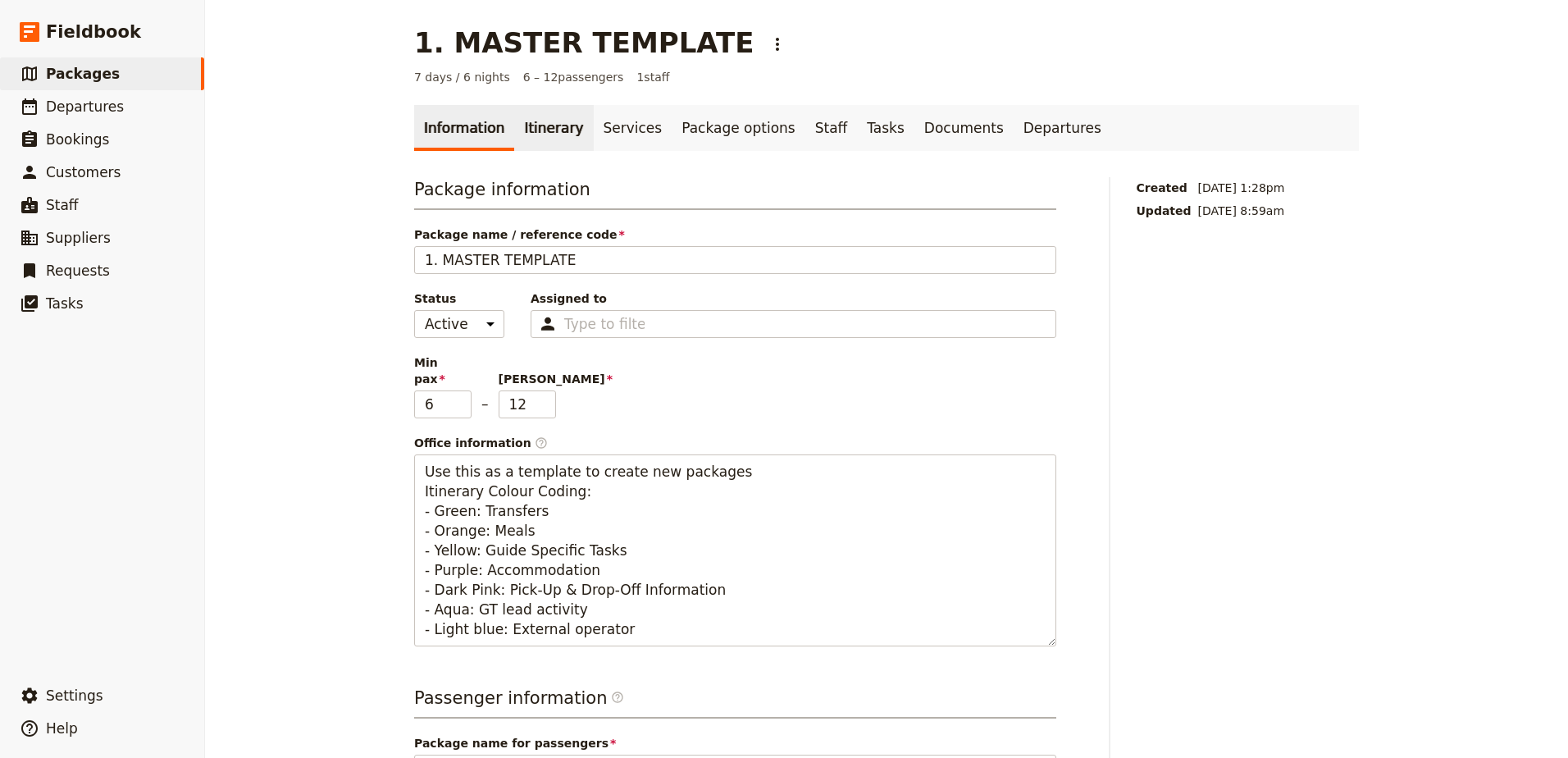
click at [522, 125] on link "Itinerary" at bounding box center [553, 127] width 79 height 46
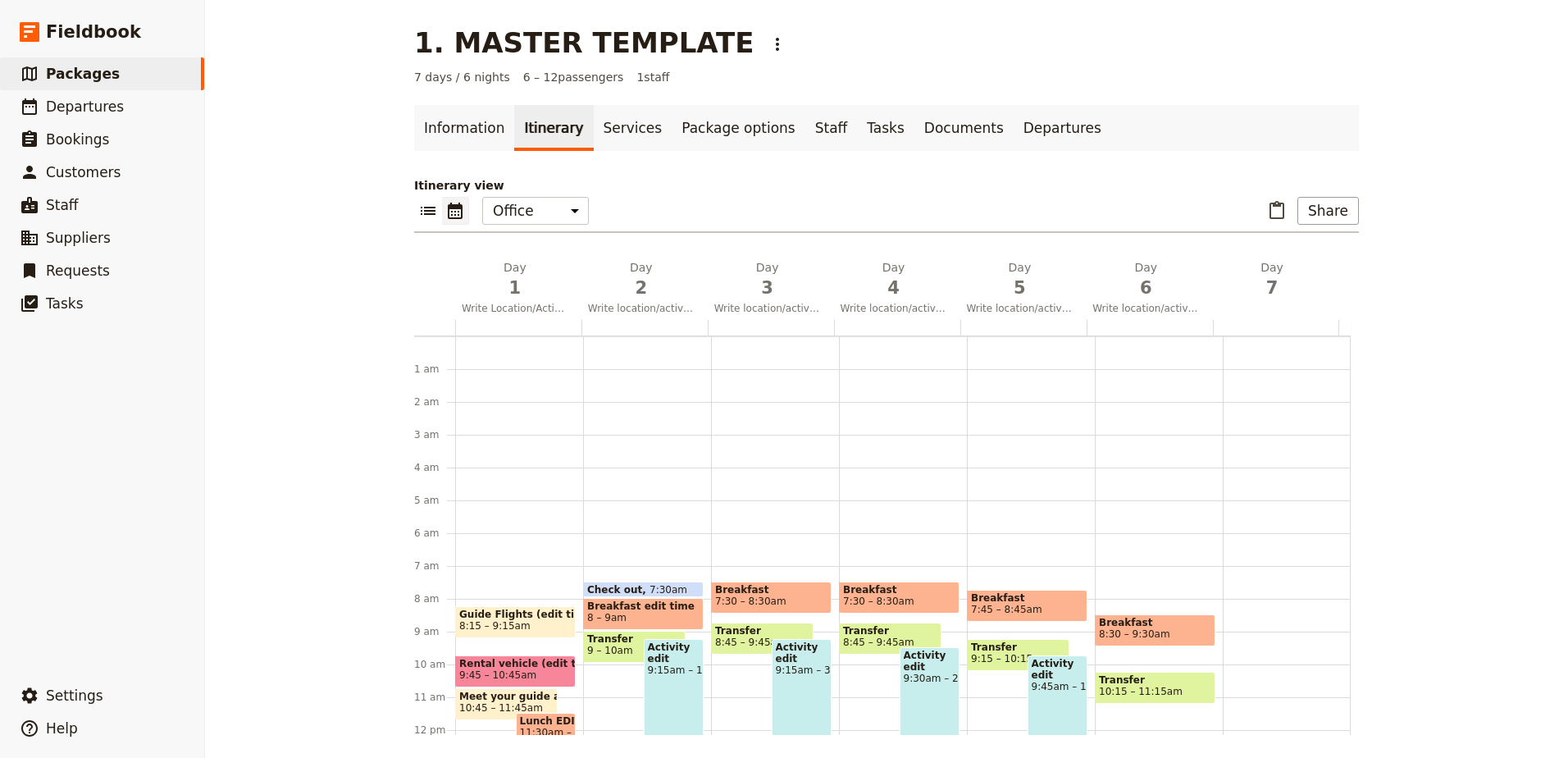
scroll to position [214, 0]
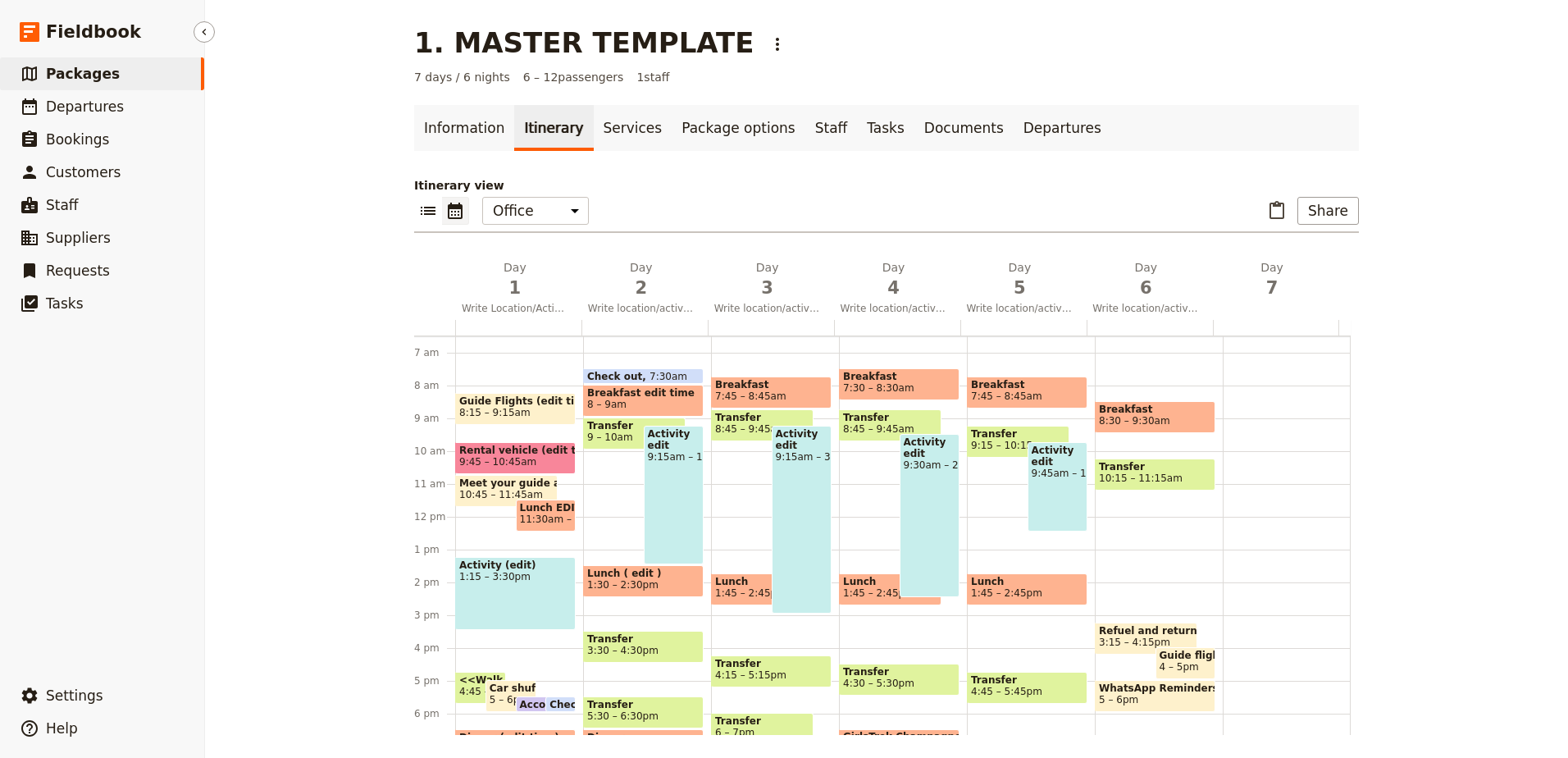
click at [87, 80] on span "Packages" at bounding box center [82, 74] width 74 height 16
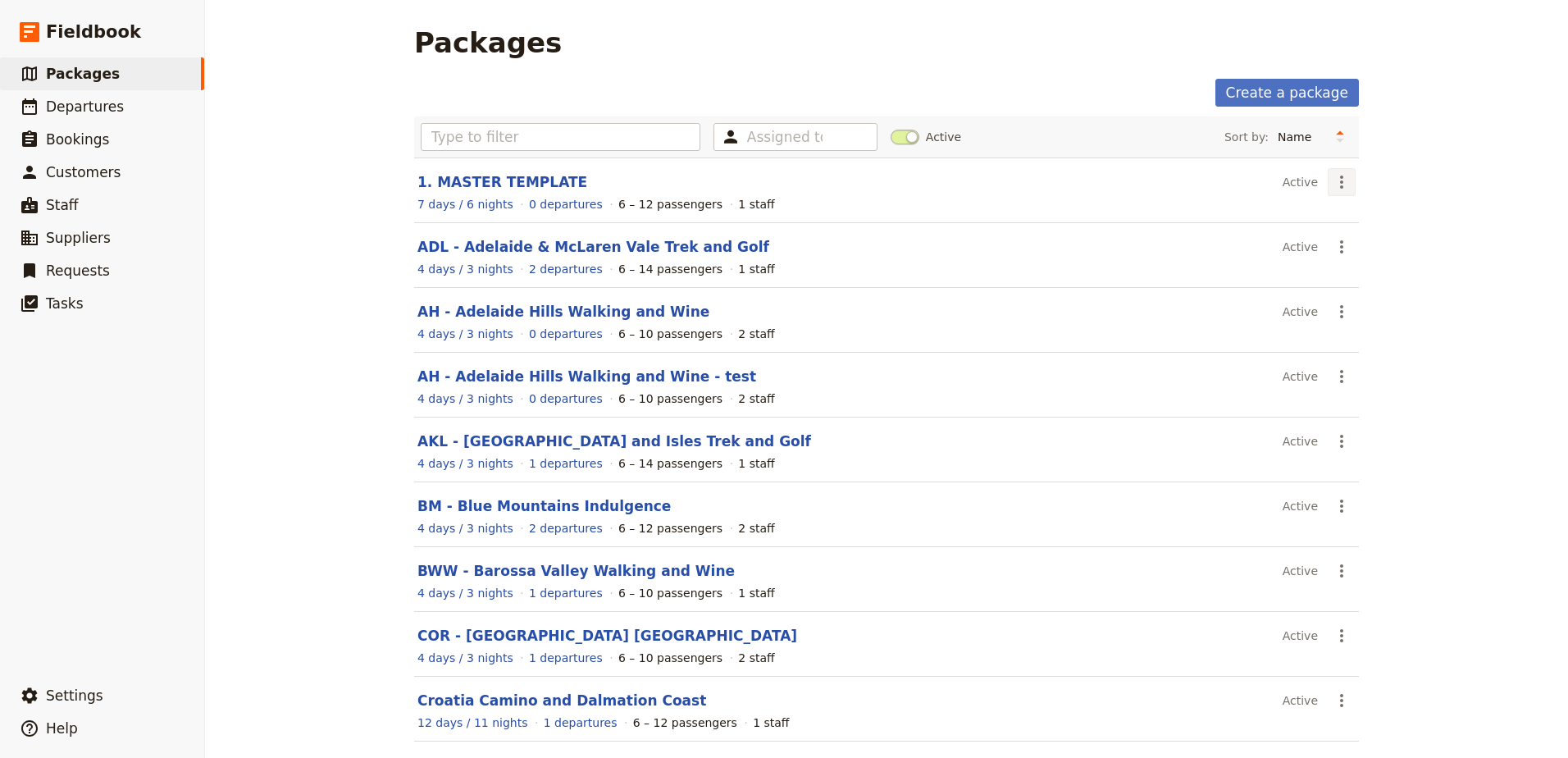
click at [1334, 189] on icon "Actions" at bounding box center [1341, 182] width 20 height 20
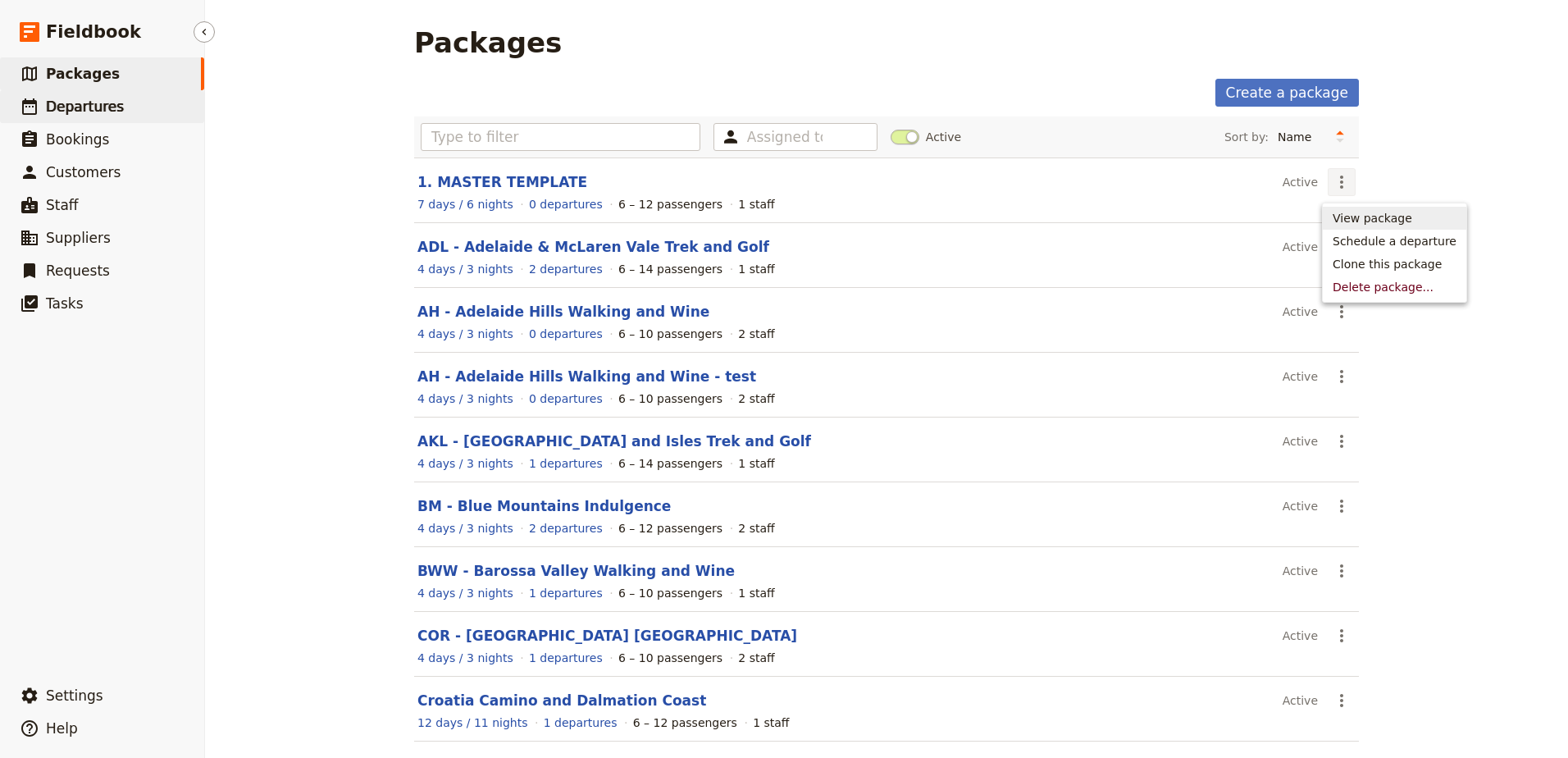
click at [77, 118] on link "​ Departures" at bounding box center [102, 106] width 204 height 33
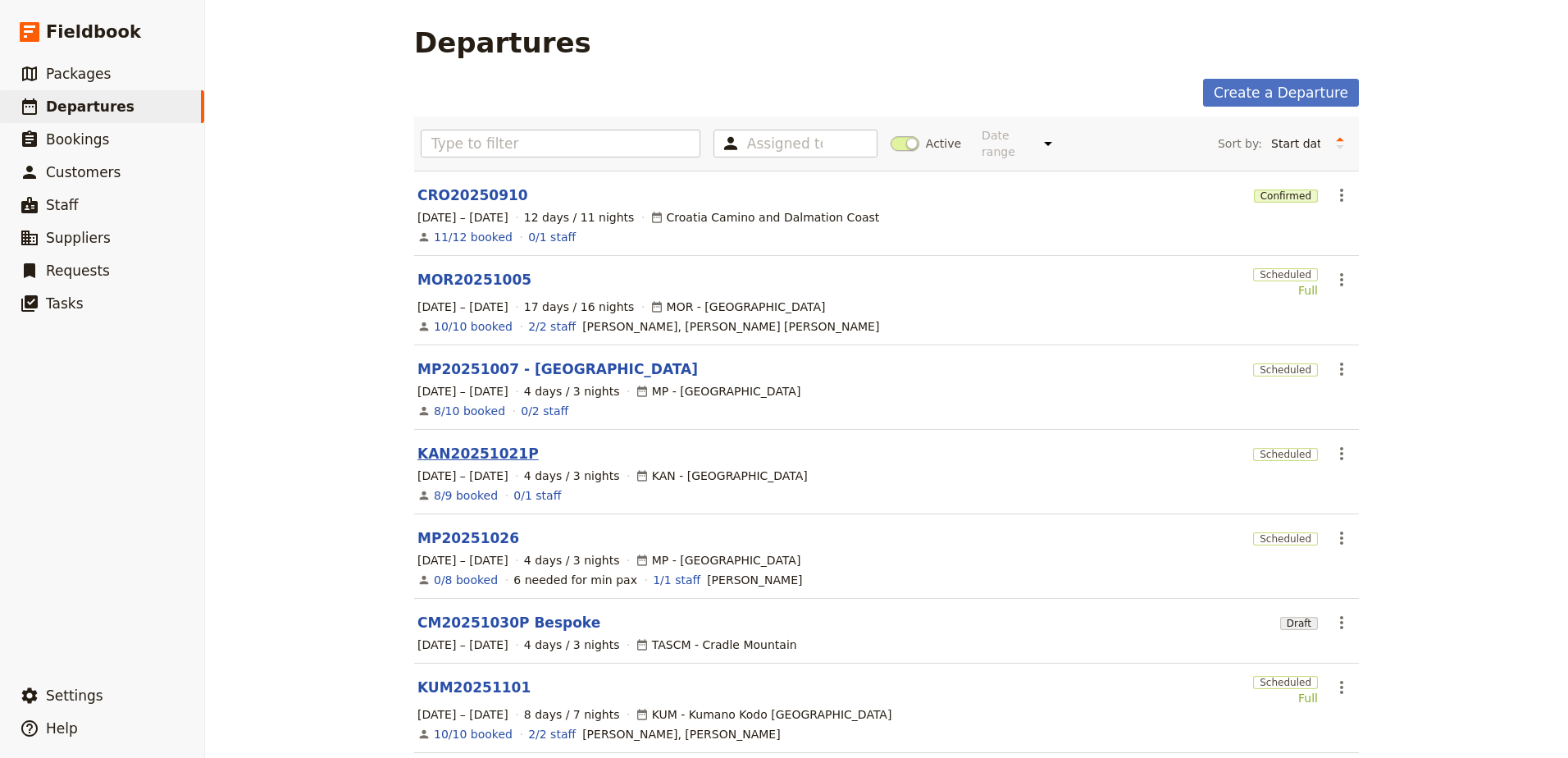
click at [490, 444] on link "KAN20251021P" at bounding box center [478, 453] width 121 height 20
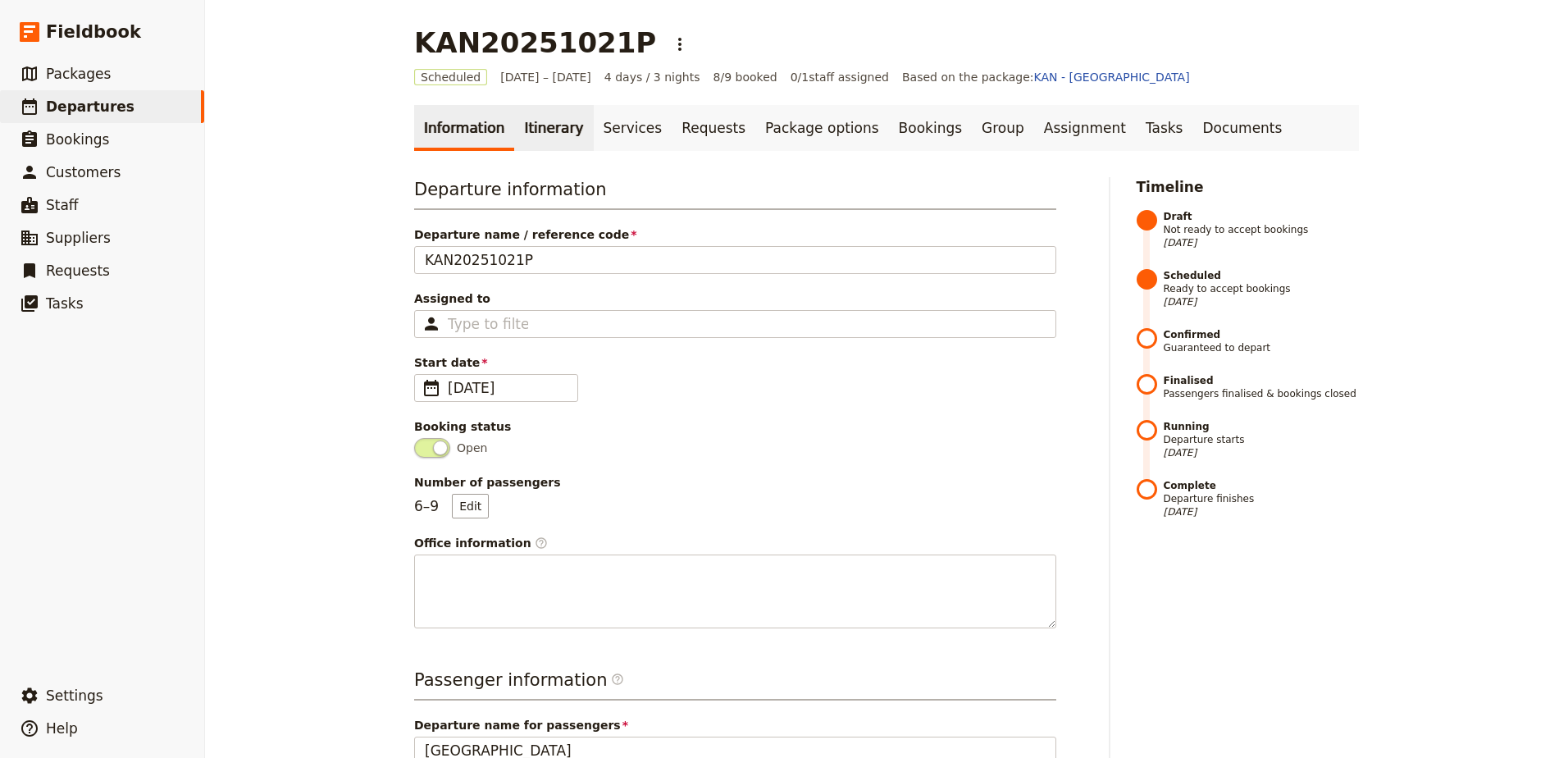
click at [555, 134] on link "Itinerary" at bounding box center [553, 127] width 79 height 46
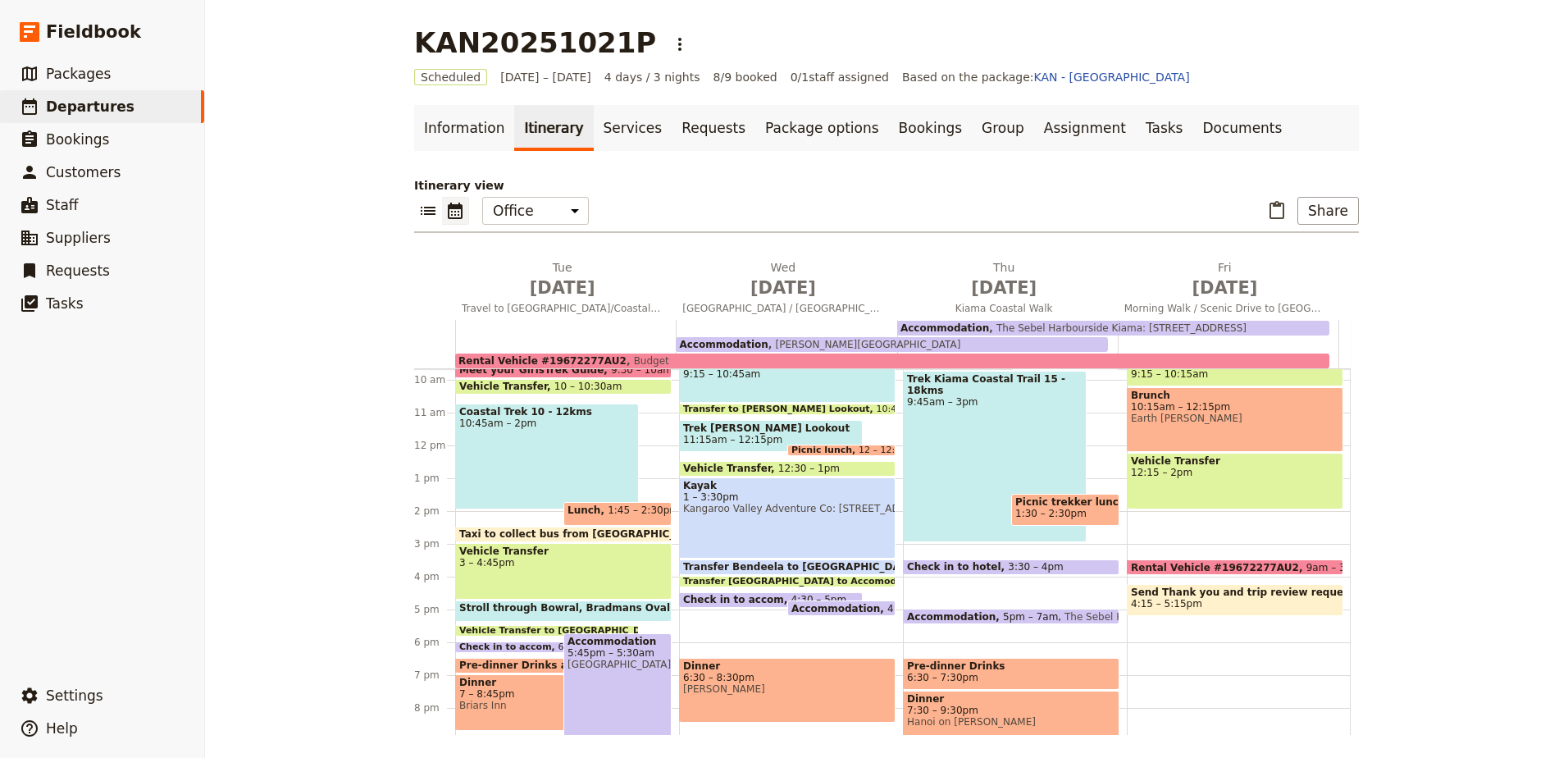
scroll to position [367, 0]
